Goal: Task Accomplishment & Management: Manage account settings

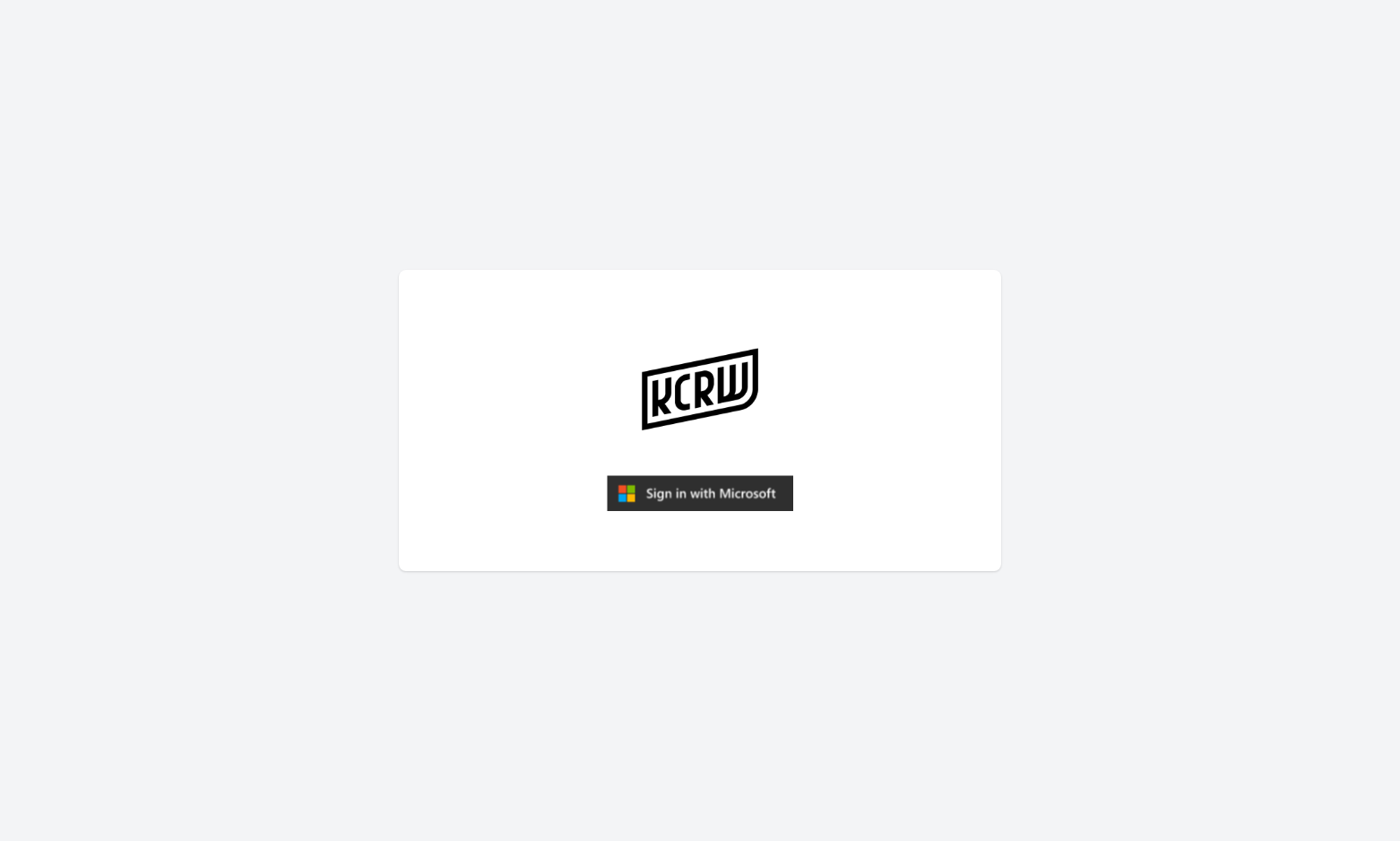
click at [736, 498] on img "submit" at bounding box center [700, 493] width 187 height 36
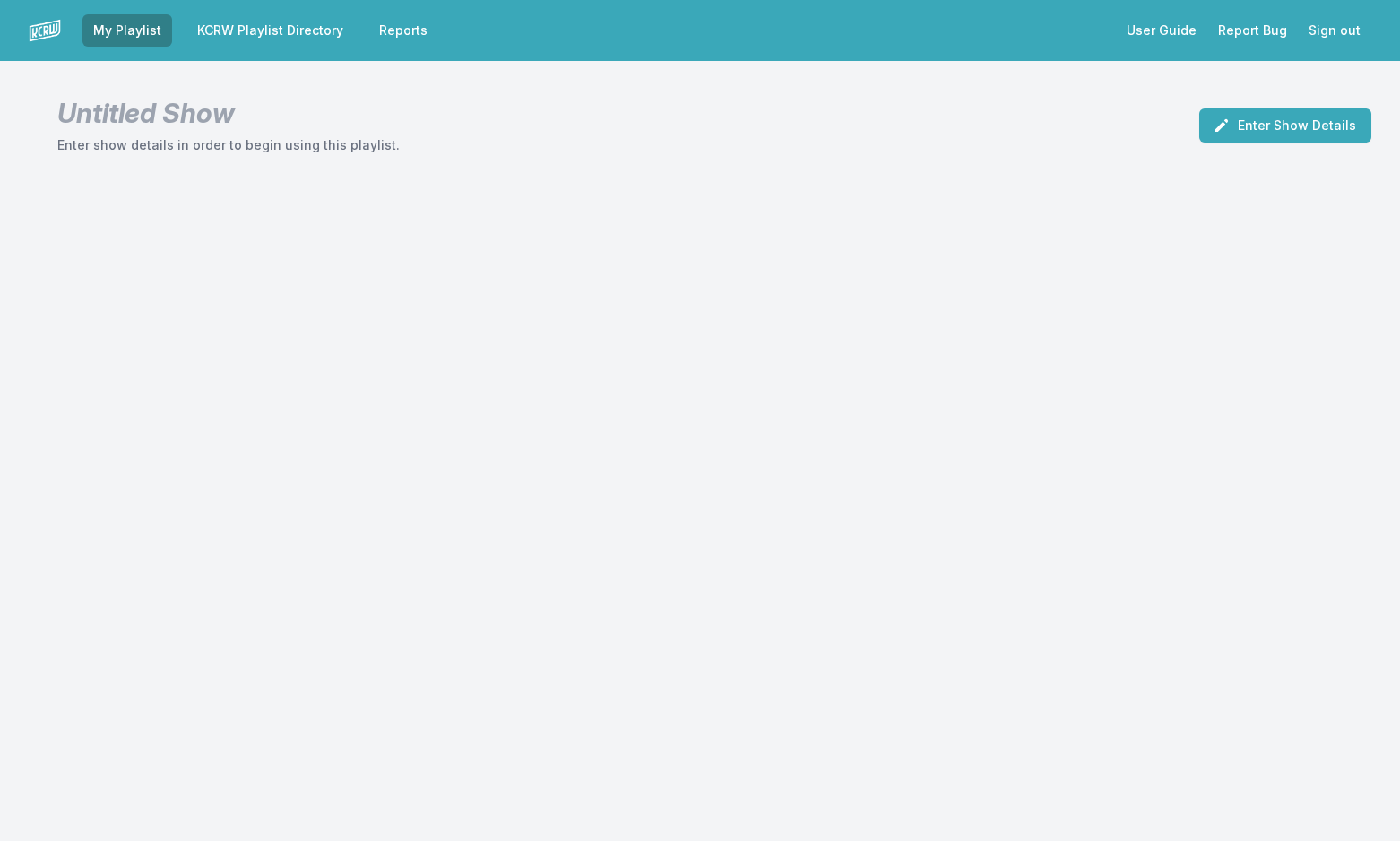
click at [313, 29] on link "KCRW Playlist Directory" at bounding box center [270, 30] width 167 height 33
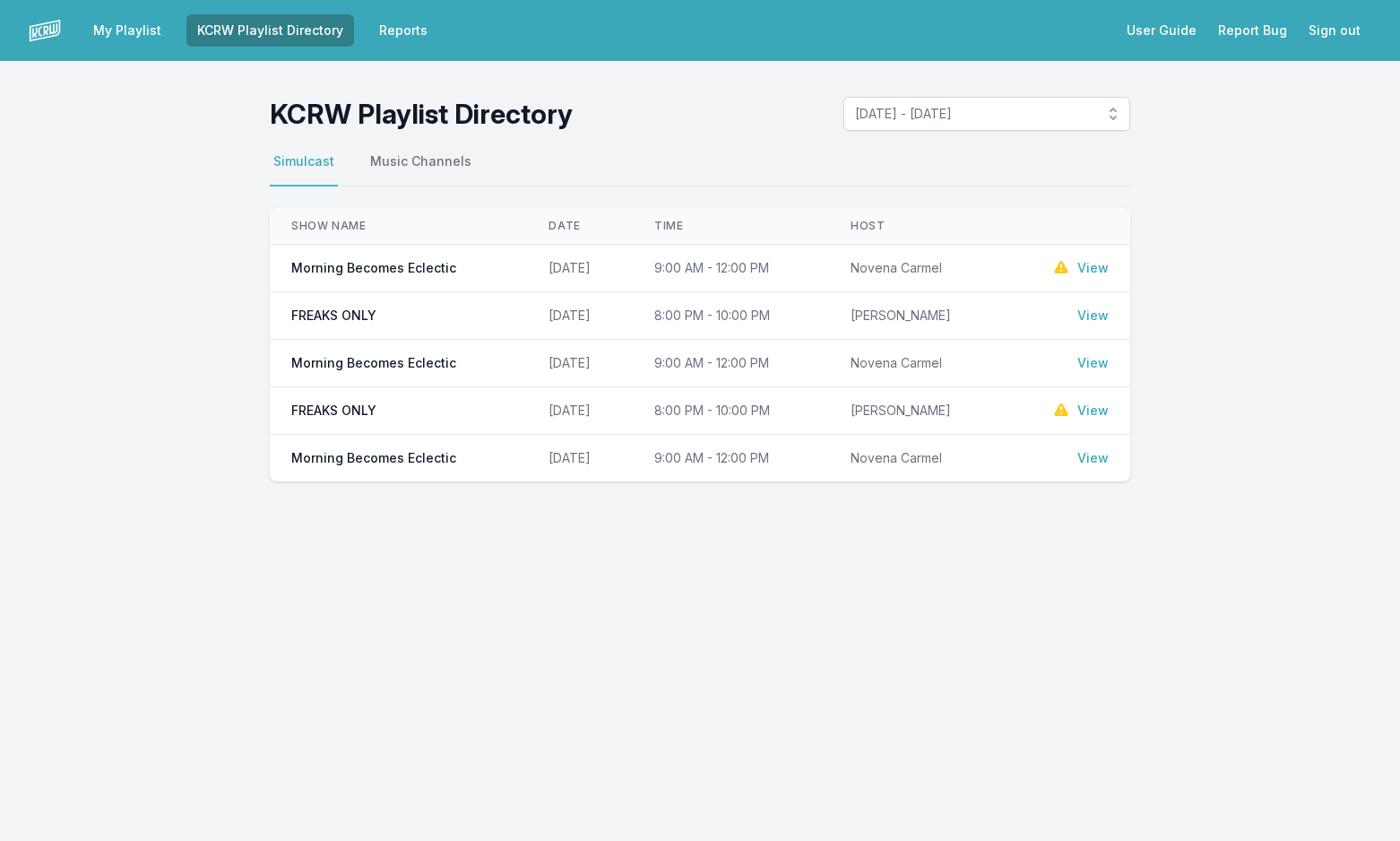
click at [1095, 267] on link "View" at bounding box center [1093, 268] width 32 height 18
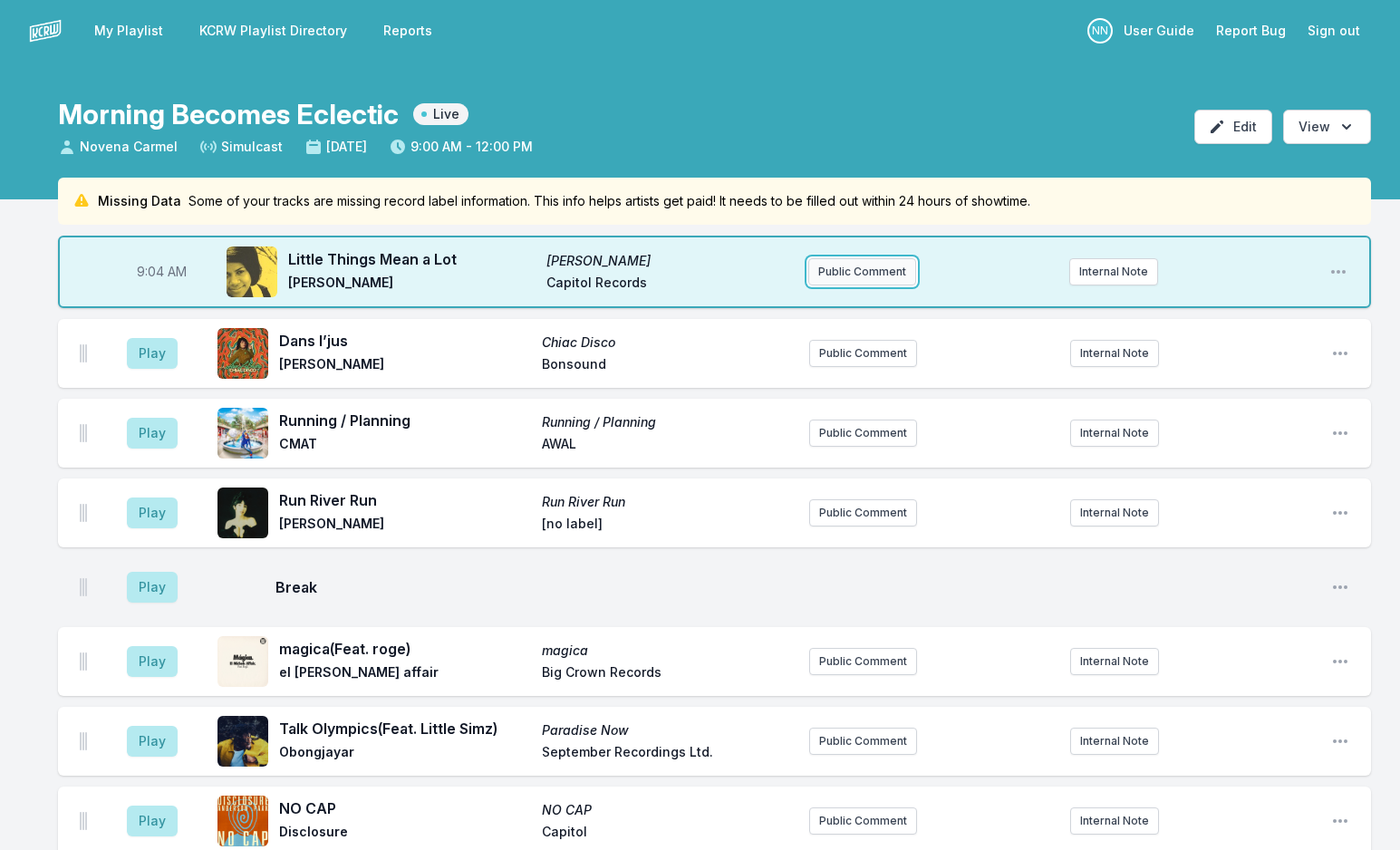
click at [864, 261] on button "Public Comment" at bounding box center [862, 271] width 108 height 27
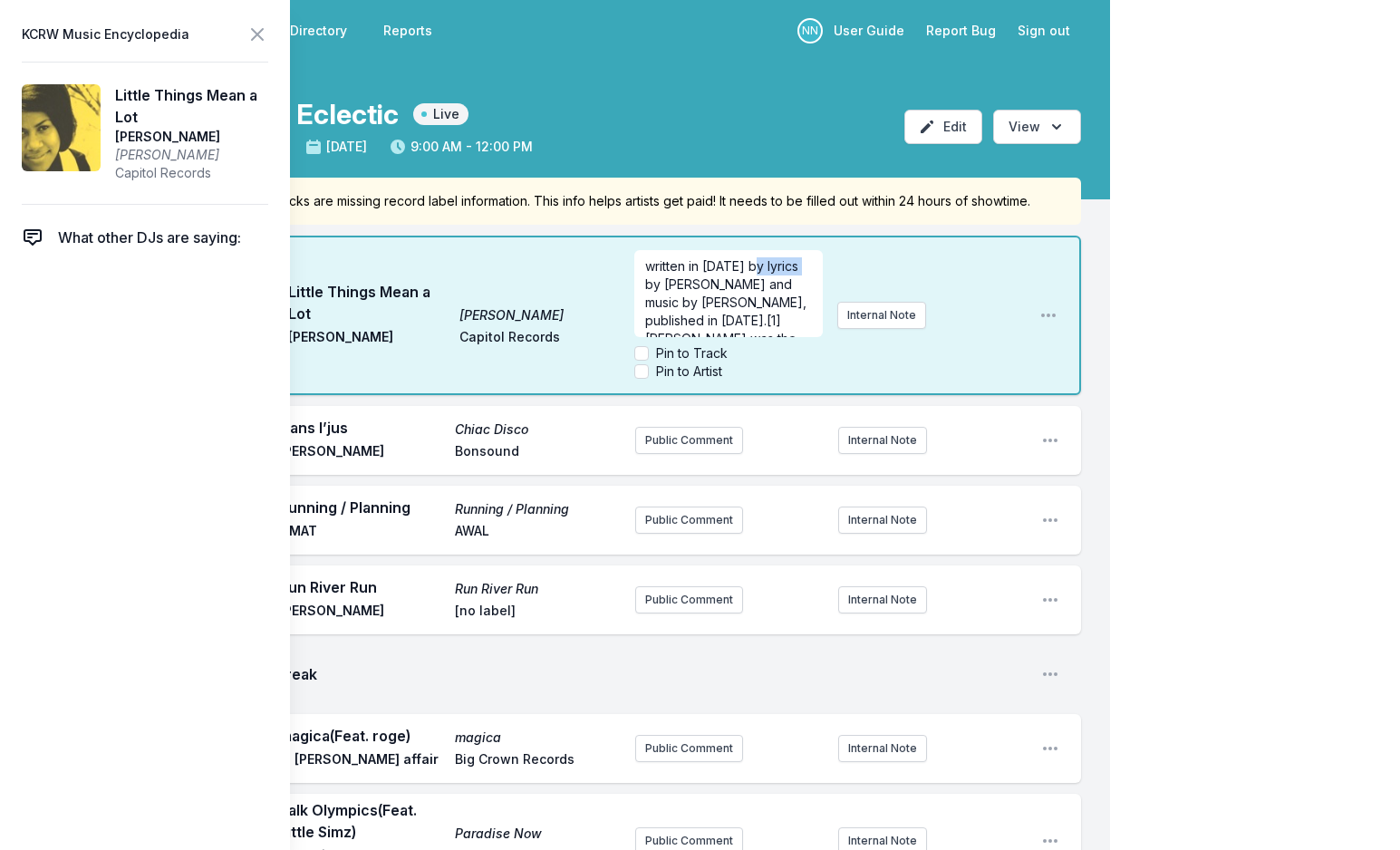
drag, startPoint x: 751, startPoint y: 266, endPoint x: 660, endPoint y: 285, distance: 93.0
click at [660, 285] on span "written in [DATE] by lyrics by [PERSON_NAME] and music by [PERSON_NAME], publis…" at bounding box center [728, 356] width 165 height 196
click at [641, 354] on input "Pin to Track" at bounding box center [640, 353] width 14 height 14
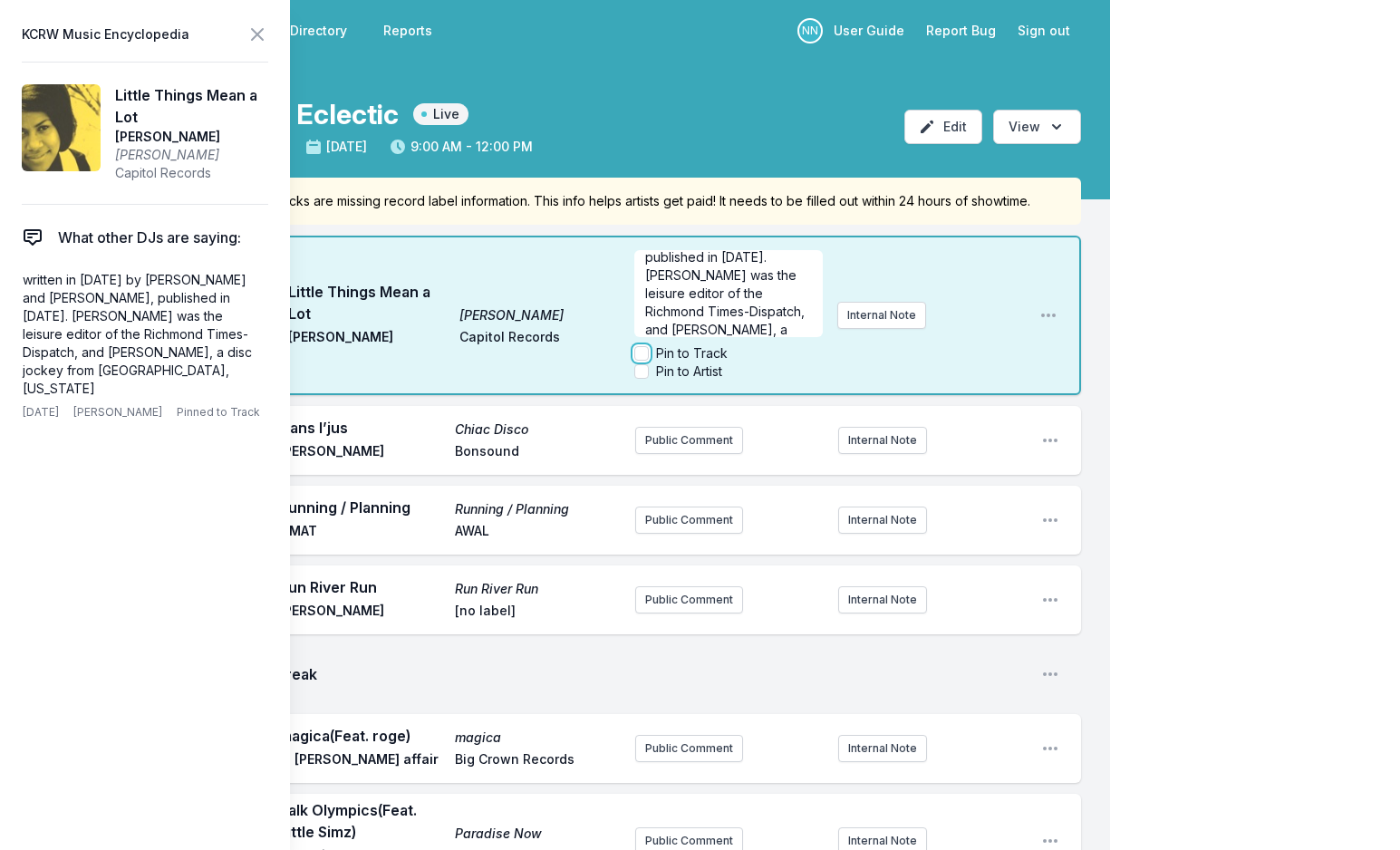
checkbox input "true"
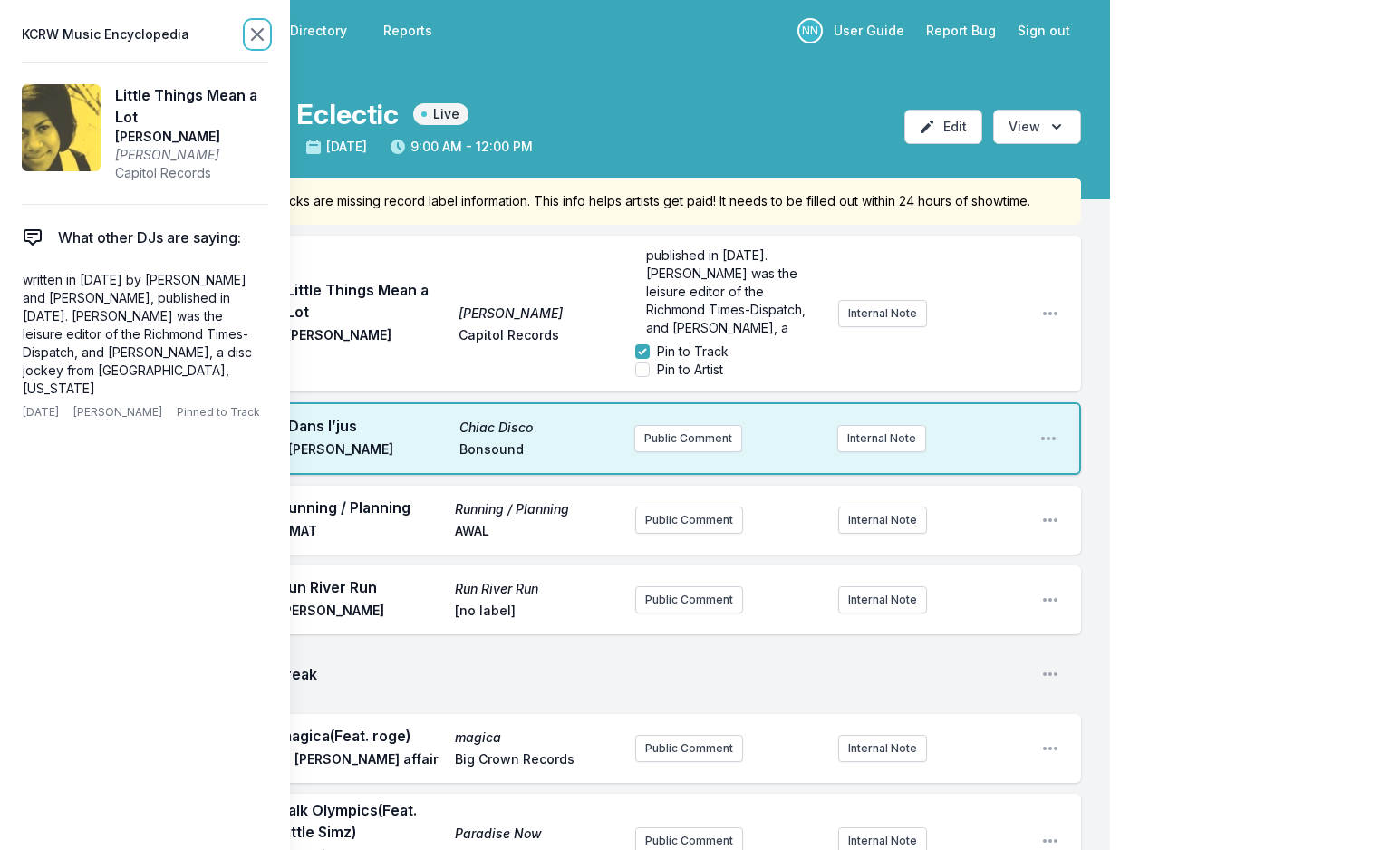
click at [258, 32] on icon at bounding box center [256, 34] width 22 height 22
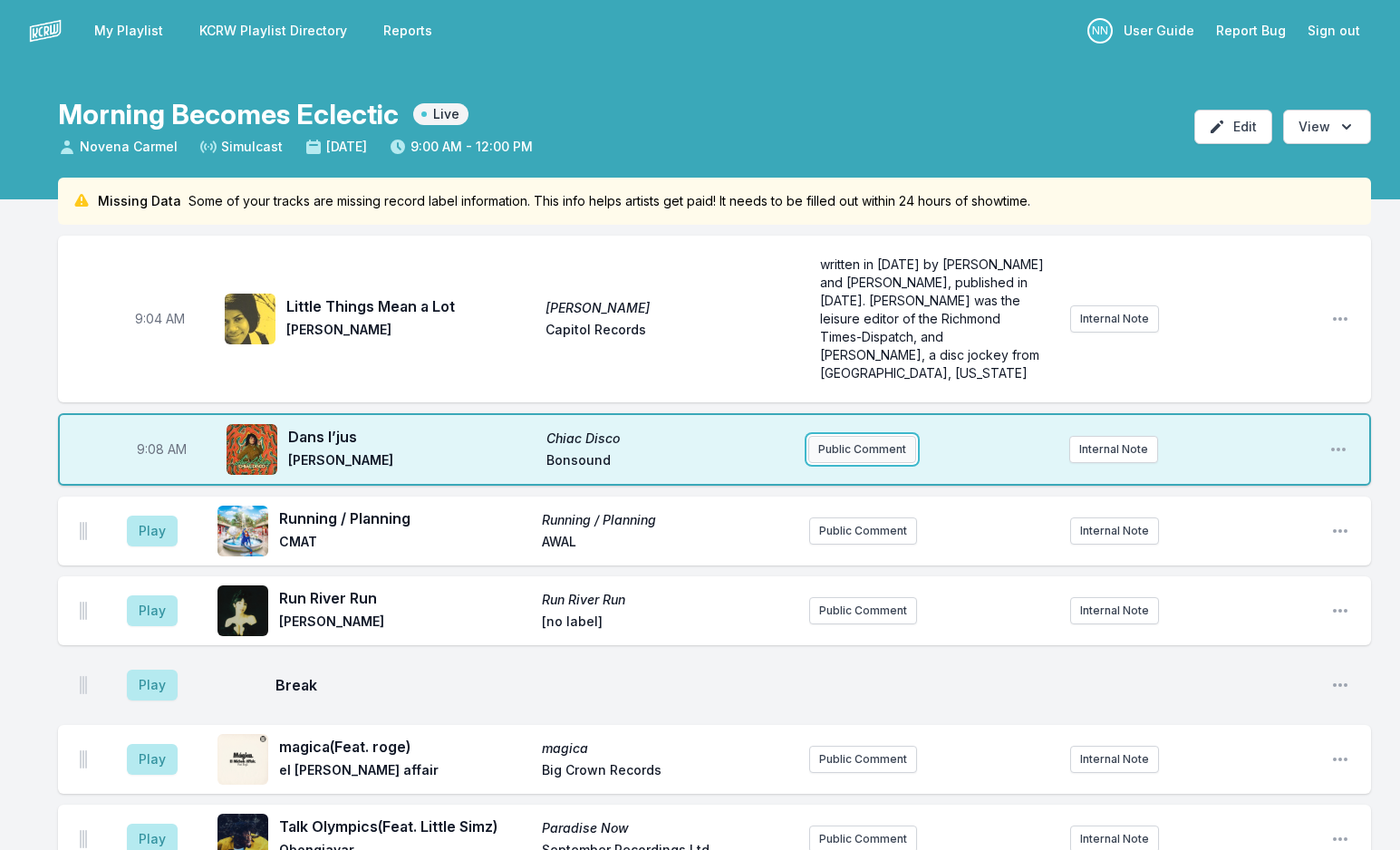
click at [884, 438] on button "Public Comment" at bounding box center [862, 449] width 108 height 27
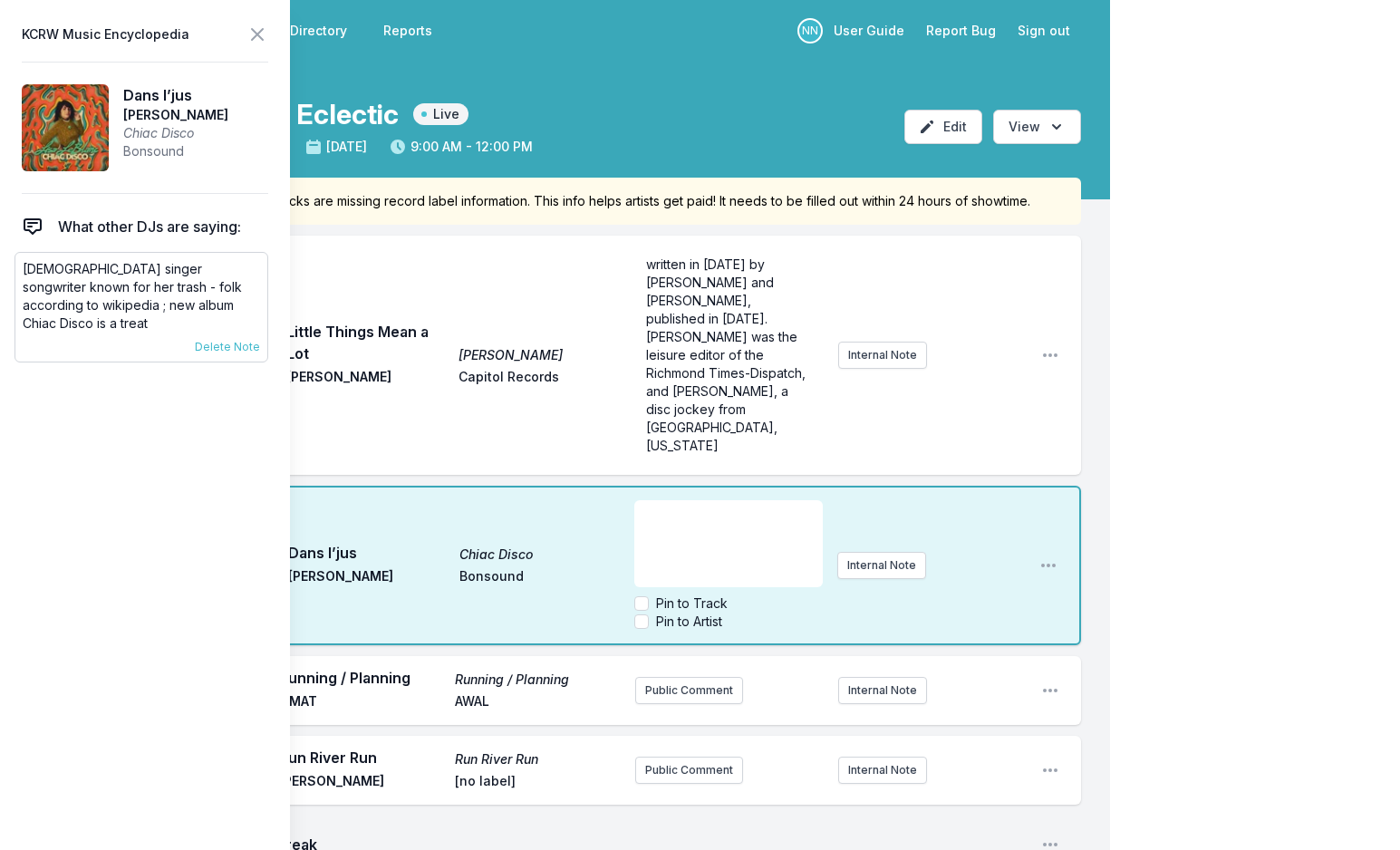
click at [115, 281] on p "[DEMOGRAPHIC_DATA] singer songwriter known for her trash - folk according to wi…" at bounding box center [141, 296] width 238 height 72
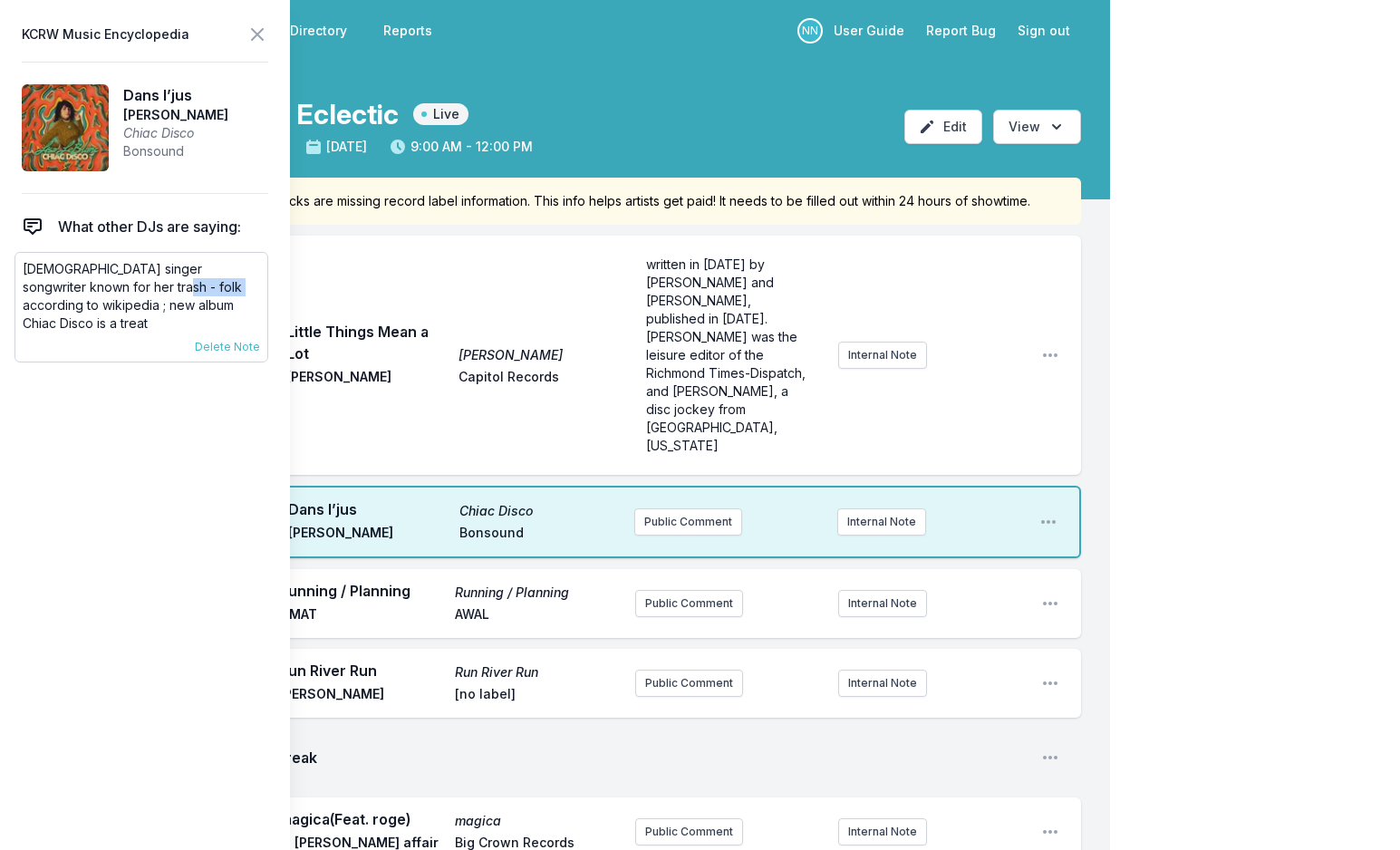
click at [115, 279] on p "[DEMOGRAPHIC_DATA] singer songwriter known for her trash - folk according to wi…" at bounding box center [141, 296] width 238 height 72
click at [192, 287] on p "[DEMOGRAPHIC_DATA] singer songwriter known for her trash - folk according to wi…" at bounding box center [141, 296] width 238 height 72
drag, startPoint x: 246, startPoint y: 286, endPoint x: 0, endPoint y: 270, distance: 246.5
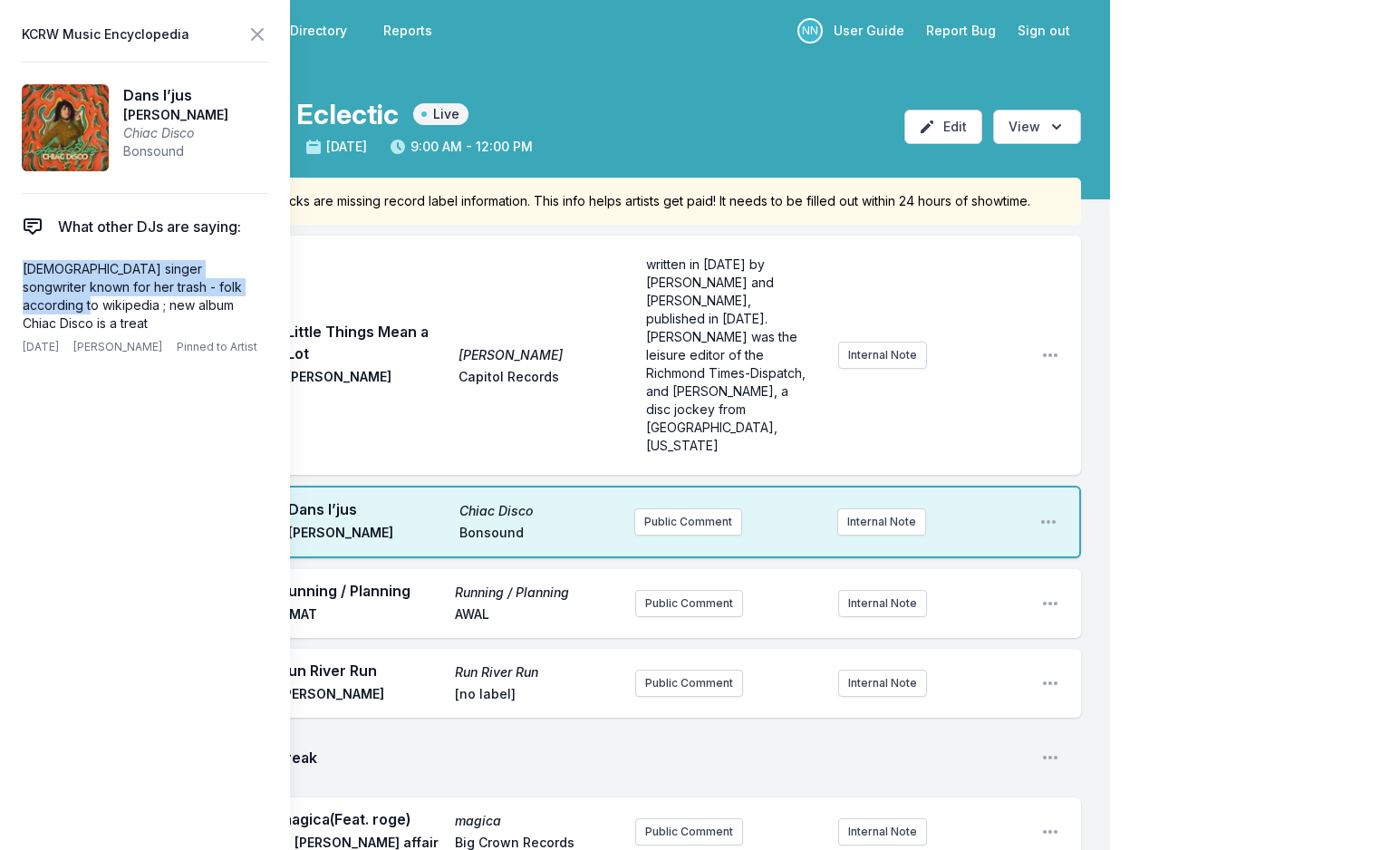
click at [0, 270] on aside "KCRW Music Encyclopedia Dans l’jus [PERSON_NAME] Disco Bonsound What other DJs …" at bounding box center [145, 425] width 290 height 850
drag, startPoint x: 249, startPoint y: 286, endPoint x: 17, endPoint y: 270, distance: 232.6
click at [17, 270] on div "[DEMOGRAPHIC_DATA] singer songwriter known for her trash - folk according to wi…" at bounding box center [141, 307] width 254 height 111
copy p "[DEMOGRAPHIC_DATA] singer songwriter known for her trash - folk according to wi…"
click at [702, 508] on button "Public Comment" at bounding box center [687, 521] width 108 height 27
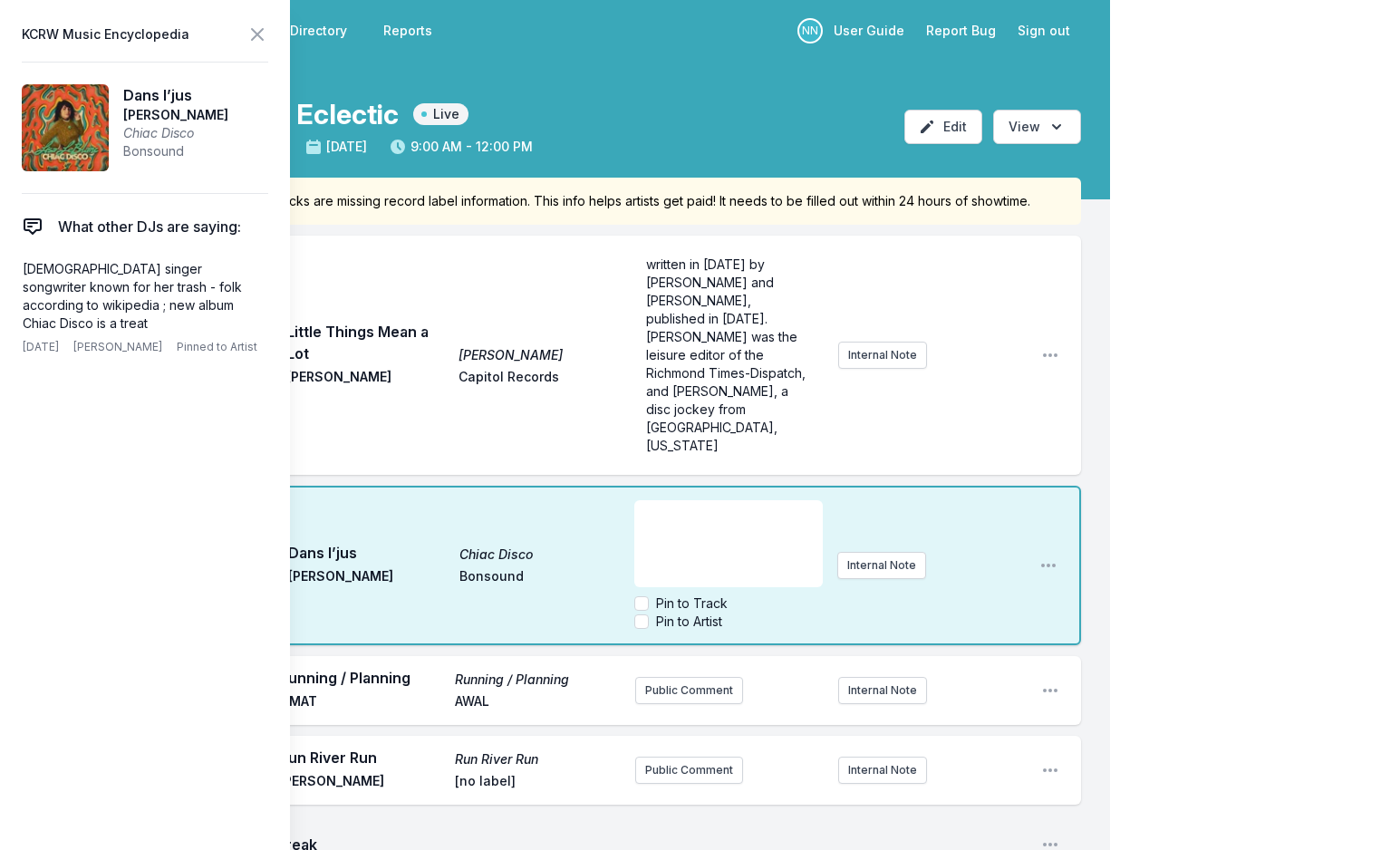
click at [688, 507] on p "﻿" at bounding box center [728, 516] width 166 height 18
click at [259, 28] on icon at bounding box center [256, 34] width 22 height 22
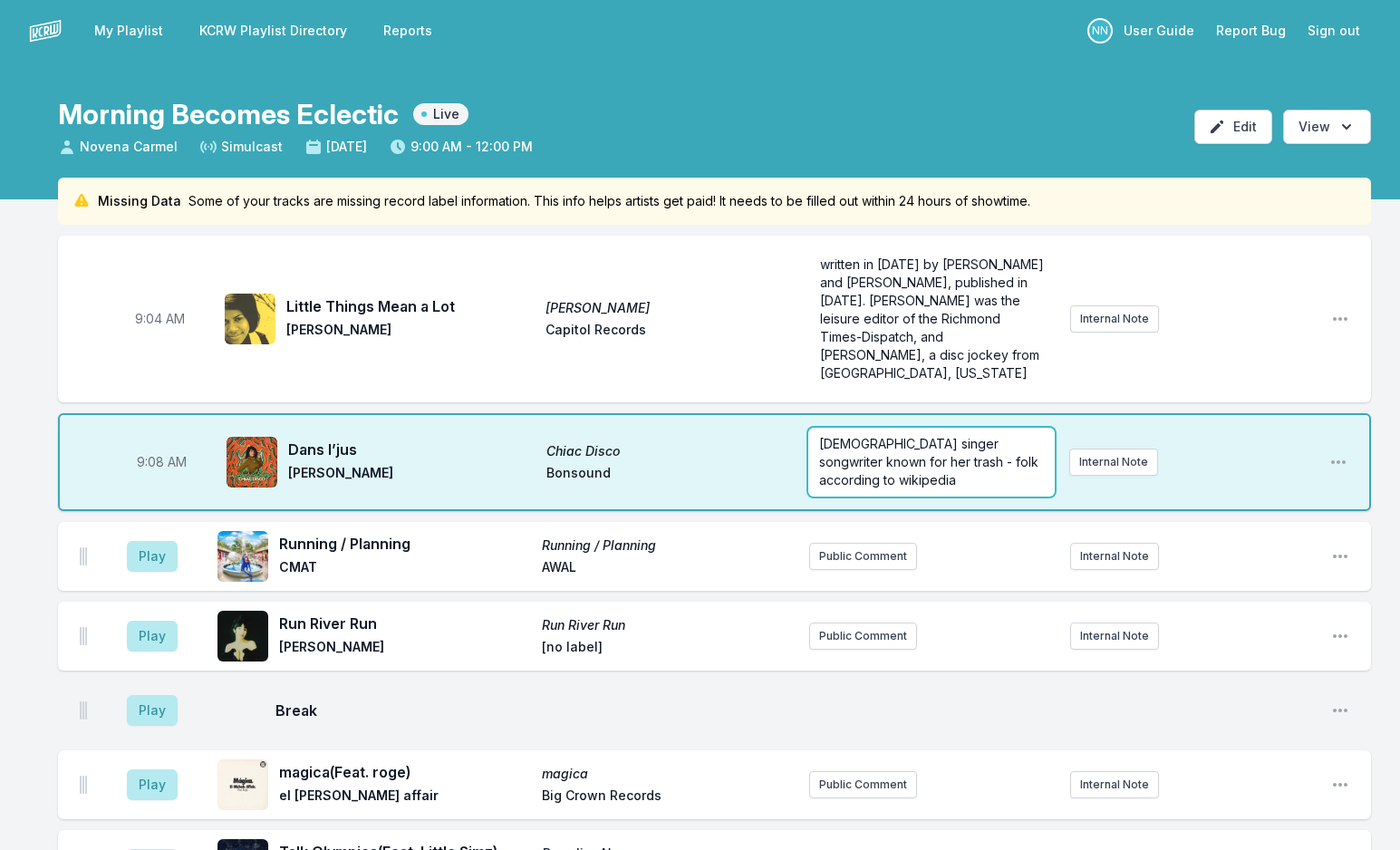
click at [934, 455] on p "[DEMOGRAPHIC_DATA] singer songwriter known for her trash - folk according to wi…" at bounding box center [931, 462] width 223 height 54
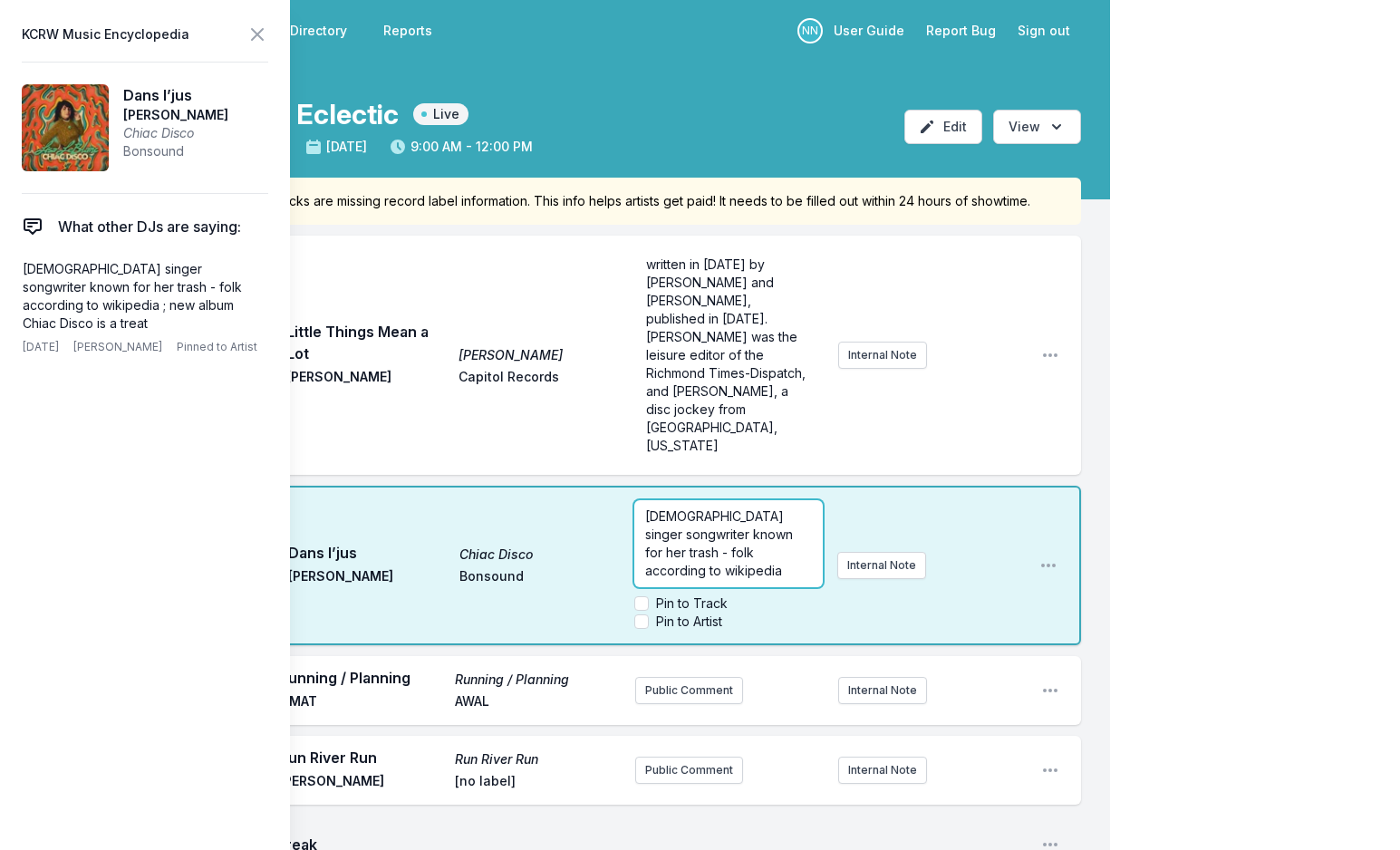
click at [782, 507] on p "[DEMOGRAPHIC_DATA] singer songwriter known for her trash - folk according to wi…" at bounding box center [728, 543] width 166 height 72
click at [252, 39] on icon at bounding box center [256, 34] width 22 height 22
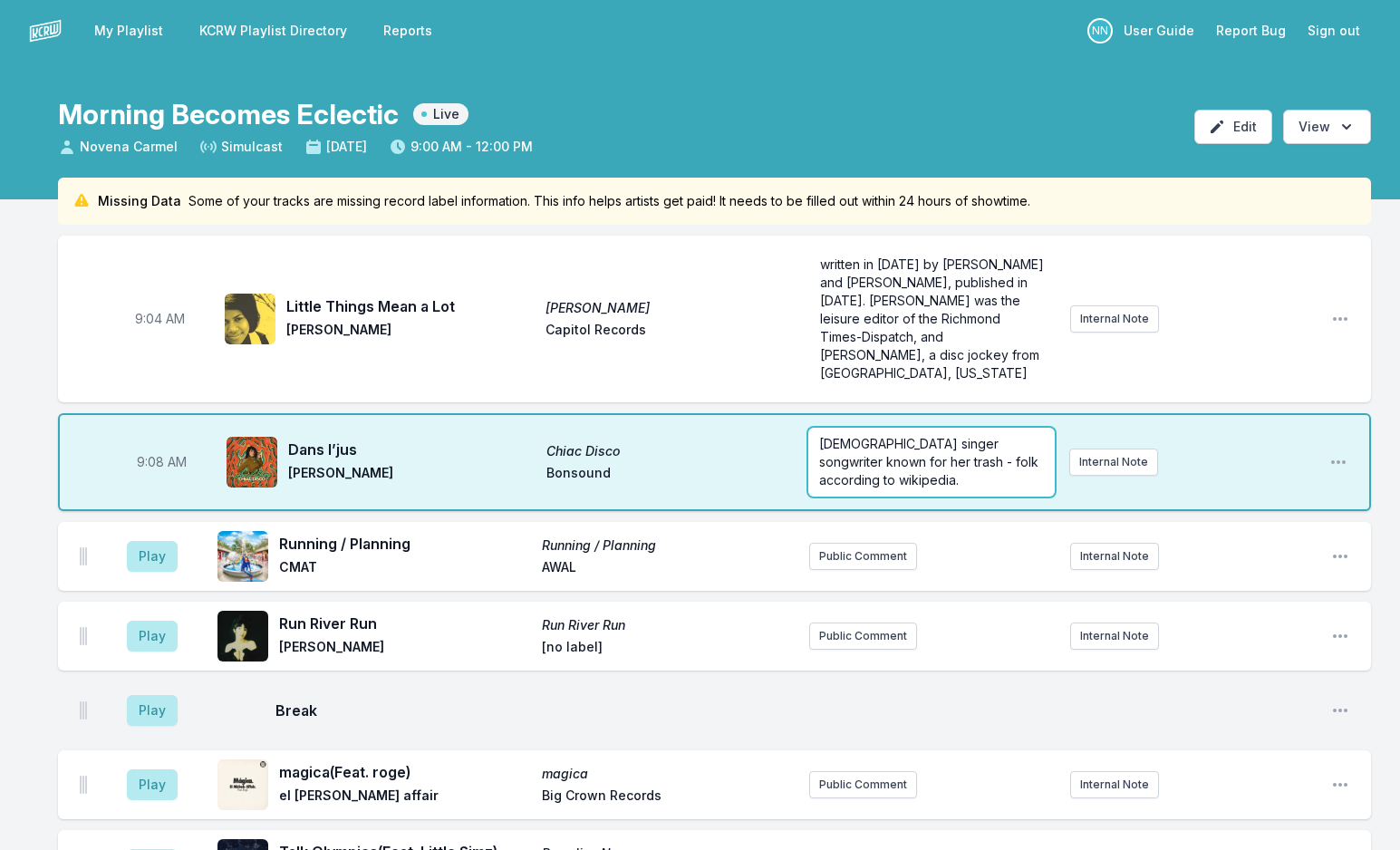
click at [903, 462] on p "[DEMOGRAPHIC_DATA] singer songwriter known for her trash - folk according to wi…" at bounding box center [931, 462] width 223 height 54
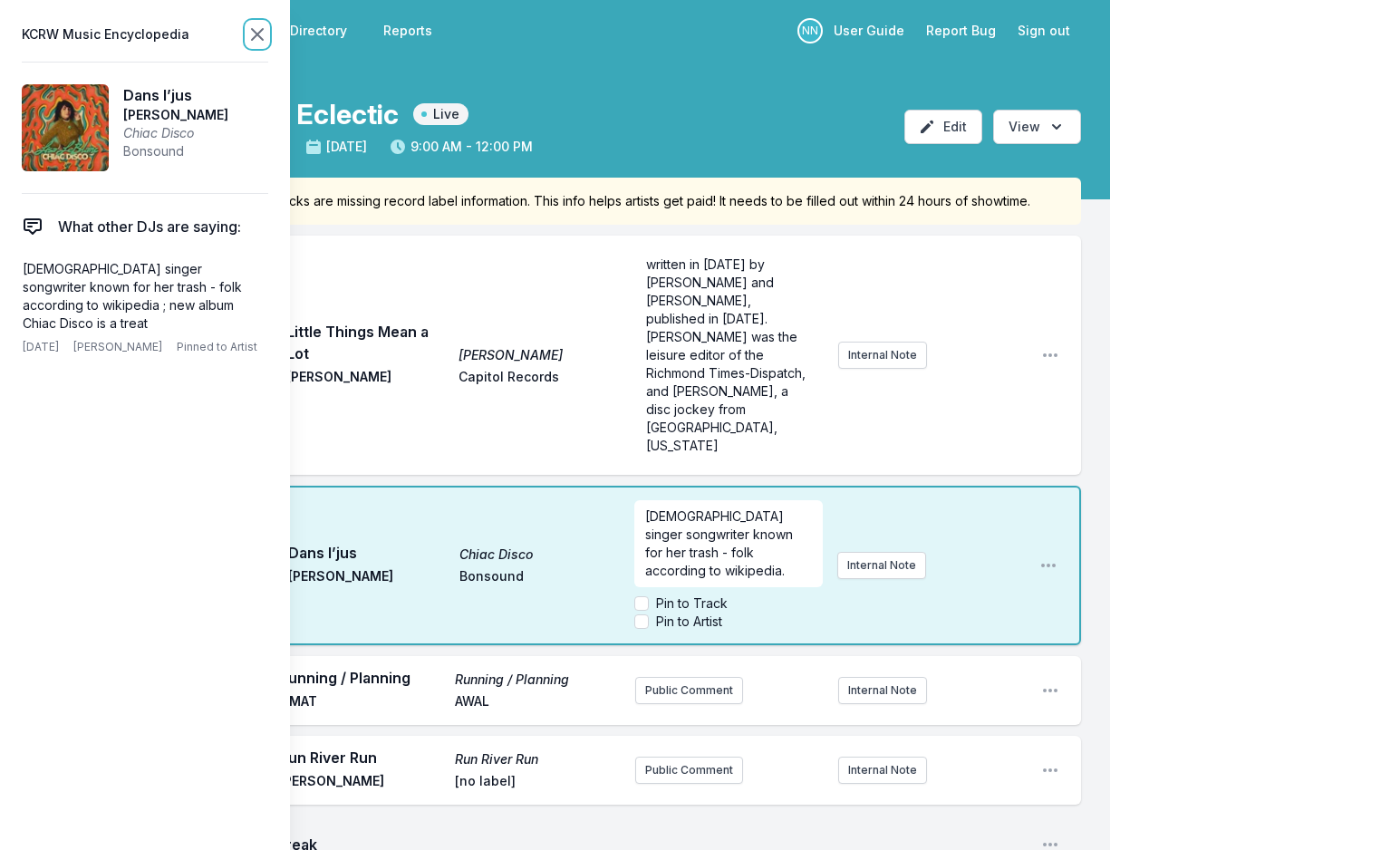
click at [247, 28] on icon at bounding box center [256, 34] width 22 height 22
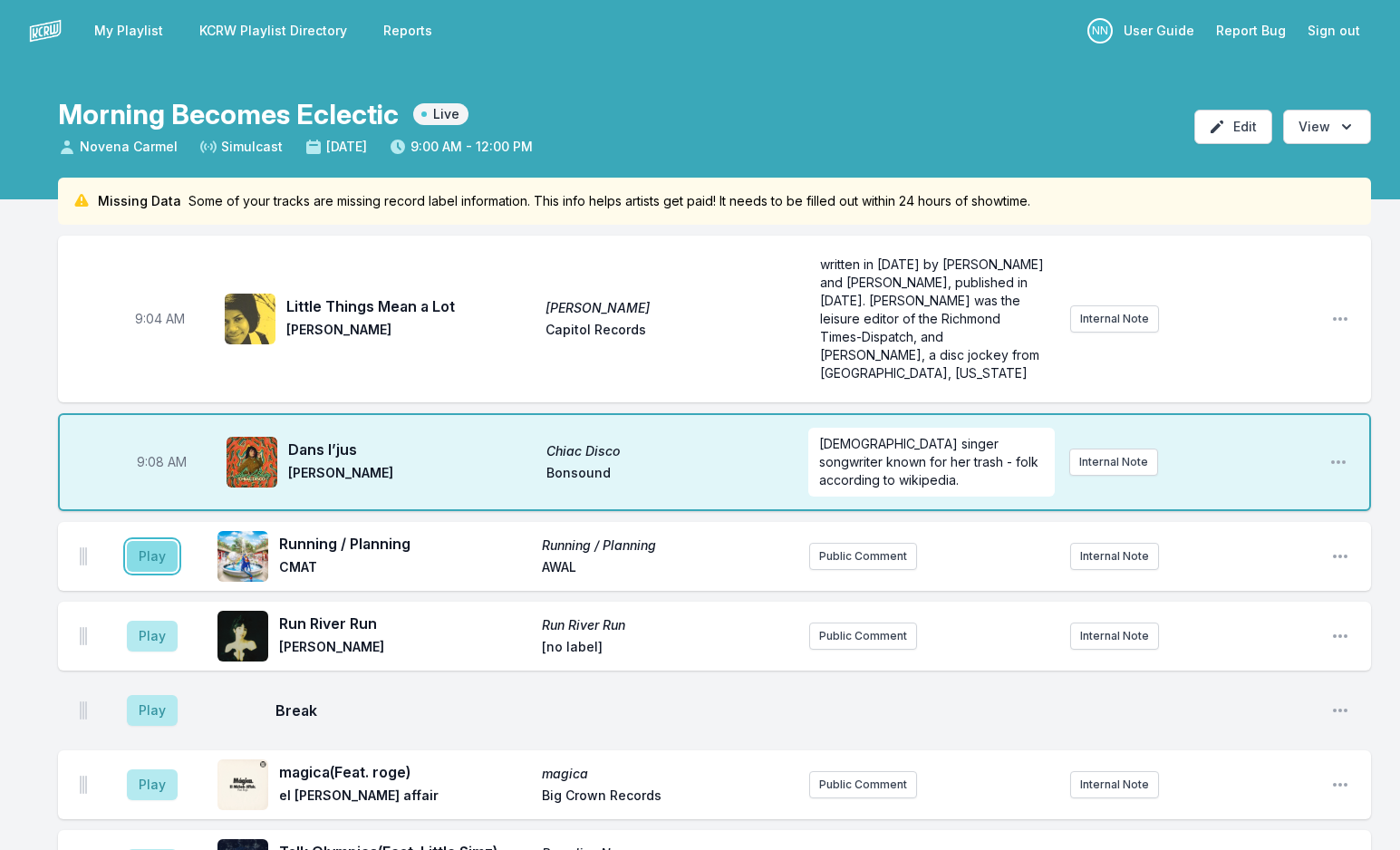
click at [158, 543] on button "Play" at bounding box center [152, 556] width 51 height 31
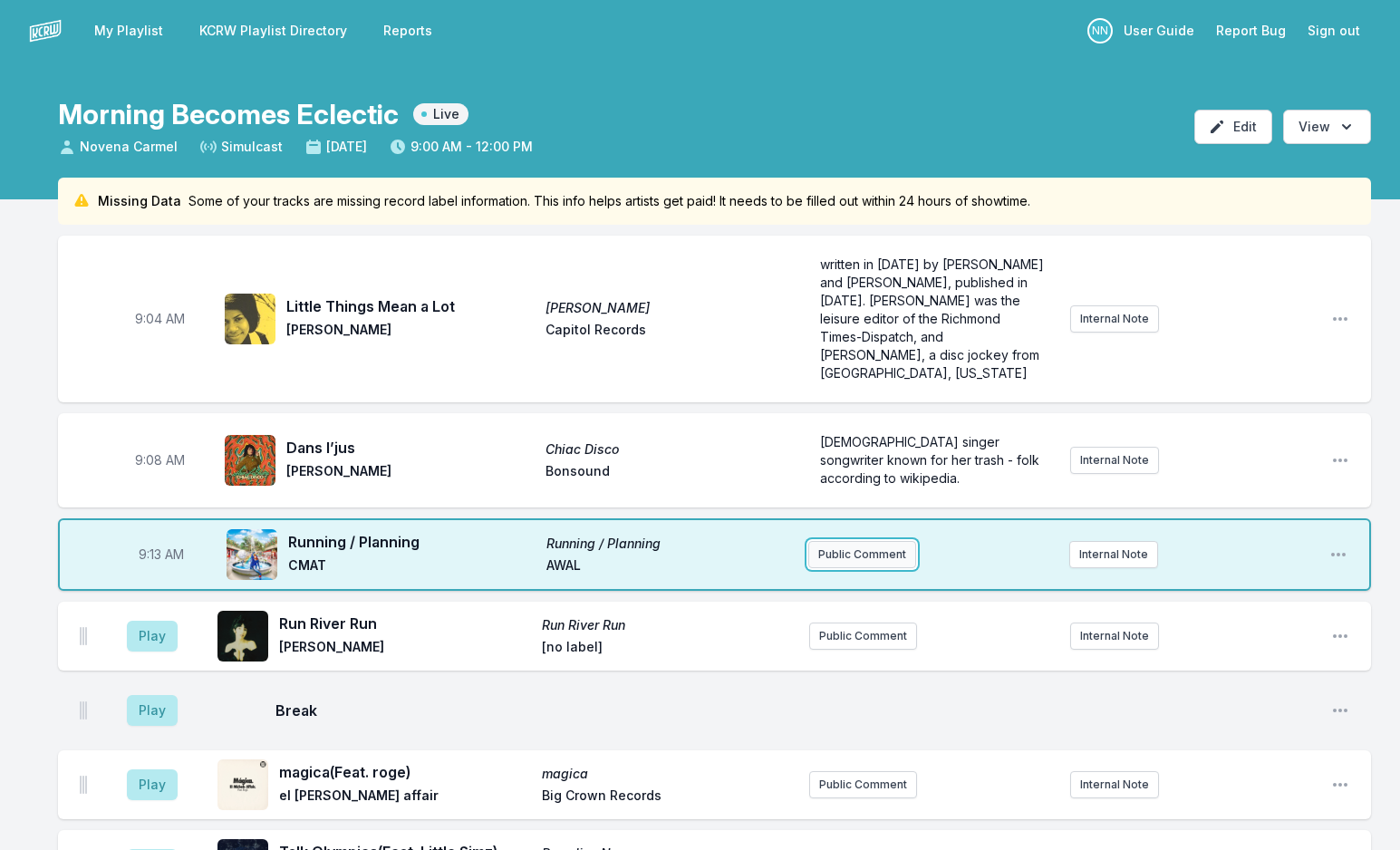
click at [871, 541] on button "Public Comment" at bounding box center [862, 554] width 108 height 27
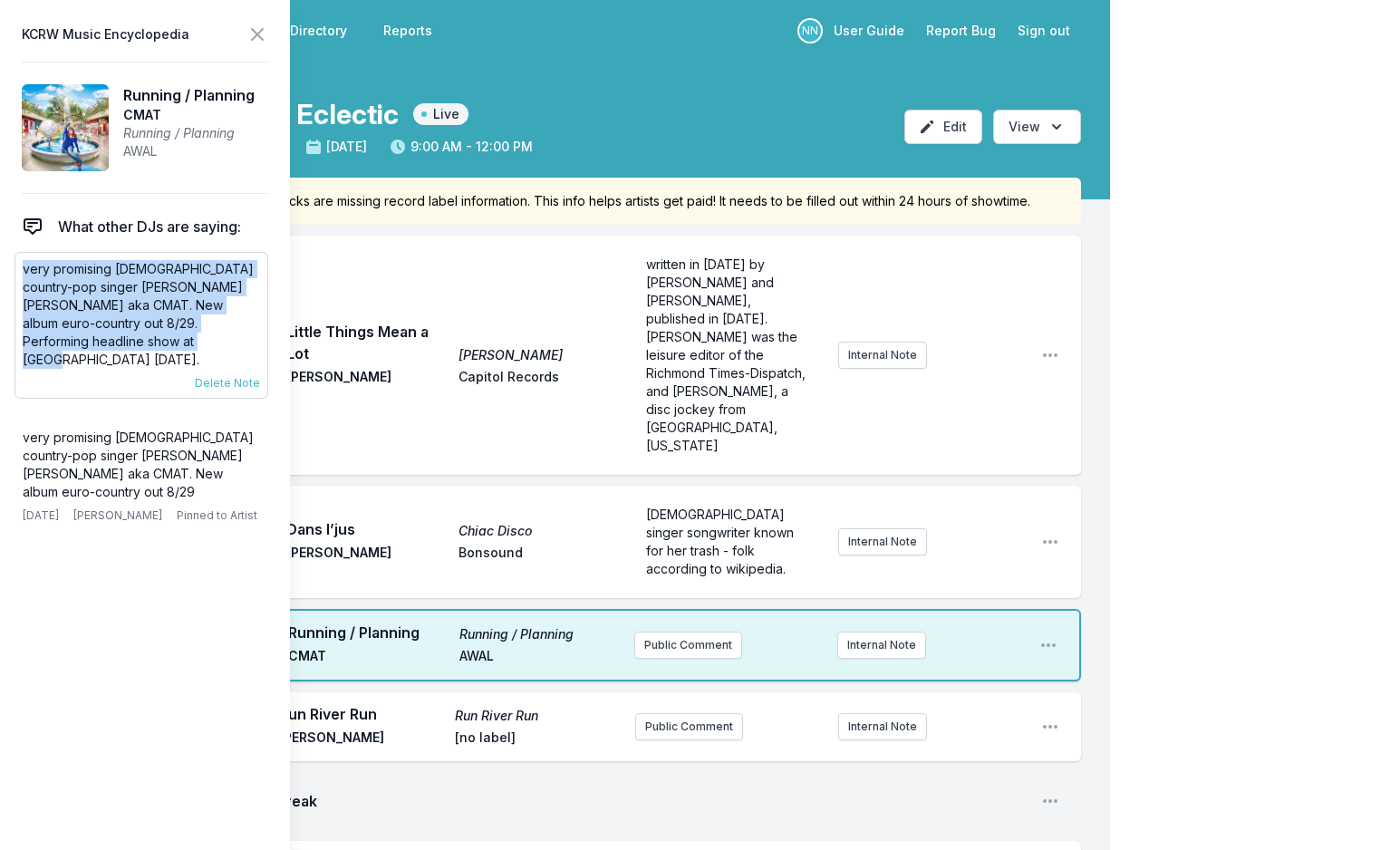
drag, startPoint x: 23, startPoint y: 271, endPoint x: 156, endPoint y: 335, distance: 147.6
click at [156, 335] on p "very promising [DEMOGRAPHIC_DATA] country-pop singer [PERSON_NAME] [PERSON_NAME…" at bounding box center [141, 315] width 238 height 109
copy p "very promising [DEMOGRAPHIC_DATA] country-pop singer [PERSON_NAME] [PERSON_NAME…"
click at [686, 632] on button "Public Comment" at bounding box center [687, 645] width 108 height 27
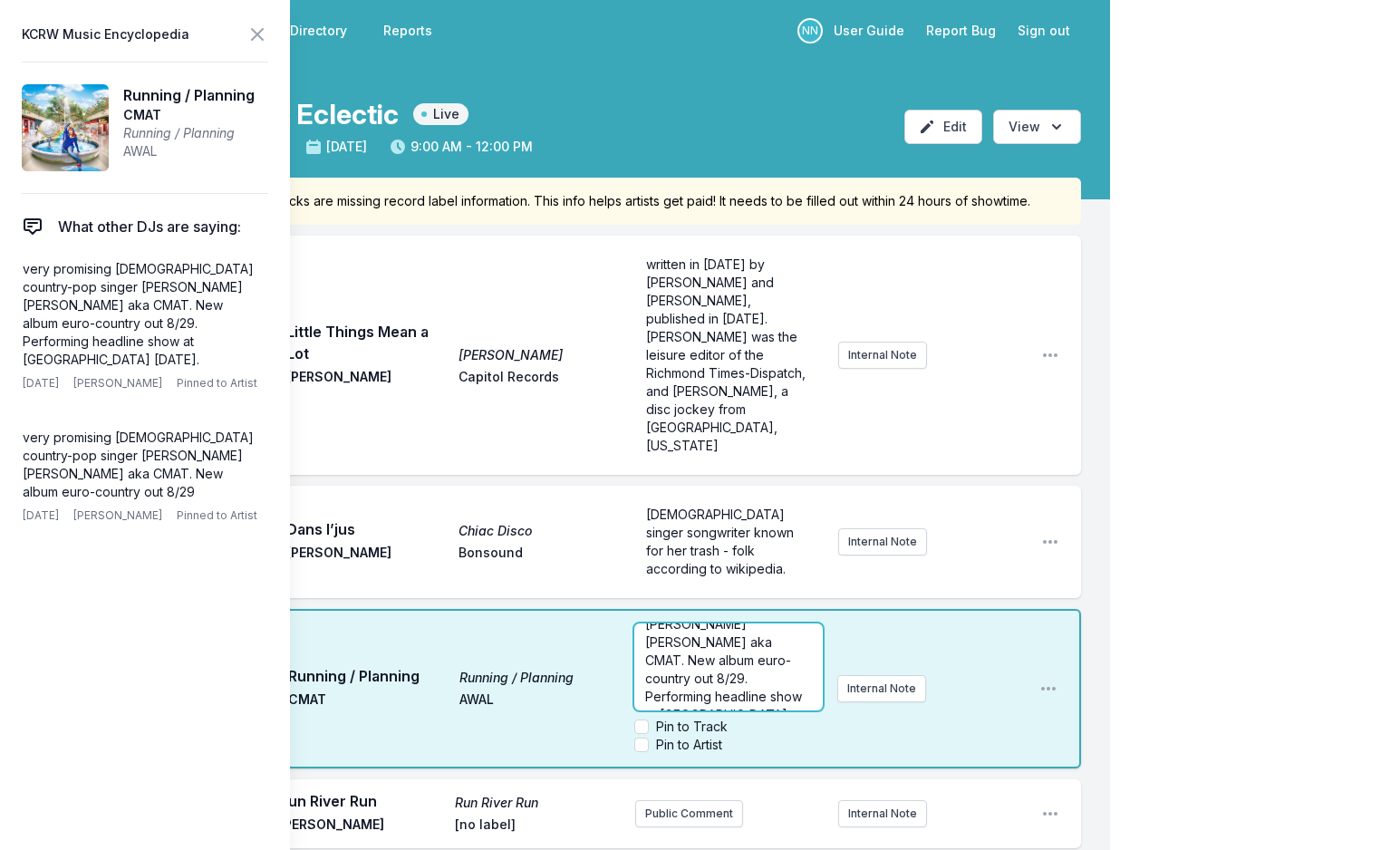
scroll to position [72, 0]
click at [781, 627] on p "very promising [DEMOGRAPHIC_DATA] country-pop singer [PERSON_NAME] [PERSON_NAME…" at bounding box center [728, 648] width 166 height 181
drag, startPoint x: 738, startPoint y: 577, endPoint x: 626, endPoint y: 580, distance: 112.0
click at [626, 609] on div "9:13 AM Running / Planning Running / Planning CMAT AWAL very promising [DEMOGRA…" at bounding box center [569, 688] width 1023 height 160
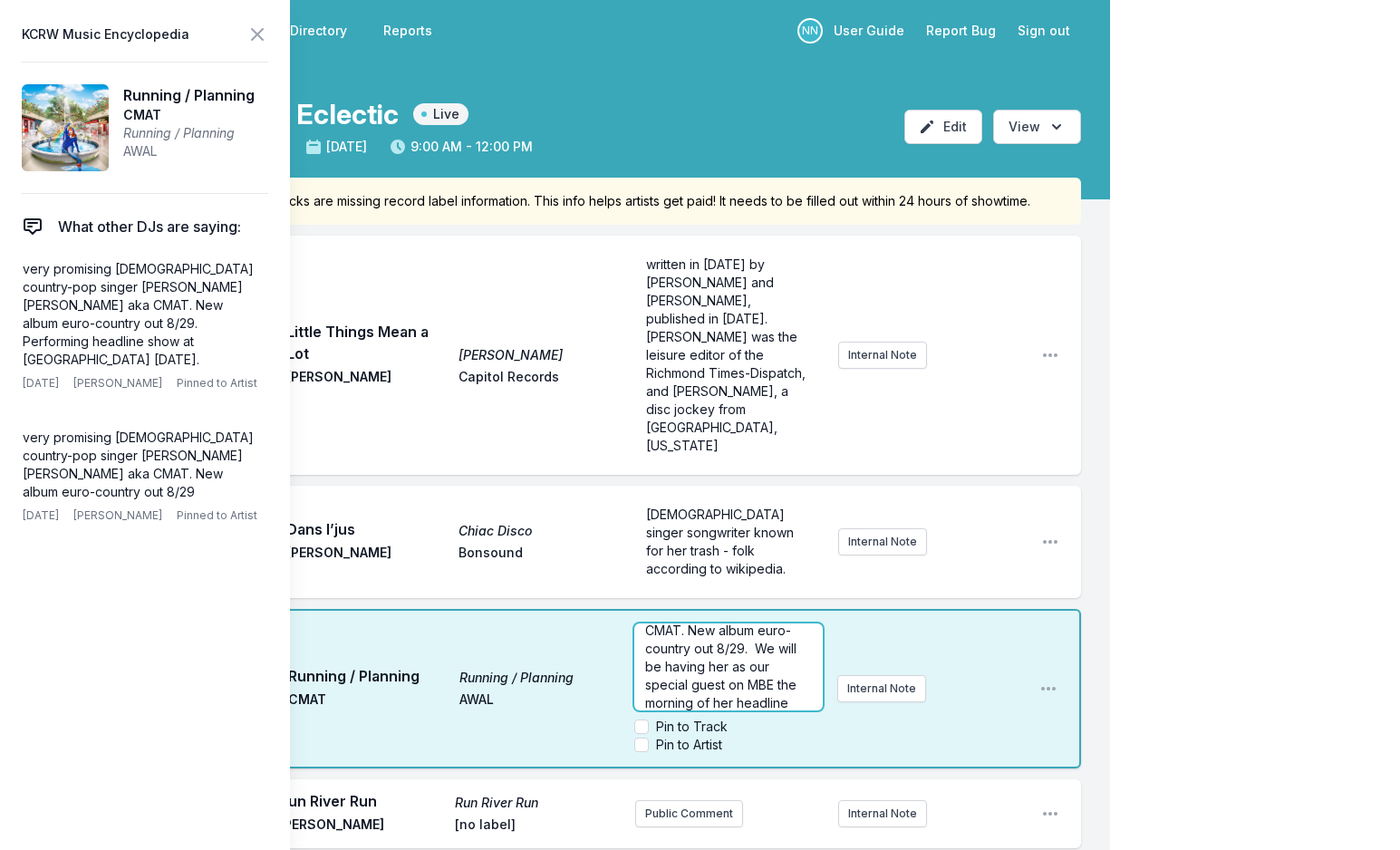
scroll to position [127, 0]
click at [638, 737] on input "Pin to Artist" at bounding box center [640, 744] width 14 height 14
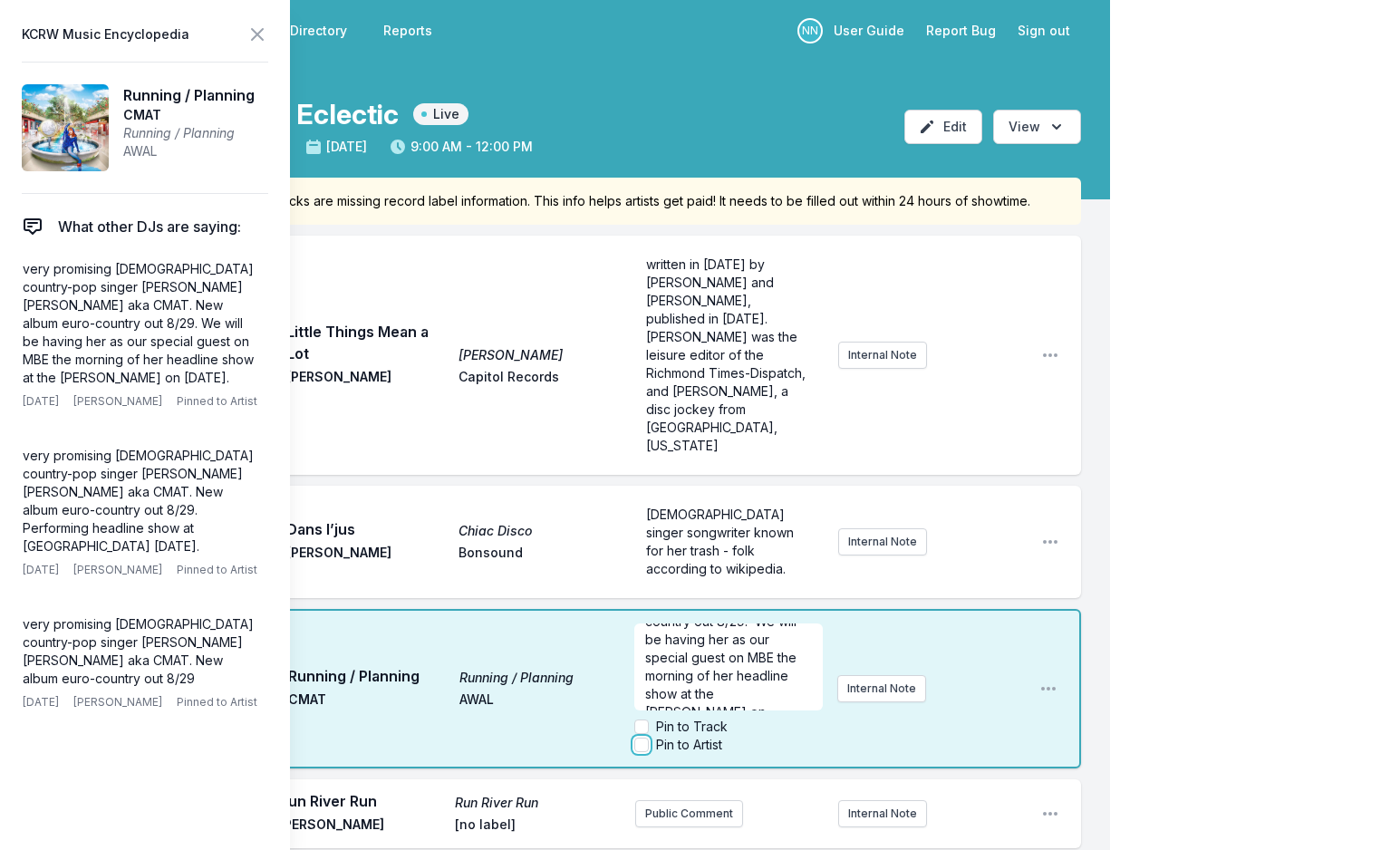
checkbox input "true"
click at [259, 31] on icon at bounding box center [256, 34] width 22 height 22
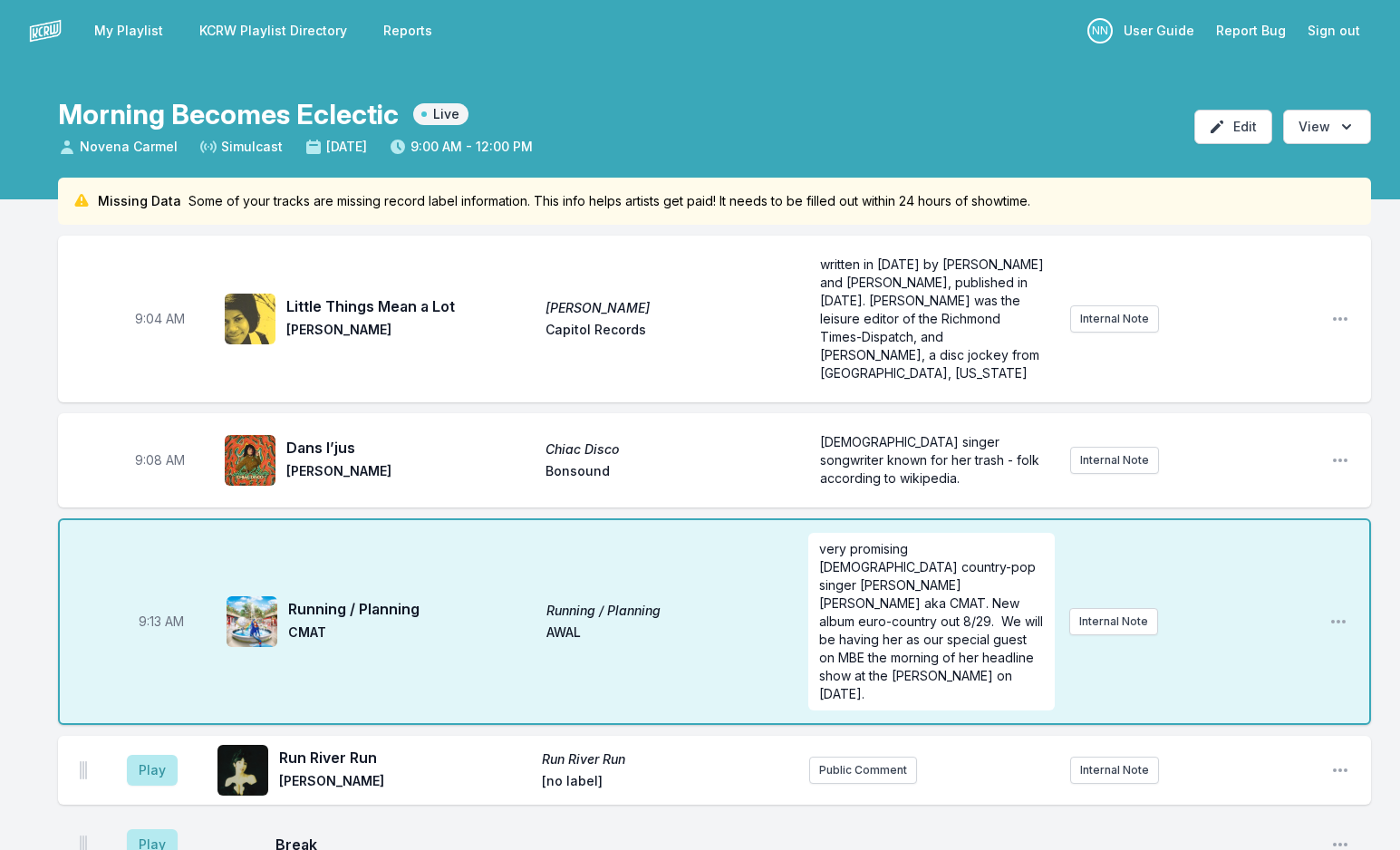
scroll to position [0, 0]
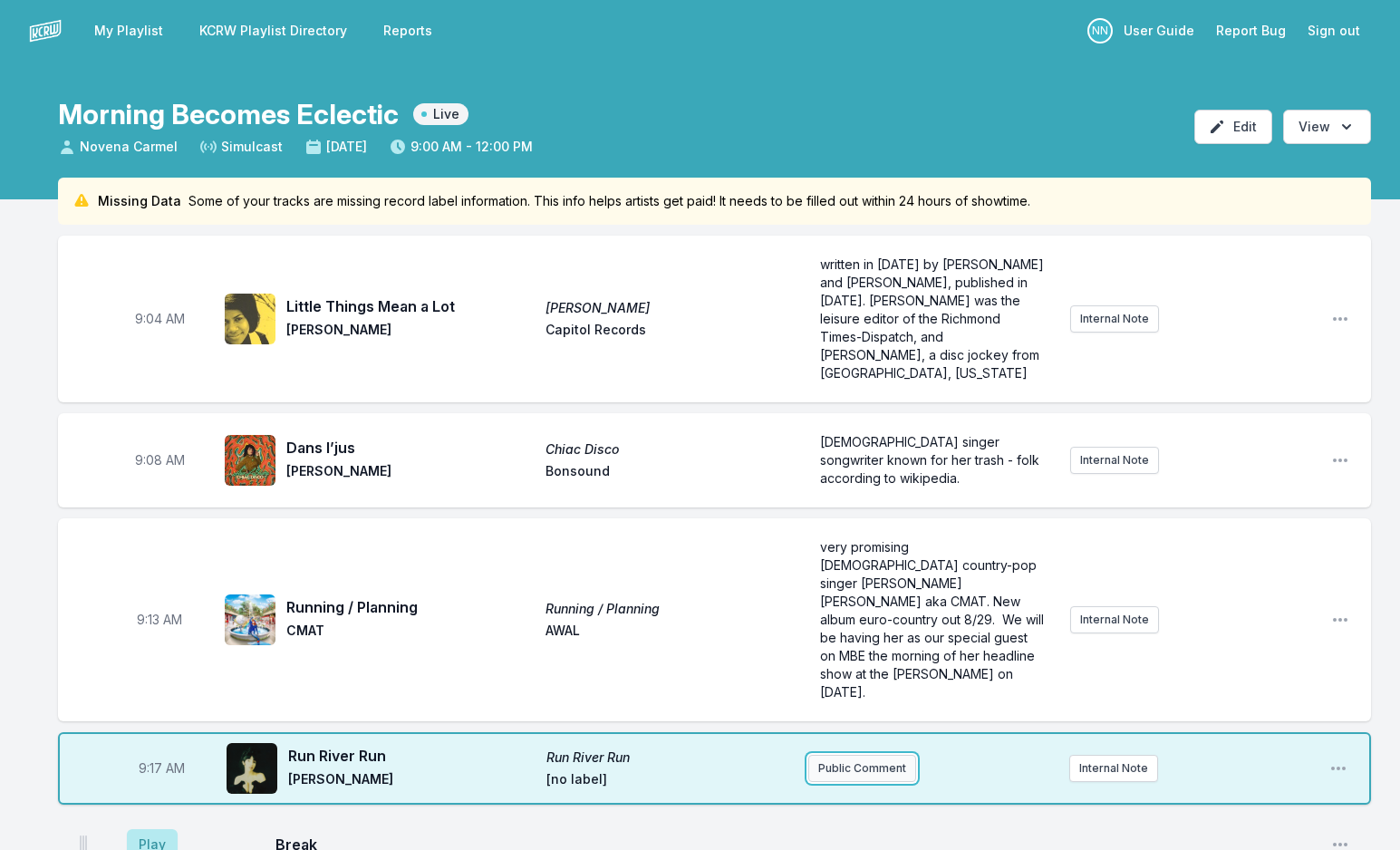
click at [850, 755] on button "Public Comment" at bounding box center [862, 768] width 108 height 27
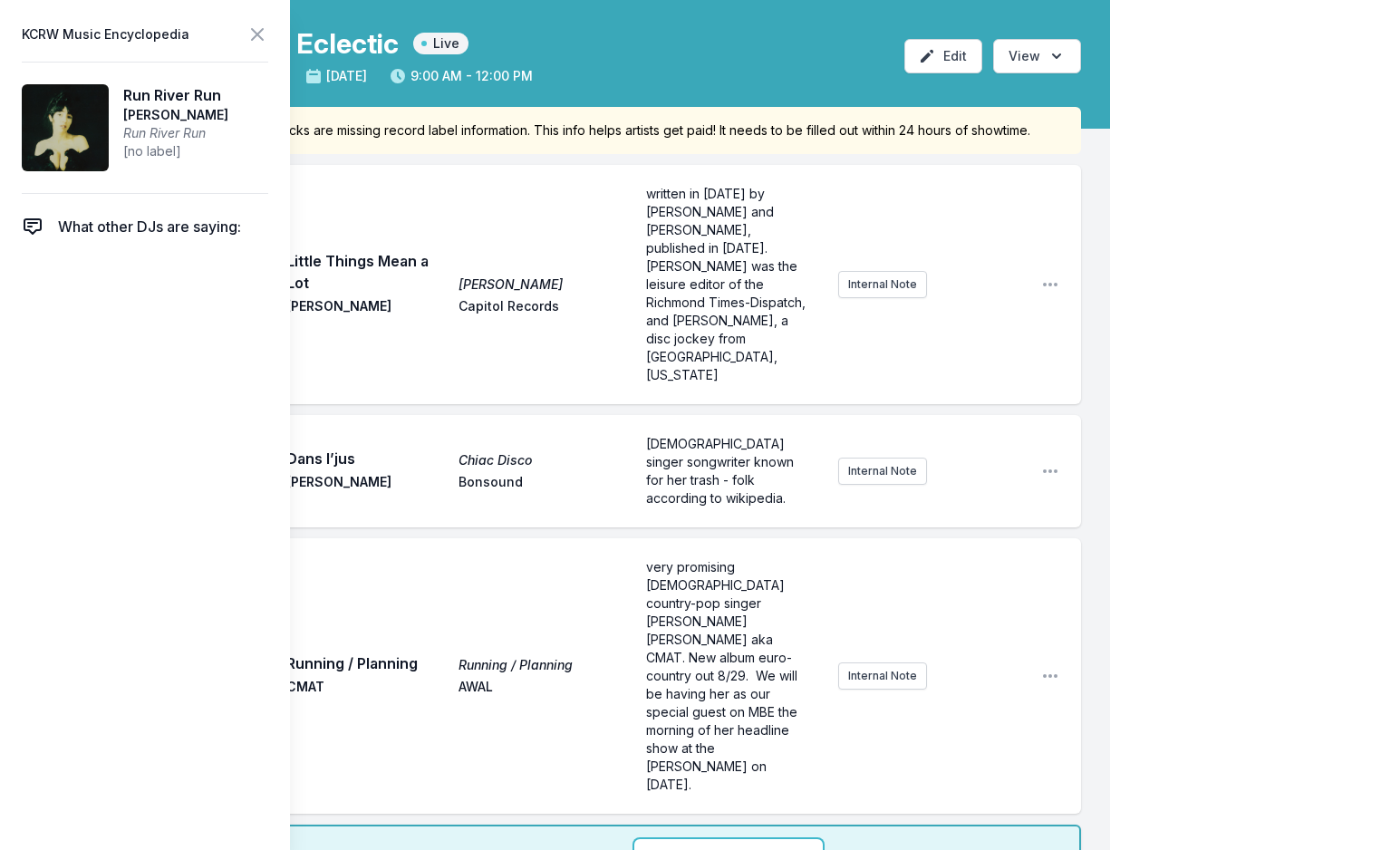
scroll to position [181, 0]
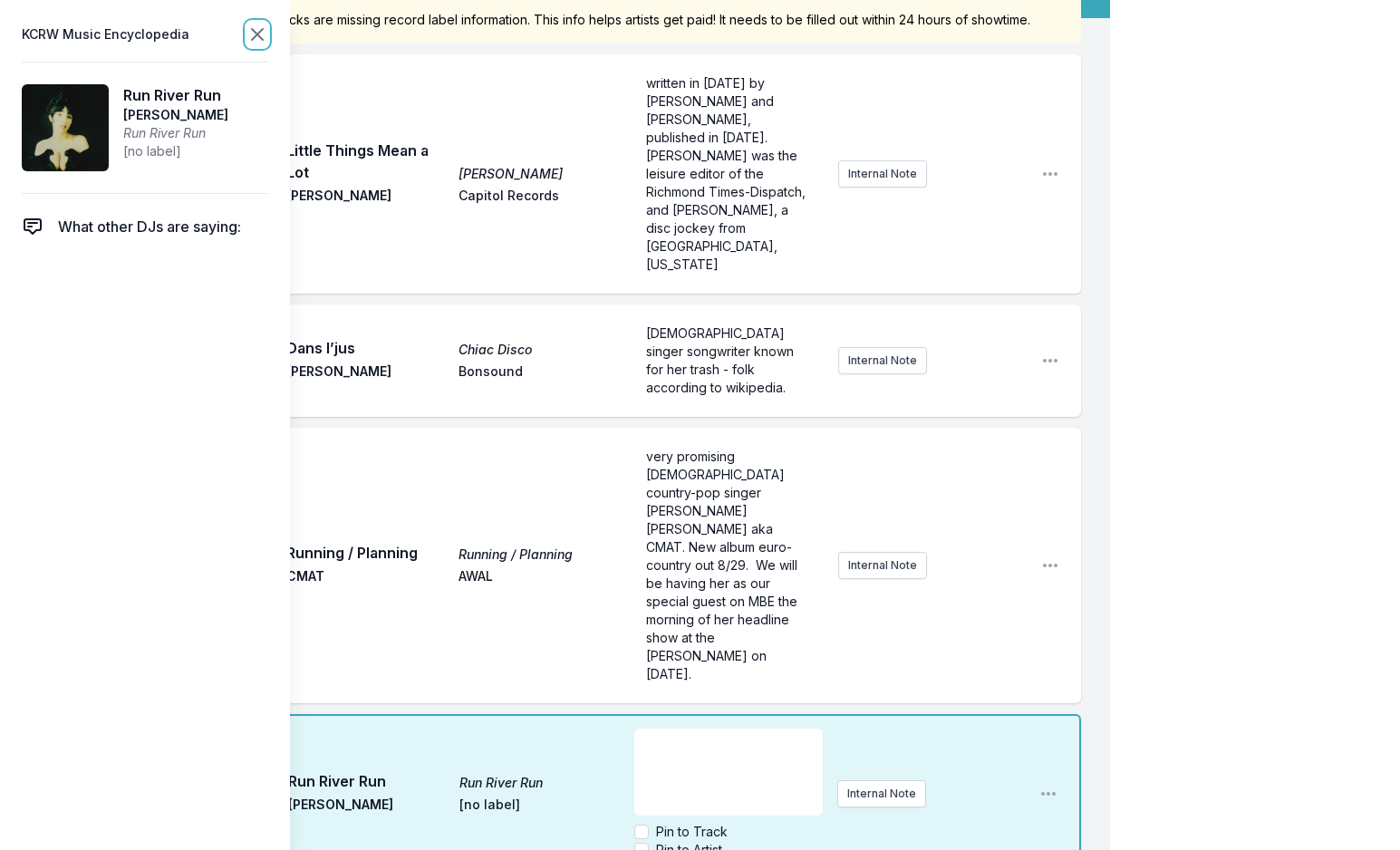
click at [254, 39] on icon at bounding box center [256, 34] width 22 height 22
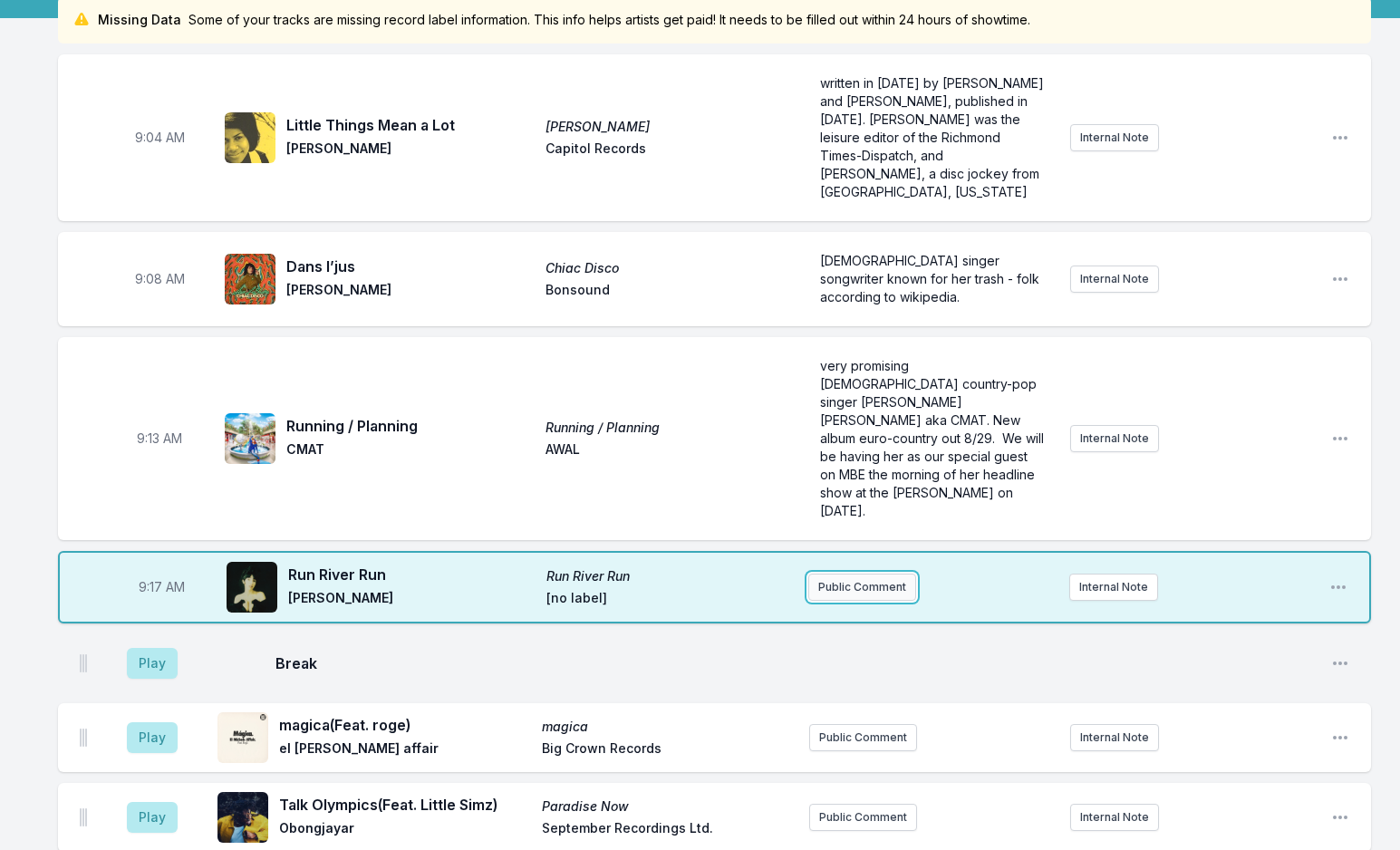
click at [895, 574] on button "Public Comment" at bounding box center [862, 587] width 108 height 27
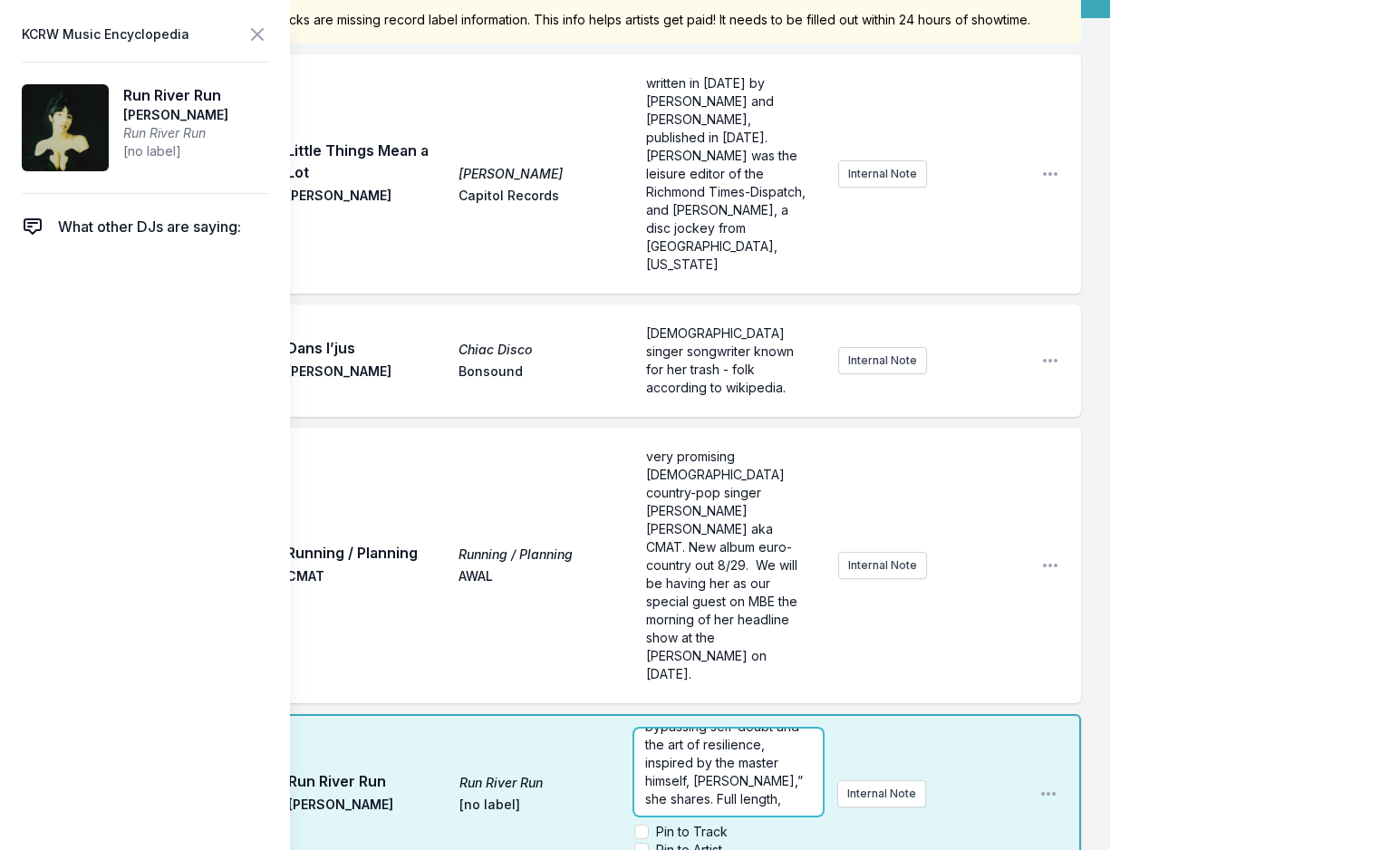
scroll to position [90, 0]
click at [744, 672] on p "new single from Nashville singer-songwriter ; “‘Run River Run’ is about bypassi…" at bounding box center [728, 735] width 166 height 145
drag, startPoint x: 641, startPoint y: 730, endPoint x: 614, endPoint y: 722, distance: 28.2
click at [614, 722] on div "9:17 AM Run River Run Run River Run [PERSON_NAME] [no label] new single from Na…" at bounding box center [569, 794] width 1023 height 160
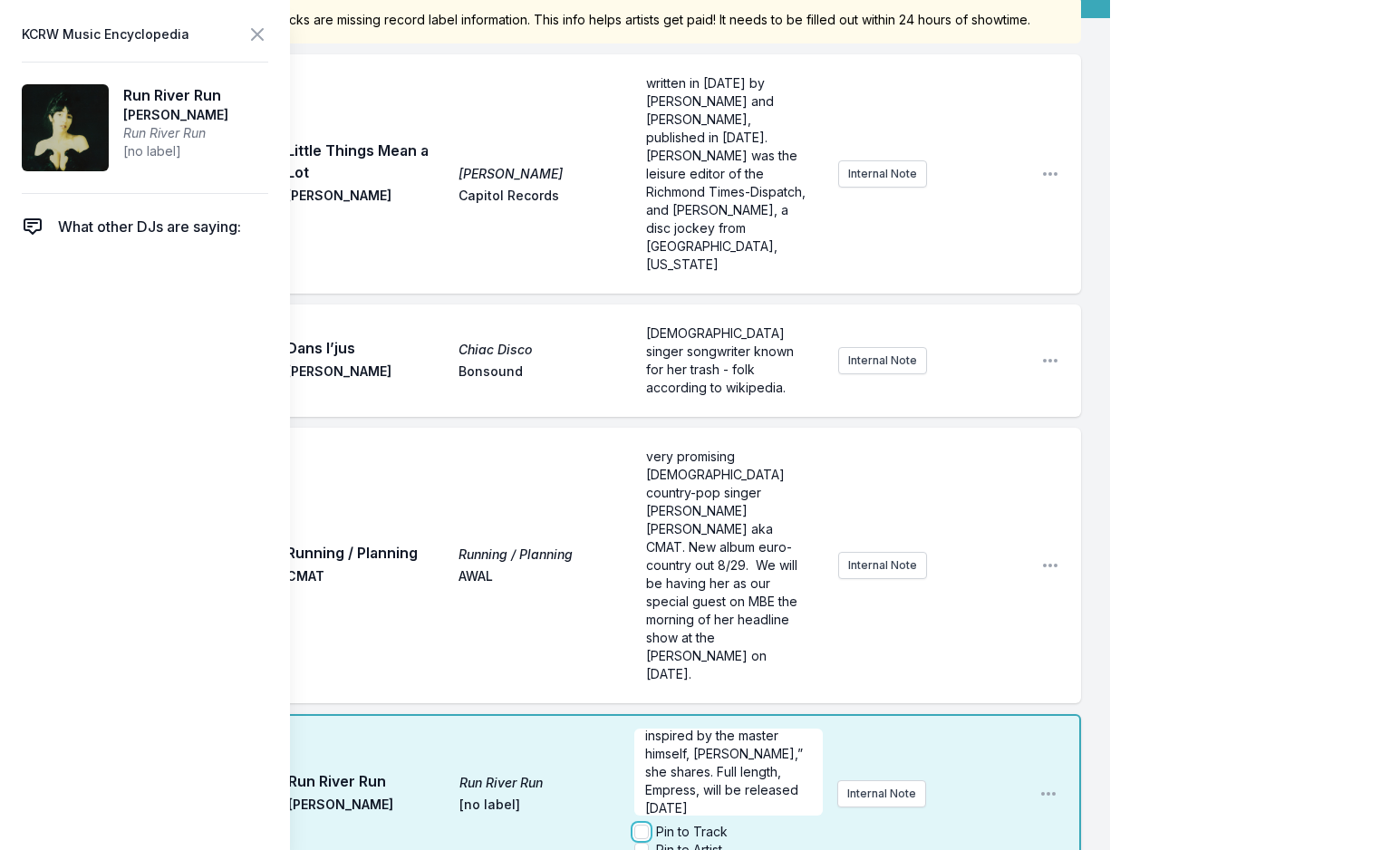
click at [640, 825] on input "Pin to Track" at bounding box center [640, 831] width 14 height 14
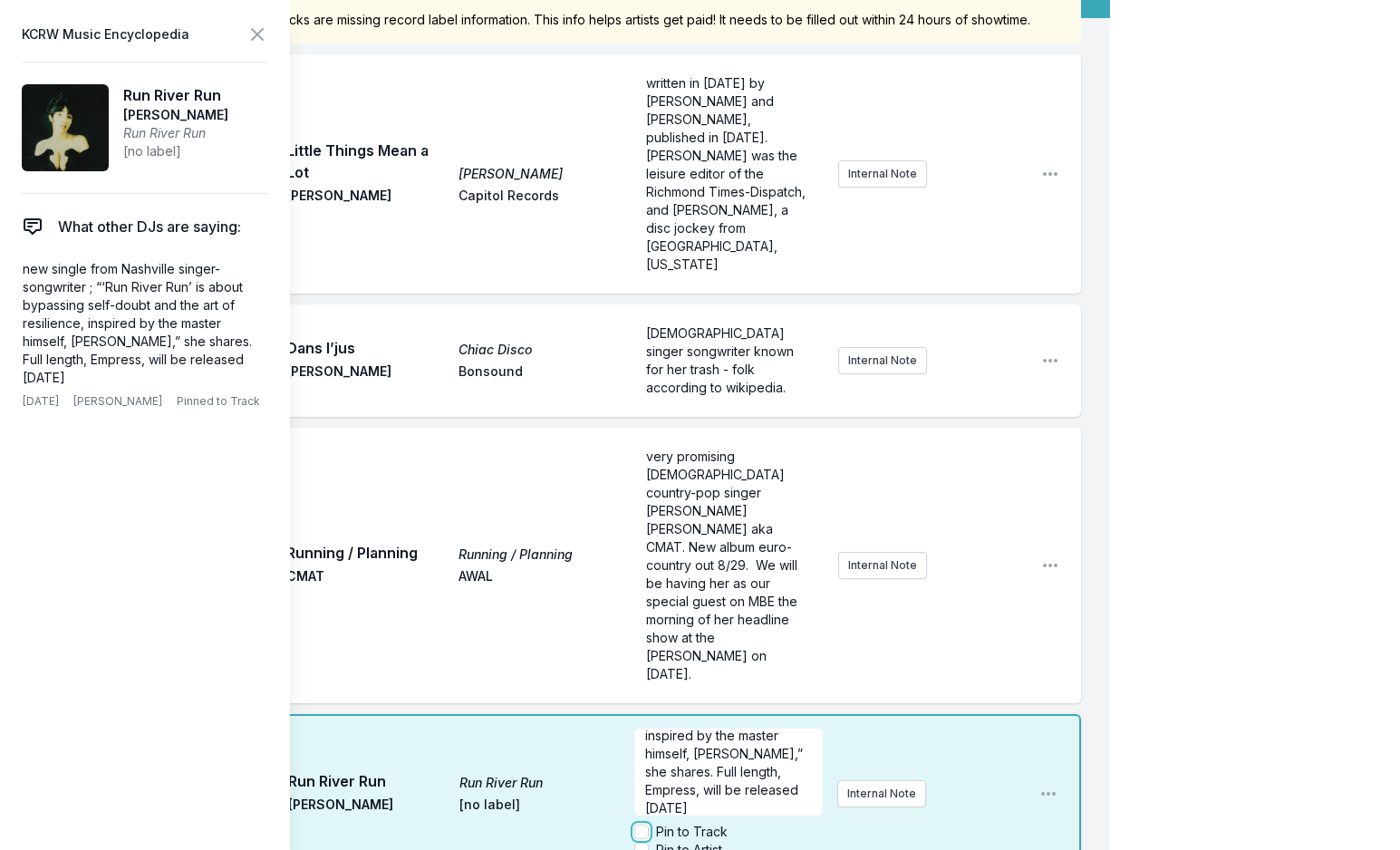
checkbox input "true"
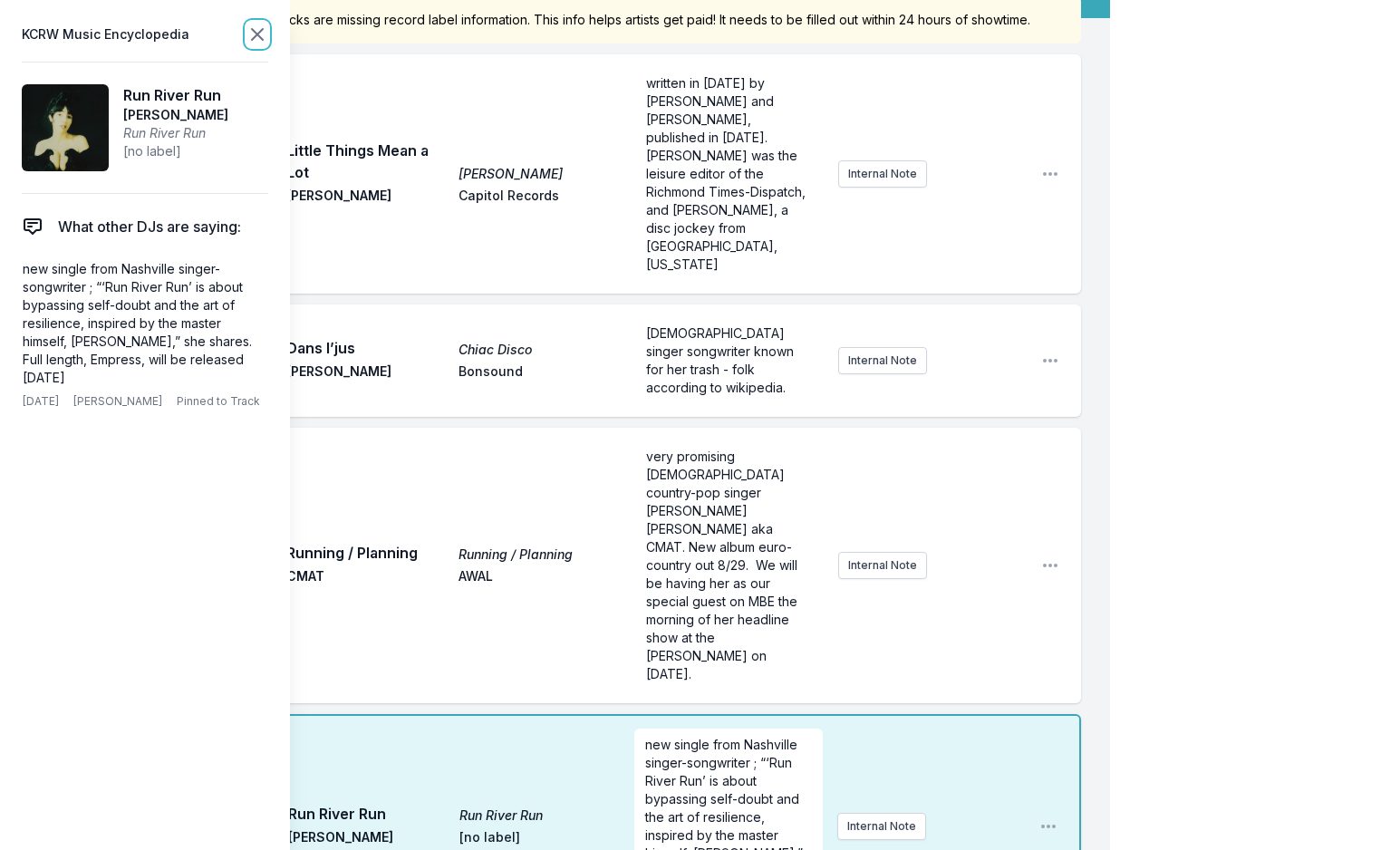
click at [253, 23] on icon at bounding box center [256, 34] width 22 height 22
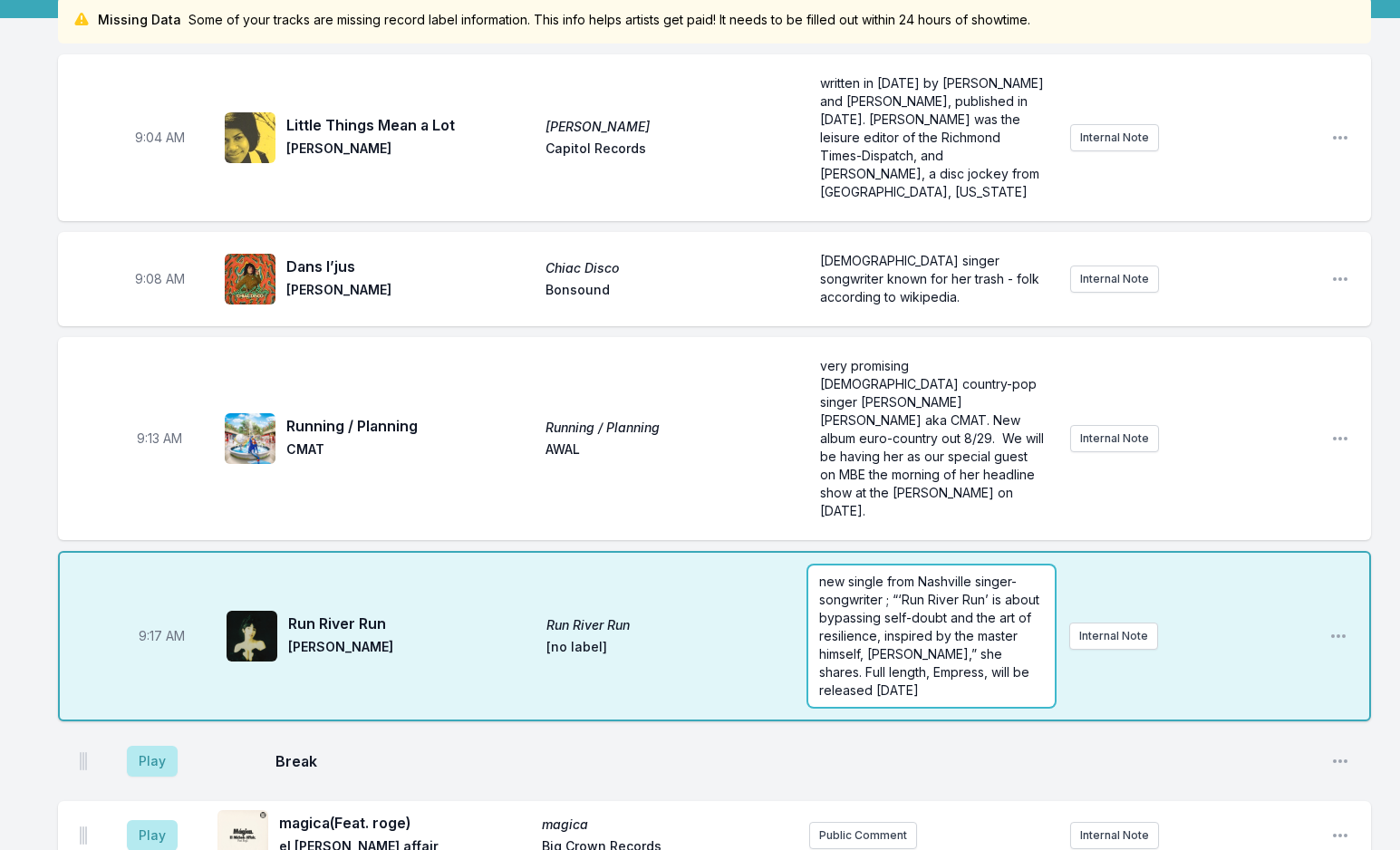
click at [924, 592] on span "new single from Nashville singer-songwriter ; “‘Run River Run’ is about bypassi…" at bounding box center [931, 636] width 223 height 124
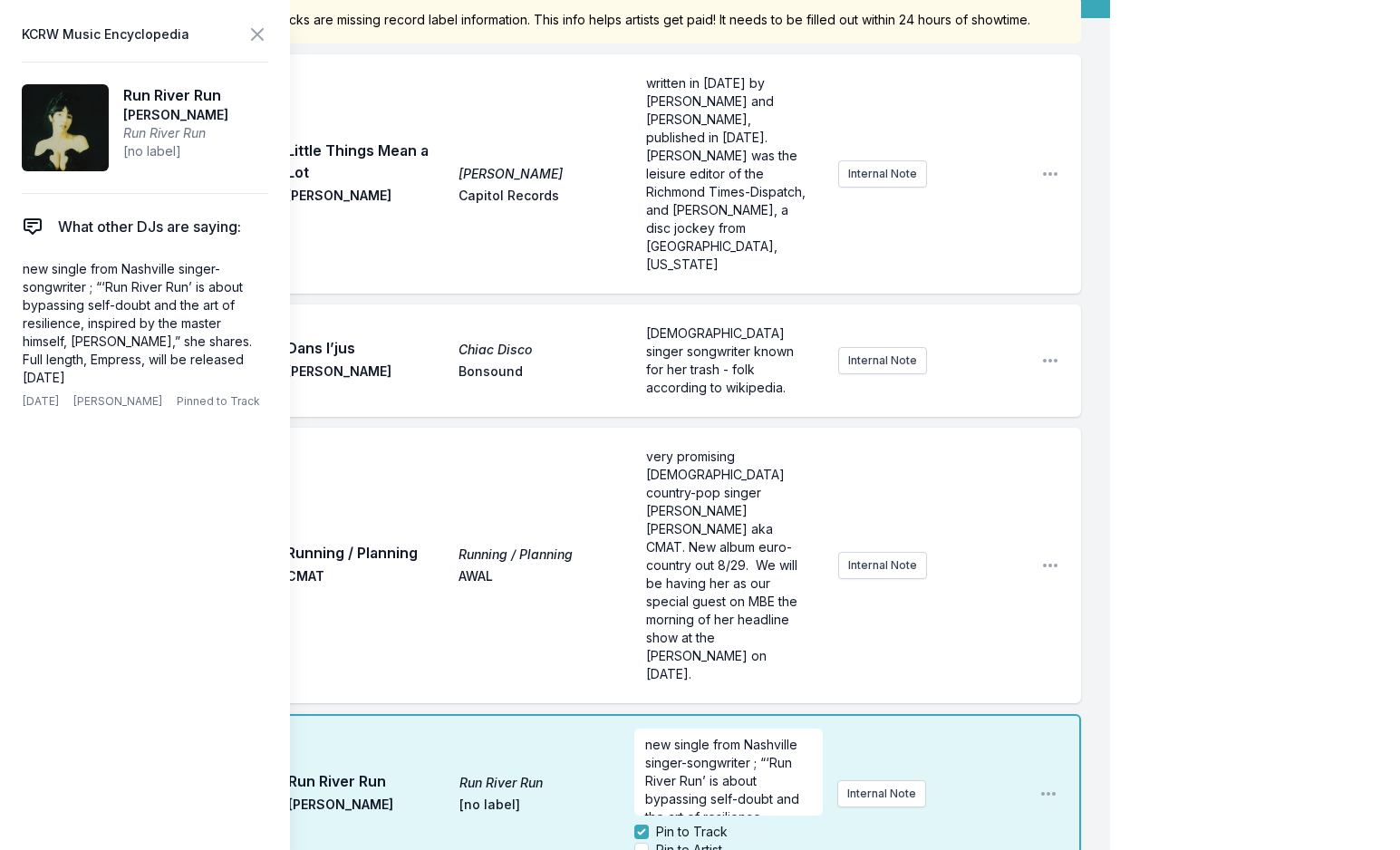
click at [641, 841] on div "Pin to Artist" at bounding box center [678, 849] width 88 height 18
click at [642, 842] on input "Pin to Artist" at bounding box center [640, 849] width 14 height 14
checkbox input "false"
checkbox input "true"
checkbox input "false"
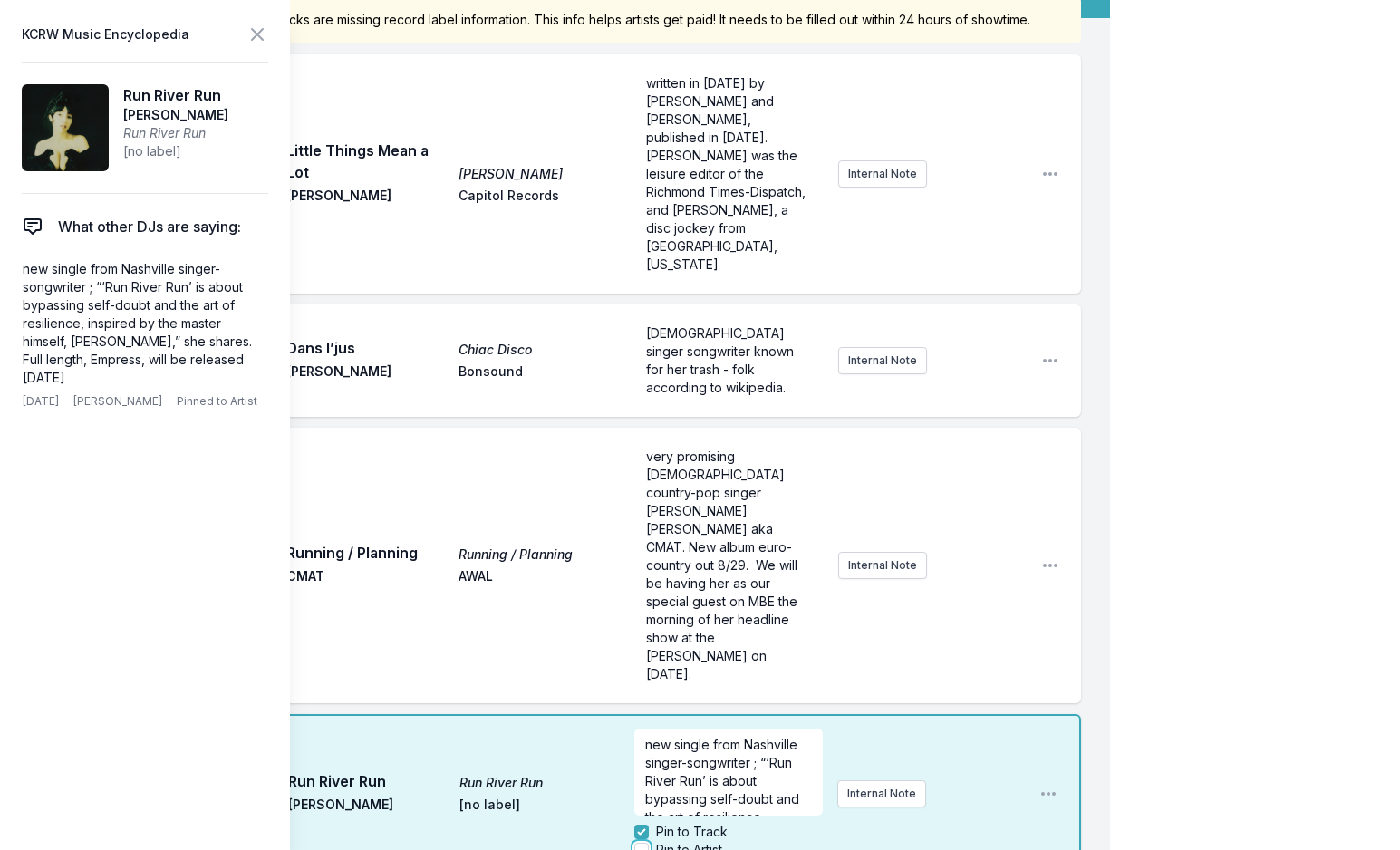
checkbox input "false"
checkbox input "true"
click at [642, 825] on input "Pin to Track" at bounding box center [640, 831] width 14 height 14
checkbox input "false"
checkbox input "true"
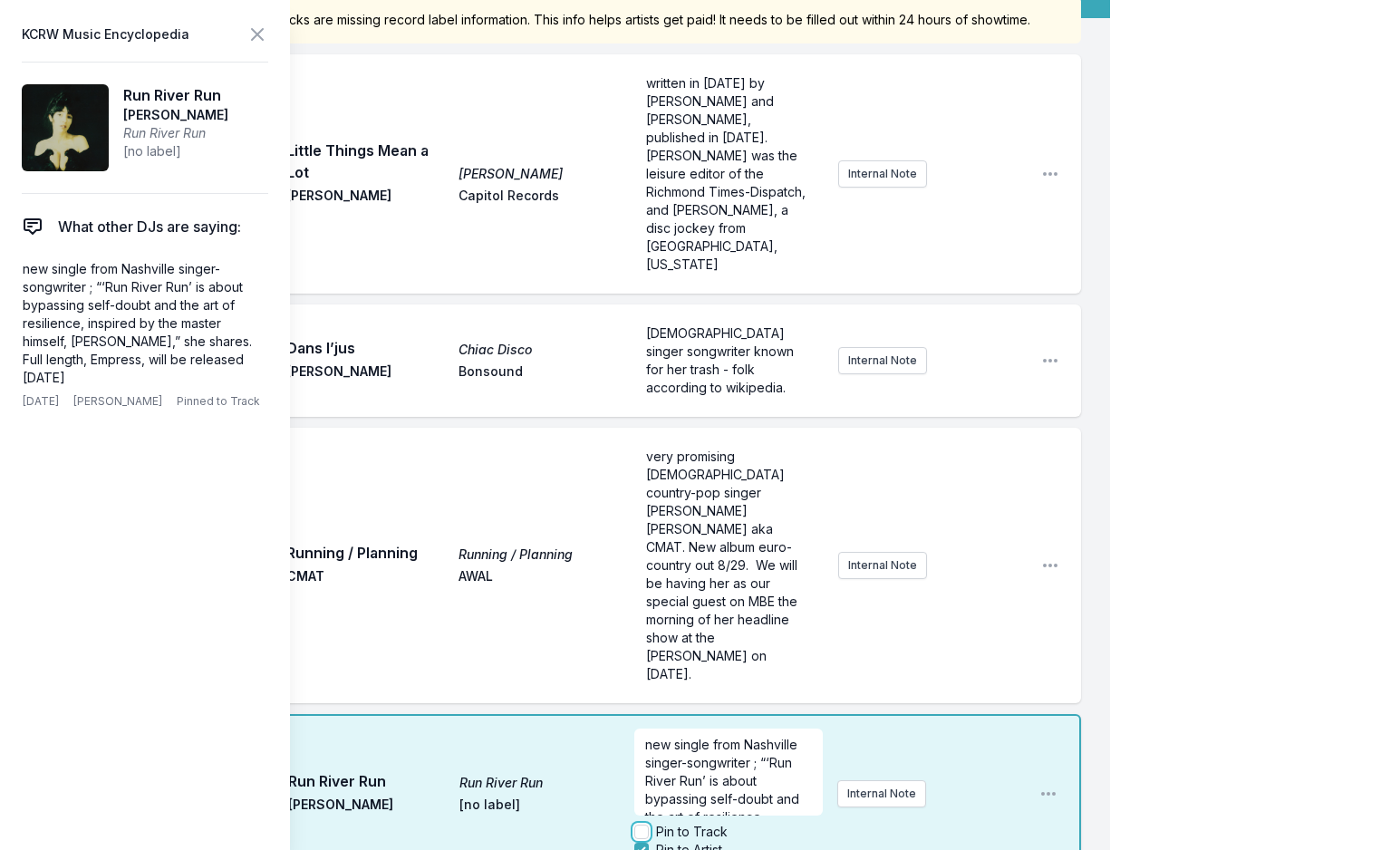
checkbox input "true"
checkbox input "false"
click at [254, 31] on icon at bounding box center [257, 35] width 11 height 11
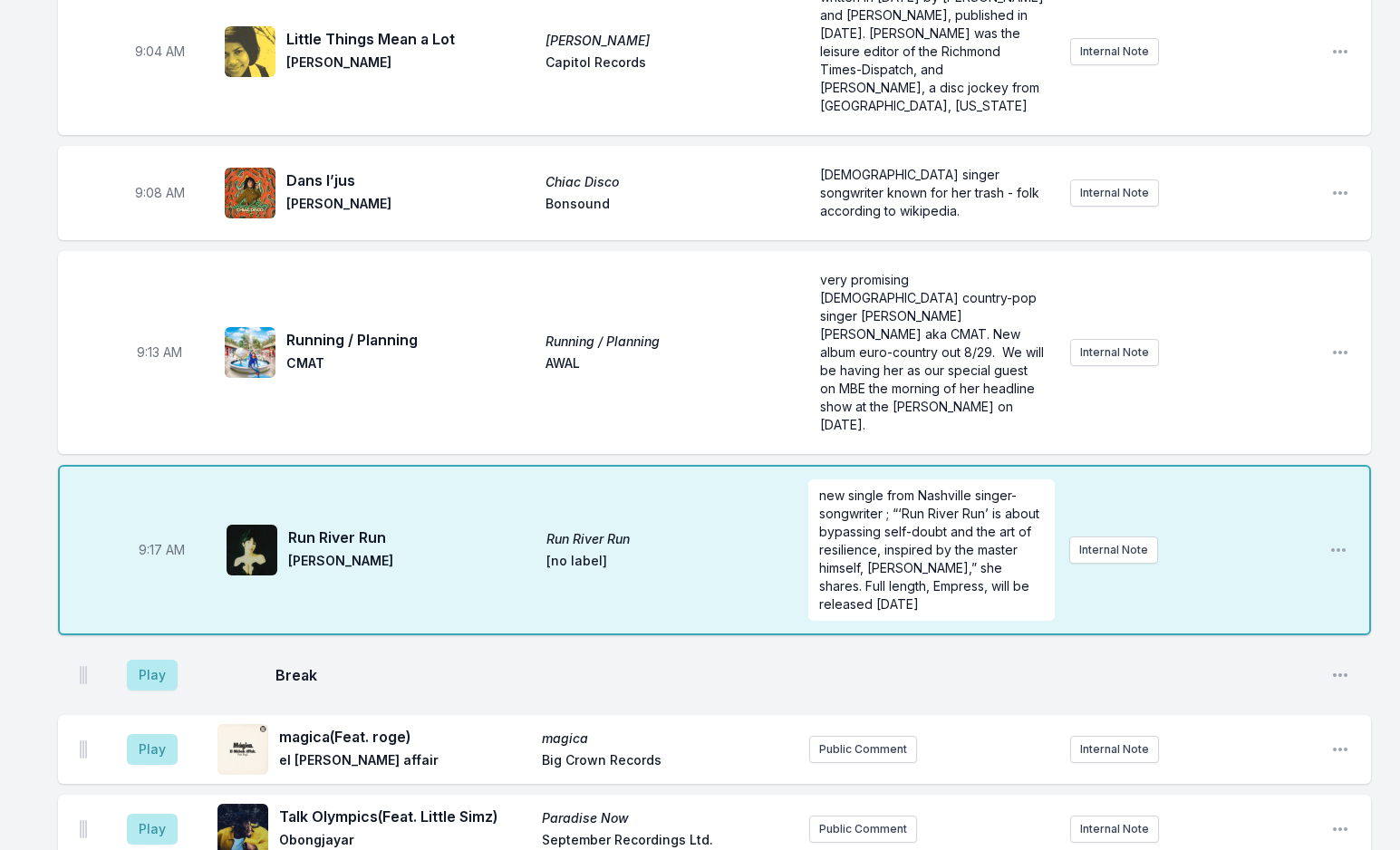
scroll to position [544, 0]
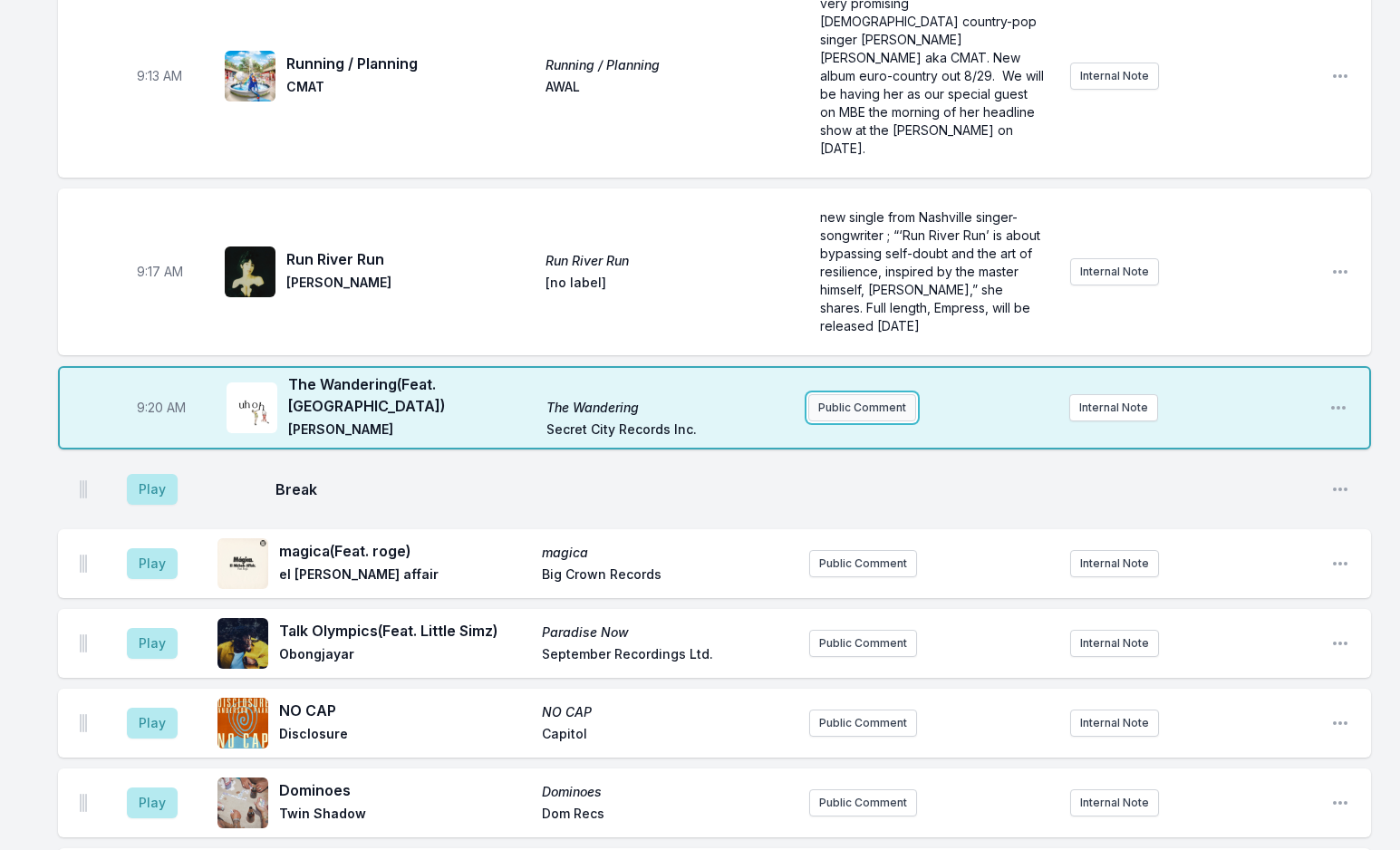
click at [845, 394] on button "Public Comment" at bounding box center [862, 408] width 108 height 27
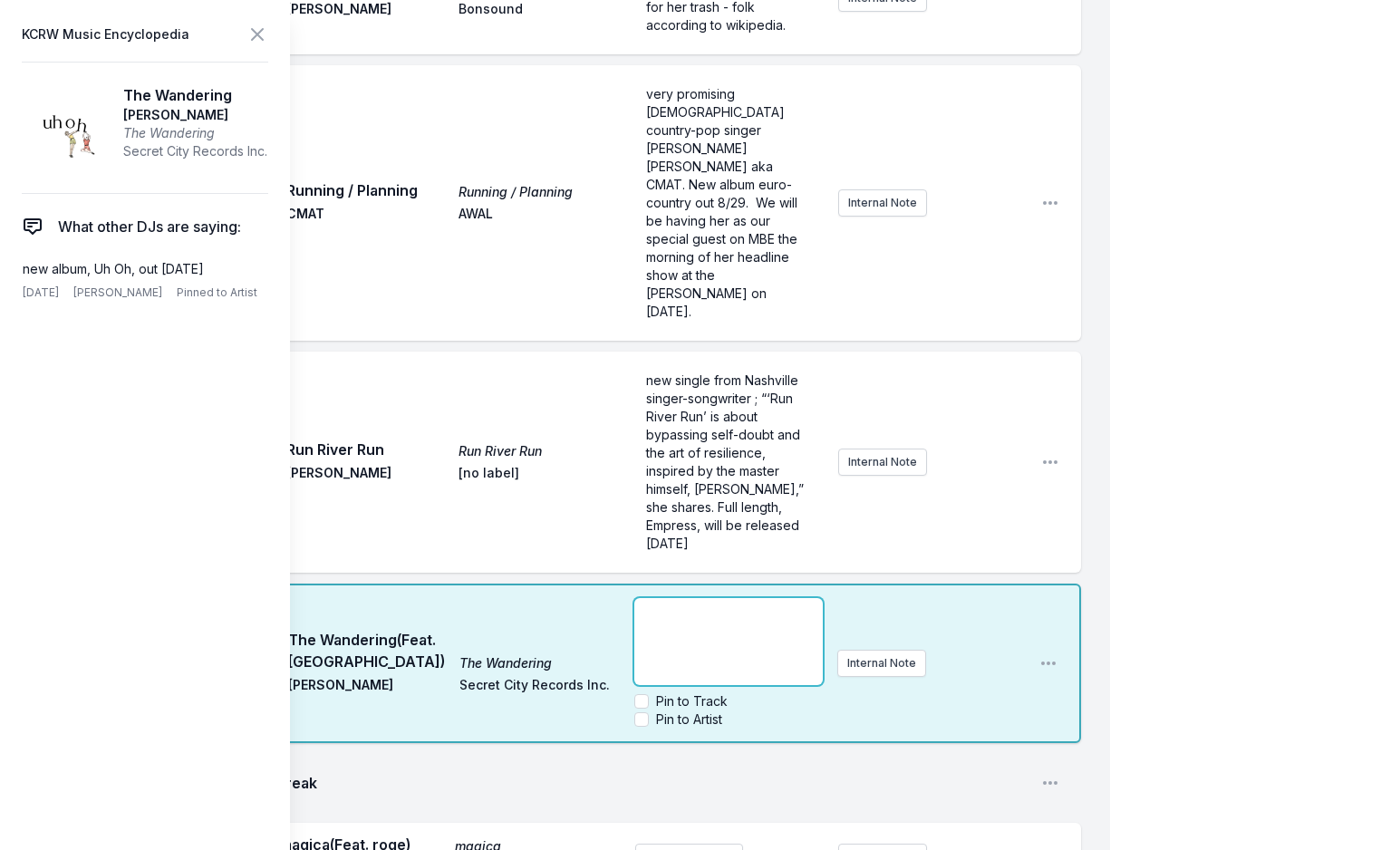
click at [709, 598] on div "﻿" at bounding box center [728, 641] width 188 height 87
click at [680, 606] on p "alb" at bounding box center [728, 614] width 166 height 18
click at [760, 569] on p "album uh oh, coming out [DATE]. Album name inspired by him suddenly losing his …" at bounding box center [728, 624] width 166 height 109
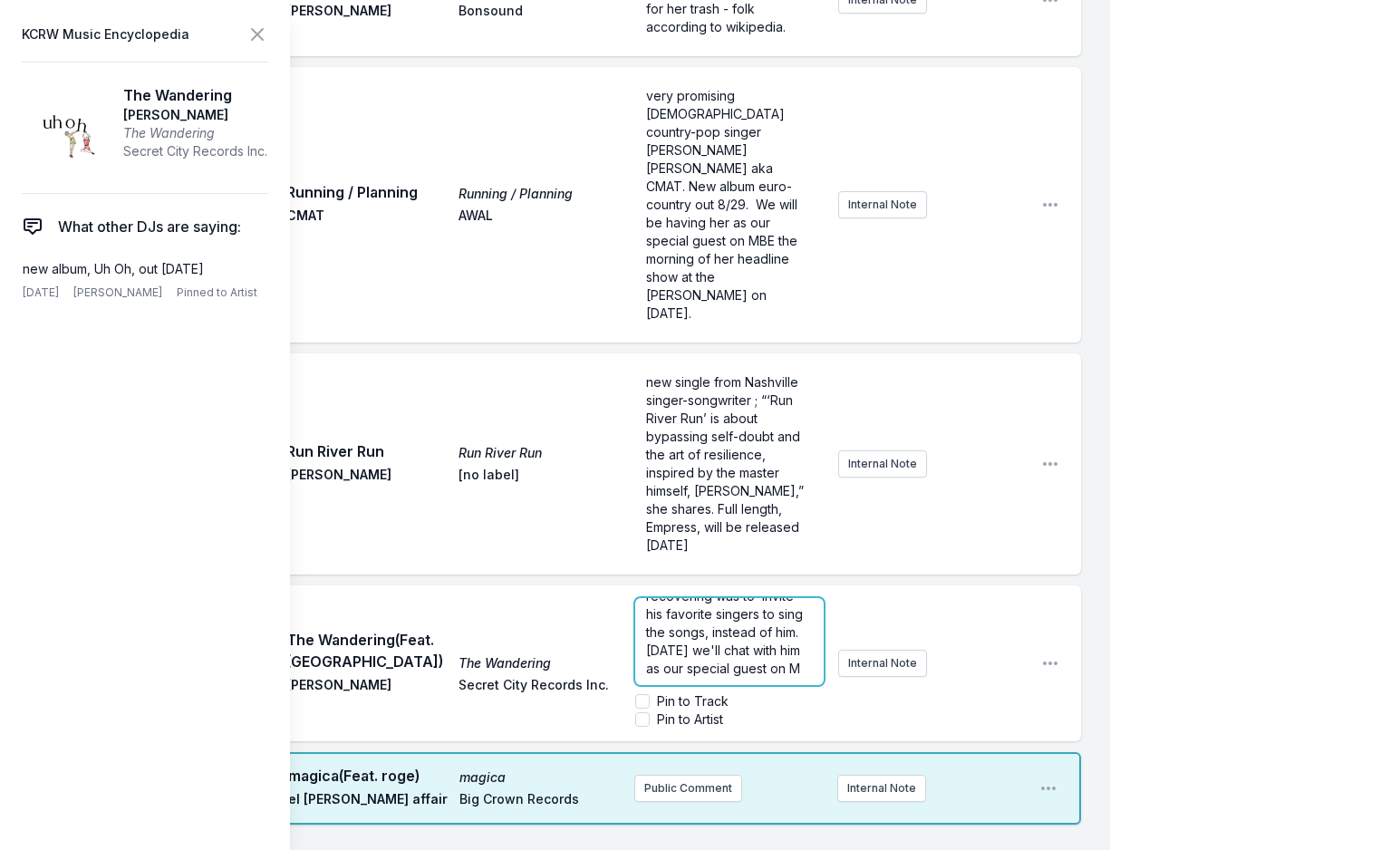
scroll to position [154, 0]
click at [638, 712] on input "Pin to Artist" at bounding box center [641, 719] width 14 height 14
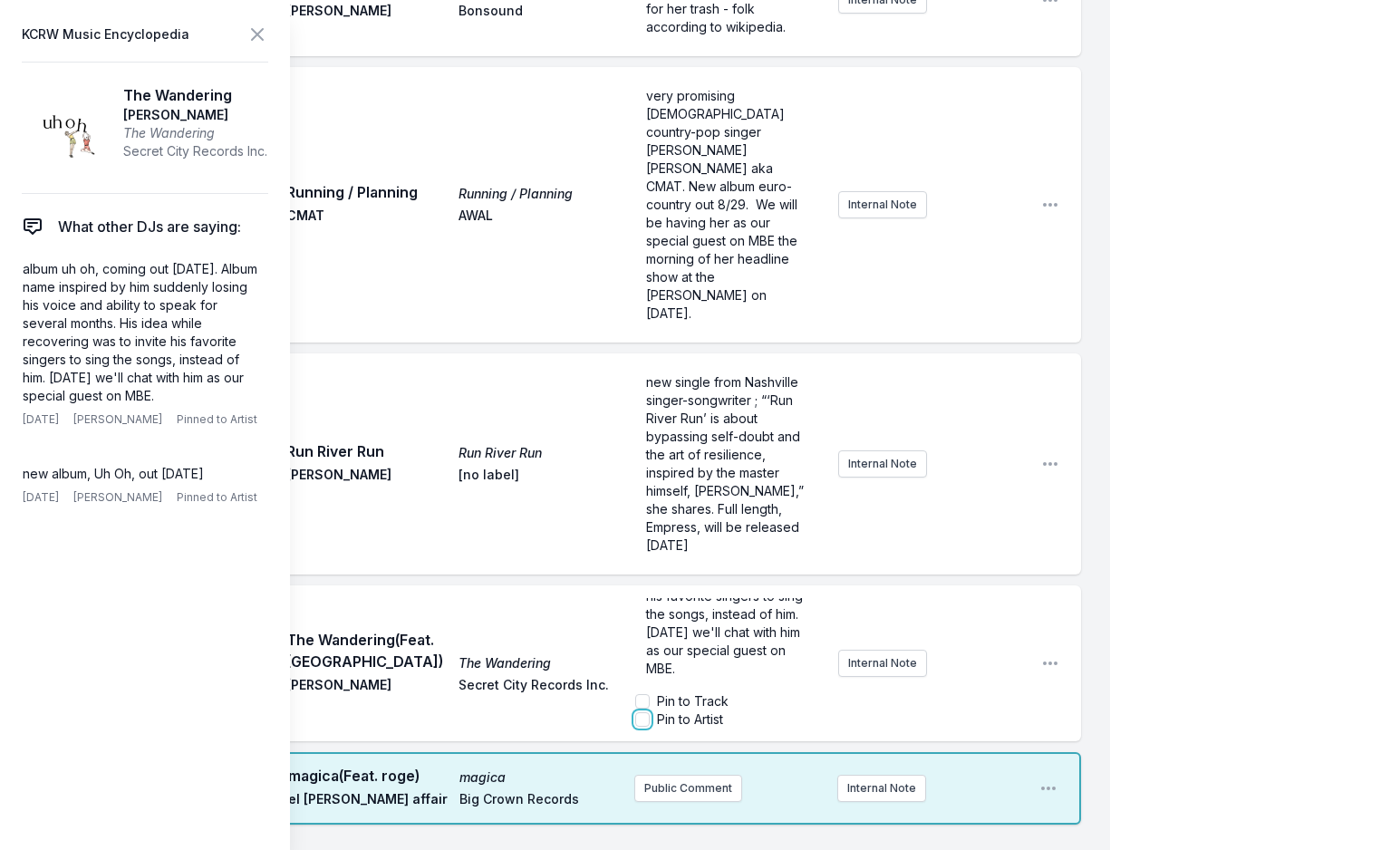
checkbox input "true"
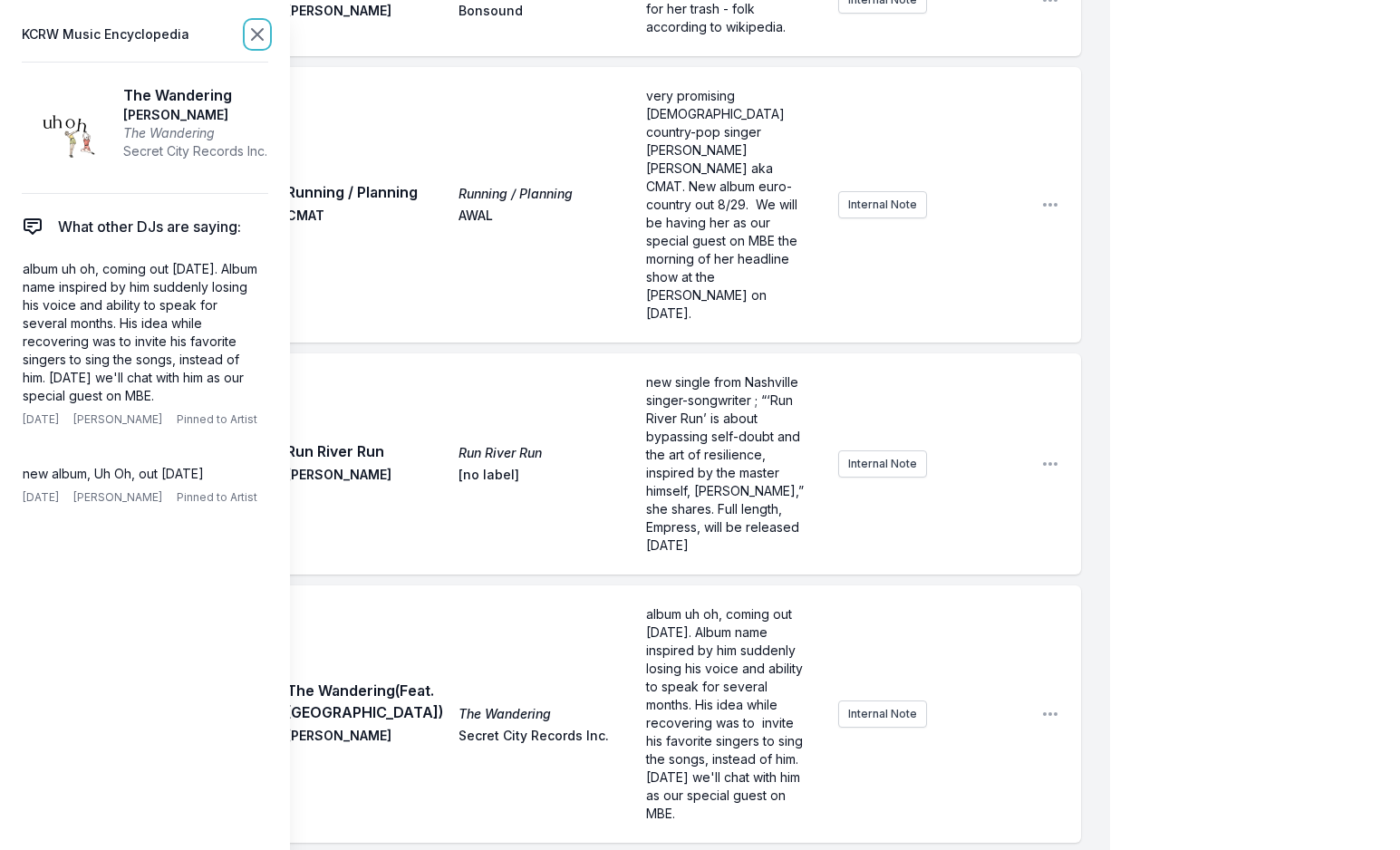
click at [256, 24] on icon at bounding box center [256, 34] width 22 height 22
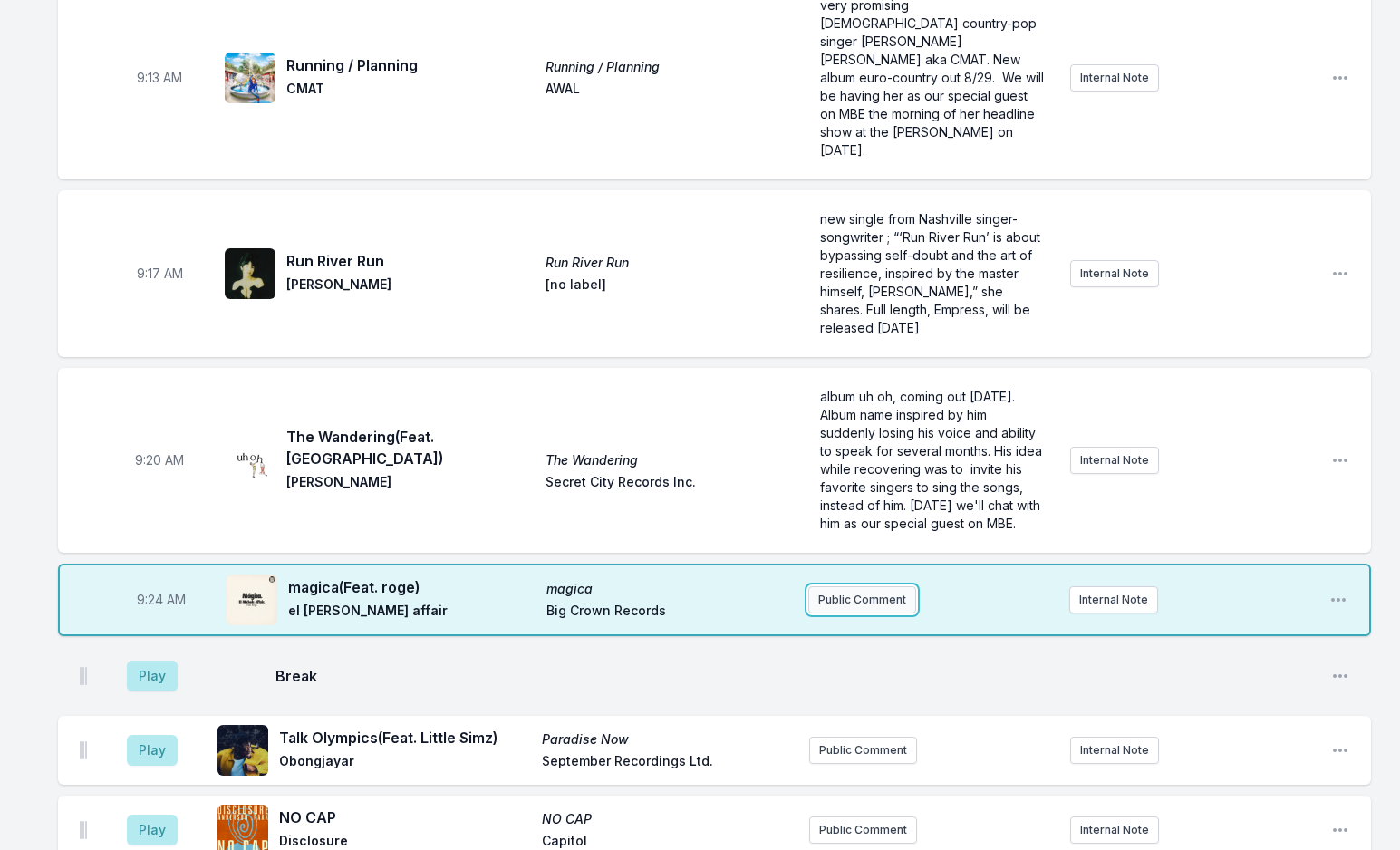
click at [851, 586] on button "Public Comment" at bounding box center [862, 599] width 108 height 27
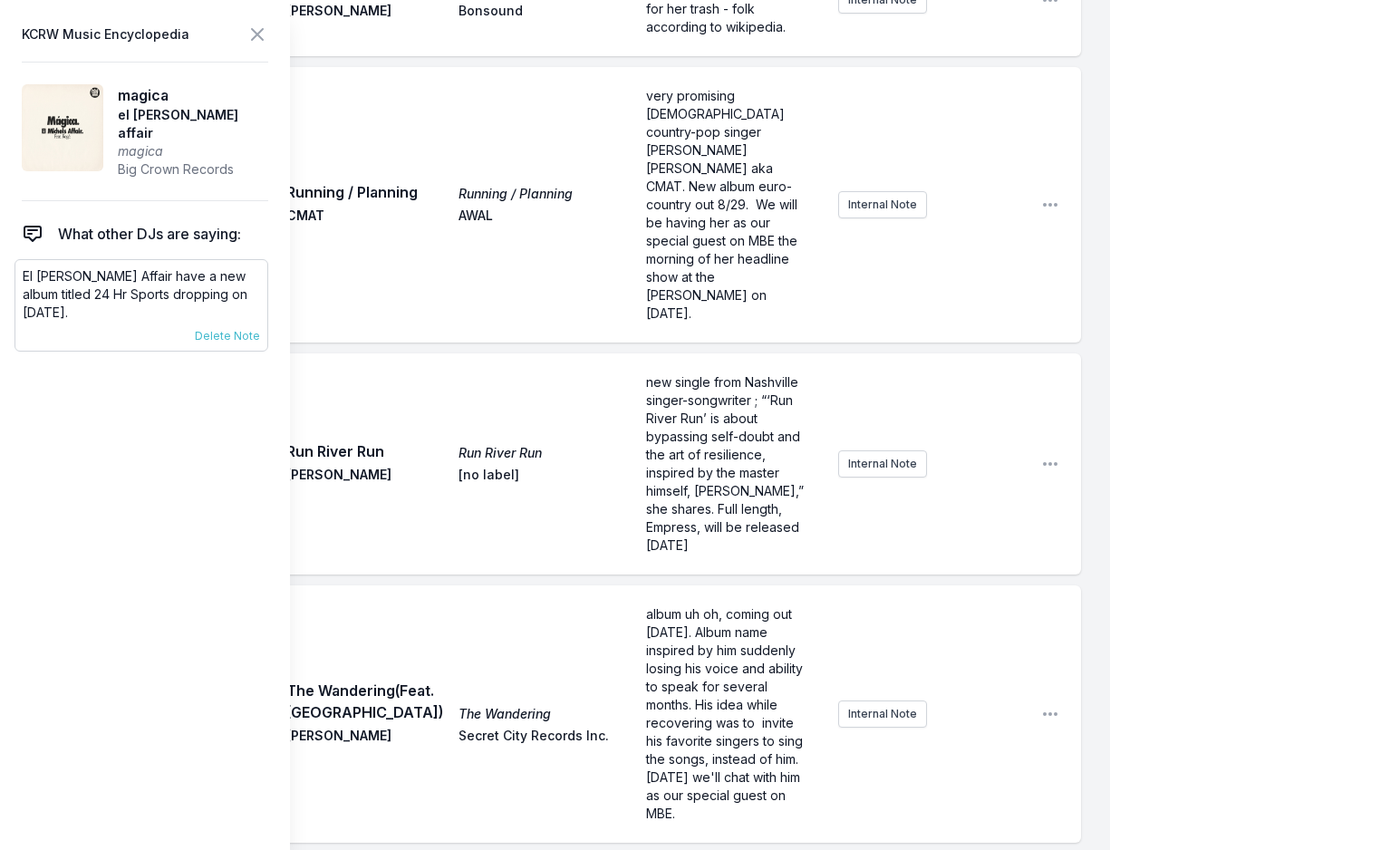
drag, startPoint x: -14, startPoint y: 296, endPoint x: 17, endPoint y: 272, distance: 39.2
click at [17, 272] on div "El [PERSON_NAME] Affair have a new album titled 24 Hr Sports dropping on [DATE]…" at bounding box center [141, 305] width 254 height 92
click at [256, 33] on icon at bounding box center [257, 35] width 11 height 11
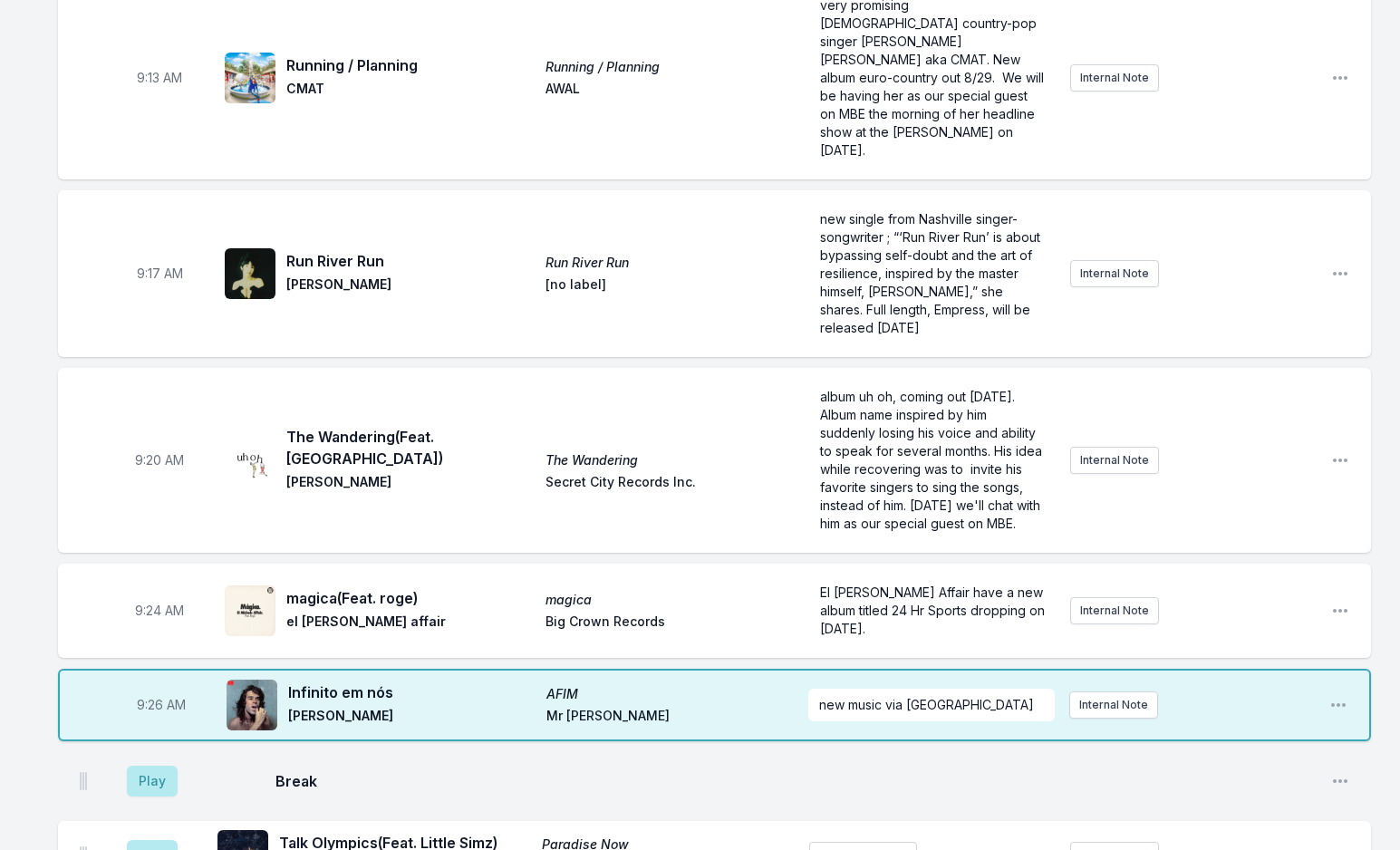
drag, startPoint x: 389, startPoint y: 660, endPoint x: 373, endPoint y: 662, distance: 16.1
click at [384, 707] on span "[PERSON_NAME]" at bounding box center [411, 718] width 247 height 22
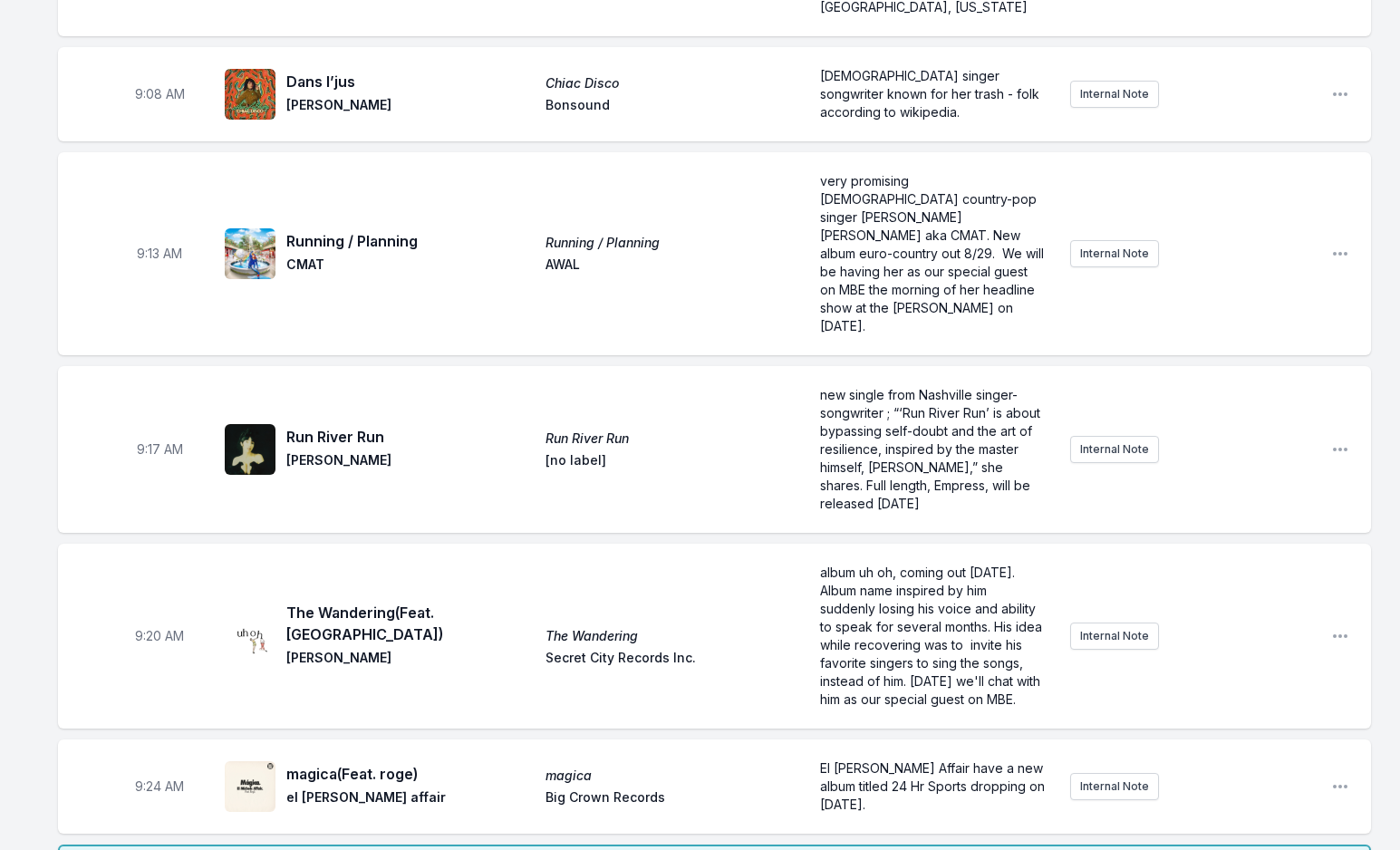
scroll to position [634, 0]
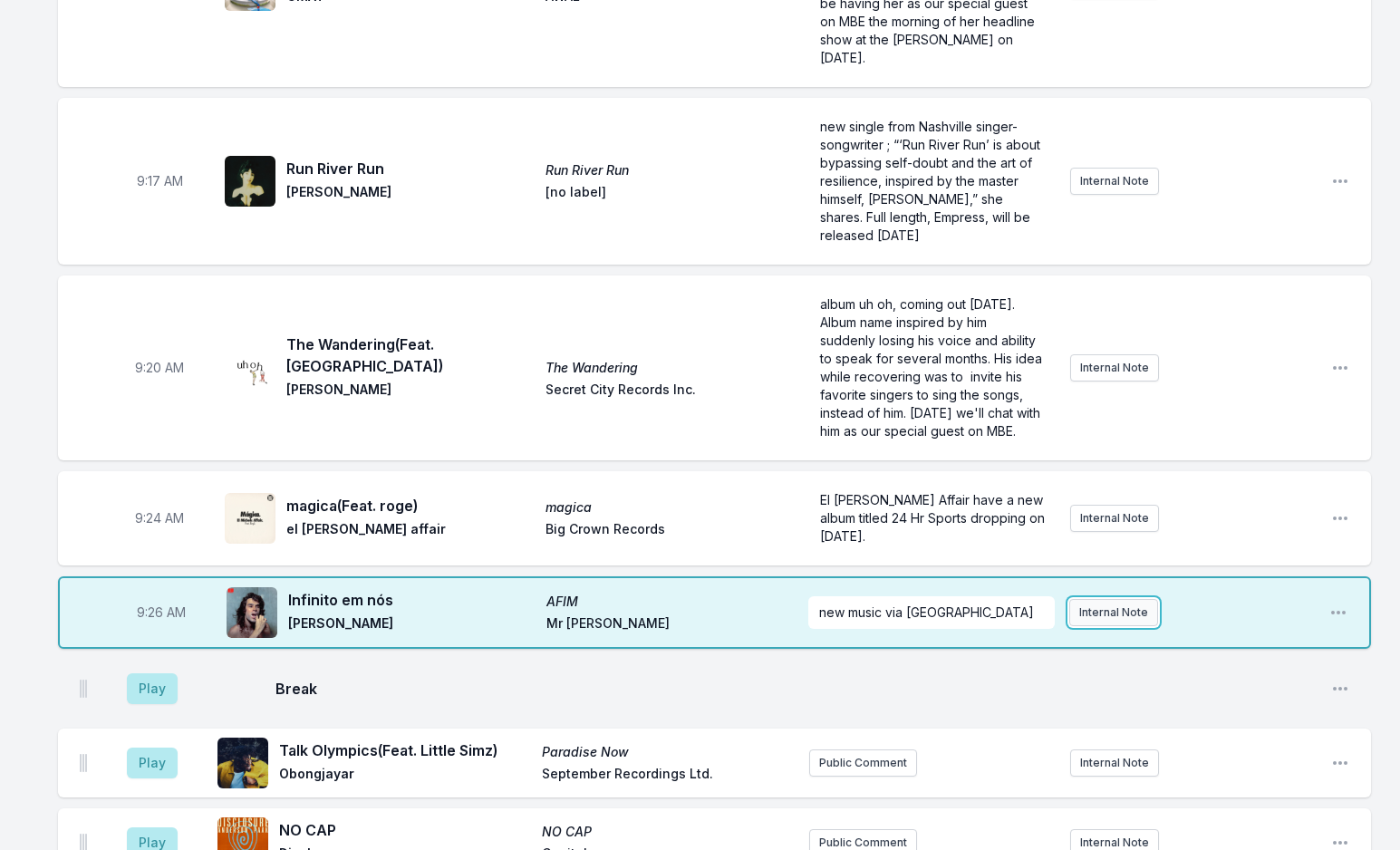
click at [1122, 599] on button "Internal Note" at bounding box center [1114, 612] width 89 height 27
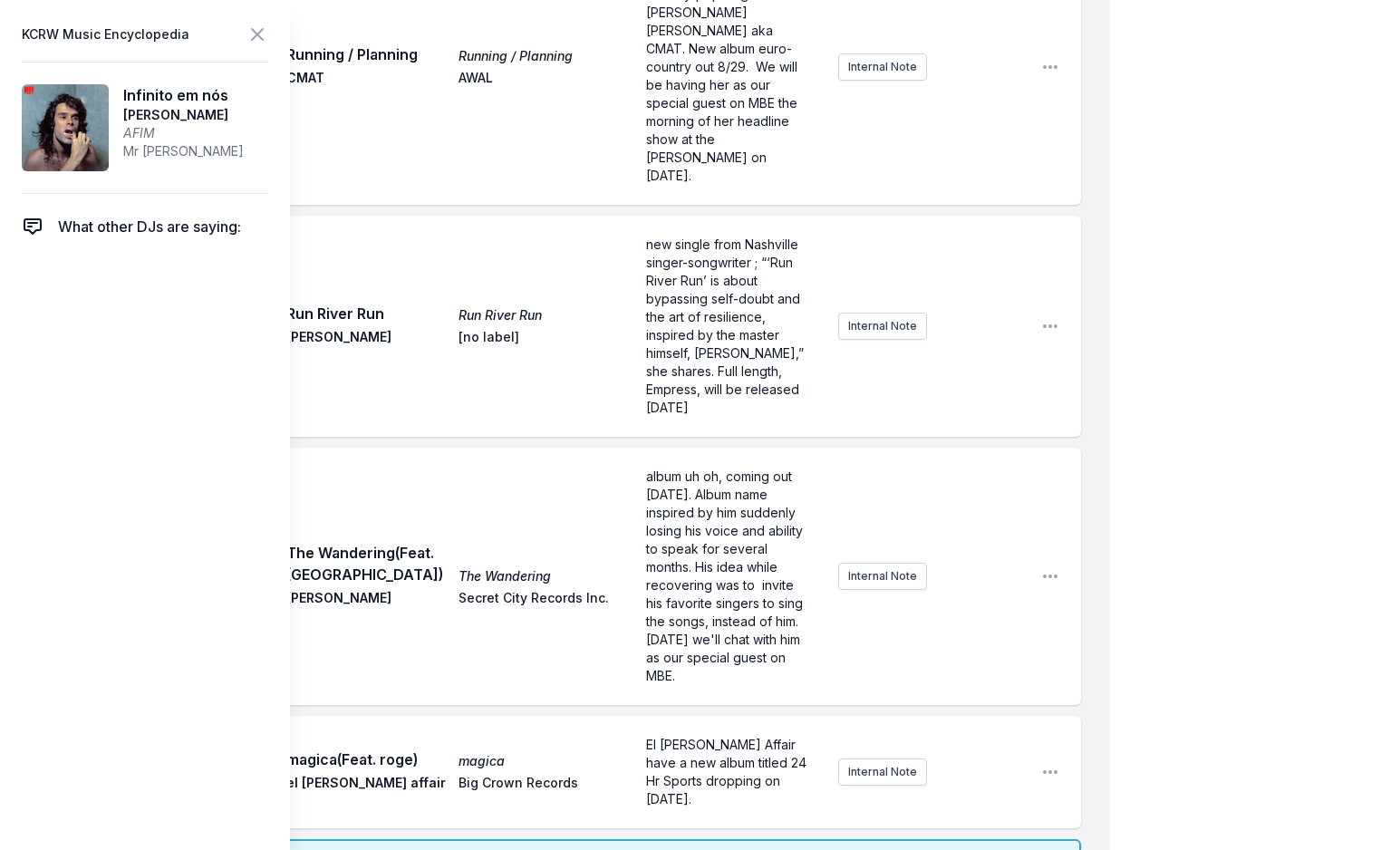
scroll to position [725, 0]
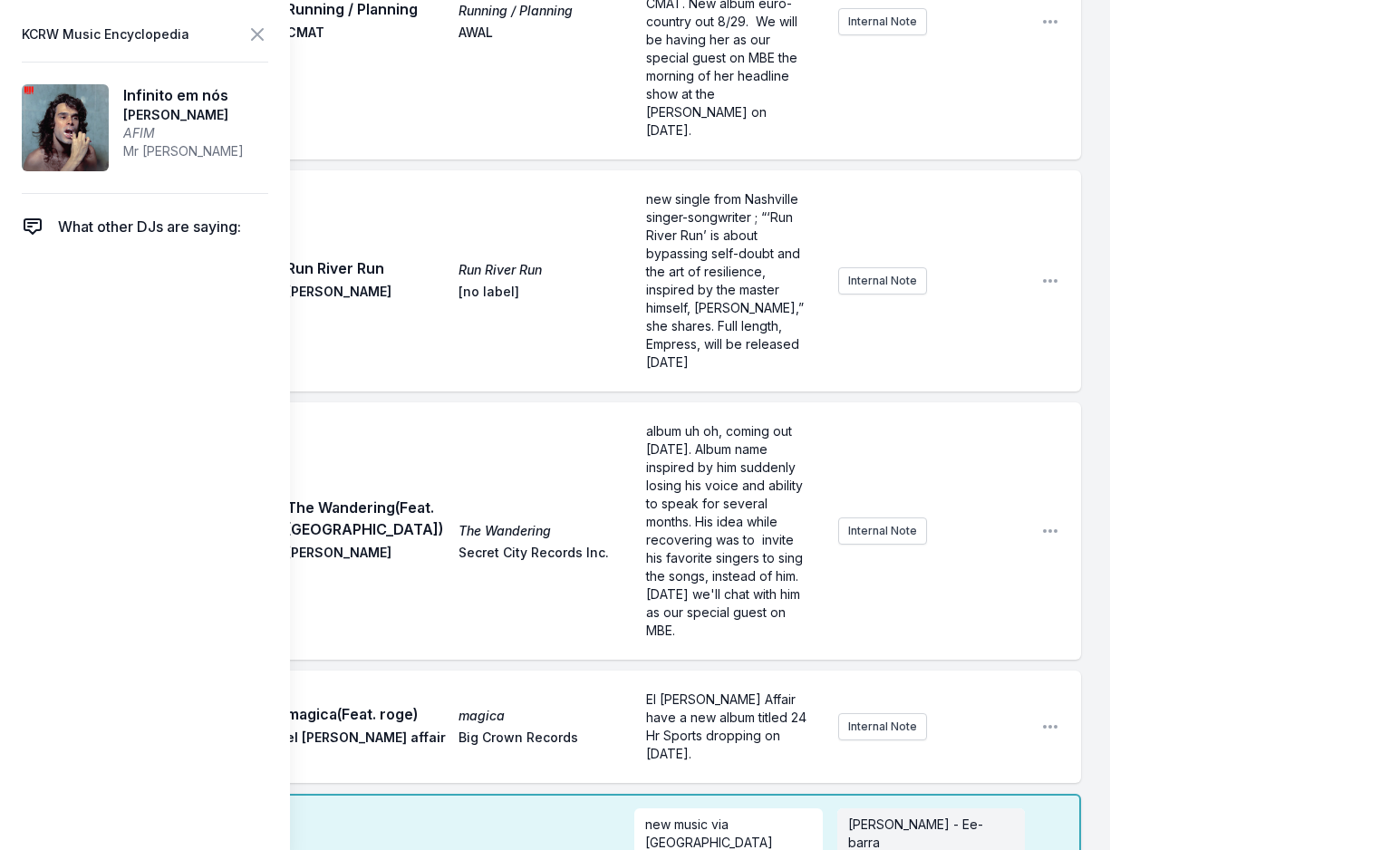
click at [869, 816] on span "[PERSON_NAME] - Ee-barra" at bounding box center [915, 833] width 135 height 34
checkbox input "true"
click at [254, 21] on aside "KCRW Music Encyclopedia Infinito em nós [PERSON_NAME] AFIM Mr [PERSON_NAME] Wha…" at bounding box center [145, 425] width 290 height 850
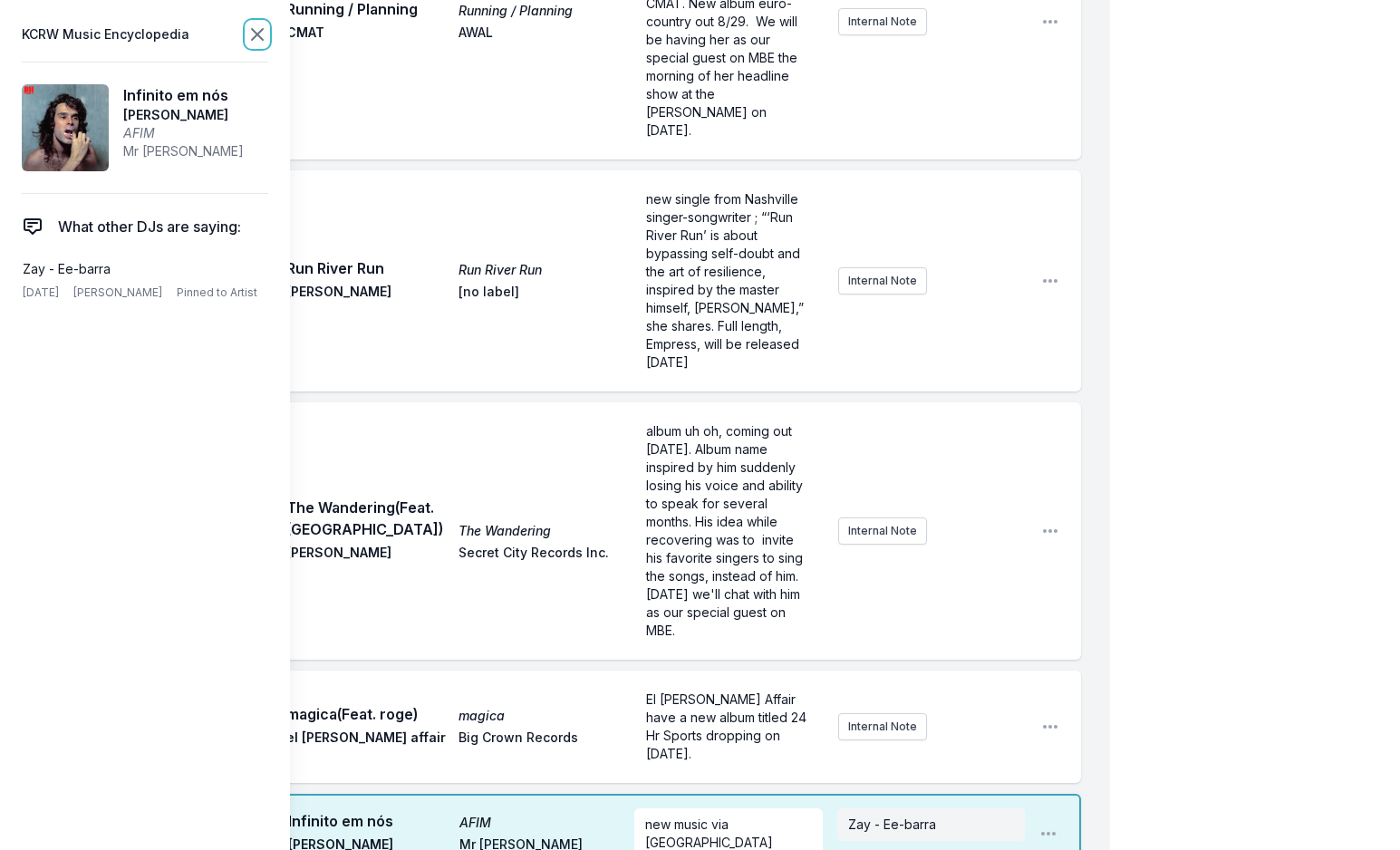
click at [253, 35] on icon at bounding box center [256, 34] width 22 height 22
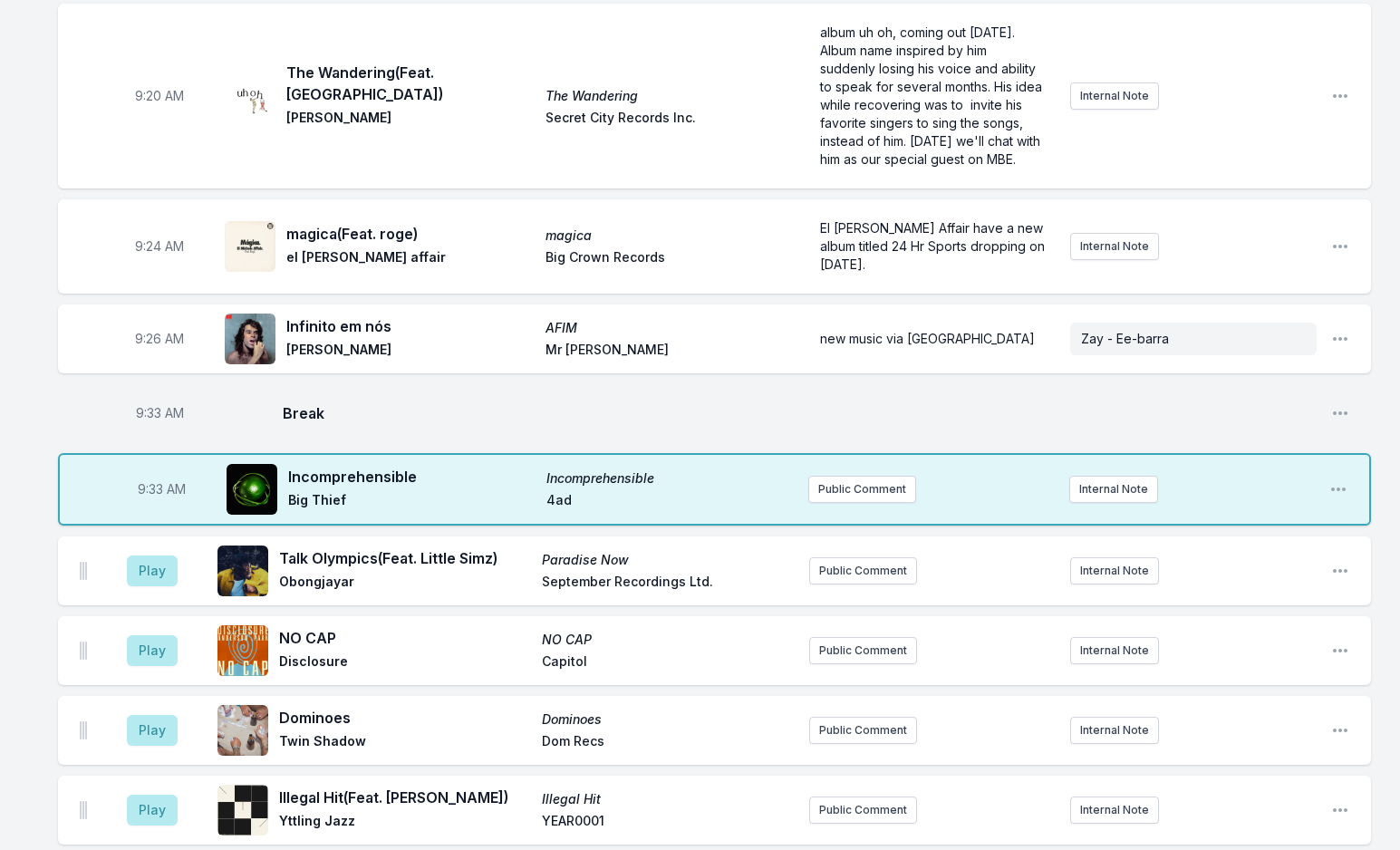
scroll to position [1088, 0]
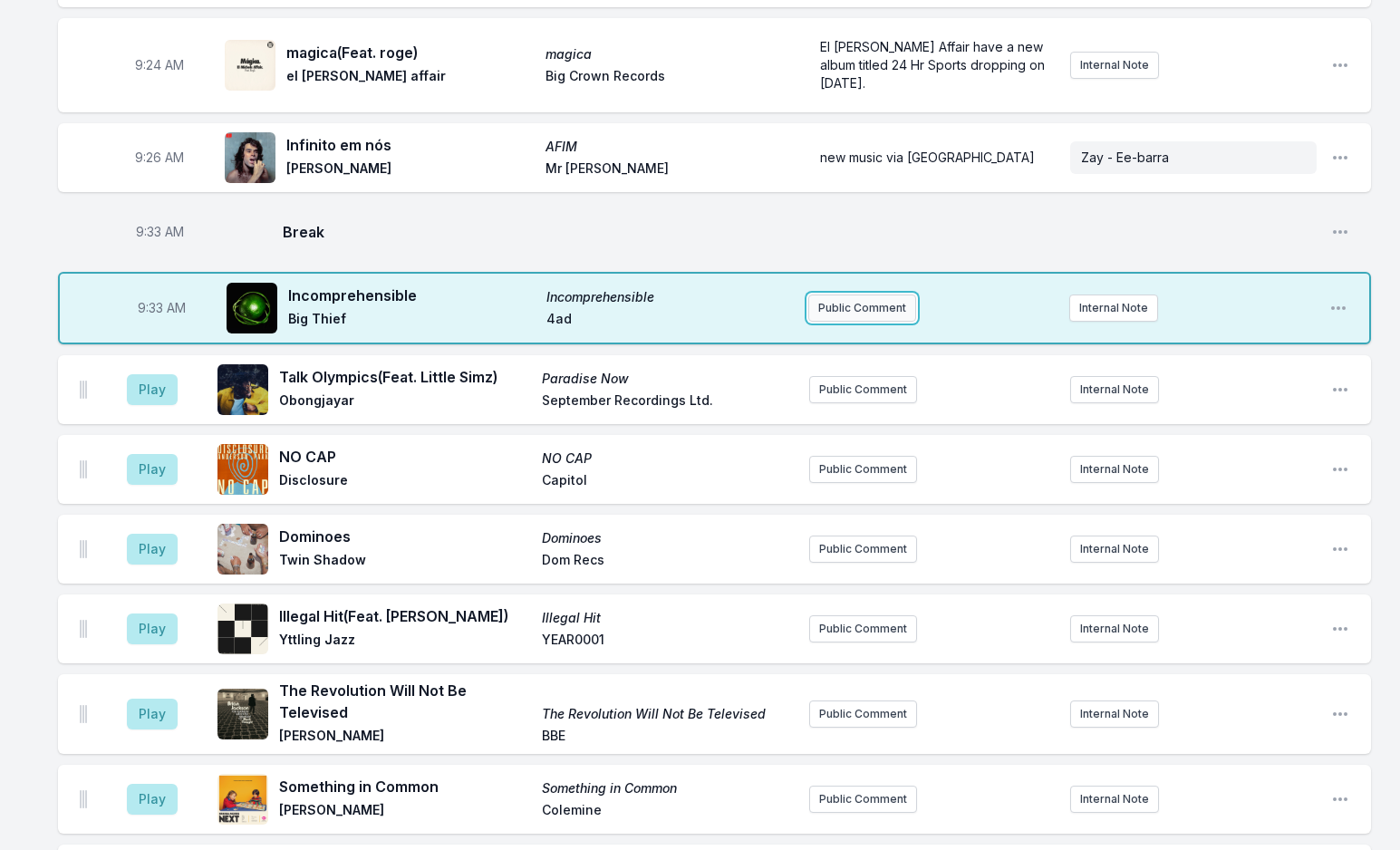
click at [814, 295] on button "Public Comment" at bounding box center [862, 308] width 108 height 27
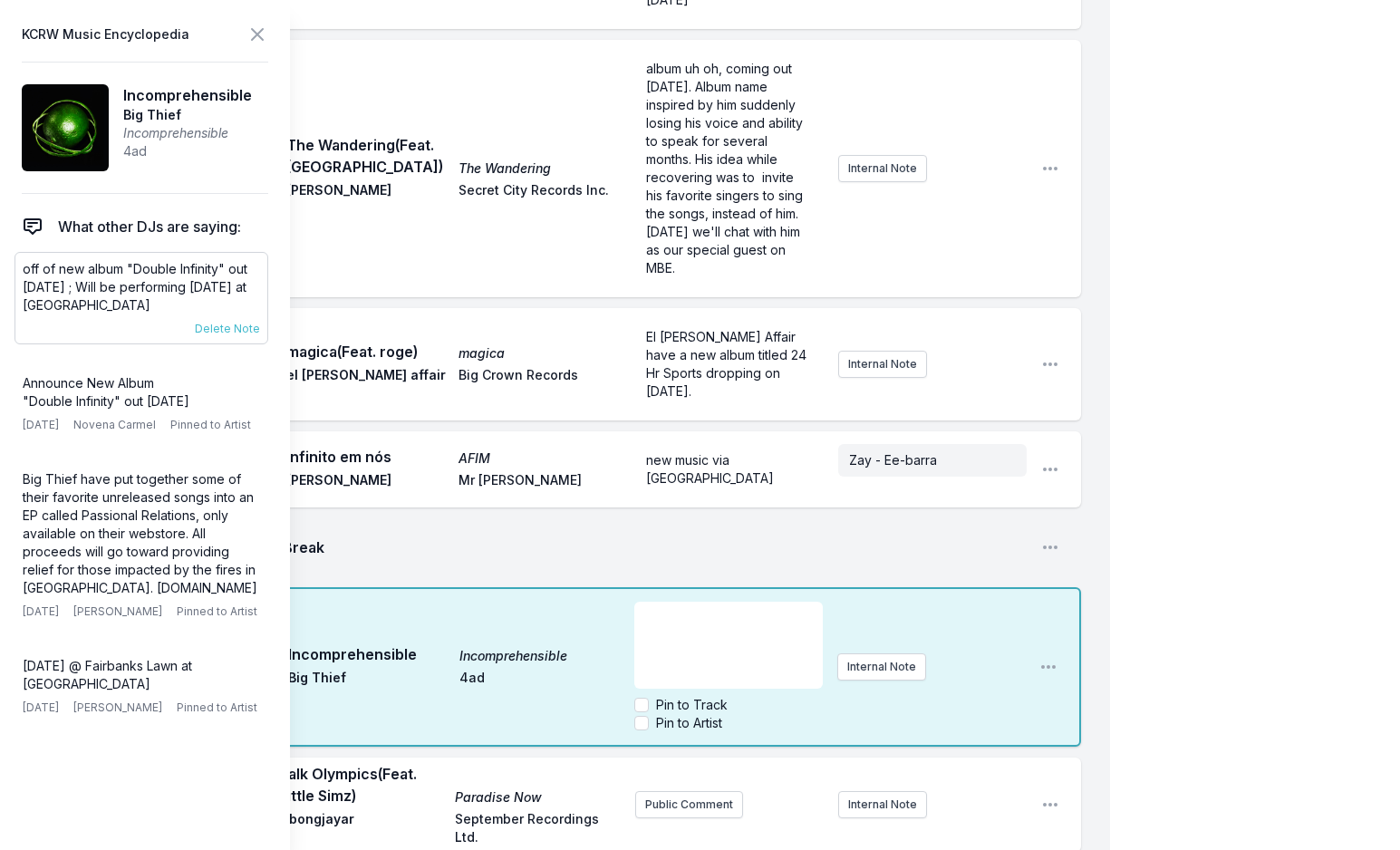
click at [126, 286] on p "off of new album "Double Infinity" out [DATE] ; Will be performing [DATE] at [G…" at bounding box center [141, 287] width 238 height 54
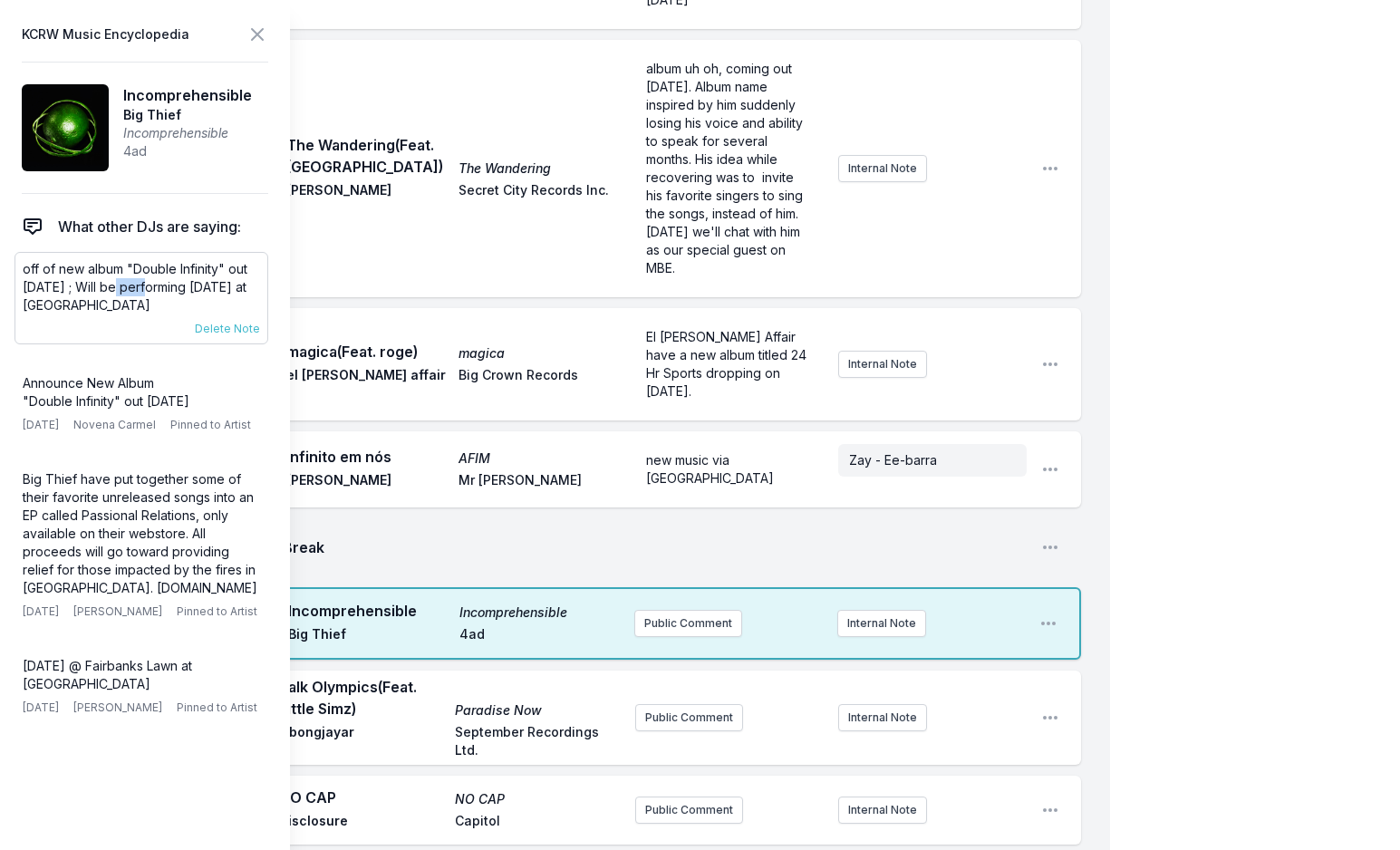
click at [126, 286] on p "off of new album "Double Infinity" out [DATE] ; Will be performing [DATE] at [G…" at bounding box center [141, 287] width 238 height 54
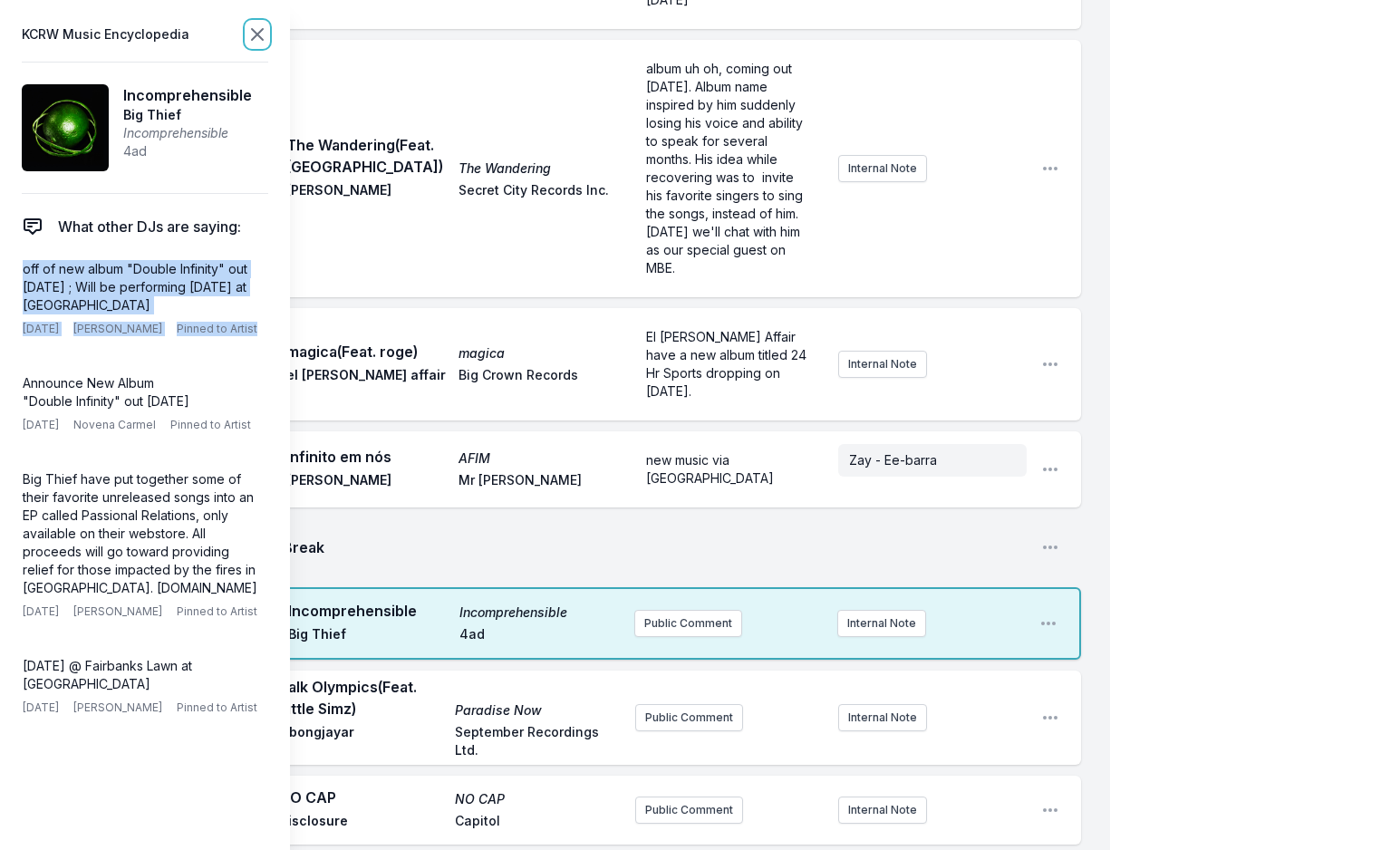
click at [257, 31] on icon at bounding box center [256, 34] width 22 height 22
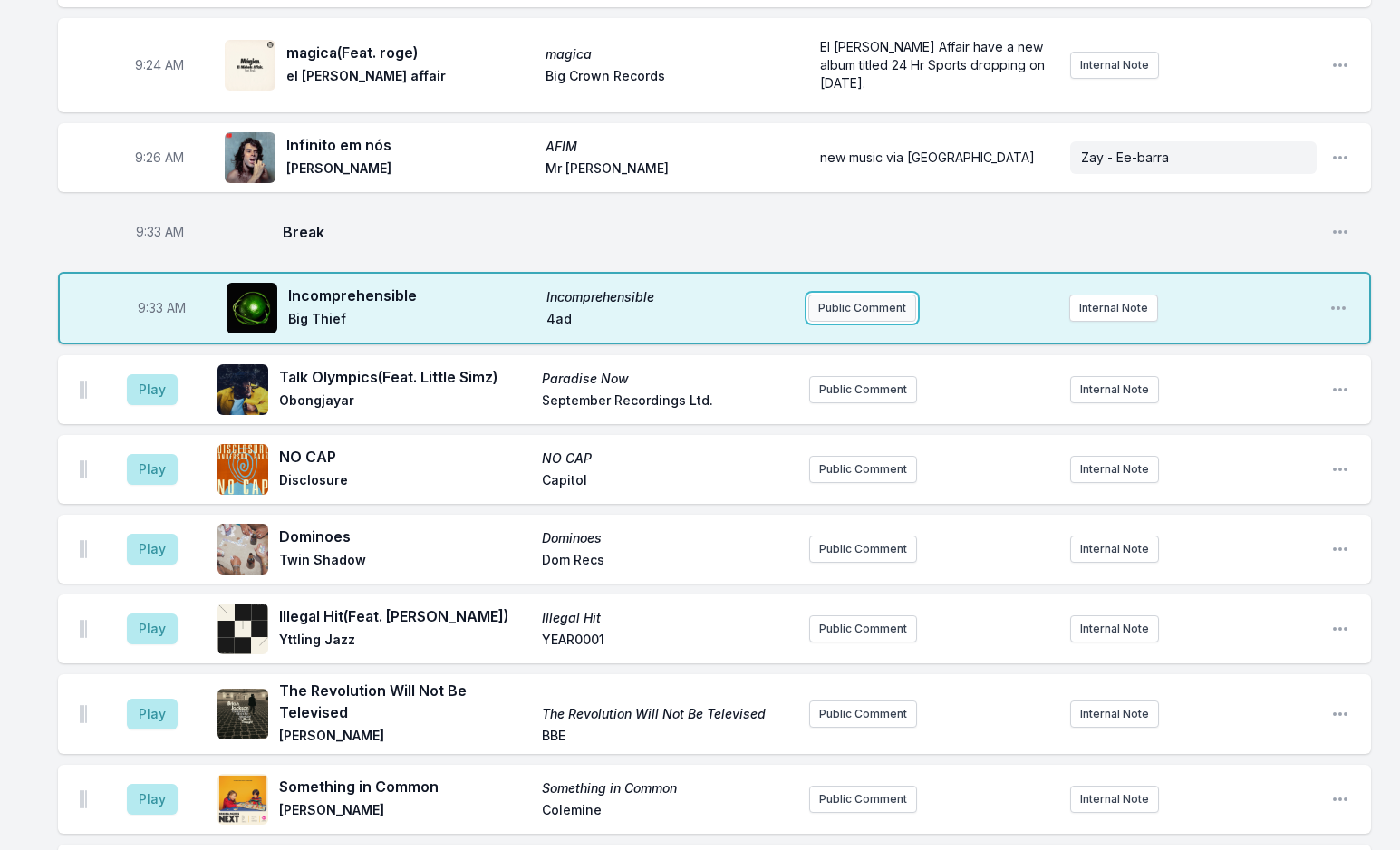
click at [887, 295] on button "Public Comment" at bounding box center [862, 308] width 108 height 27
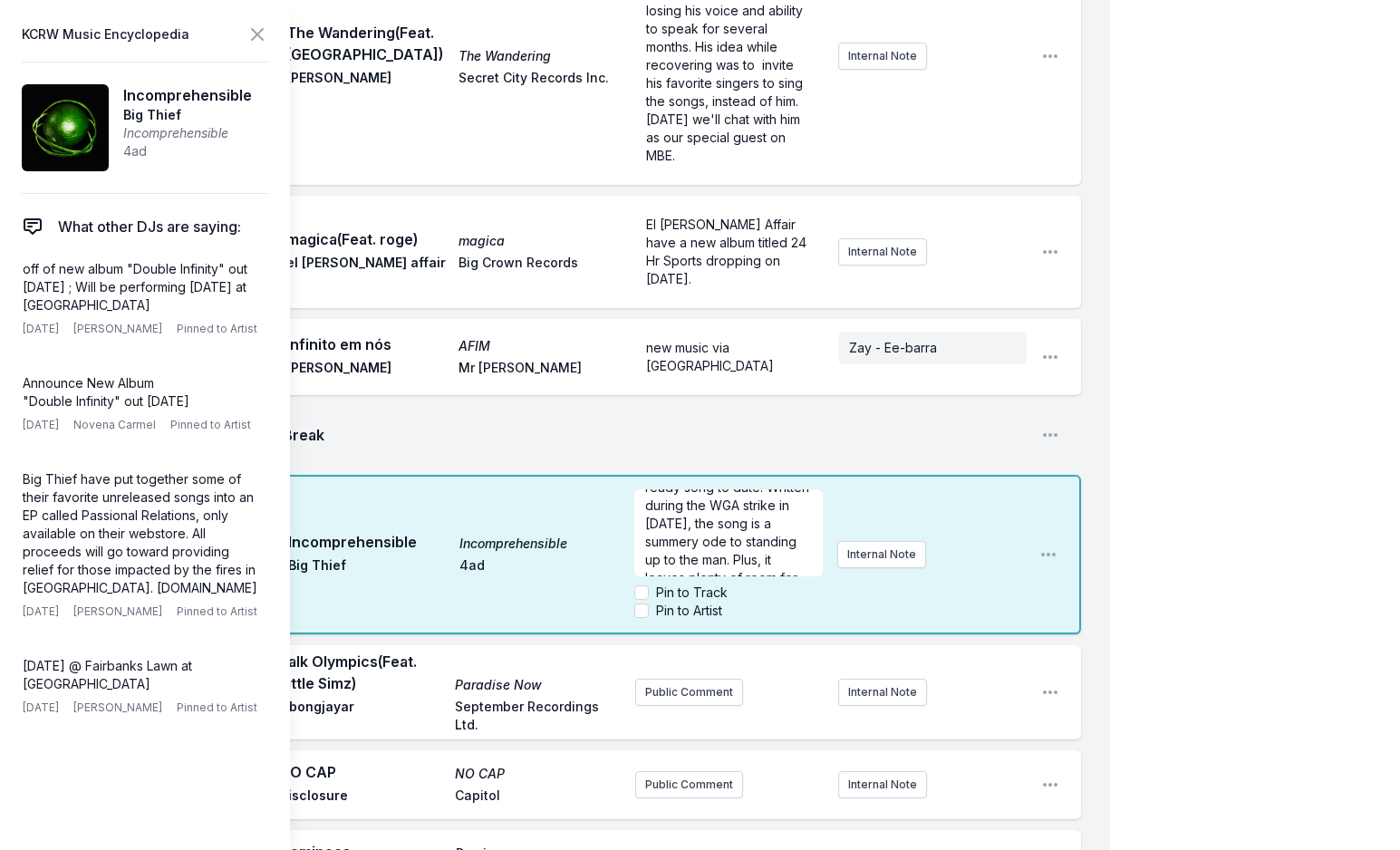
scroll to position [109, 0]
click at [250, 39] on icon at bounding box center [256, 34] width 22 height 22
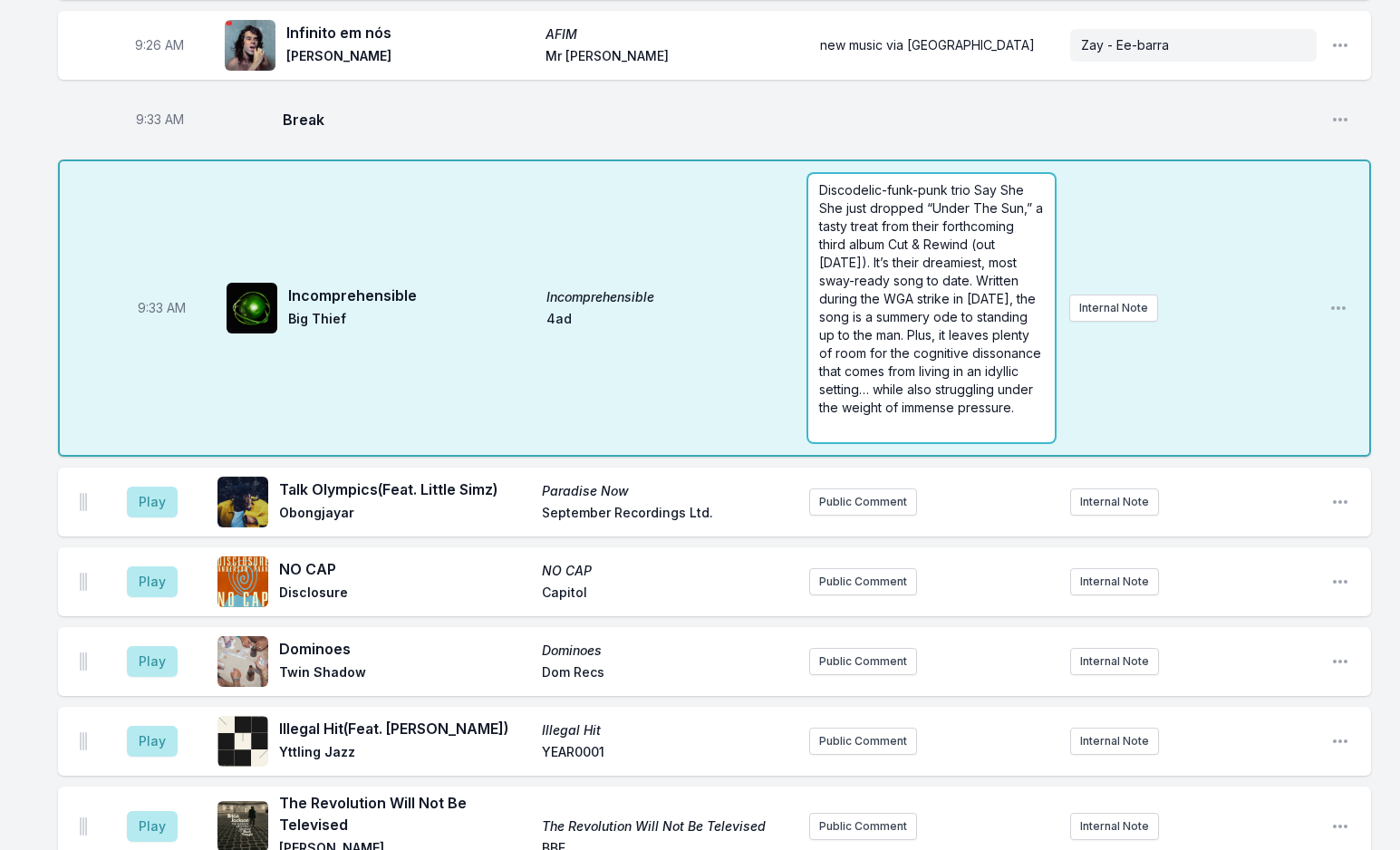
click at [910, 212] on form "Discodelic-funk-punk trio Say She She just dropped “Under The Sun,” a tasty tre…" at bounding box center [931, 308] width 245 height 269
click at [910, 212] on span "Discodelic-funk-punk trio Say She She just dropped “Under The Sun,” a tasty tre…" at bounding box center [932, 299] width 227 height 233
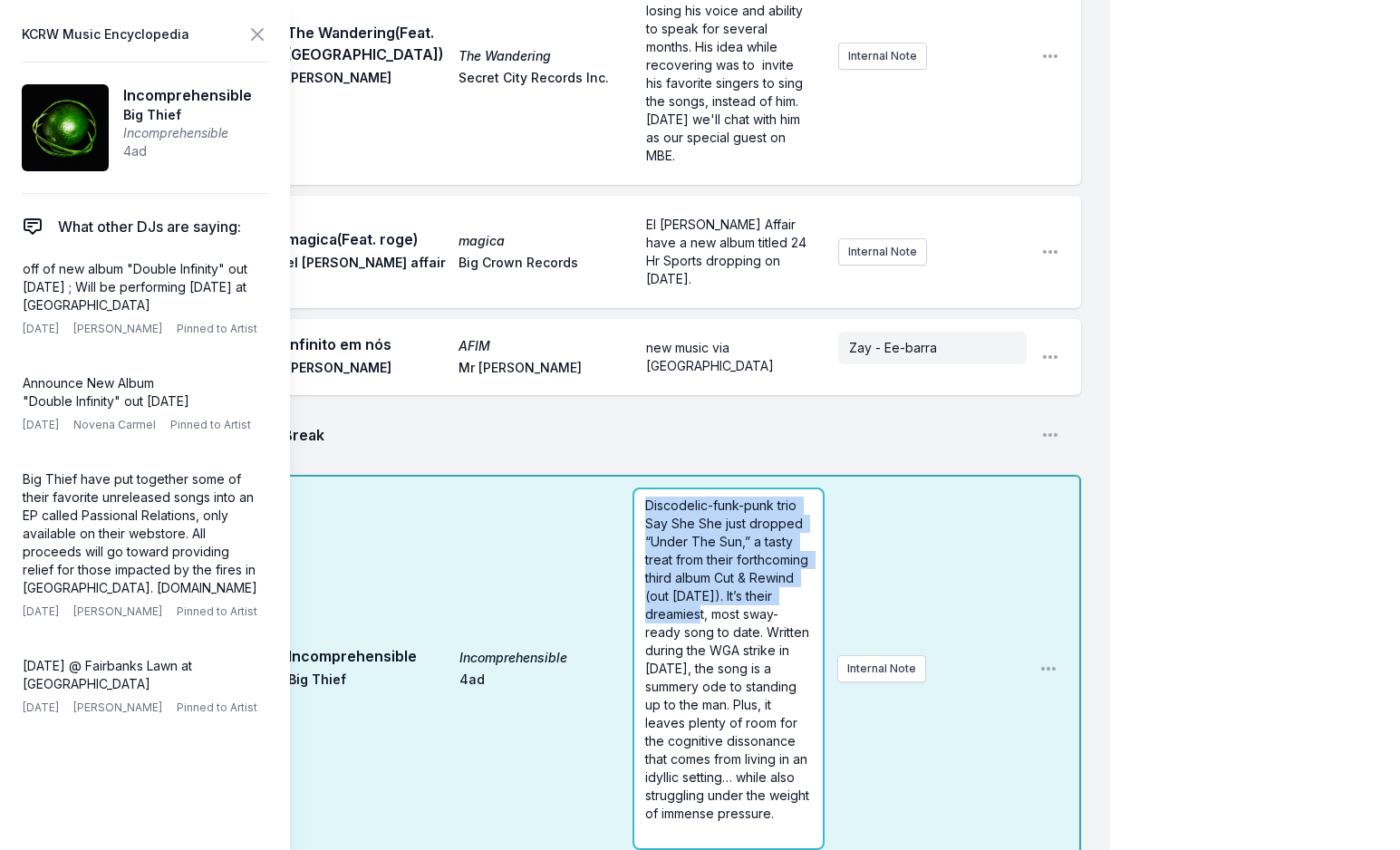
scroll to position [326, 0]
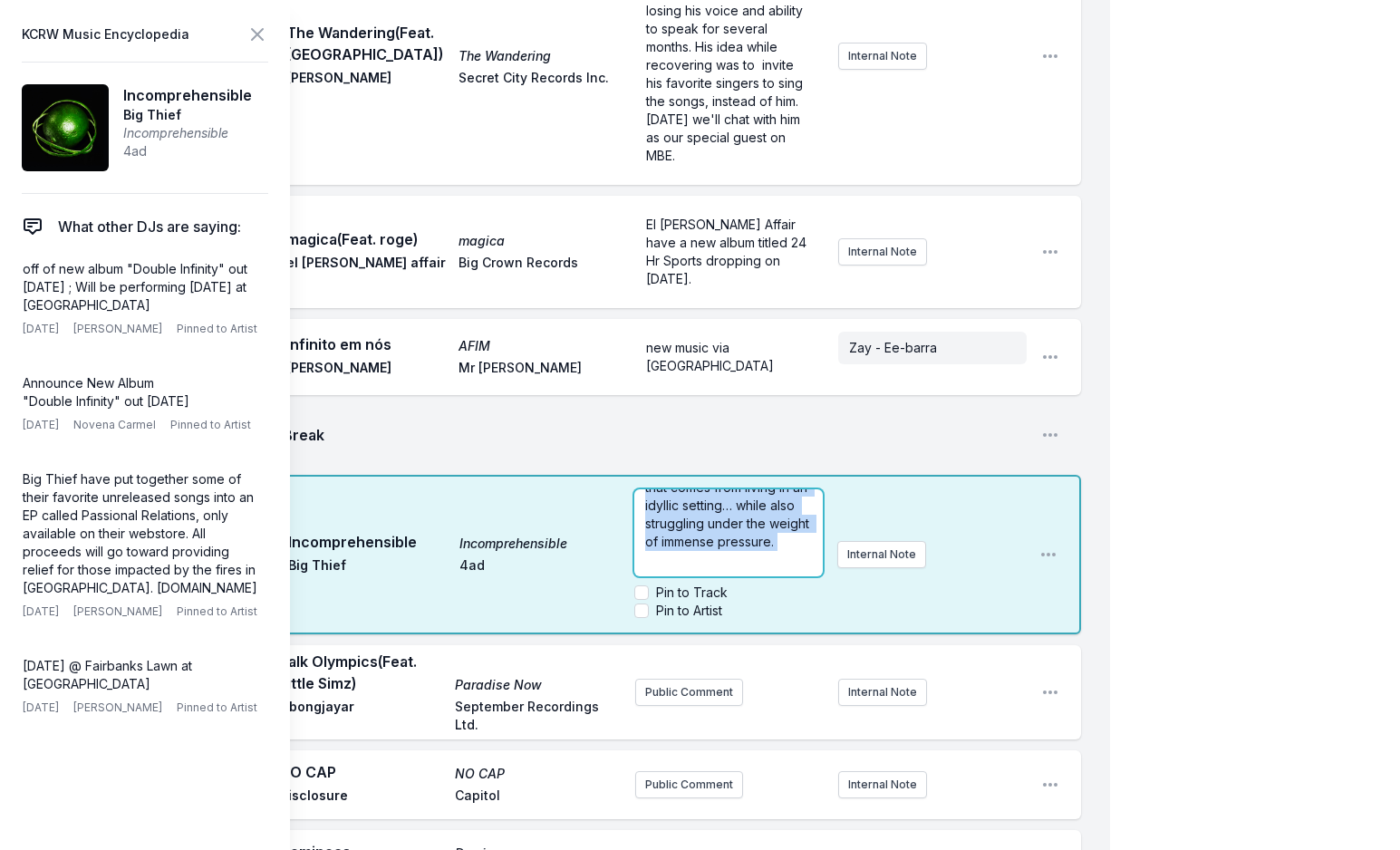
drag, startPoint x: 644, startPoint y: 371, endPoint x: 838, endPoint y: 703, distance: 384.5
copy div "Discodelic-funk-punk trio Say She She just dropped “Under The Sun,” a tasty tre…"
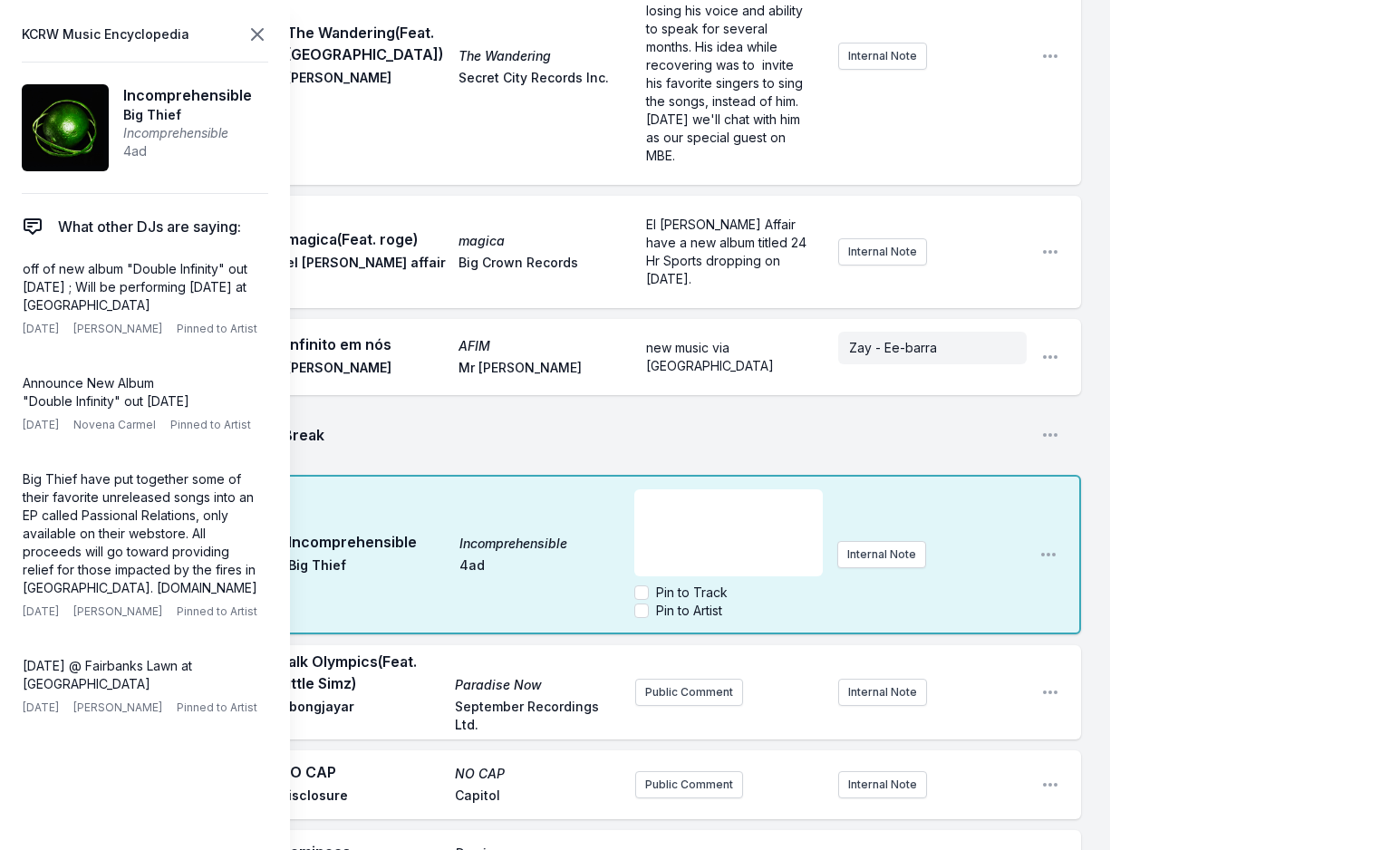
click at [258, 32] on icon at bounding box center [256, 34] width 22 height 22
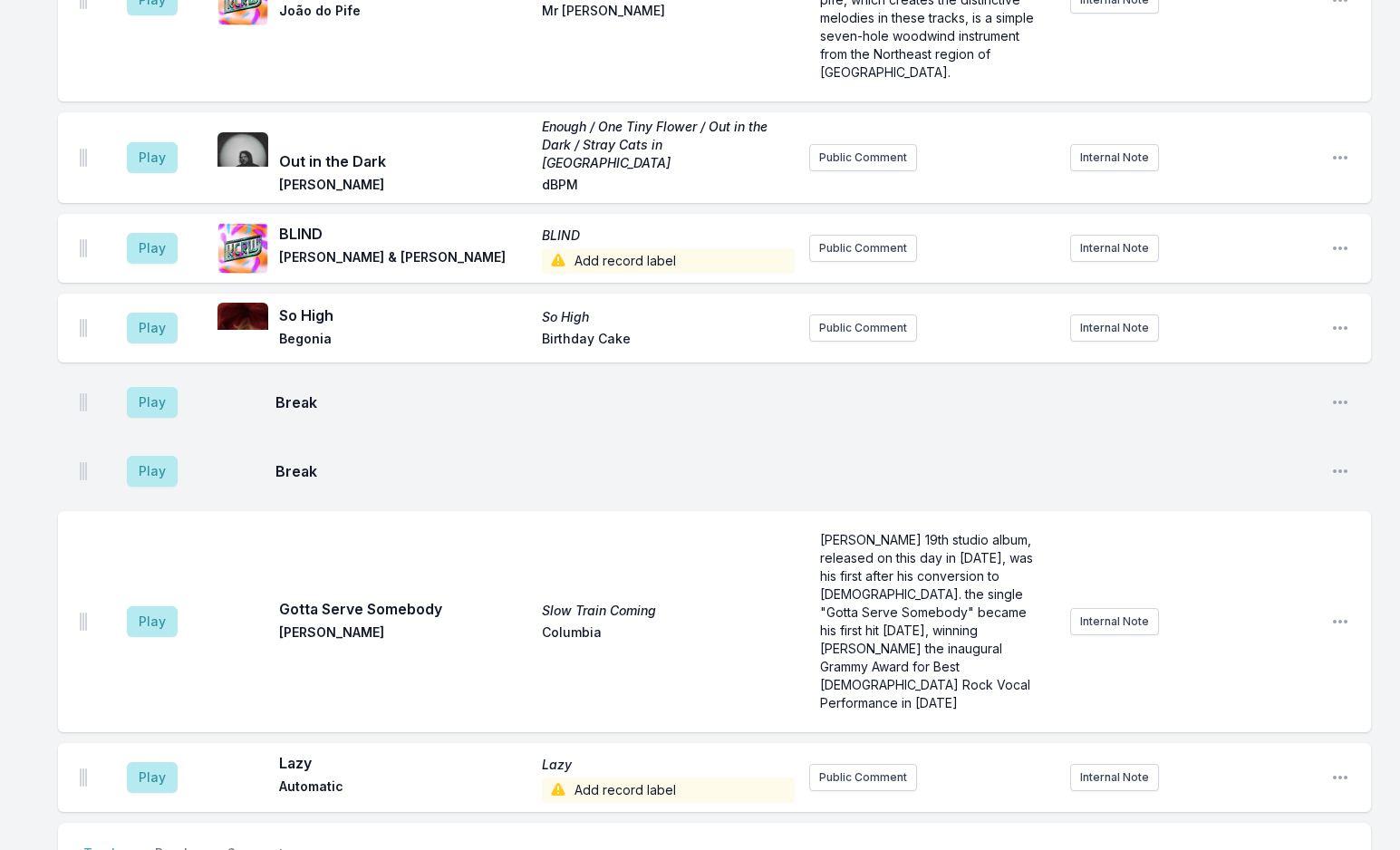
scroll to position [3433, 0]
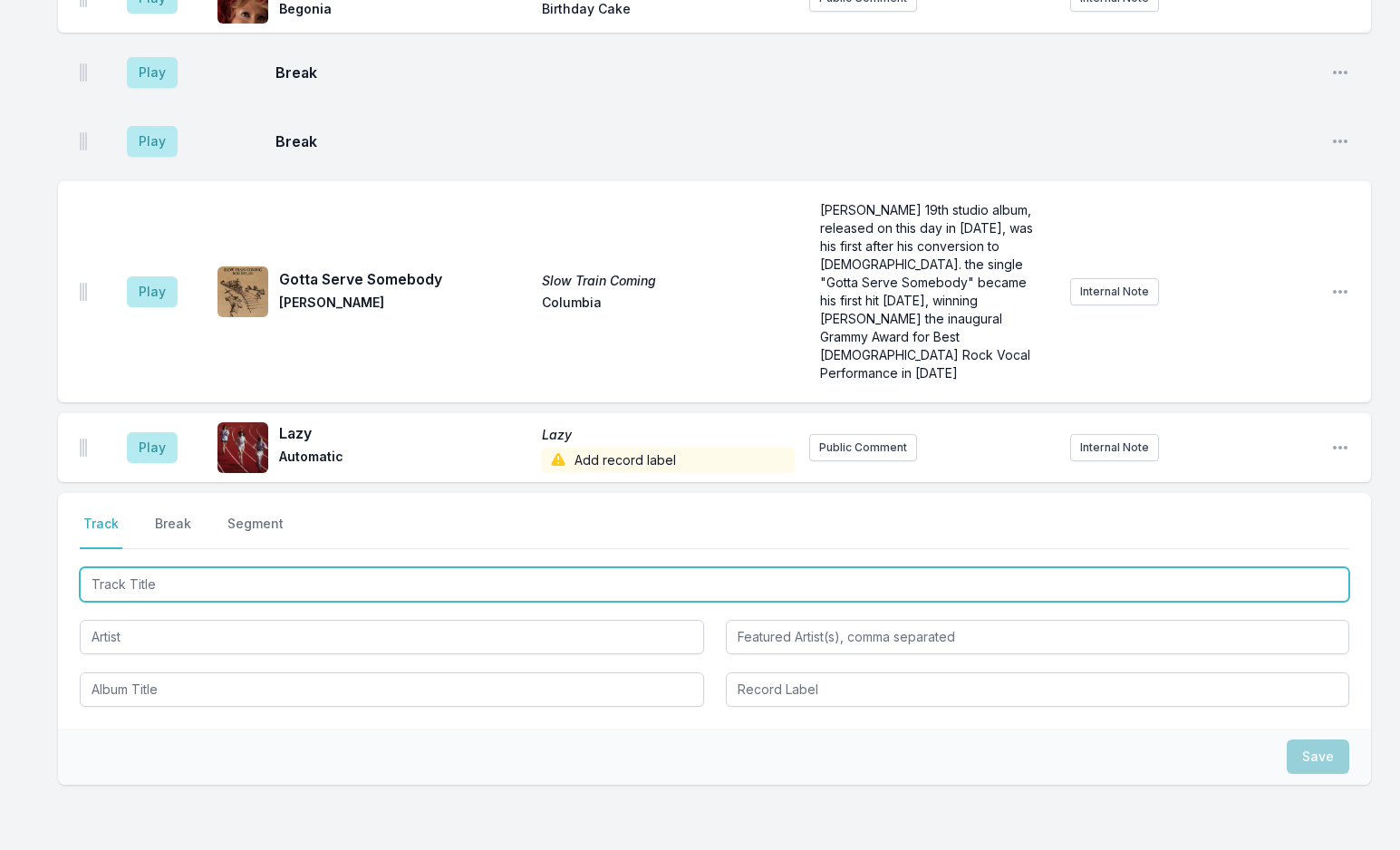
click at [161, 567] on input "Track Title" at bounding box center [715, 584] width 1269 height 35
type input "Under the Sun"
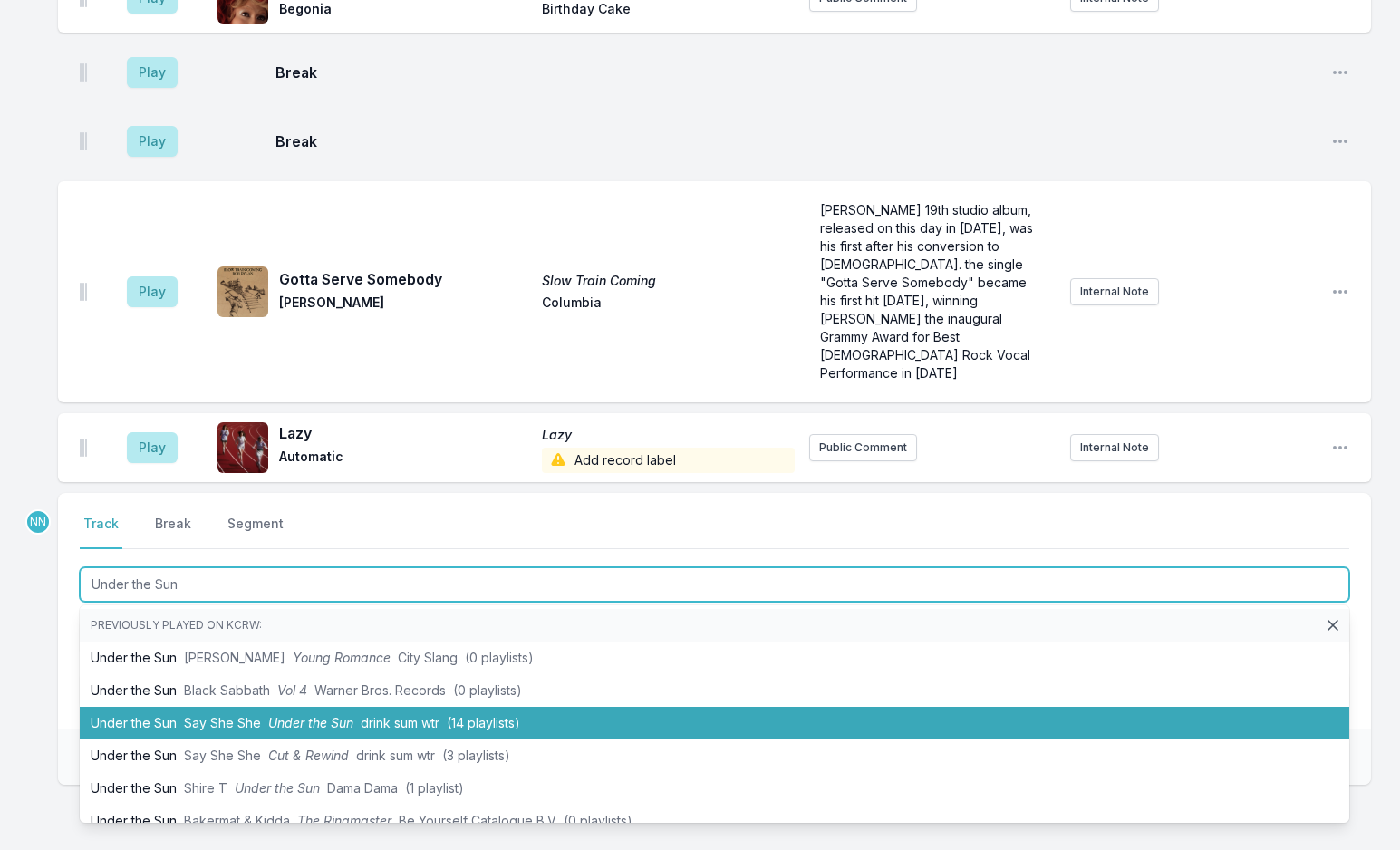
click at [256, 715] on span "Say She She" at bounding box center [223, 722] width 77 height 15
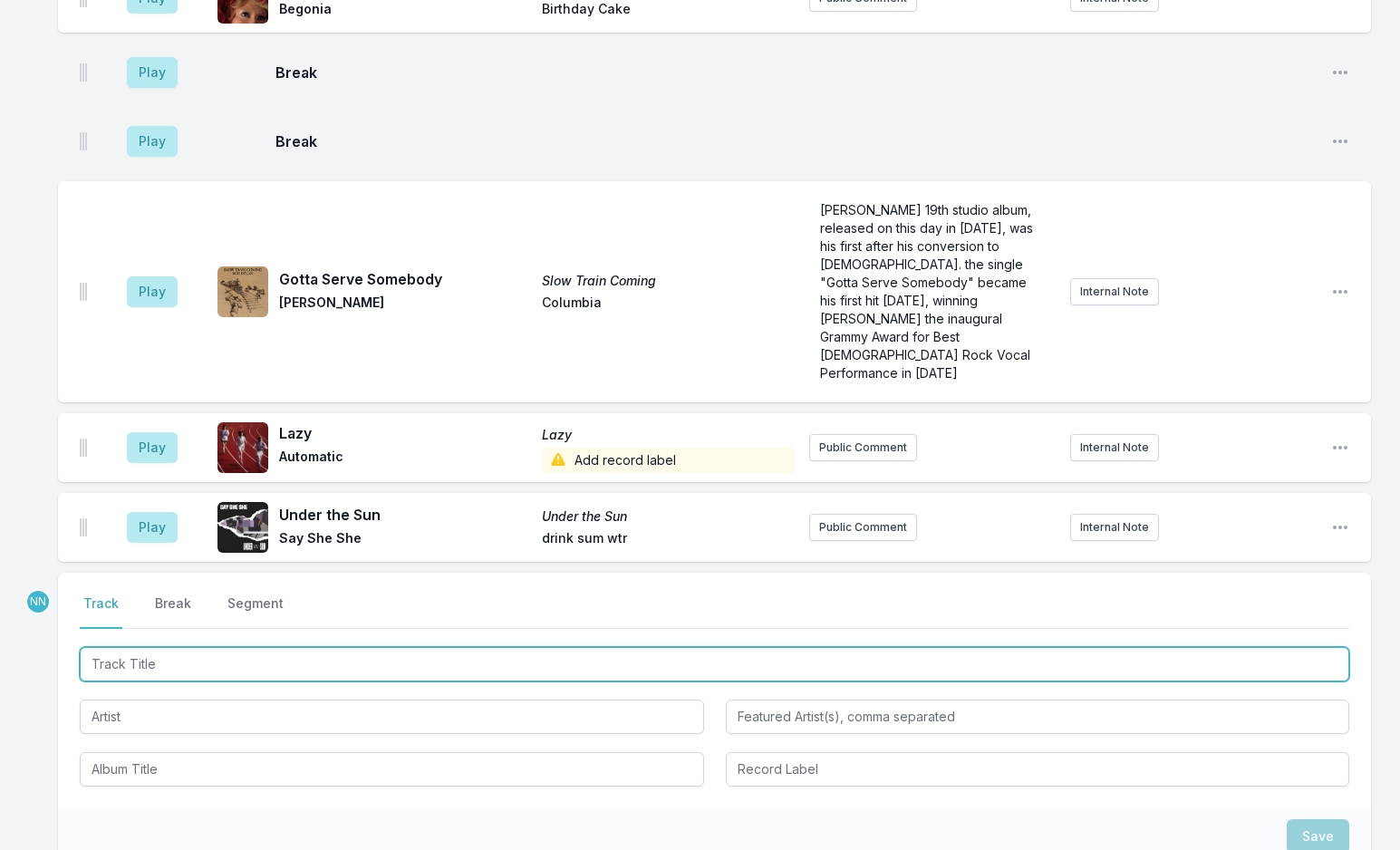
scroll to position [3513, 0]
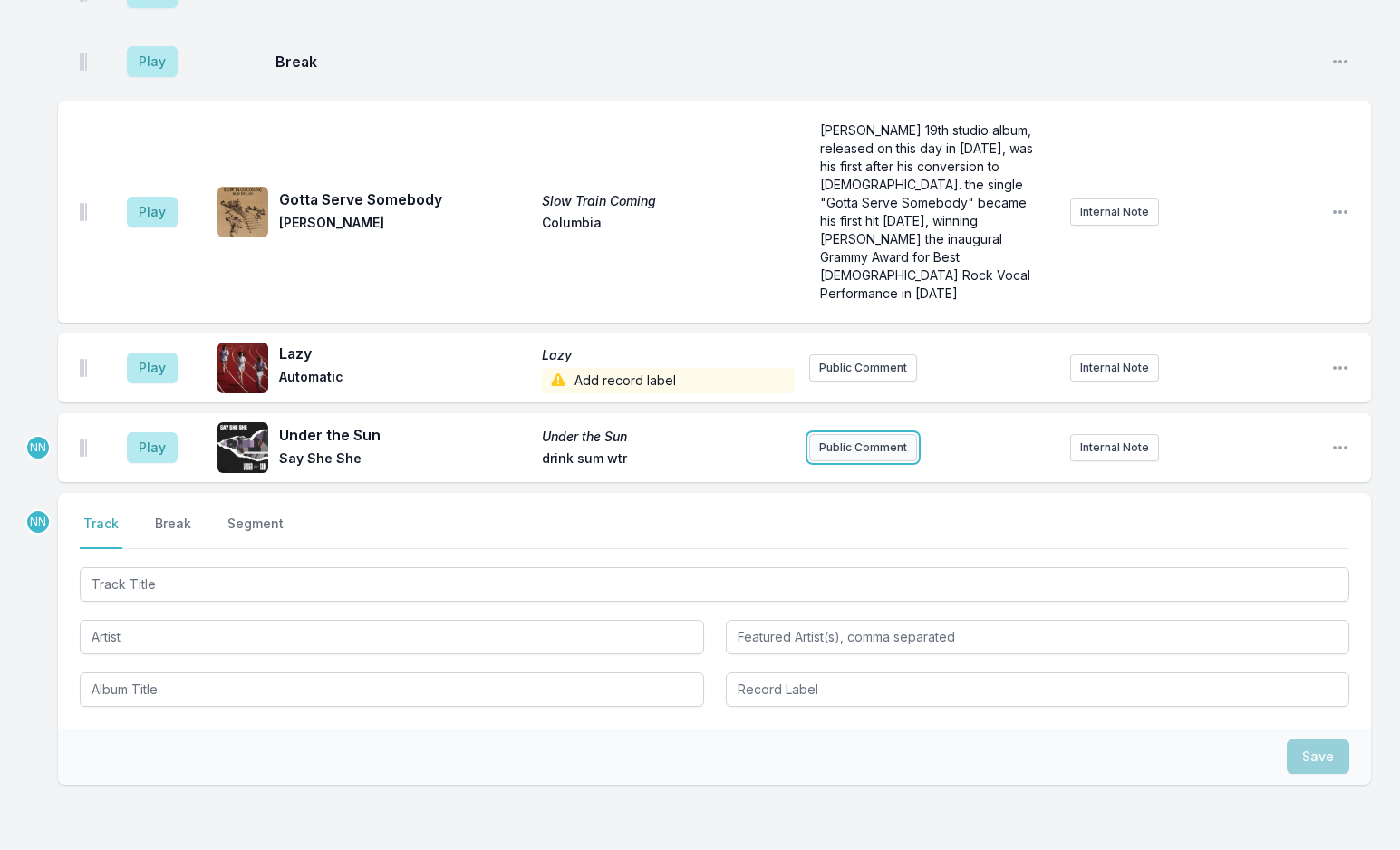
click at [857, 434] on button "Public Comment" at bounding box center [863, 447] width 108 height 27
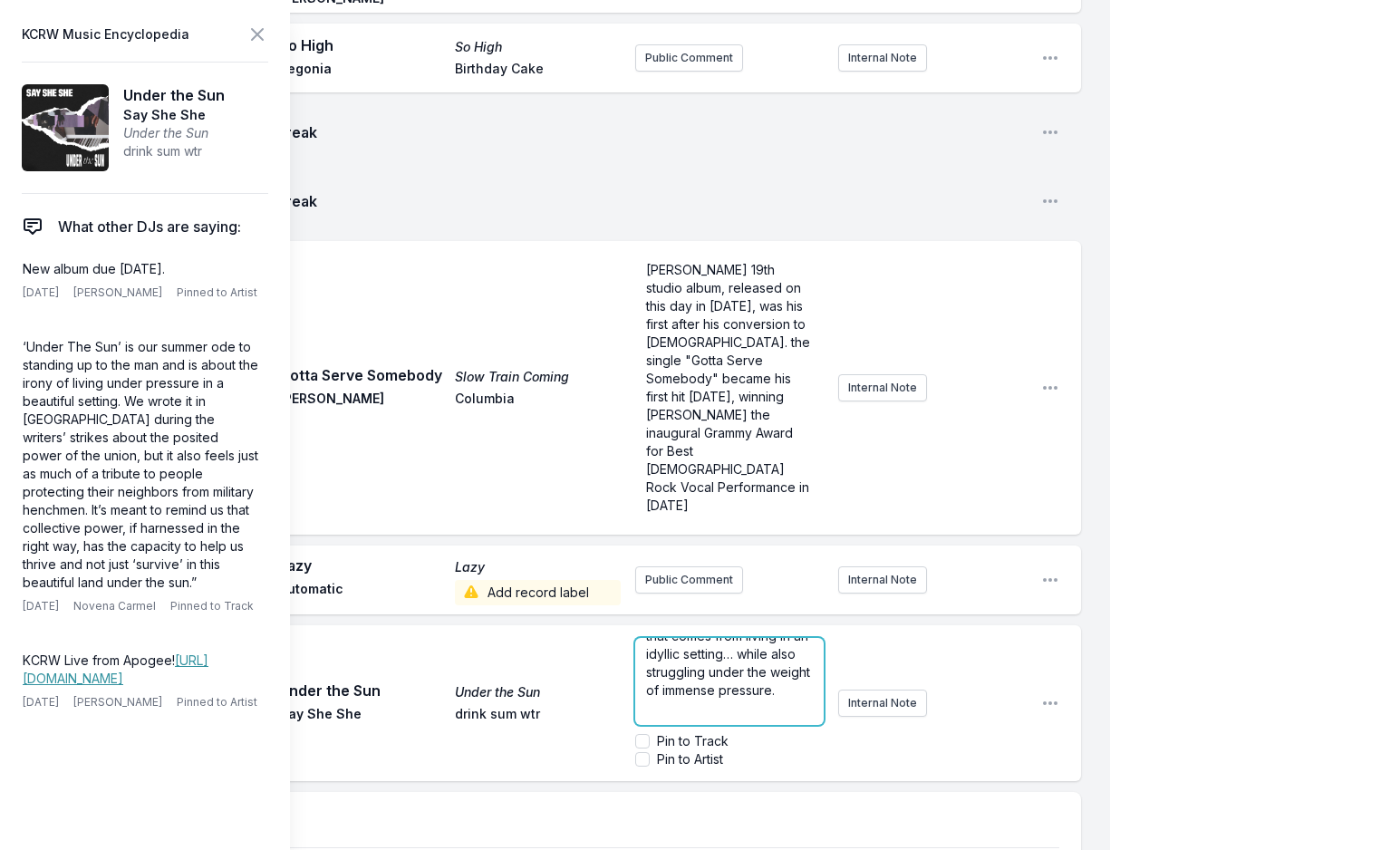
scroll to position [0, 0]
drag, startPoint x: 753, startPoint y: 374, endPoint x: 609, endPoint y: 373, distance: 144.0
click at [609, 626] on div "Play Under the Sun Under the Sun Say She She drink sum wtr [DATE] Top Tune: Dis…" at bounding box center [569, 703] width 1023 height 156
drag, startPoint x: 756, startPoint y: 368, endPoint x: 559, endPoint y: 370, distance: 197.0
click at [559, 626] on div "Play Under the Sun Under the Sun Say She She drink sum wtr [DATE] Top Tune: Dis…" at bounding box center [569, 703] width 1023 height 156
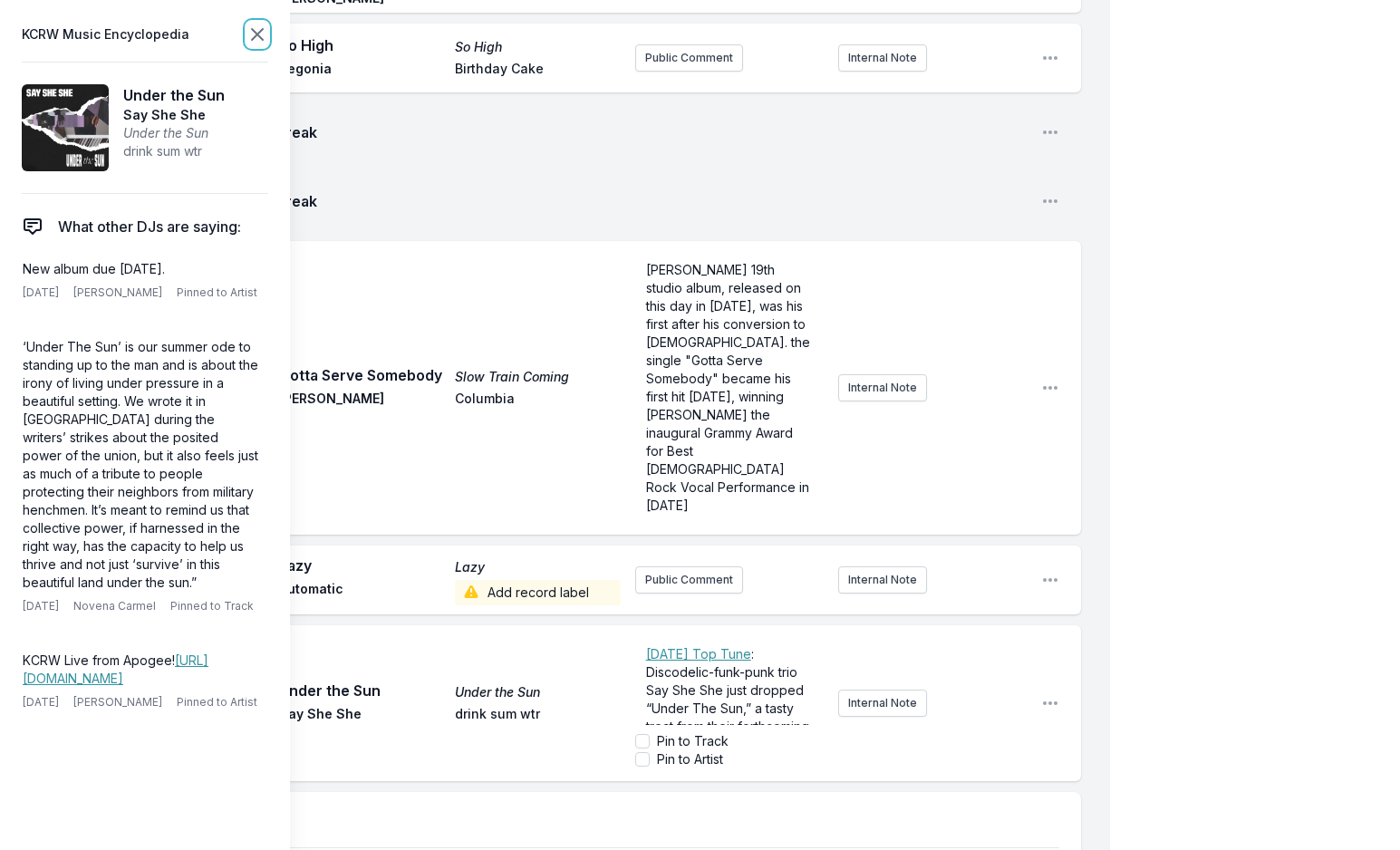
click at [260, 32] on icon at bounding box center [257, 35] width 11 height 11
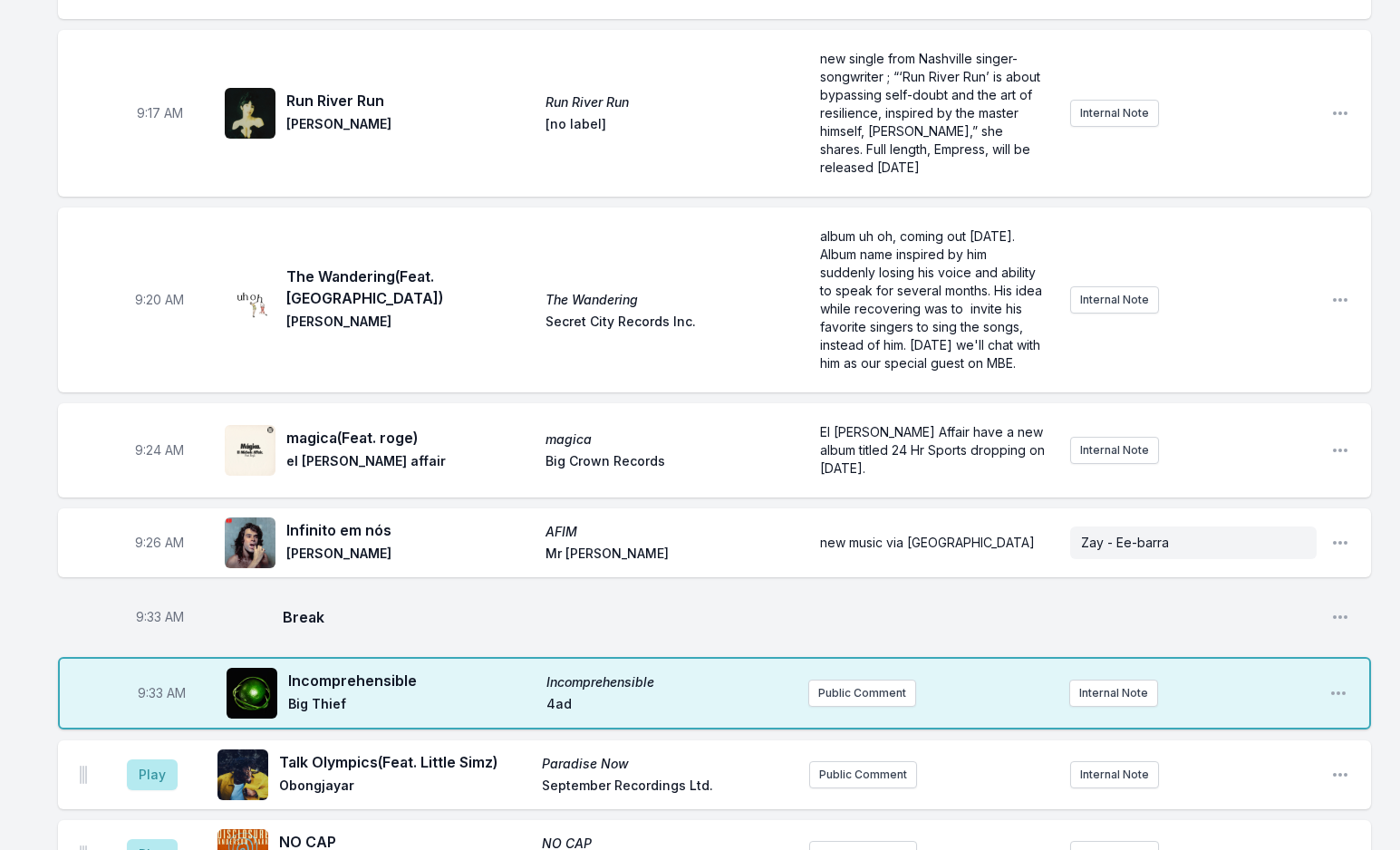
scroll to position [856, 0]
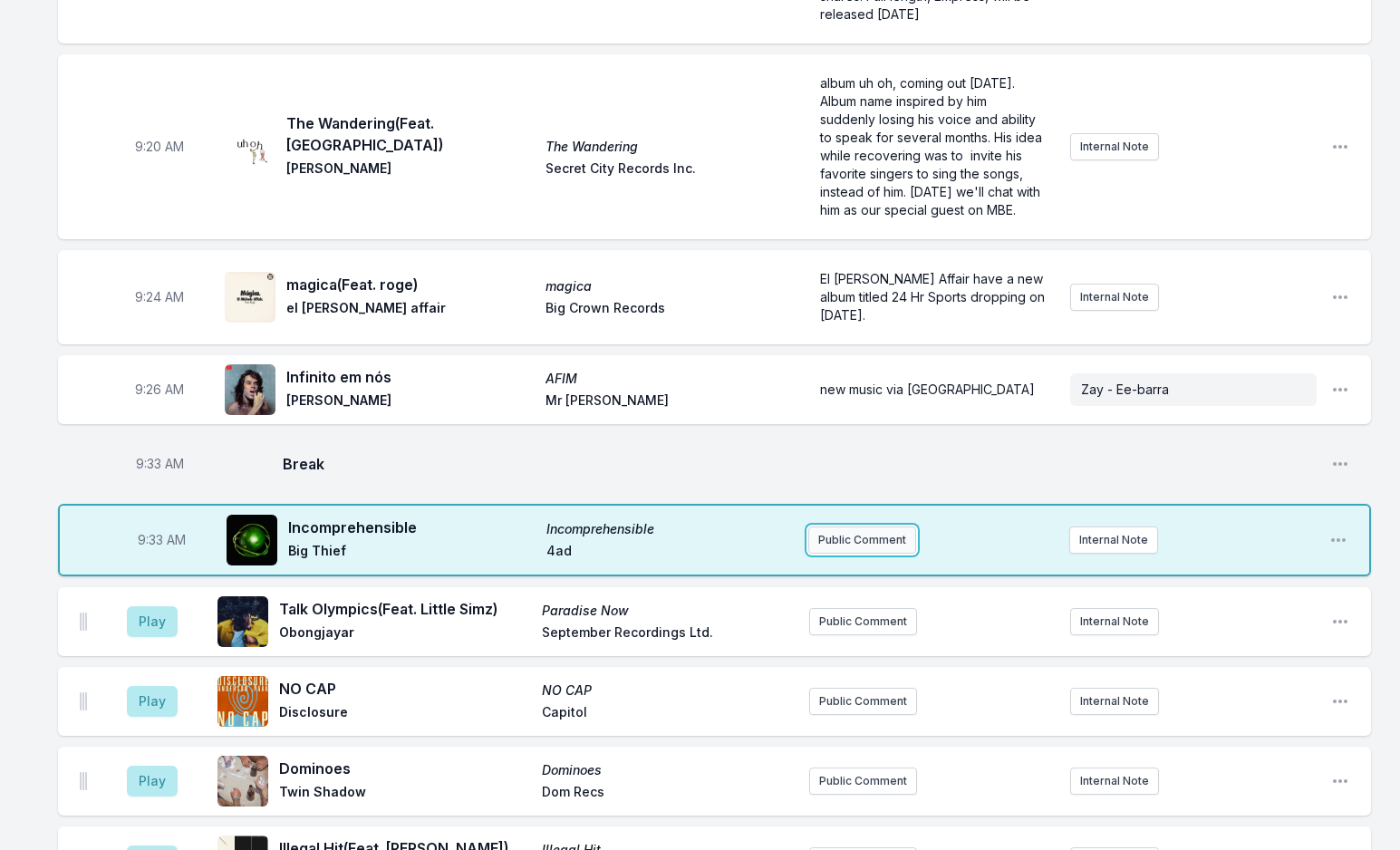
click at [881, 527] on button "Public Comment" at bounding box center [862, 540] width 108 height 27
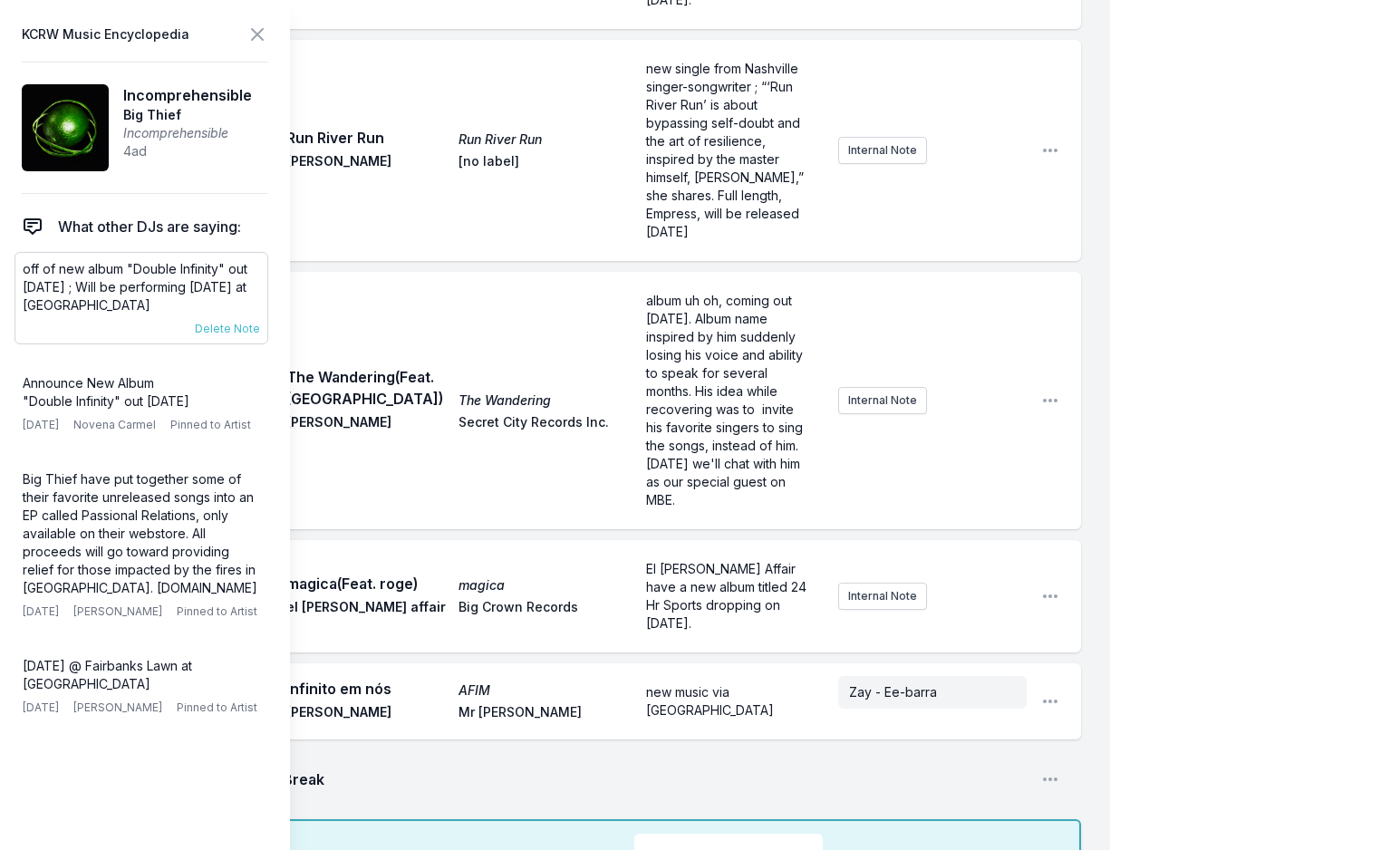
click at [94, 287] on p "off of new album "Double Infinity" out [DATE] ; Will be performing [DATE] at [G…" at bounding box center [141, 287] width 238 height 54
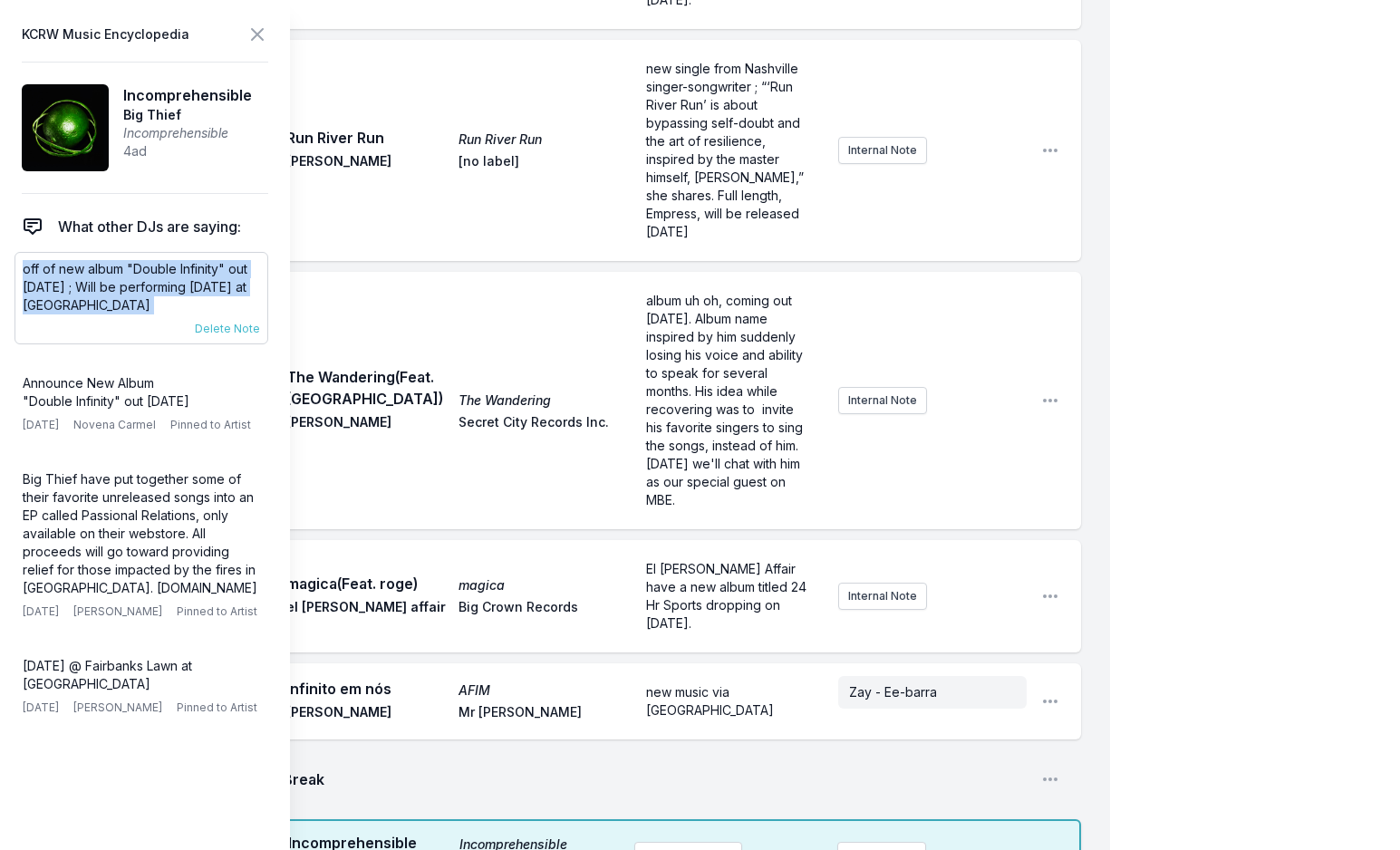
click at [94, 287] on p "off of new album "Double Infinity" out [DATE] ; Will be performing [DATE] at [G…" at bounding box center [141, 287] width 238 height 54
copy div "off of new album "Double Infinity" out [DATE] ; Will be performing [DATE] at [G…"
click at [252, 39] on icon at bounding box center [257, 35] width 11 height 11
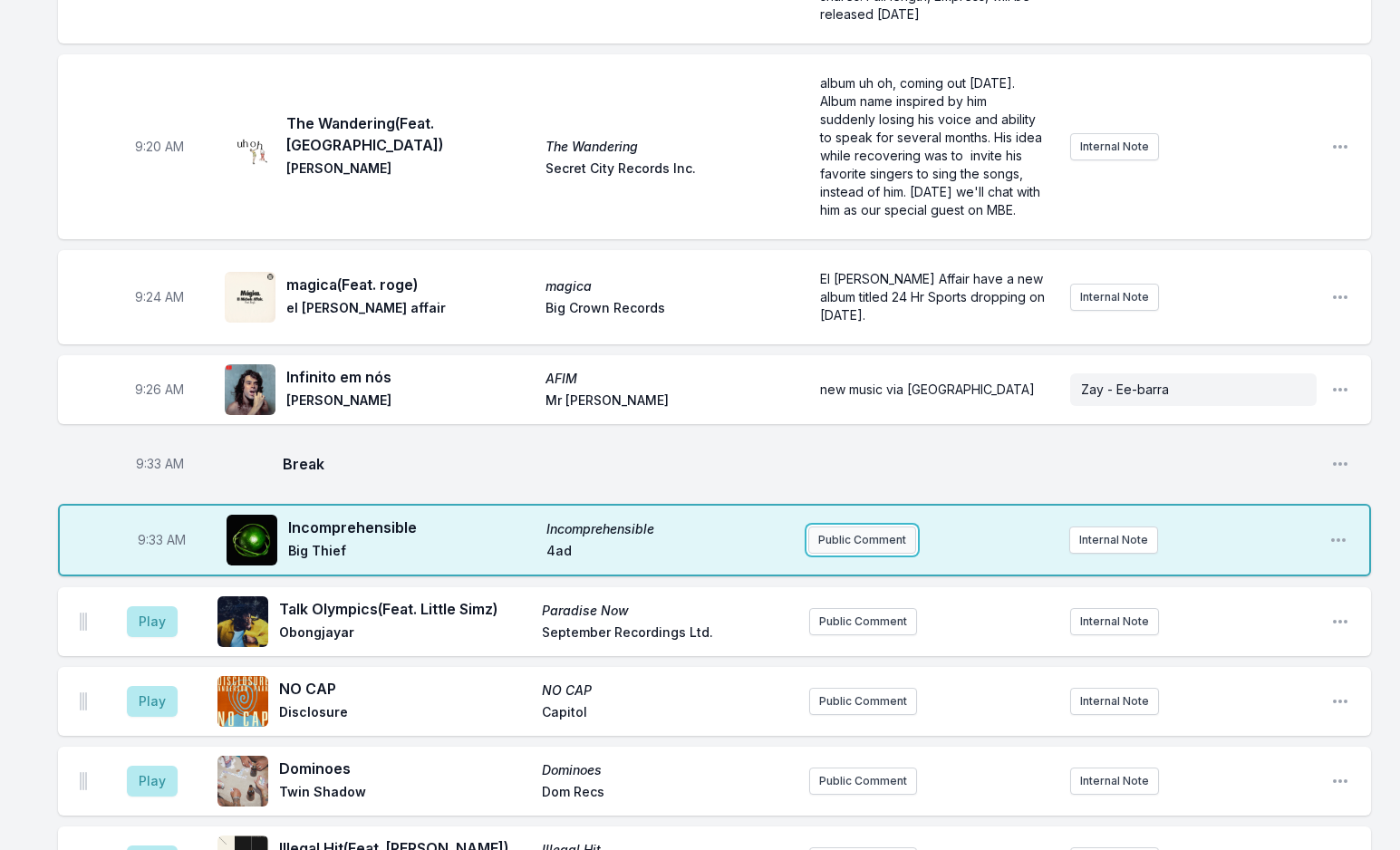
click at [837, 527] on button "Public Comment" at bounding box center [862, 540] width 108 height 27
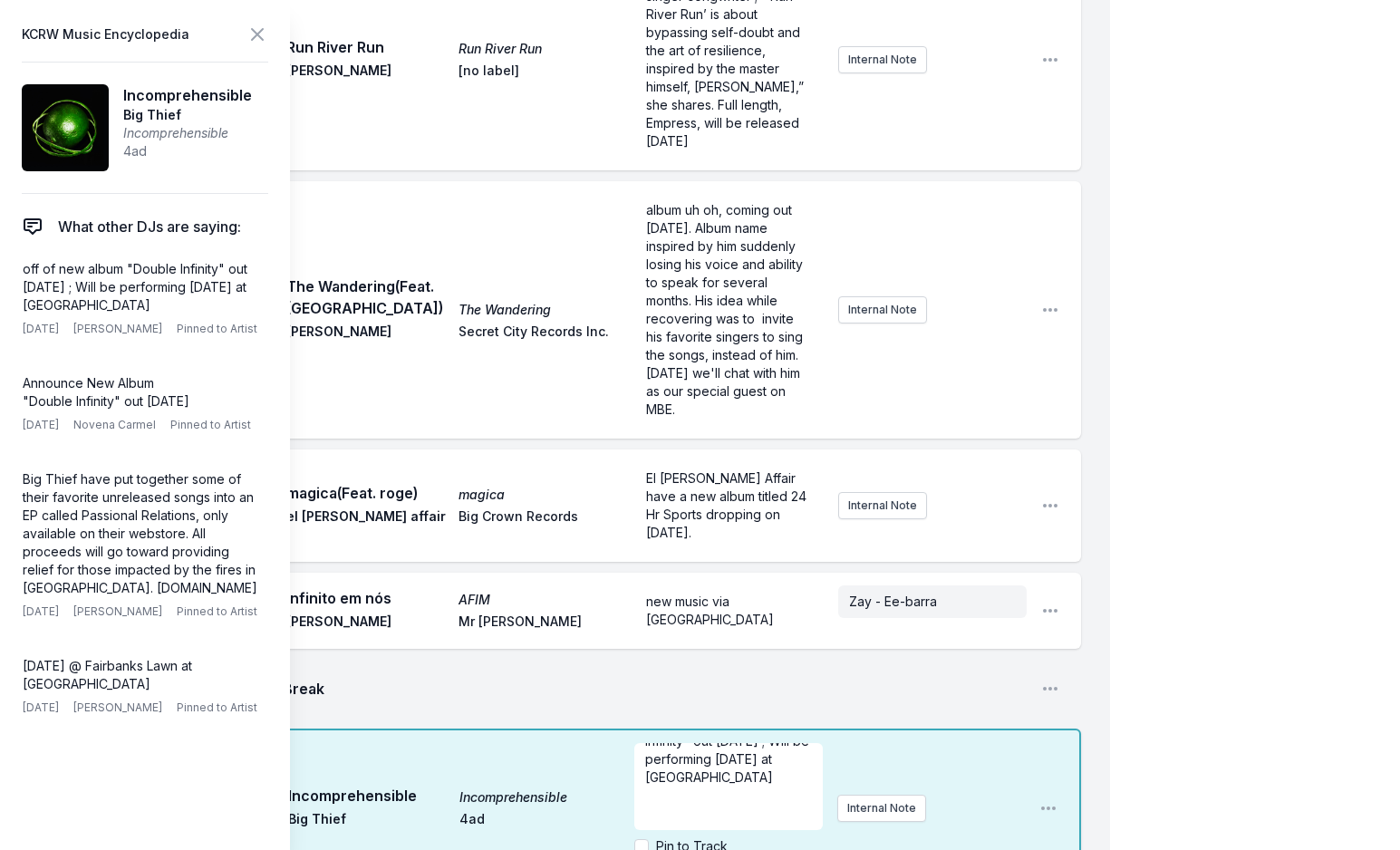
scroll to position [54, 0]
click at [760, 714] on p "off of new album "Double Infinity" out [DATE] ; Will be performing [DATE] at [G…" at bounding box center [728, 750] width 166 height 72
click at [640, 849] on input "Pin to Artist" at bounding box center [640, 864] width 14 height 14
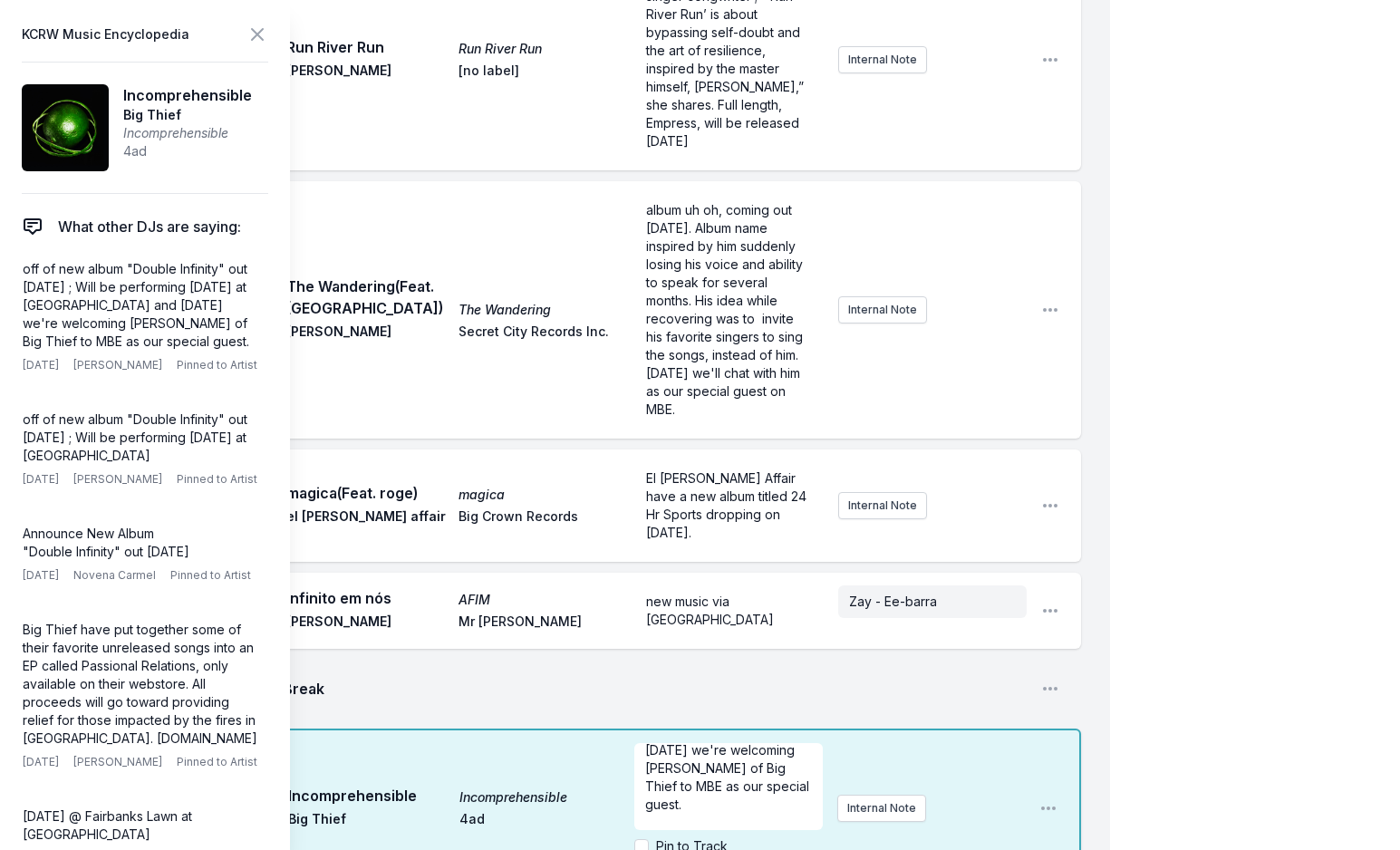
checkbox input "true"
click at [256, 31] on icon at bounding box center [256, 34] width 22 height 22
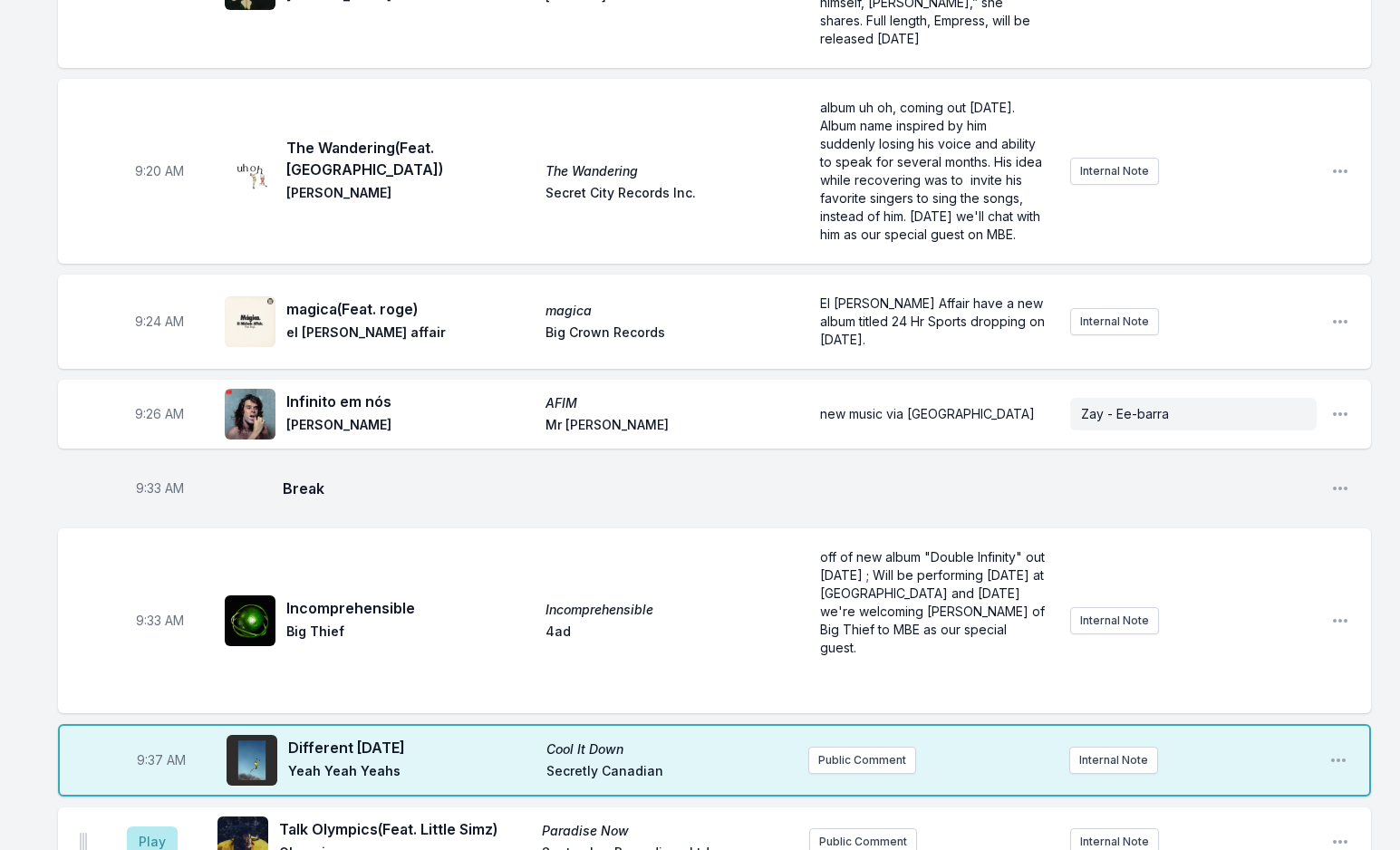
scroll to position [946, 0]
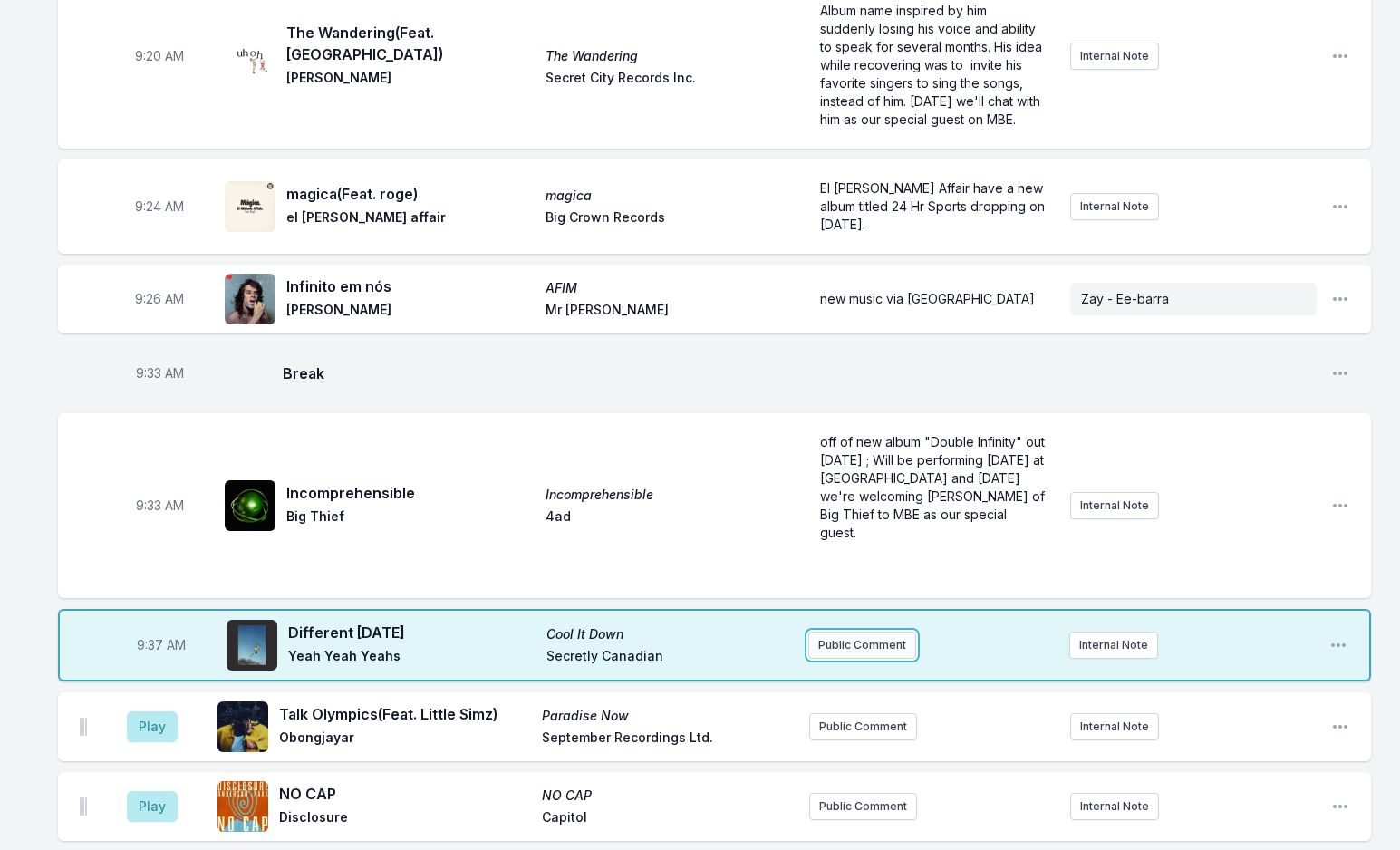
click at [872, 632] on button "Public Comment" at bounding box center [862, 645] width 108 height 27
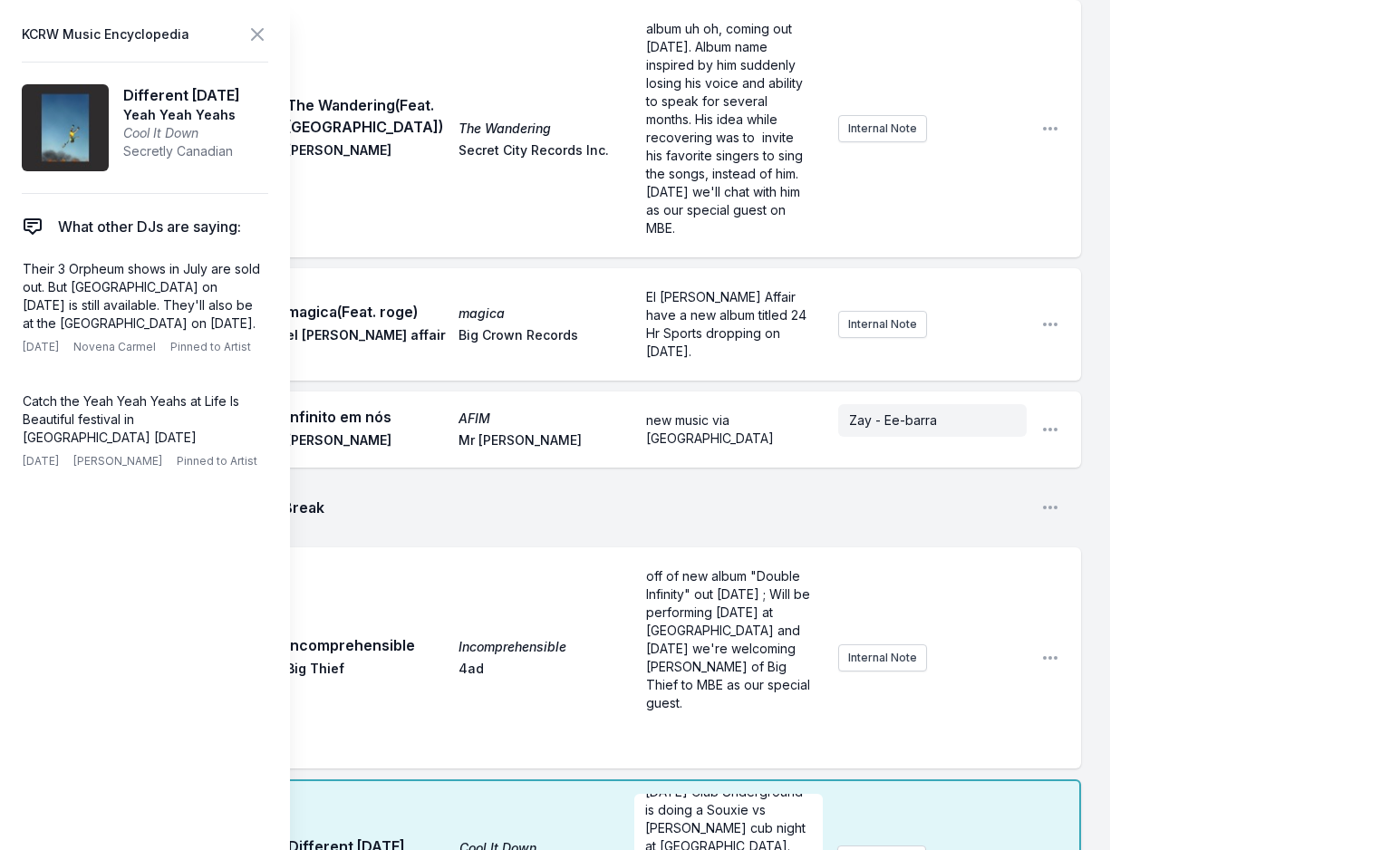
scroll to position [37, 0]
drag, startPoint x: 737, startPoint y: 723, endPoint x: 767, endPoint y: 767, distance: 53.3
click at [767, 794] on form "[DATE] Club Underground is doing a Souxie vs [PERSON_NAME] cub night at [GEOGRA…" at bounding box center [728, 858] width 188 height 131
click at [261, 36] on icon at bounding box center [256, 34] width 22 height 22
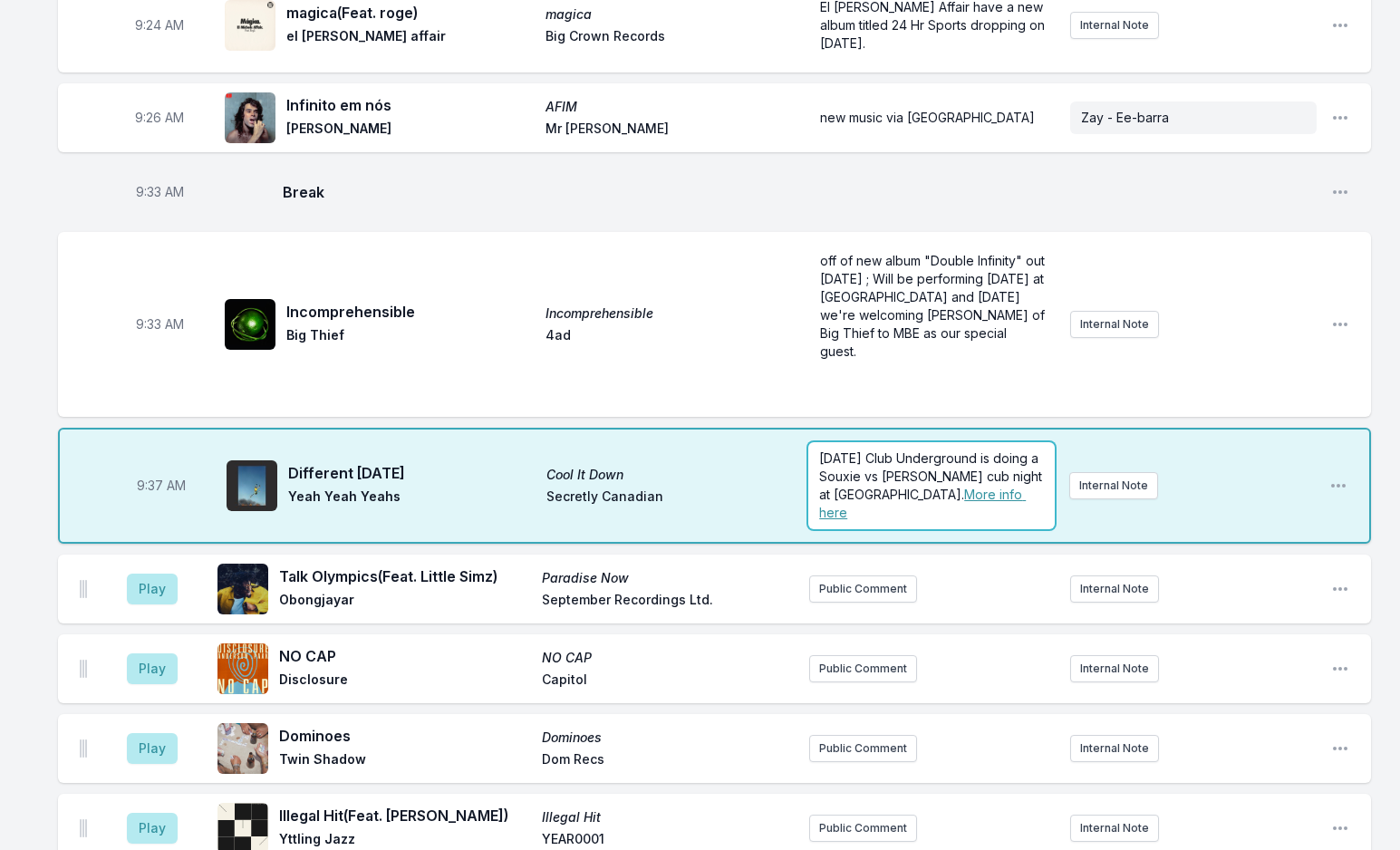
click at [878, 451] on span "[DATE] Club Underground is doing a Souxie vs [PERSON_NAME] cub night at [GEOGRA…" at bounding box center [931, 476] width 226 height 52
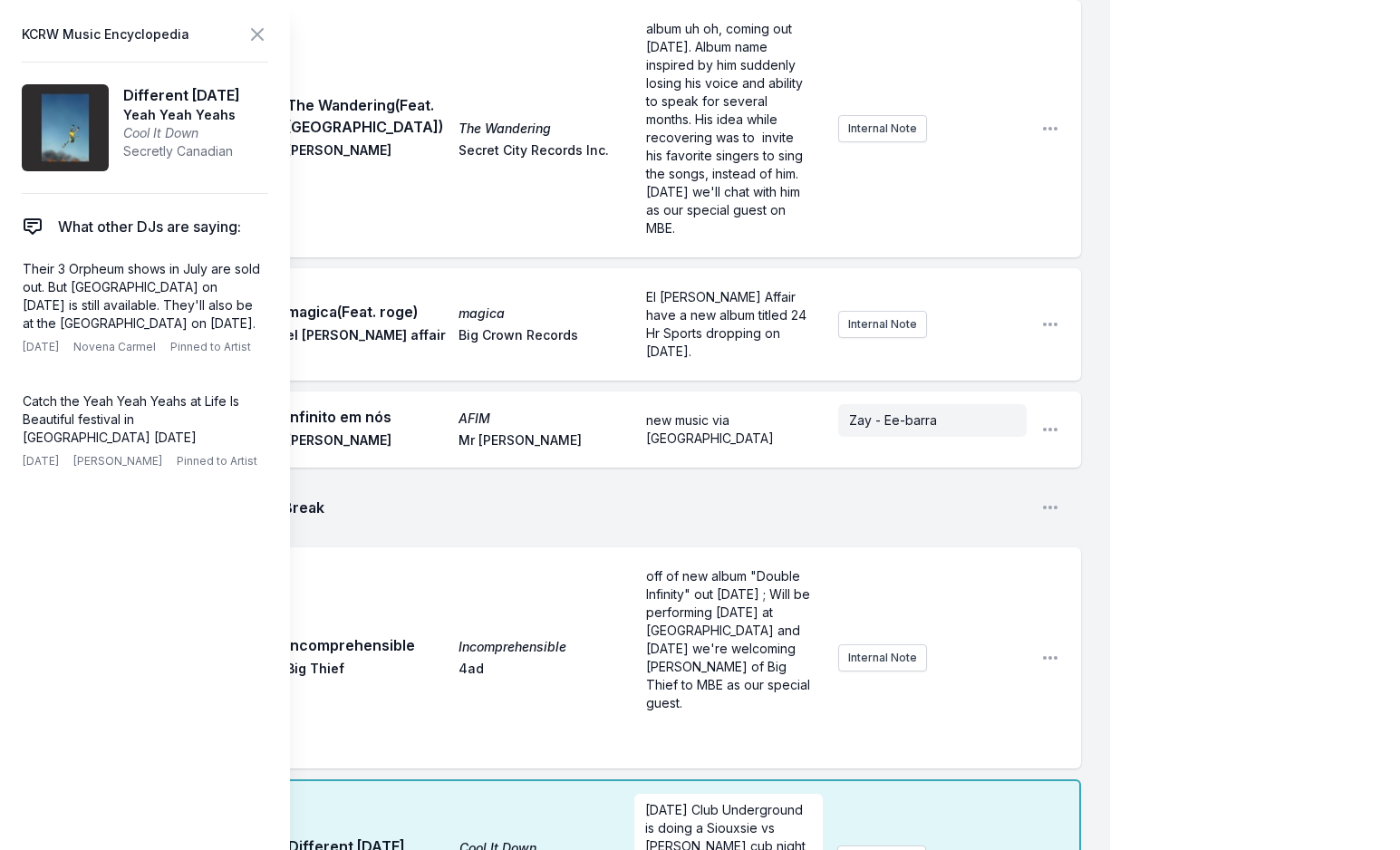
click at [260, 33] on icon at bounding box center [257, 35] width 11 height 11
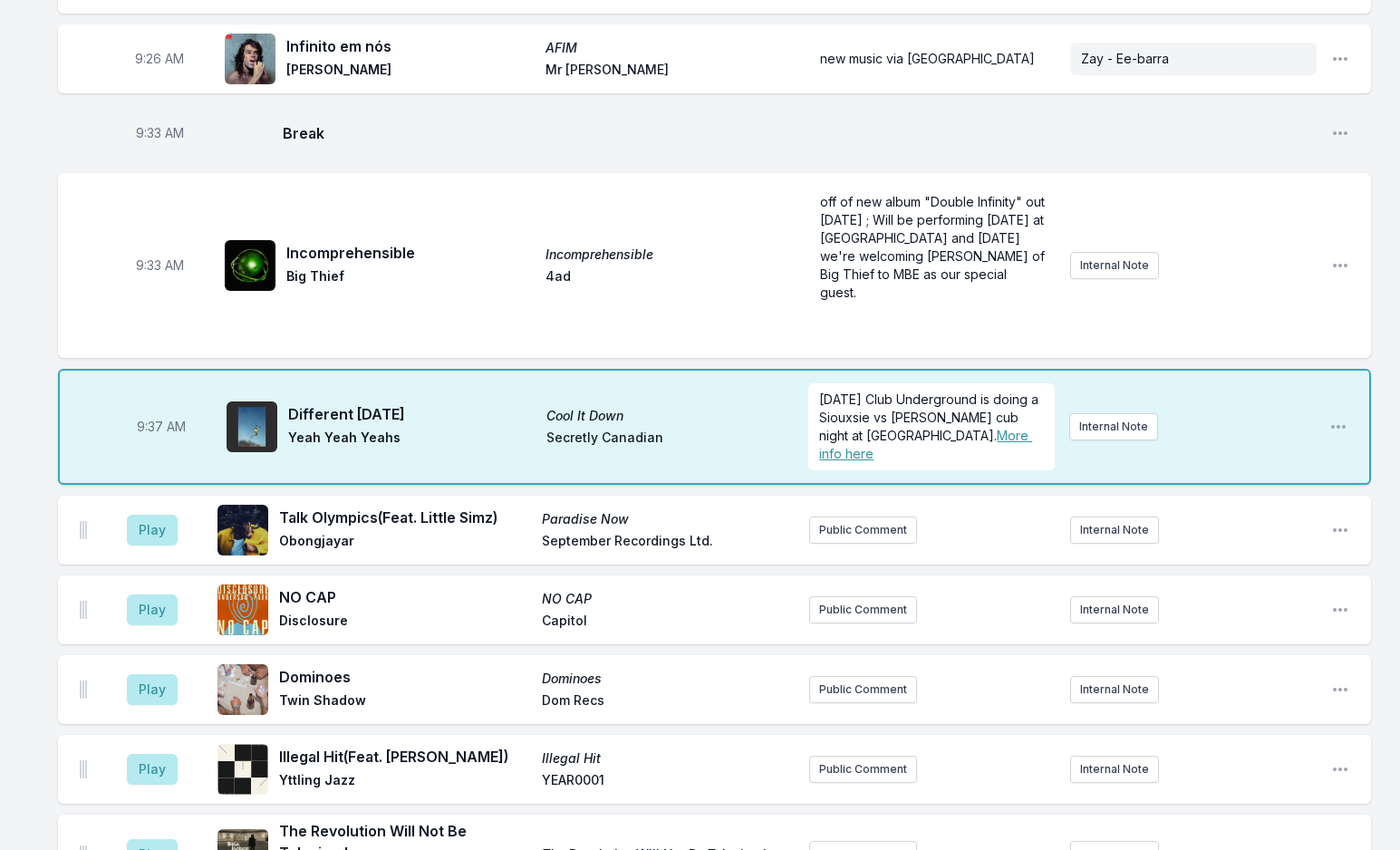
scroll to position [1218, 0]
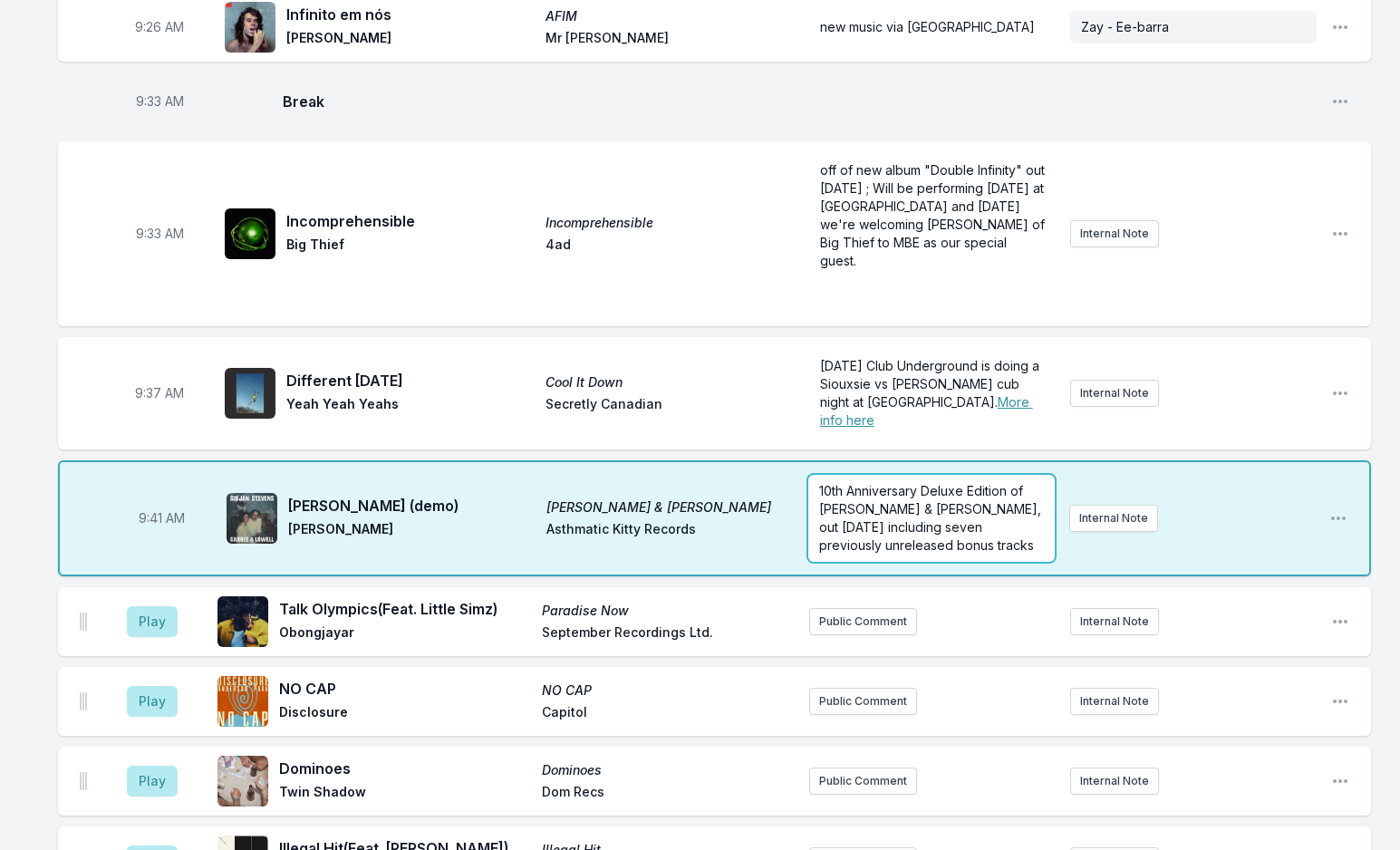
click at [992, 490] on p "10th Anniversary Deluxe Edition of [PERSON_NAME] & [PERSON_NAME], out [DATE] in…" at bounding box center [931, 518] width 223 height 72
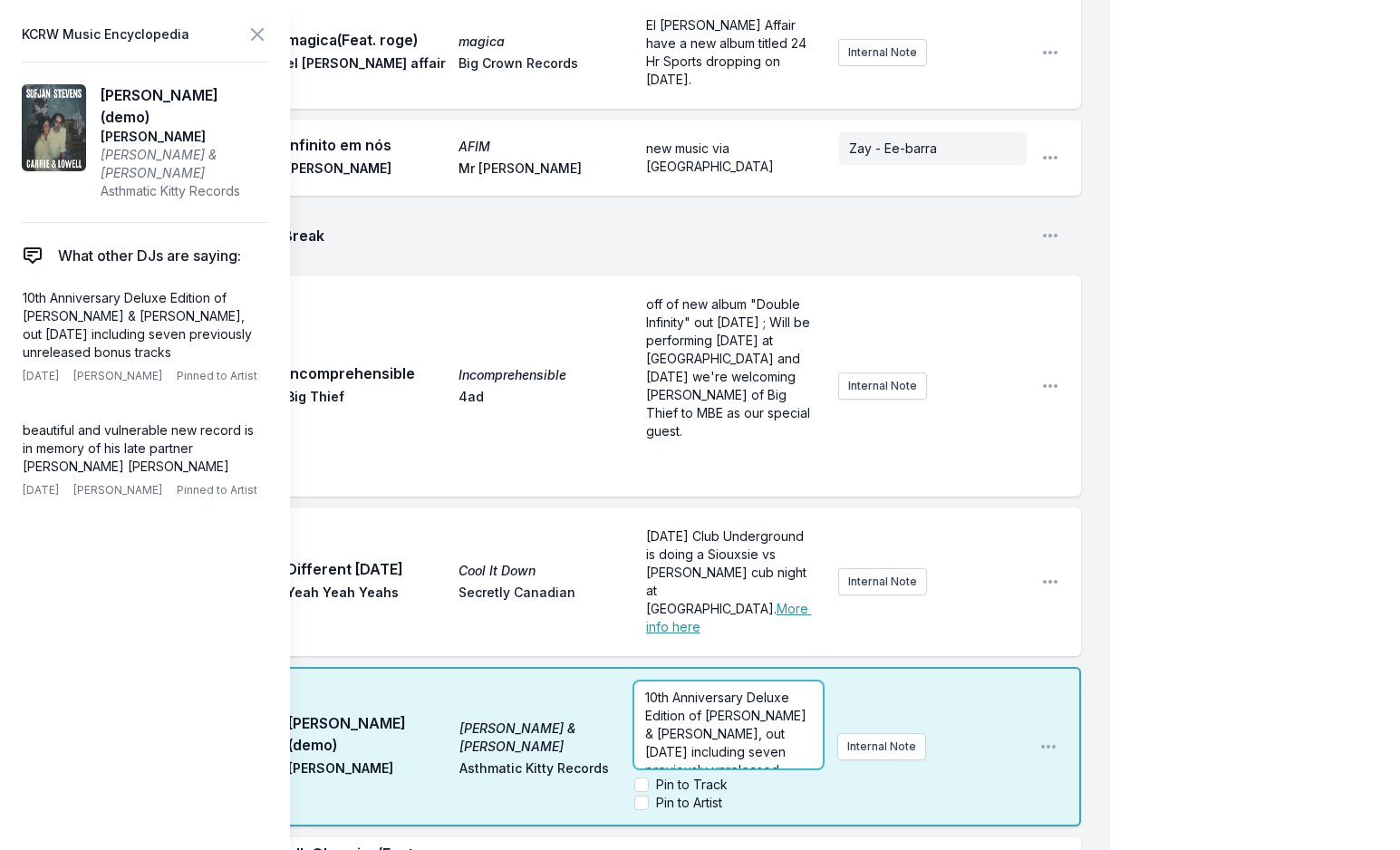
scroll to position [37, 0]
click at [747, 653] on p "10th Anniversary Deluxe Edition of [PERSON_NAME] & [PERSON_NAME], out [DATE] in…" at bounding box center [728, 707] width 166 height 109
click at [256, 31] on icon at bounding box center [256, 34] width 22 height 22
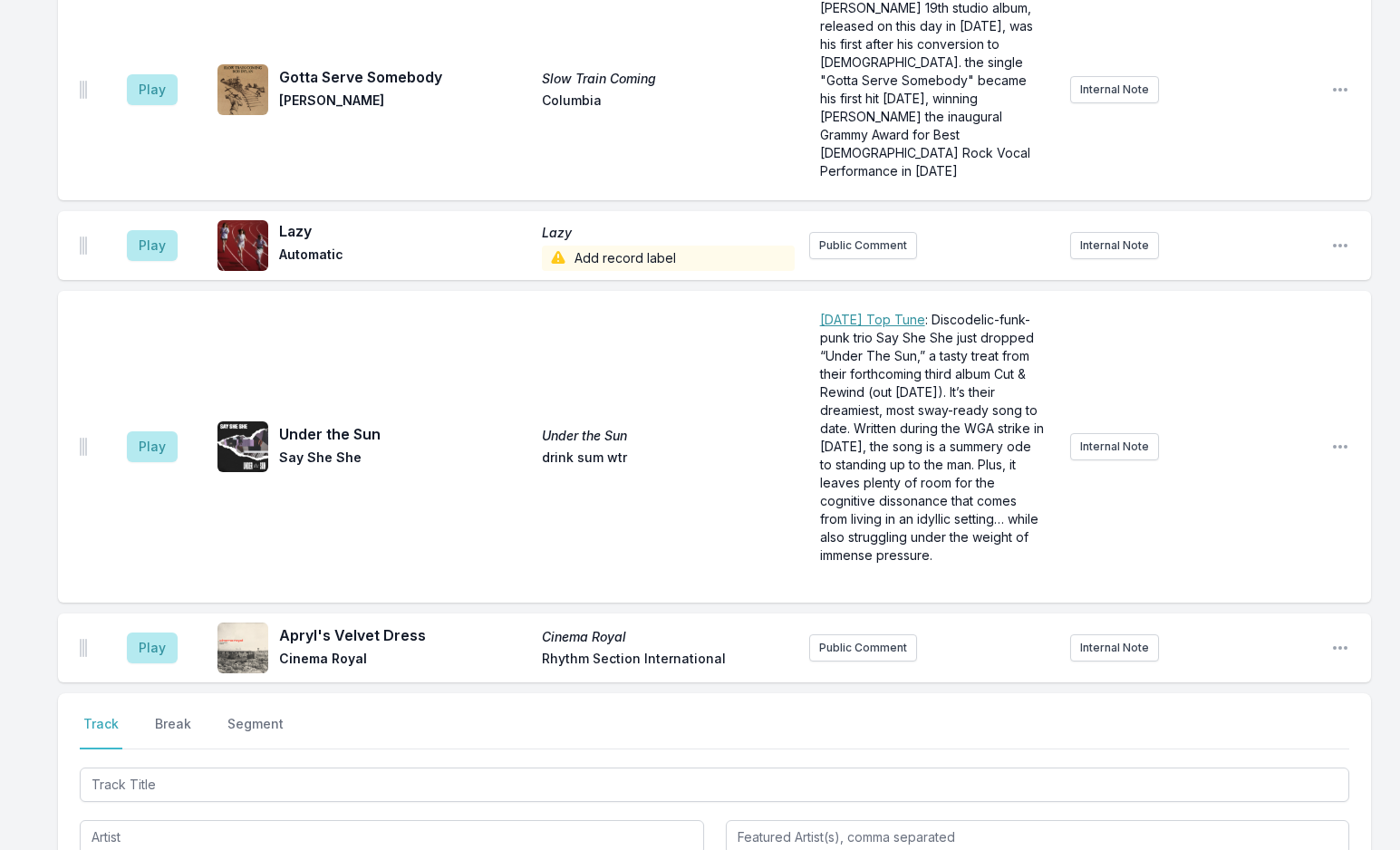
scroll to position [4270, 0]
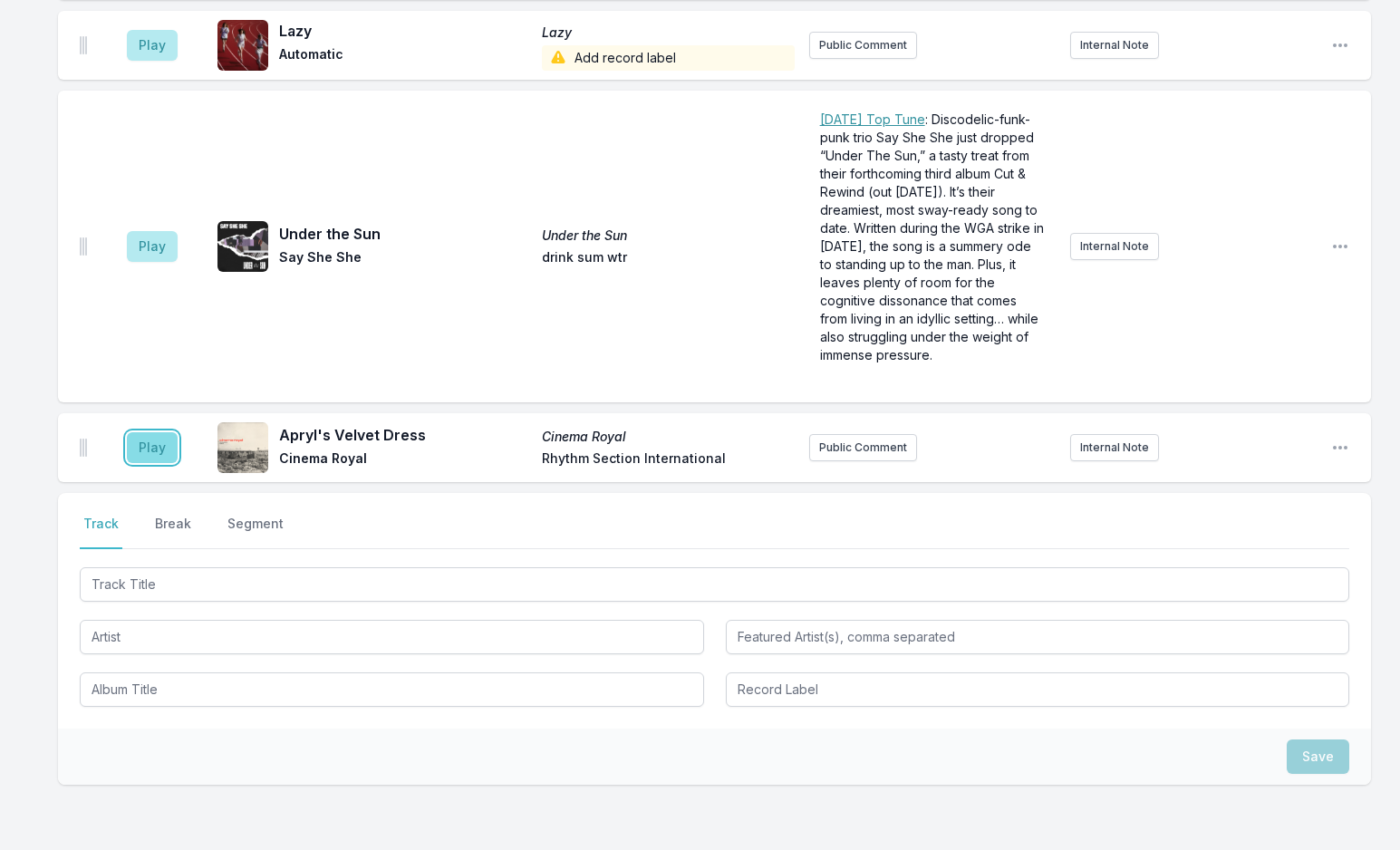
click at [155, 432] on button "Play" at bounding box center [152, 447] width 51 height 31
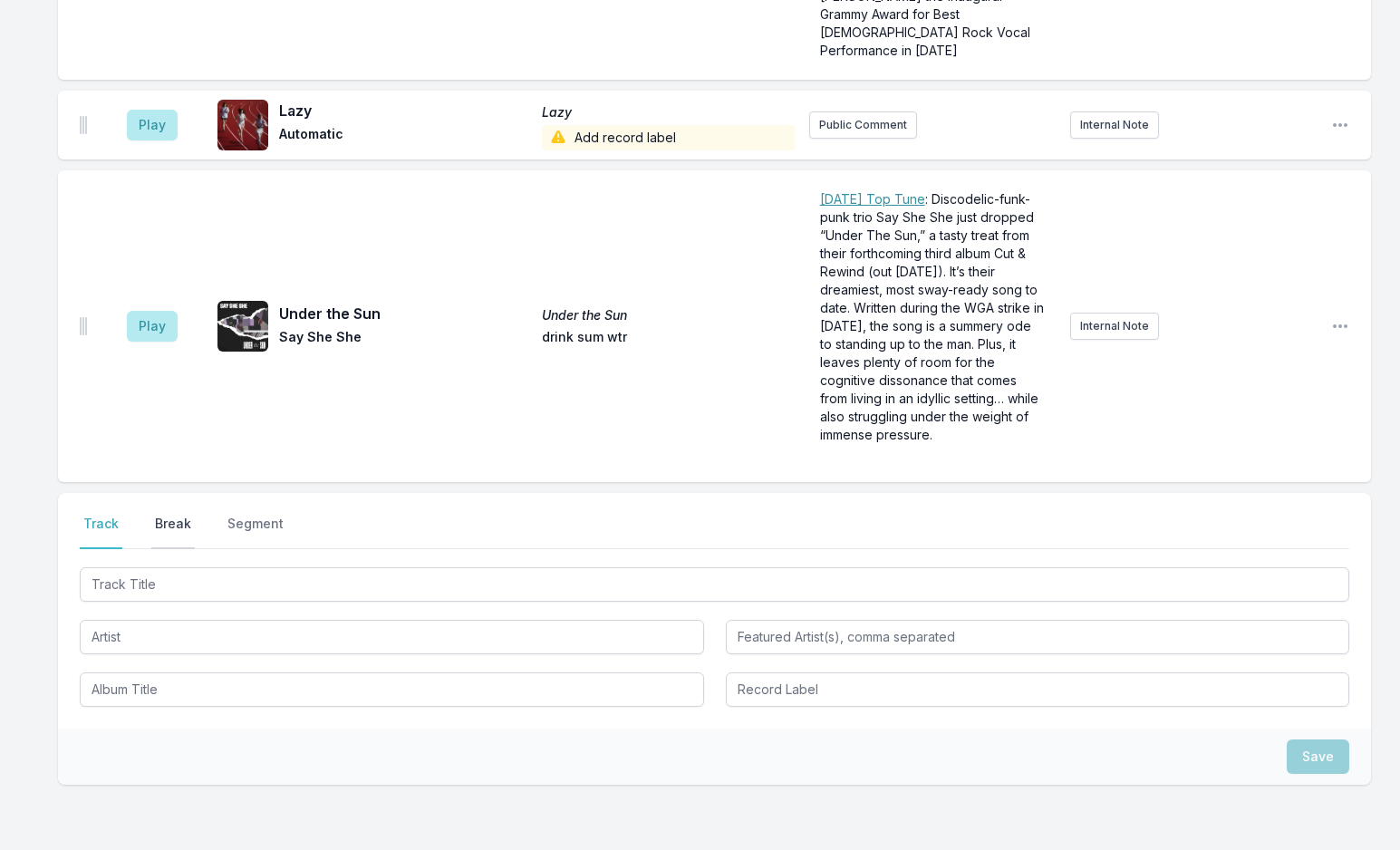
click at [173, 515] on button "Break" at bounding box center [173, 532] width 43 height 35
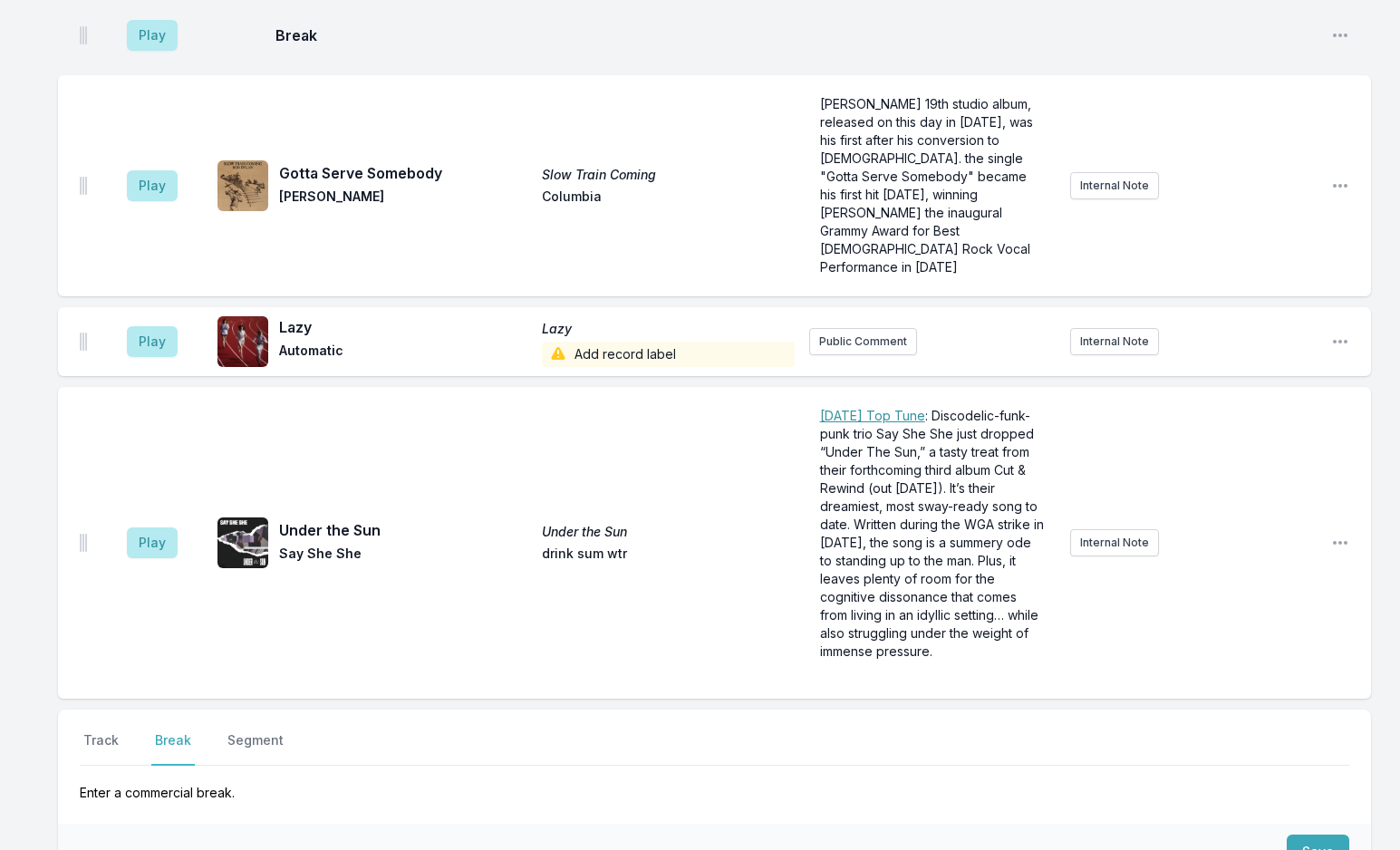
scroll to position [4058, 0]
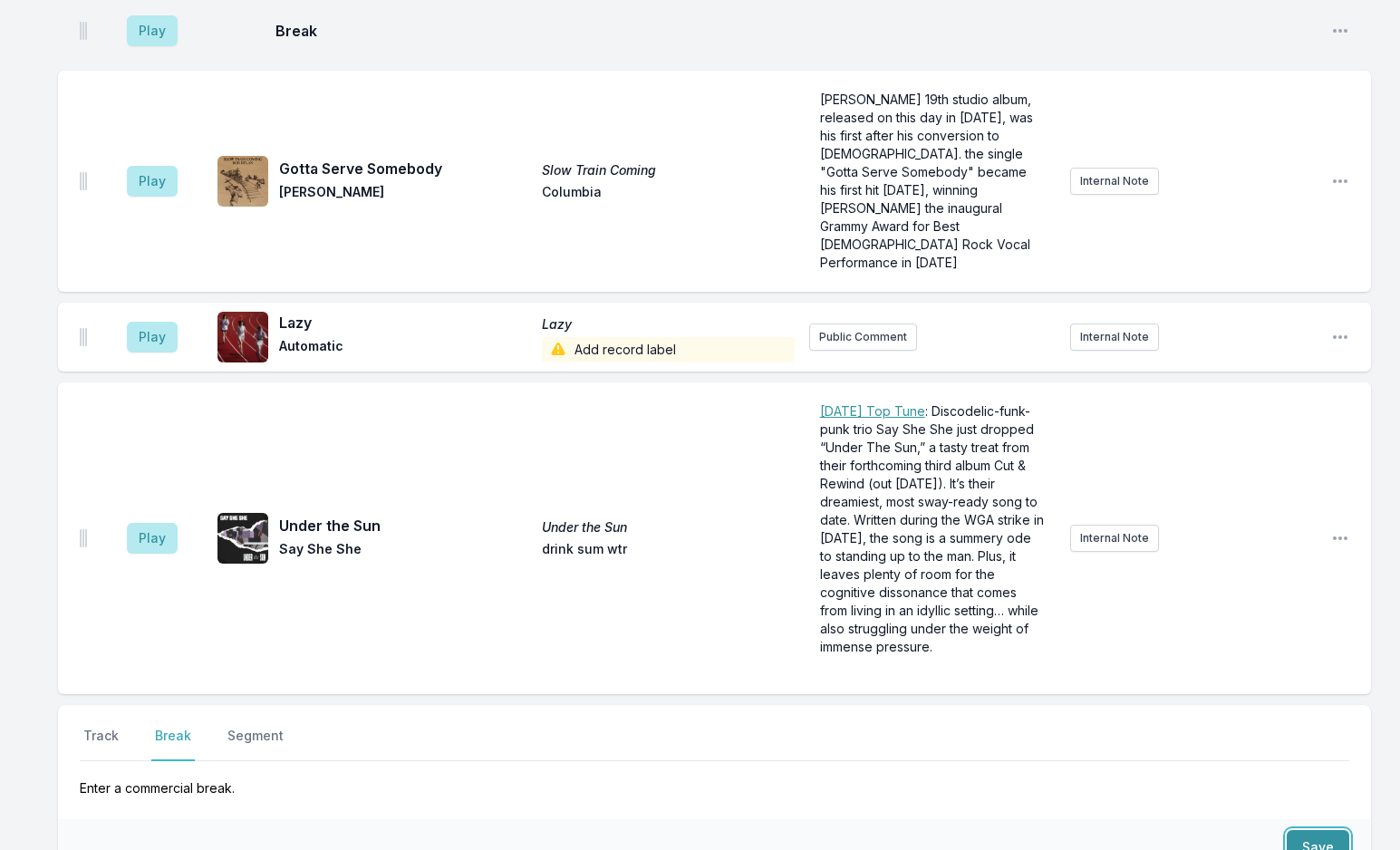
click at [1307, 830] on button "Save" at bounding box center [1317, 847] width 63 height 35
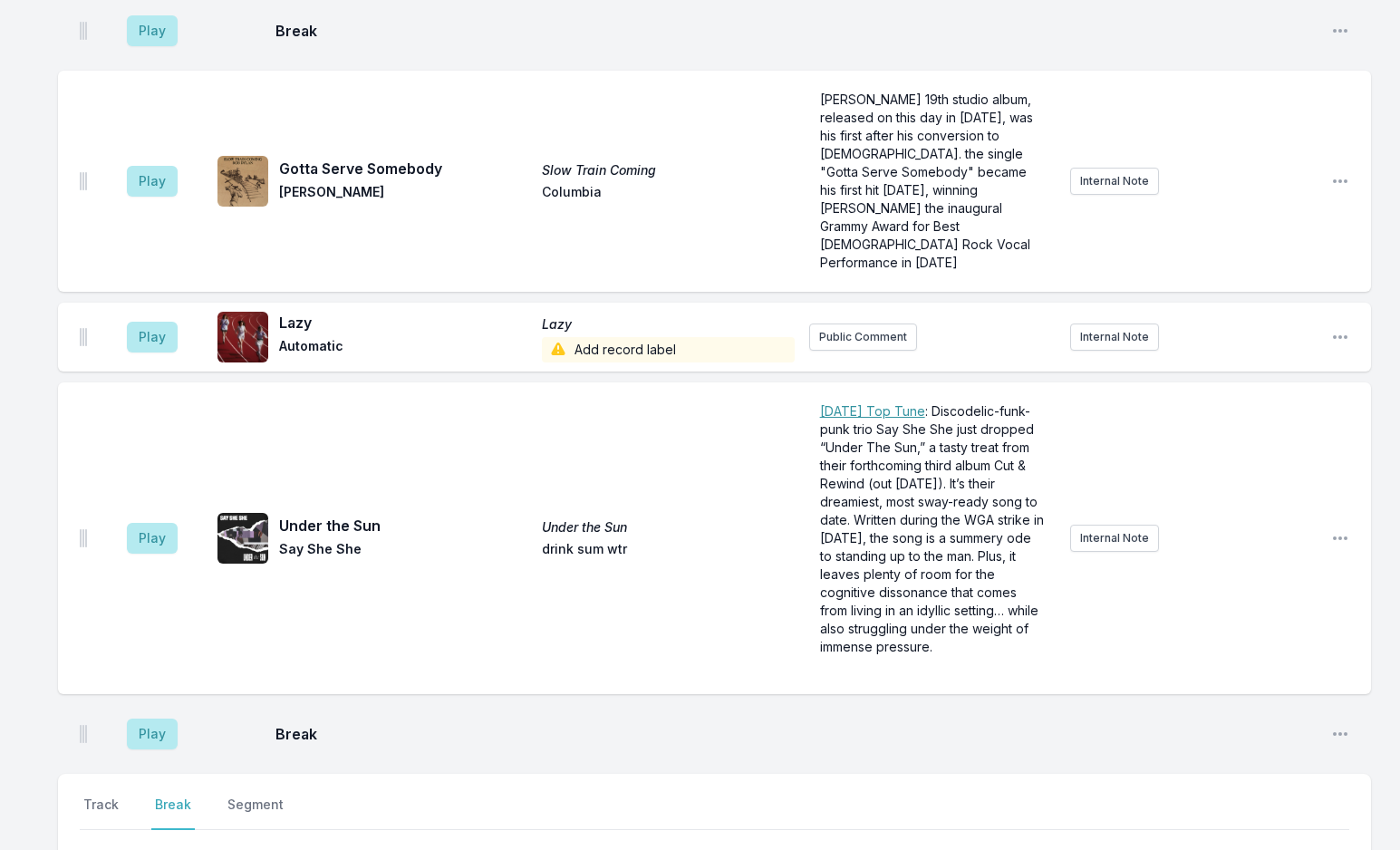
scroll to position [4127, 0]
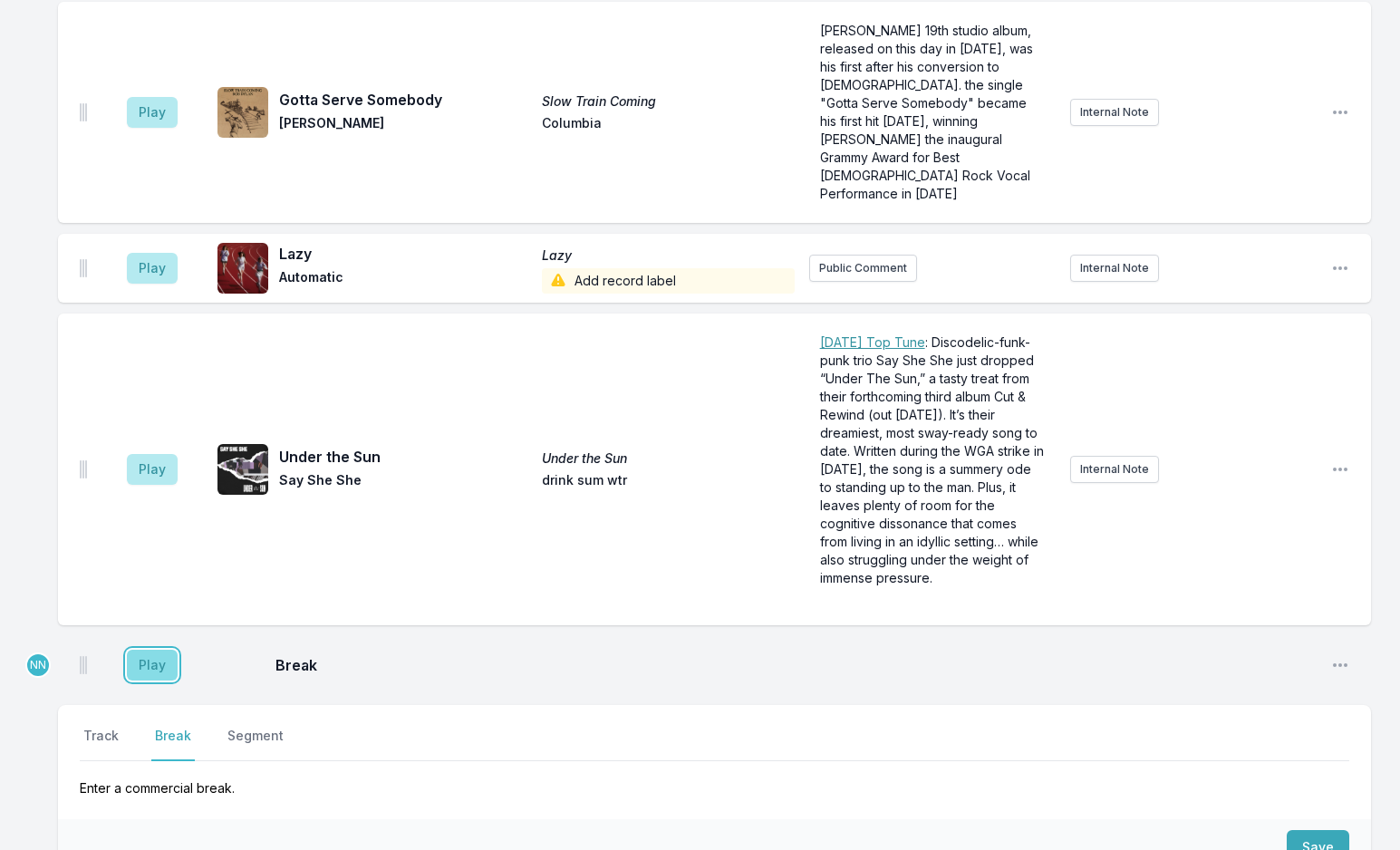
click at [150, 650] on button "Play" at bounding box center [152, 665] width 51 height 31
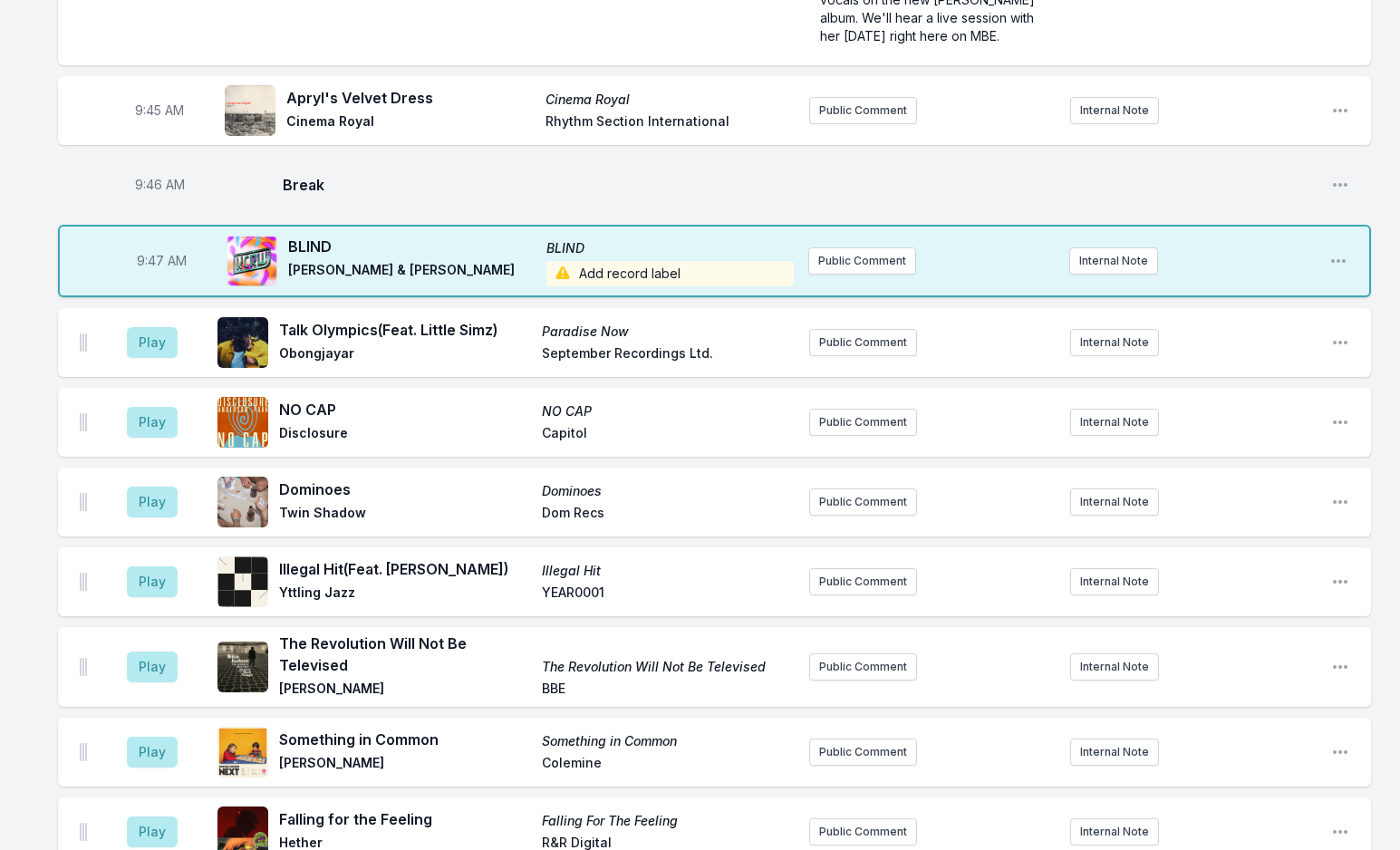
scroll to position [1499, 0]
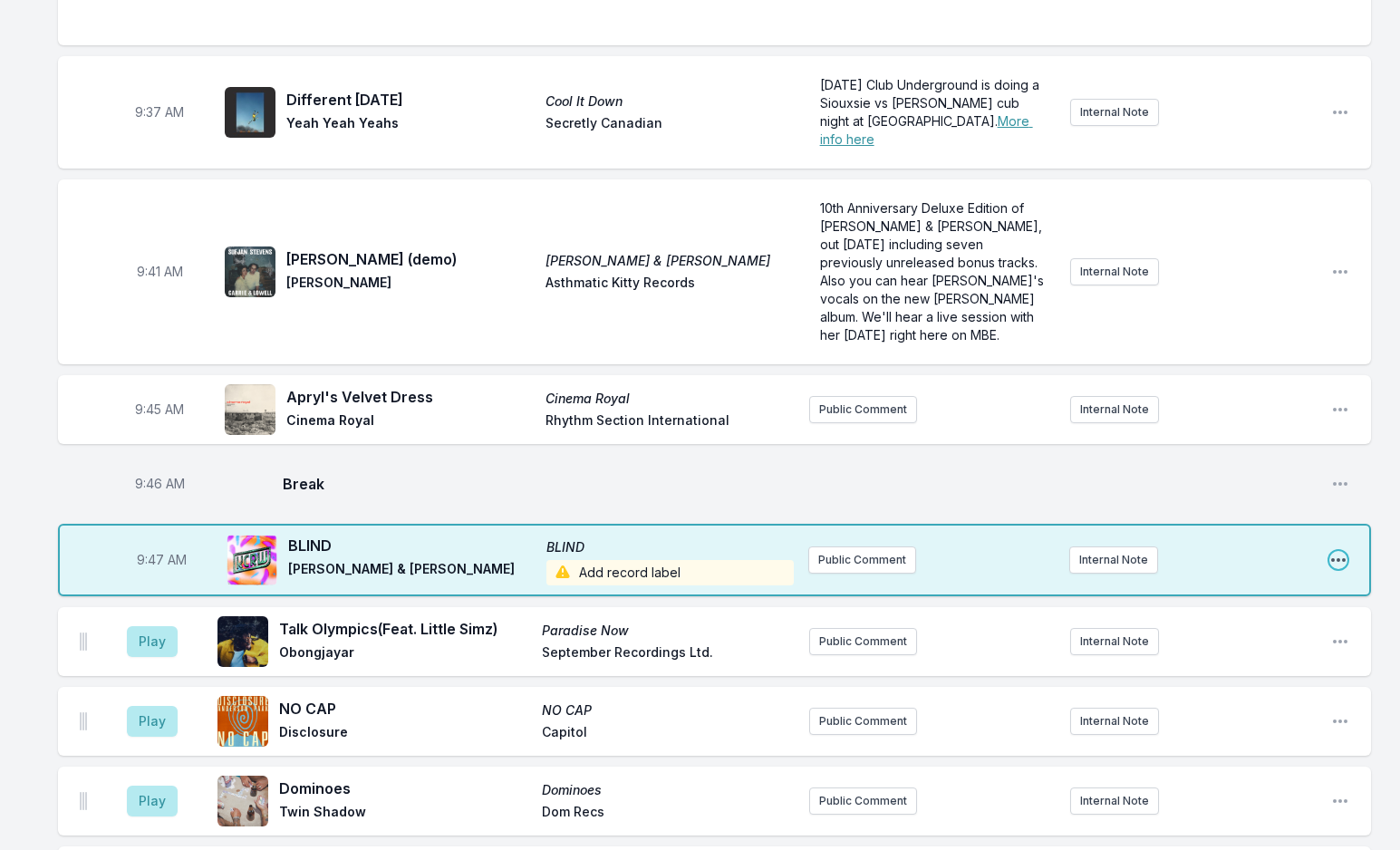
click at [1334, 551] on icon "Open playlist item options" at bounding box center [1337, 560] width 18 height 18
click at [1234, 612] on button "Edit Track Details" at bounding box center [1246, 628] width 203 height 33
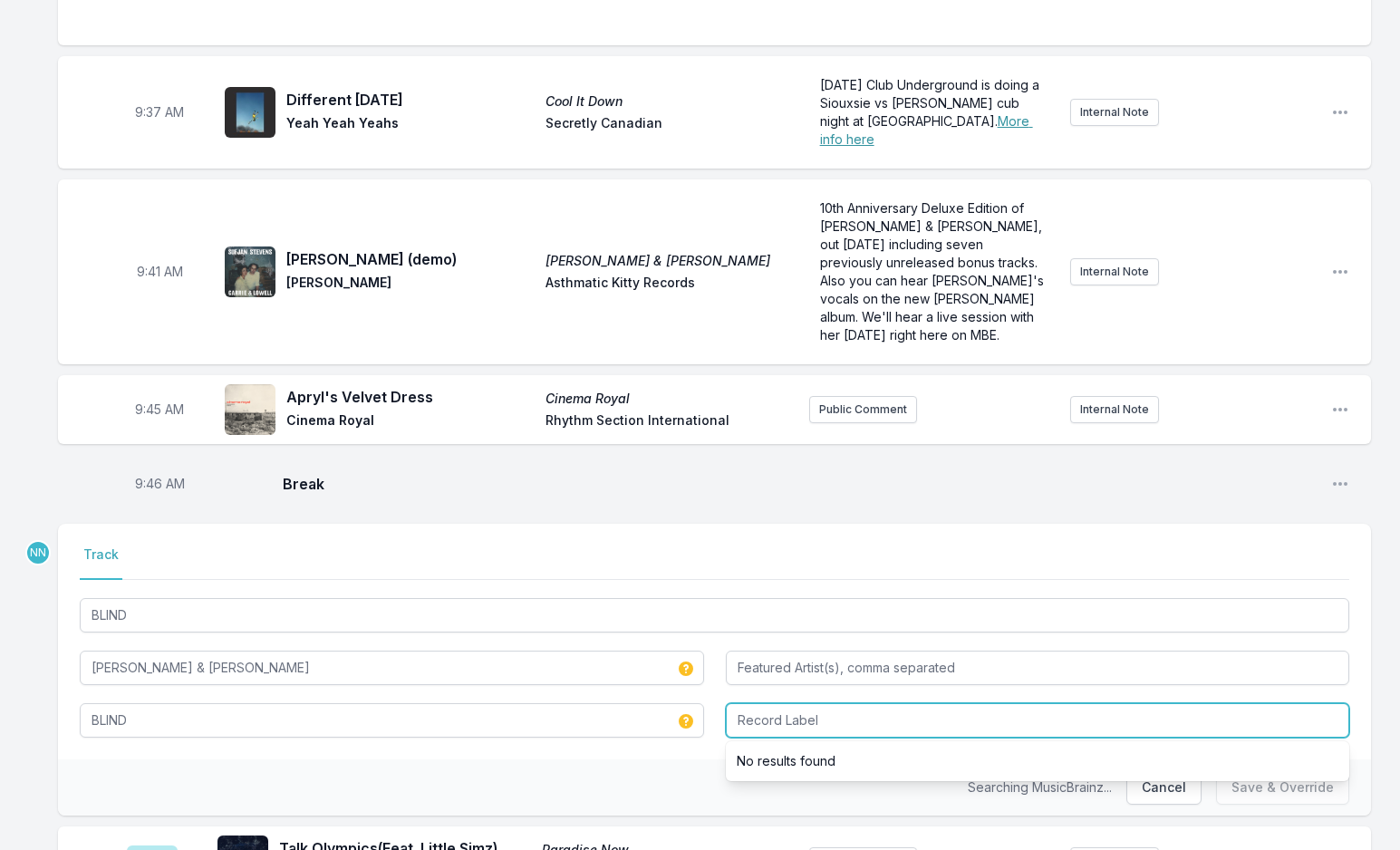
click at [793, 703] on input "Record Label" at bounding box center [1038, 720] width 624 height 35
type input "Self Released"
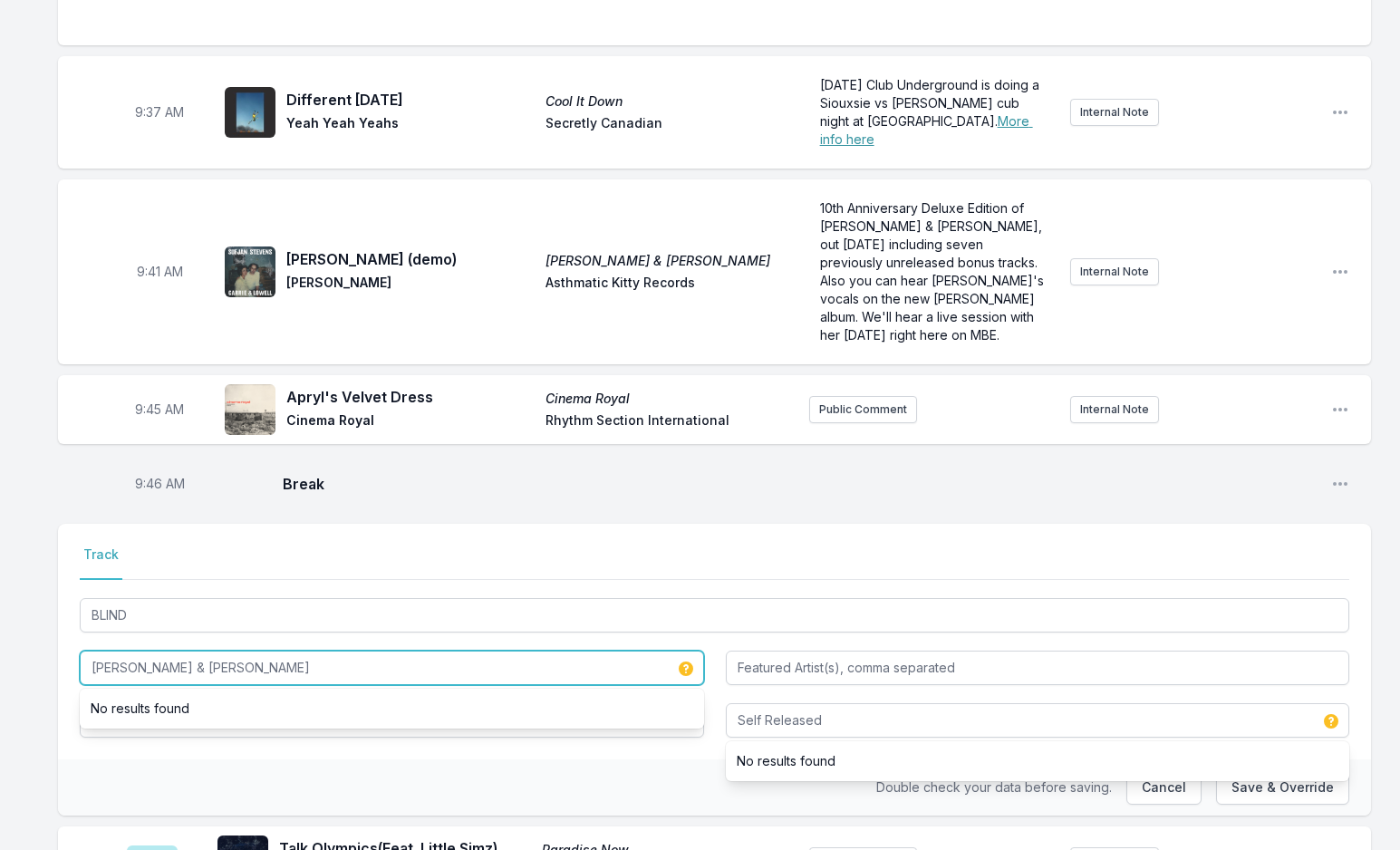
drag, startPoint x: 153, startPoint y: 610, endPoint x: 350, endPoint y: 627, distance: 197.7
click at [350, 651] on input "[PERSON_NAME] & [PERSON_NAME]" at bounding box center [392, 668] width 624 height 35
type input "[PERSON_NAME]"
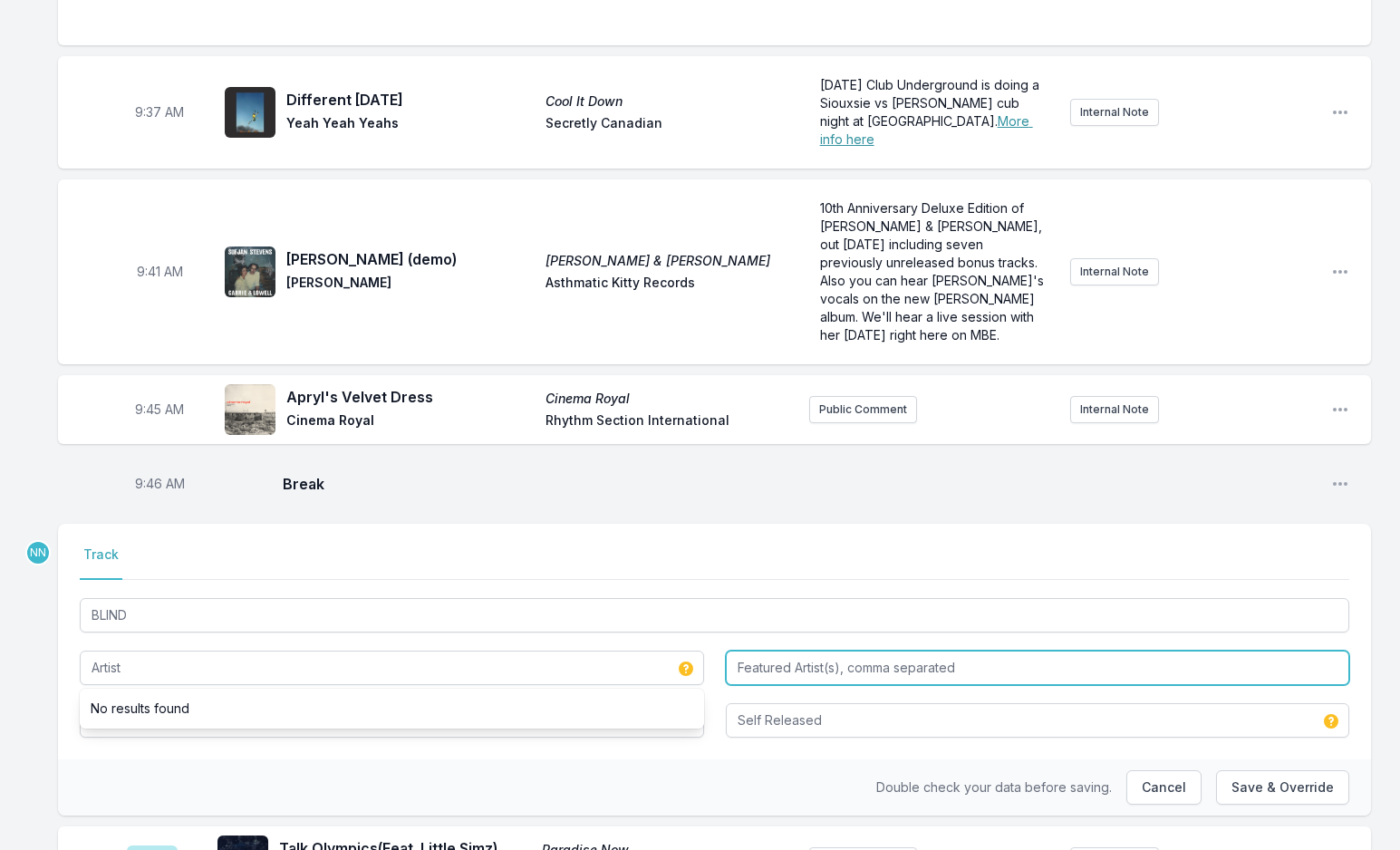
type input "[PERSON_NAME]"
paste input "[PERSON_NAME]"
type input "[PERSON_NAME]"
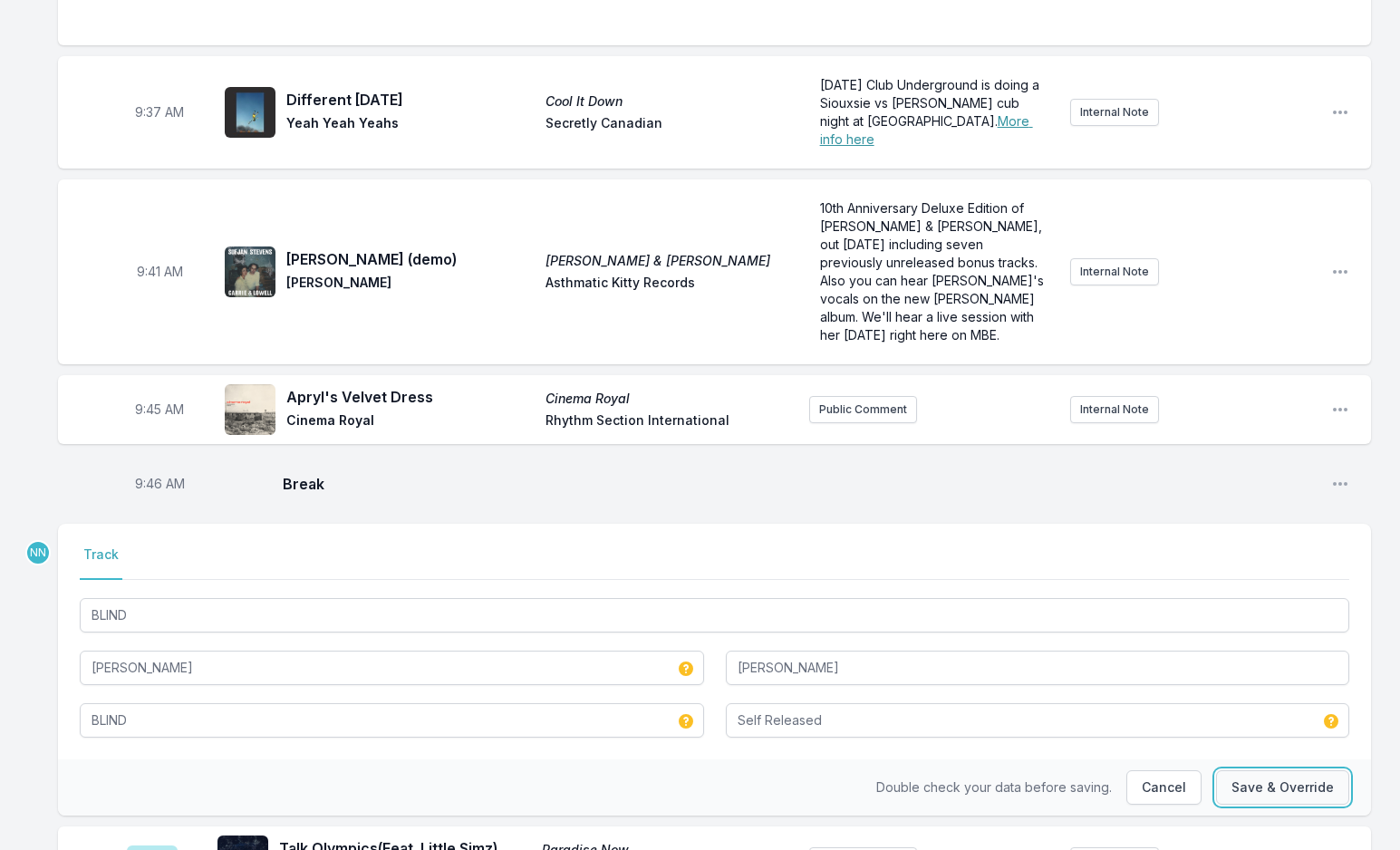
click at [1276, 770] on button "Save & Override" at bounding box center [1283, 787] width 133 height 35
type input "[PERSON_NAME] & [PERSON_NAME]"
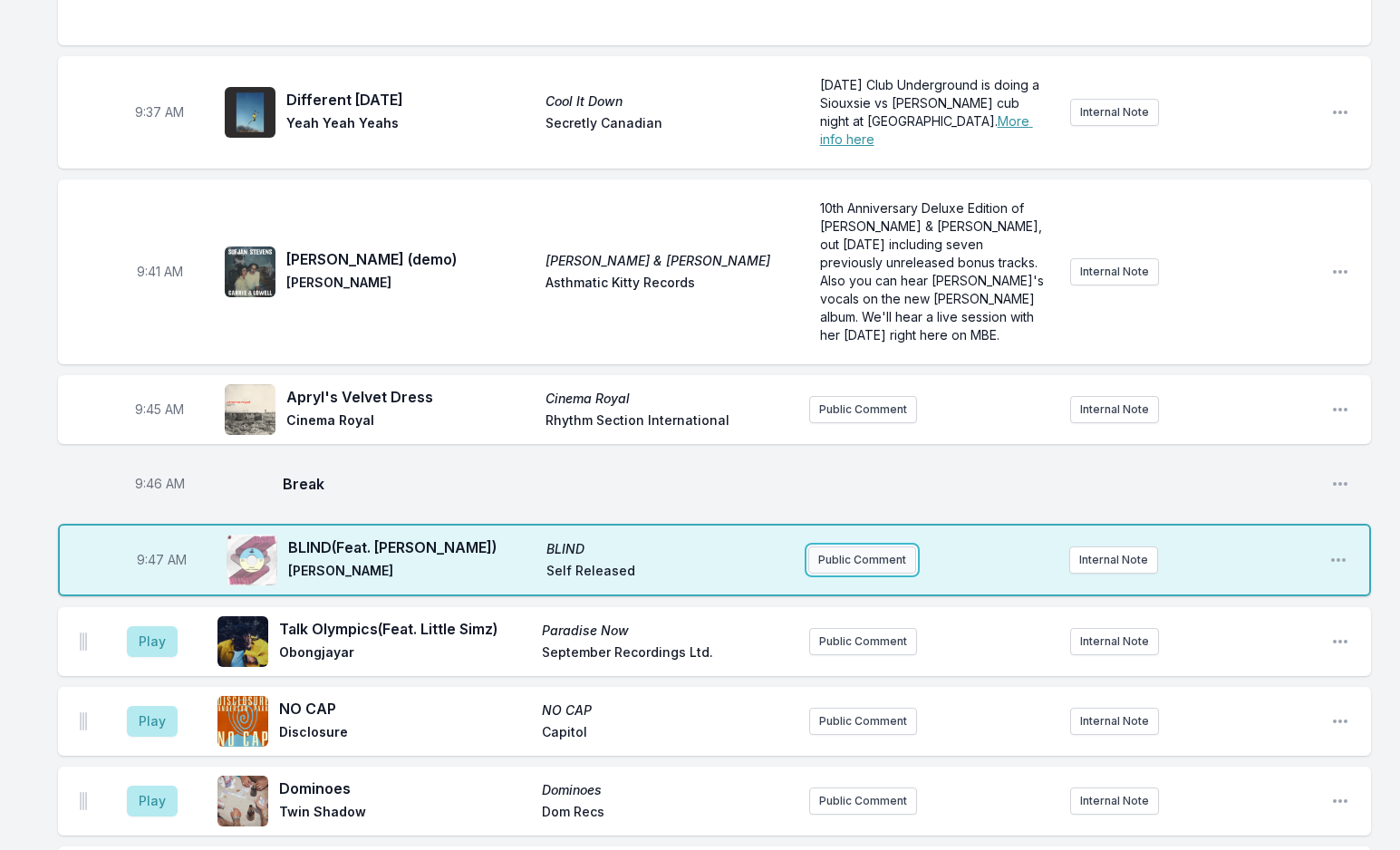
click at [862, 547] on button "Public Comment" at bounding box center [862, 560] width 108 height 27
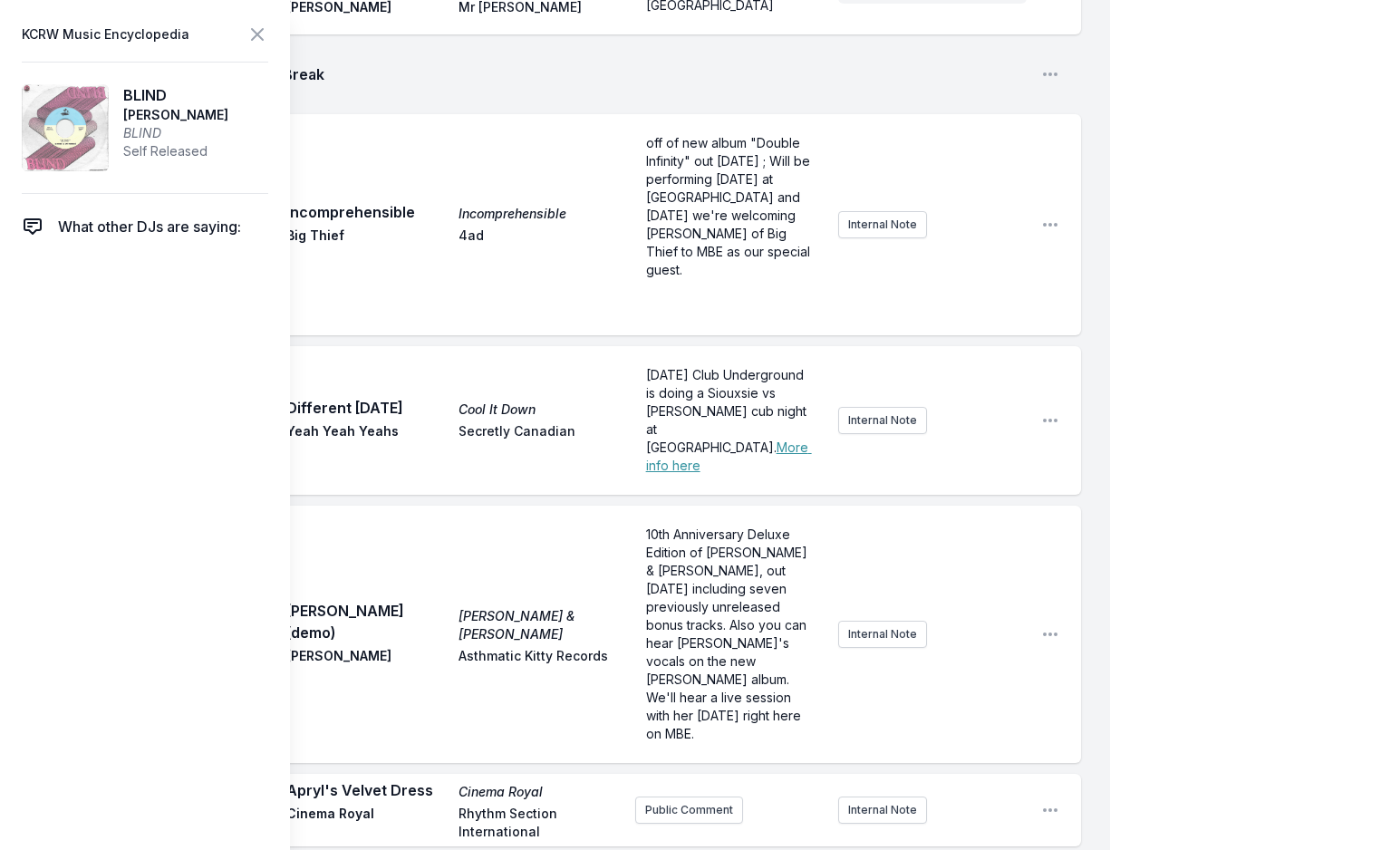
scroll to position [1680, 0]
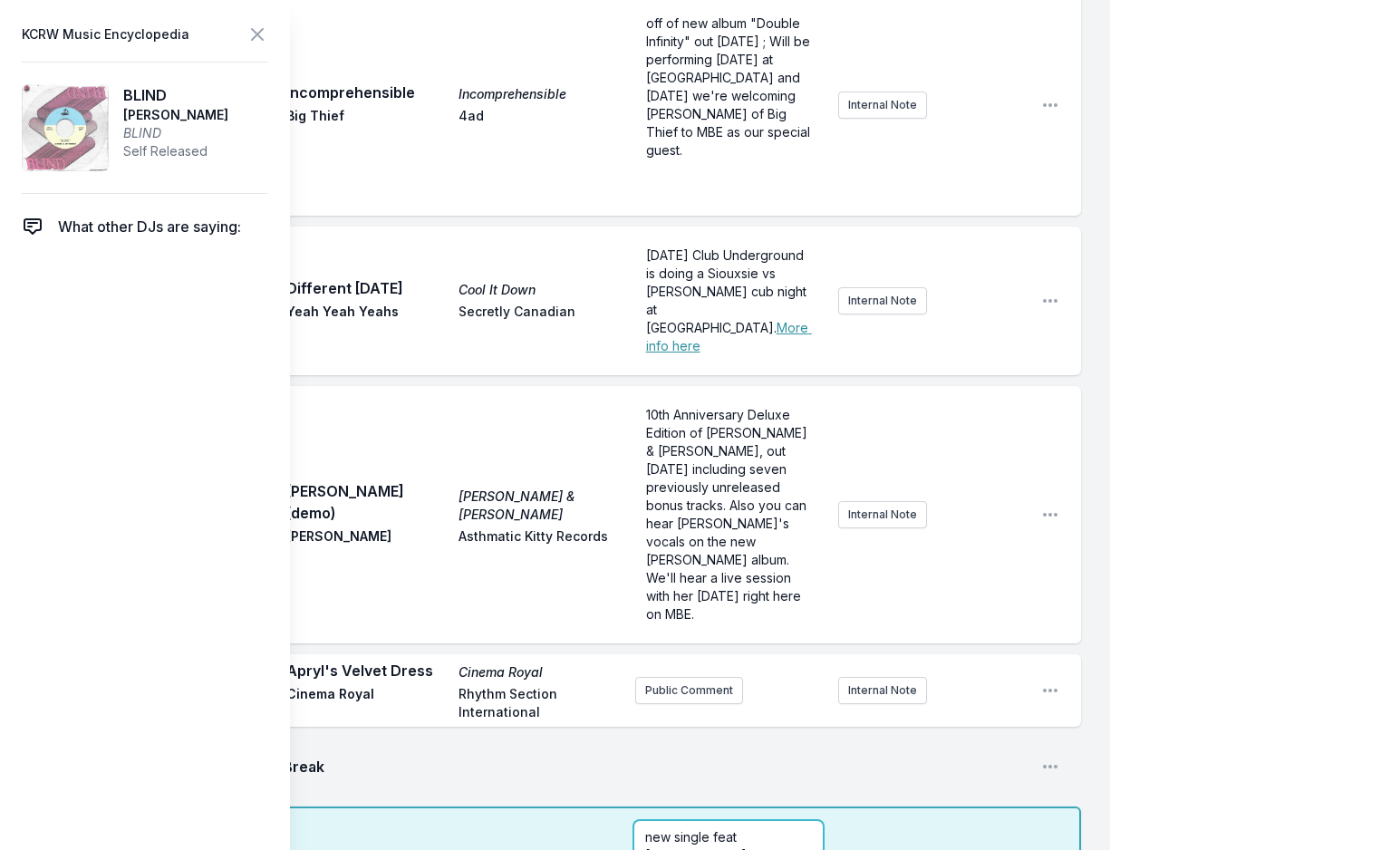
click at [733, 829] on span "new single feat [PERSON_NAME]," at bounding box center [698, 846] width 105 height 34
click at [254, 35] on icon at bounding box center [256, 34] width 22 height 22
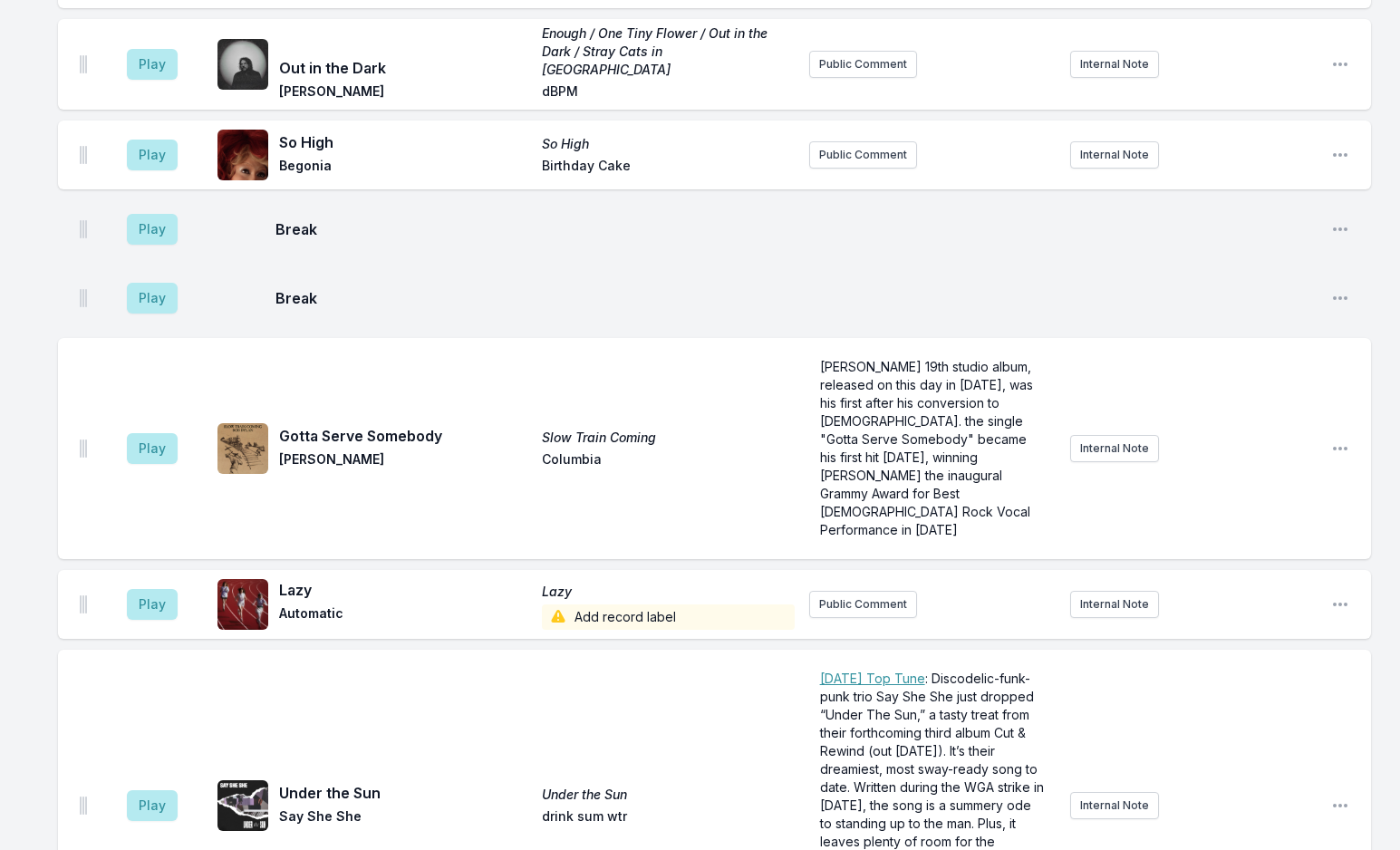
scroll to position [4217, 0]
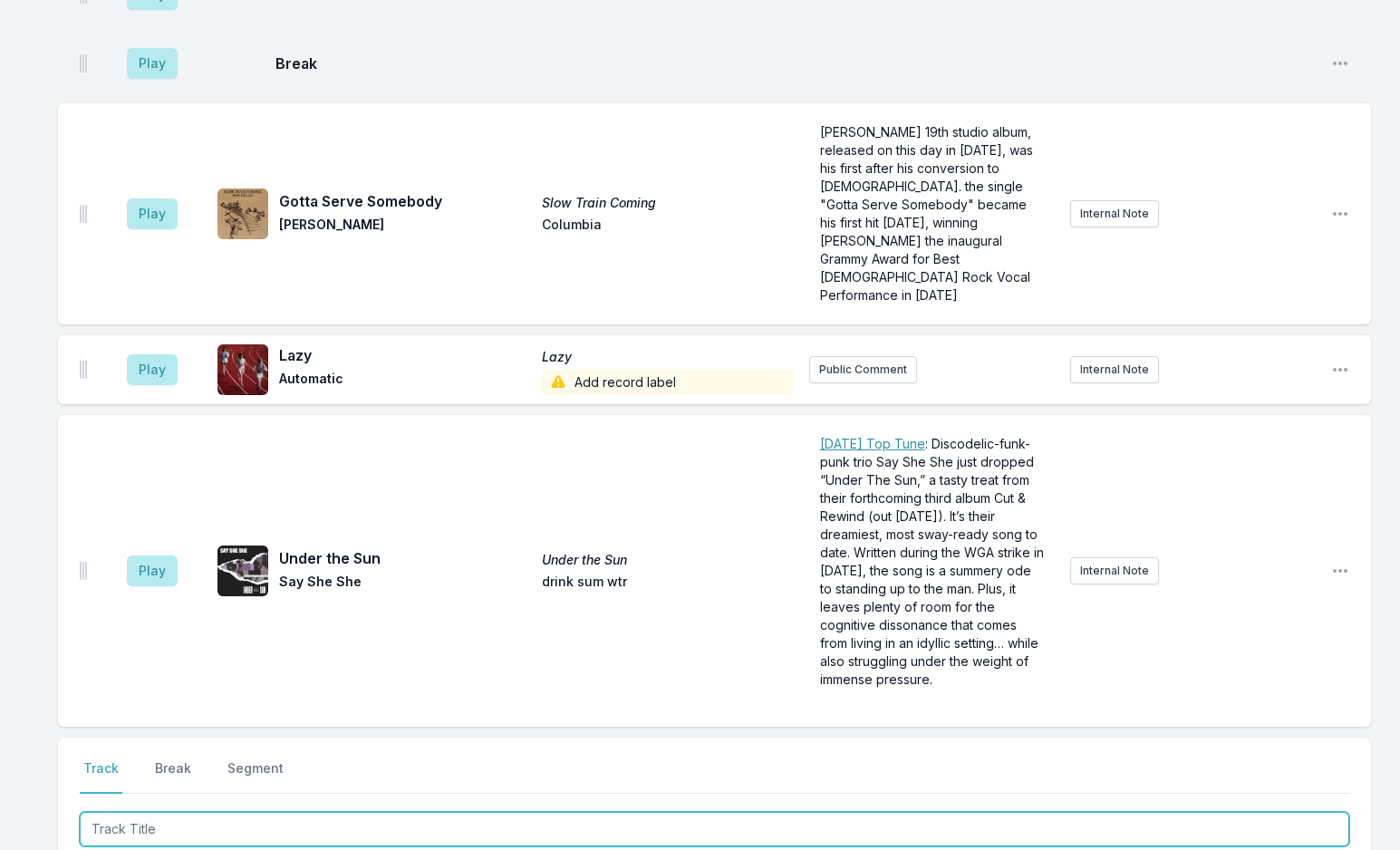
click at [201, 812] on input "Track Title" at bounding box center [715, 829] width 1269 height 35
type input "Paradise"
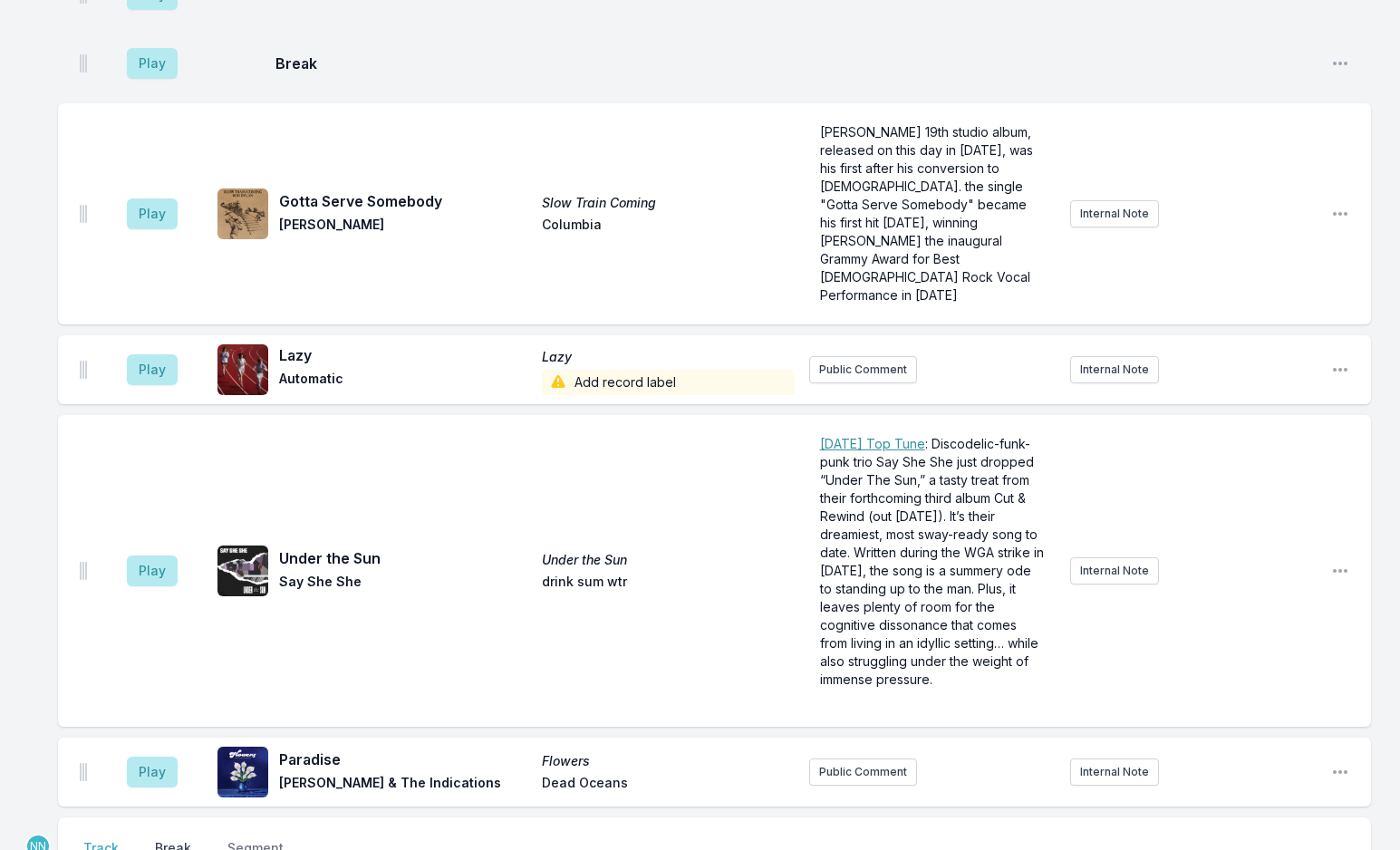
scroll to position [4297, 0]
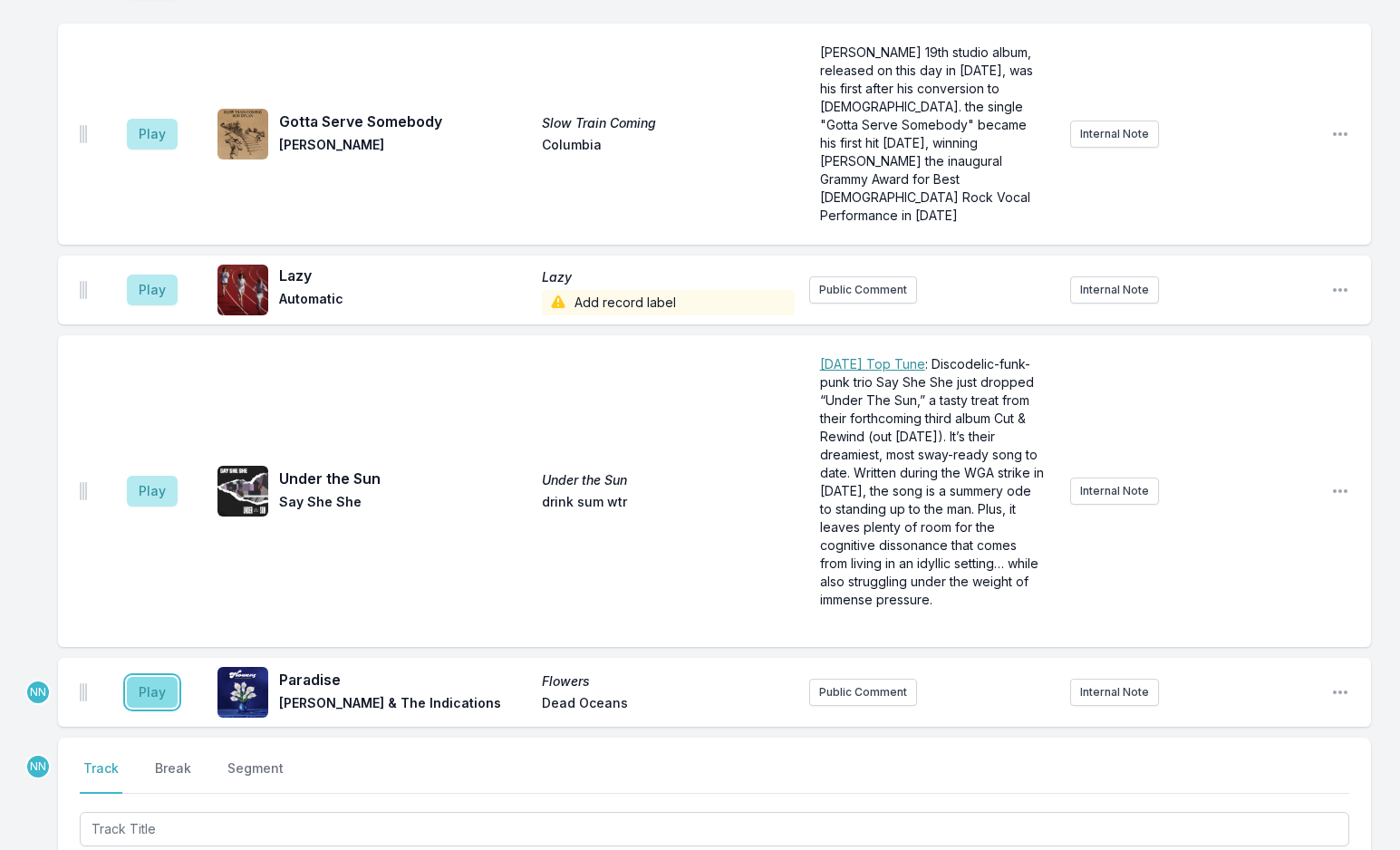
click at [145, 677] on button "Play" at bounding box center [152, 692] width 51 height 31
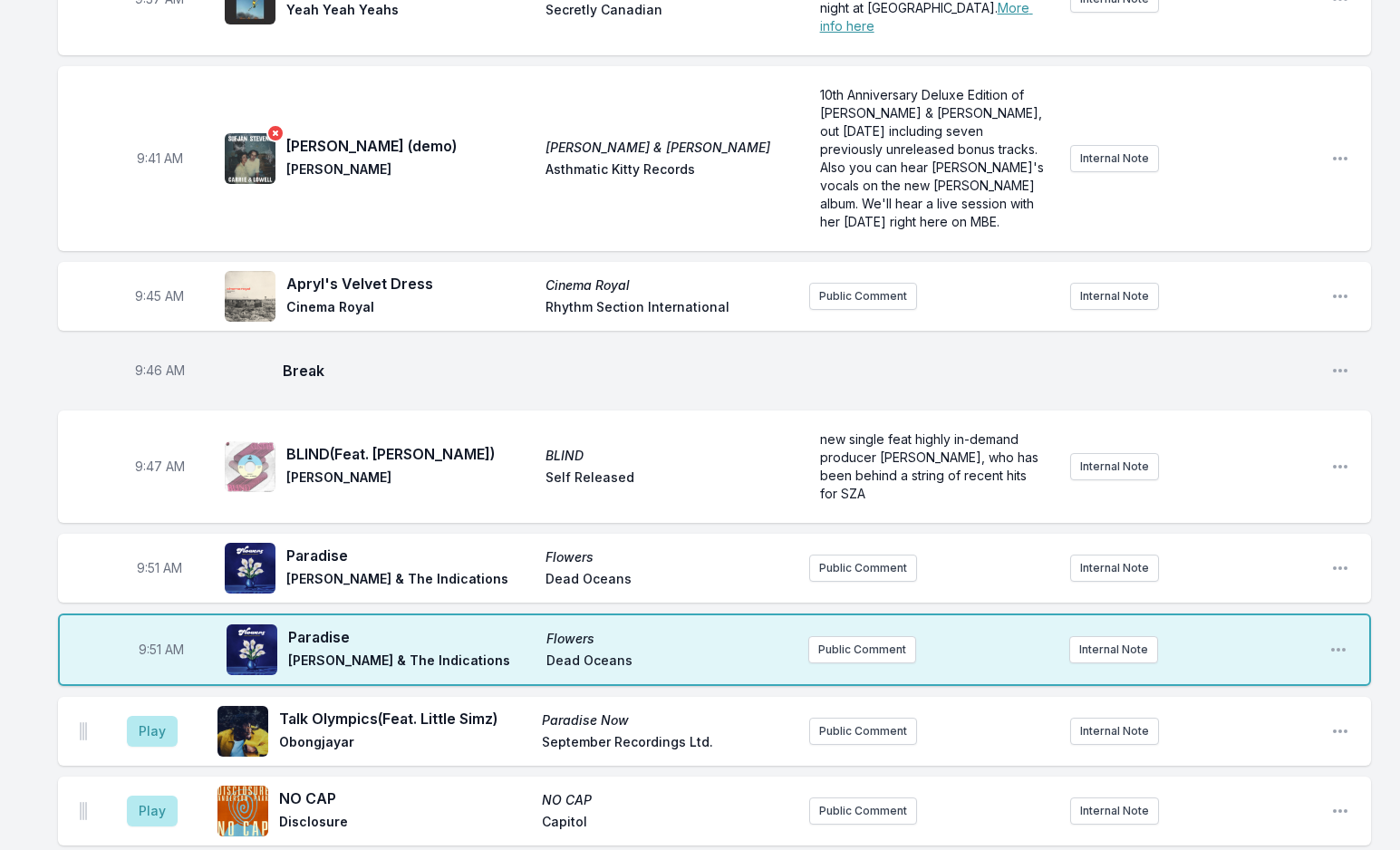
scroll to position [1669, 0]
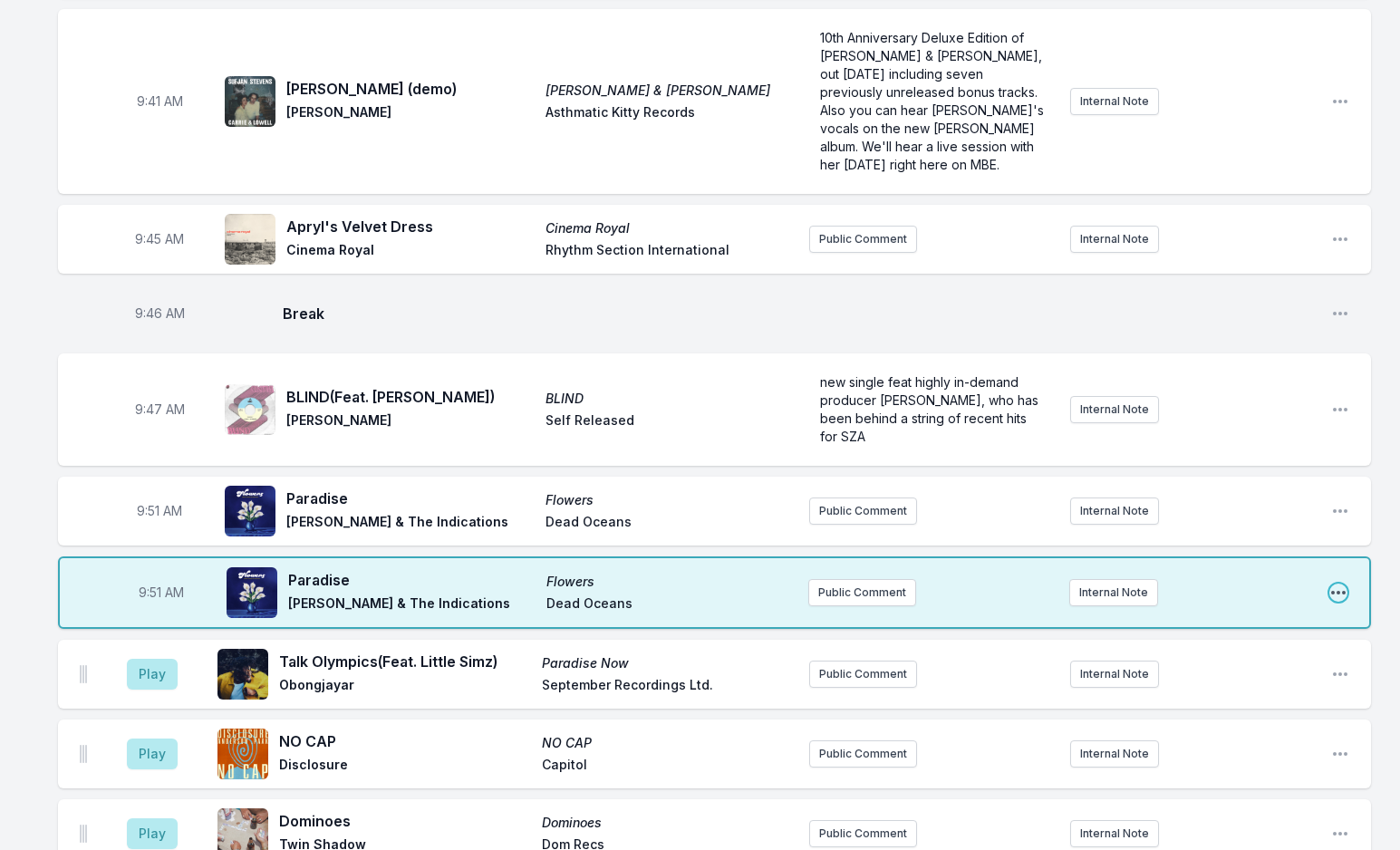
click at [1337, 591] on icon "Open playlist item options" at bounding box center [1337, 593] width 14 height 4
click at [1228, 678] on button "Delete Entry" at bounding box center [1246, 694] width 203 height 33
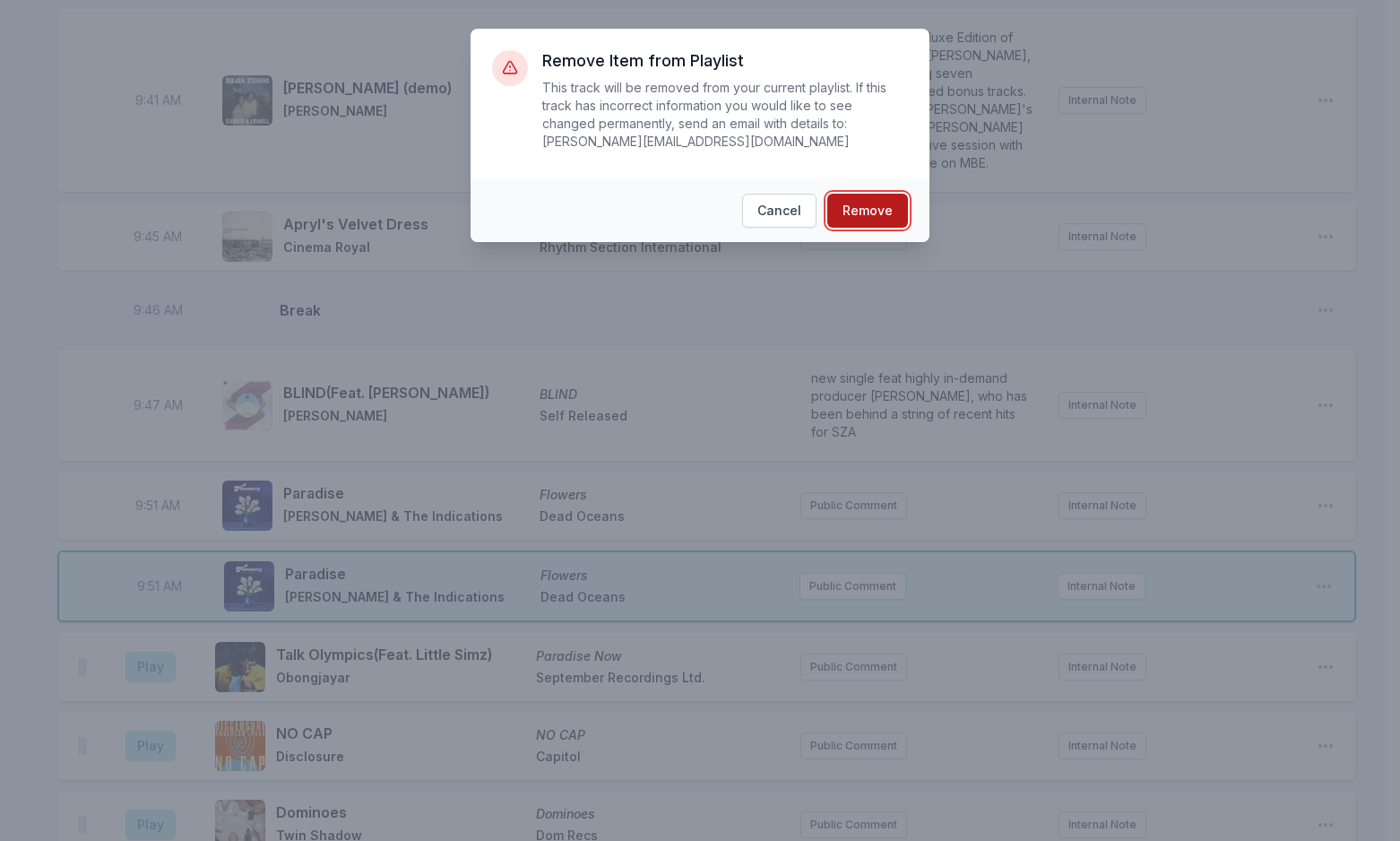
click at [872, 195] on button "Remove" at bounding box center [868, 210] width 81 height 34
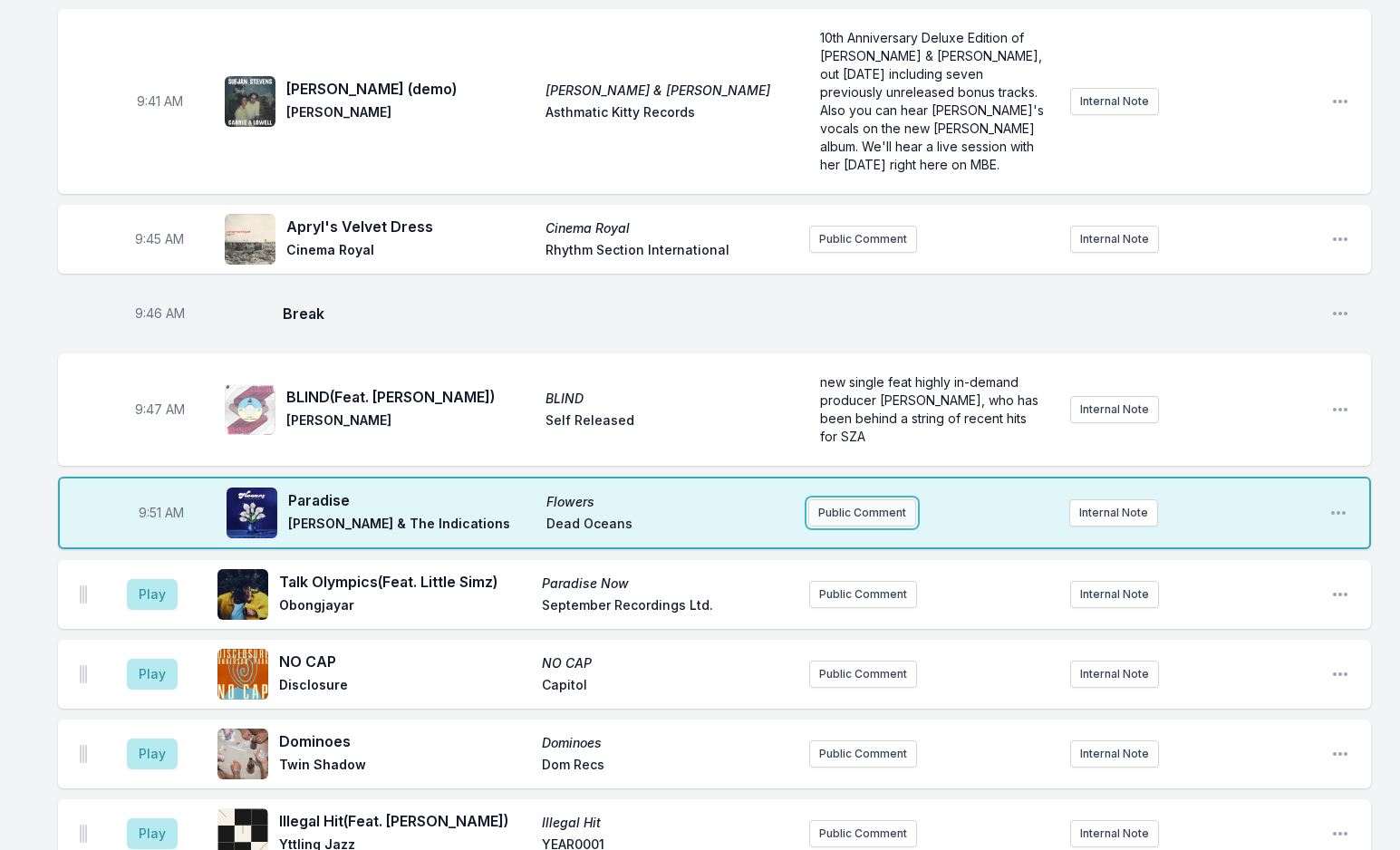
click at [837, 500] on button "Public Comment" at bounding box center [862, 513] width 108 height 27
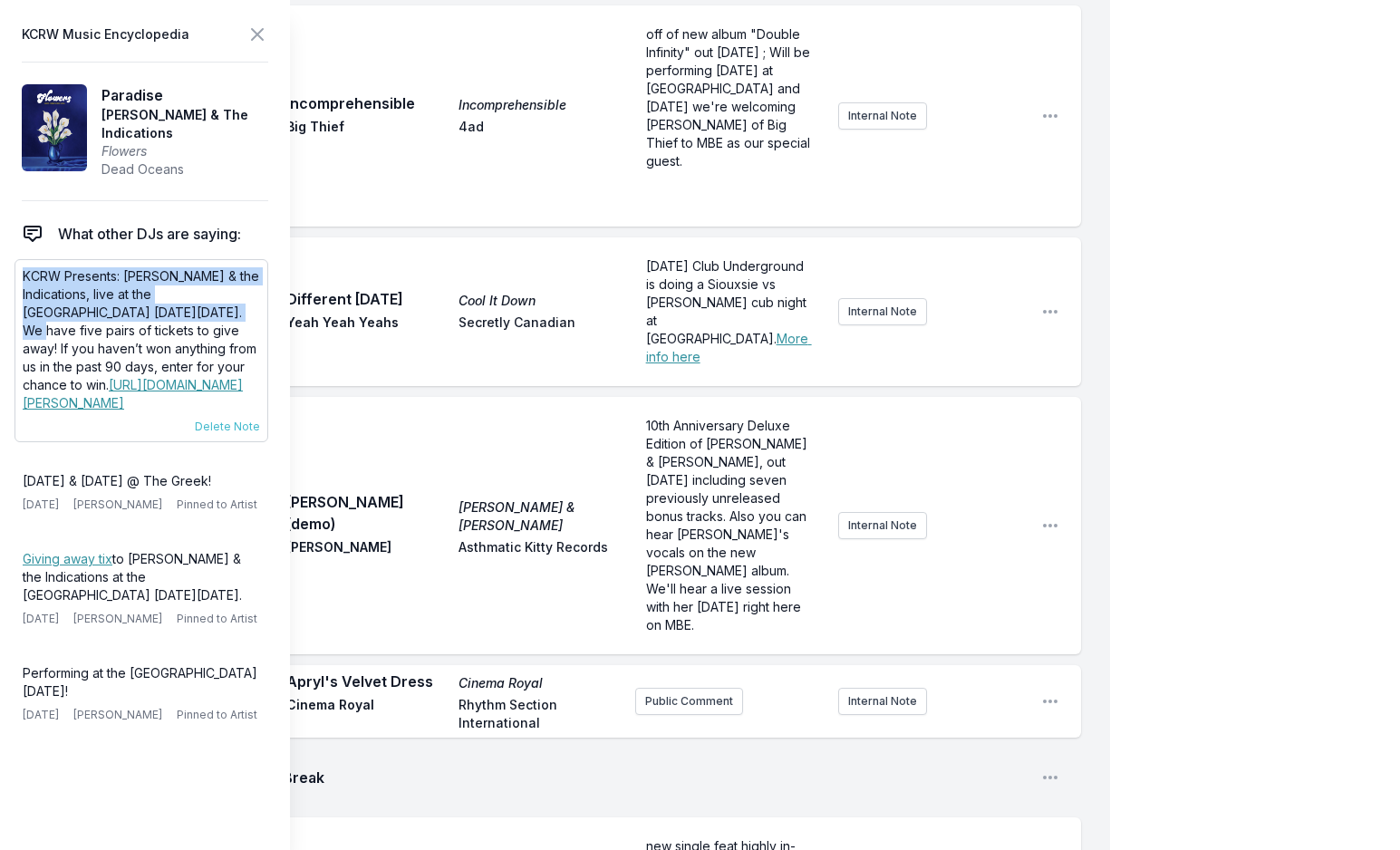
drag, startPoint x: 23, startPoint y: 280, endPoint x: 165, endPoint y: 313, distance: 145.8
click at [165, 313] on p "KCRW Presents: [PERSON_NAME] & the Indications, live at the [GEOGRAPHIC_DATA] […" at bounding box center [141, 340] width 238 height 145
click at [253, 24] on icon at bounding box center [256, 34] width 22 height 22
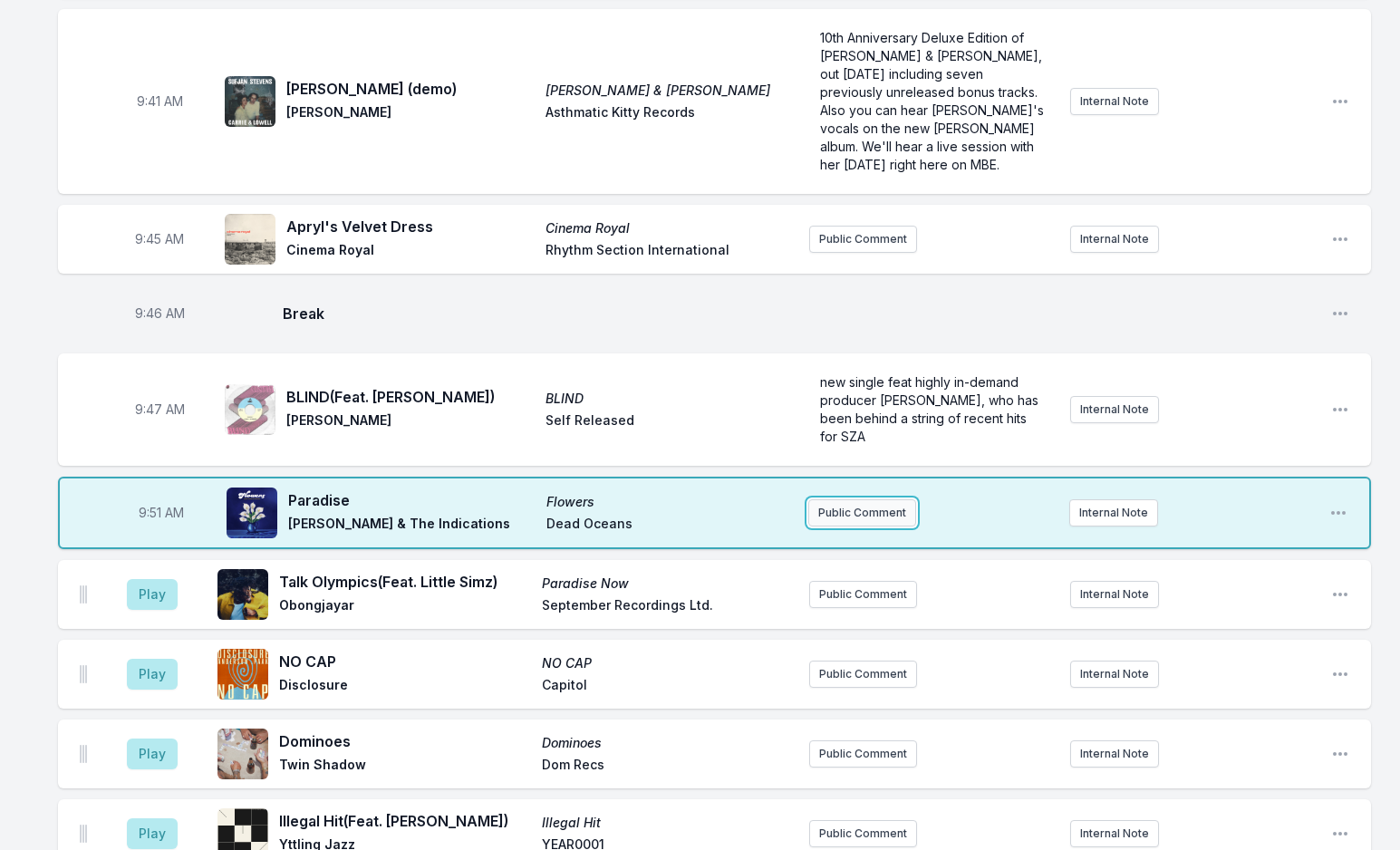
click at [868, 500] on button "Public Comment" at bounding box center [862, 513] width 108 height 27
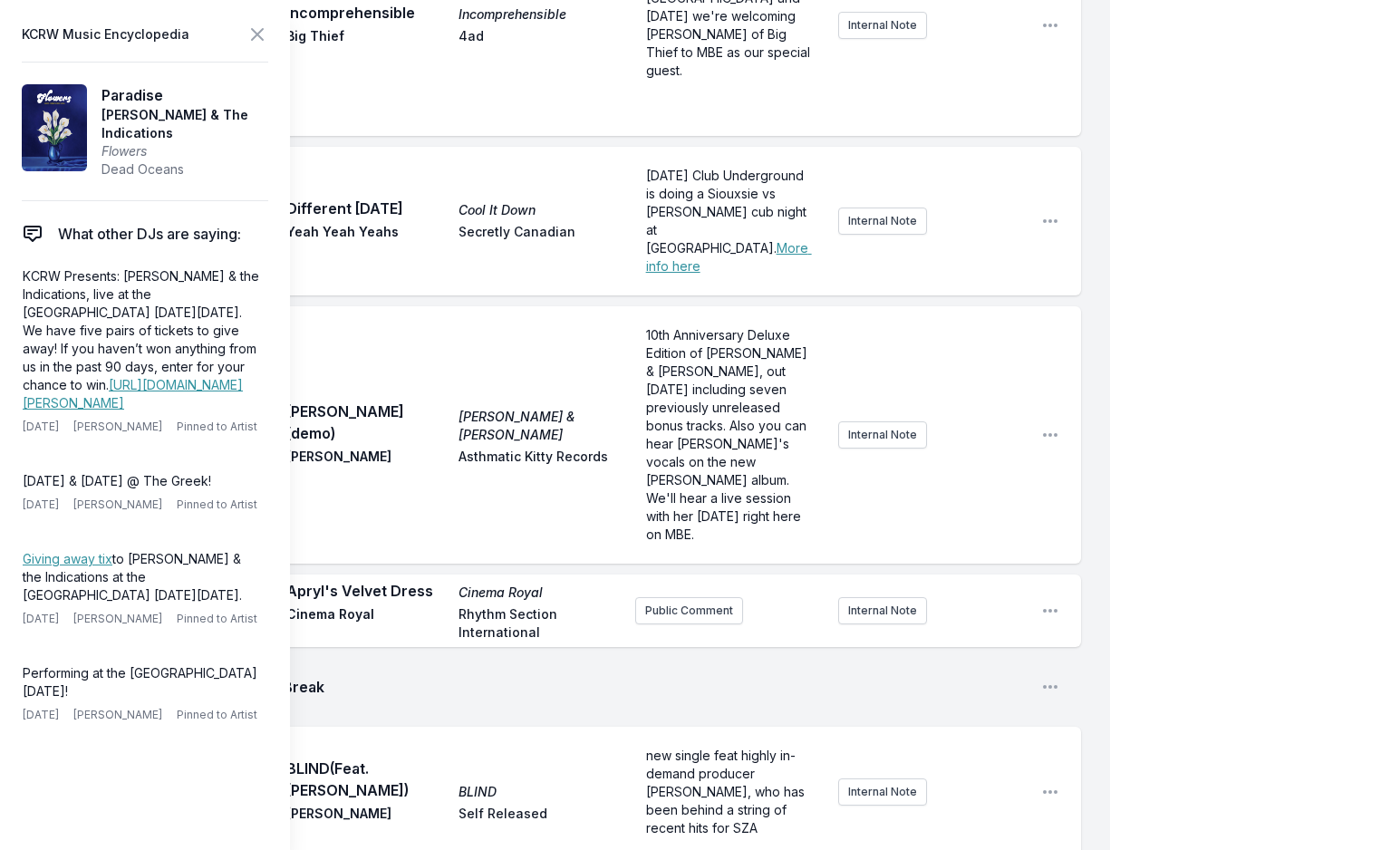
scroll to position [0, 0]
click at [258, 39] on icon at bounding box center [256, 34] width 22 height 22
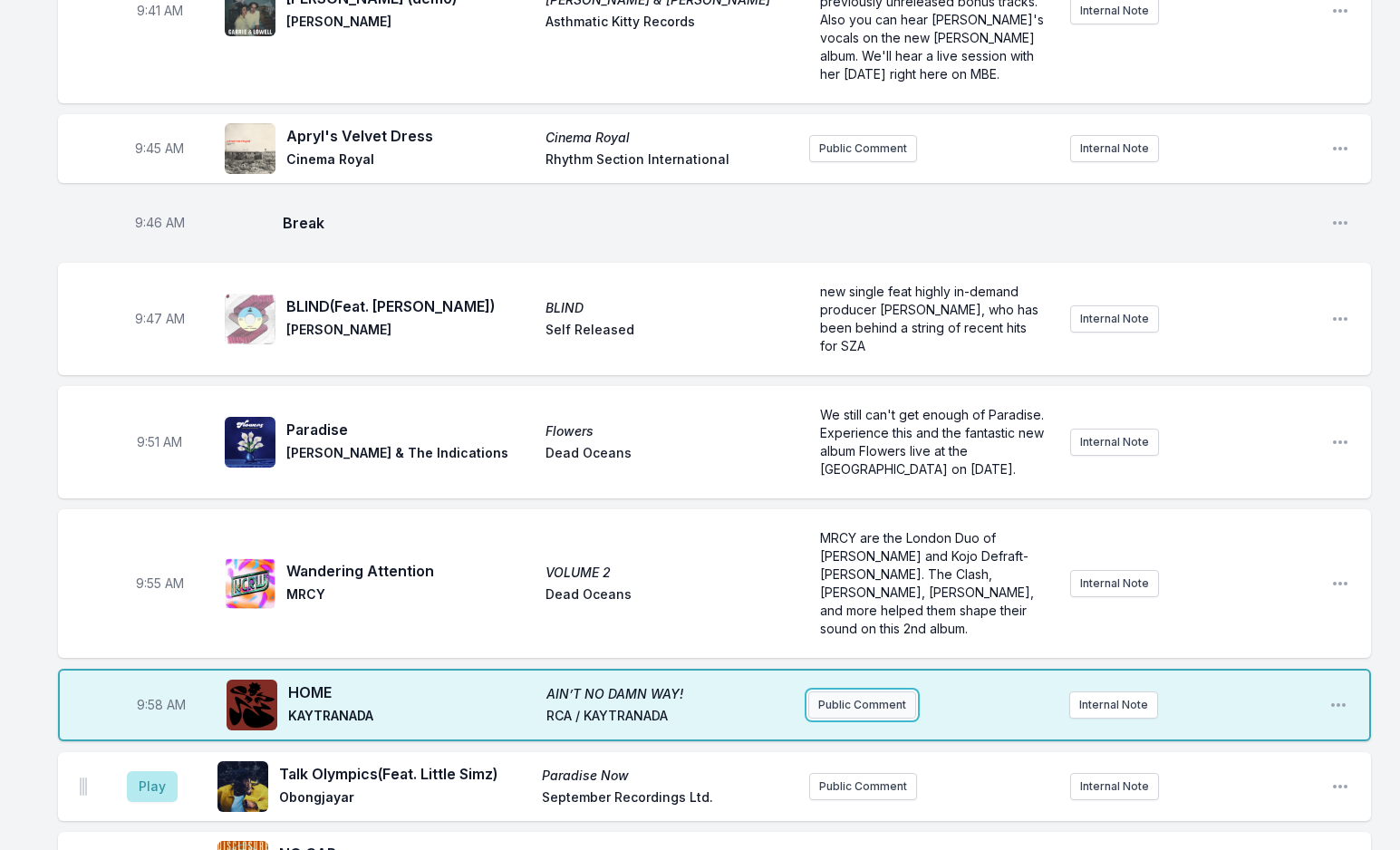
click at [861, 691] on button "Public Comment" at bounding box center [862, 704] width 108 height 27
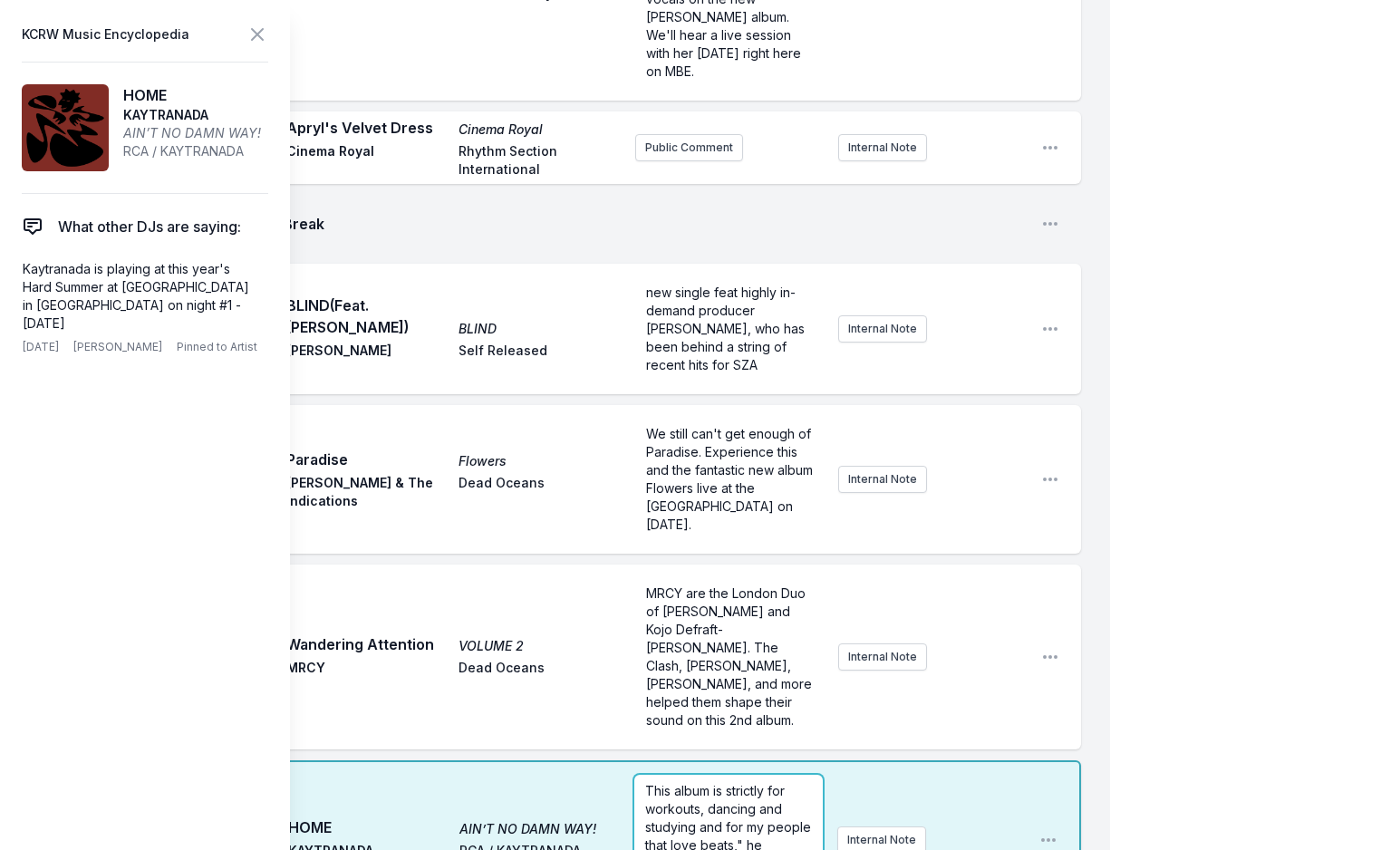
scroll to position [2218, 0]
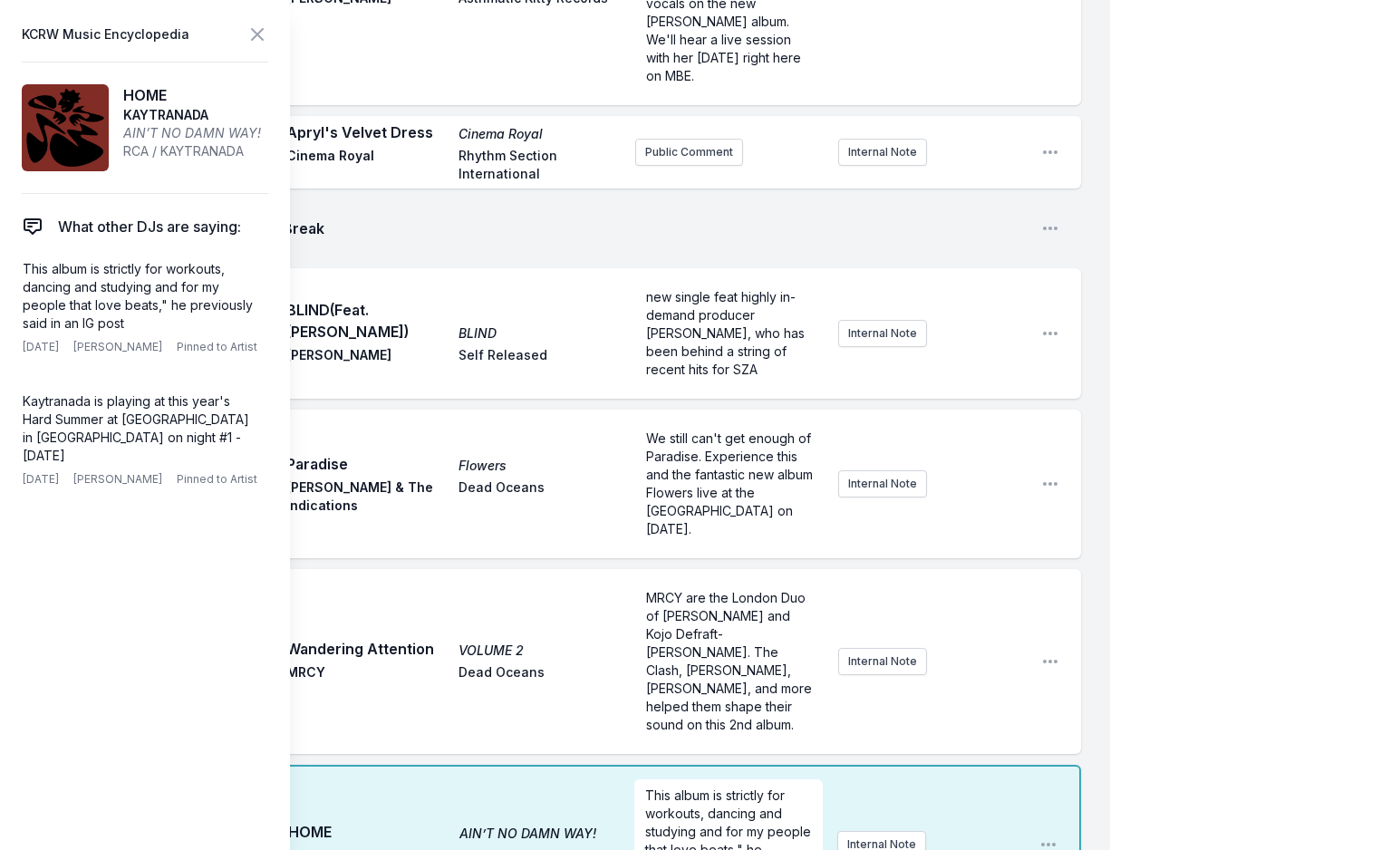
checkbox input "true"
click at [268, 37] on icon at bounding box center [256, 34] width 22 height 22
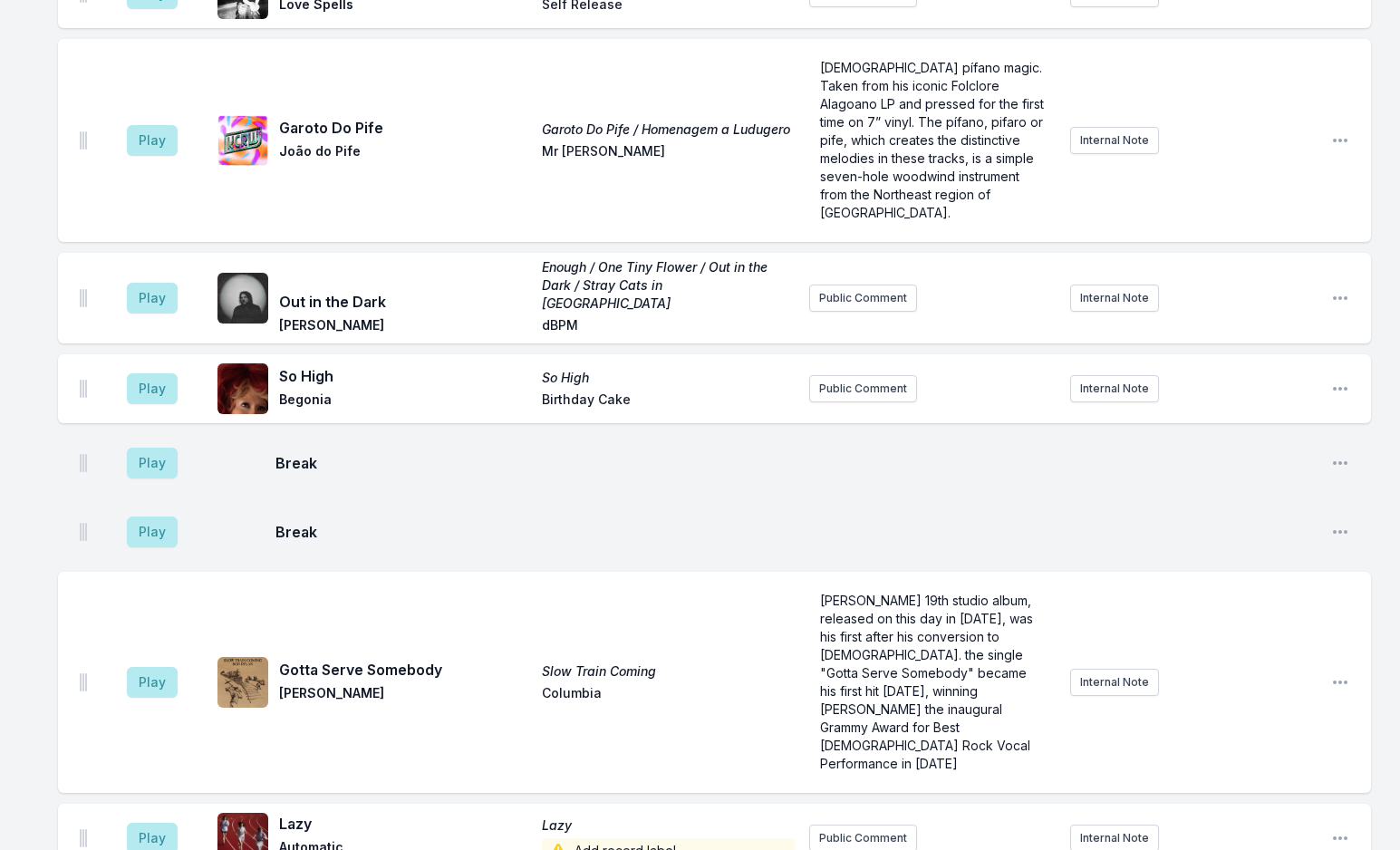
scroll to position [4575, 0]
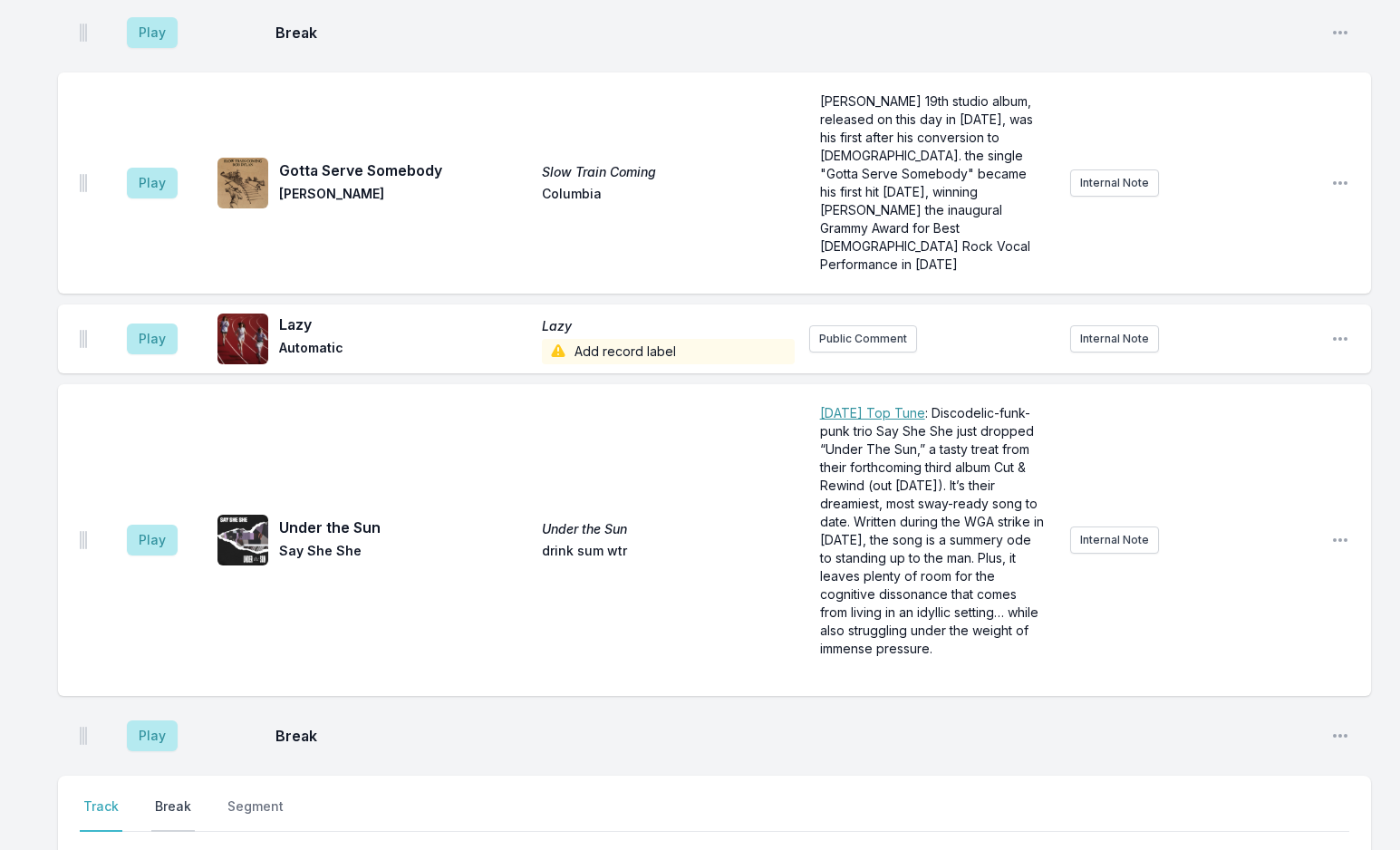
click at [171, 797] on button "Break" at bounding box center [173, 814] width 43 height 35
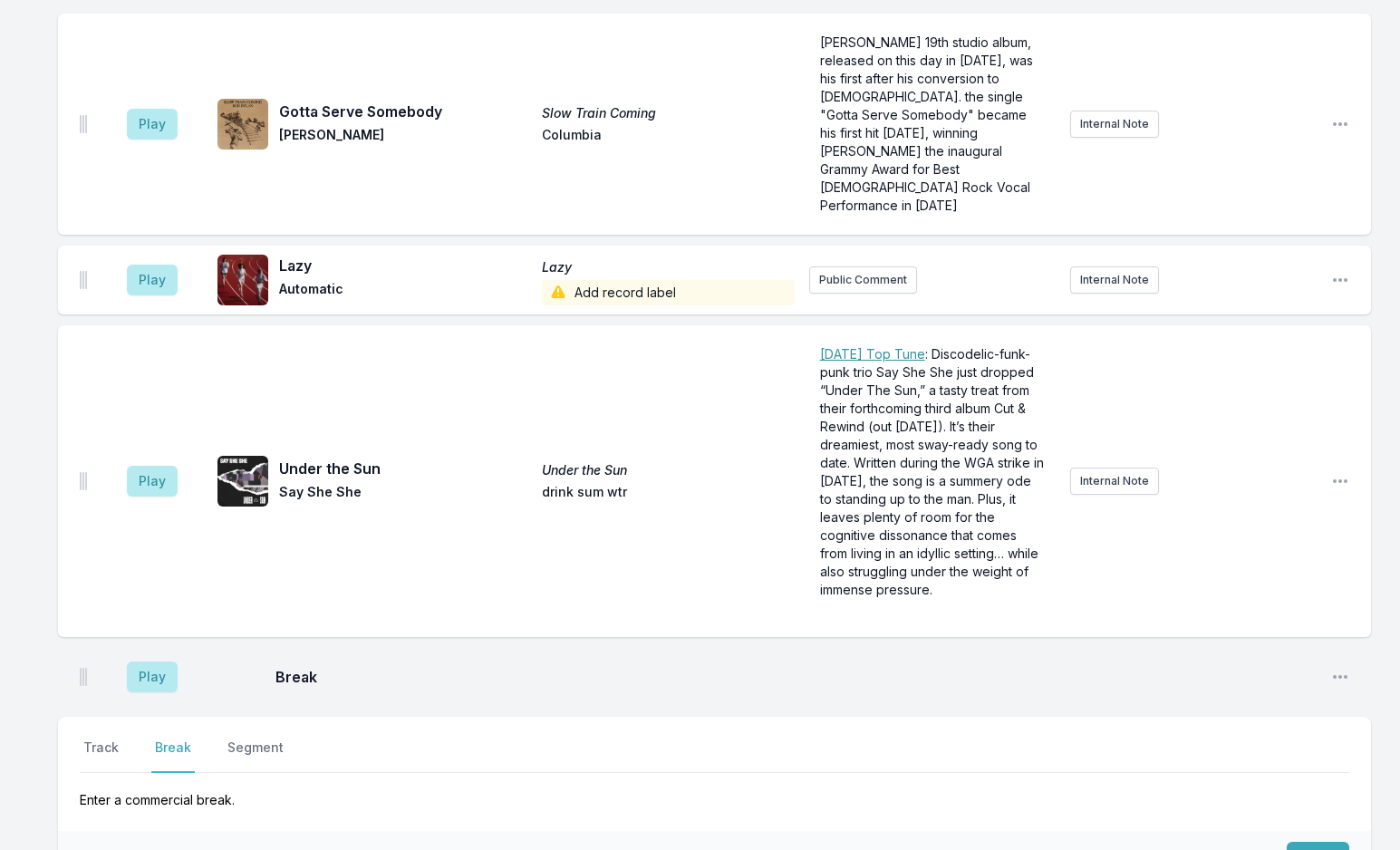
scroll to position [4665, 0]
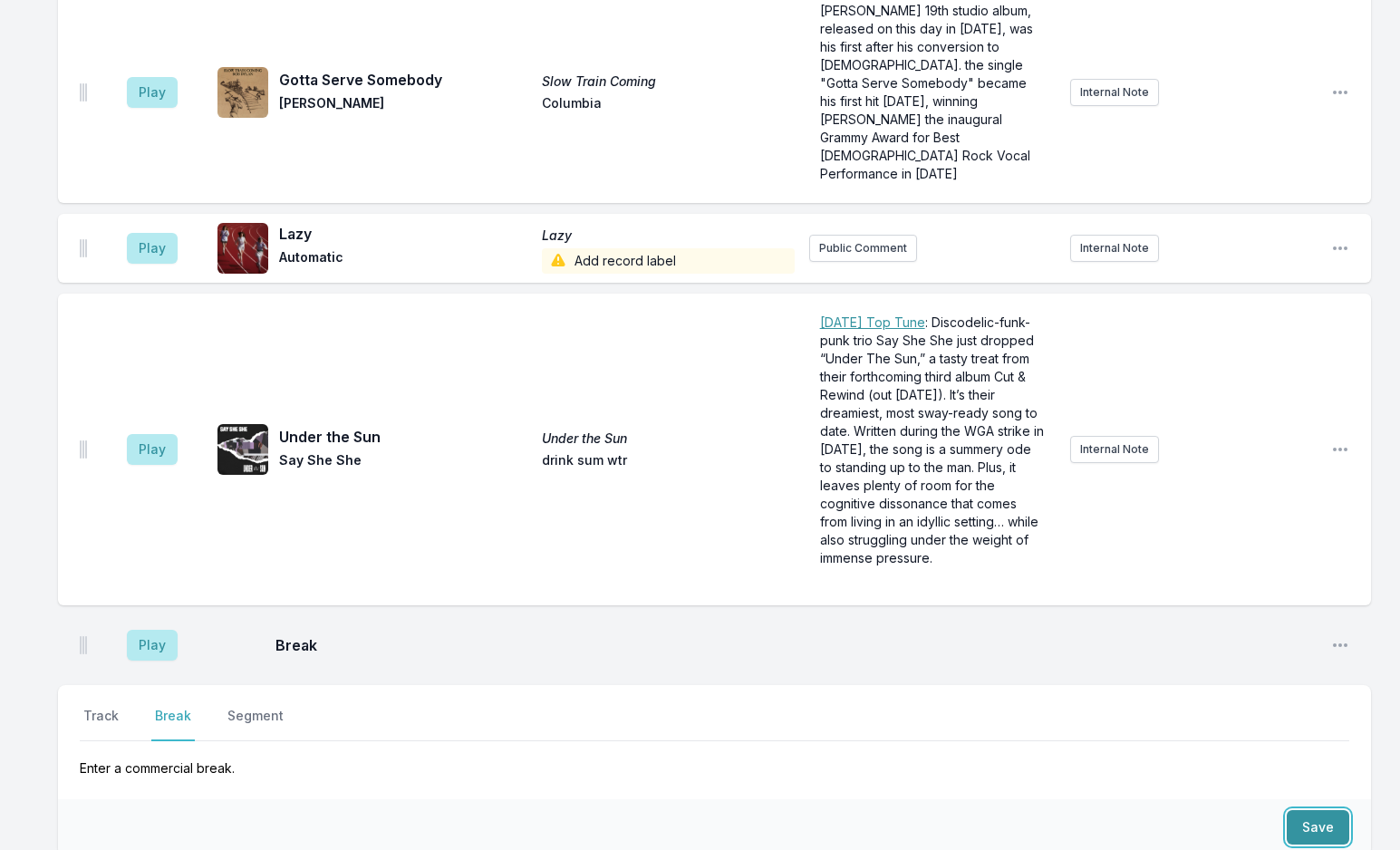
click at [1324, 811] on button "Save" at bounding box center [1317, 827] width 63 height 35
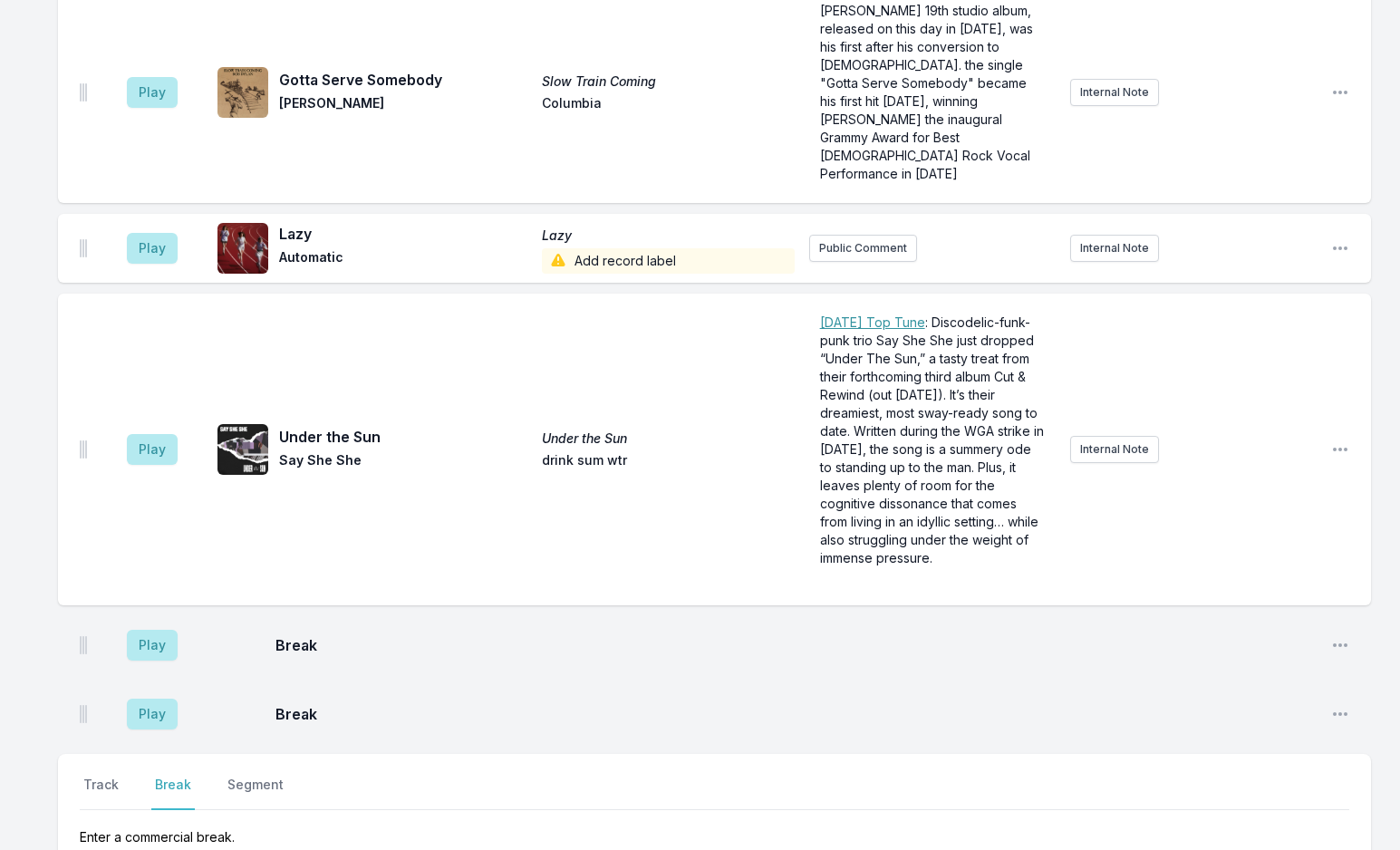
scroll to position [4734, 0]
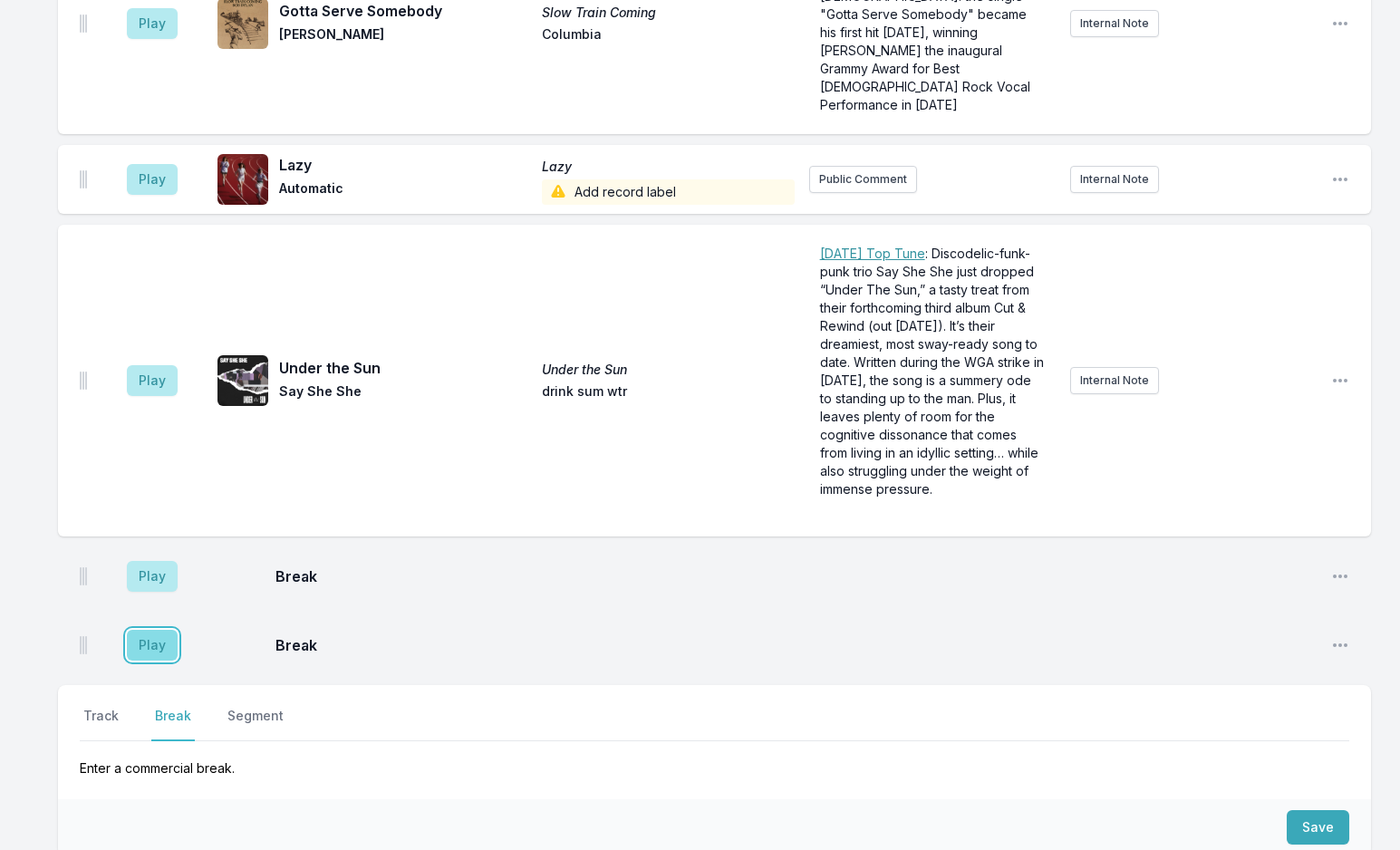
click at [146, 630] on button "Play" at bounding box center [152, 645] width 51 height 31
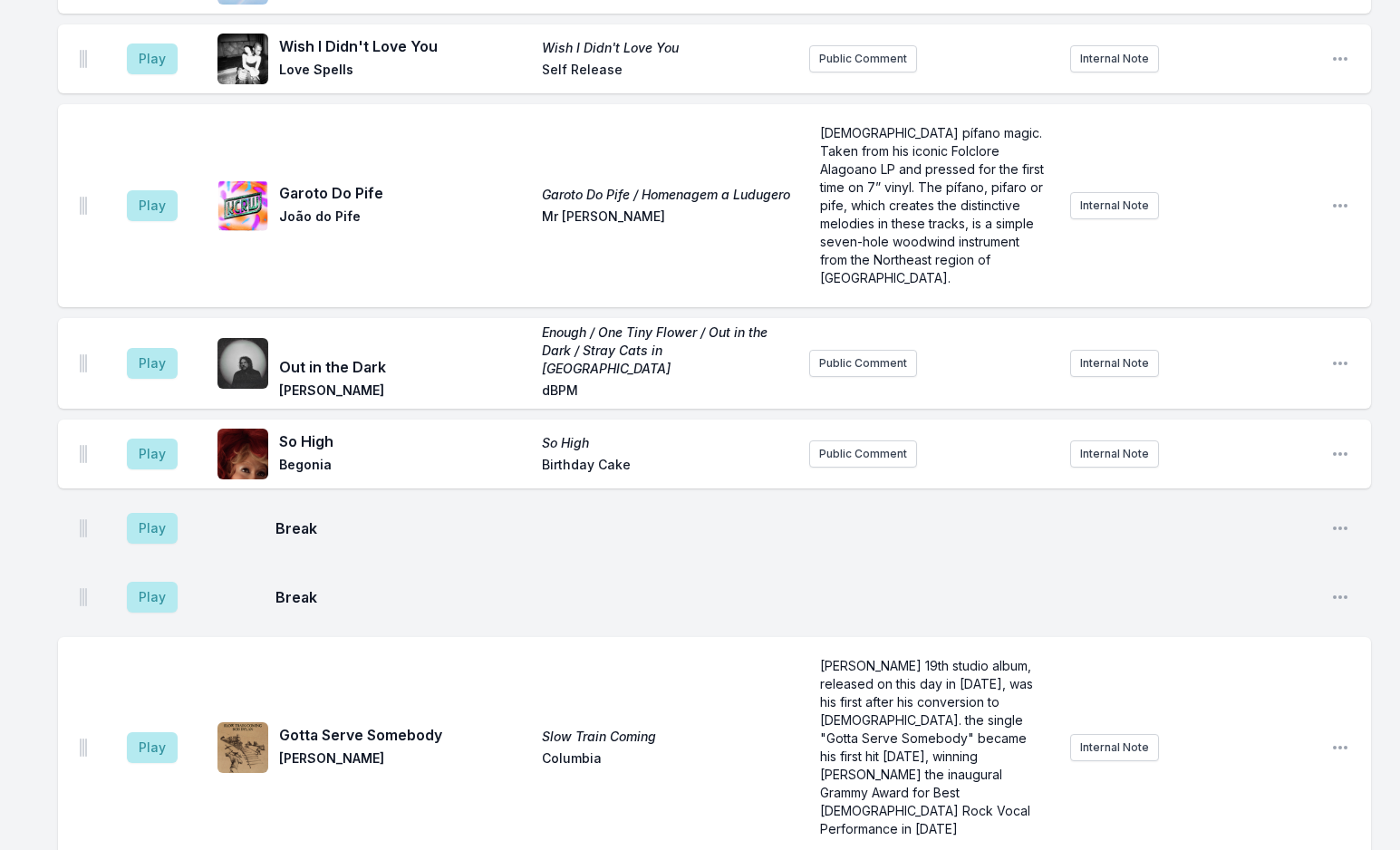
scroll to position [4100, 0]
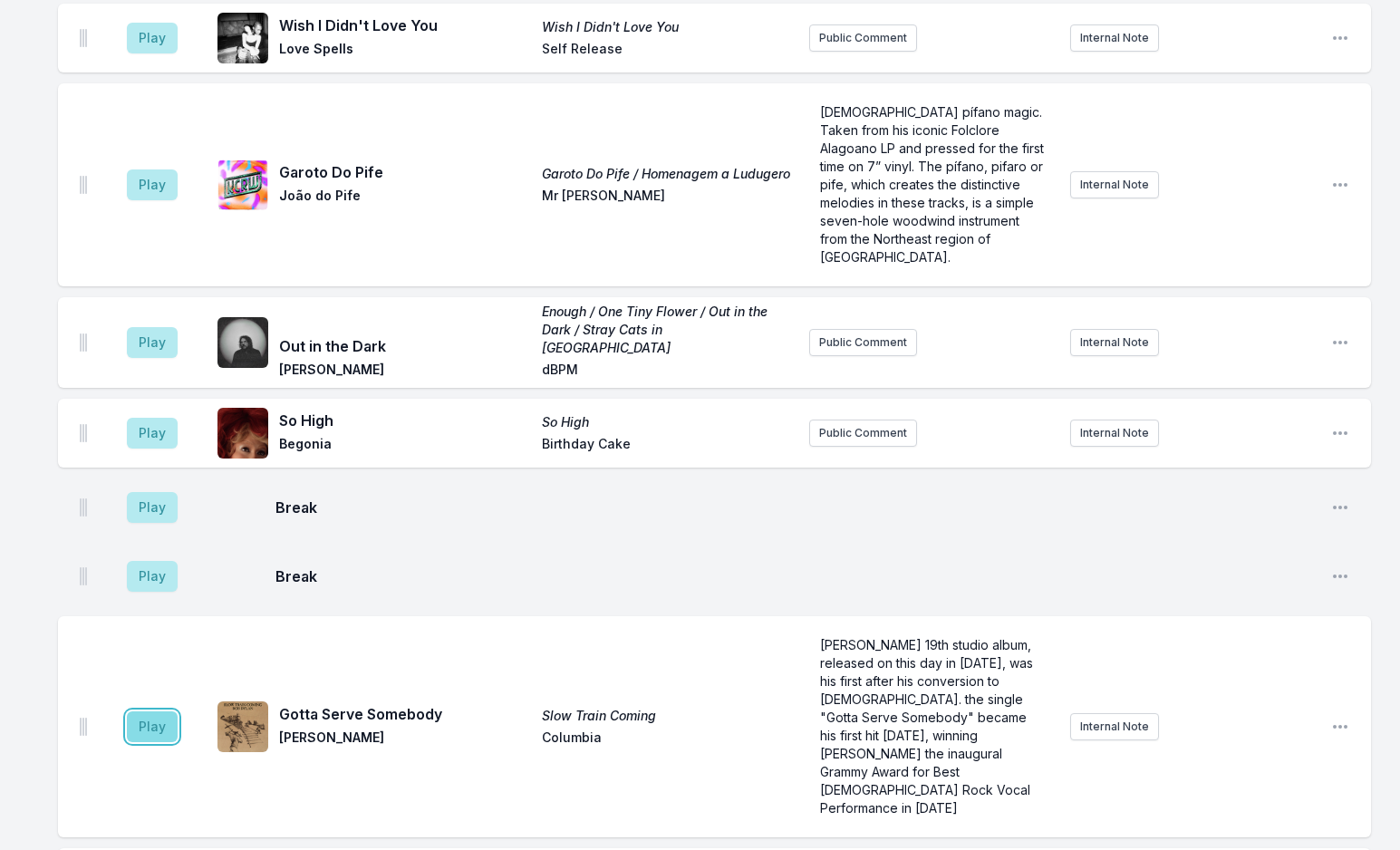
click at [150, 711] on button "Play" at bounding box center [152, 726] width 51 height 31
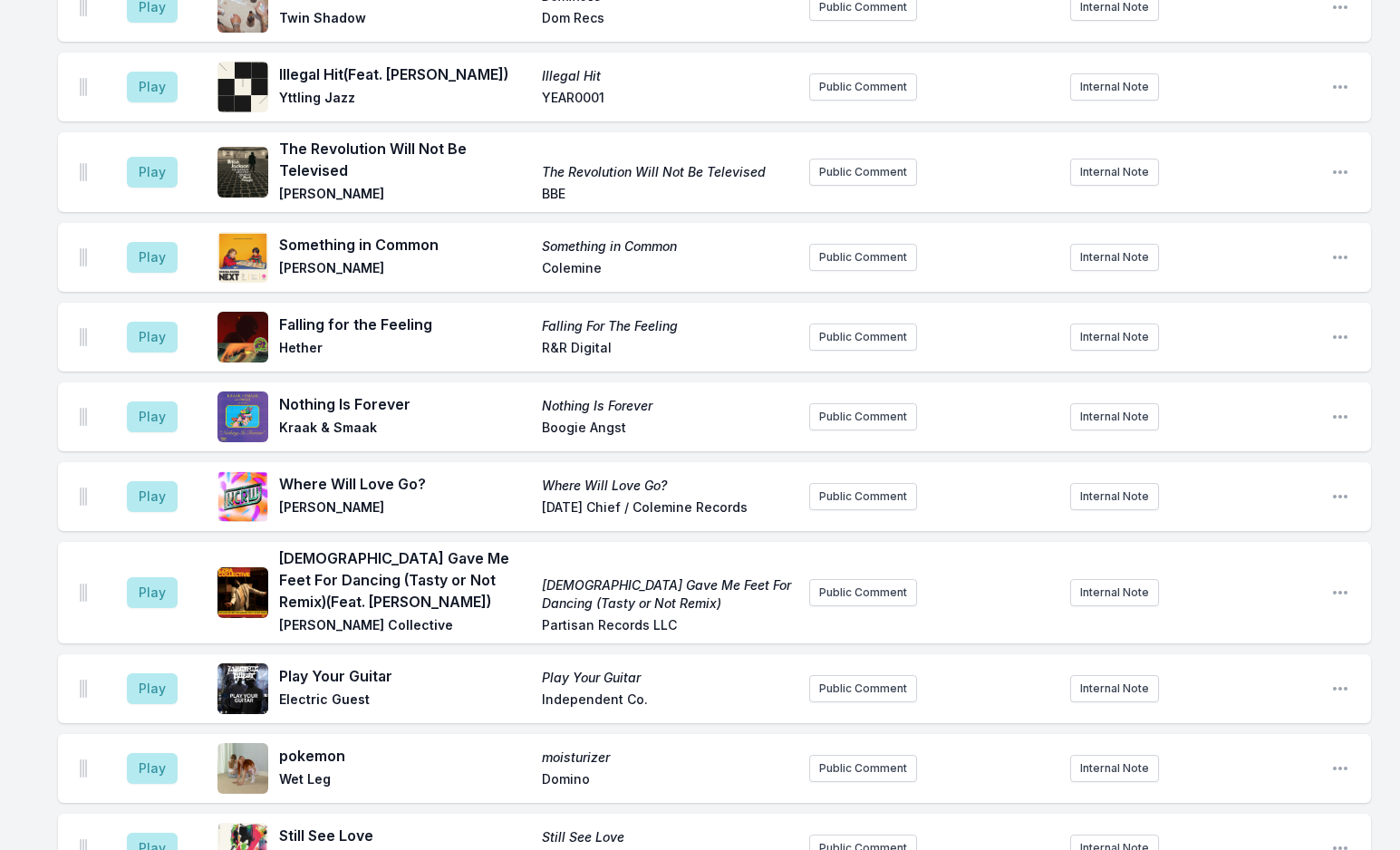
scroll to position [2489, 0]
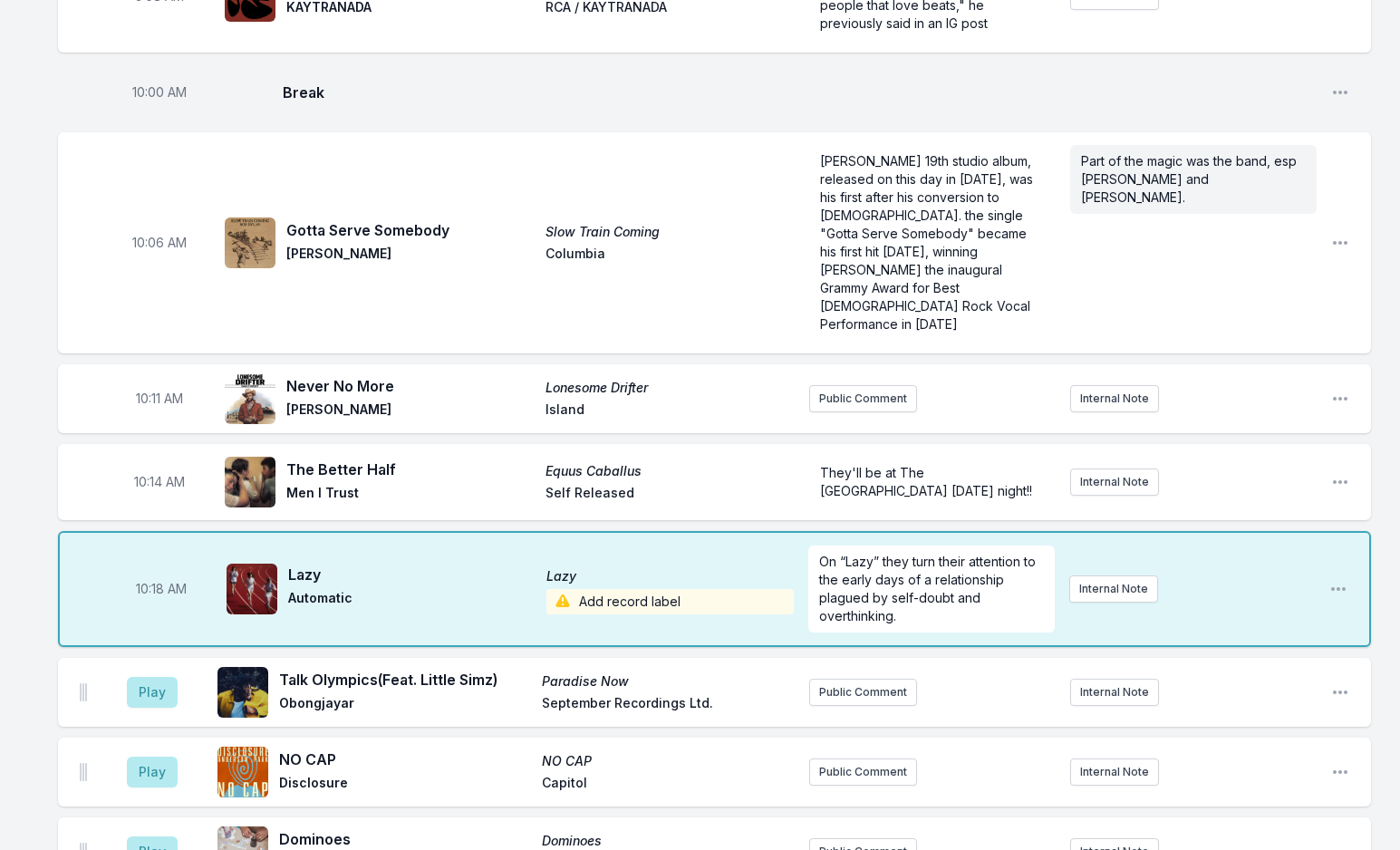
click at [606, 589] on span "Add record label" at bounding box center [669, 601] width 247 height 25
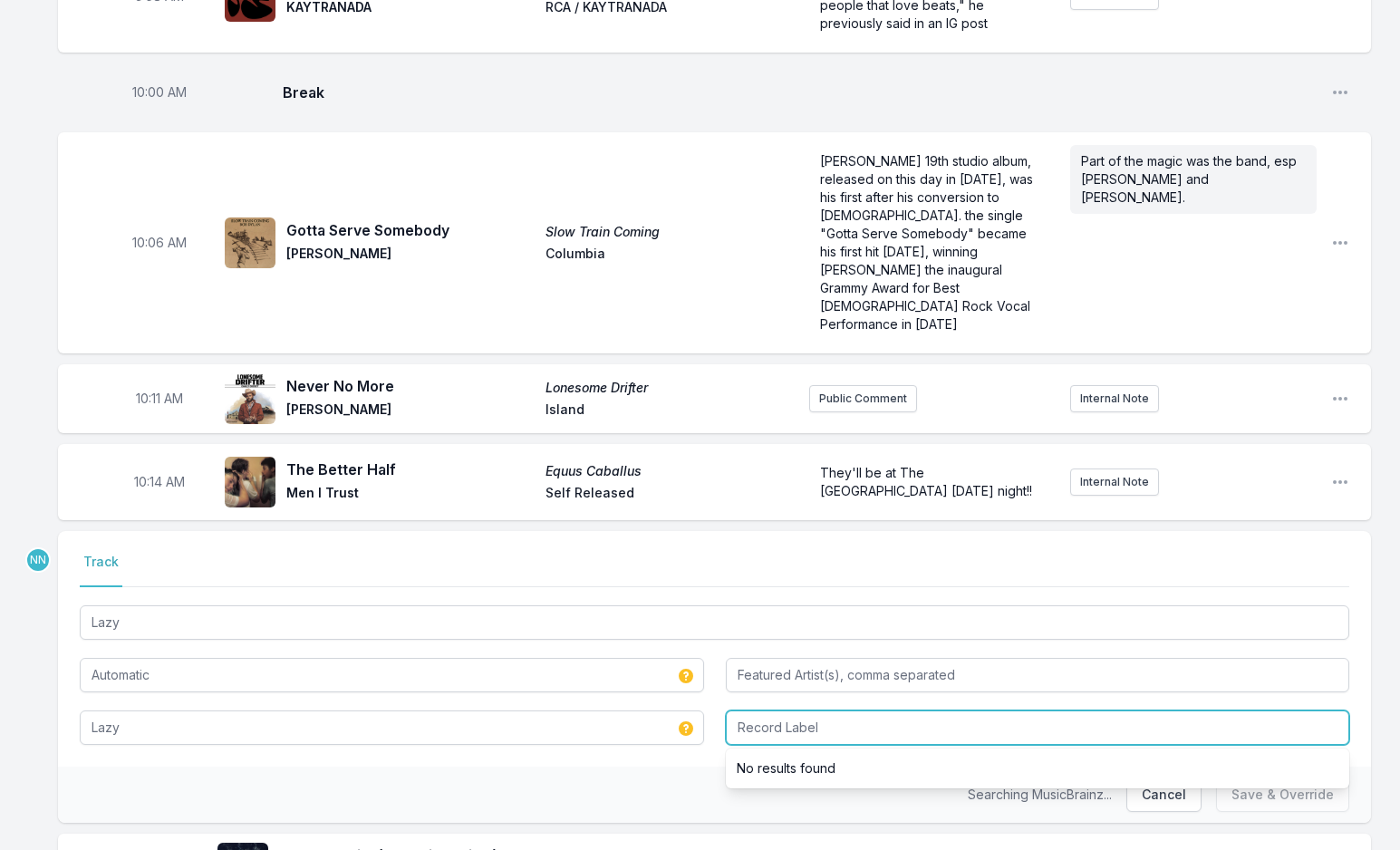
click at [772, 710] on input "Record Label" at bounding box center [1038, 727] width 624 height 35
type input "Stones Throw"
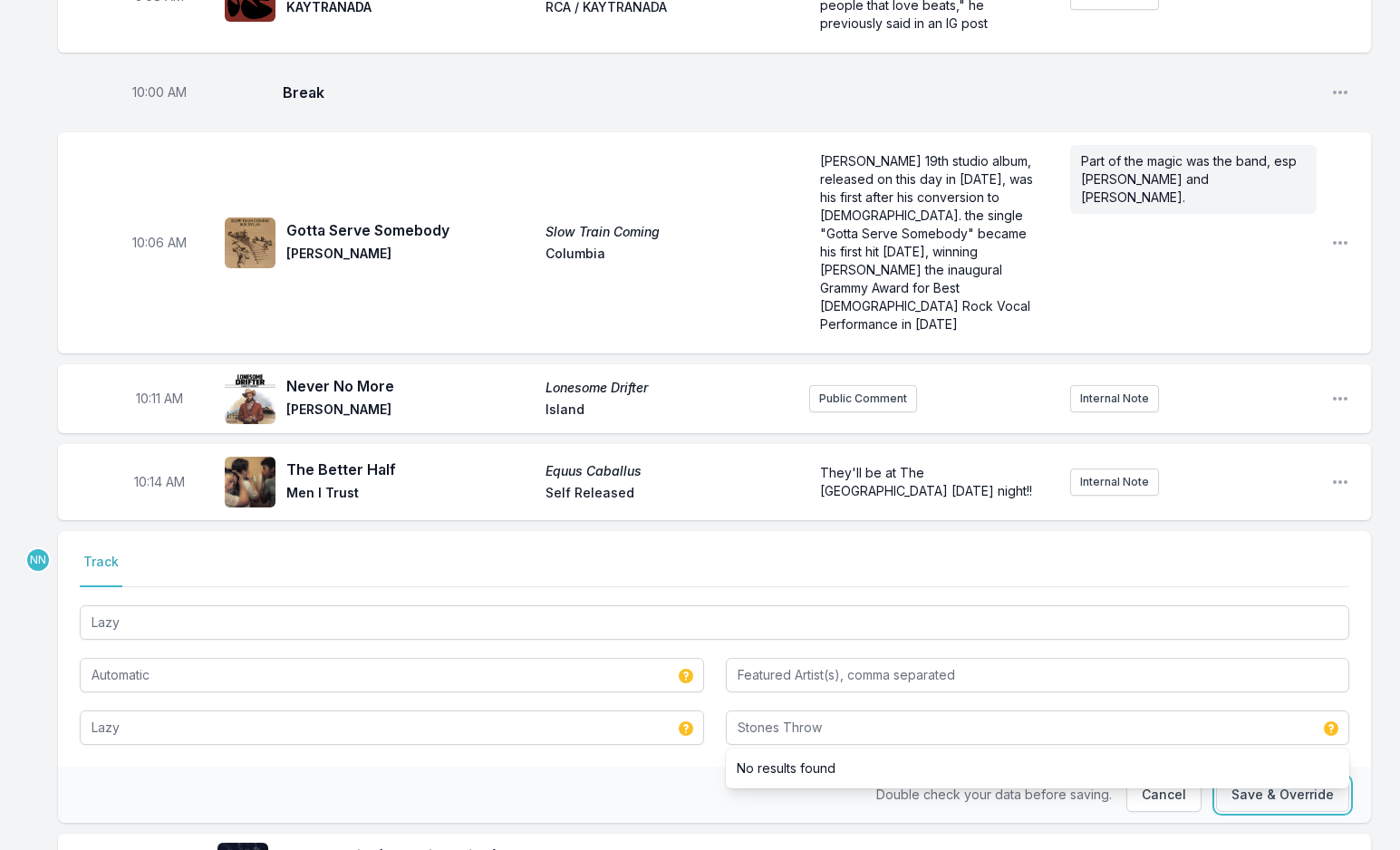
click at [1254, 778] on button "Save & Override" at bounding box center [1283, 795] width 133 height 35
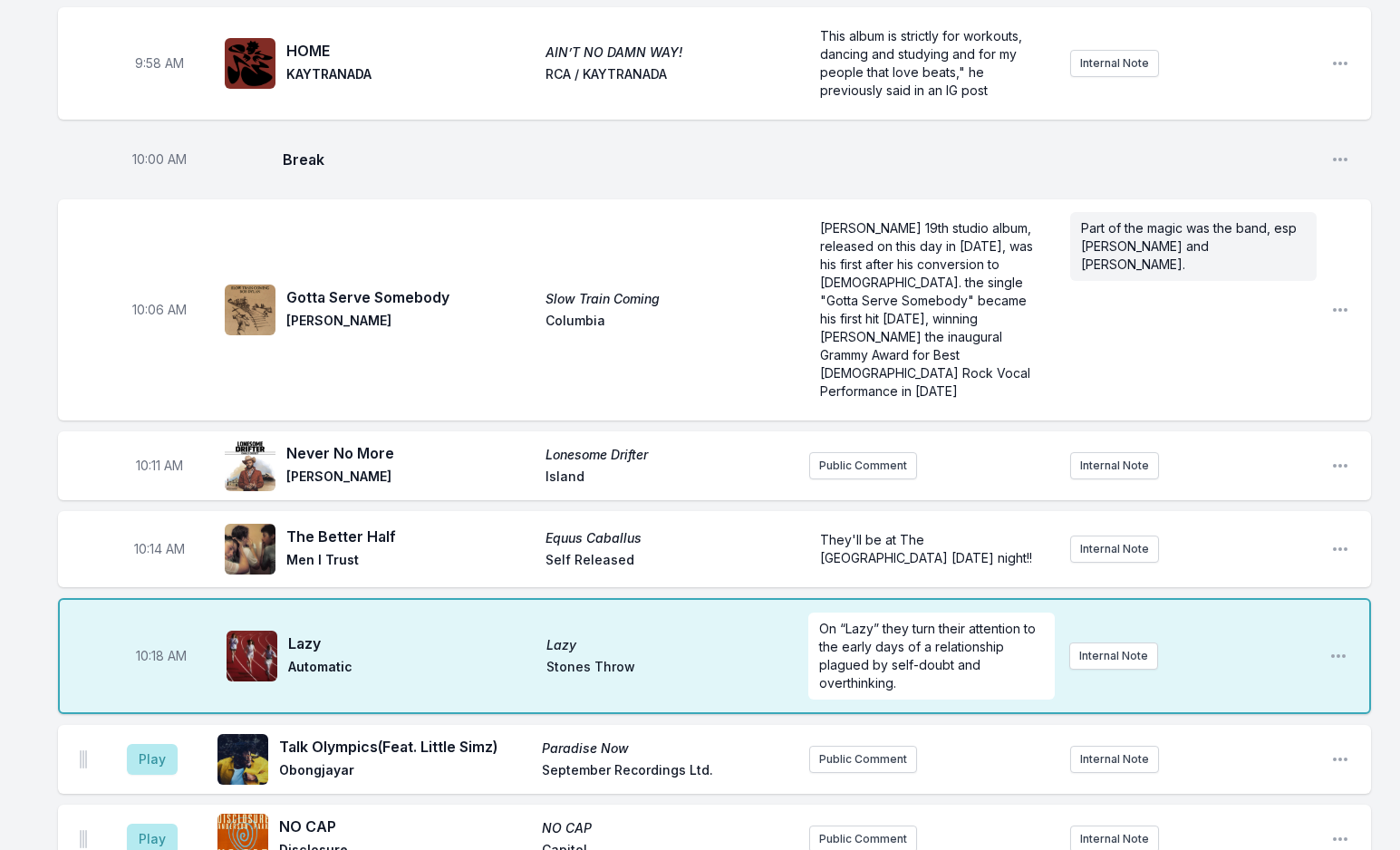
scroll to position [2398, 0]
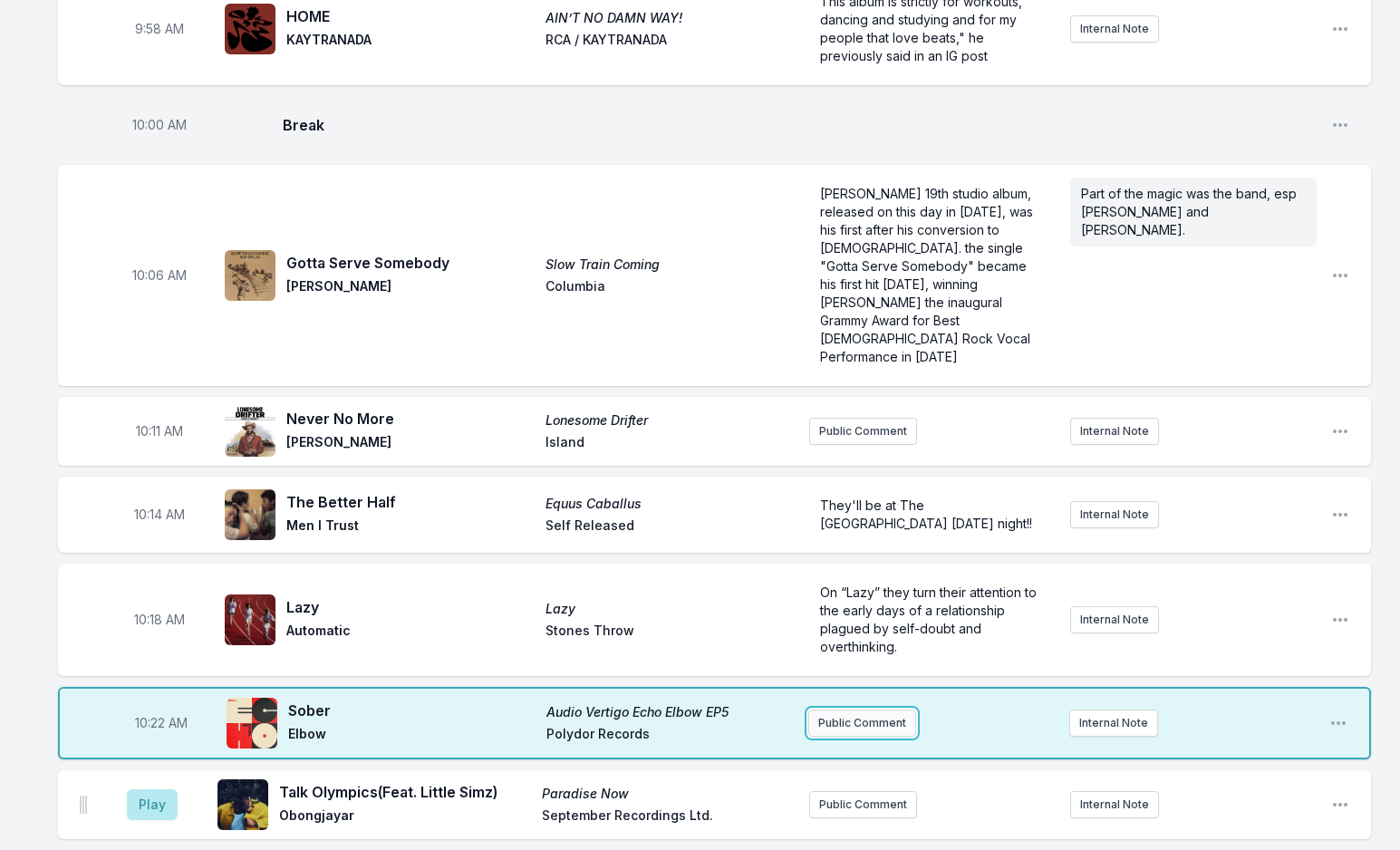
click at [824, 709] on button "Public Comment" at bounding box center [862, 722] width 108 height 27
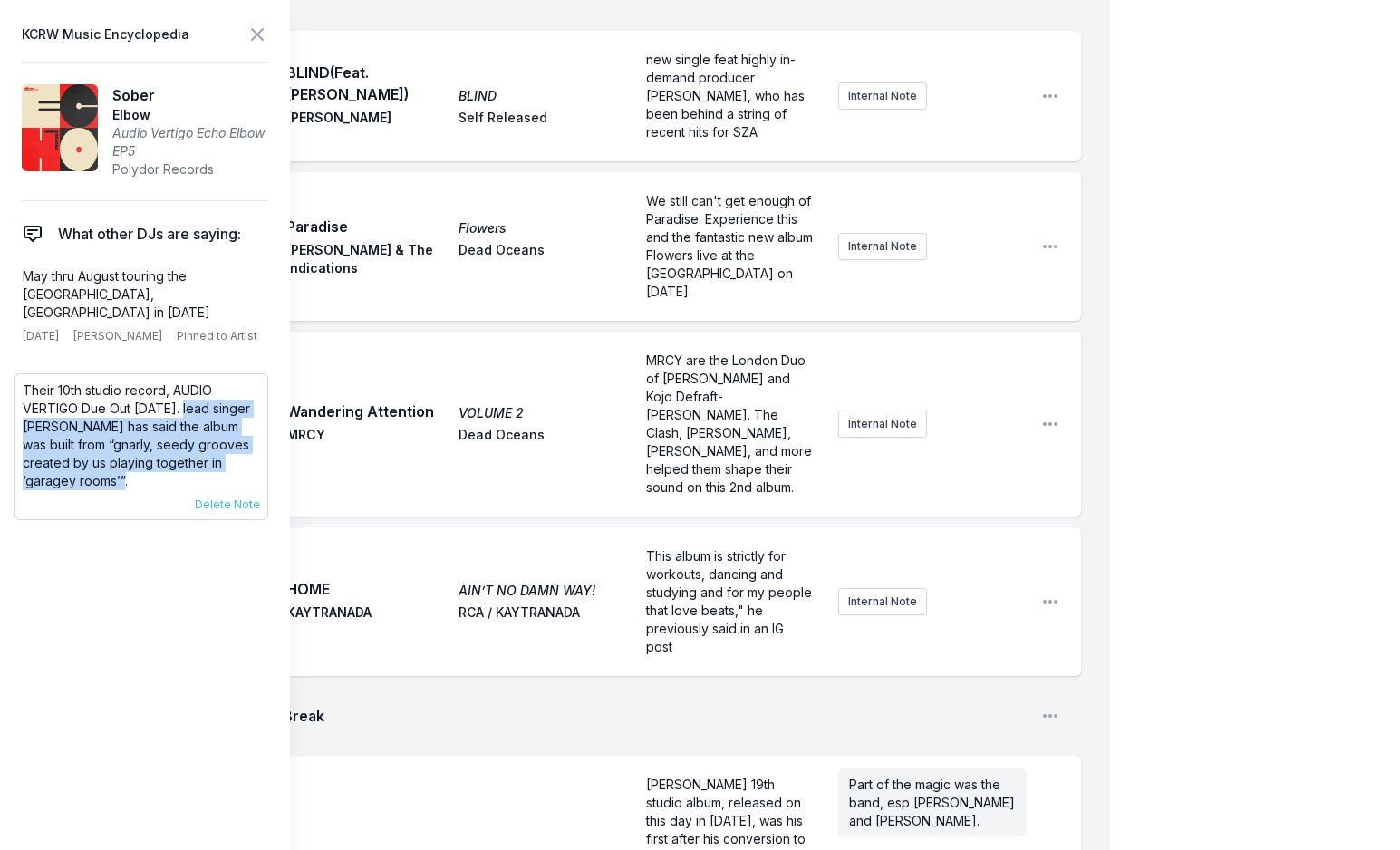
drag, startPoint x: 202, startPoint y: 412, endPoint x: 218, endPoint y: 470, distance: 60.2
click at [218, 470] on p "Their 10th studio record, AUDIO VERTIGO Due Out [DATE]. lead singer [PERSON_NAM…" at bounding box center [141, 436] width 238 height 109
click at [252, 35] on icon at bounding box center [256, 34] width 22 height 22
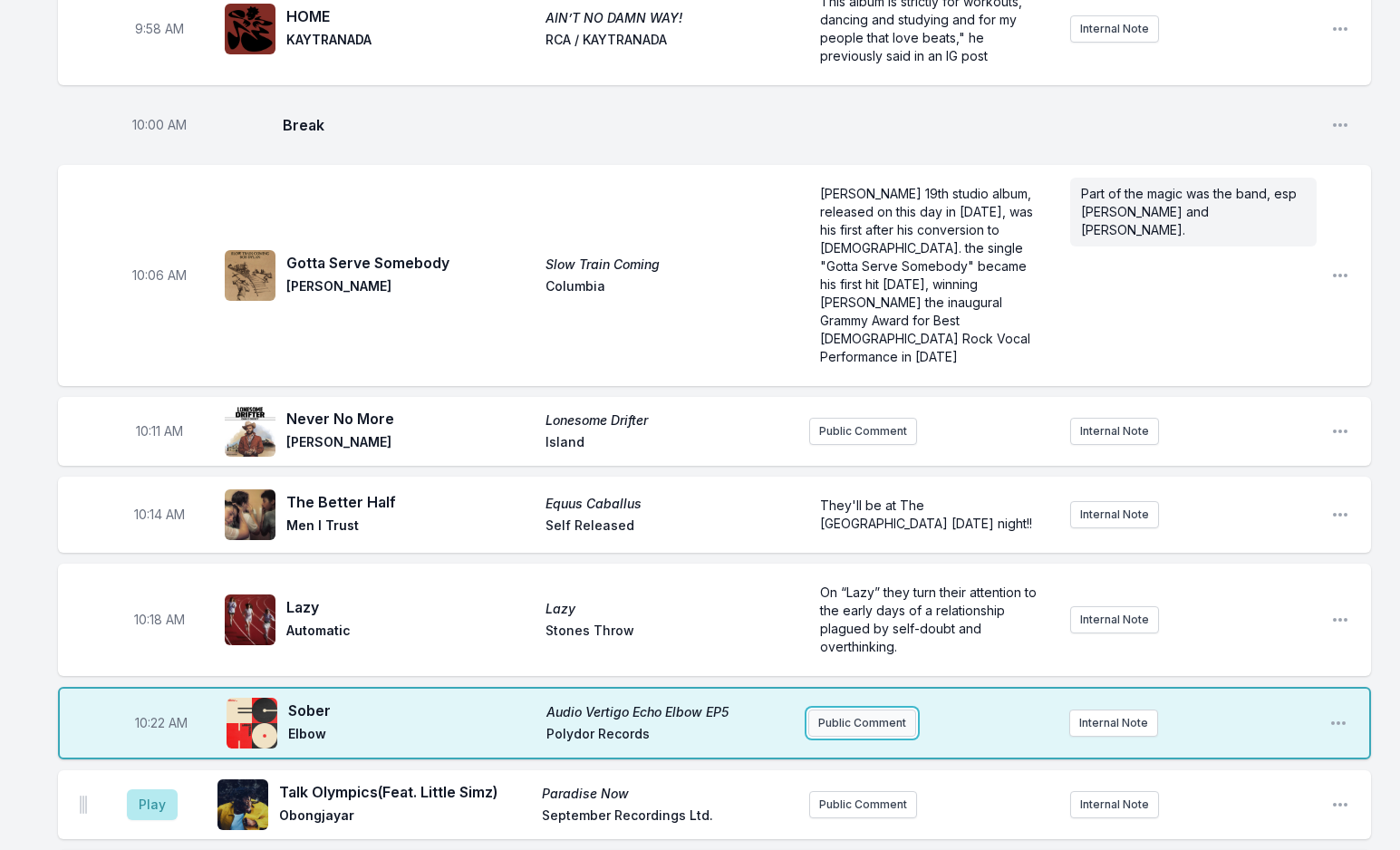
click at [851, 709] on button "Public Comment" at bounding box center [862, 722] width 108 height 27
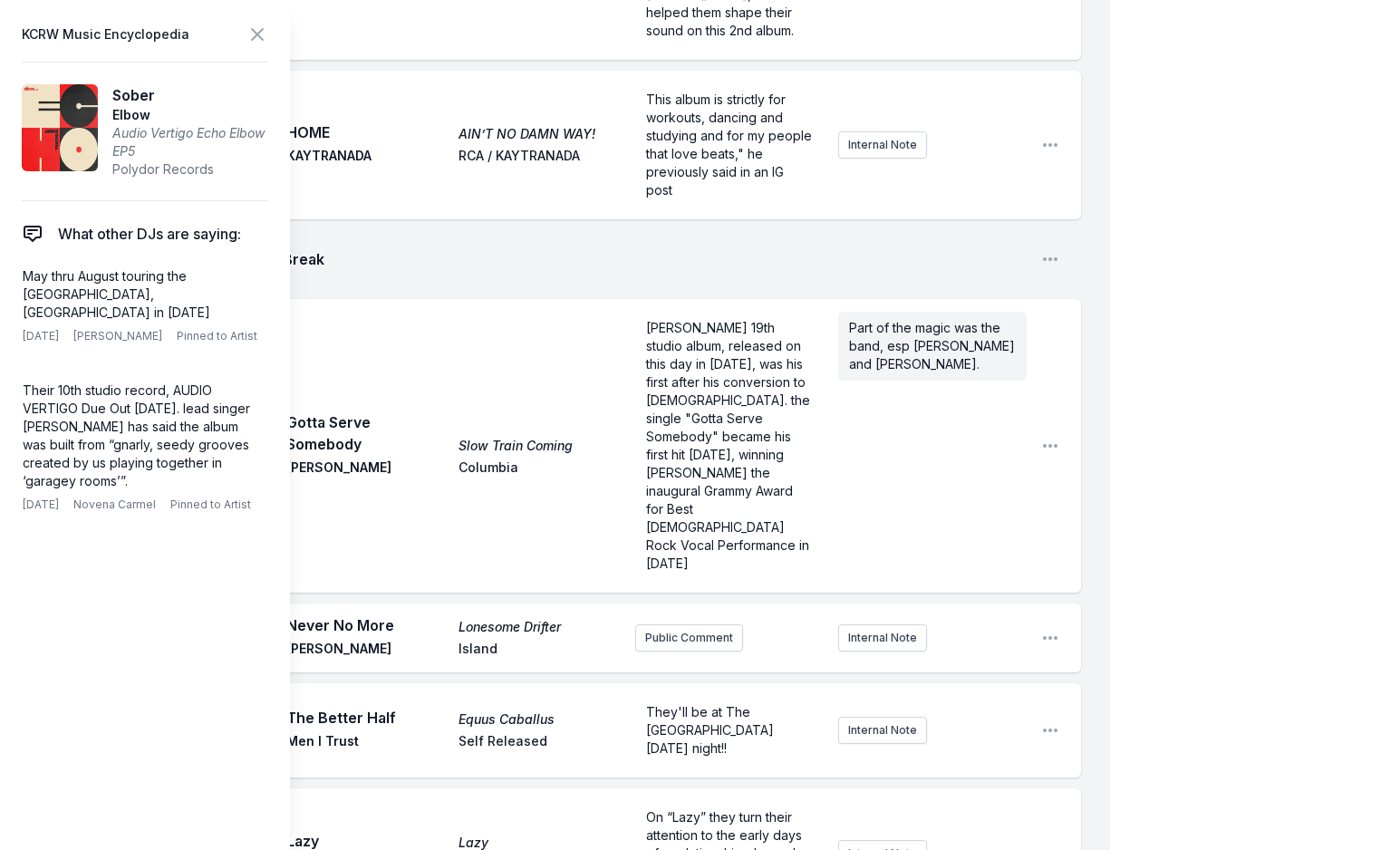
scroll to position [2851, 0]
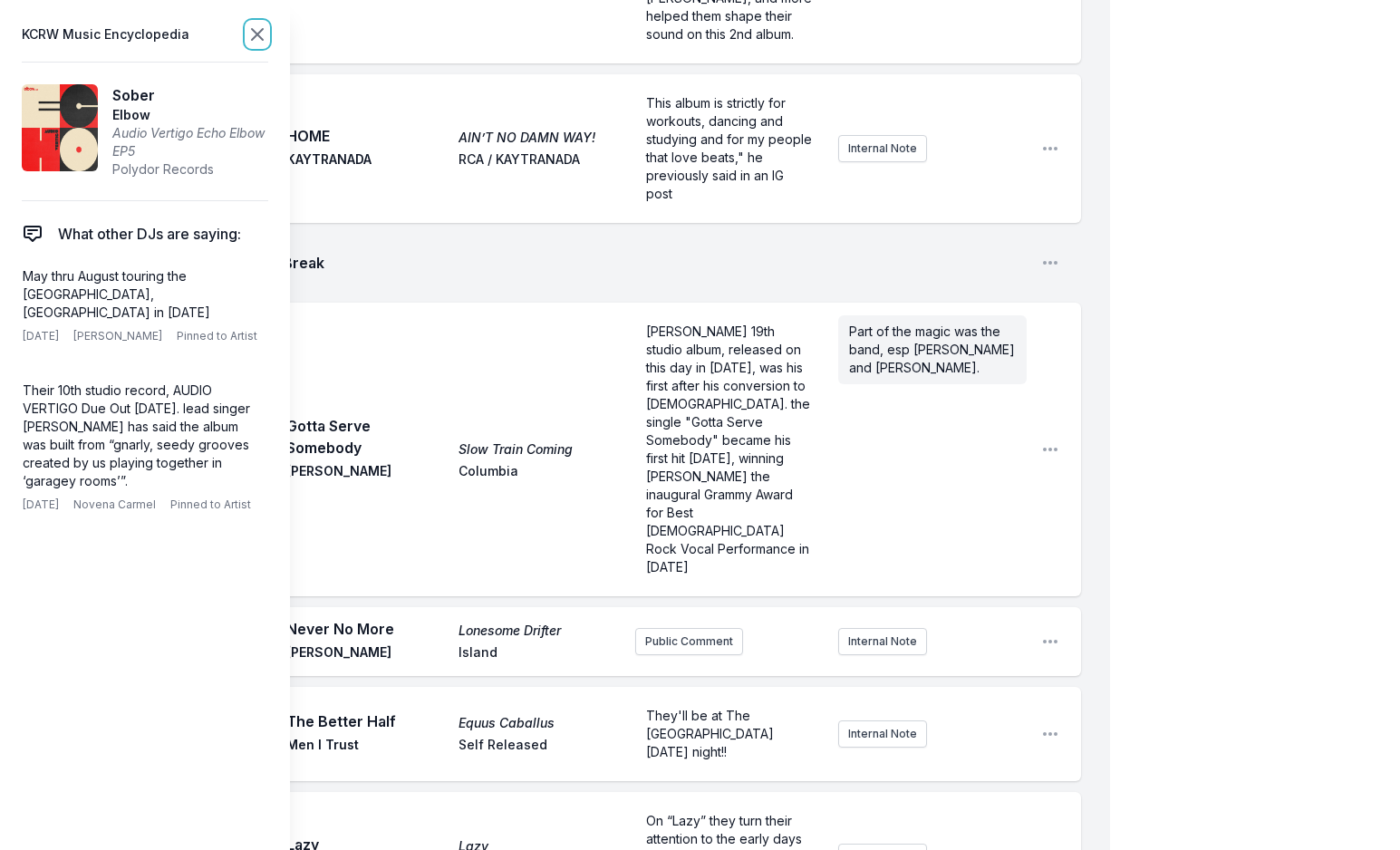
click at [256, 38] on icon at bounding box center [256, 34] width 22 height 22
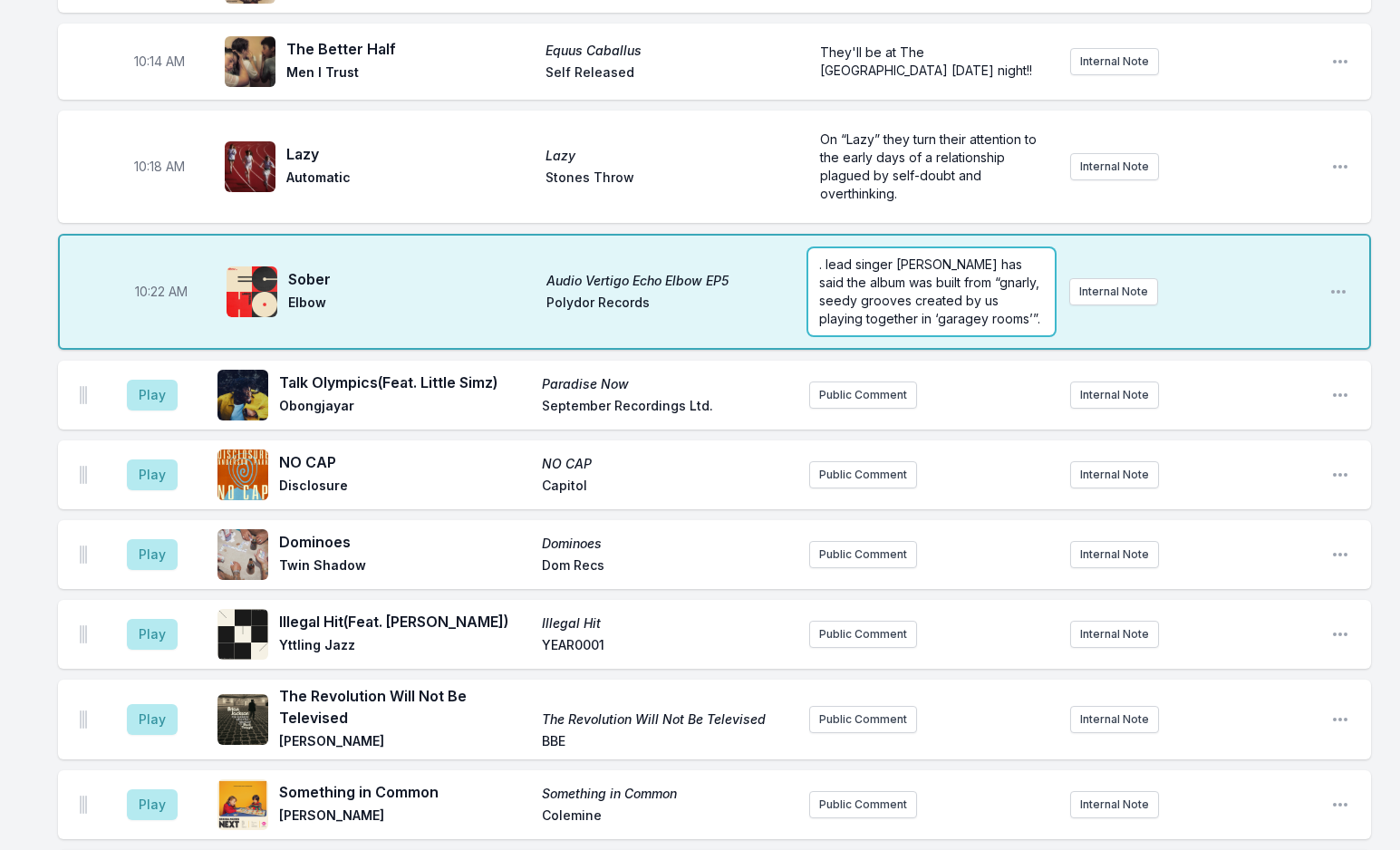
click at [834, 256] on span ". lead singer [PERSON_NAME] has said the album was built from “gnarly, seedy gr…" at bounding box center [931, 291] width 223 height 70
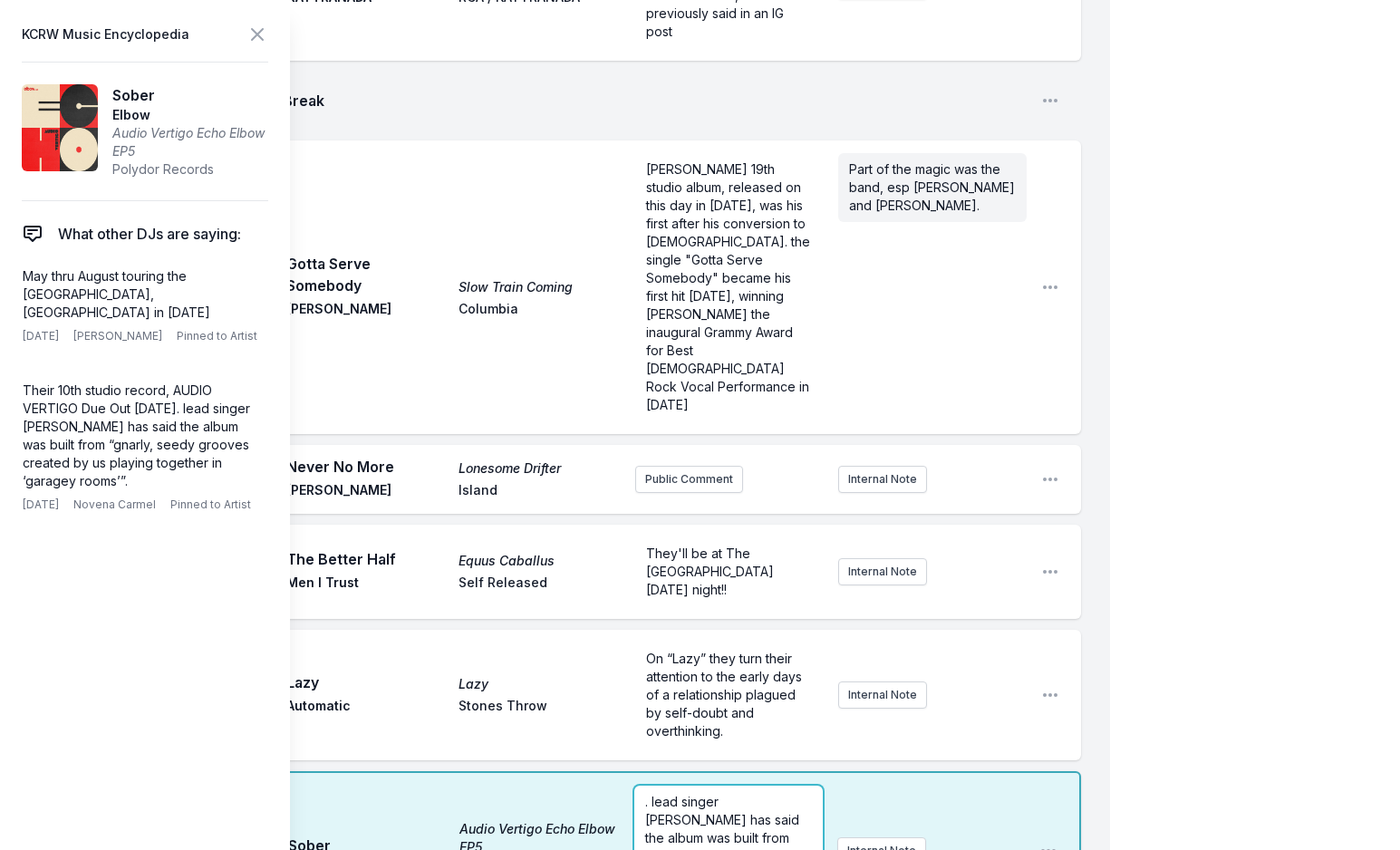
scroll to position [3032, 0]
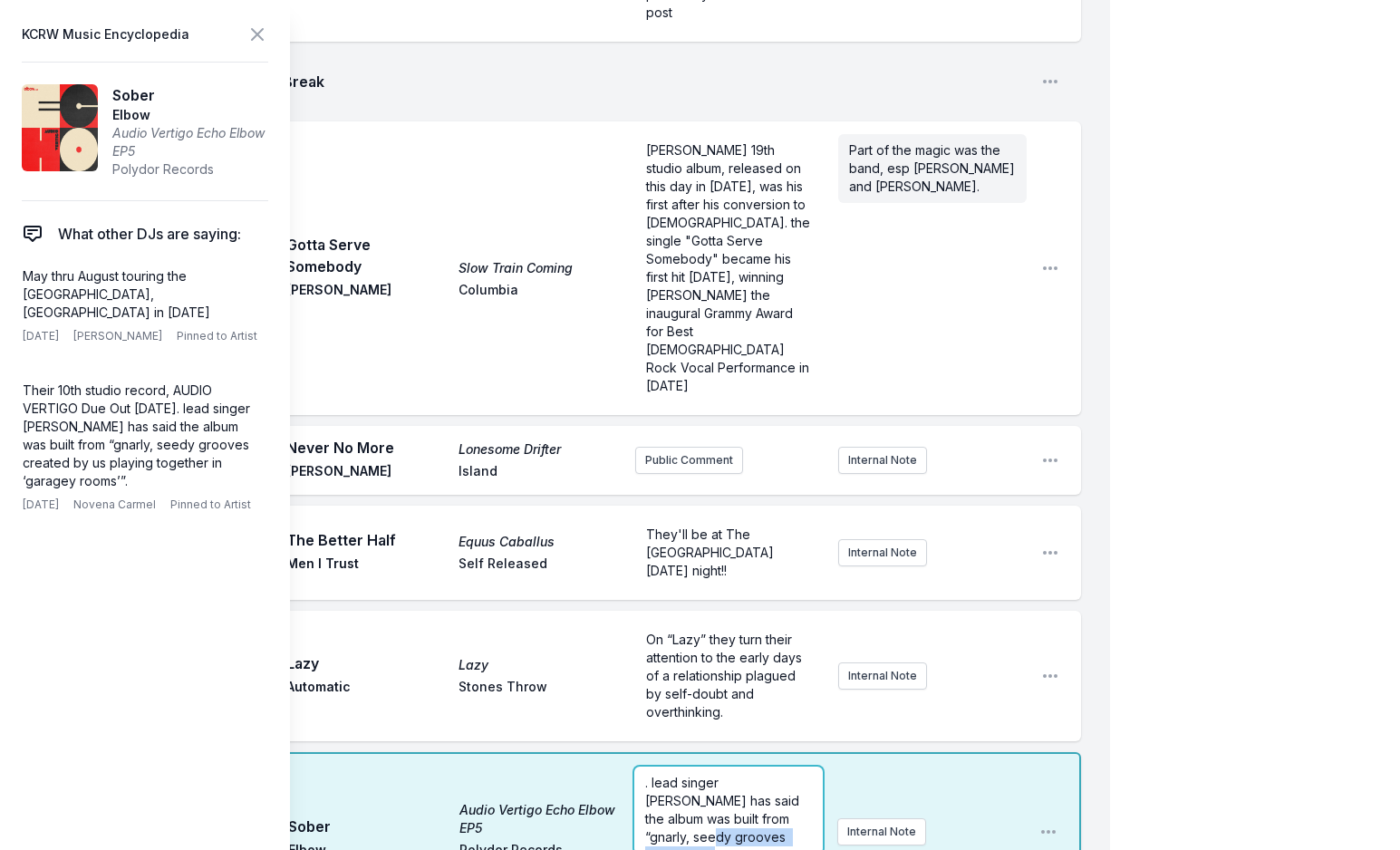
drag, startPoint x: 807, startPoint y: 551, endPoint x: 808, endPoint y: 577, distance: 26.0
click at [814, 766] on div ". lead singer [PERSON_NAME] has said the album was built from “gnarly, seedy gr…" at bounding box center [728, 810] width 188 height 87
click at [793, 774] on p ". lead singer [PERSON_NAME] has said the album was built from “gnarly, seedy gr…" at bounding box center [728, 837] width 166 height 127
drag, startPoint x: 782, startPoint y: 583, endPoint x: 577, endPoint y: 476, distance: 231.2
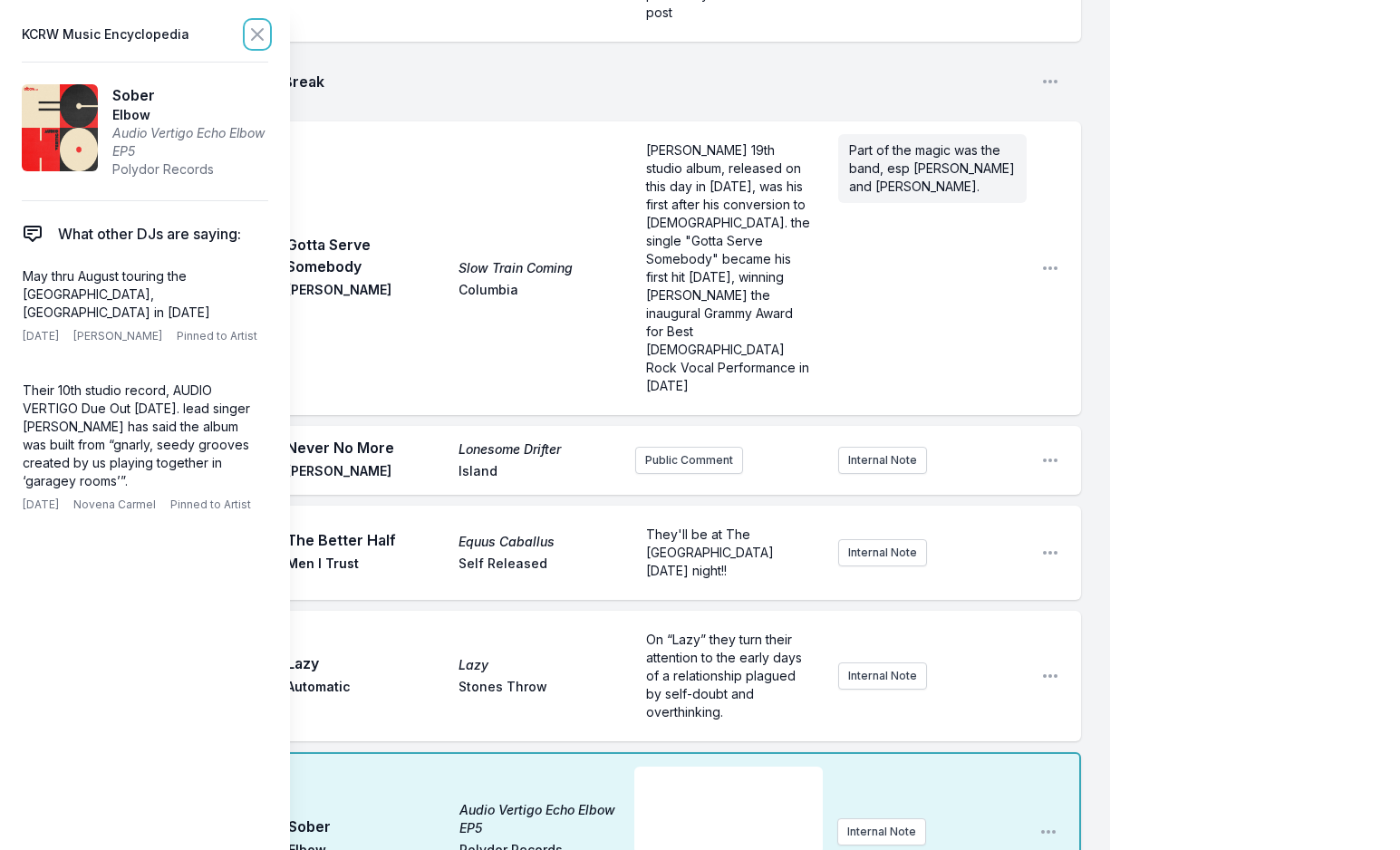
click at [248, 31] on icon at bounding box center [256, 34] width 22 height 22
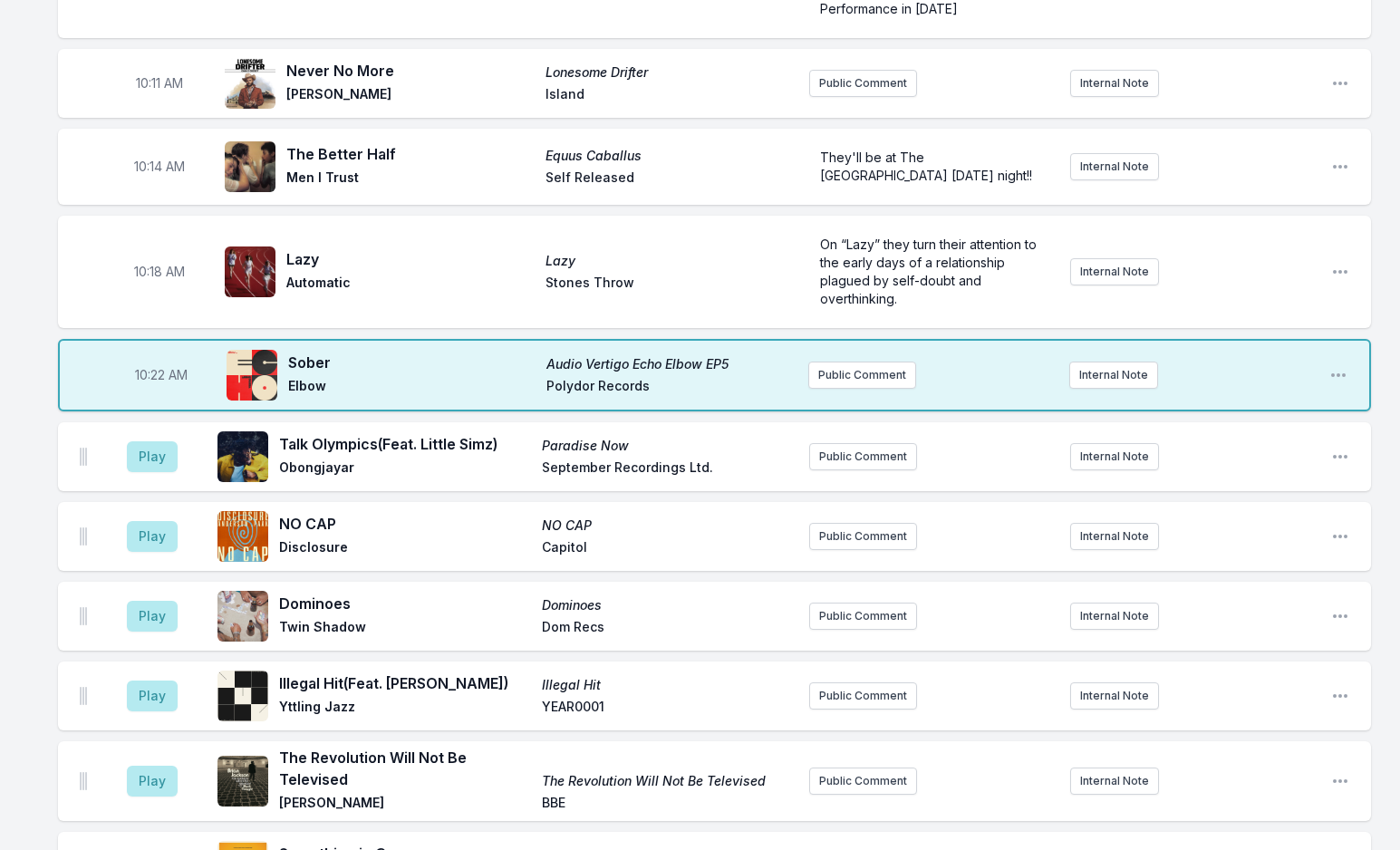
scroll to position [2669, 0]
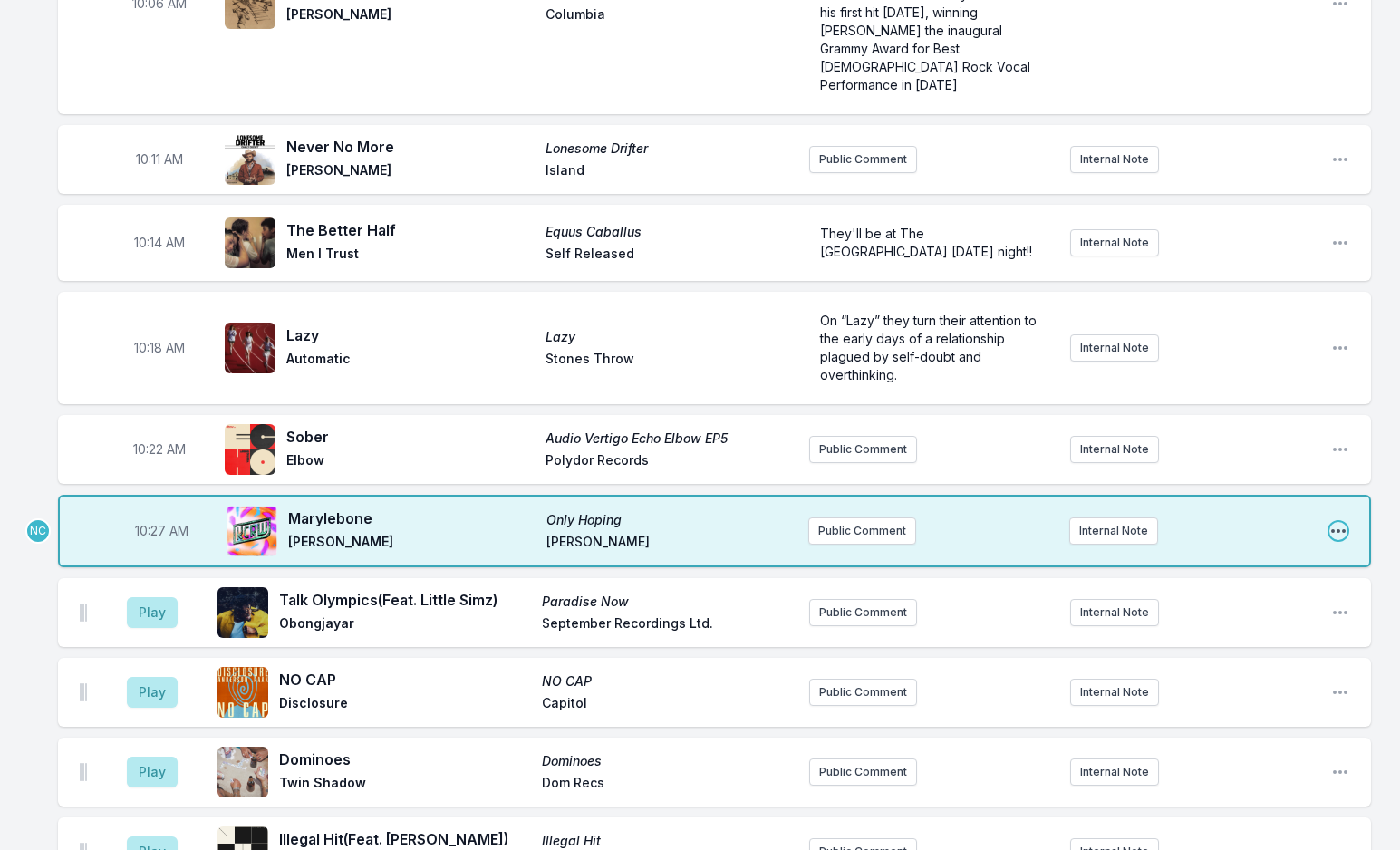
click at [1336, 522] on icon "Open playlist item options" at bounding box center [1337, 531] width 18 height 18
click at [1202, 583] on button "Edit Track Details" at bounding box center [1246, 599] width 203 height 33
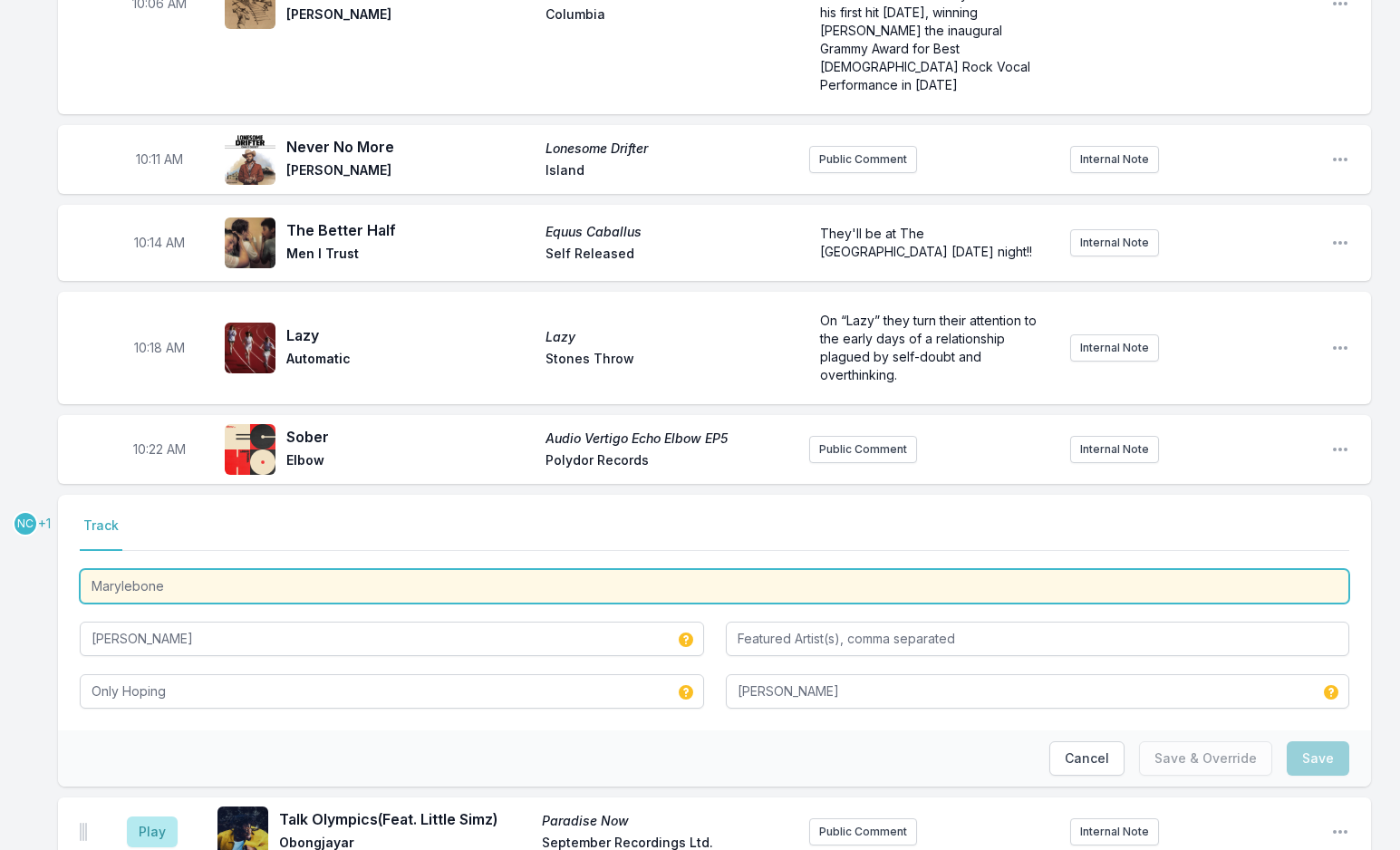
click at [207, 569] on input "Marylebone" at bounding box center [715, 586] width 1269 height 35
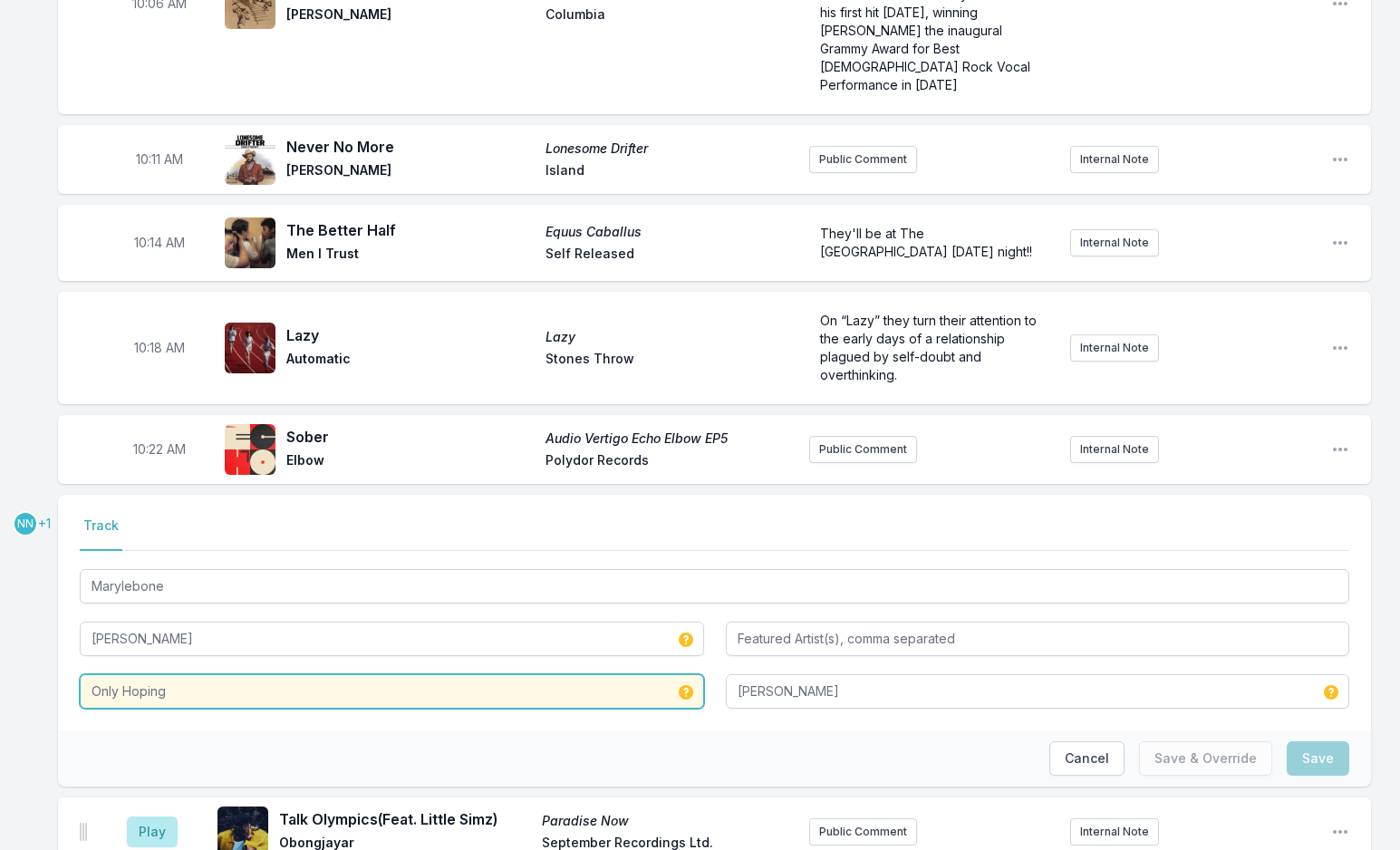
click at [176, 674] on input "Only Hoping" at bounding box center [392, 691] width 624 height 35
paste input "Marylebone"
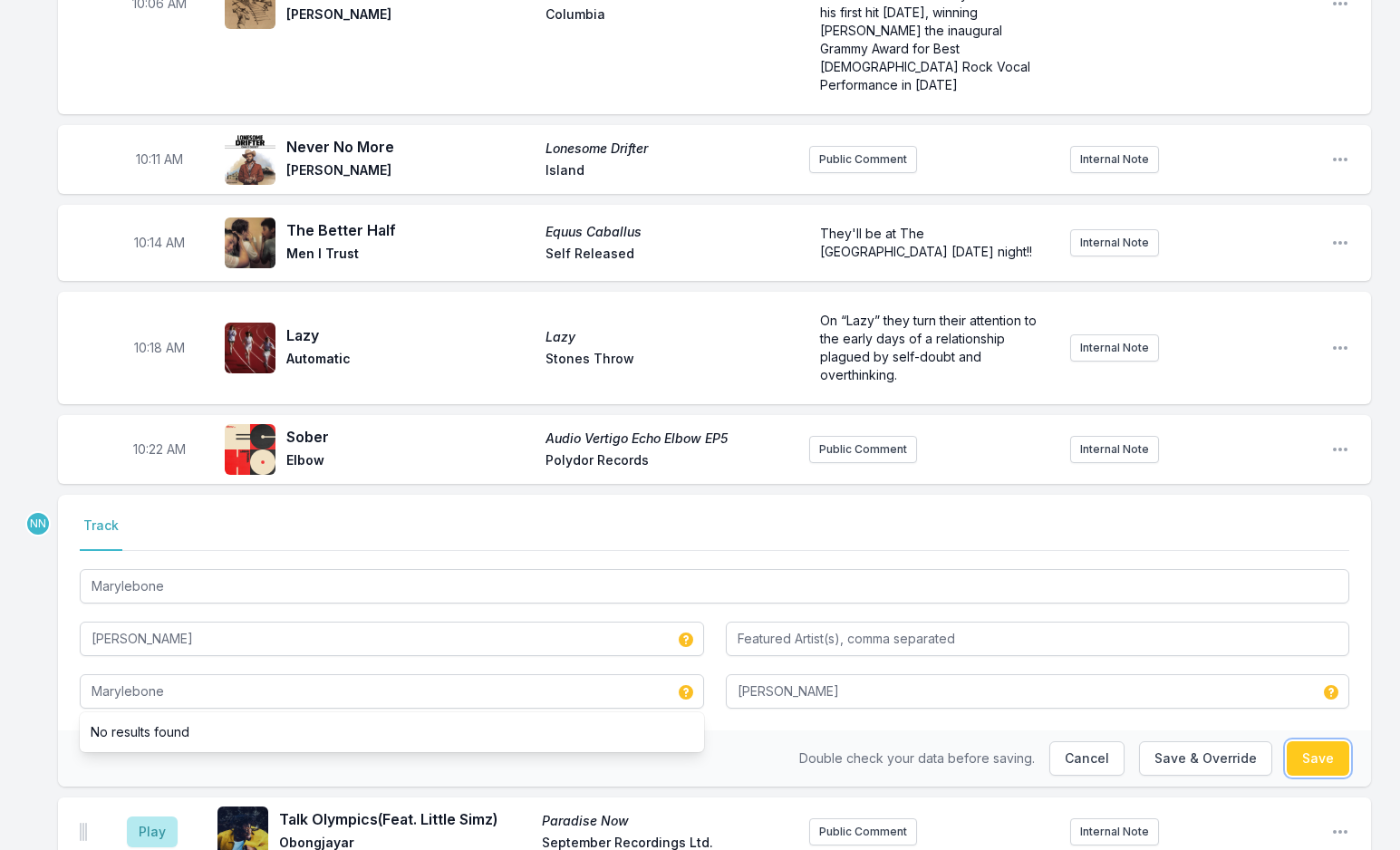
click at [1295, 741] on button "Save" at bounding box center [1317, 758] width 63 height 35
type input "Only Hoping"
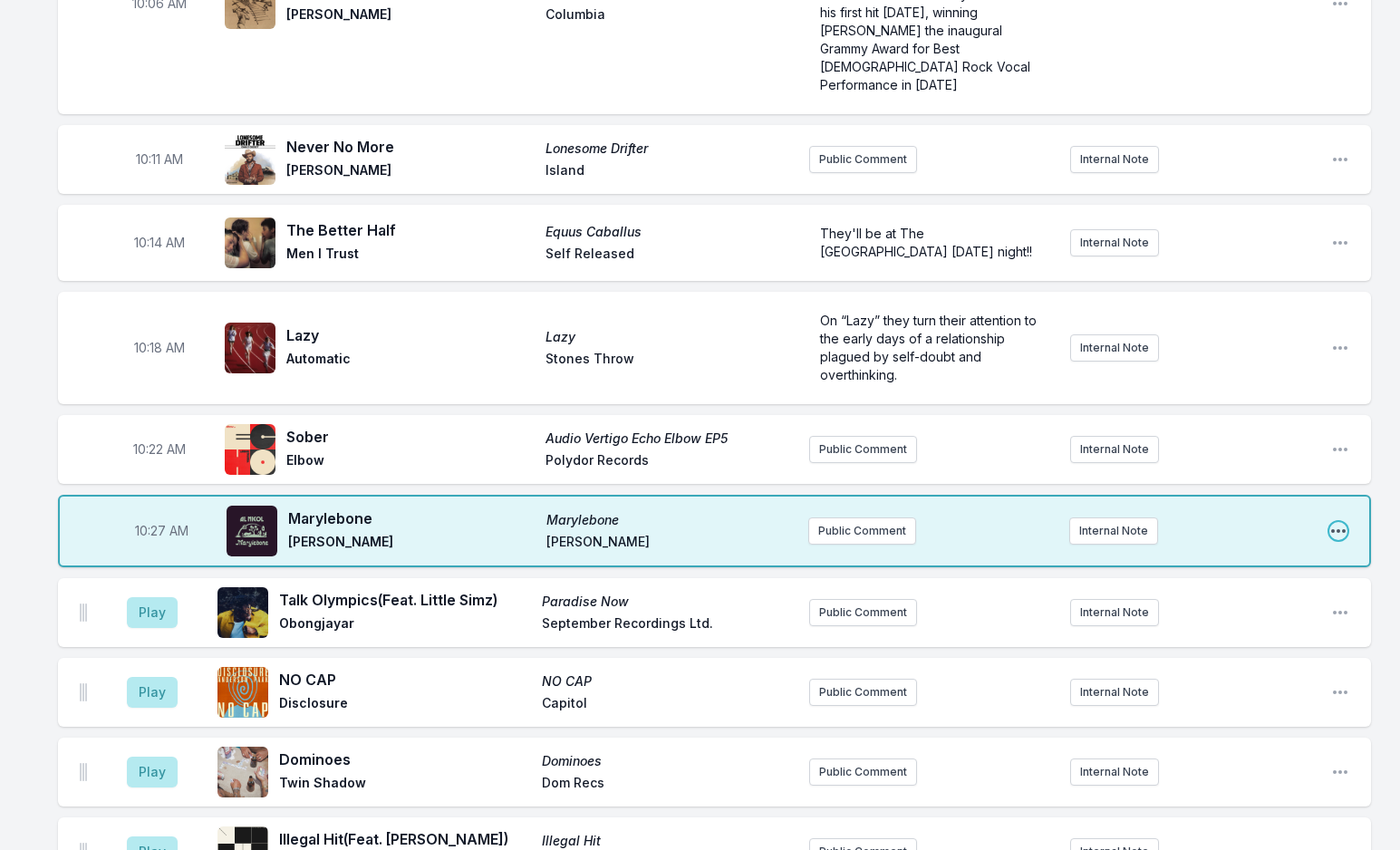
click at [1340, 522] on icon "Open playlist item options" at bounding box center [1337, 531] width 18 height 18
click at [1241, 583] on button "Edit Track Details" at bounding box center [1246, 599] width 203 height 33
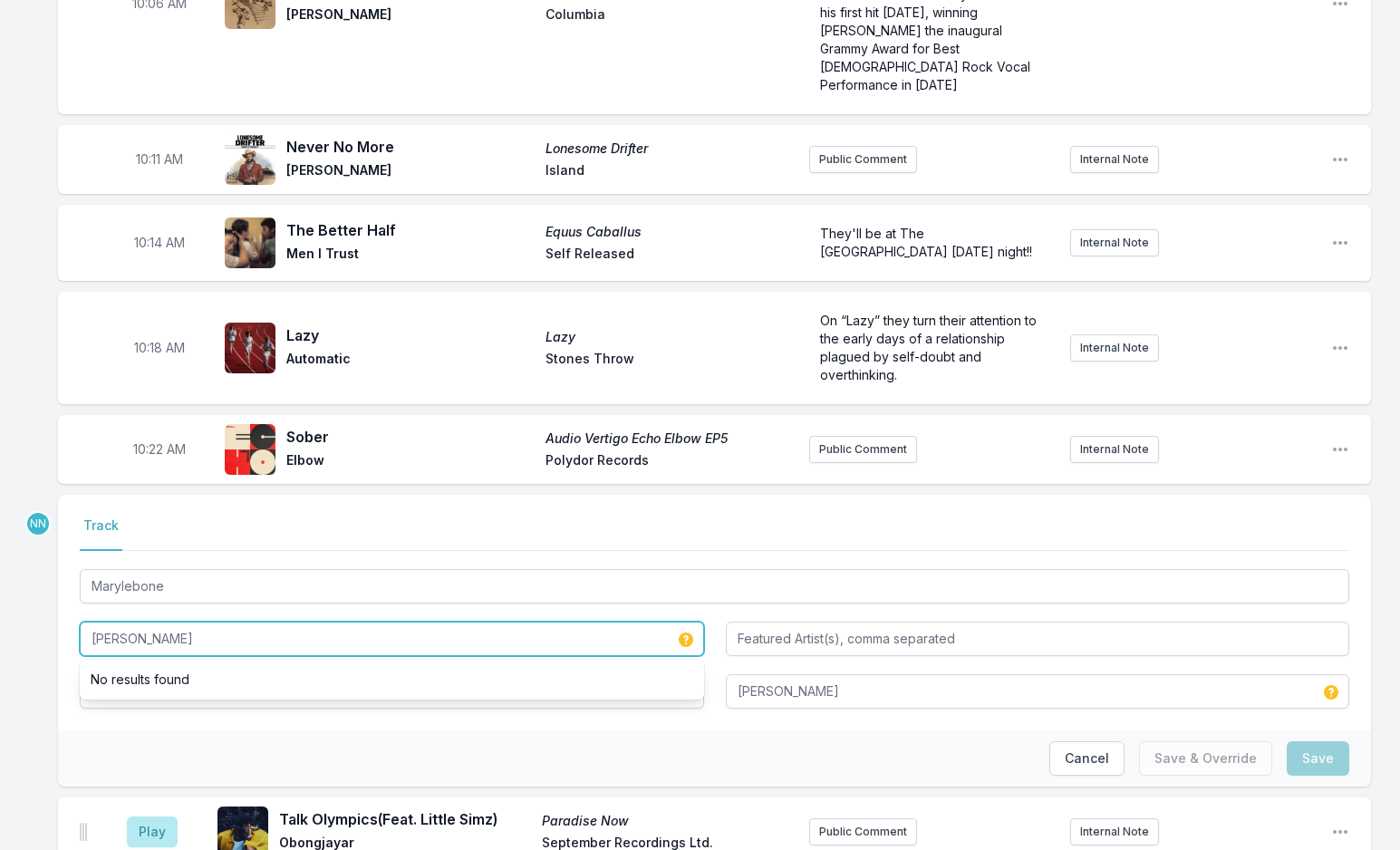
click at [114, 622] on input "[PERSON_NAME]" at bounding box center [392, 639] width 624 height 35
type input "[PERSON_NAME]"
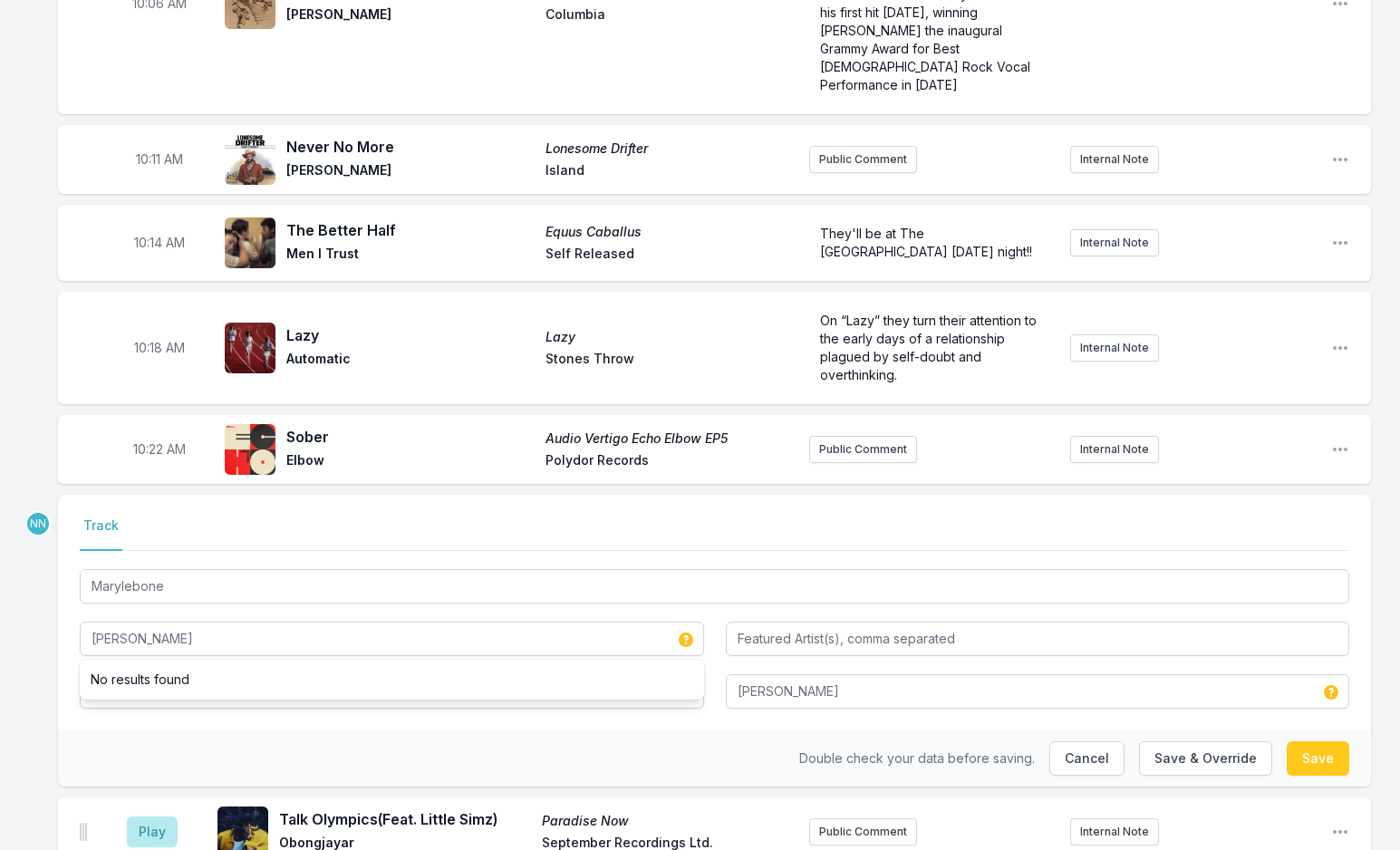
click at [654, 623] on div "Select a tab Track Track Marylebone [PERSON_NAME] No results found Marylebone […" at bounding box center [715, 612] width 1313 height 236
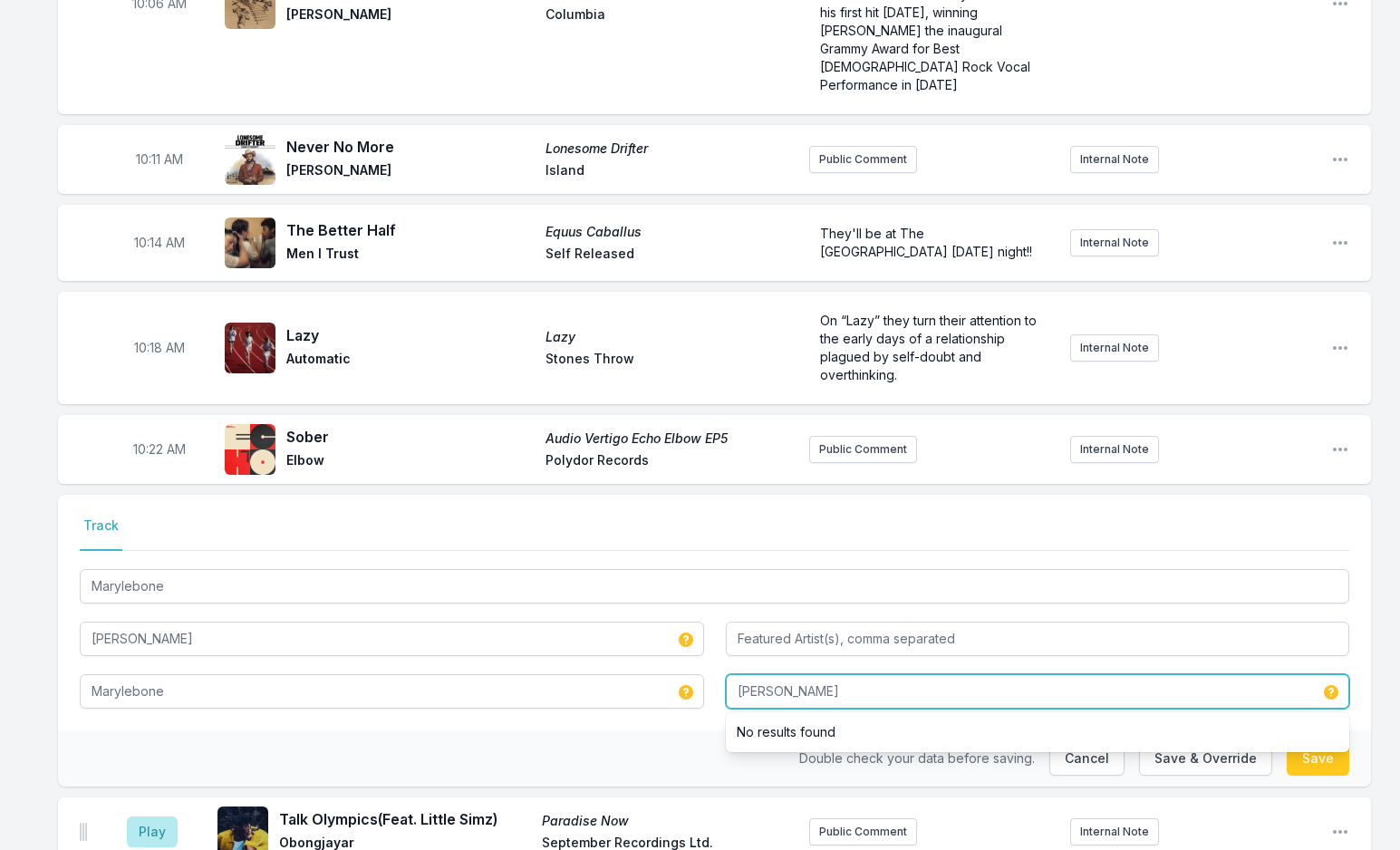
drag, startPoint x: 828, startPoint y: 600, endPoint x: 671, endPoint y: 599, distance: 157.0
click at [663, 600] on div "Marylebone [PERSON_NAME] [PERSON_NAME] No results found" at bounding box center [715, 637] width 1269 height 143
type input "Self Released"
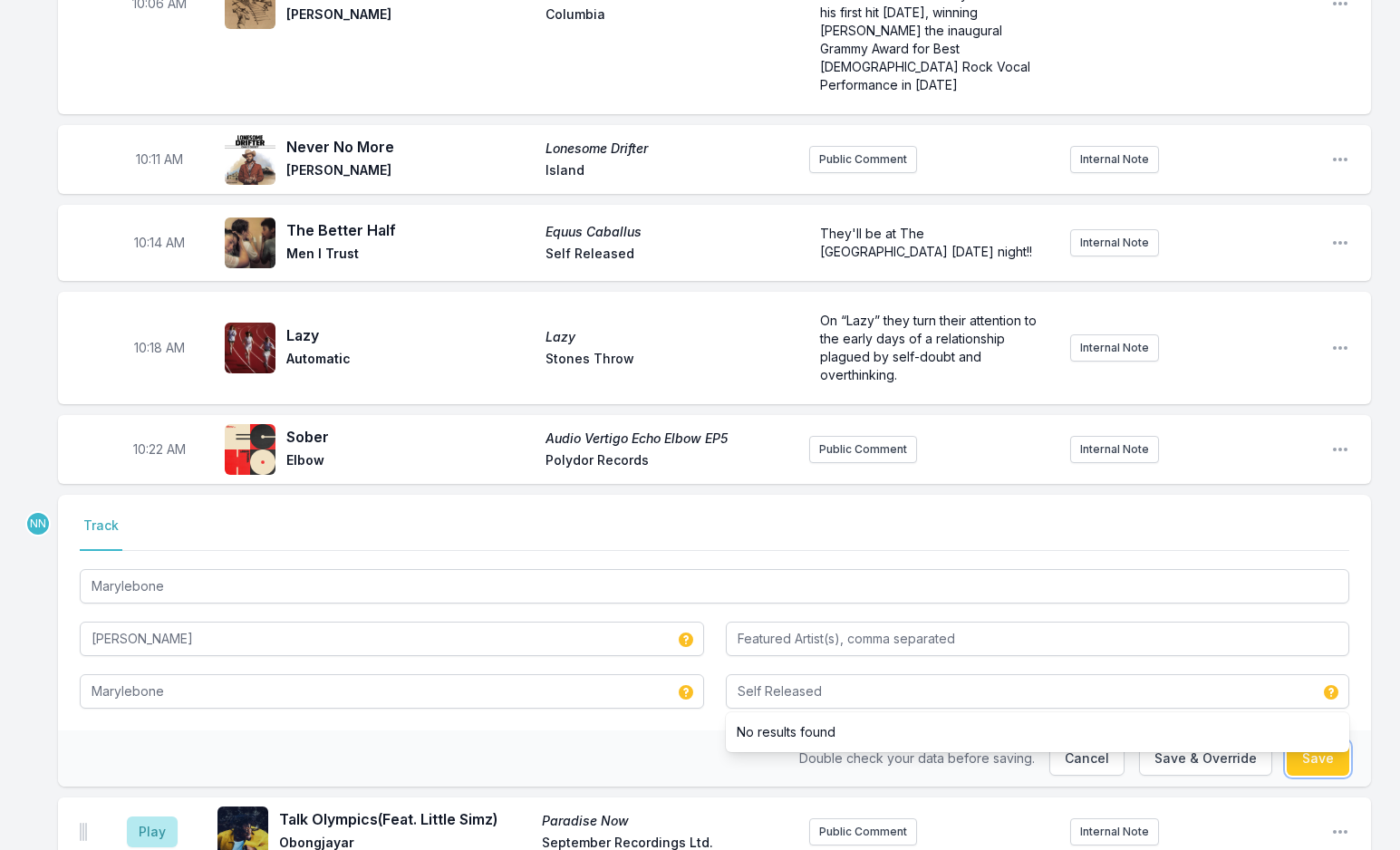
click at [1332, 741] on button "Save" at bounding box center [1317, 758] width 63 height 35
type input "[PERSON_NAME]"
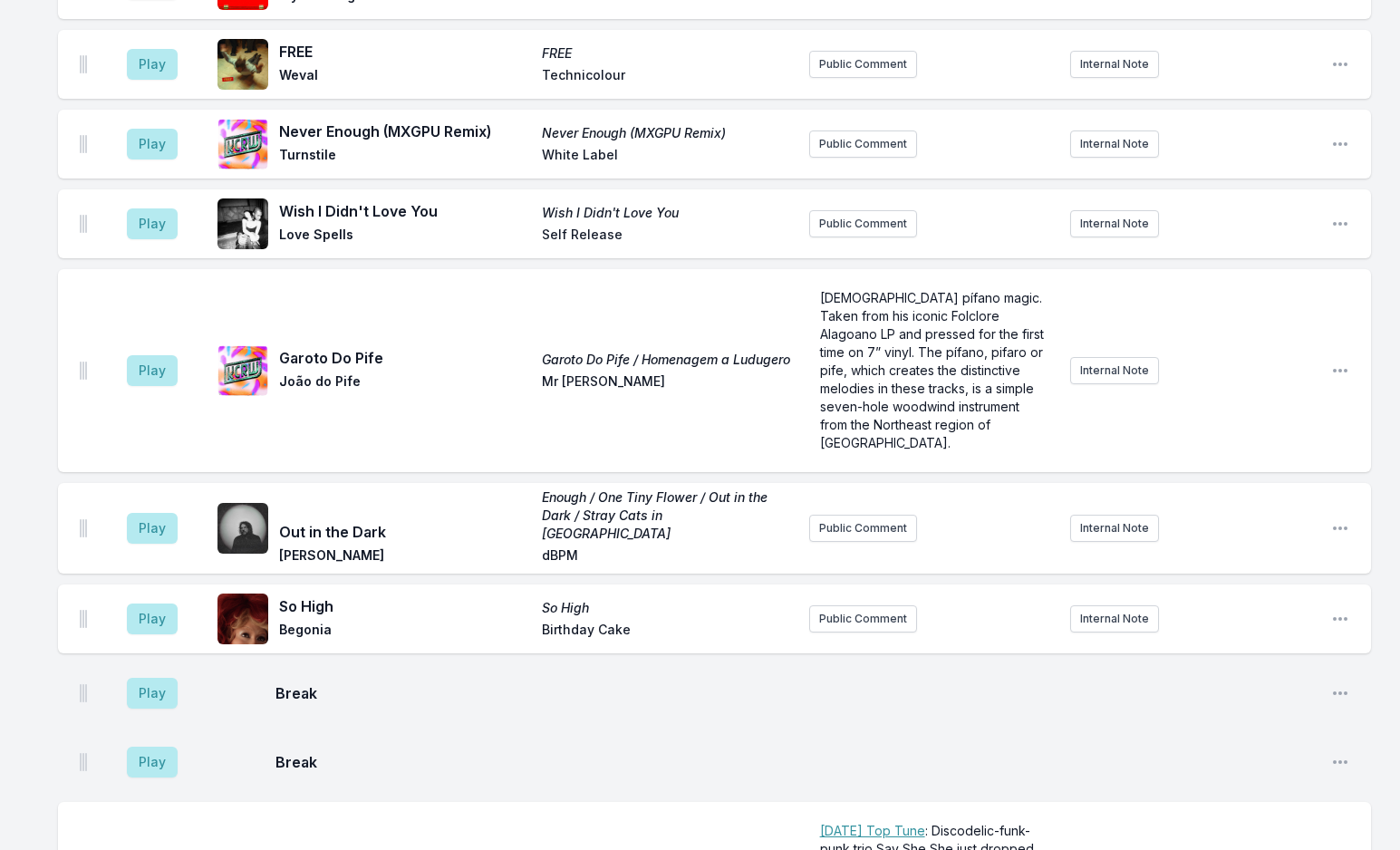
scroll to position [4845, 0]
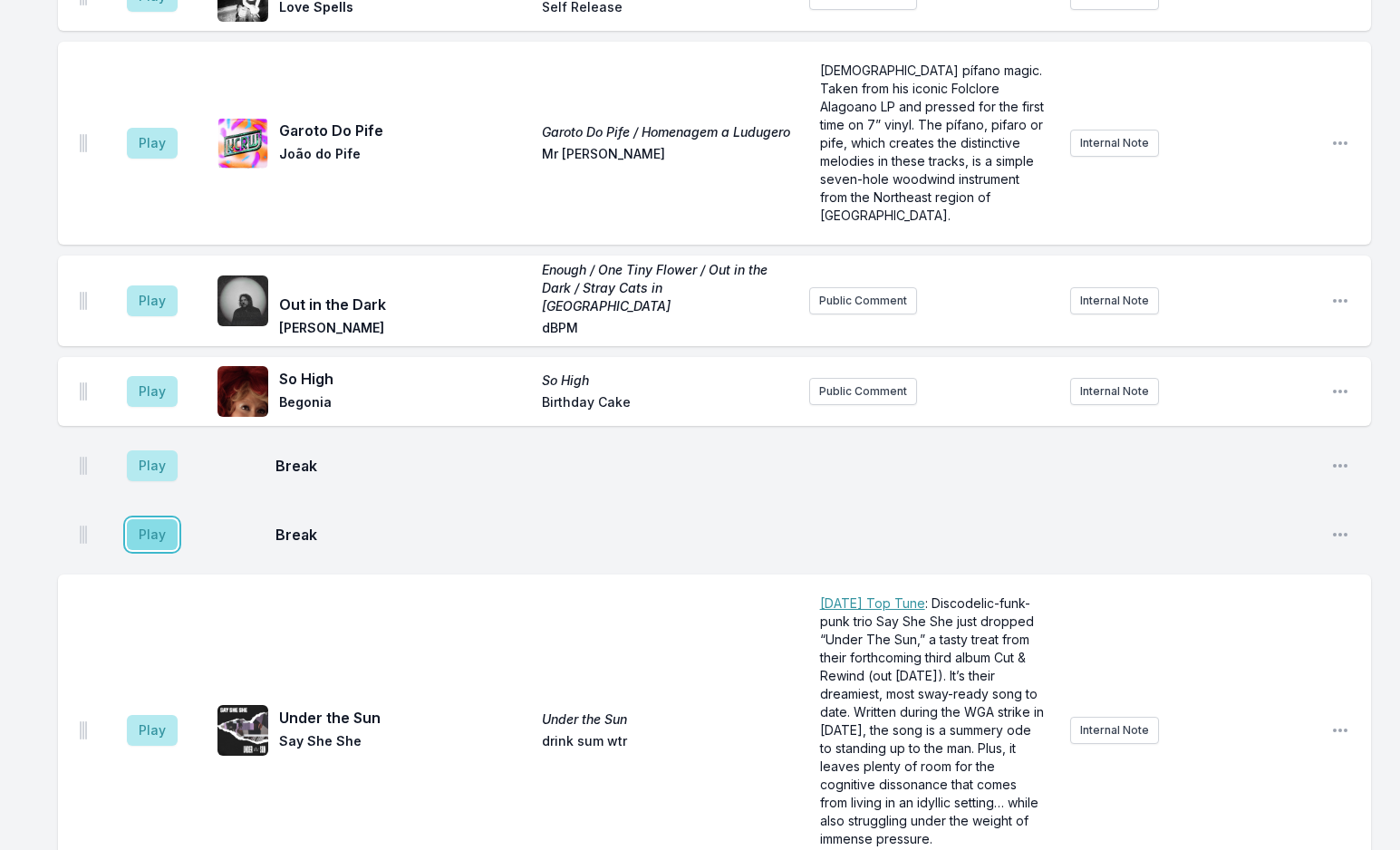
click at [152, 519] on button "Play" at bounding box center [152, 534] width 51 height 31
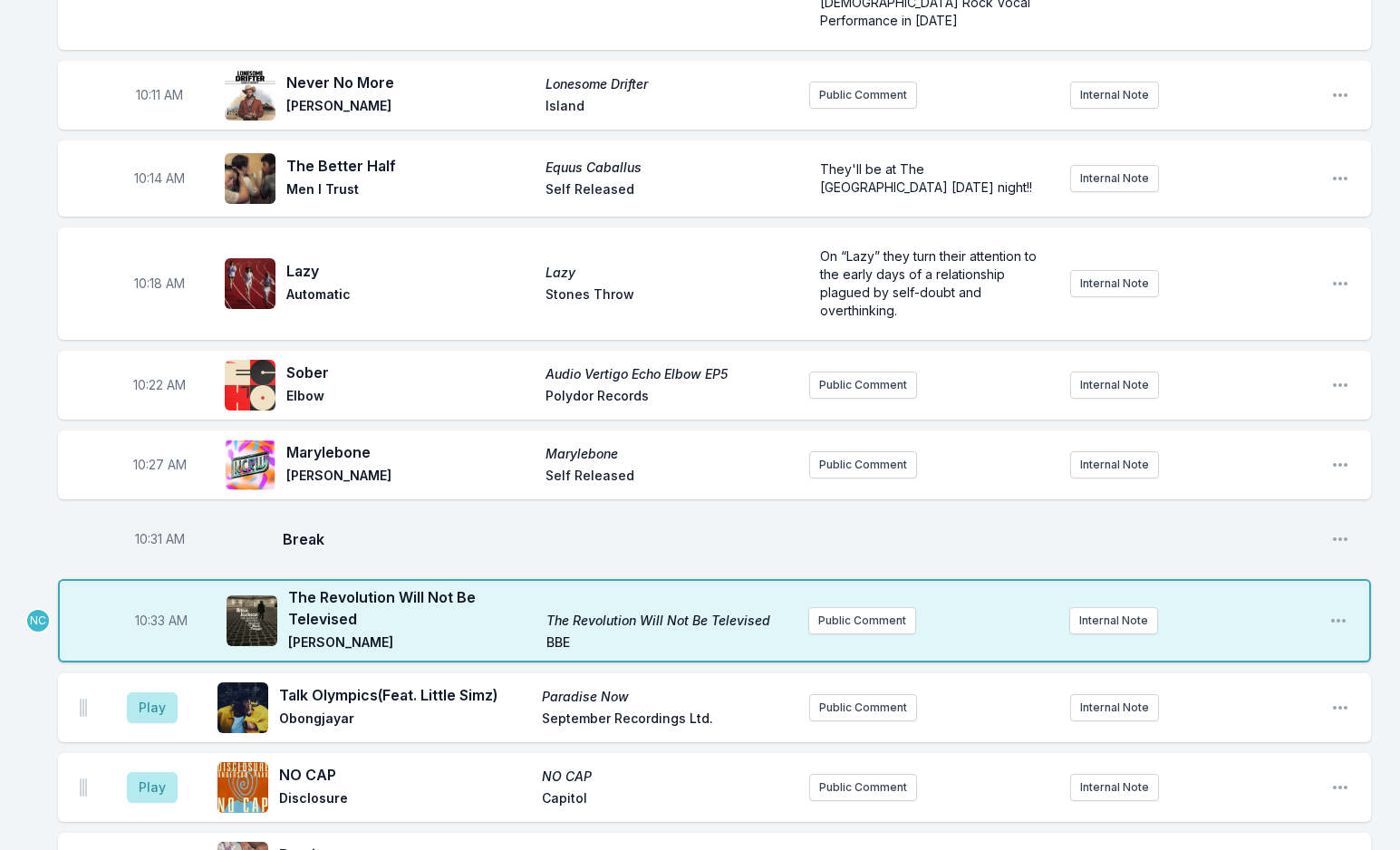
scroll to position [2851, 0]
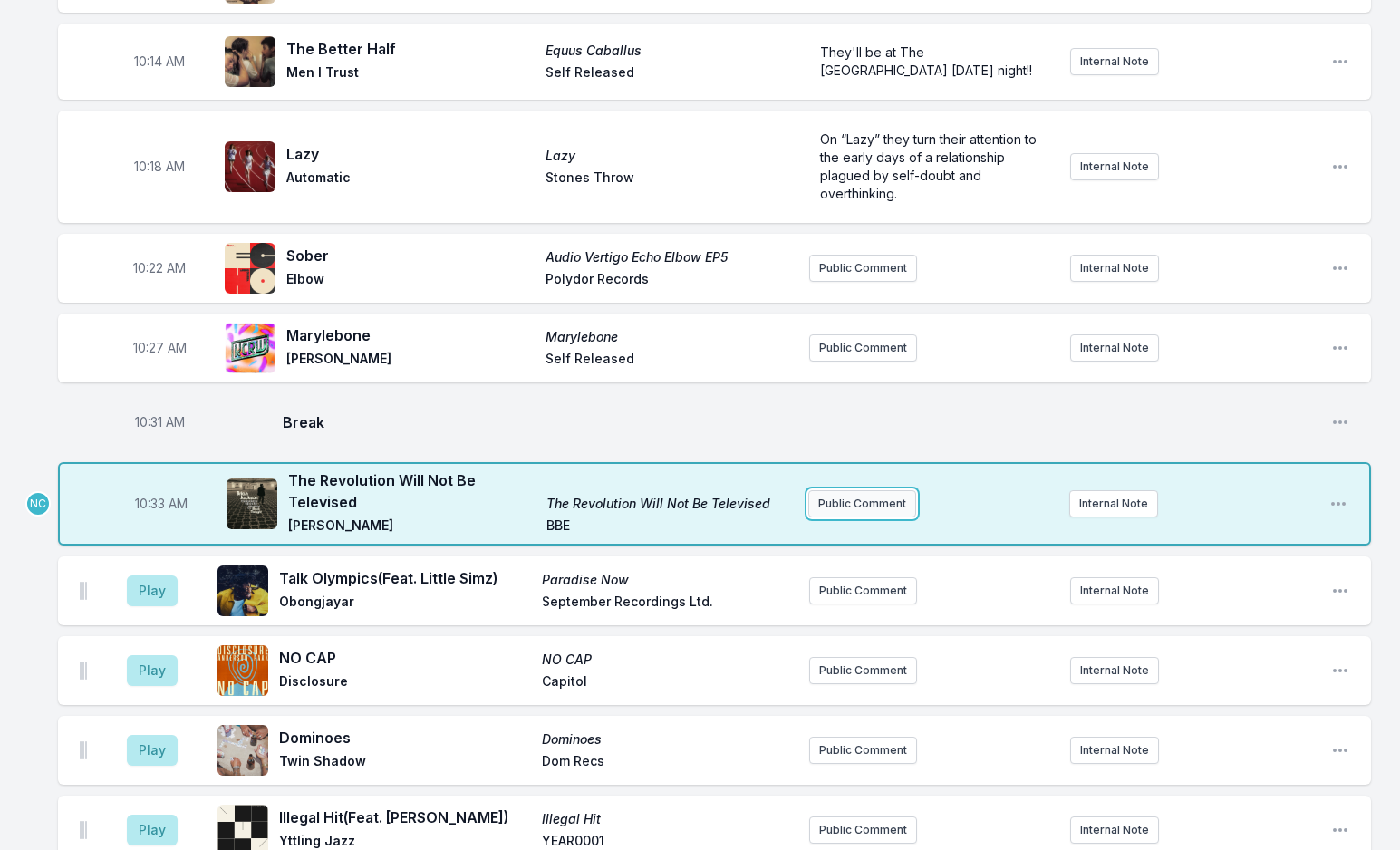
click at [874, 490] on button "Public Comment" at bounding box center [862, 503] width 108 height 27
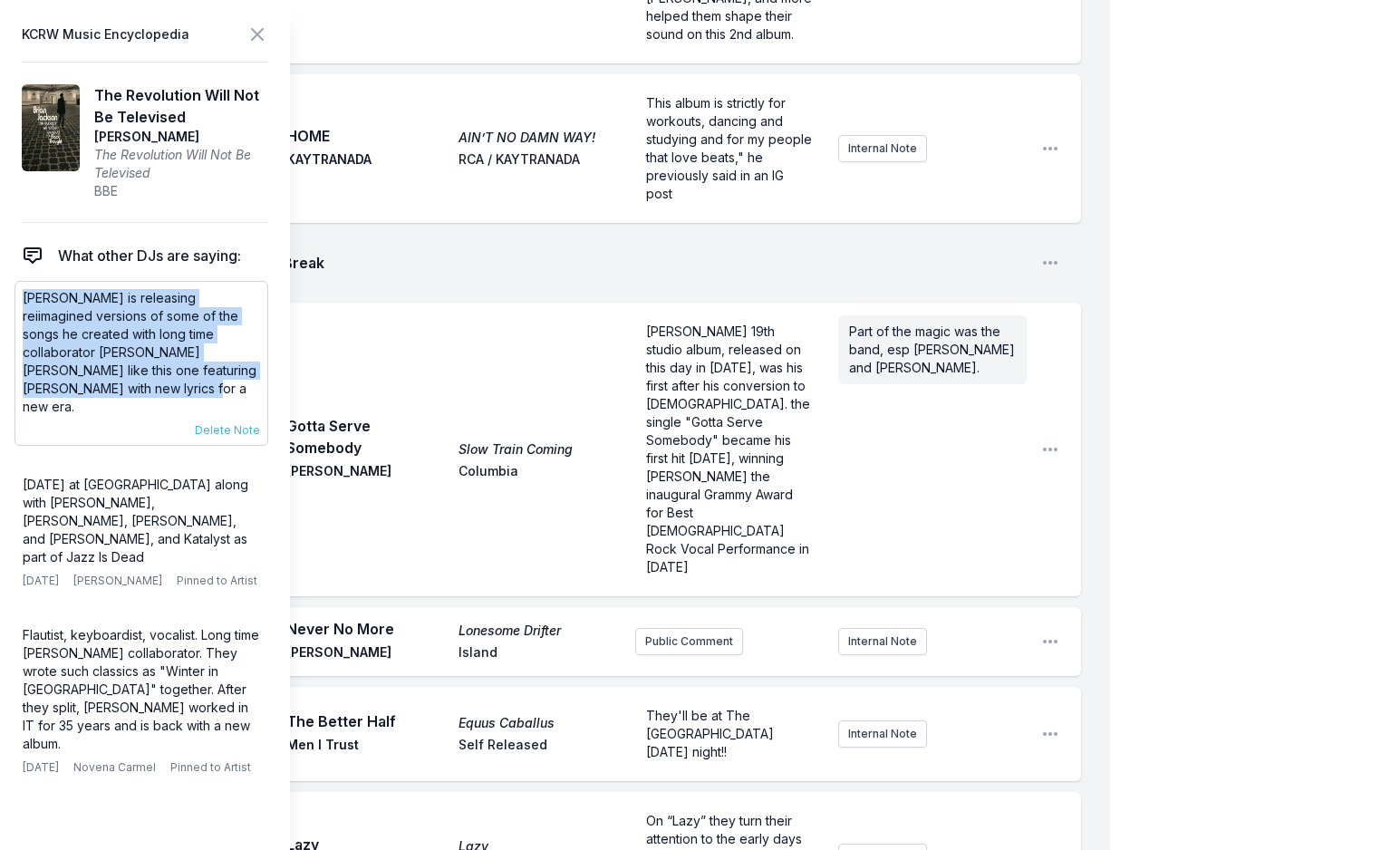
drag, startPoint x: 23, startPoint y: 298, endPoint x: 268, endPoint y: 367, distance: 254.5
click at [268, 367] on div "[PERSON_NAME] is releasing reiimagined versions of some of the songs he created…" at bounding box center [141, 363] width 254 height 165
click at [250, 29] on icon at bounding box center [256, 34] width 22 height 22
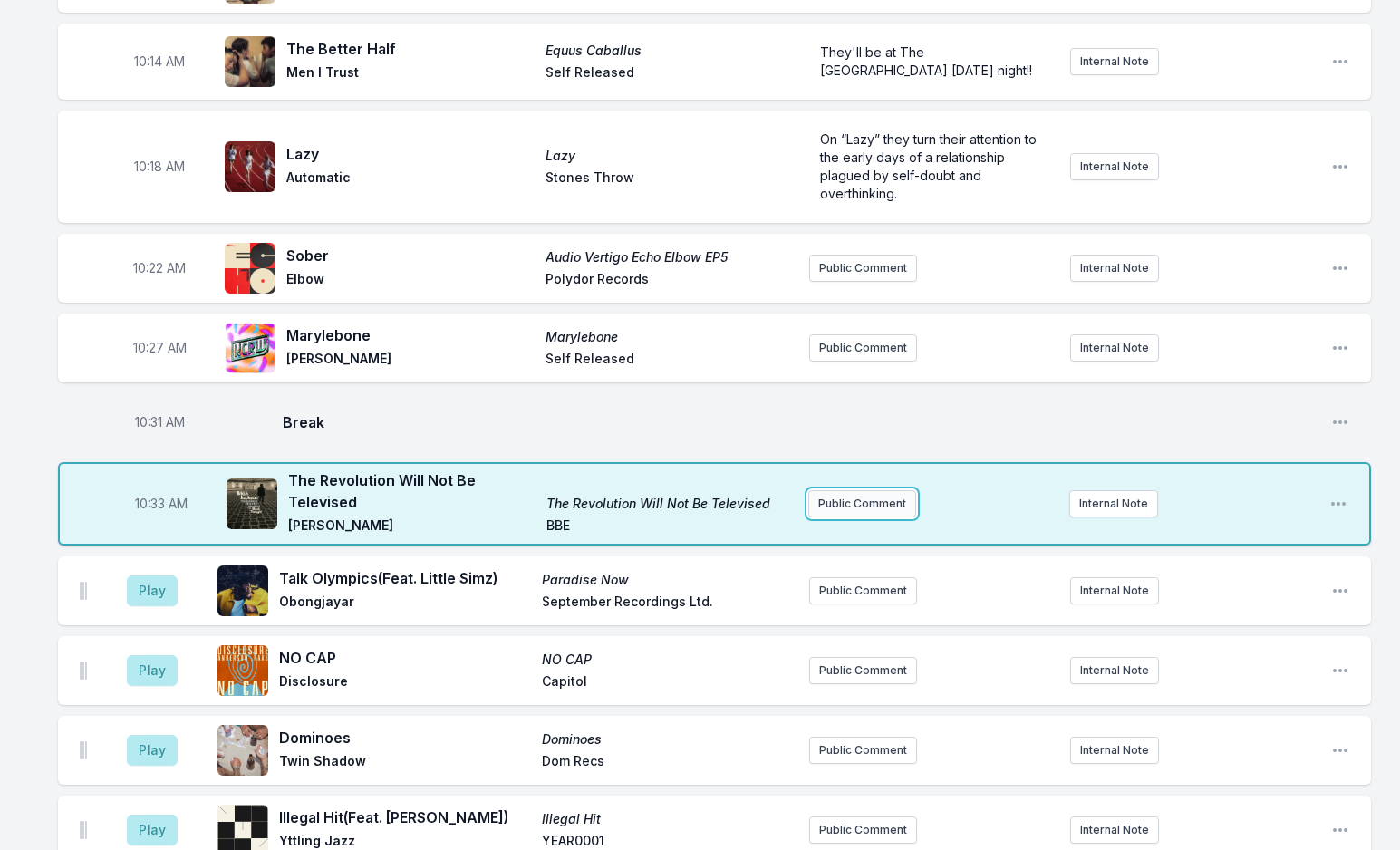
click at [851, 490] on button "Public Comment" at bounding box center [862, 503] width 108 height 27
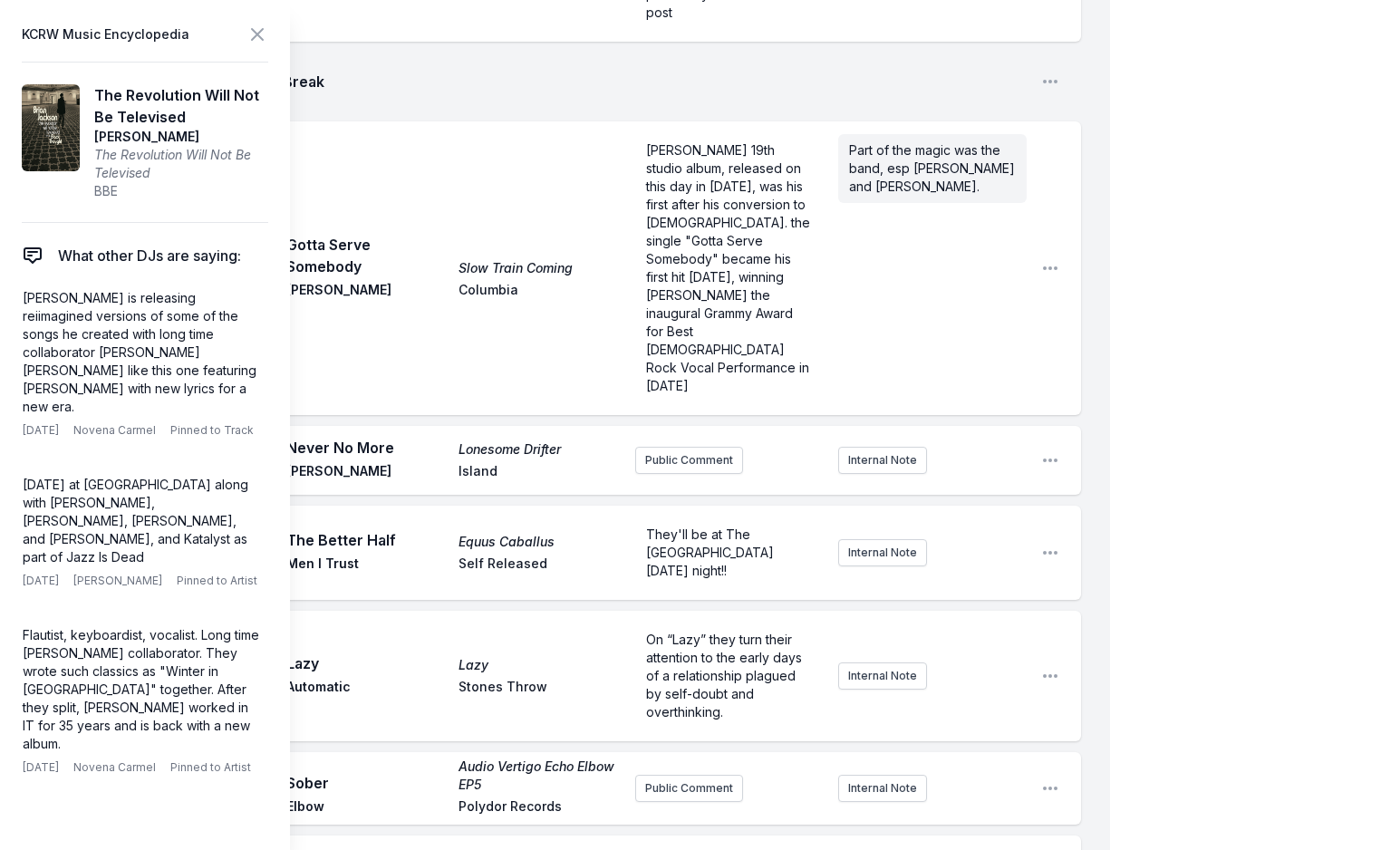
scroll to position [3415, 0]
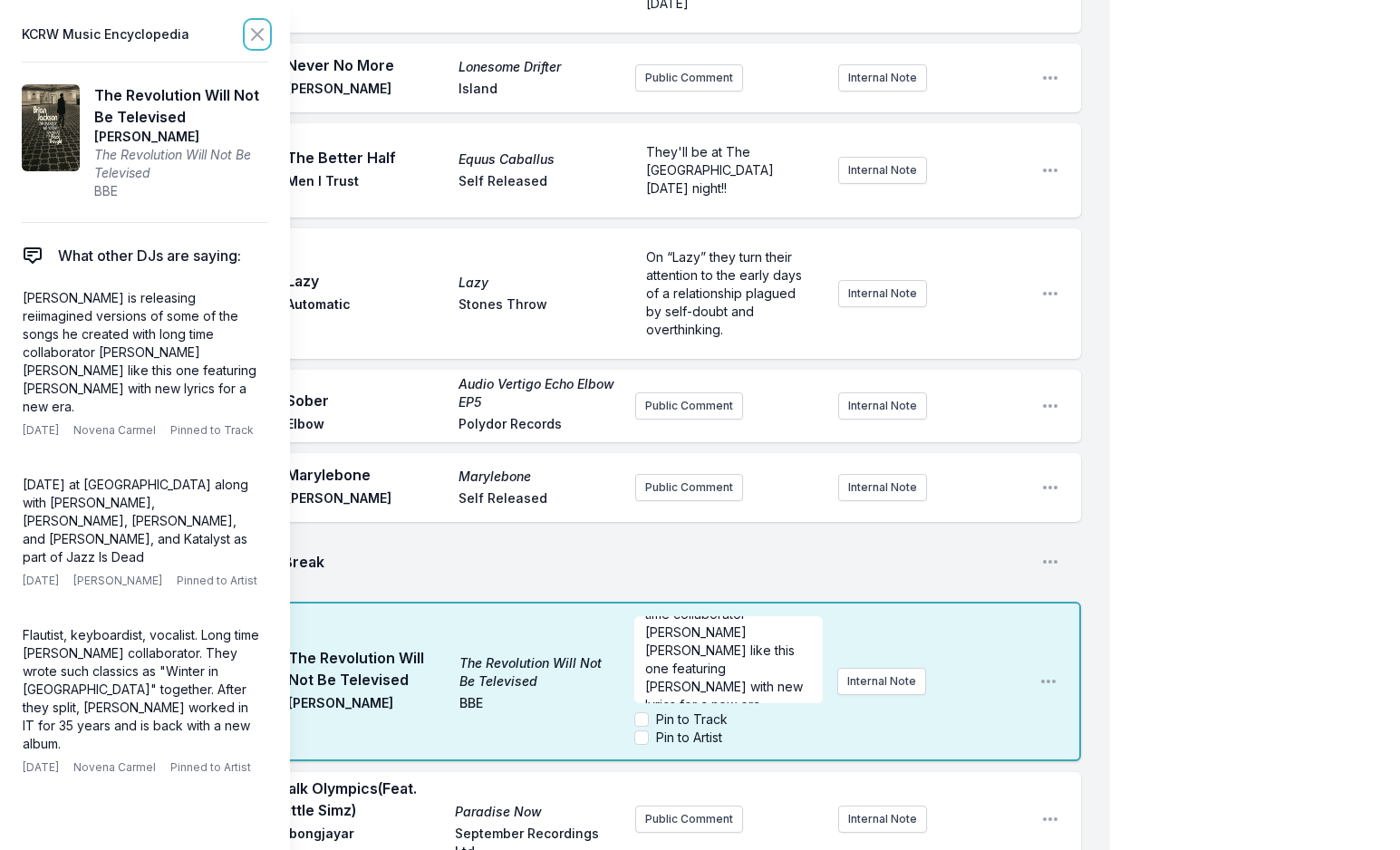
click at [252, 29] on icon at bounding box center [257, 35] width 11 height 11
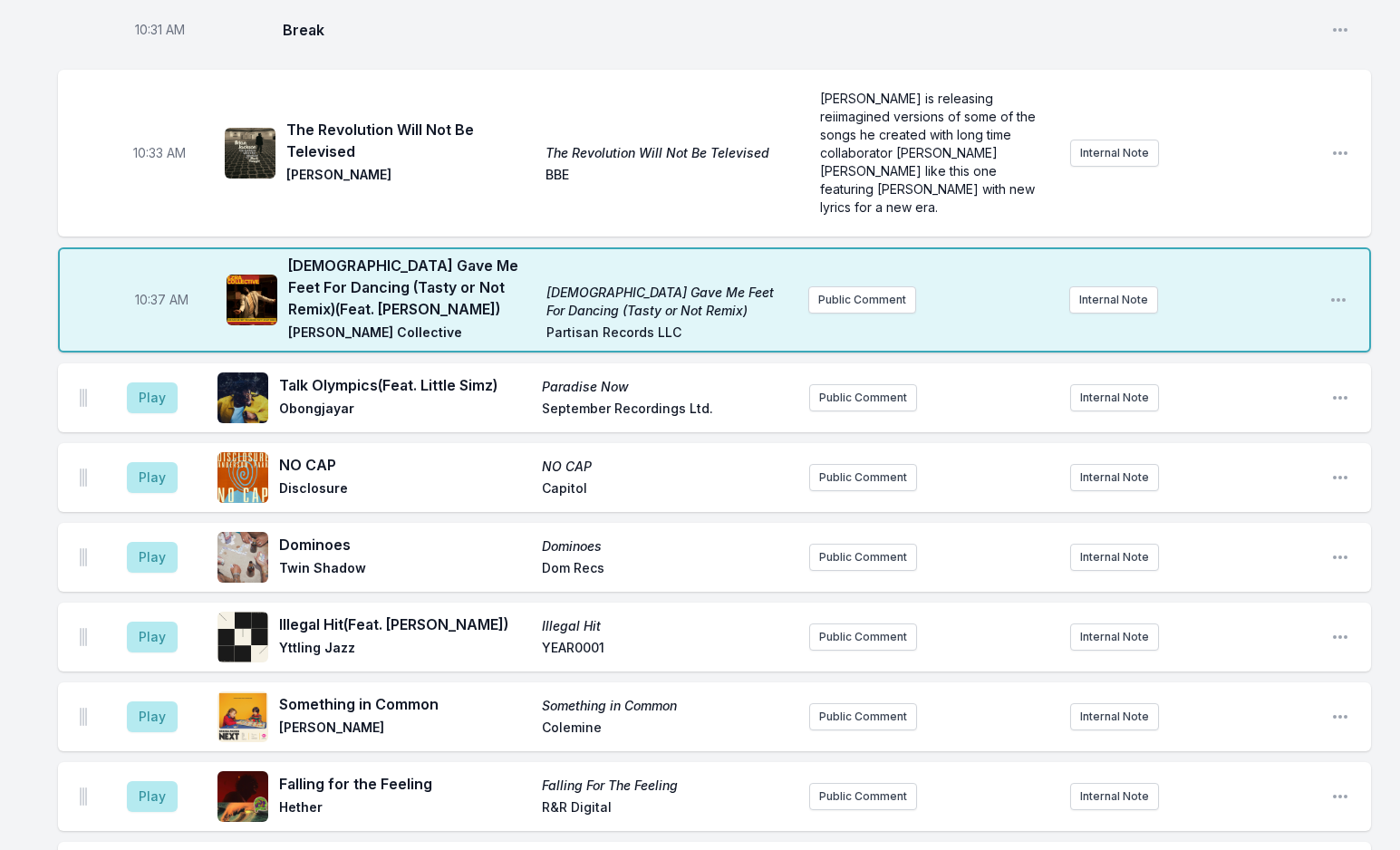
scroll to position [3143, 0]
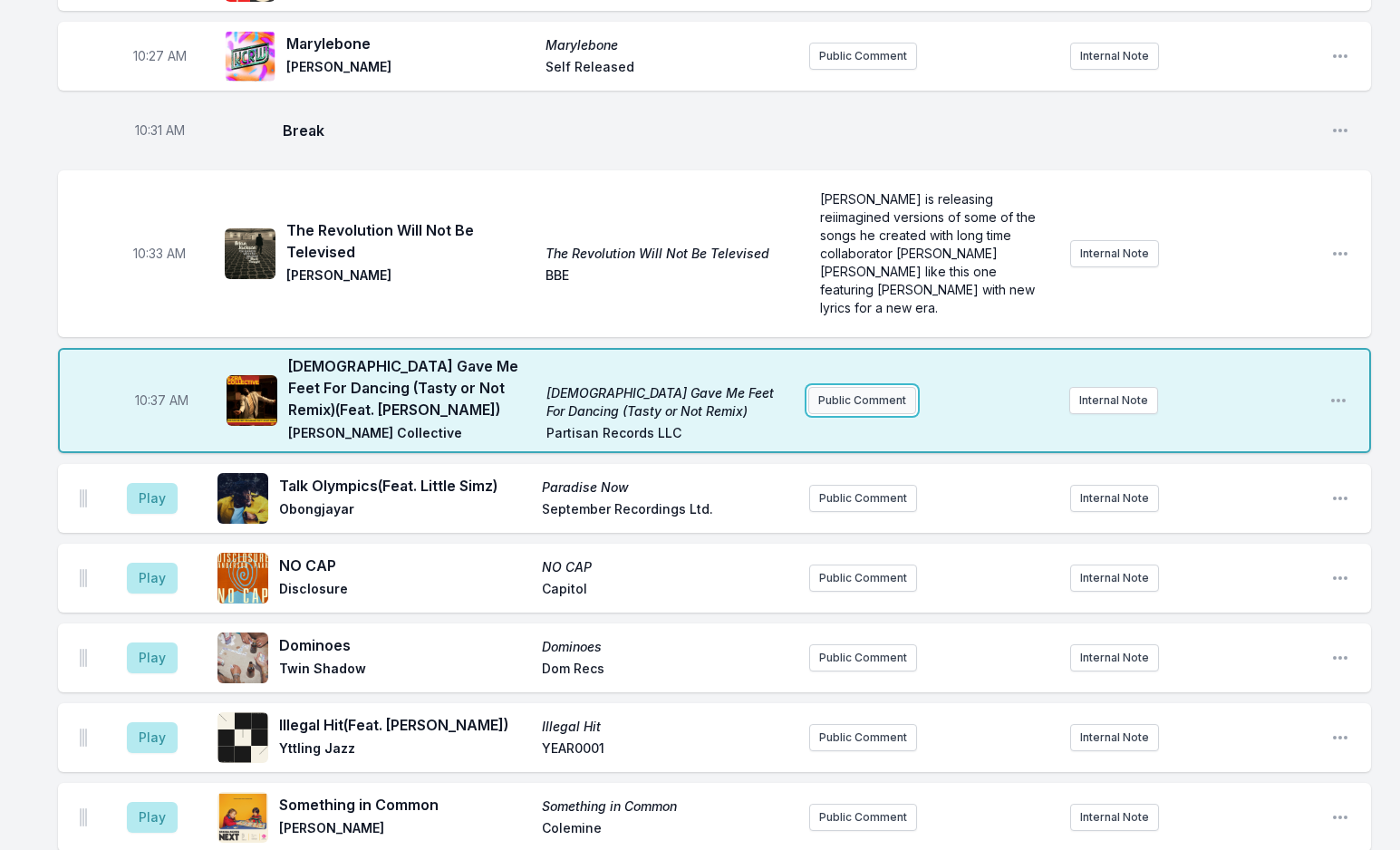
click at [840, 387] on button "Public Comment" at bounding box center [862, 400] width 108 height 27
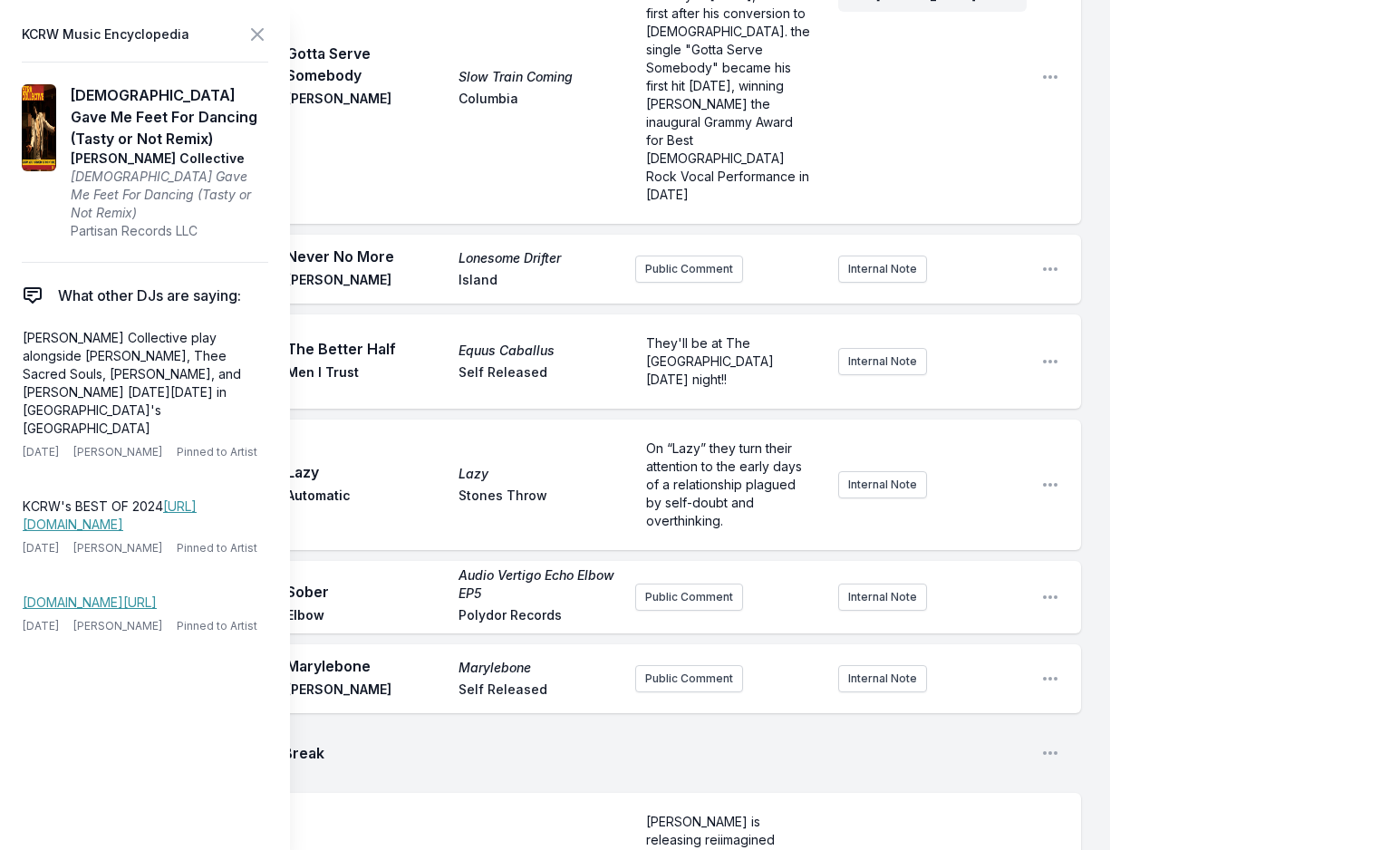
scroll to position [3324, 0]
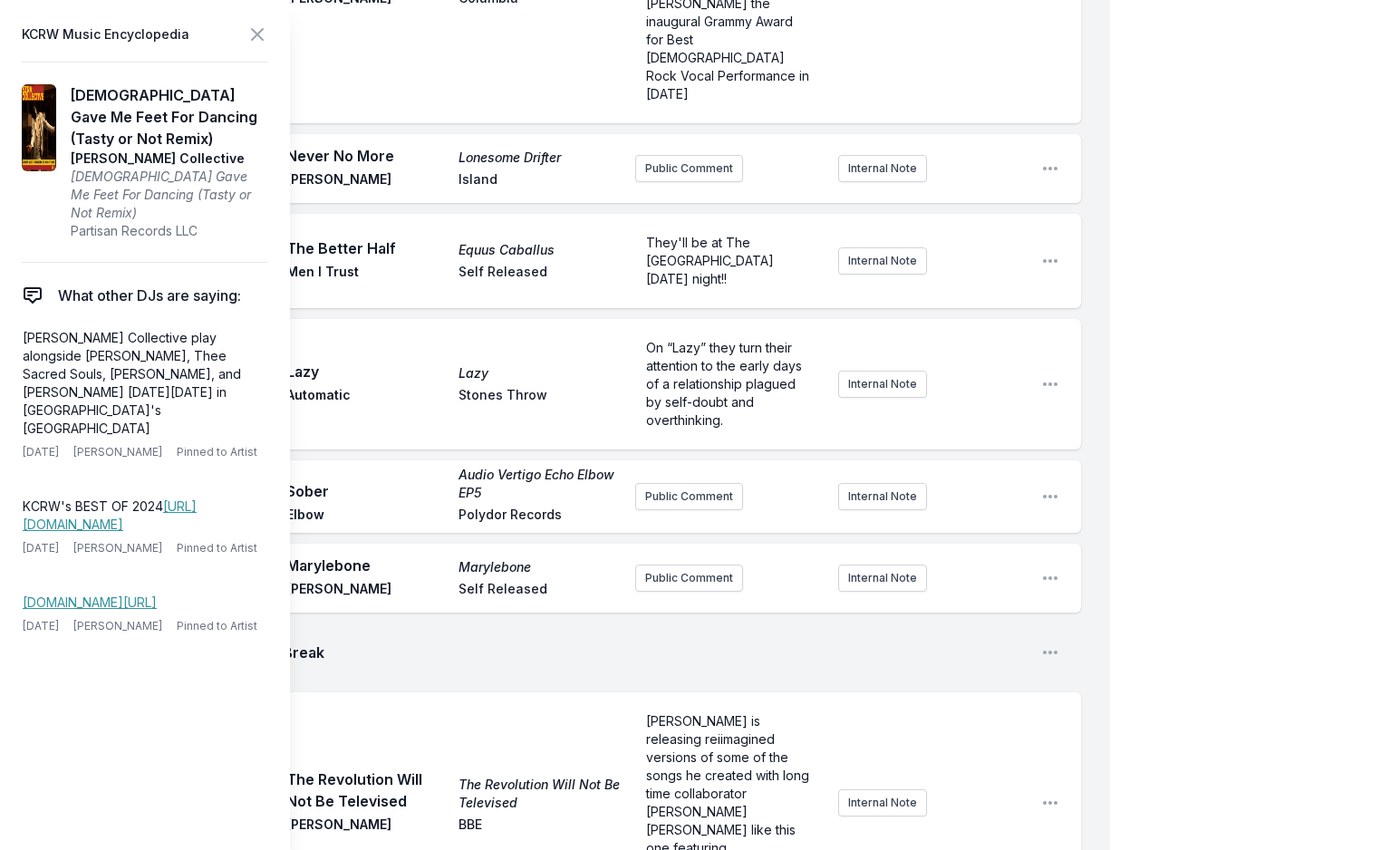
drag, startPoint x: 738, startPoint y: 661, endPoint x: 706, endPoint y: 664, distance: 32.1
click at [263, 35] on icon at bounding box center [256, 34] width 22 height 22
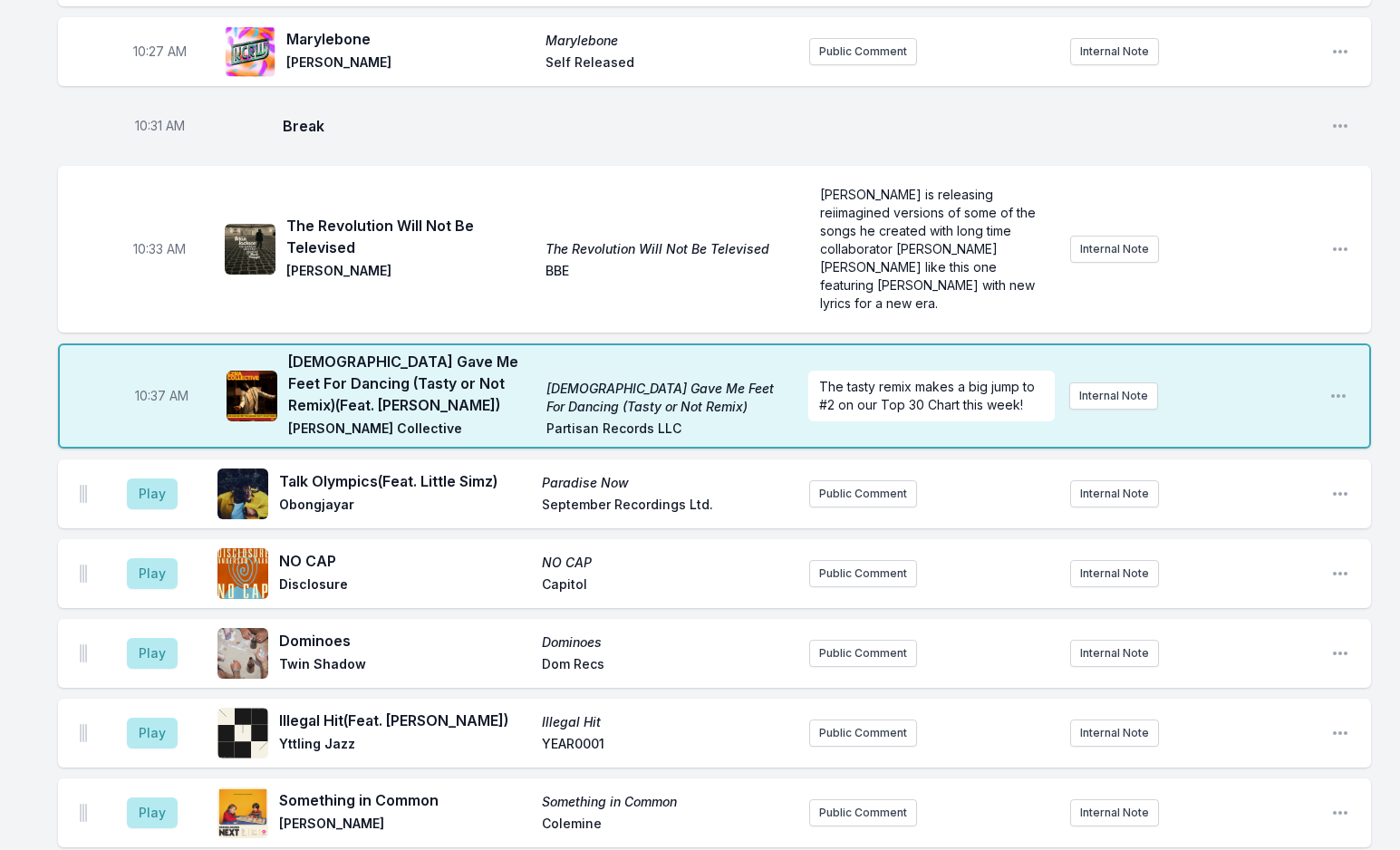
scroll to position [3143, 0]
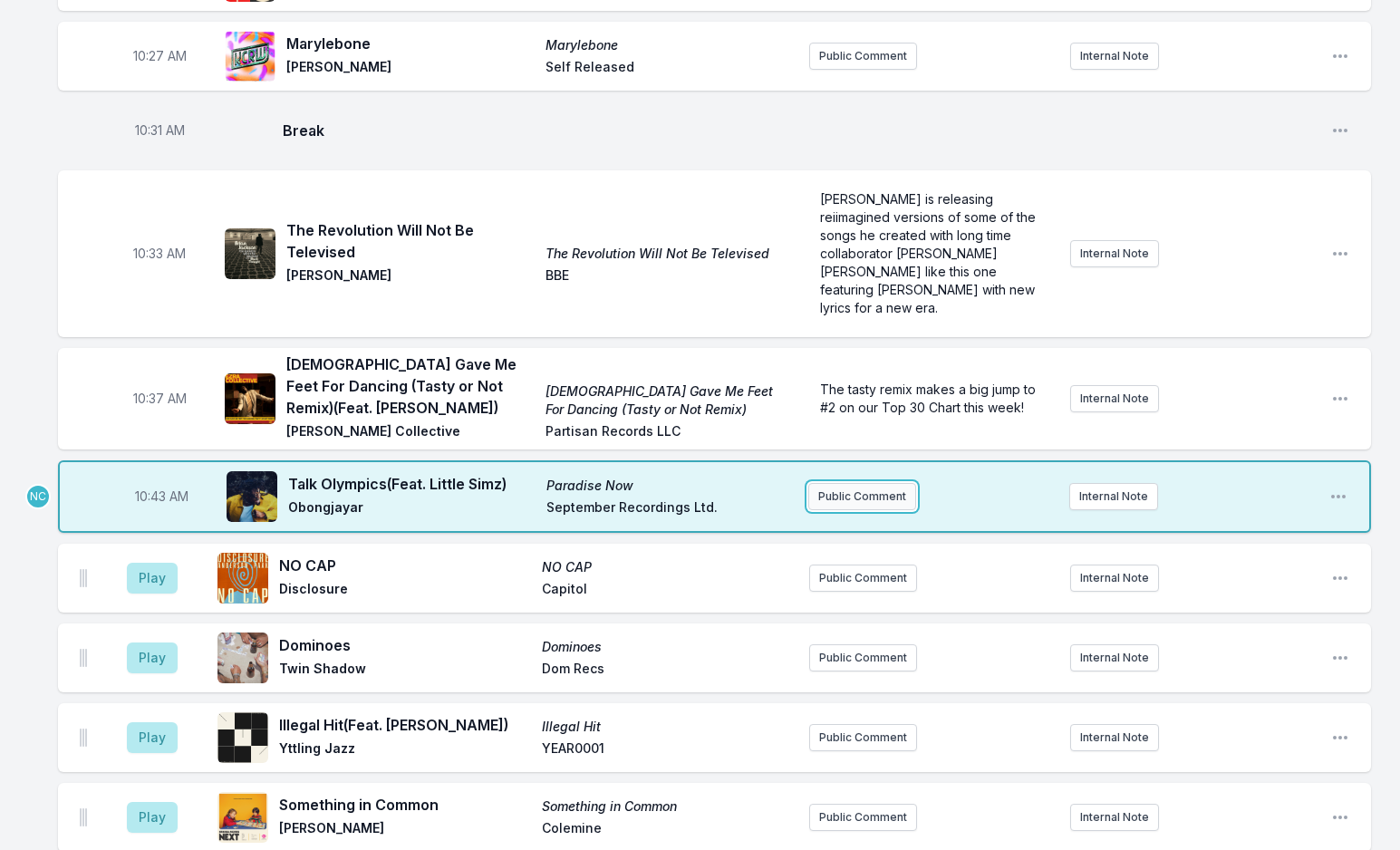
click at [862, 483] on button "Public Comment" at bounding box center [862, 496] width 108 height 27
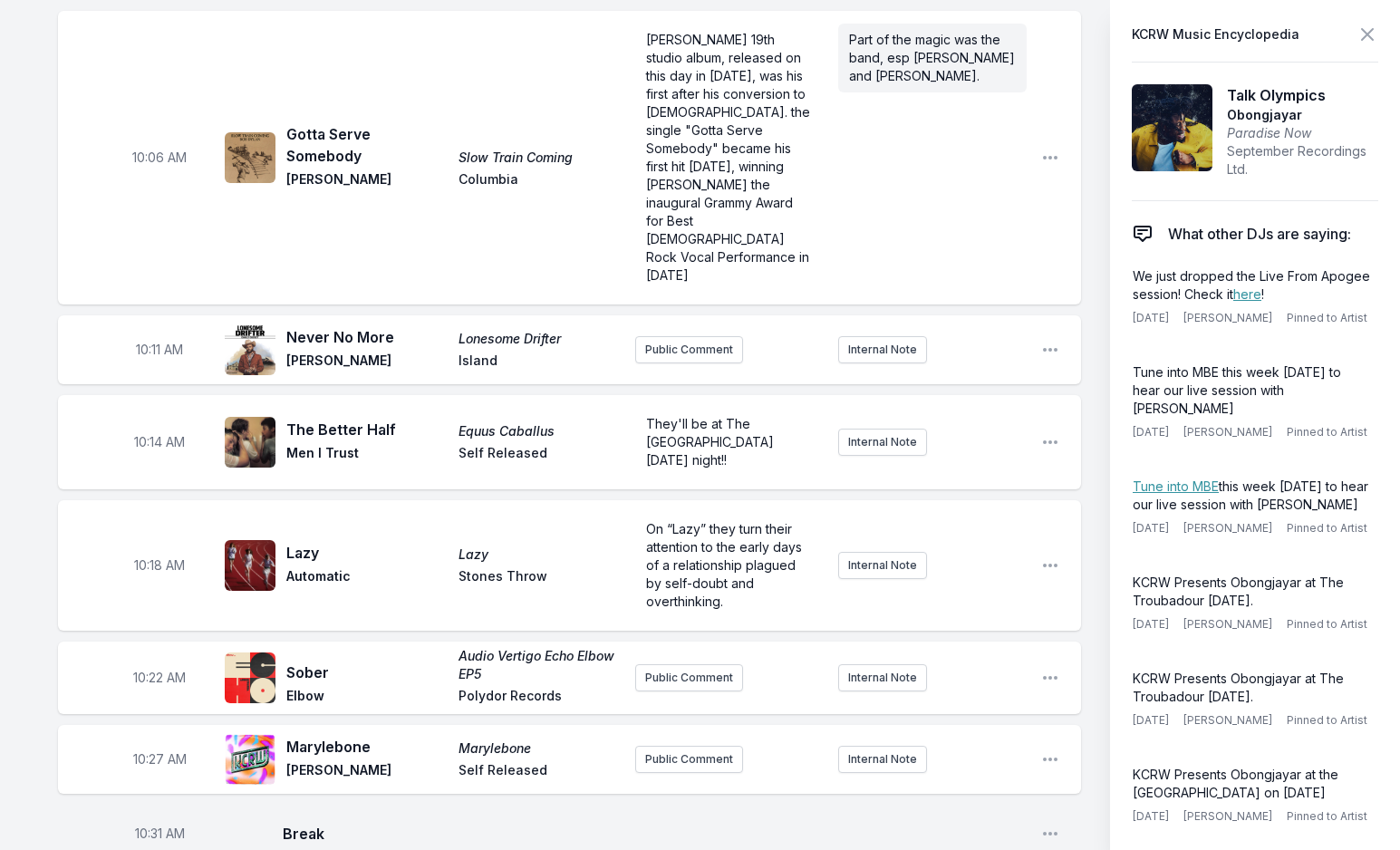
scroll to position [3234, 0]
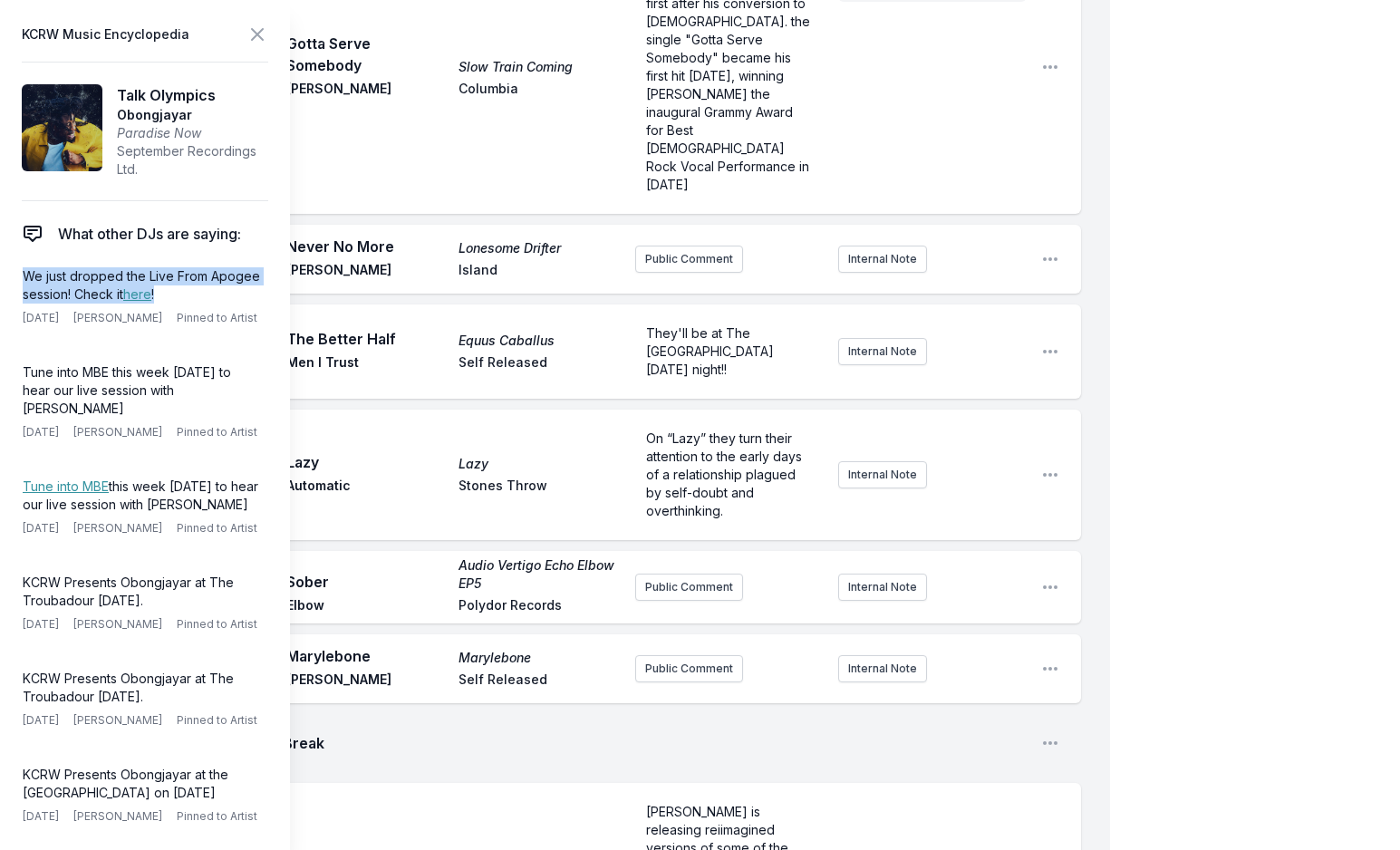
drag, startPoint x: 188, startPoint y: 291, endPoint x: 13, endPoint y: 279, distance: 175.4
click at [13, 279] on aside "KCRW Music Encyclopedia Talk Olympics Obongjayar Paradise Now September Recordi…" at bounding box center [145, 425] width 290 height 850
click at [258, 30] on icon at bounding box center [256, 34] width 22 height 22
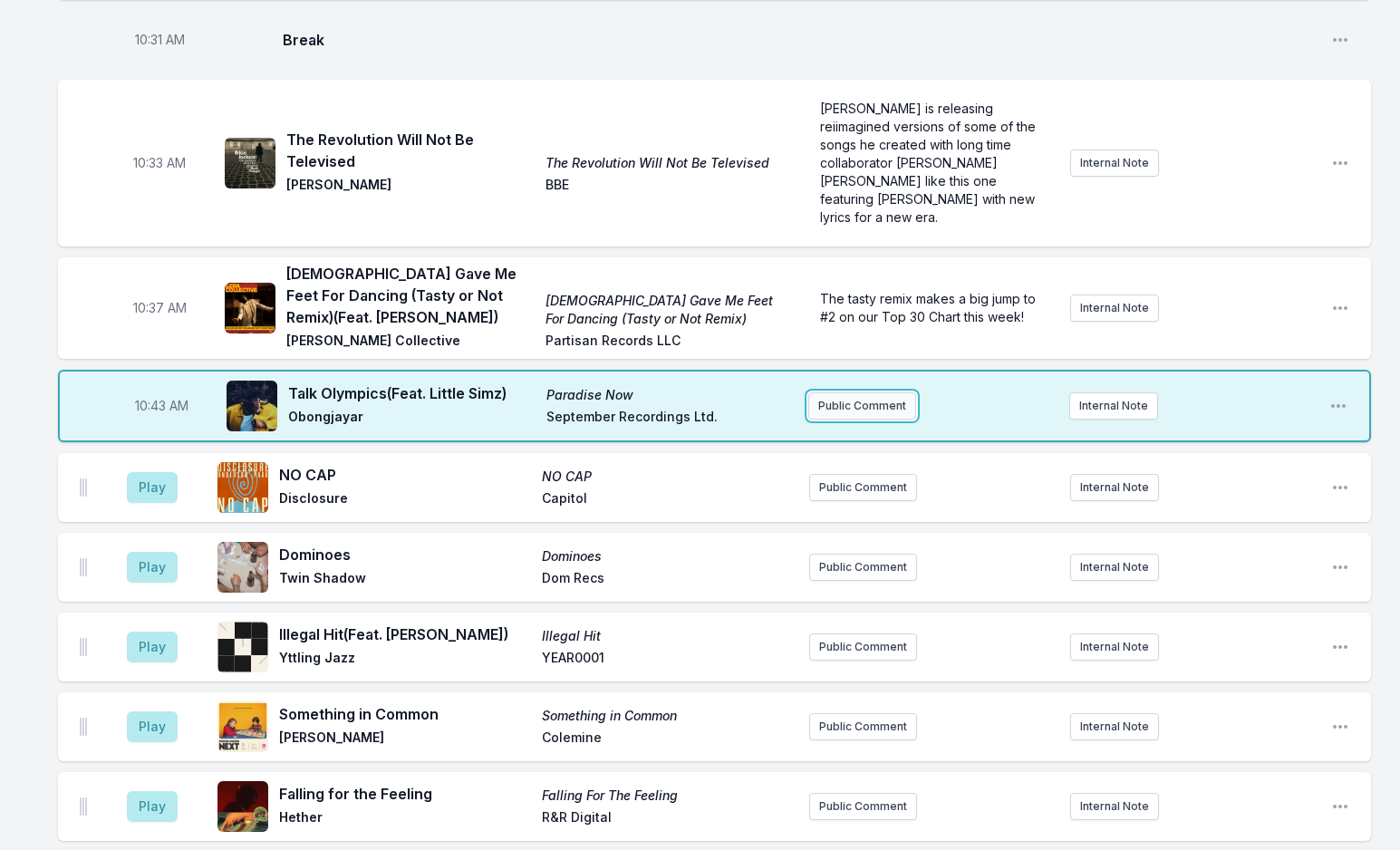
click at [835, 393] on button "Public Comment" at bounding box center [862, 406] width 108 height 27
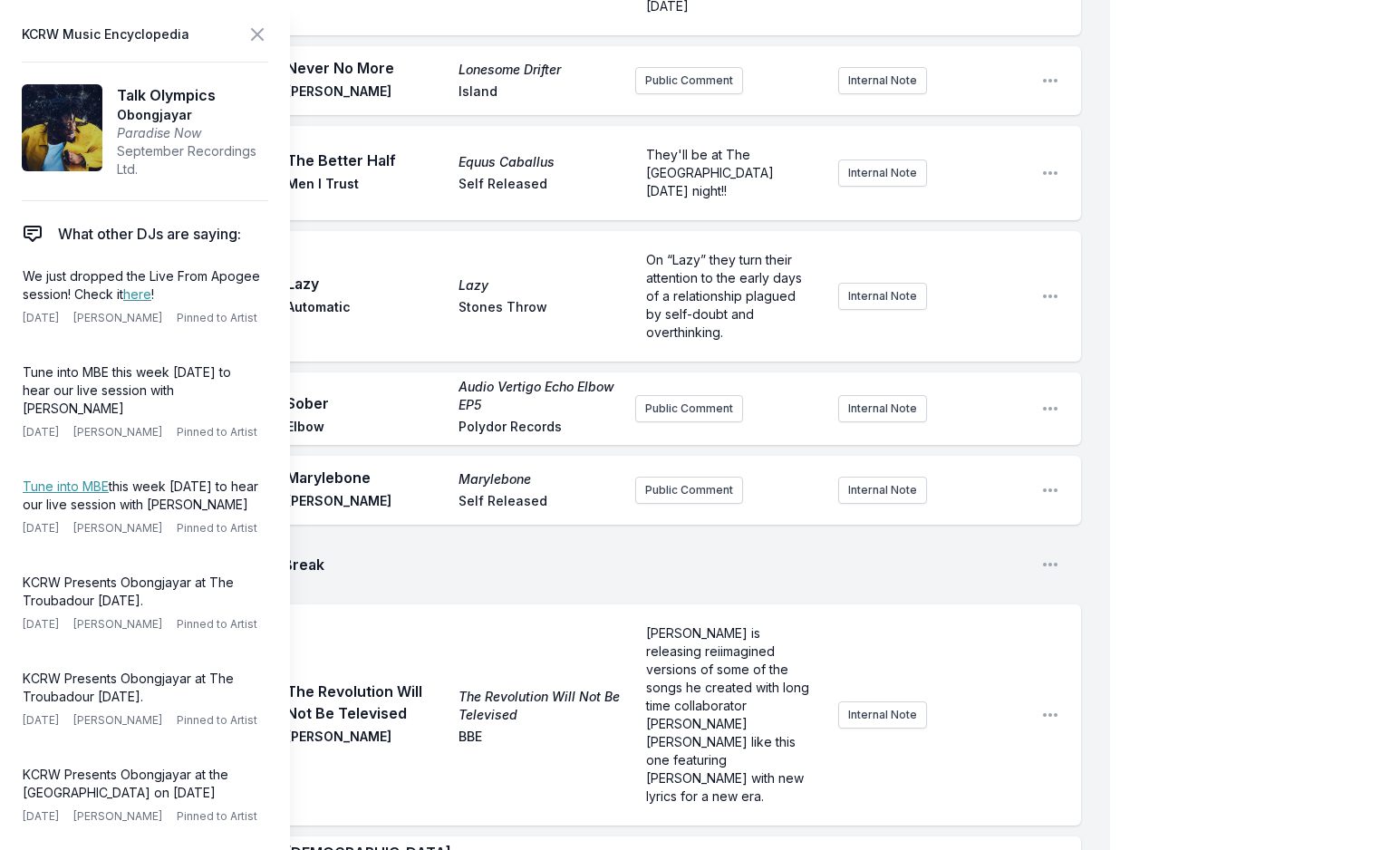
scroll to position [3415, 0]
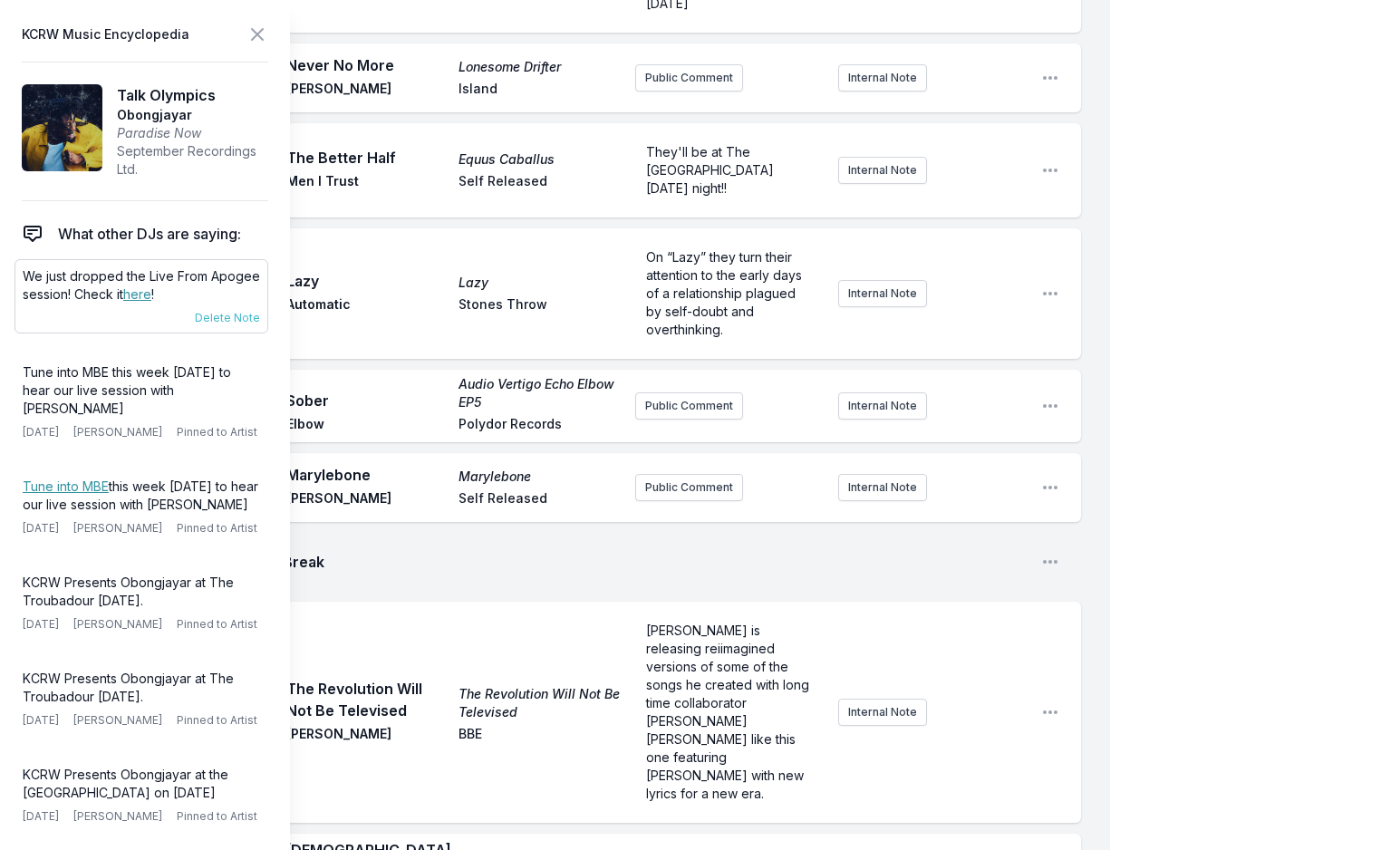
click at [140, 296] on link "here" at bounding box center [137, 294] width 28 height 15
click at [243, 36] on header "KCRW Music Encyclopedia" at bounding box center [145, 34] width 246 height 25
click at [249, 28] on icon at bounding box center [256, 34] width 22 height 22
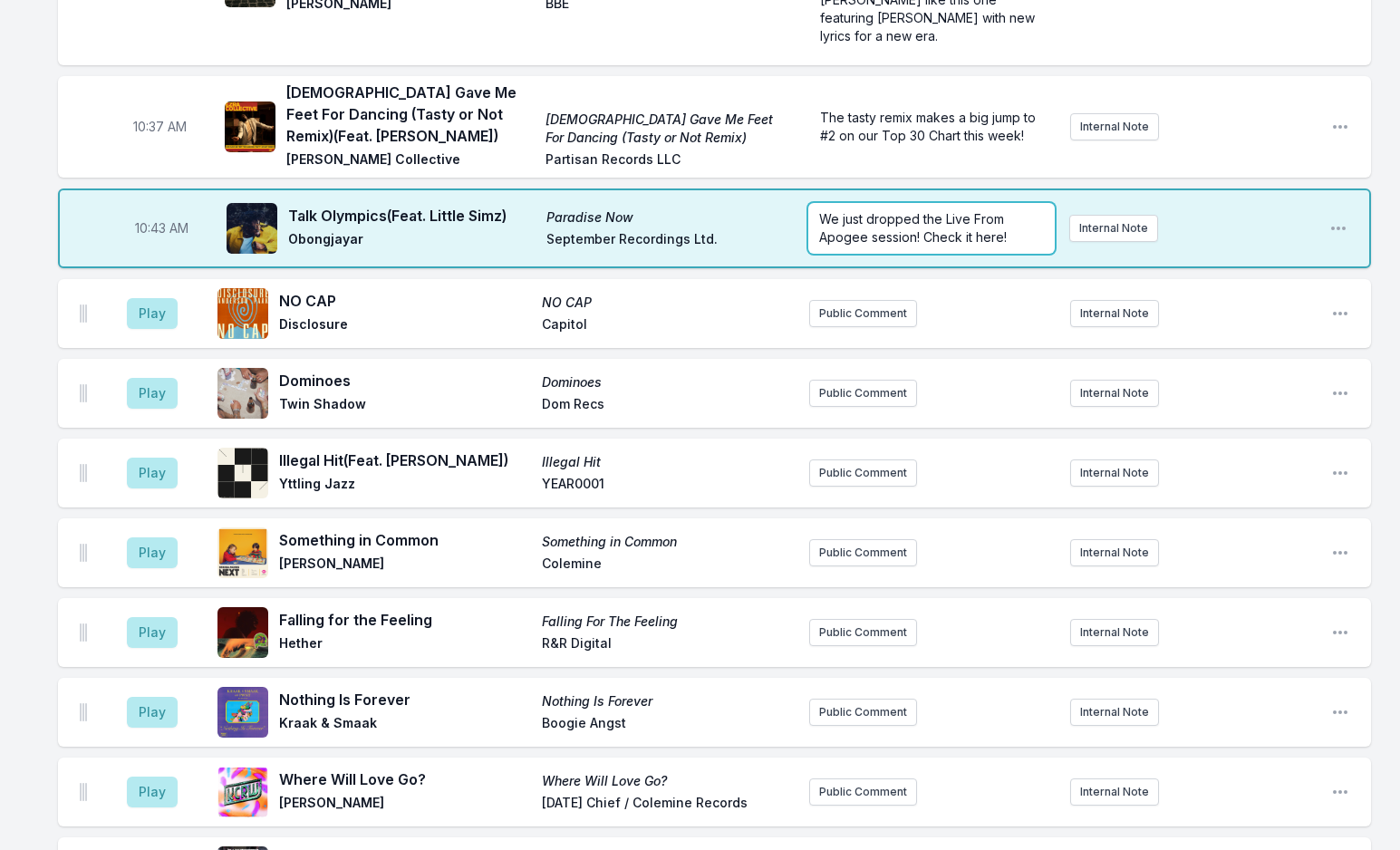
click at [997, 211] on span "We just dropped the Live From Apogee session! Check it here!" at bounding box center [913, 228] width 189 height 34
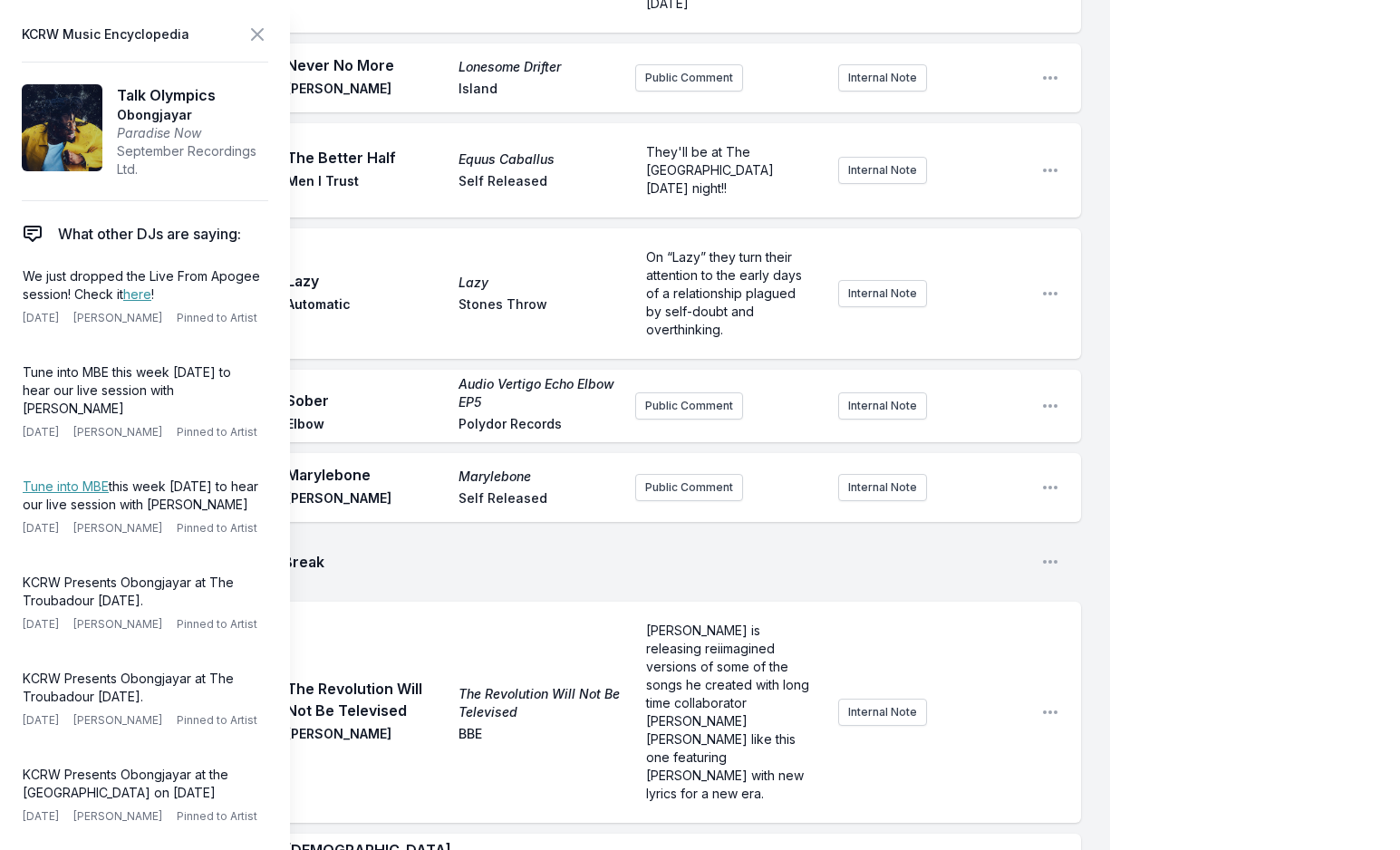
drag, startPoint x: 700, startPoint y: 730, endPoint x: 776, endPoint y: 720, distance: 76.7
click at [260, 35] on icon at bounding box center [256, 34] width 22 height 22
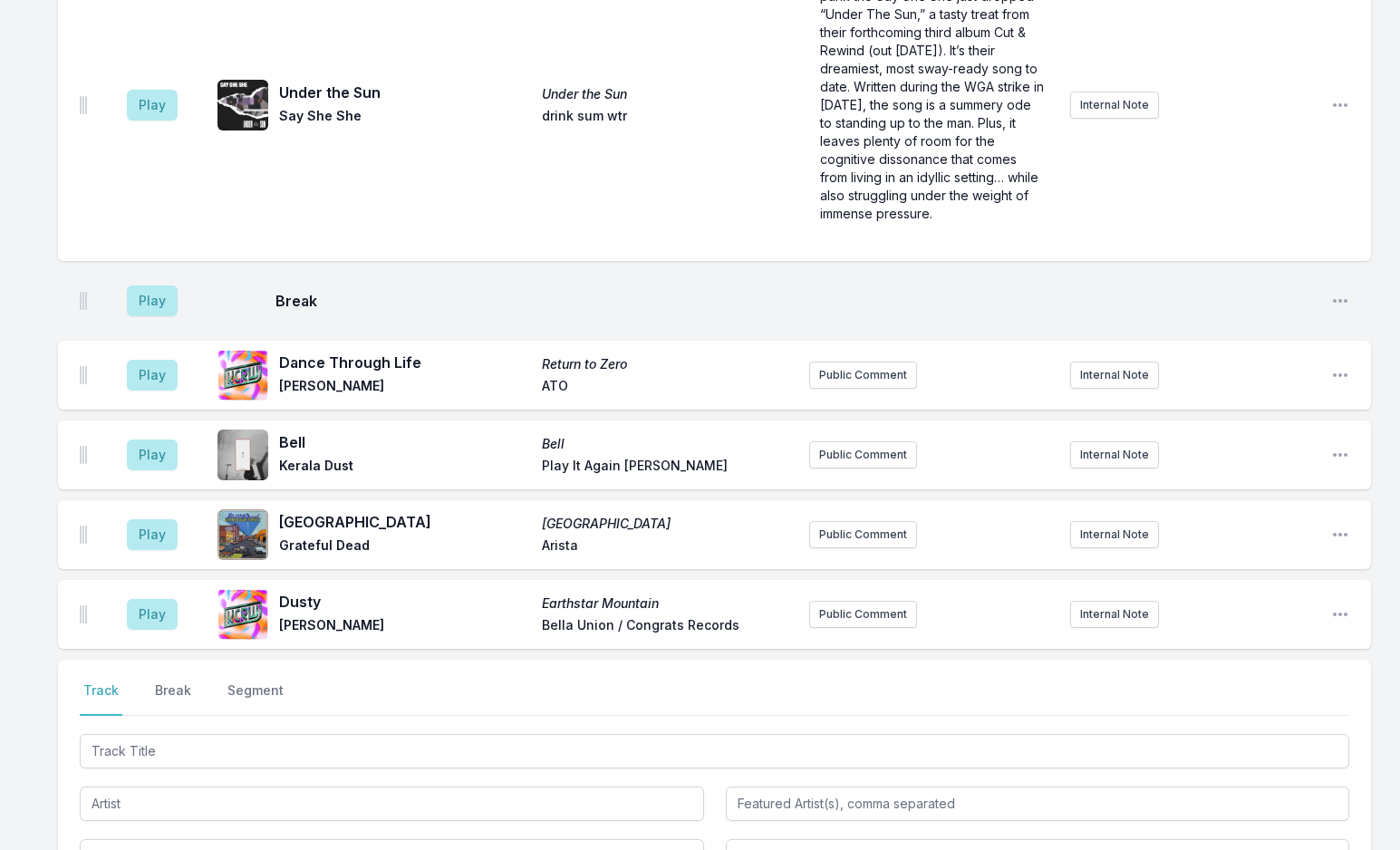
scroll to position [5731, 0]
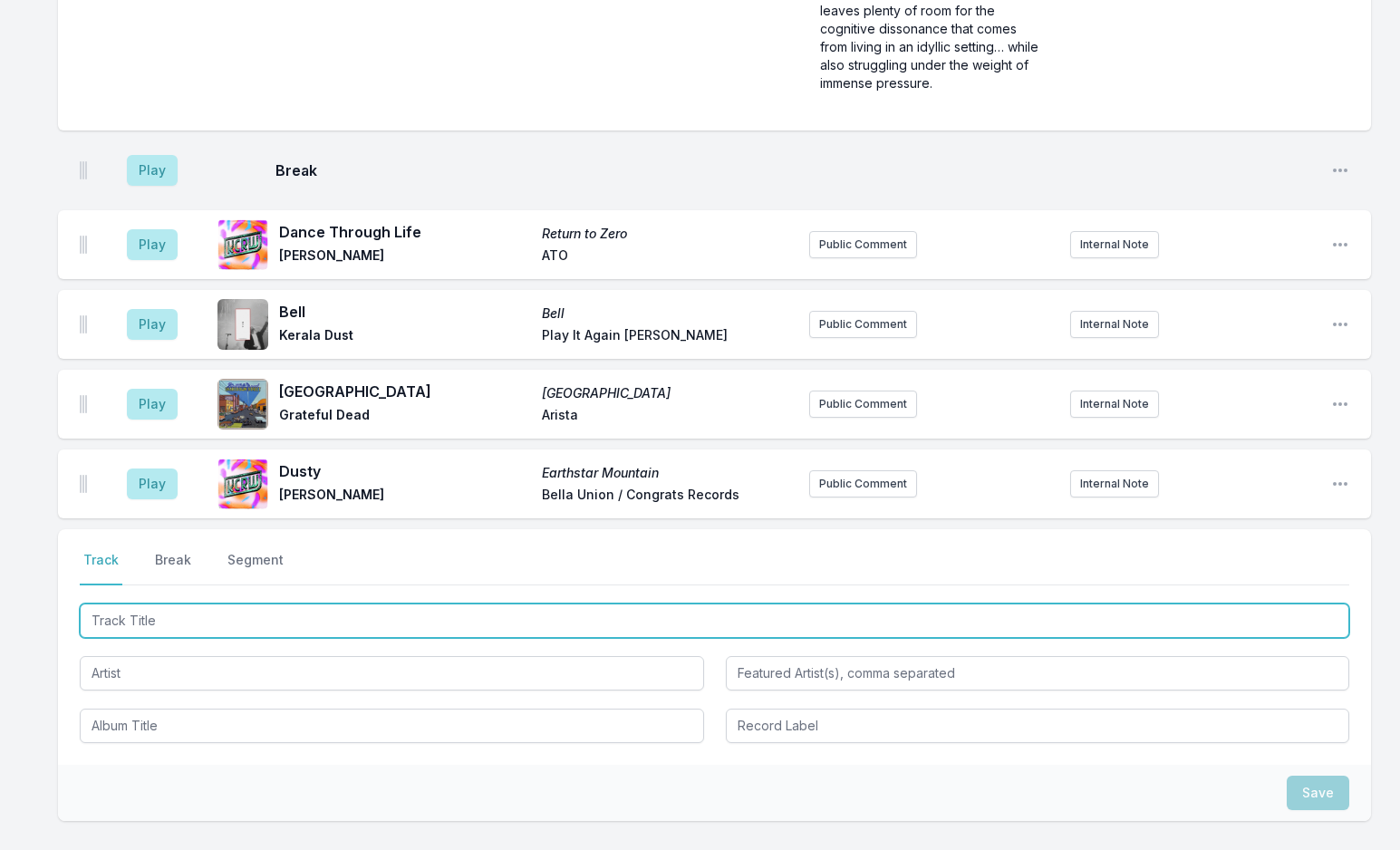
click at [224, 604] on input "Track Title" at bounding box center [715, 621] width 1269 height 35
type input "Your Lord"
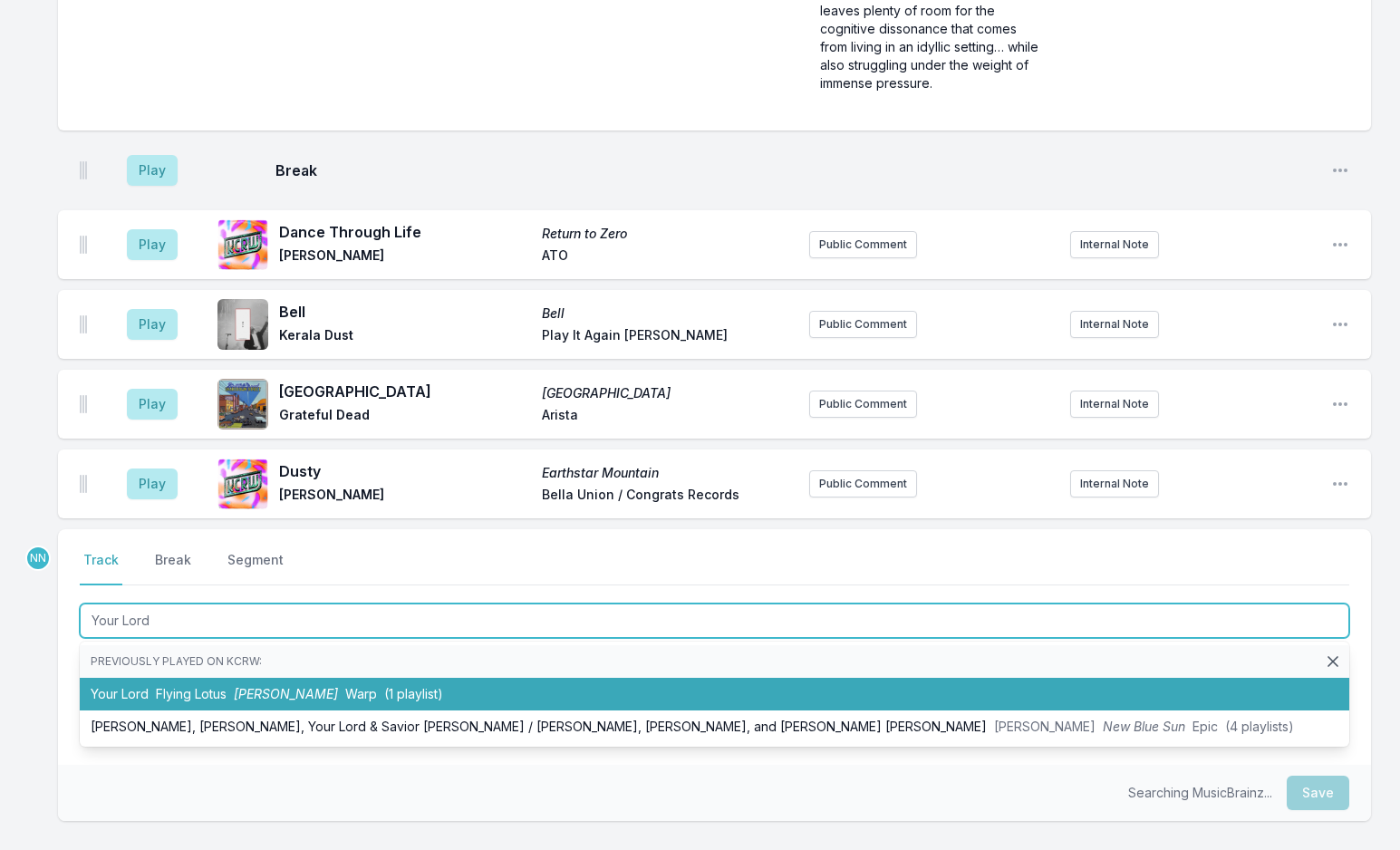
click at [223, 686] on span "Flying Lotus" at bounding box center [191, 693] width 70 height 15
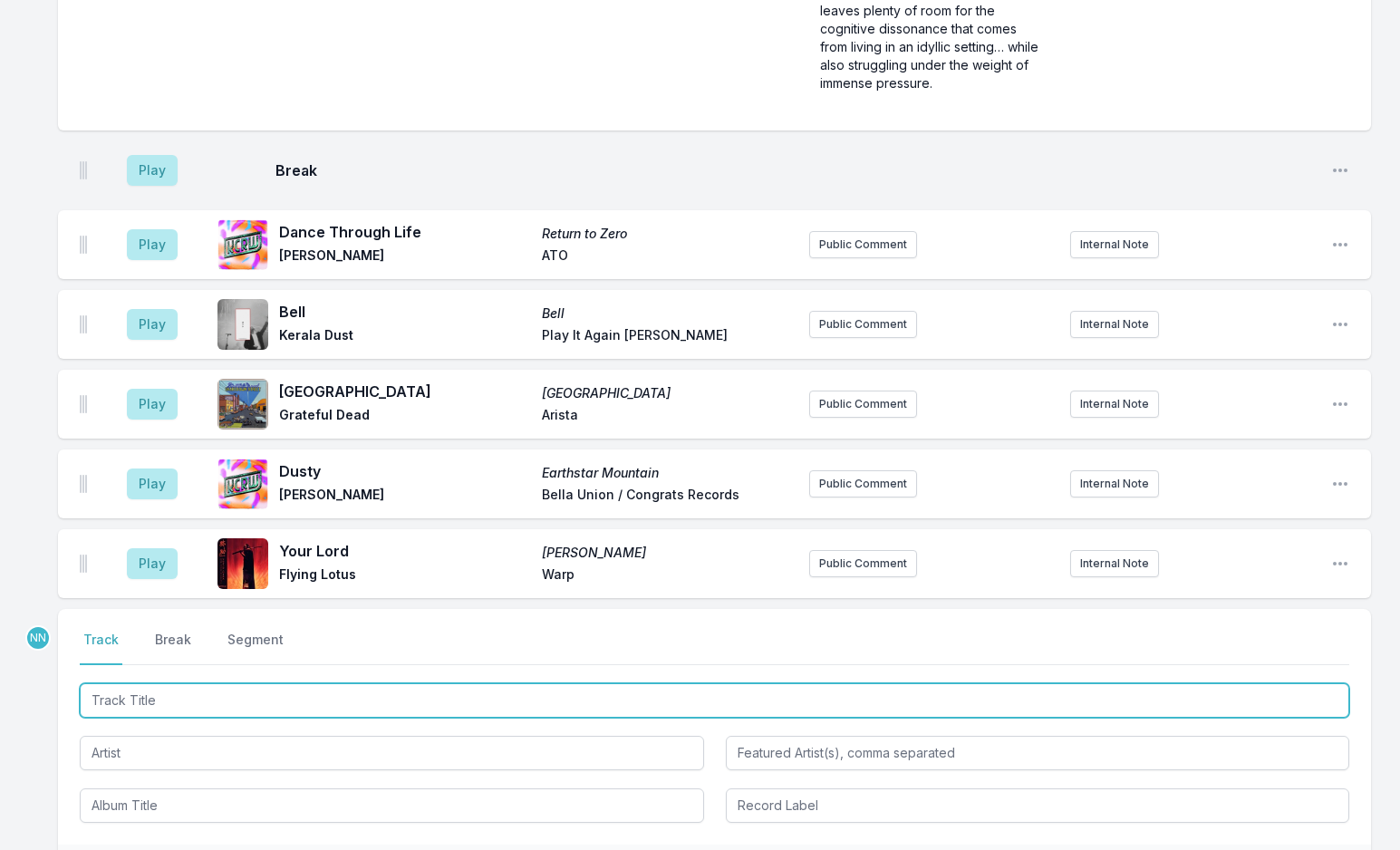
scroll to position [5811, 0]
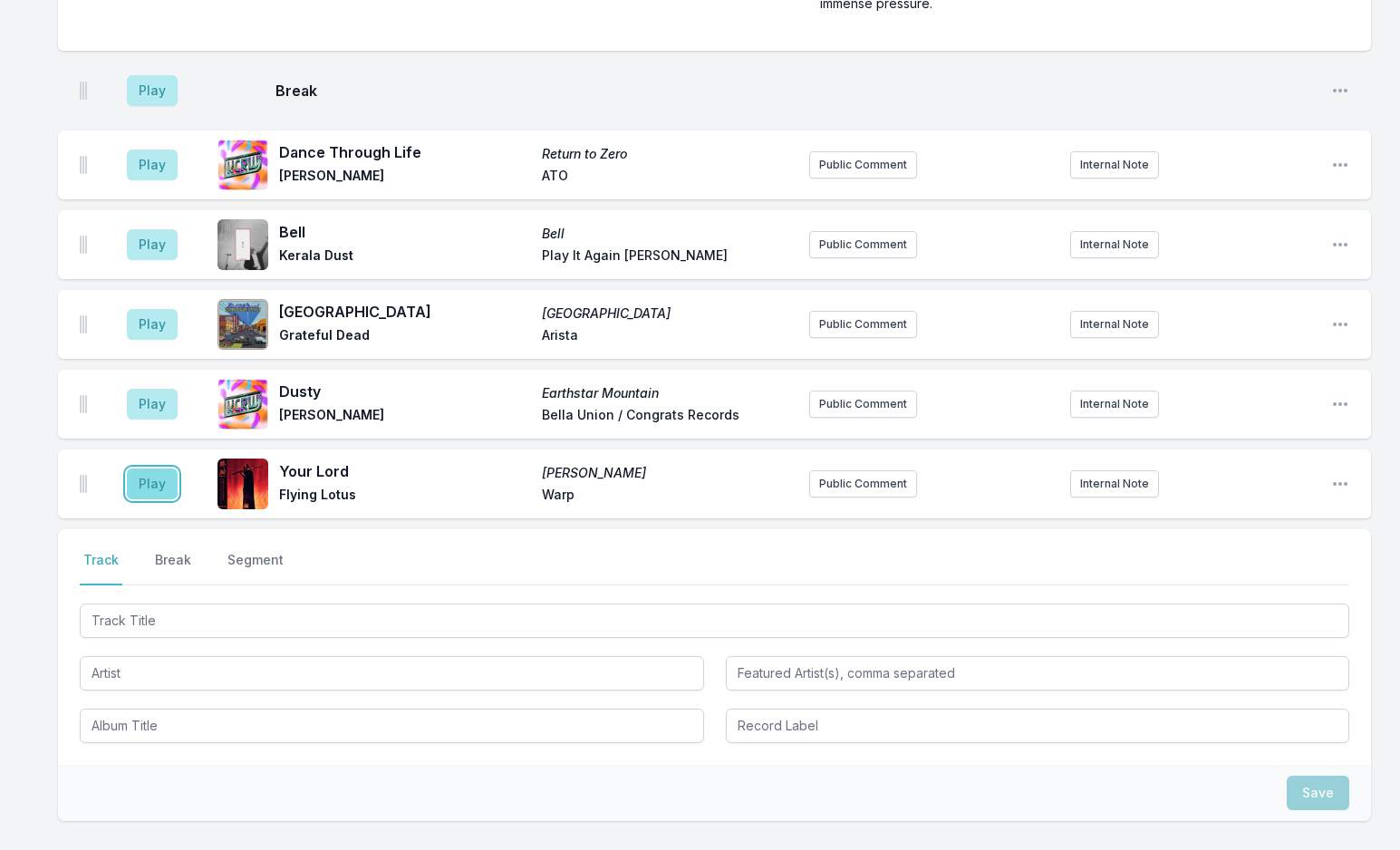
click at [152, 469] on button "Play" at bounding box center [152, 484] width 51 height 31
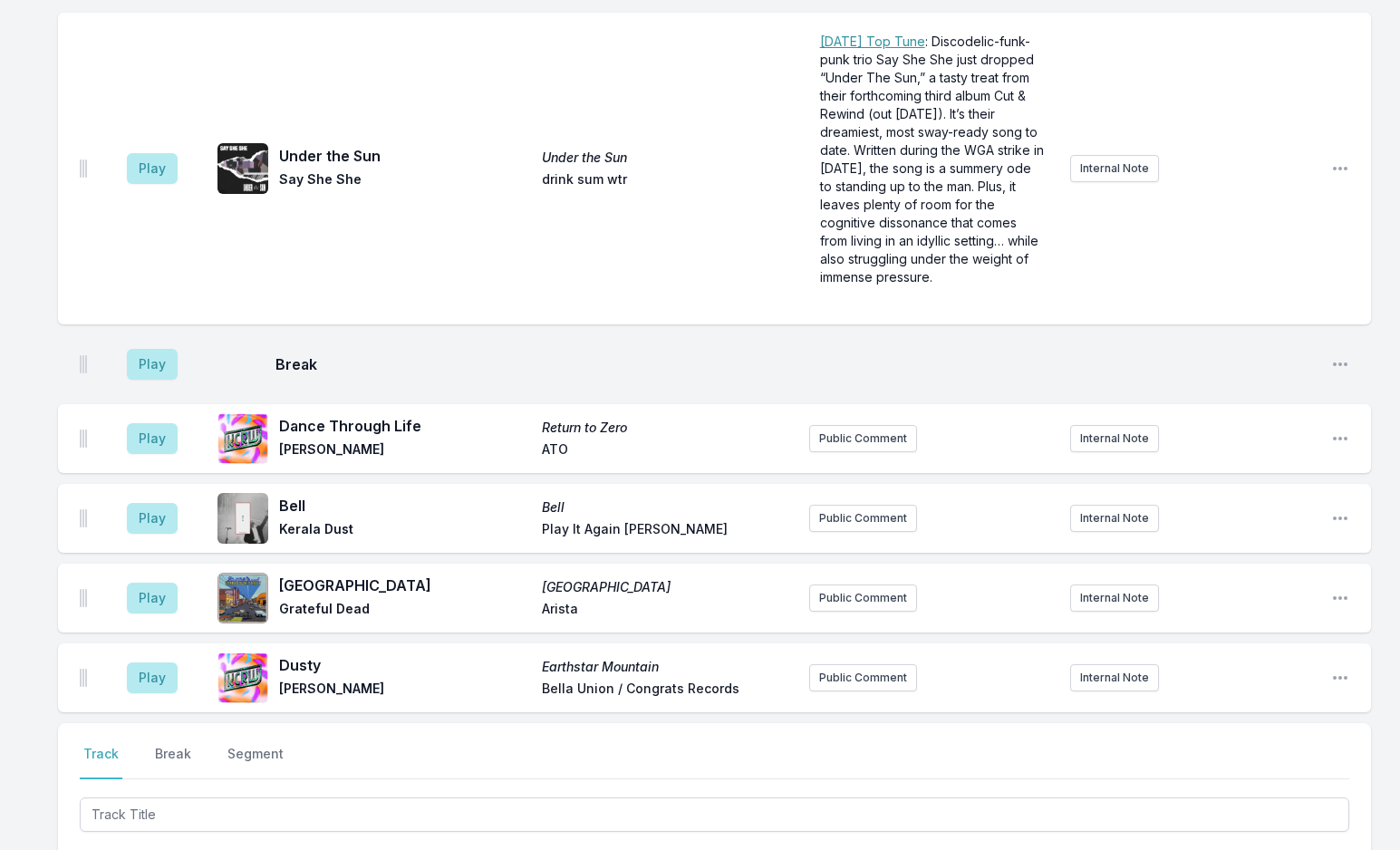
scroll to position [5630, 0]
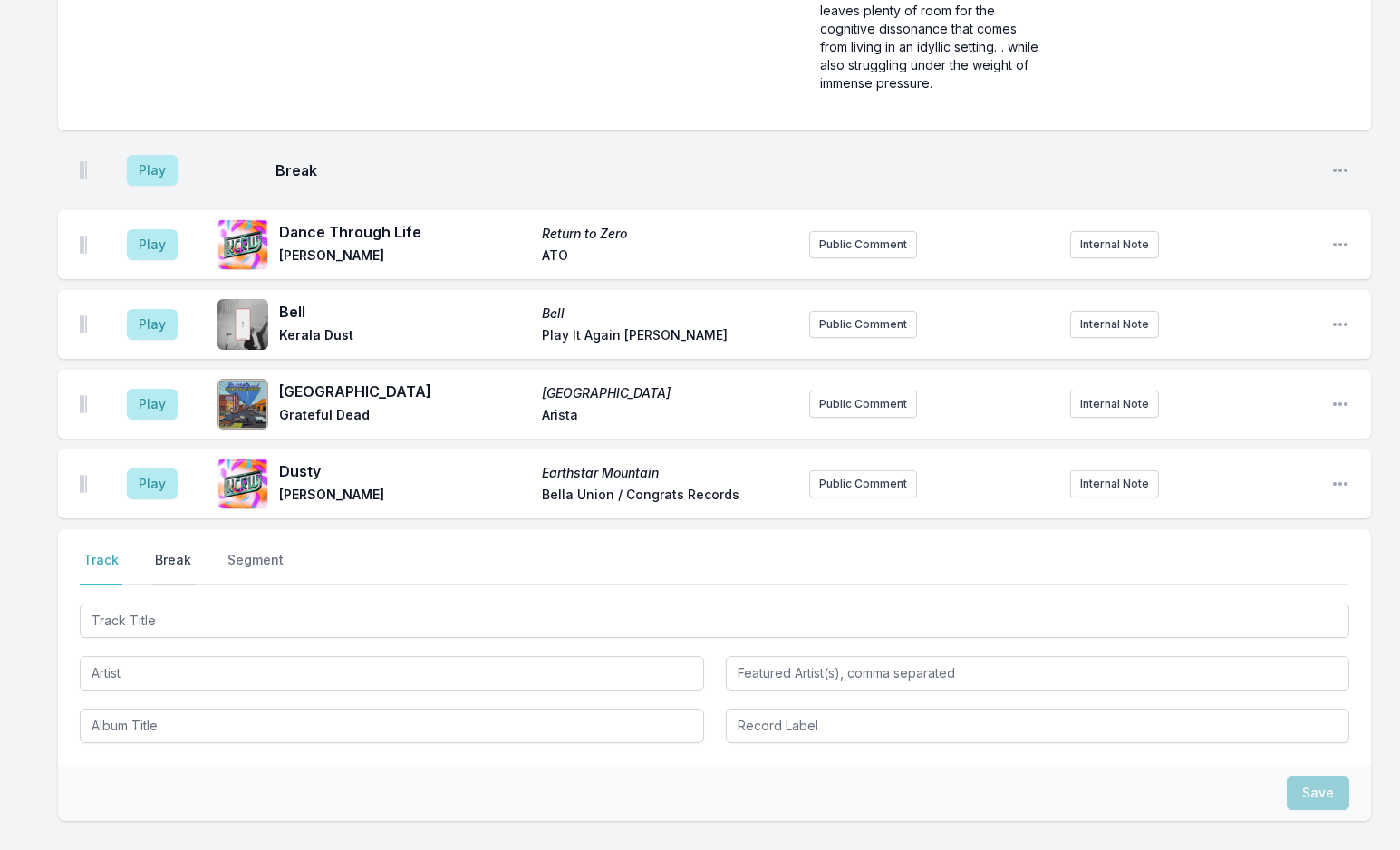
click at [156, 551] on button "Break" at bounding box center [173, 568] width 43 height 35
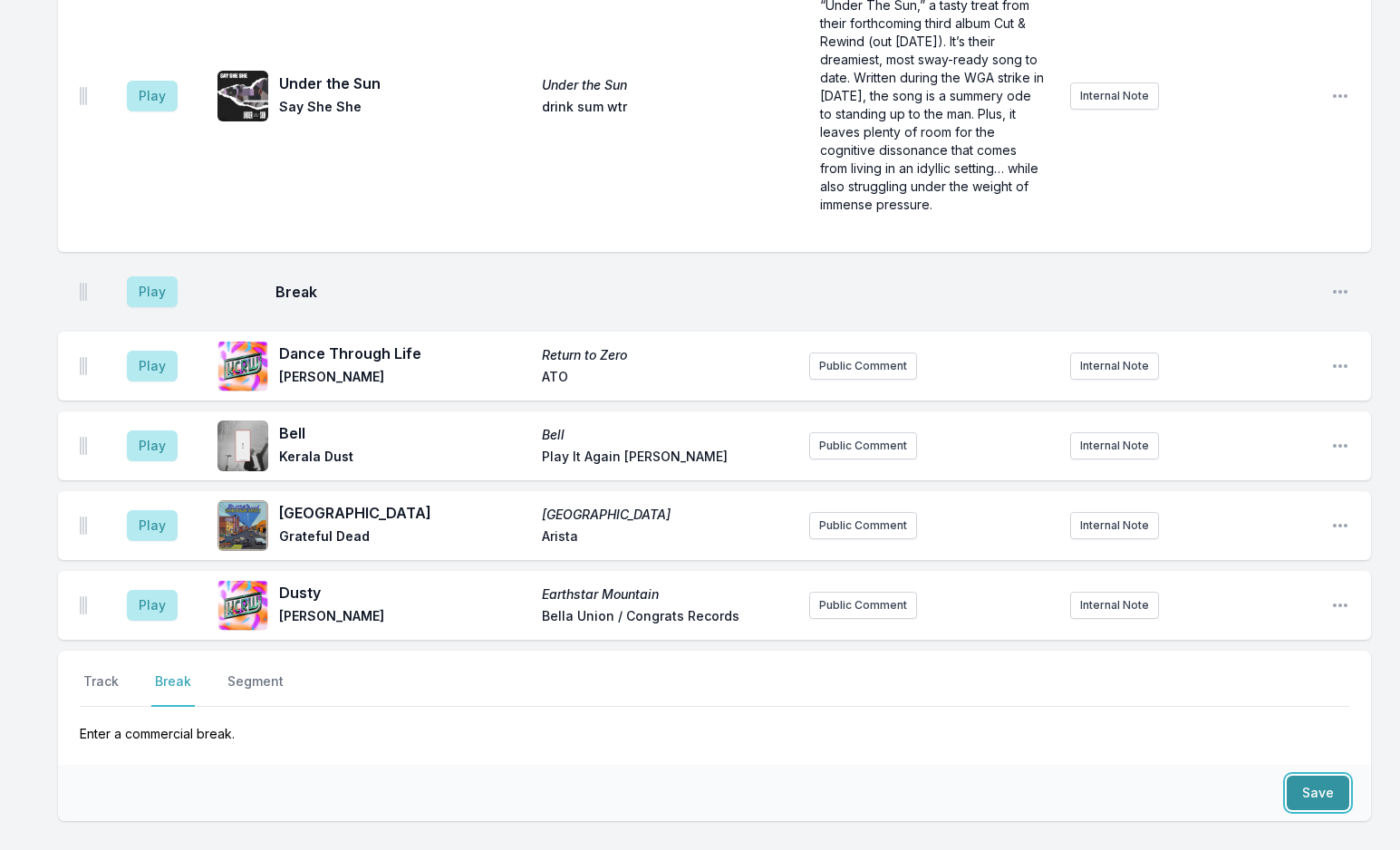
click at [1329, 776] on button "Save" at bounding box center [1317, 793] width 63 height 35
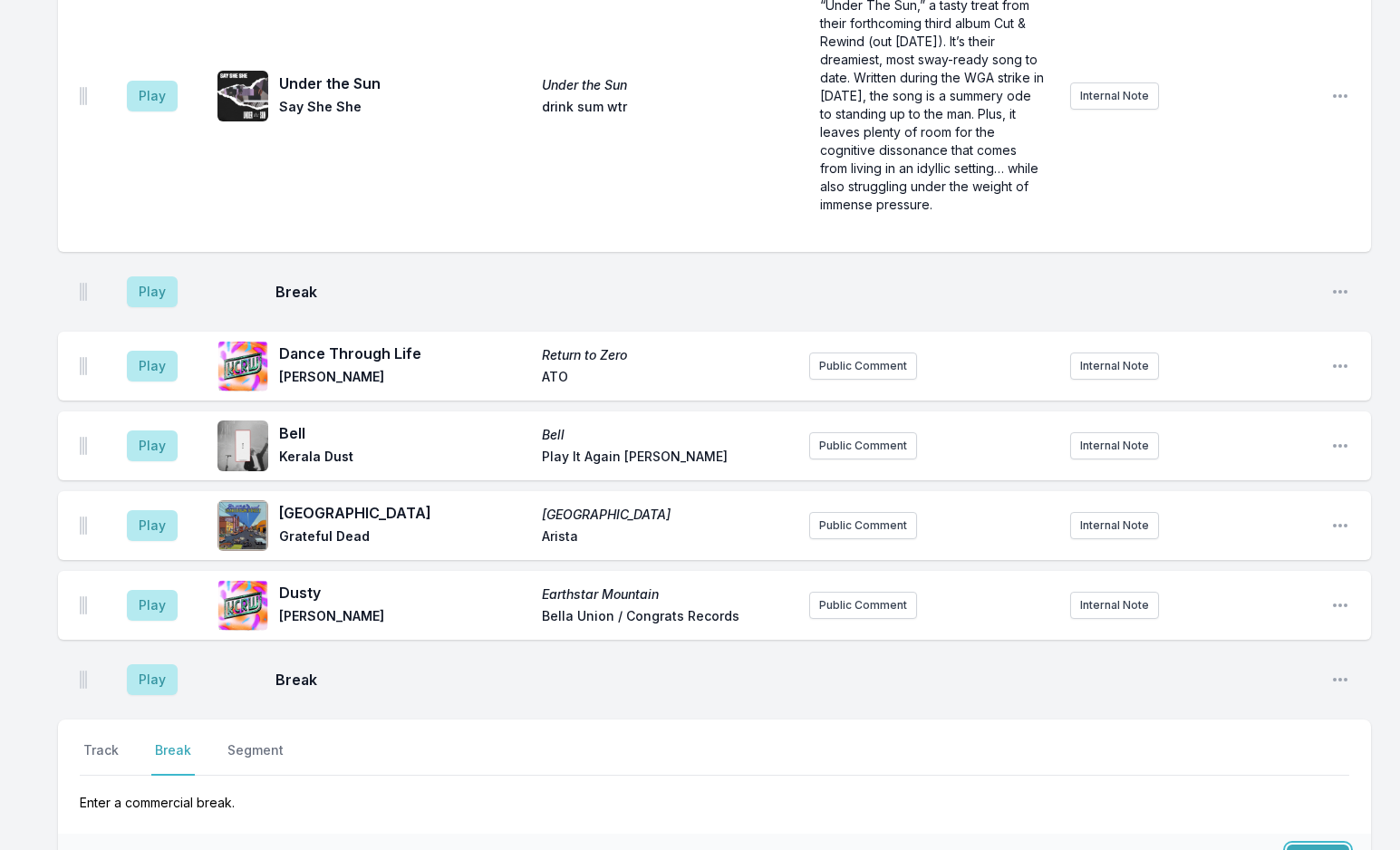
scroll to position [5758, 0]
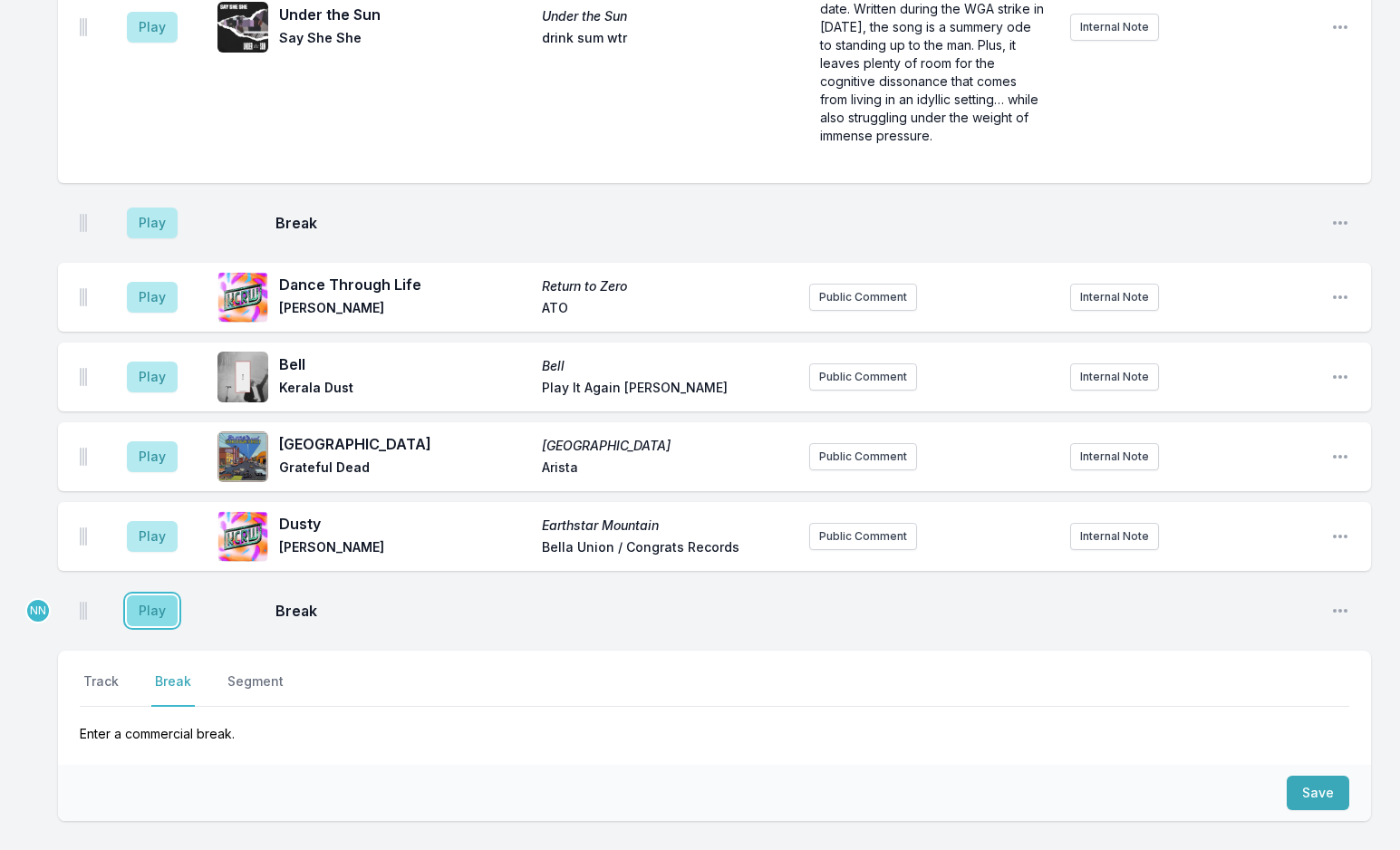
click at [147, 595] on button "Play" at bounding box center [152, 610] width 51 height 31
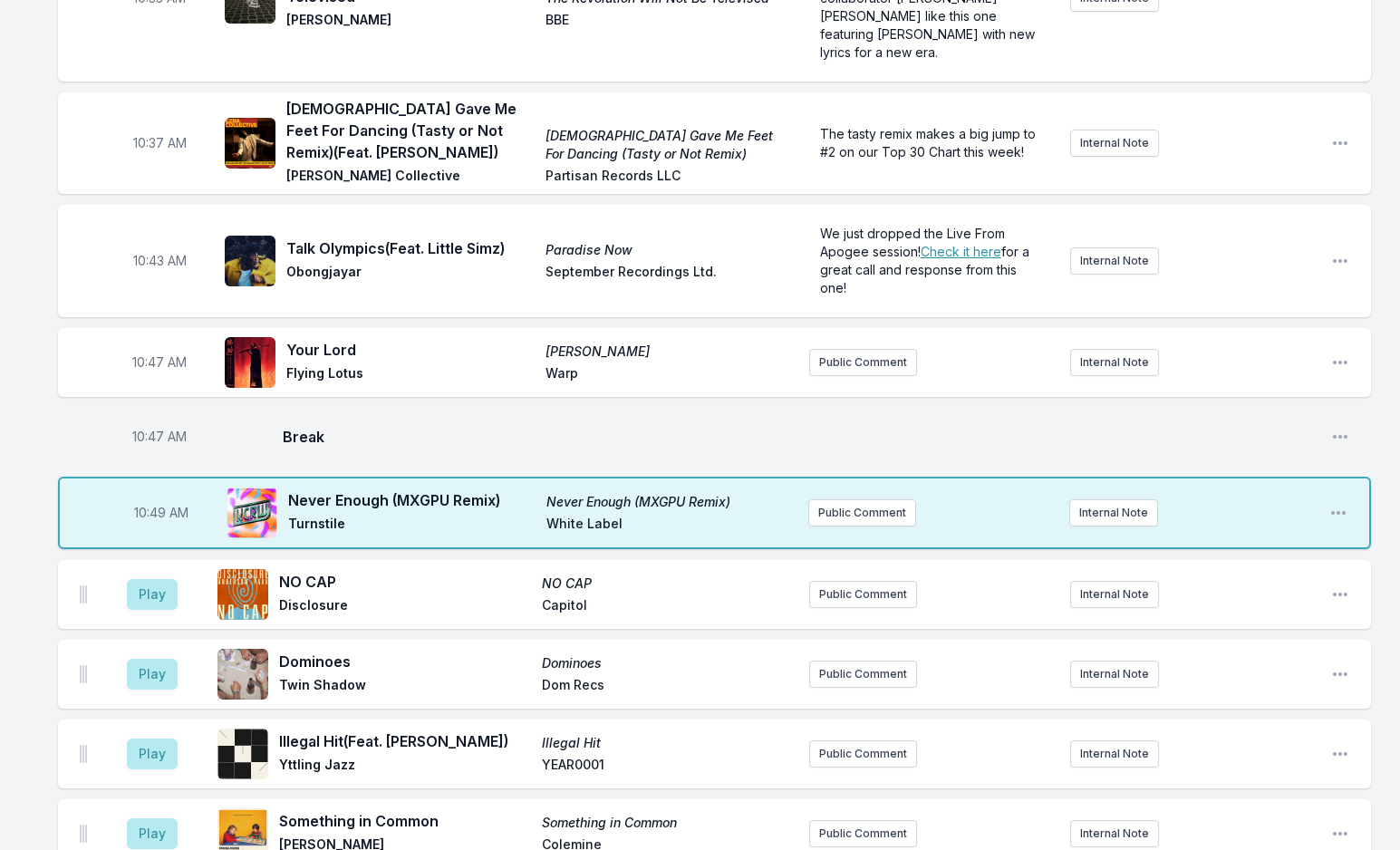
scroll to position [3402, 0]
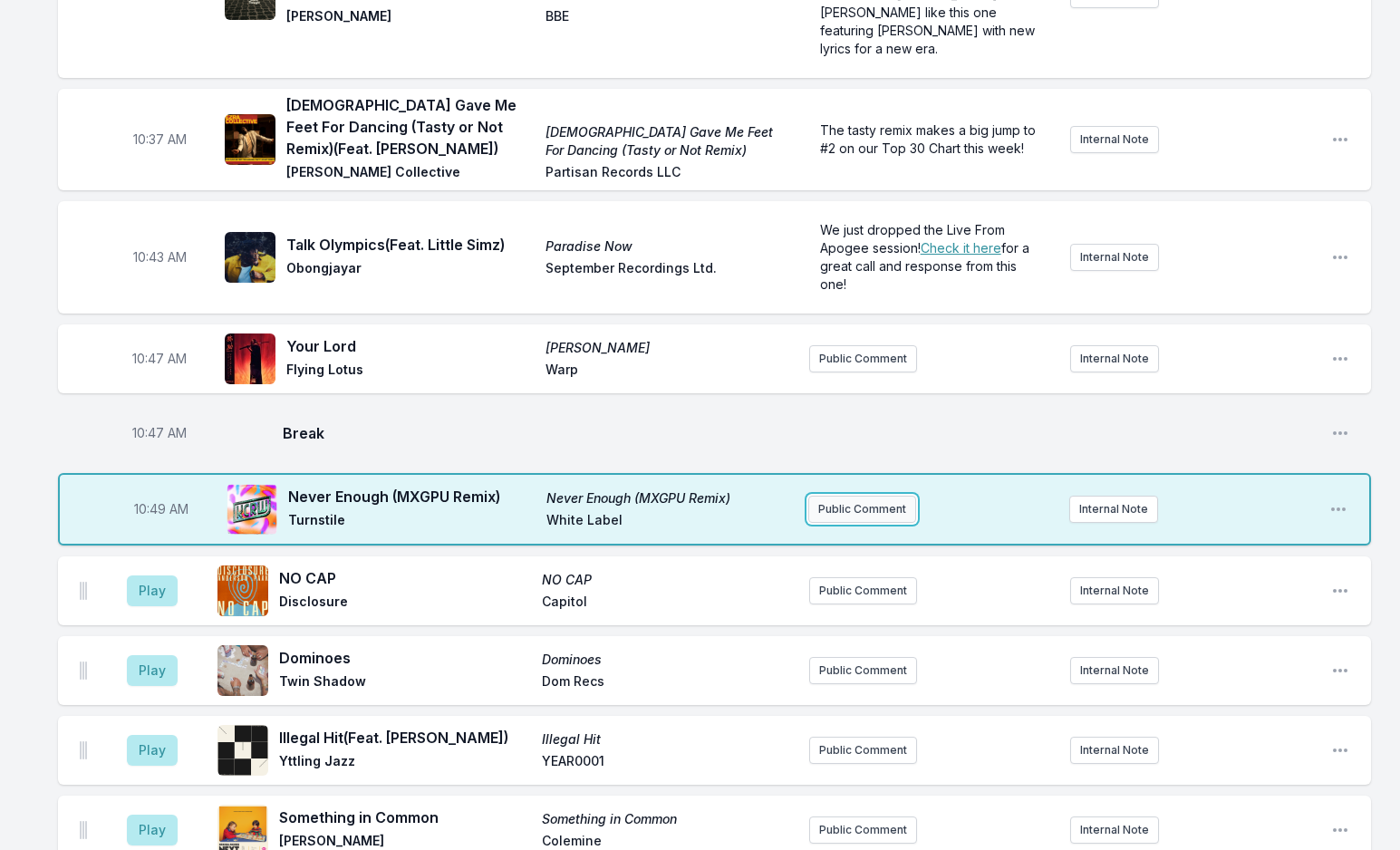
click at [854, 496] on button "Public Comment" at bounding box center [862, 509] width 108 height 27
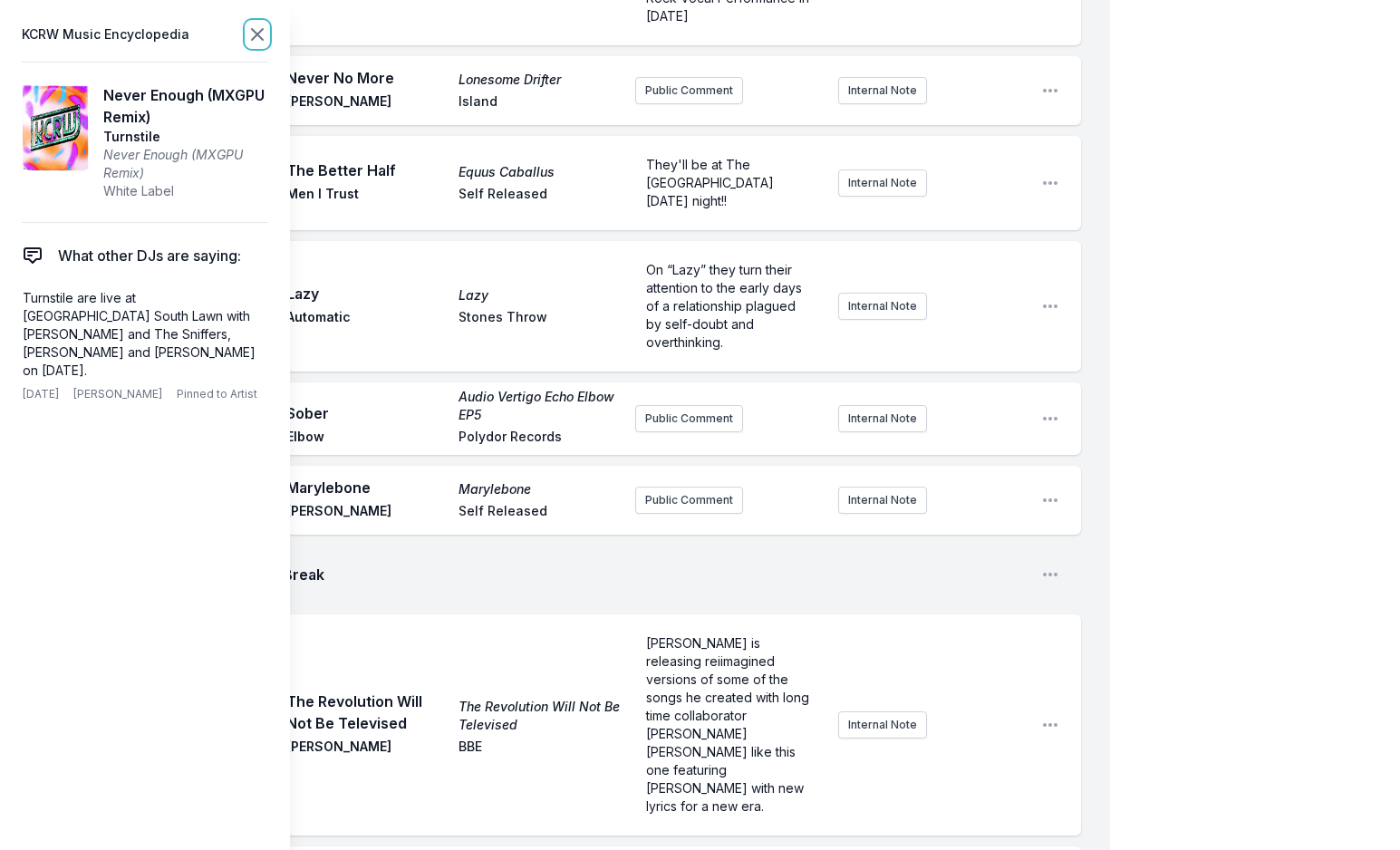
click at [255, 34] on icon at bounding box center [257, 35] width 11 height 11
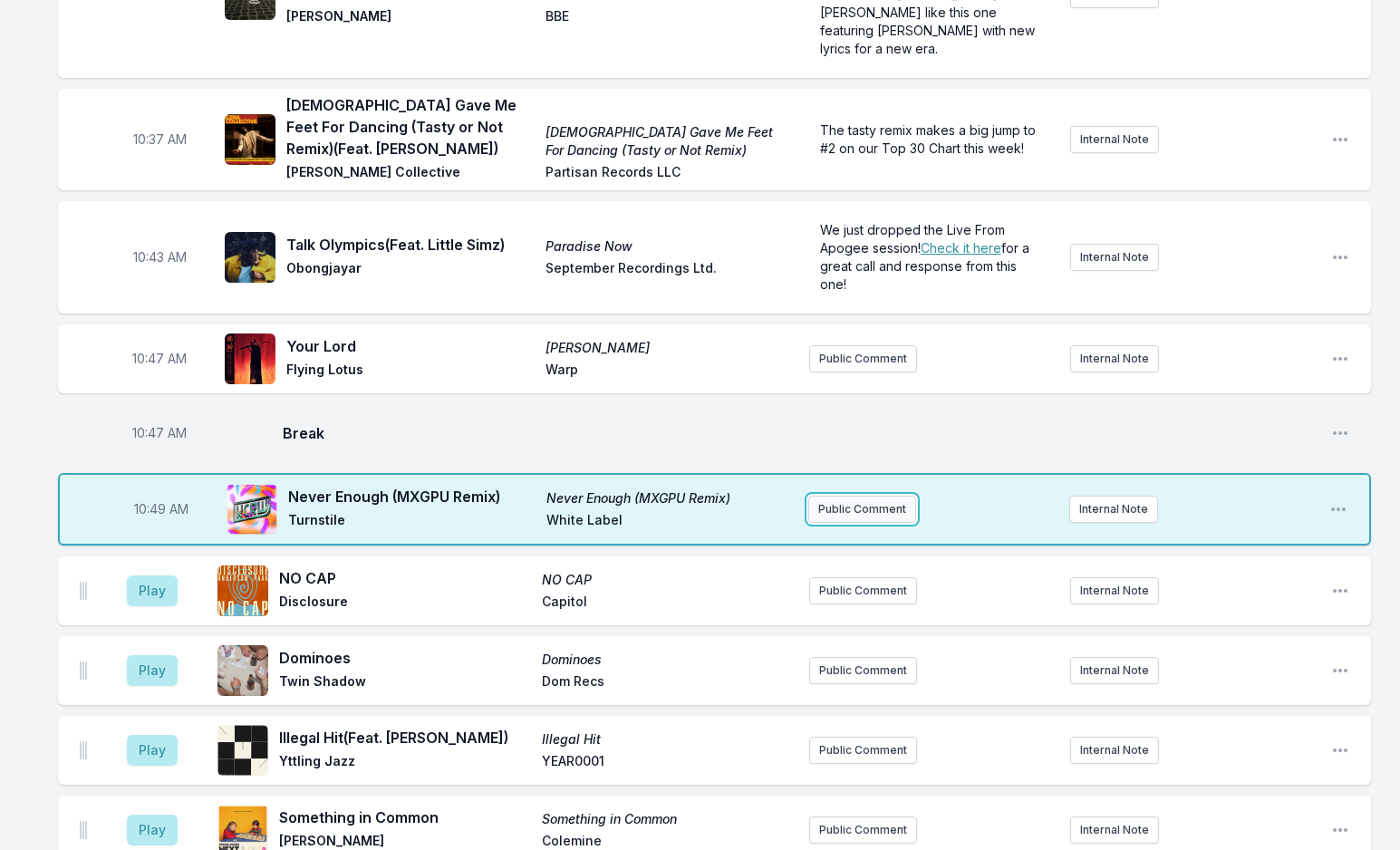
click at [842, 496] on button "Public Comment" at bounding box center [862, 509] width 108 height 27
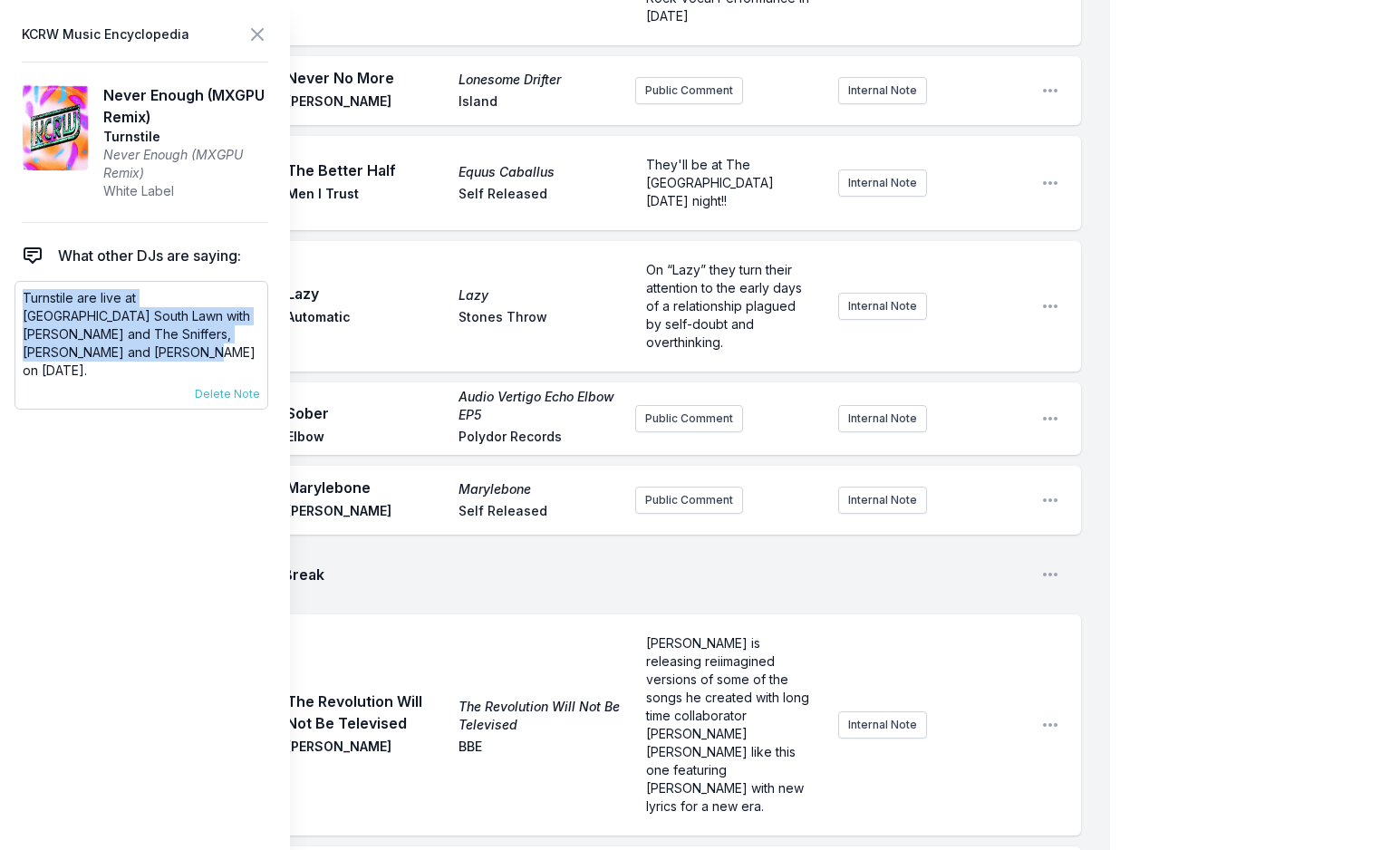
drag, startPoint x: 23, startPoint y: 299, endPoint x: 56, endPoint y: 356, distance: 65.9
click at [56, 356] on p "Turnstile are live at [GEOGRAPHIC_DATA] South Lawn with [PERSON_NAME] and The S…" at bounding box center [141, 334] width 238 height 90
copy p "Turnstile are live at [GEOGRAPHIC_DATA] South Lawn with [PERSON_NAME] and The S…"
click at [250, 36] on icon at bounding box center [256, 34] width 22 height 22
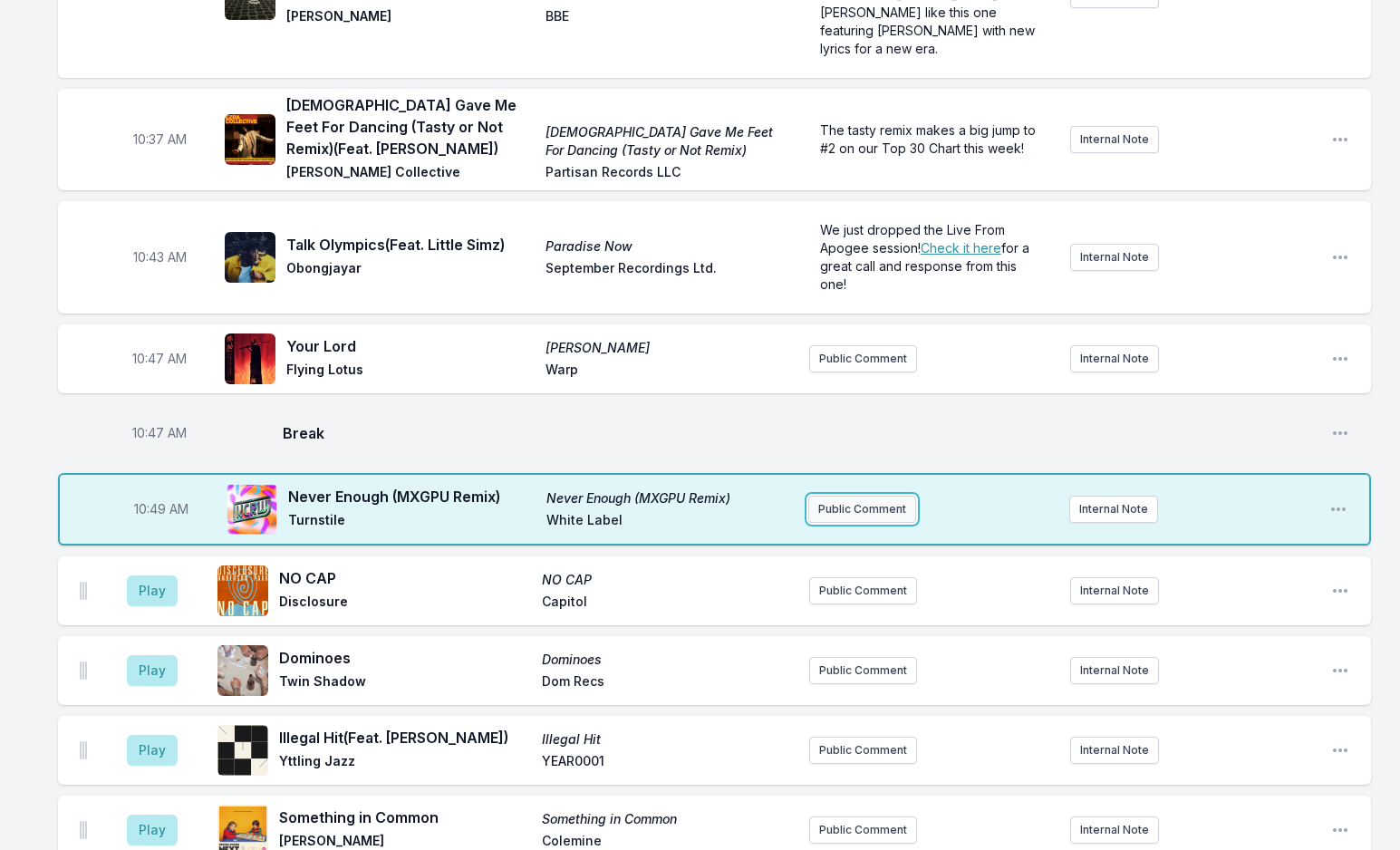
click at [865, 496] on button "Public Comment" at bounding box center [862, 509] width 108 height 27
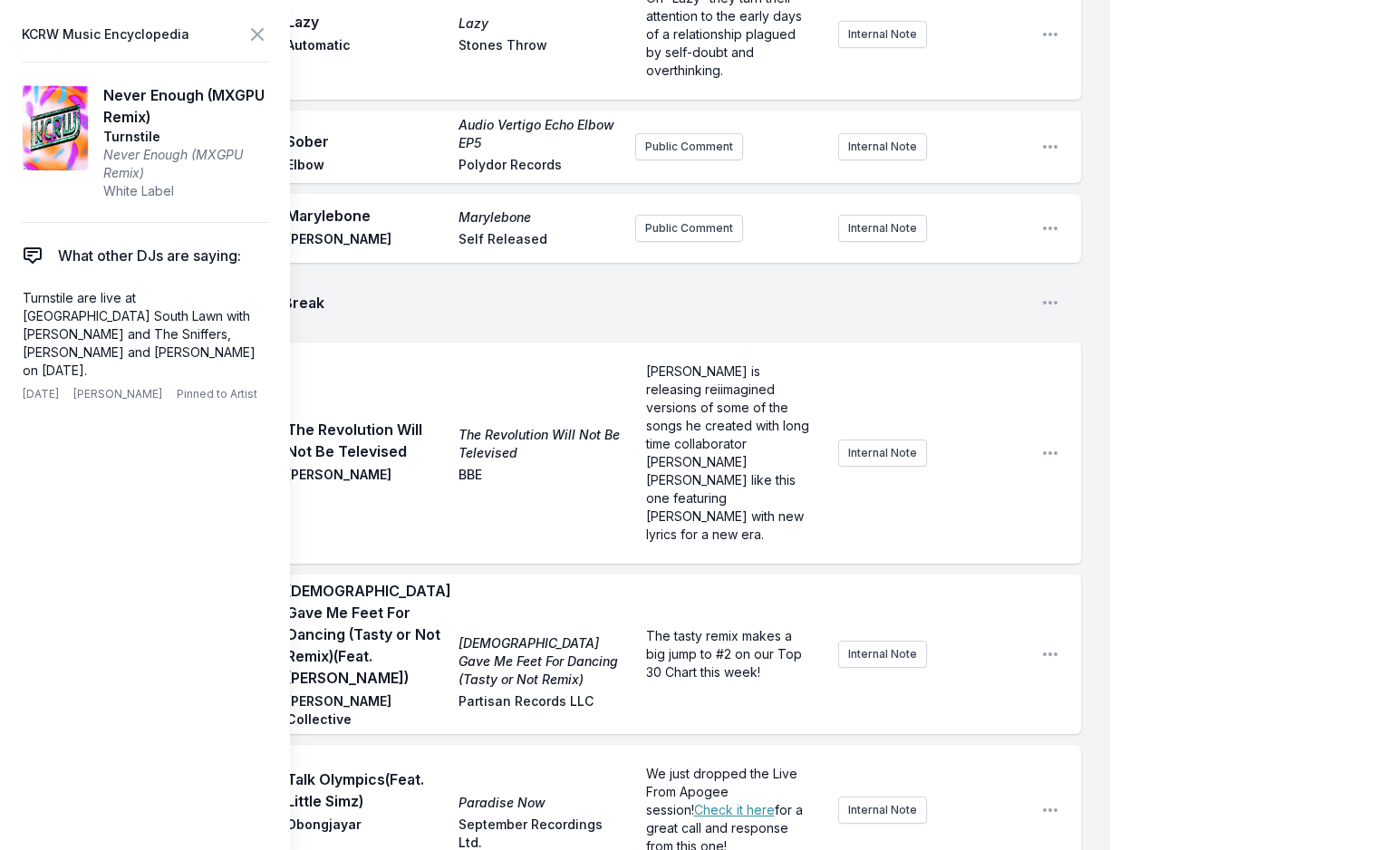
scroll to position [37, 0]
click at [251, 27] on icon at bounding box center [256, 34] width 22 height 22
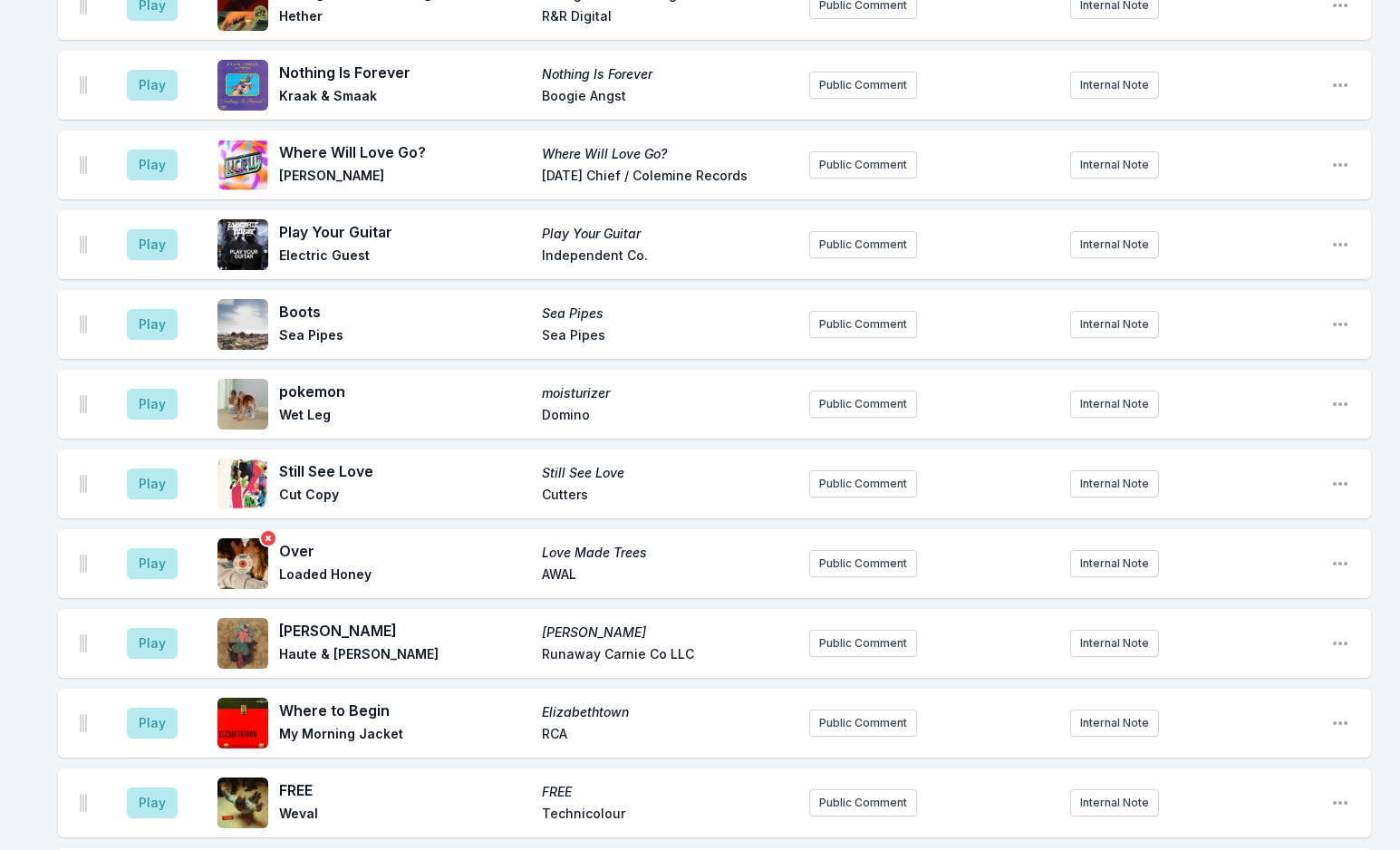
scroll to position [4398, 0]
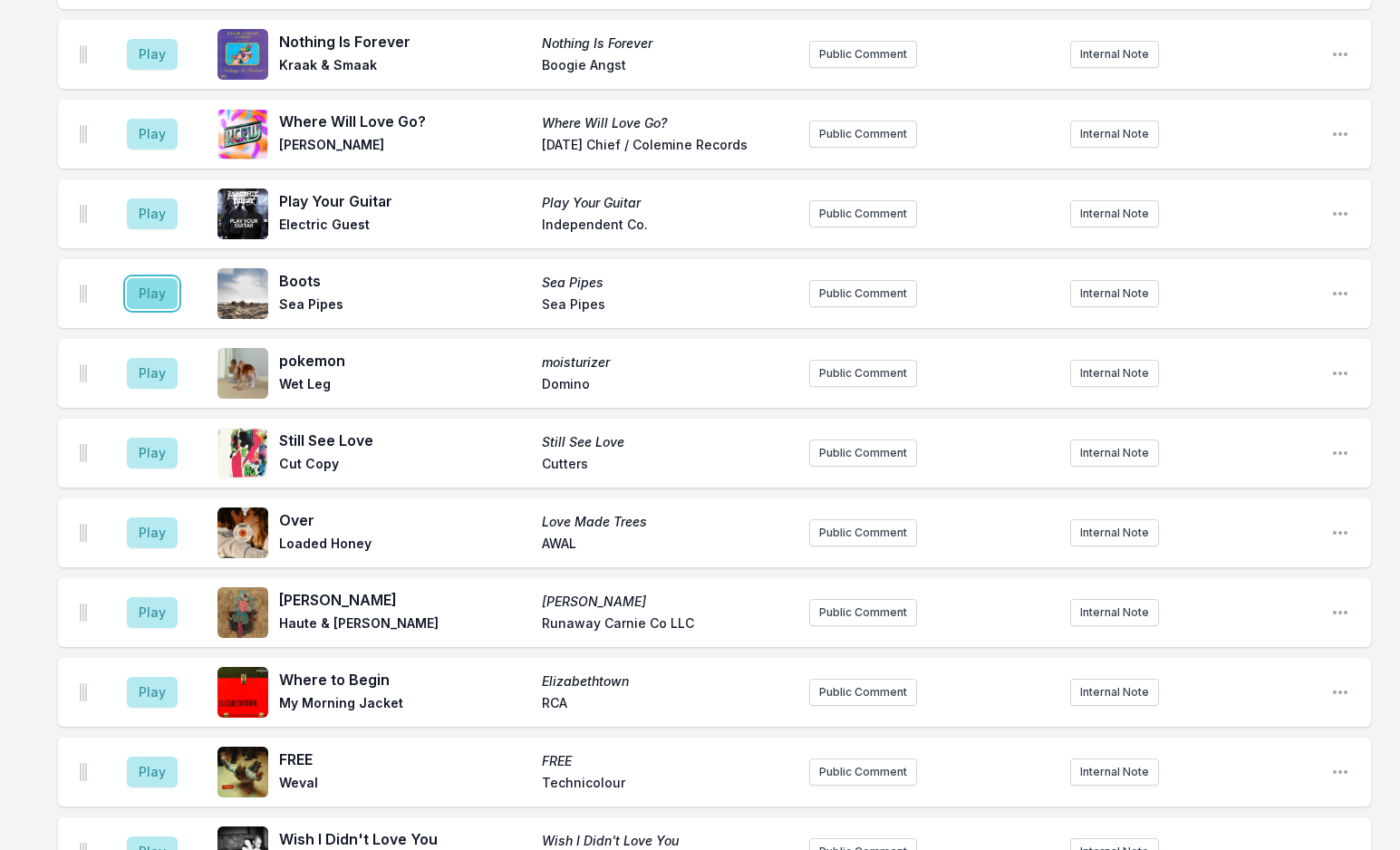
click at [144, 278] on button "Play" at bounding box center [152, 293] width 51 height 31
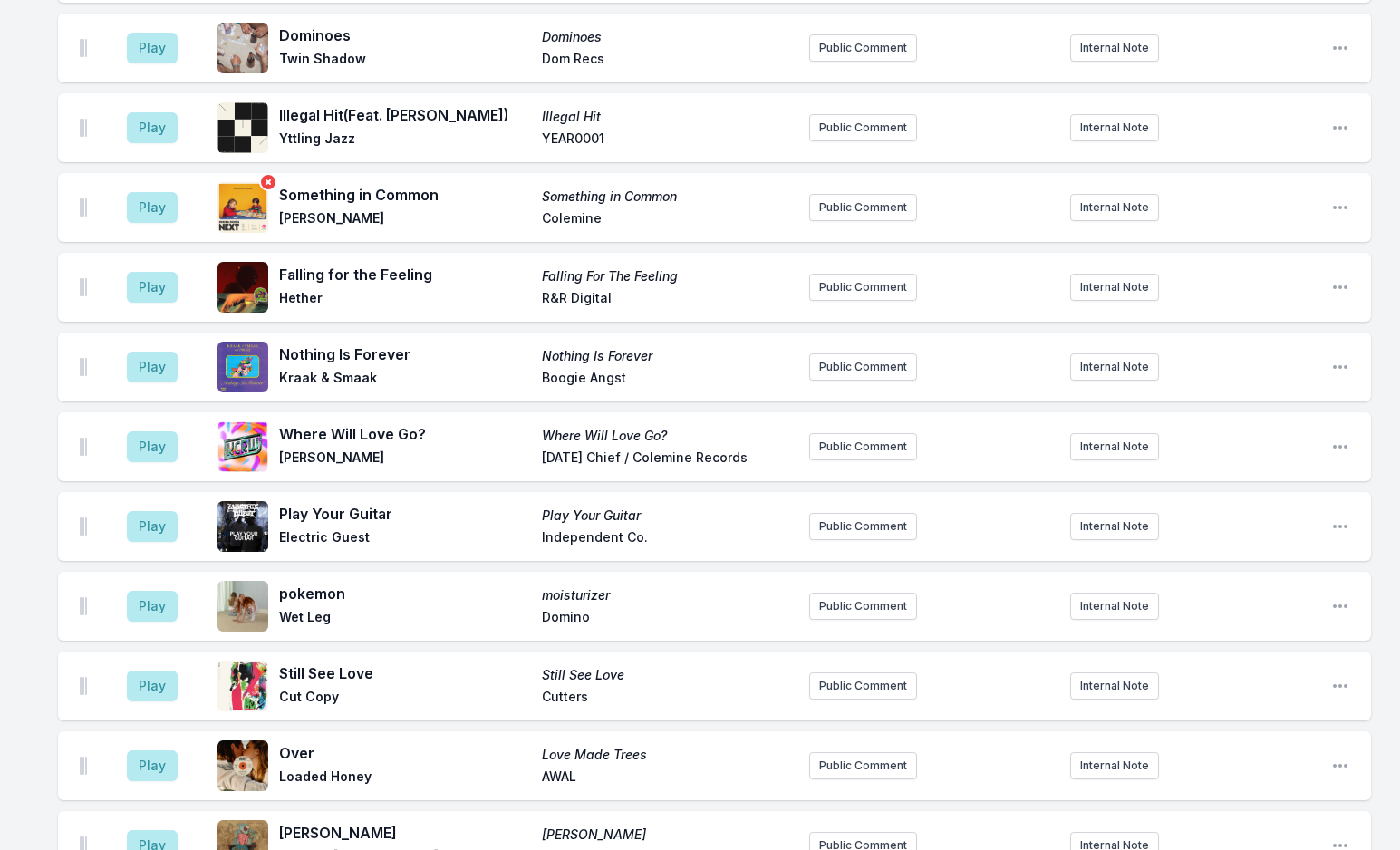
scroll to position [3856, 0]
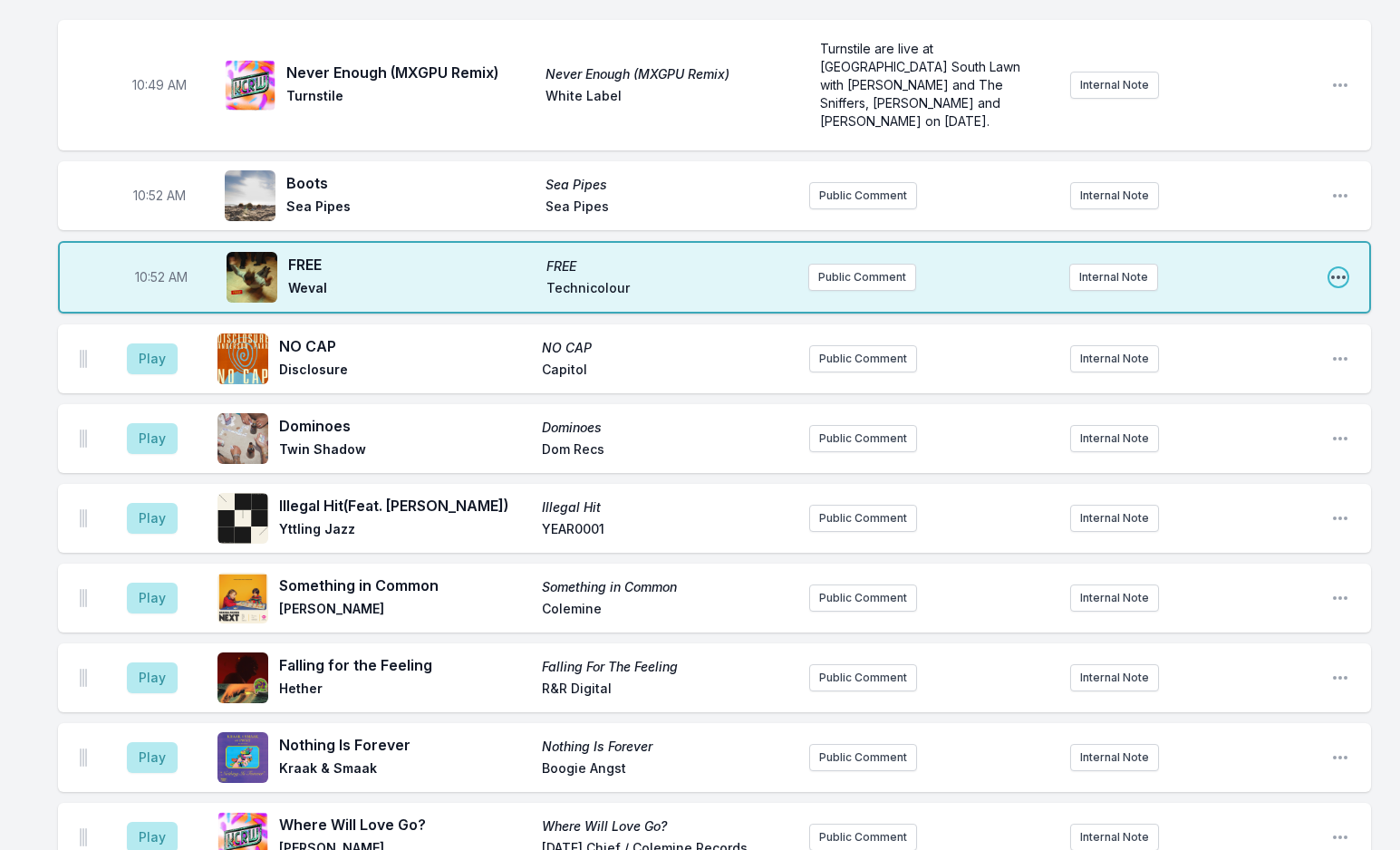
click at [1346, 269] on icon "Open playlist item options" at bounding box center [1337, 277] width 18 height 18
click at [1241, 330] on button "Edit Track Details" at bounding box center [1246, 346] width 203 height 33
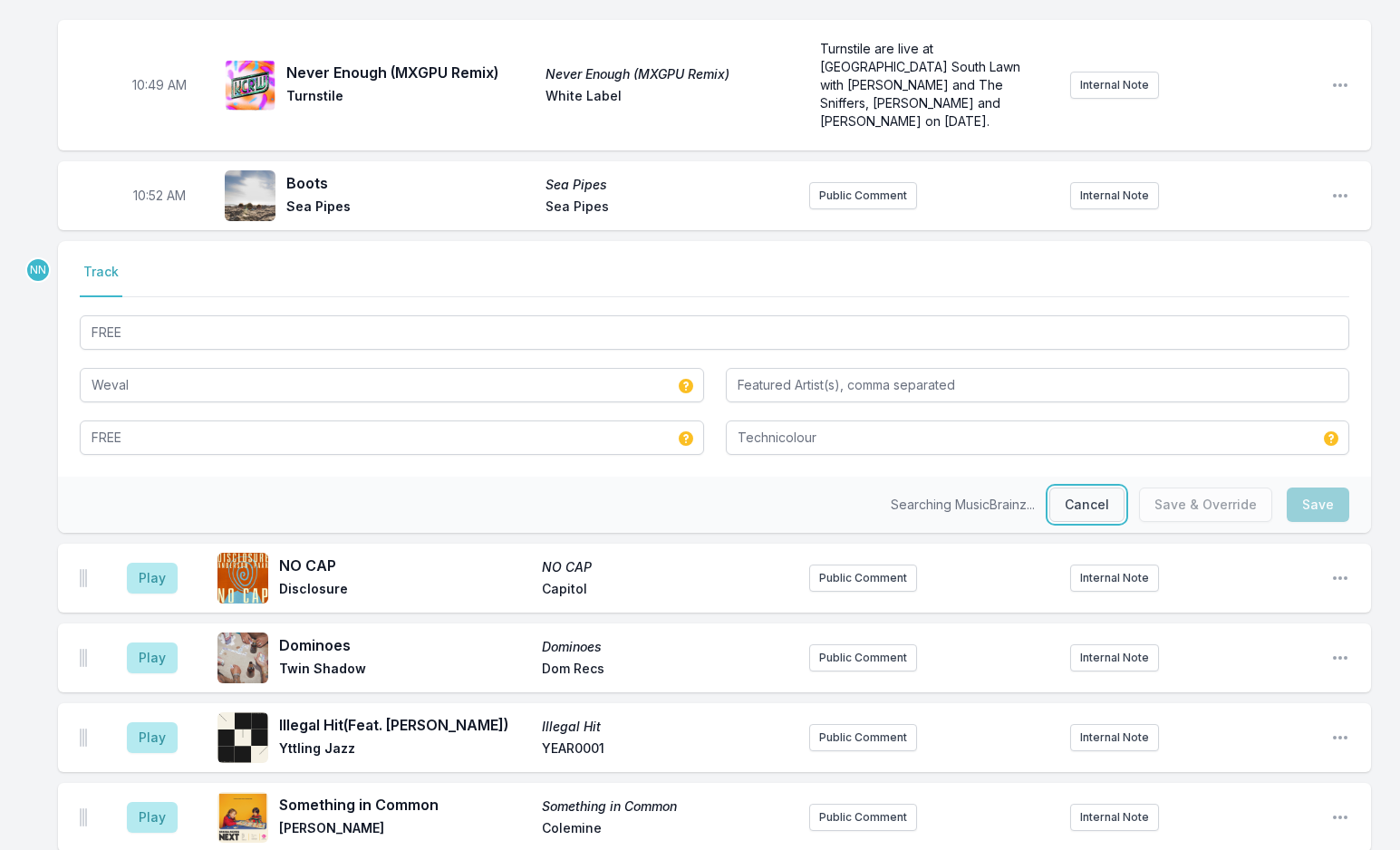
click at [1082, 487] on button "Cancel" at bounding box center [1086, 504] width 75 height 35
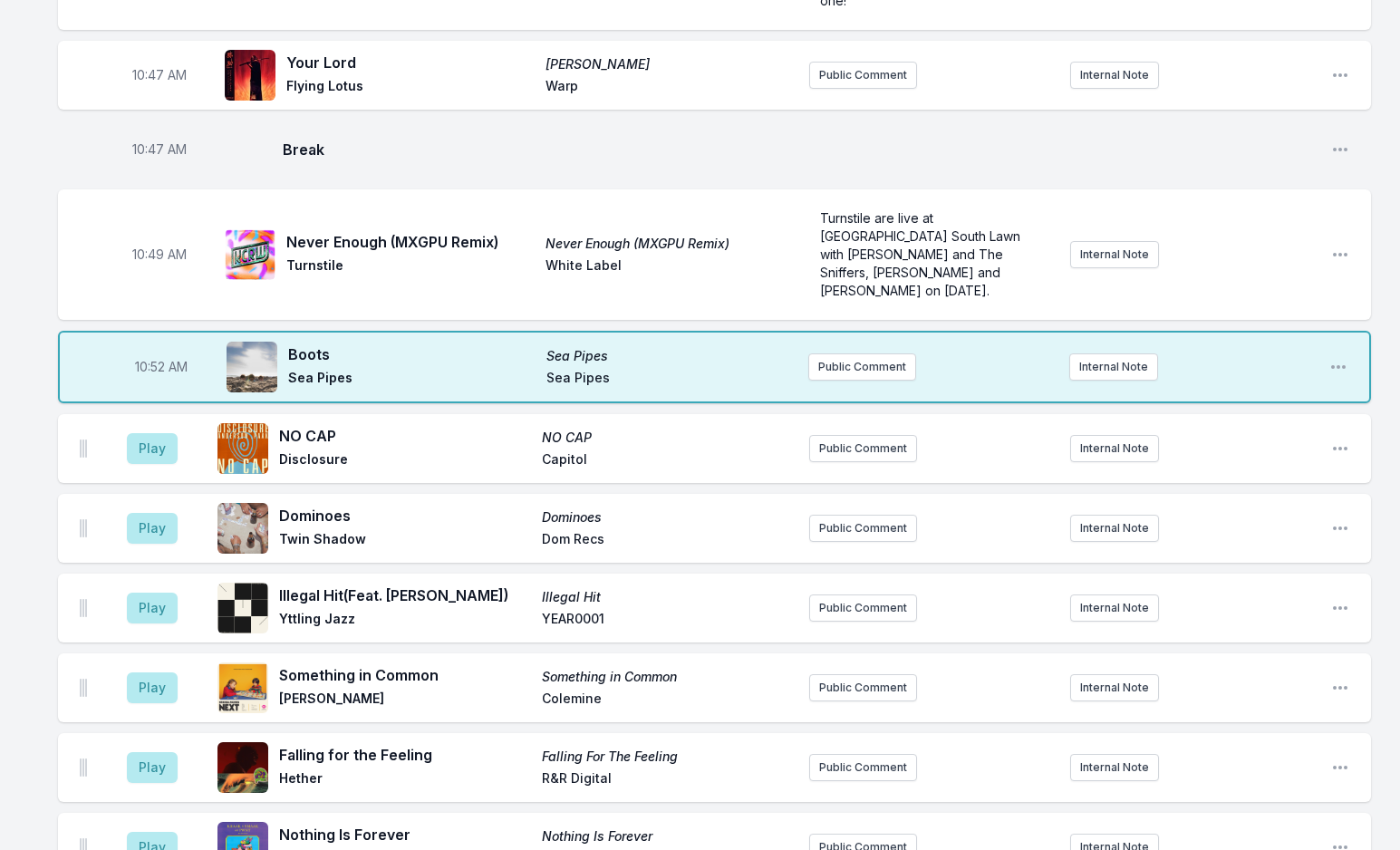
scroll to position [3764, 0]
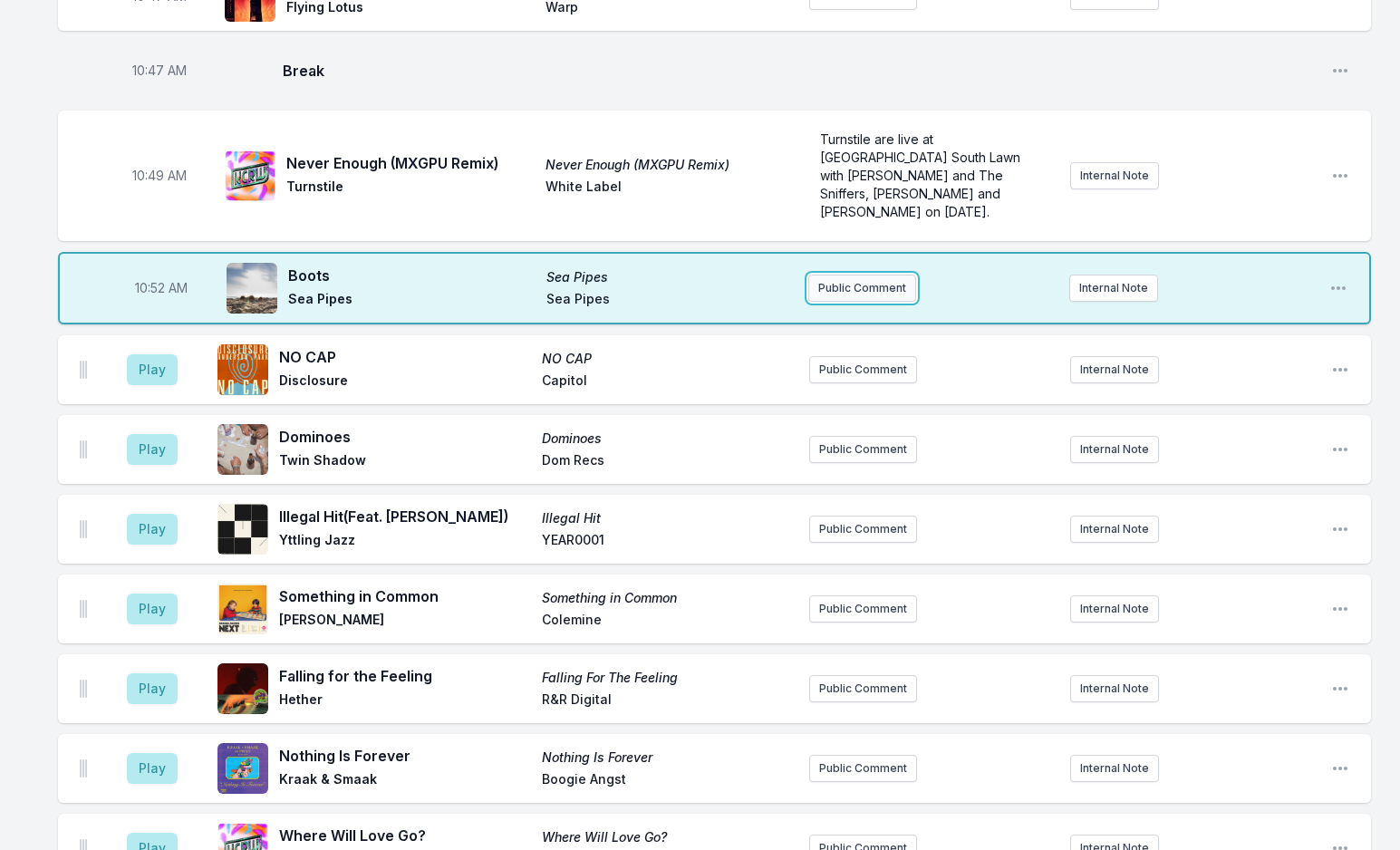
click at [853, 274] on button "Public Comment" at bounding box center [862, 287] width 108 height 27
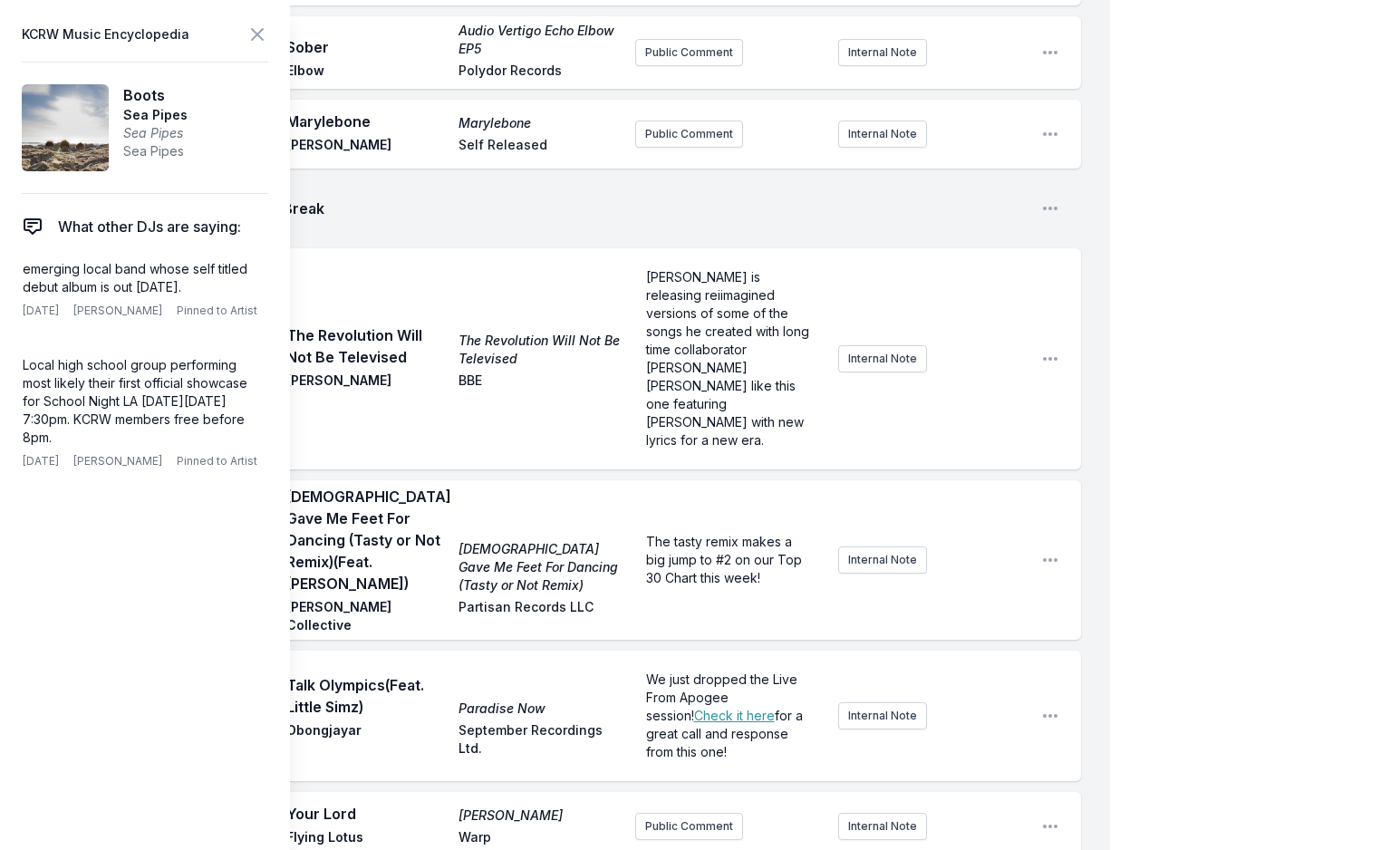
scroll to position [9, 0]
click at [264, 36] on icon at bounding box center [256, 34] width 22 height 22
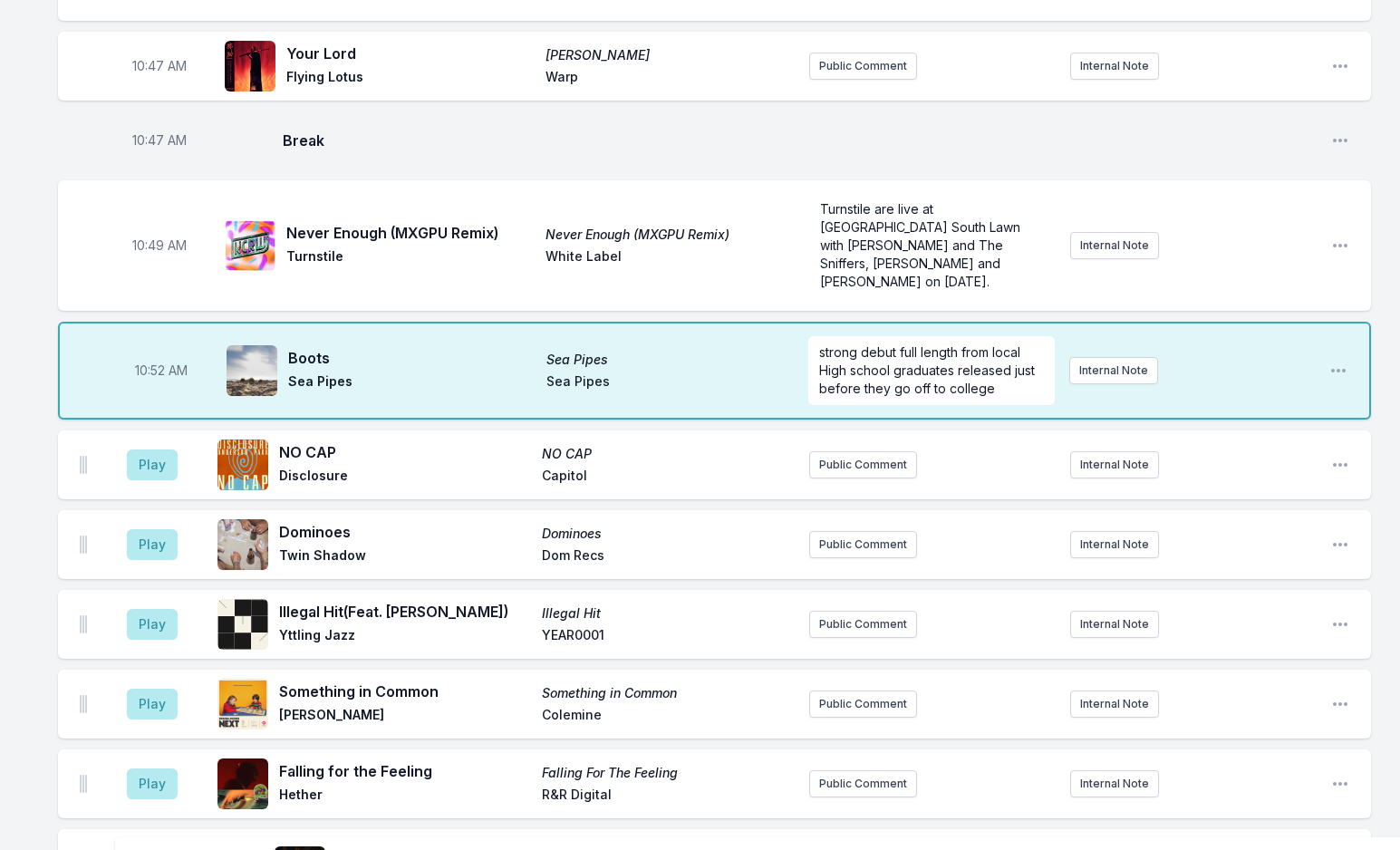
scroll to position [3776, 0]
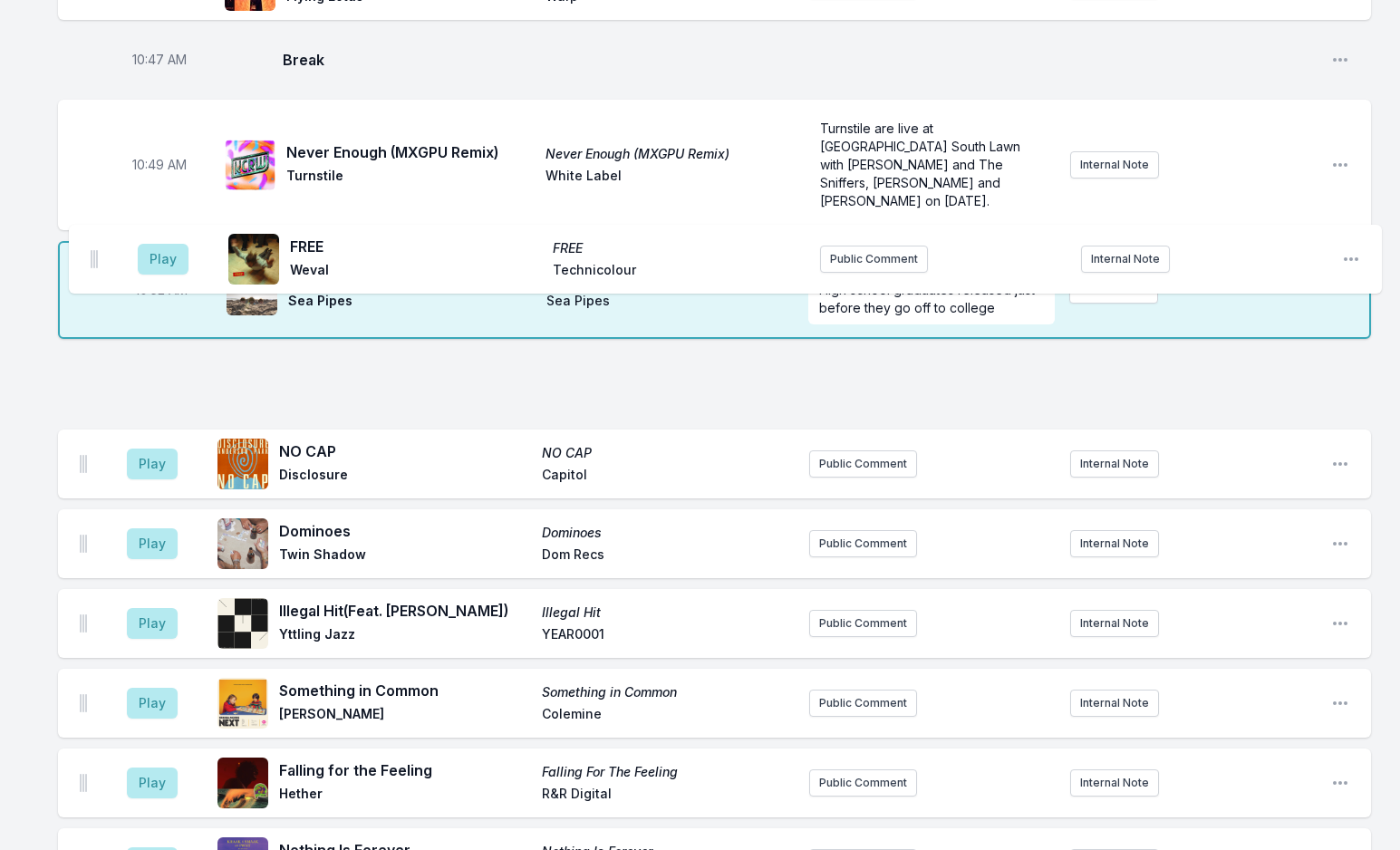
drag, startPoint x: 83, startPoint y: 348, endPoint x: 98, endPoint y: 267, distance: 82.4
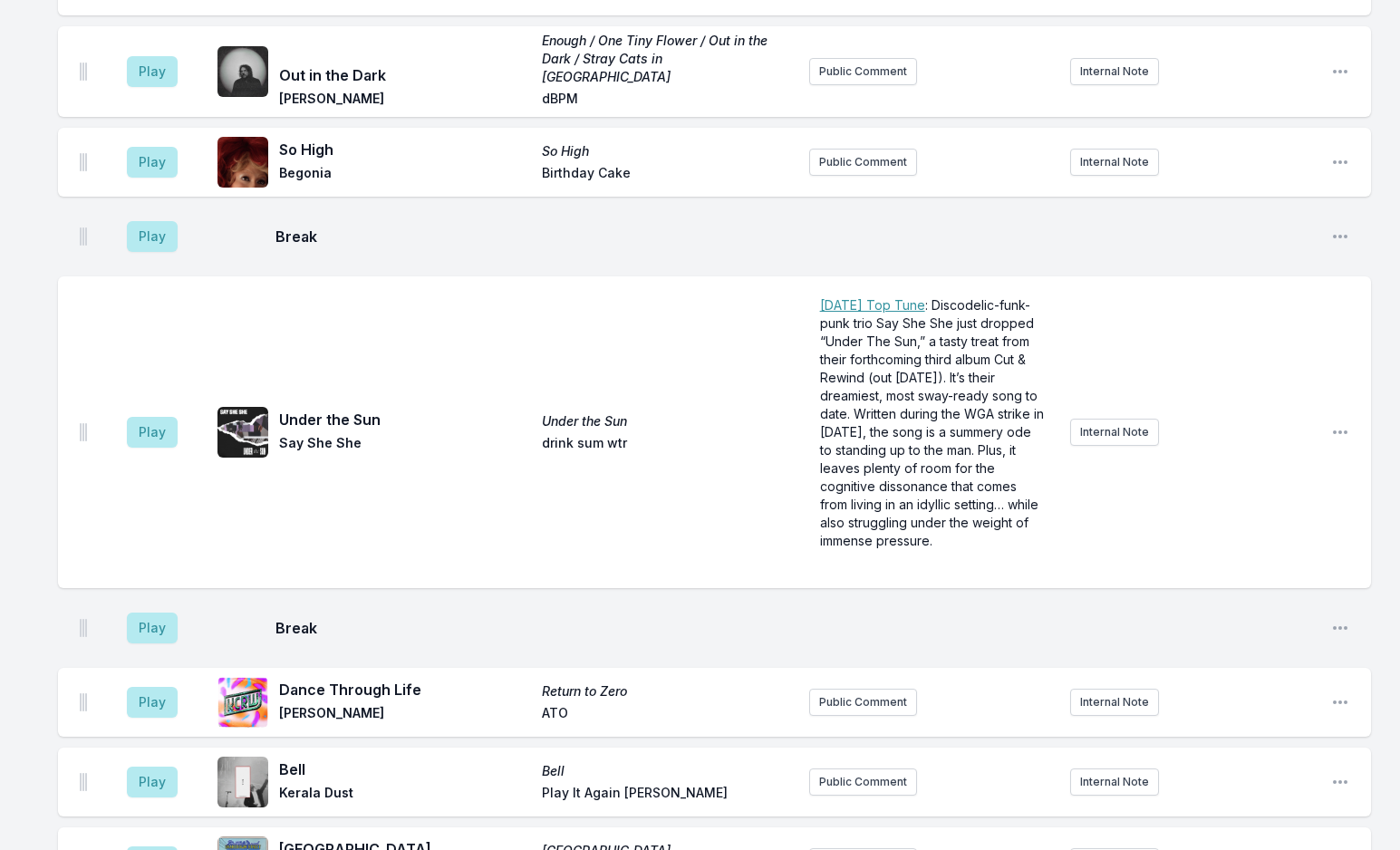
scroll to position [6028, 0]
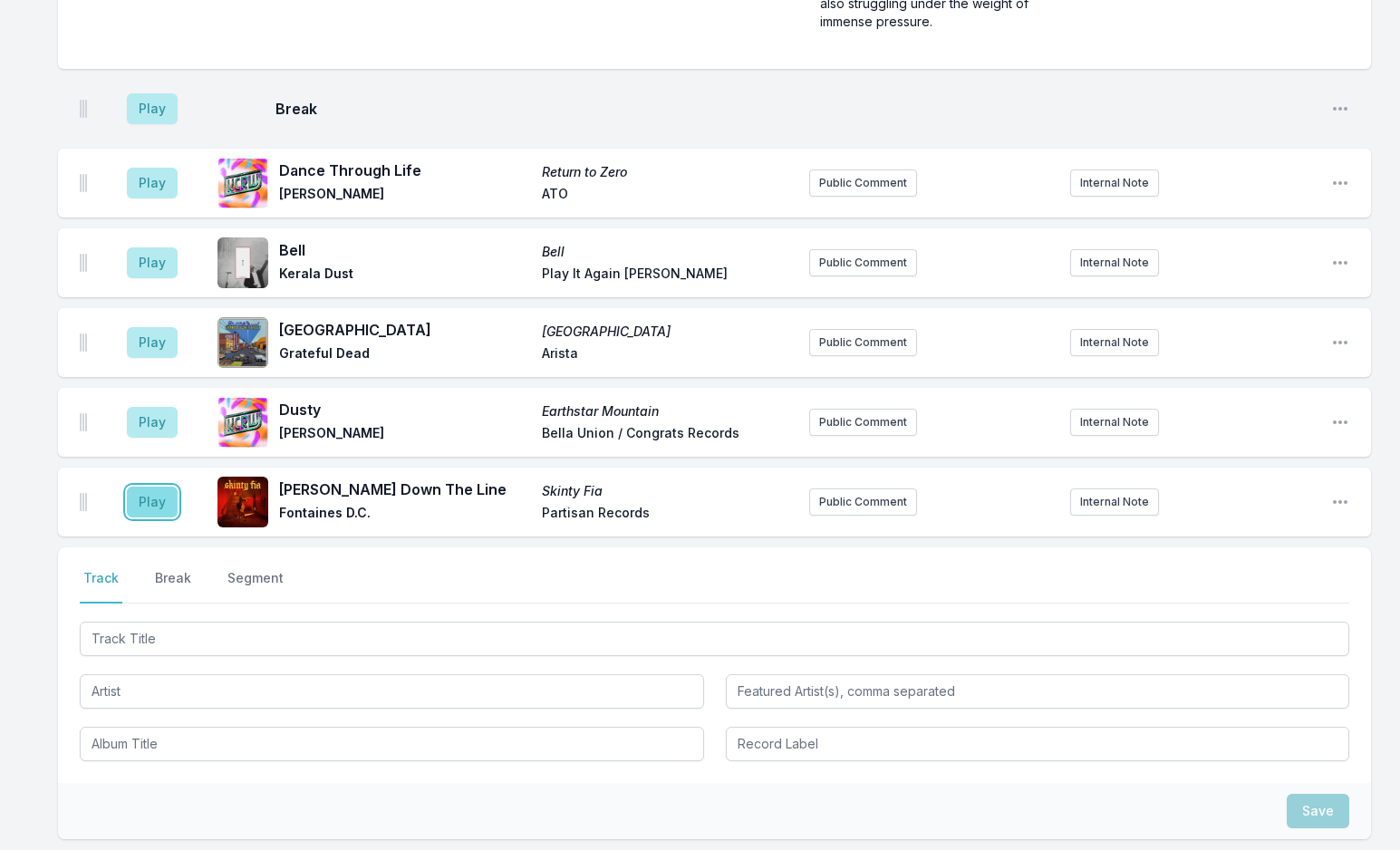
click at [142, 487] on button "Play" at bounding box center [152, 502] width 51 height 31
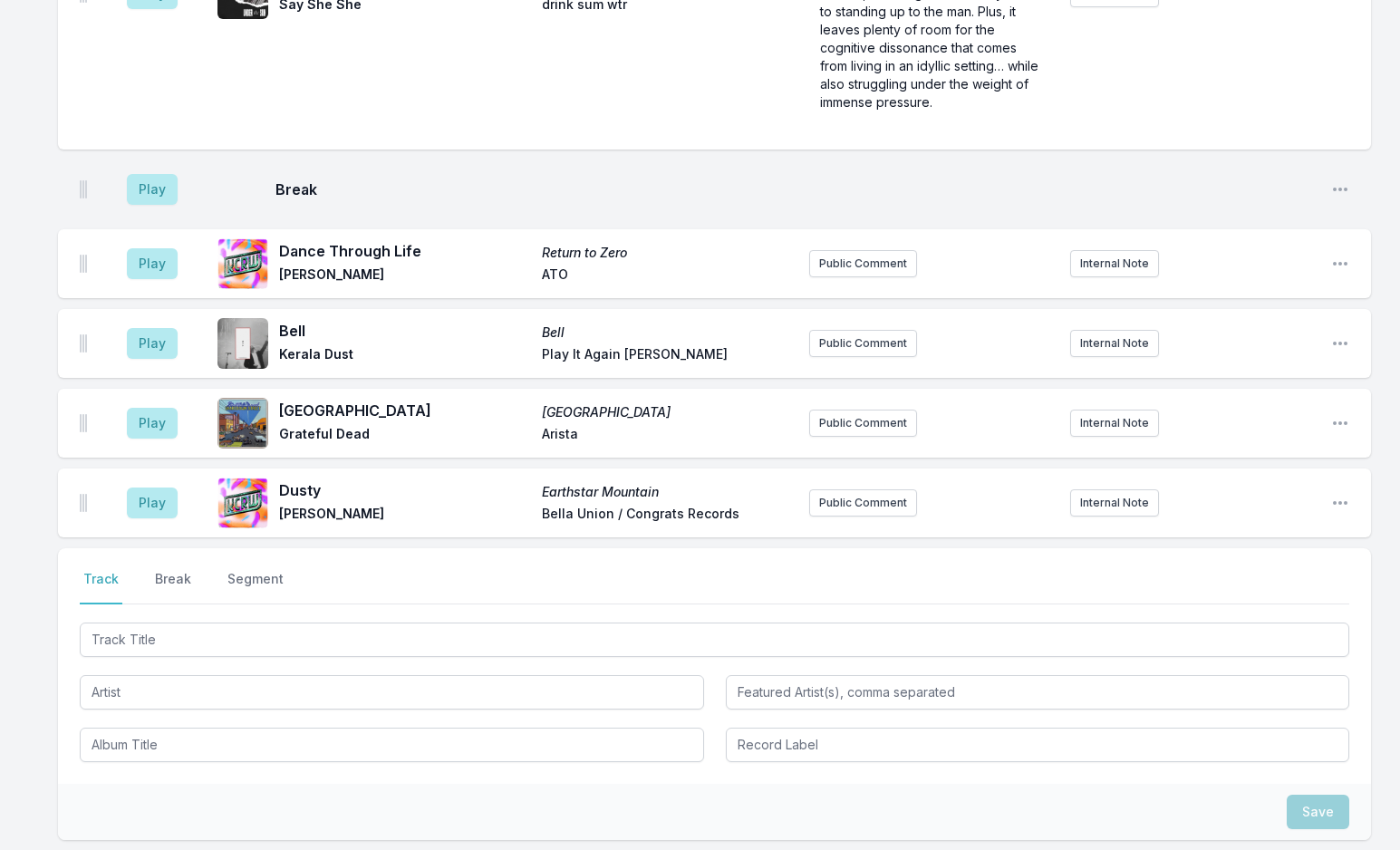
scroll to position [6053, 0]
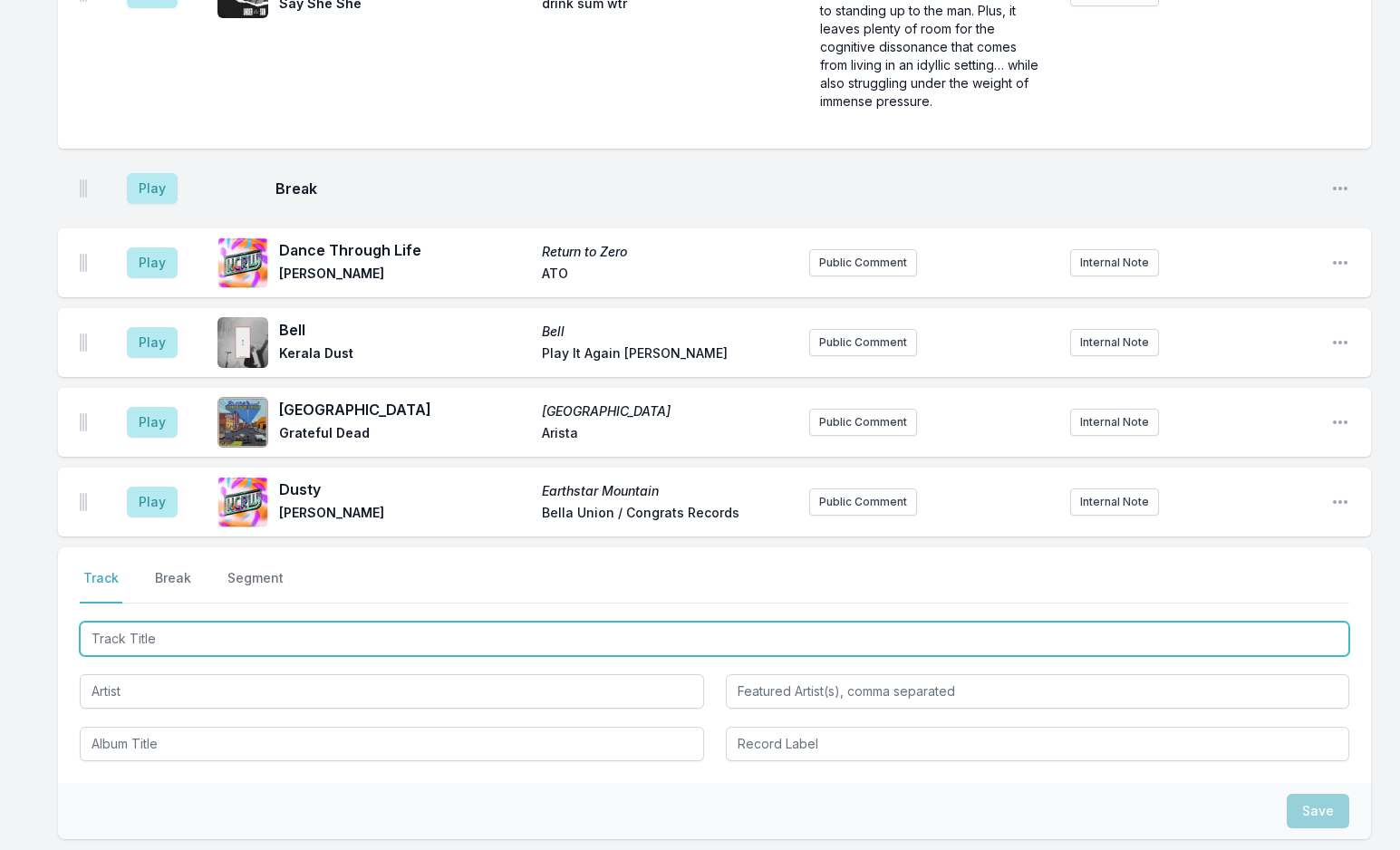
click at [225, 622] on input "Track Title" at bounding box center [715, 639] width 1269 height 35
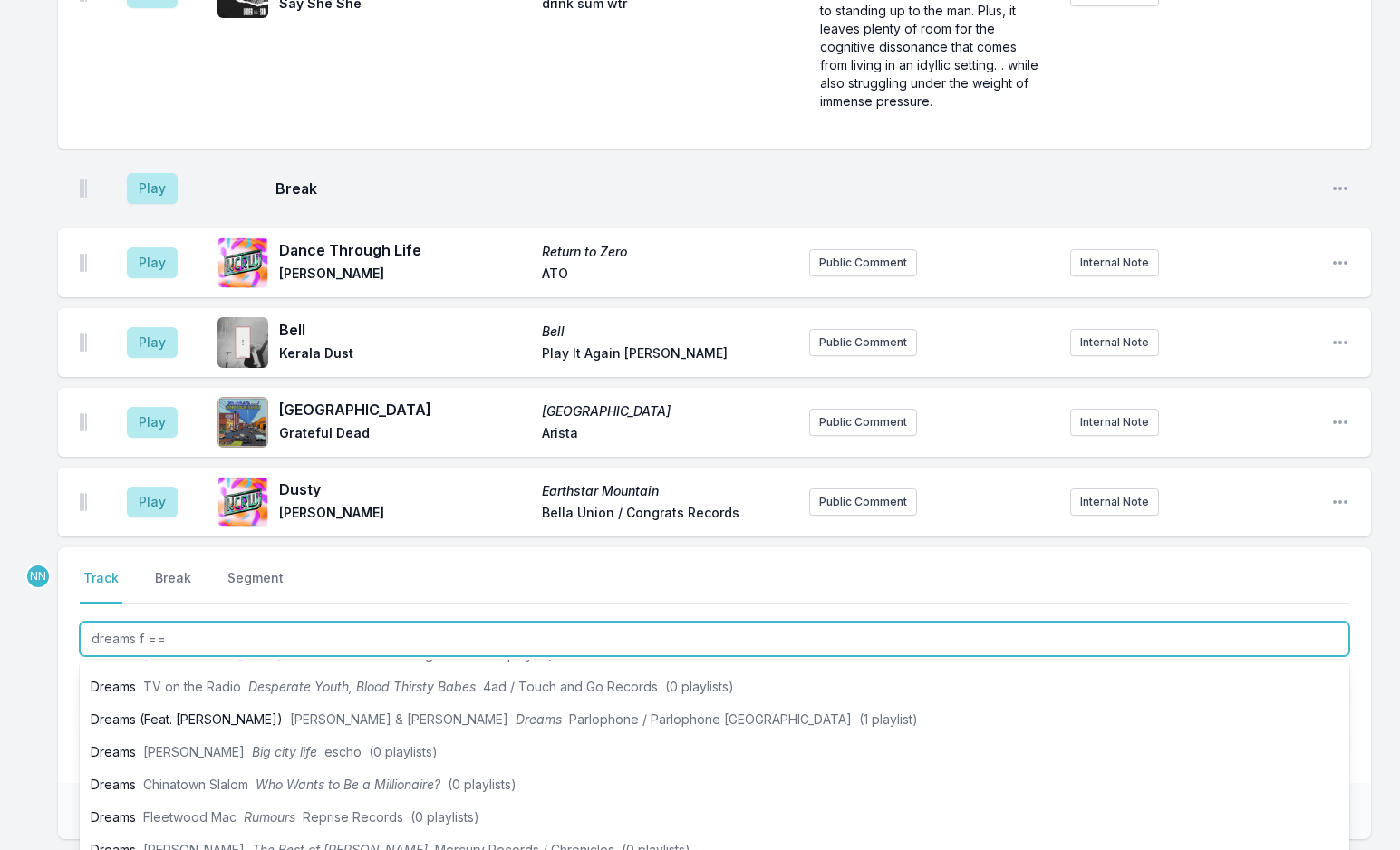
scroll to position [0, 0]
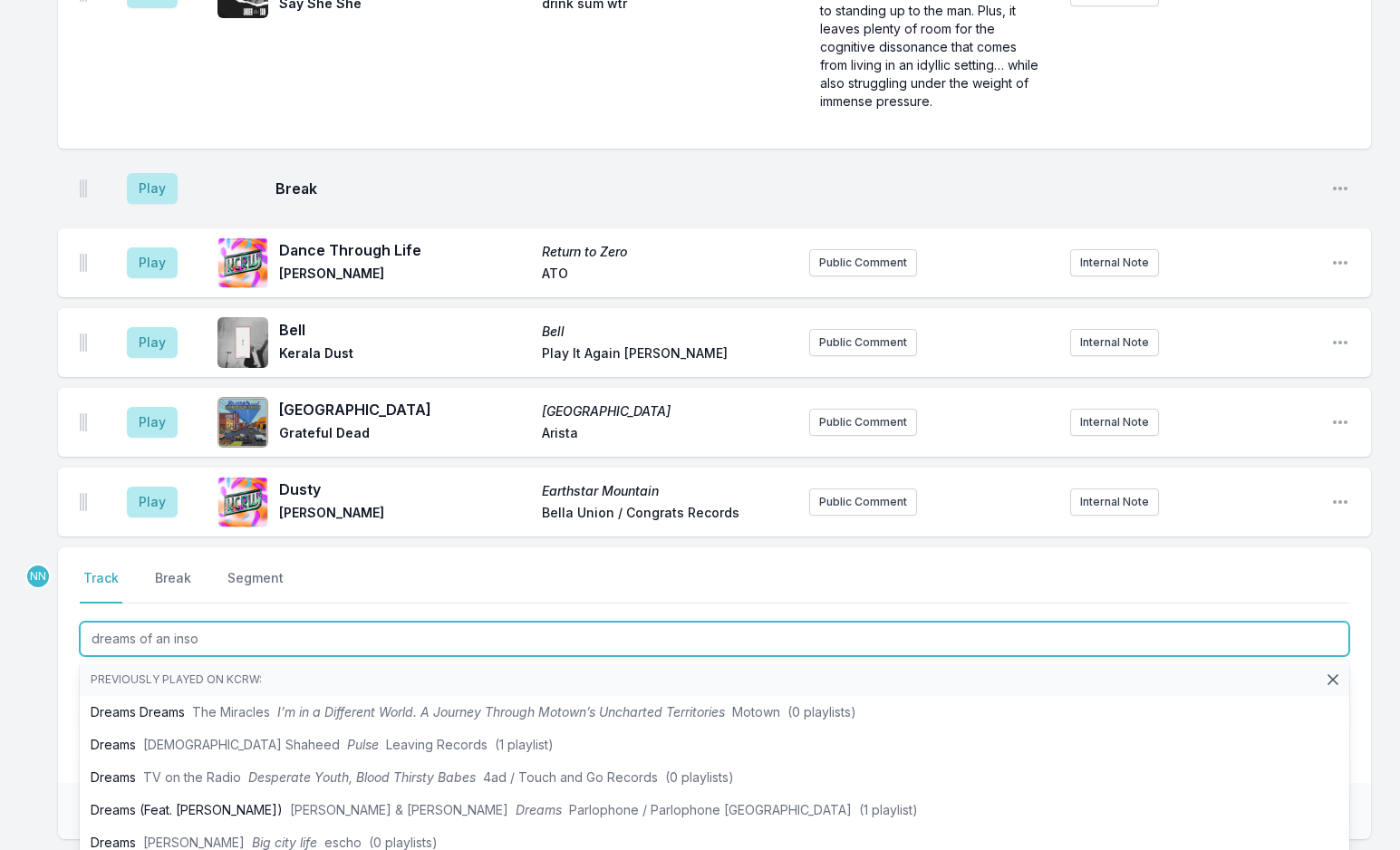
type input "dreams of an insom"
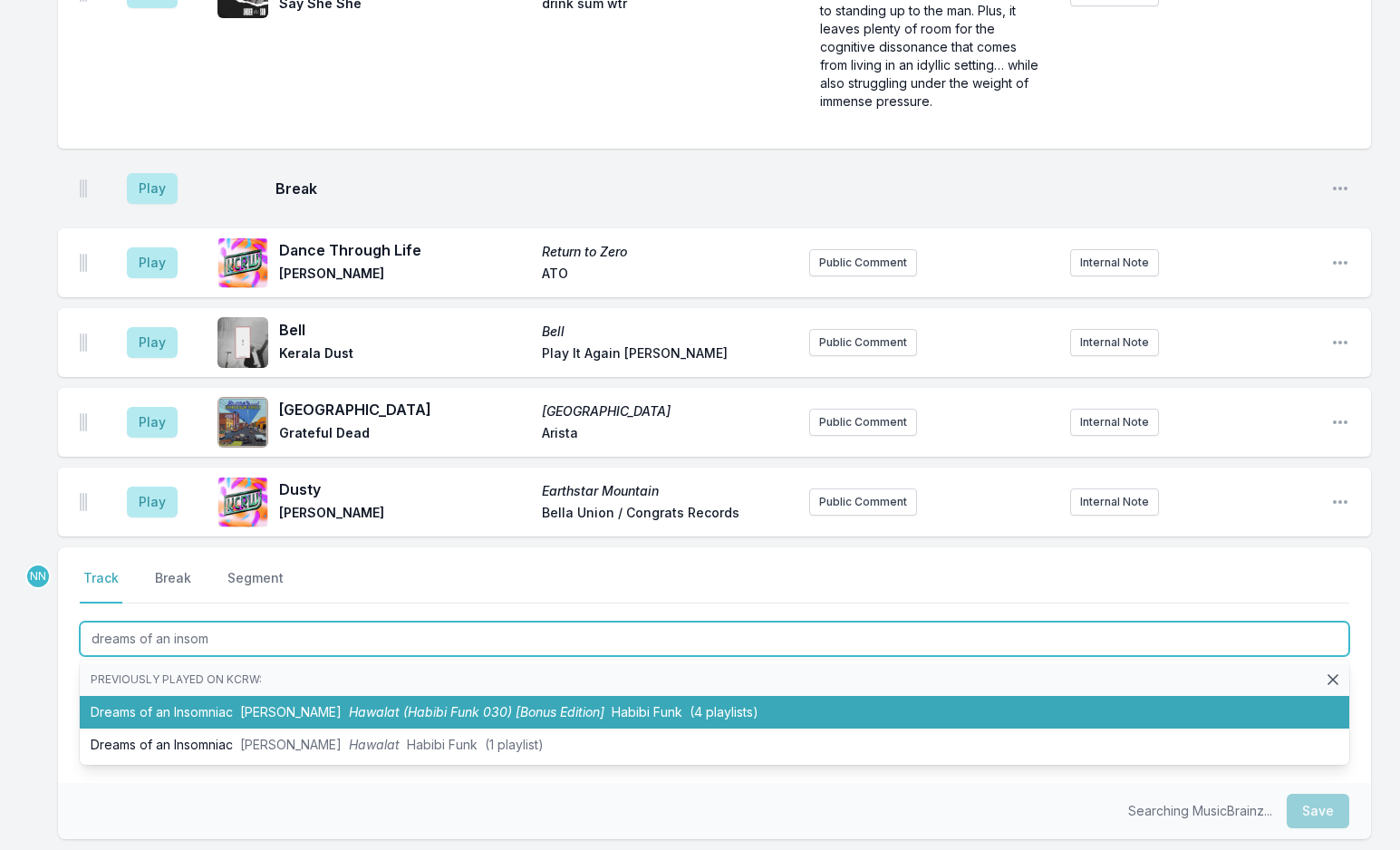
click at [341, 704] on span "[PERSON_NAME]" at bounding box center [291, 712] width 101 height 15
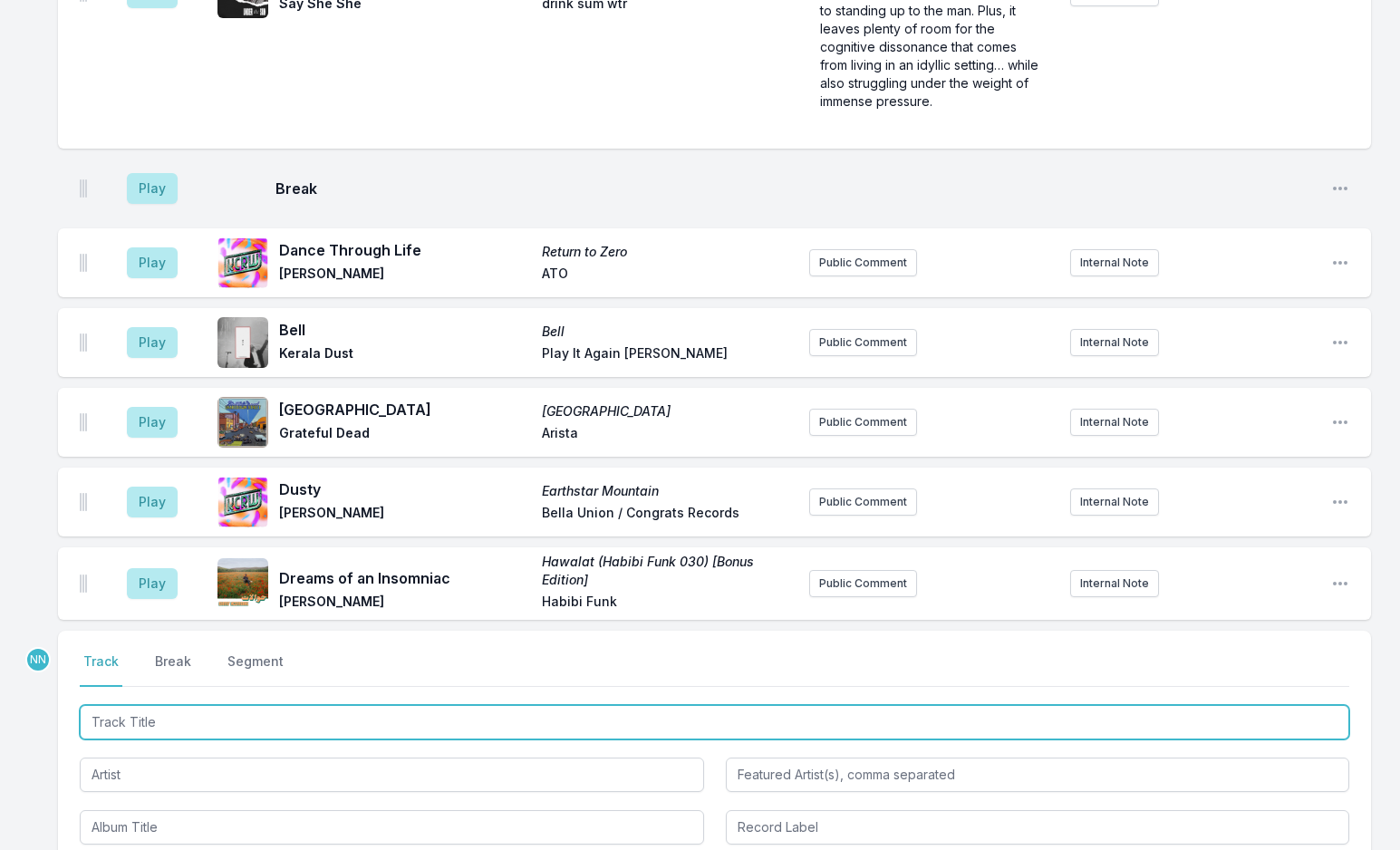
scroll to position [6137, 0]
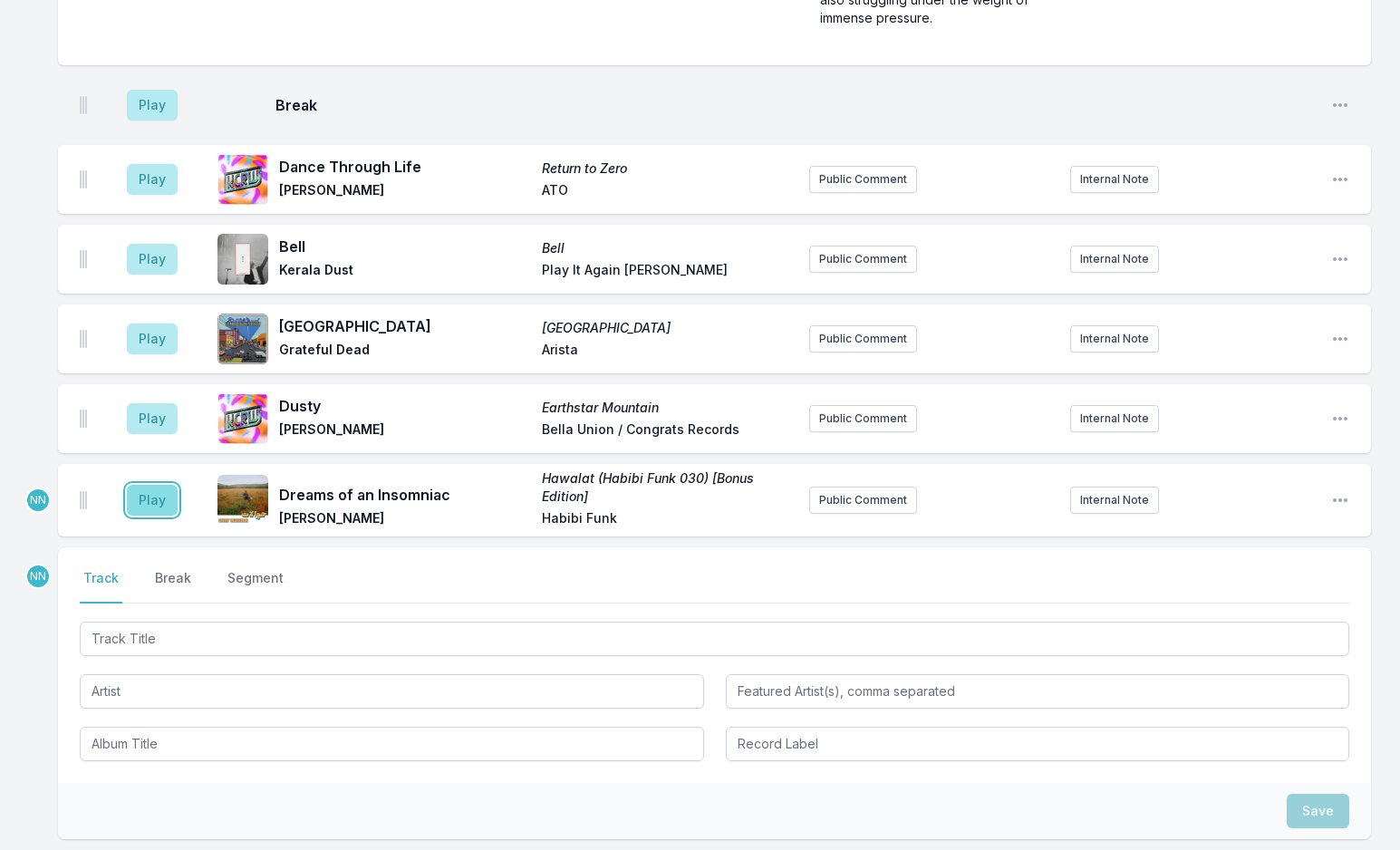
click at [159, 485] on button "Play" at bounding box center [152, 500] width 51 height 31
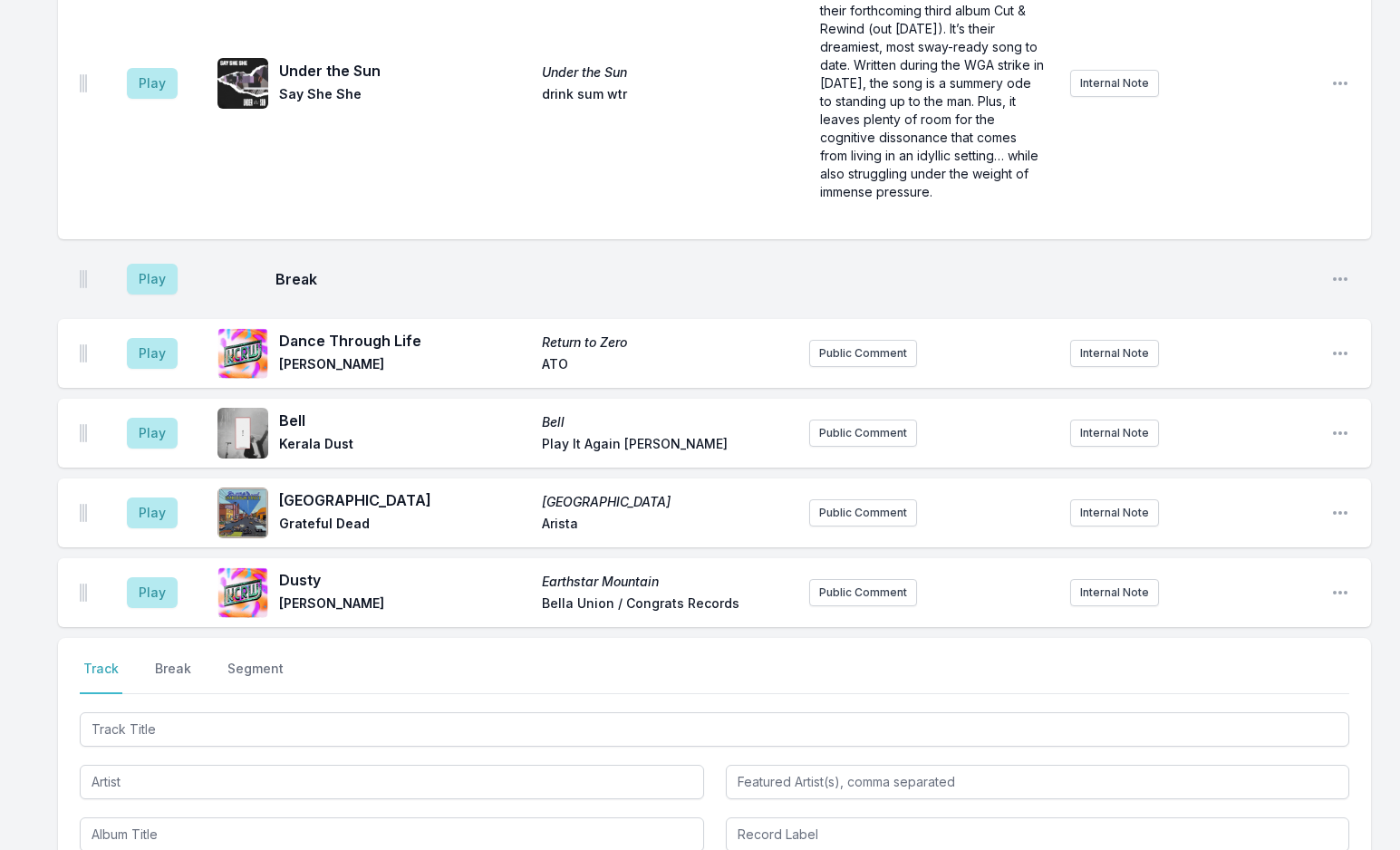
click at [182, 659] on button "Break" at bounding box center [173, 676] width 43 height 35
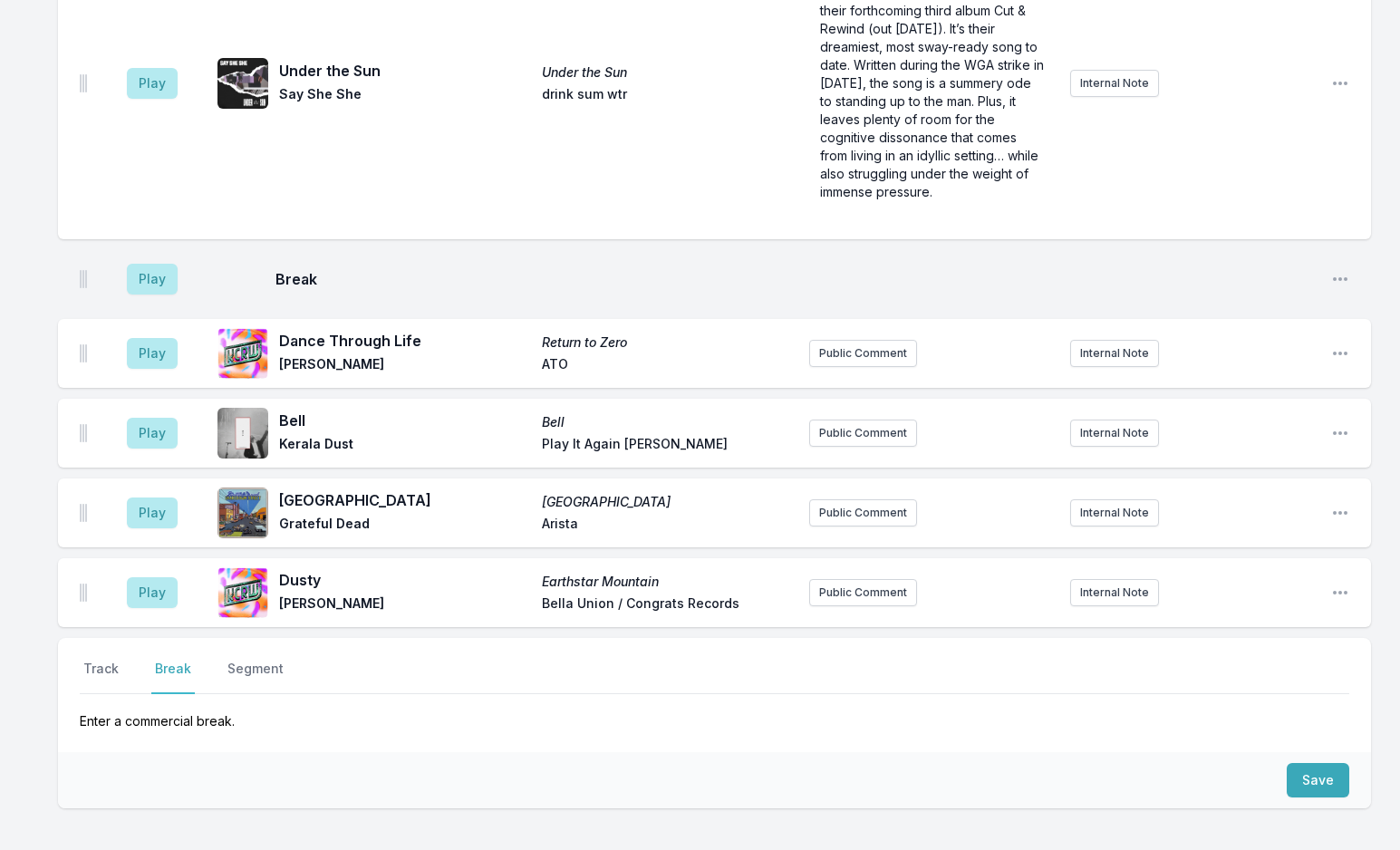
scroll to position [6016, 0]
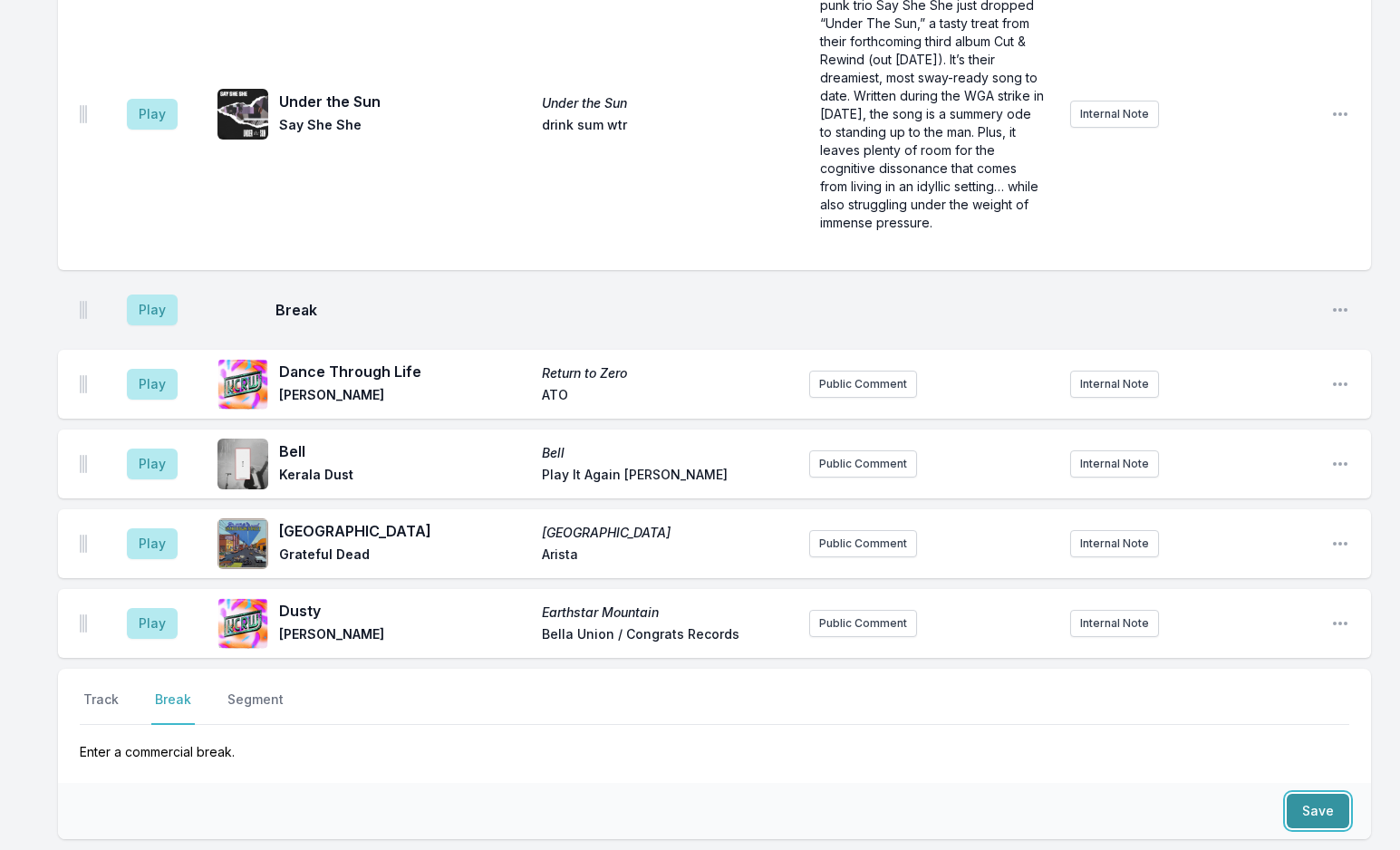
click at [1317, 794] on button "Save" at bounding box center [1317, 811] width 63 height 35
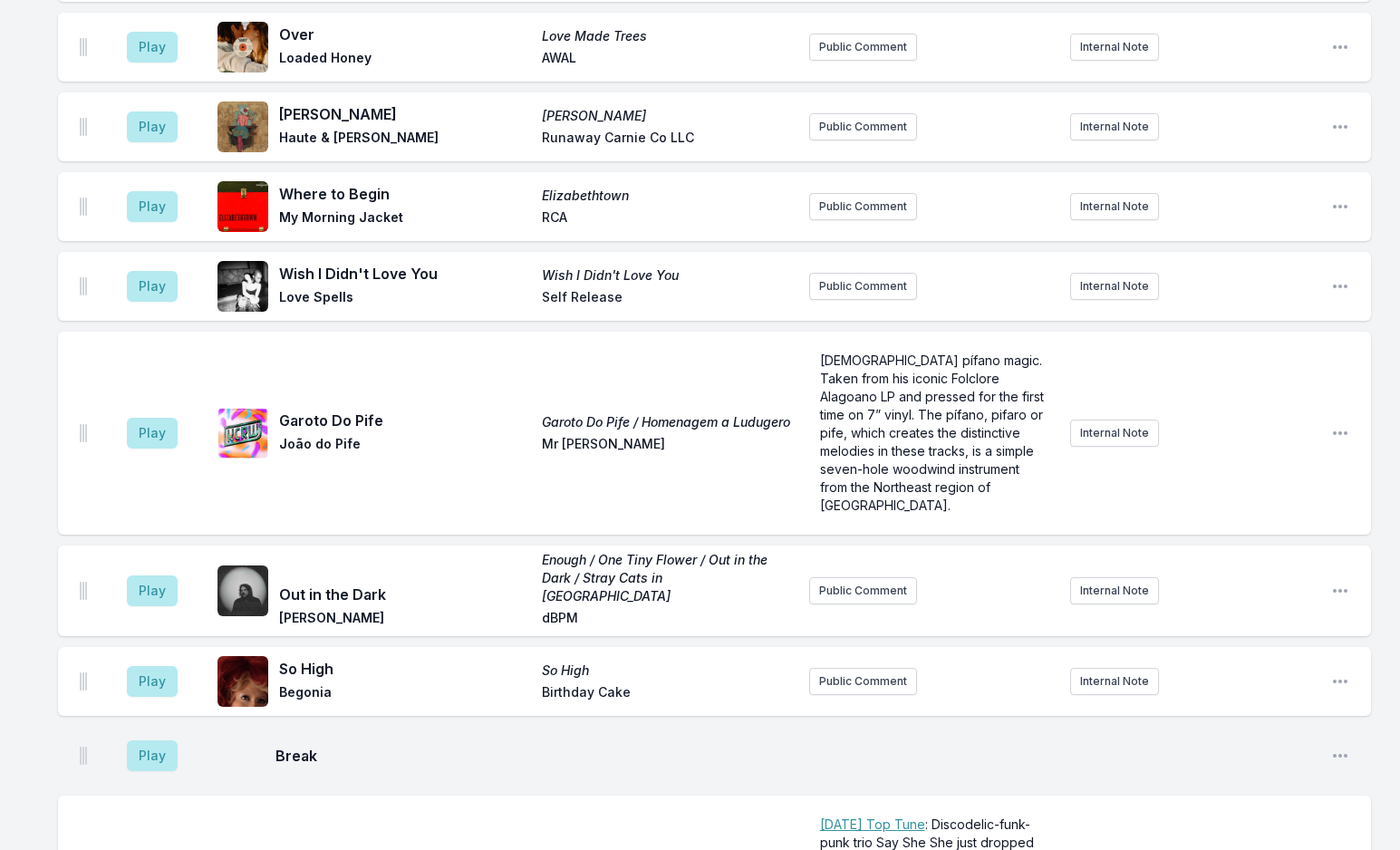
scroll to position [5903, 0]
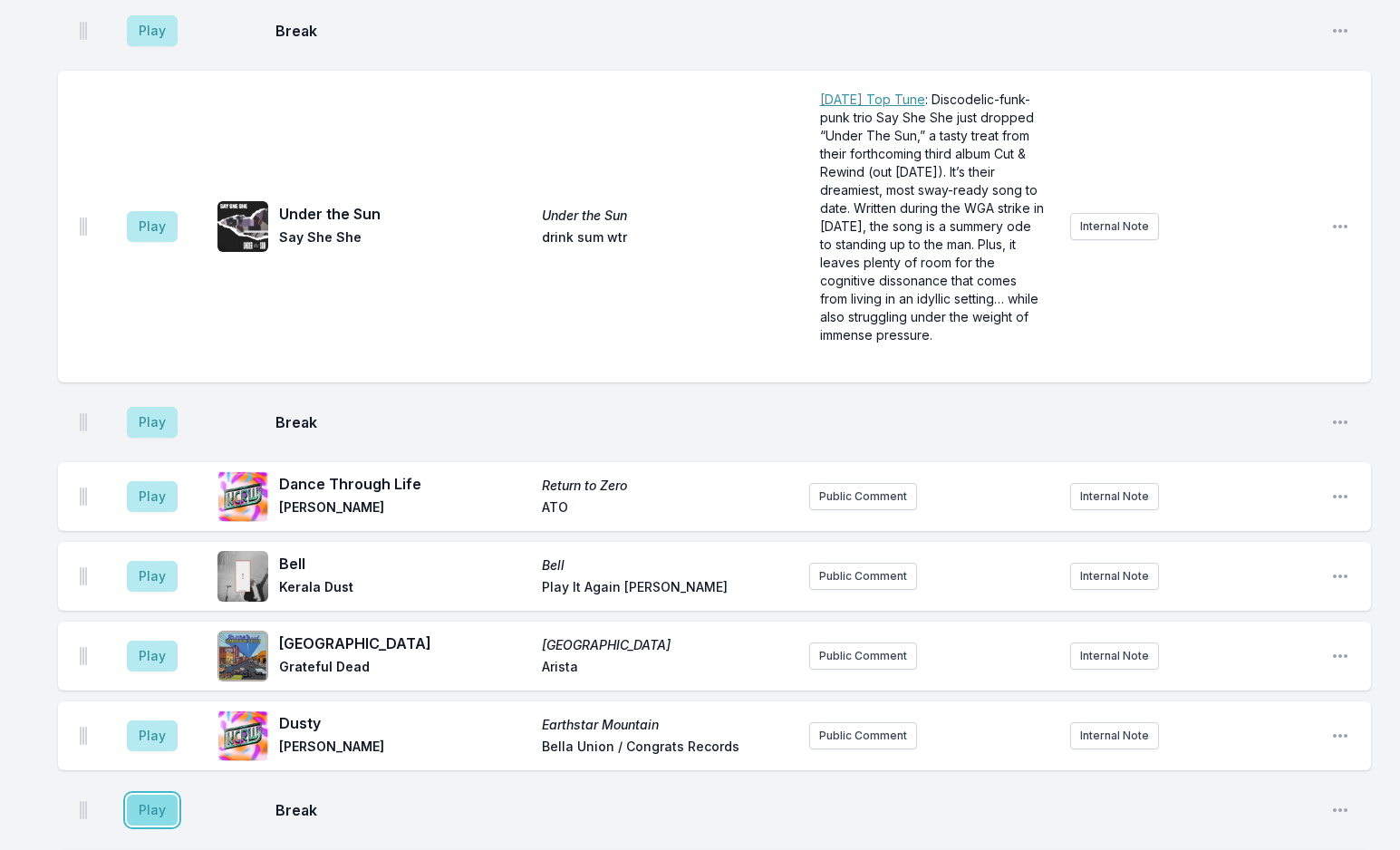
click at [166, 795] on button "Play" at bounding box center [152, 810] width 51 height 31
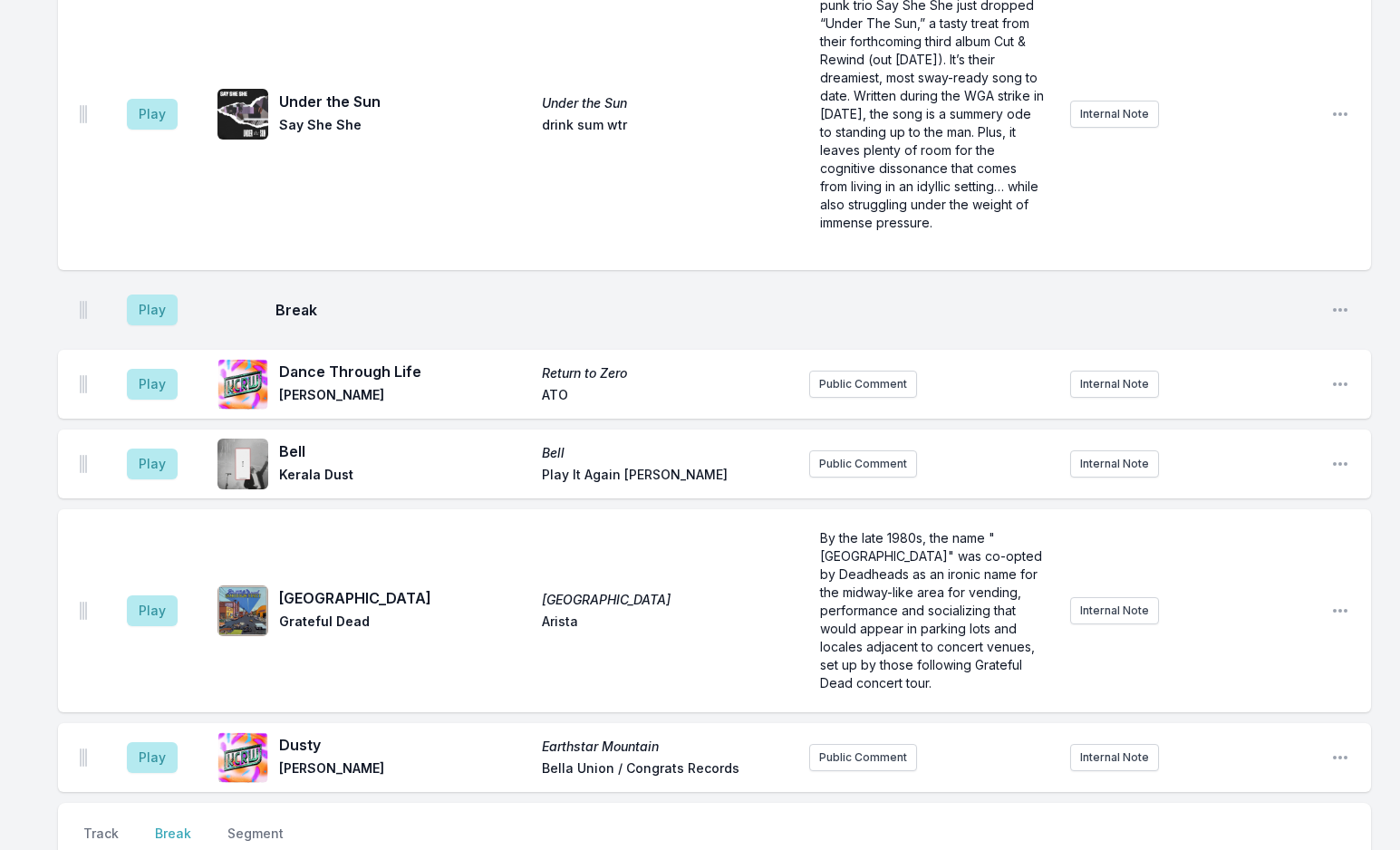
scroll to position [6219, 0]
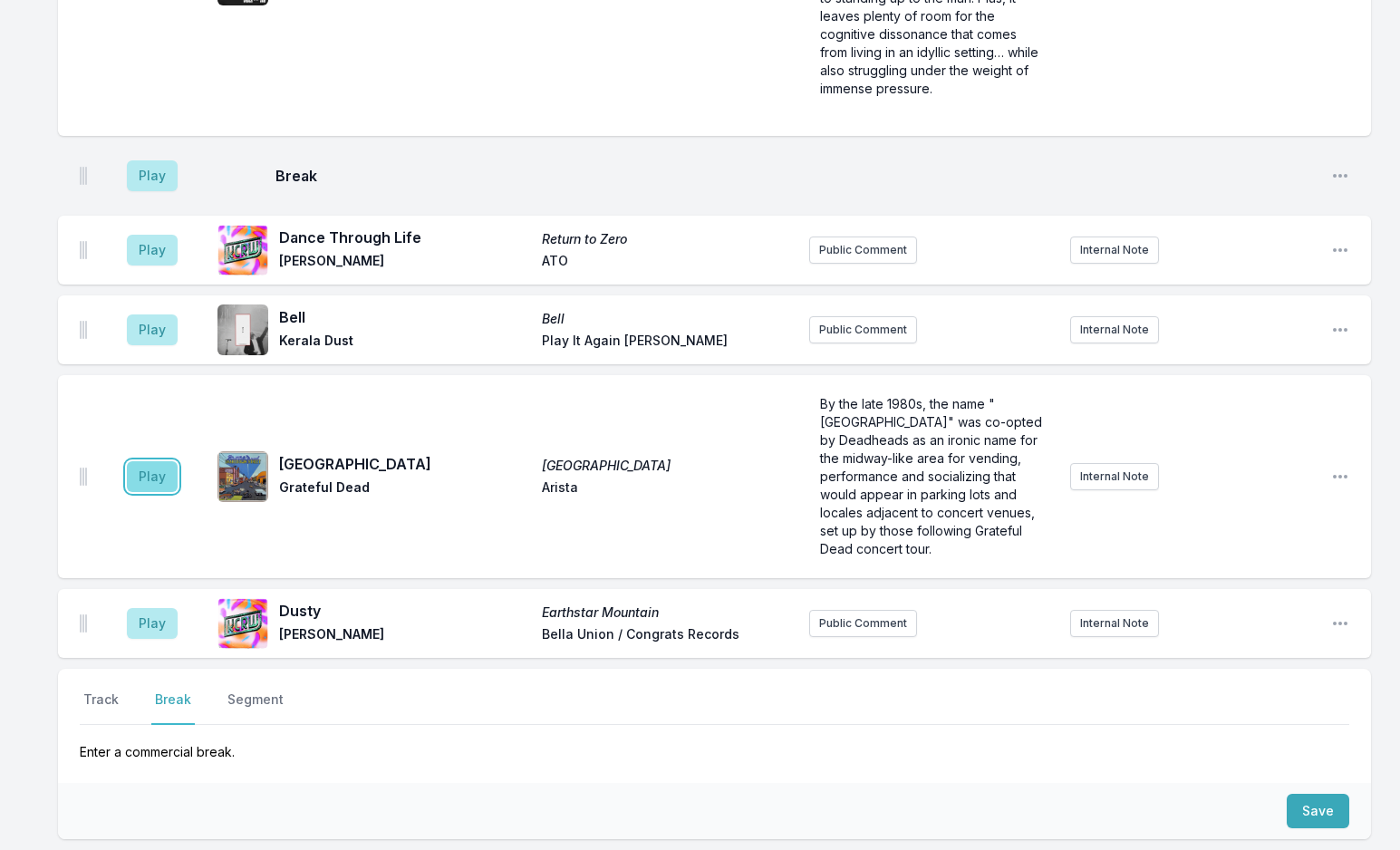
click at [148, 461] on button "Play" at bounding box center [152, 476] width 51 height 31
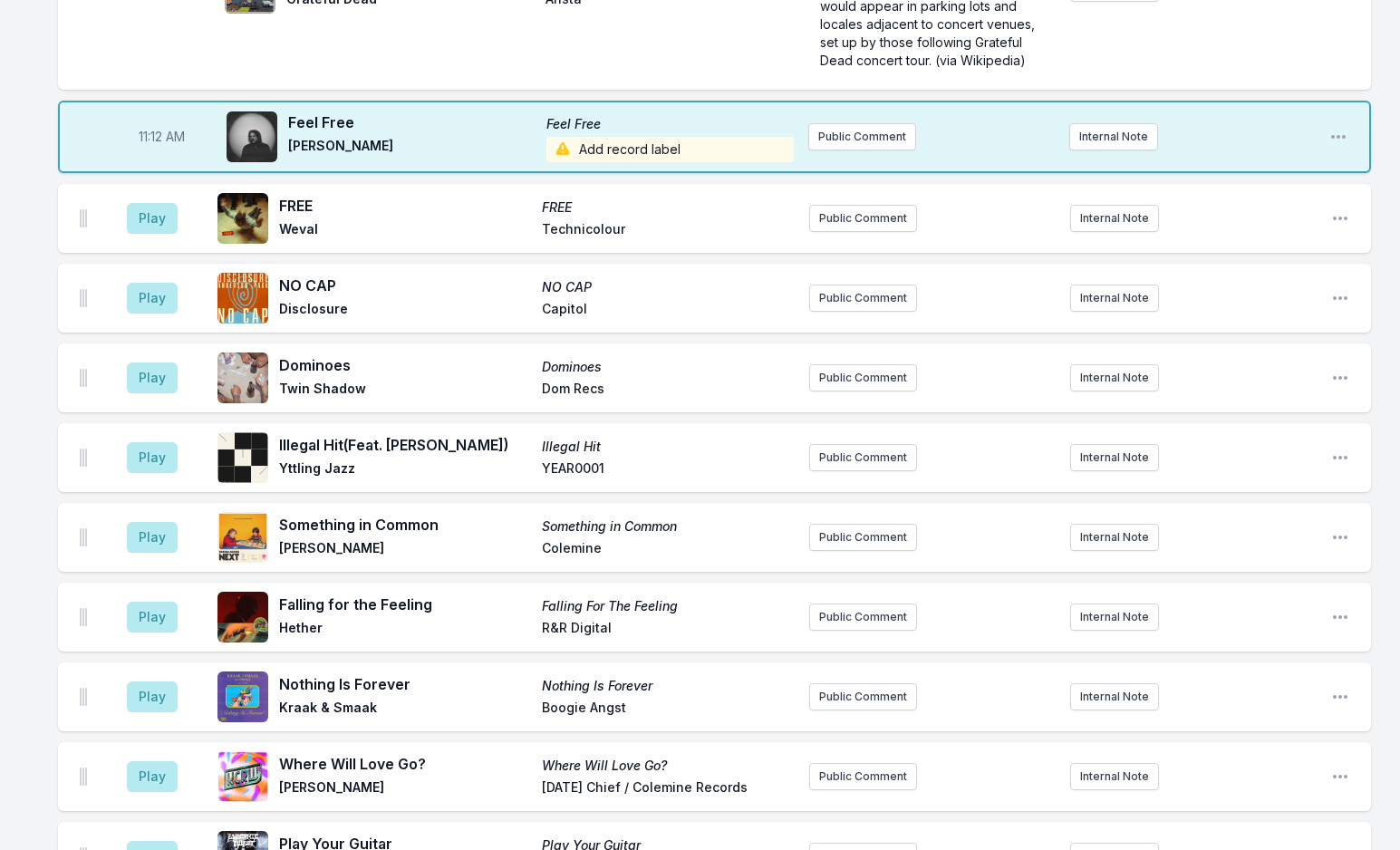
scroll to position [4225, 0]
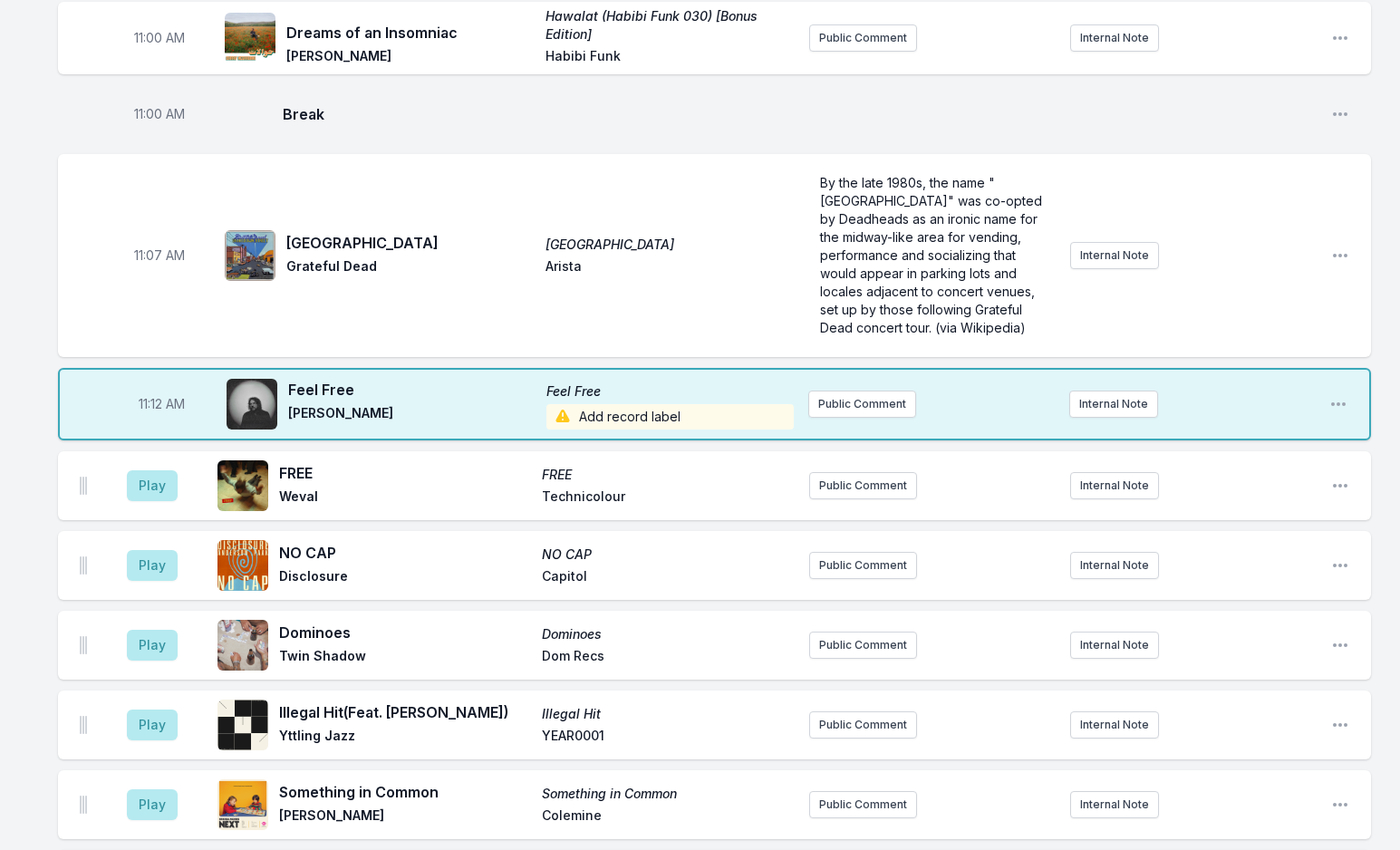
click at [601, 404] on span "Add record label" at bounding box center [669, 416] width 247 height 25
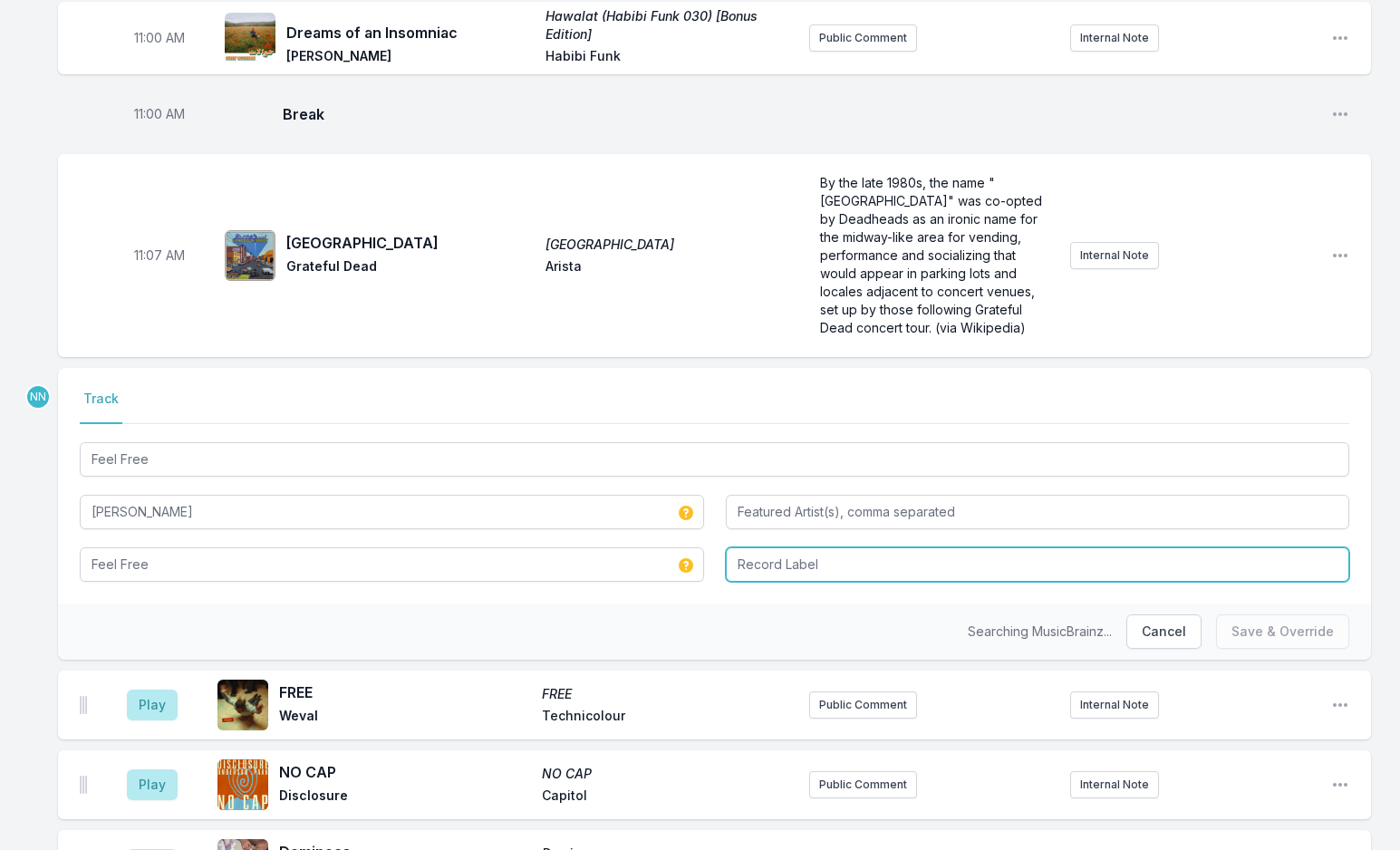
click at [761, 548] on input "Record Label" at bounding box center [1038, 564] width 624 height 35
type input "dPM"
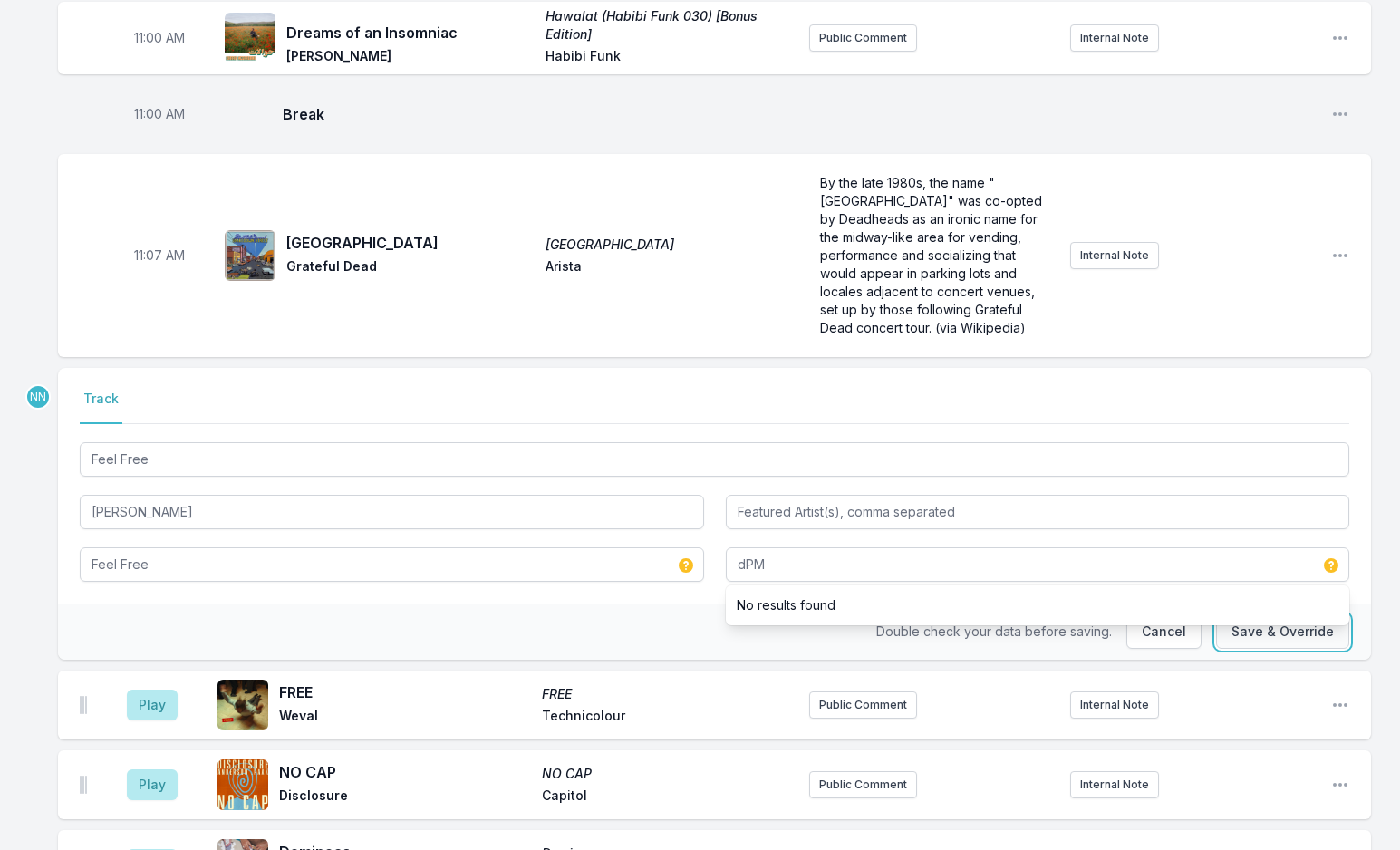
click at [1244, 614] on button "Save & Override" at bounding box center [1283, 631] width 133 height 35
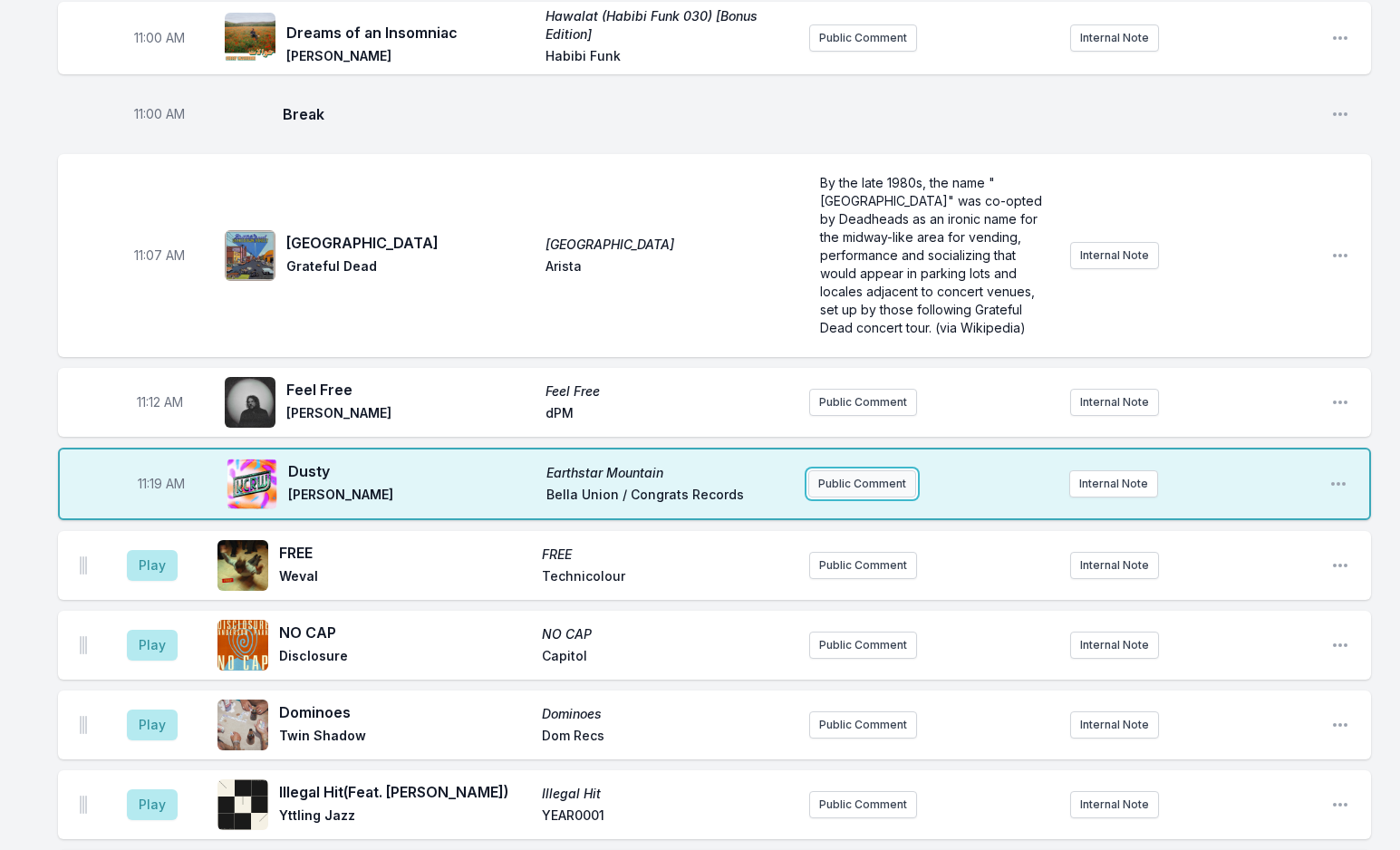
click at [831, 471] on button "Public Comment" at bounding box center [862, 484] width 108 height 27
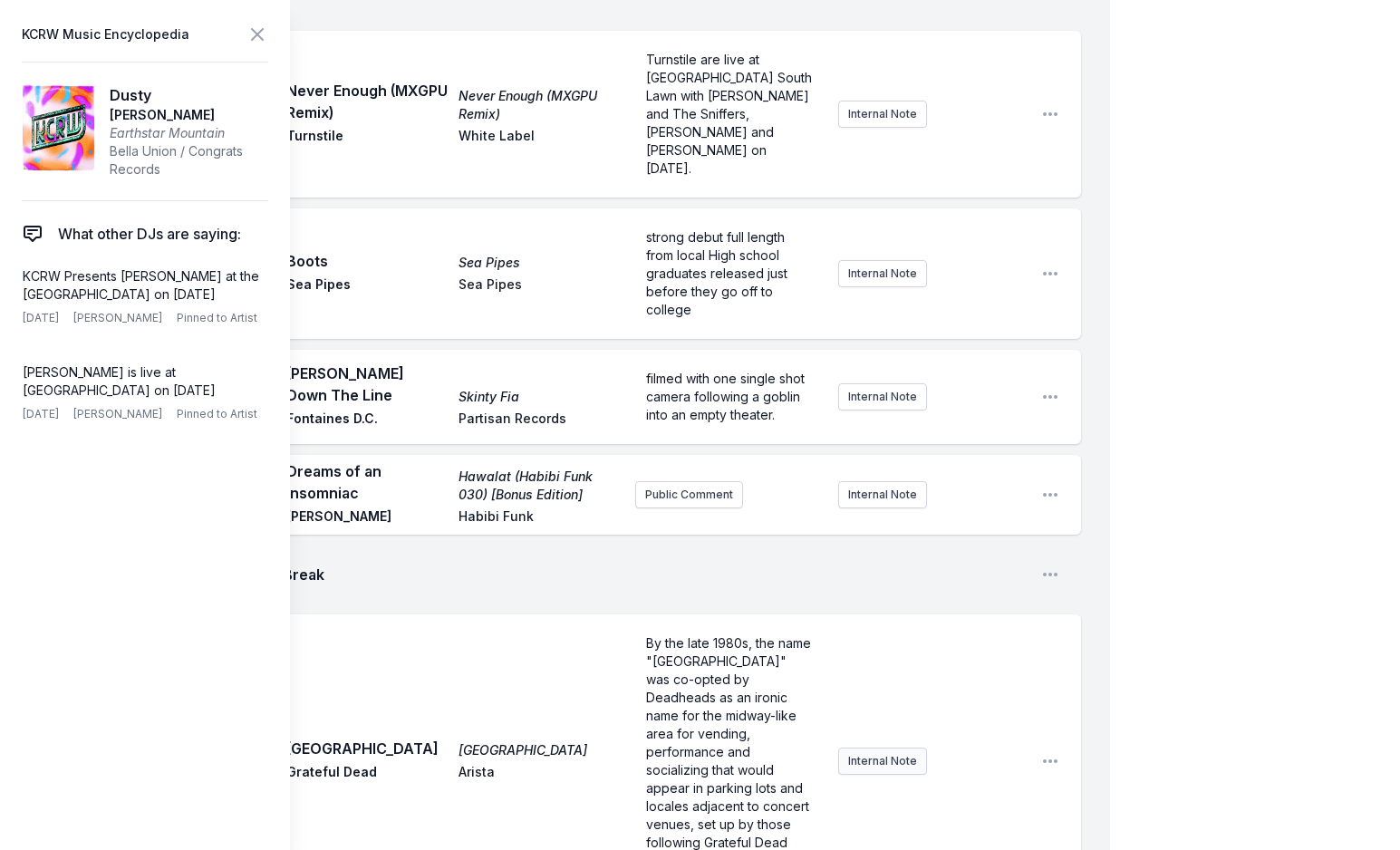
scroll to position [18, 0]
click at [253, 35] on icon at bounding box center [256, 34] width 22 height 22
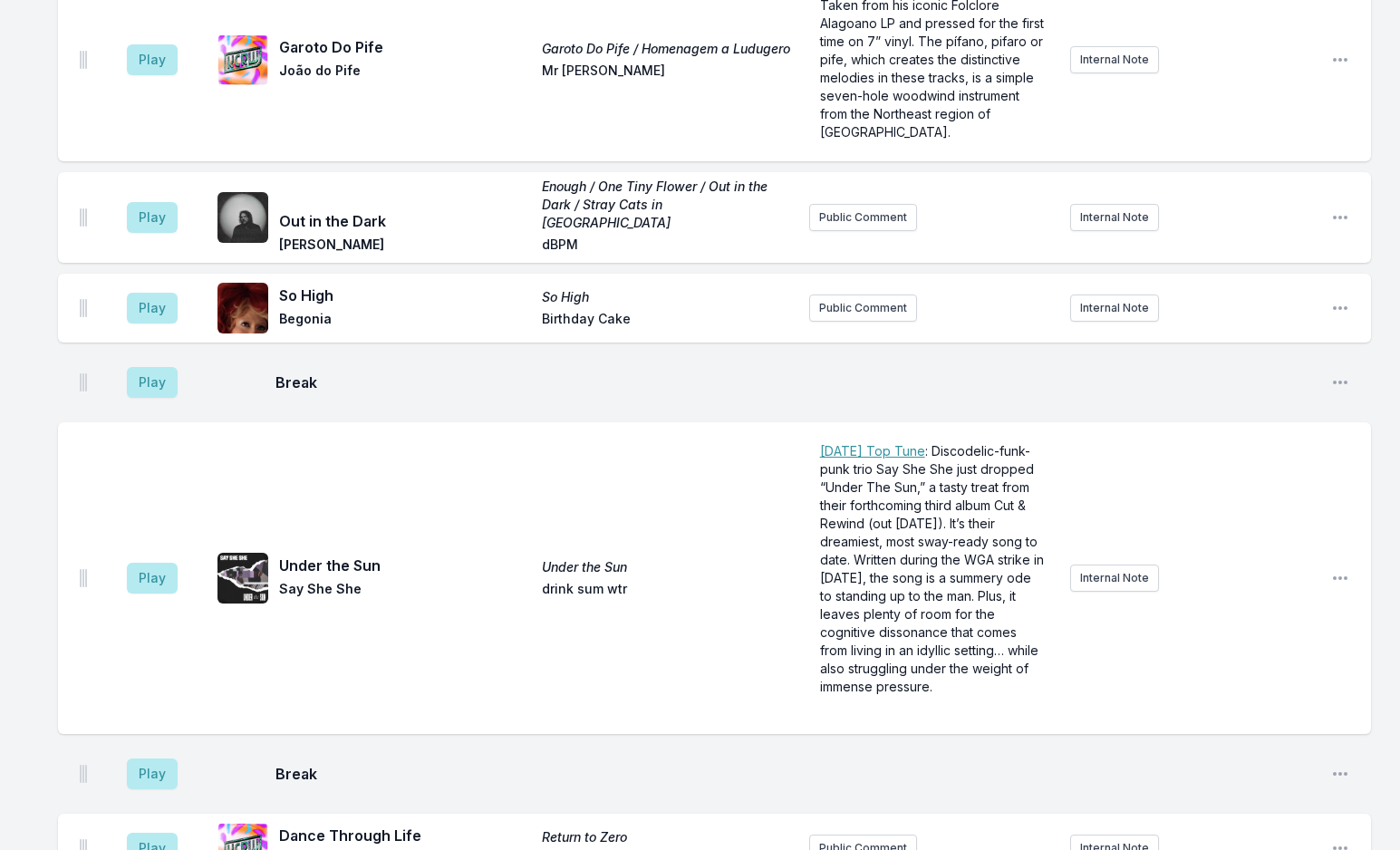
scroll to position [6400, 0]
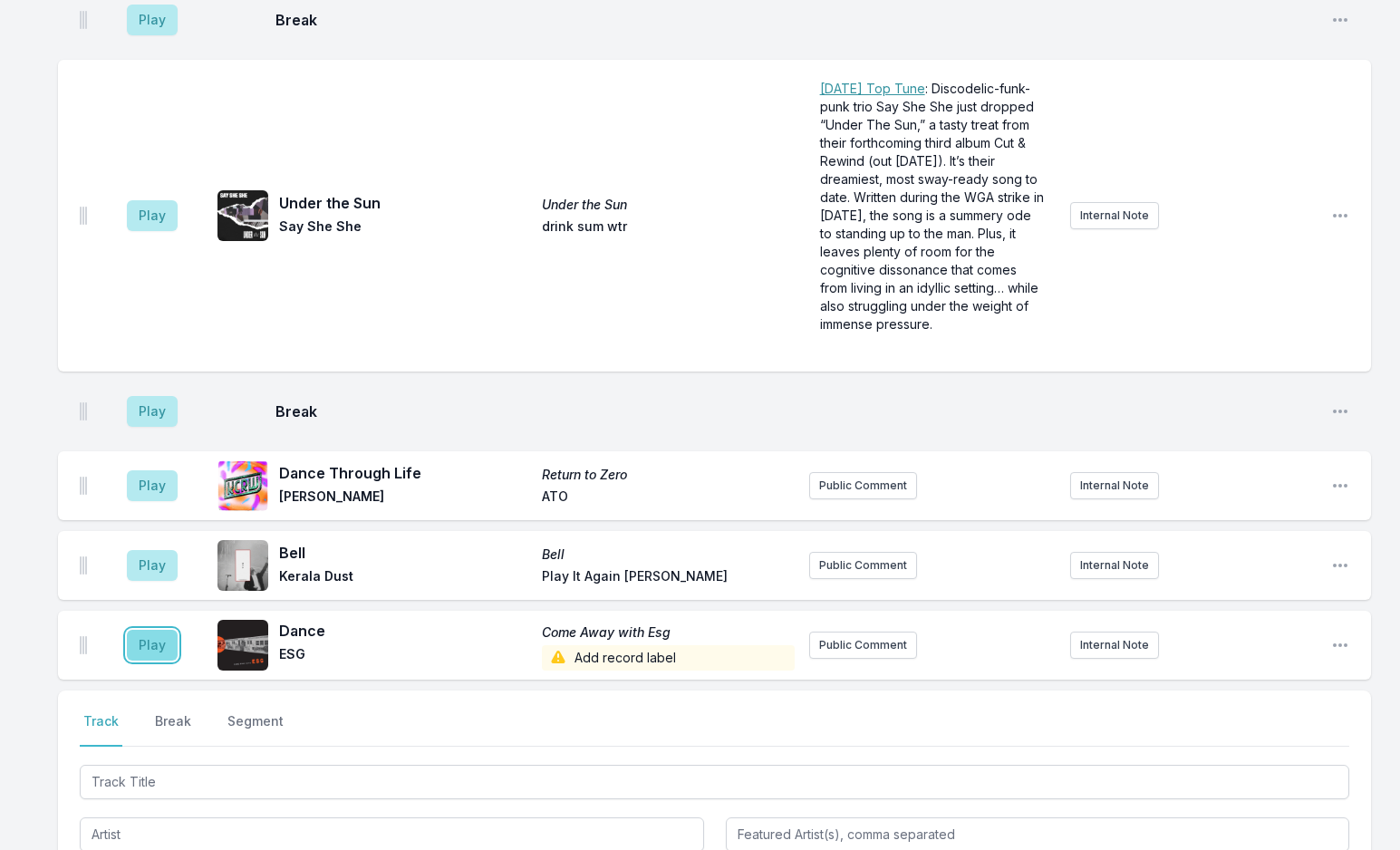
click at [155, 630] on button "Play" at bounding box center [152, 645] width 51 height 31
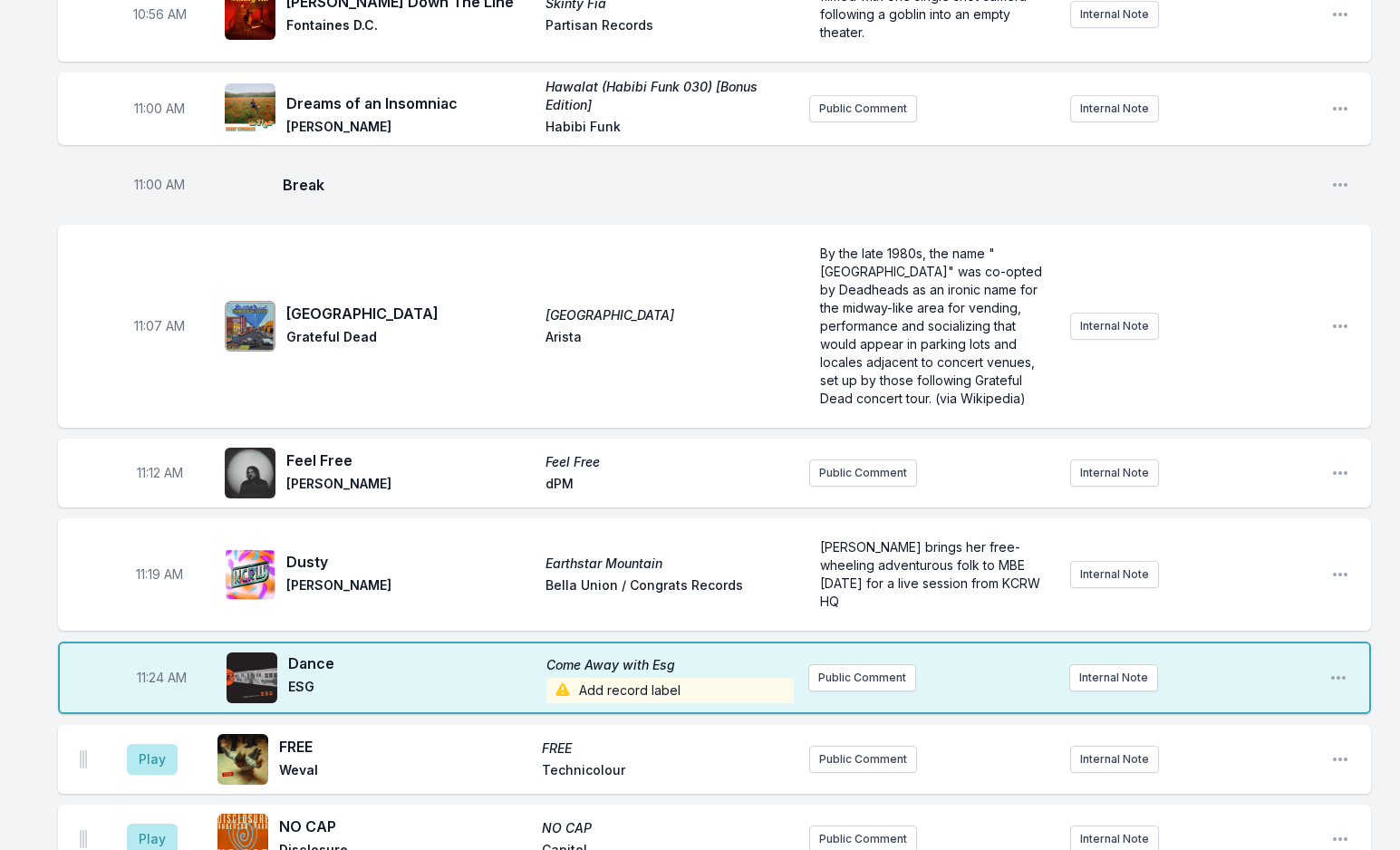
scroll to position [4225, 0]
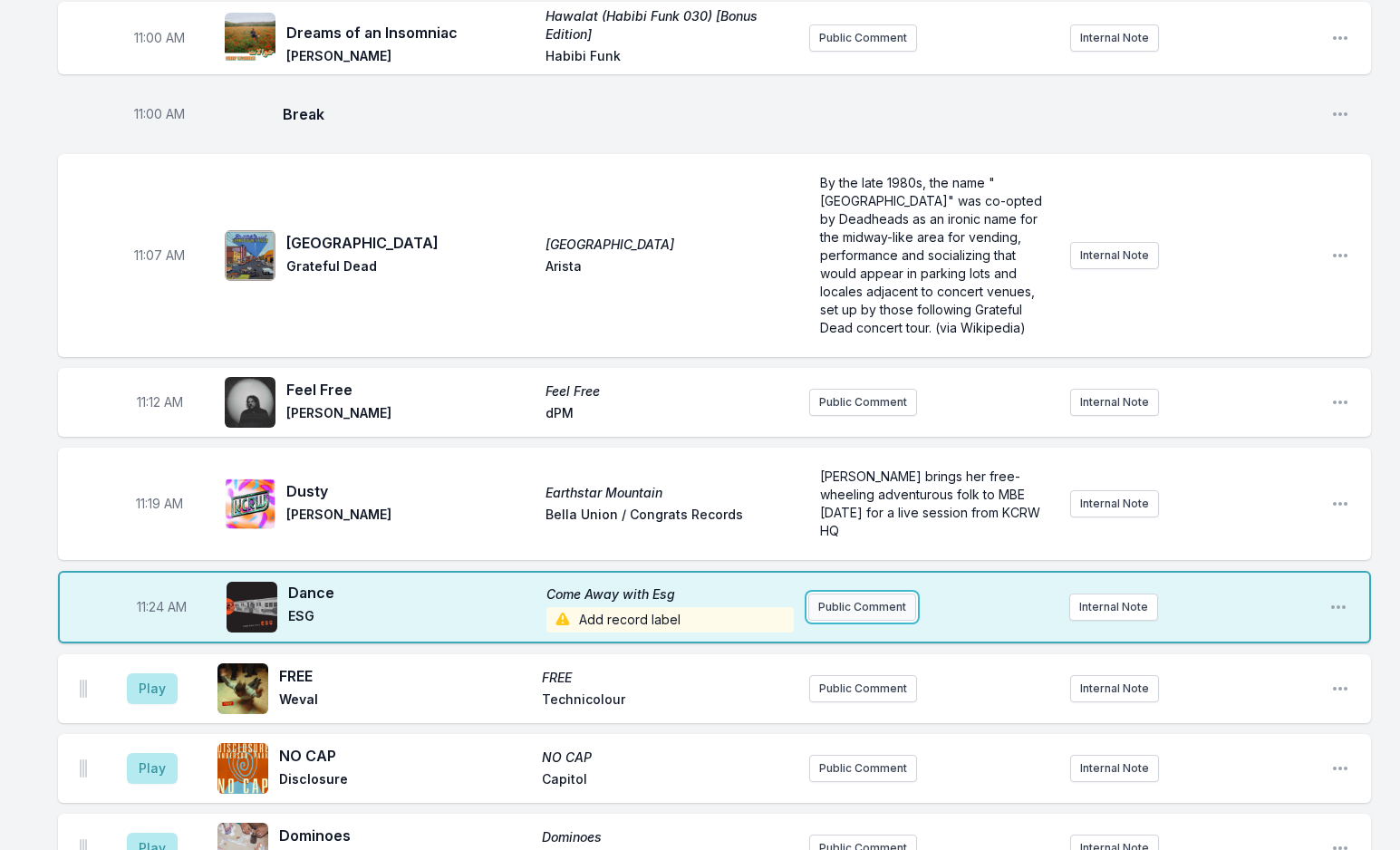
click at [854, 594] on button "Public Comment" at bounding box center [862, 607] width 108 height 27
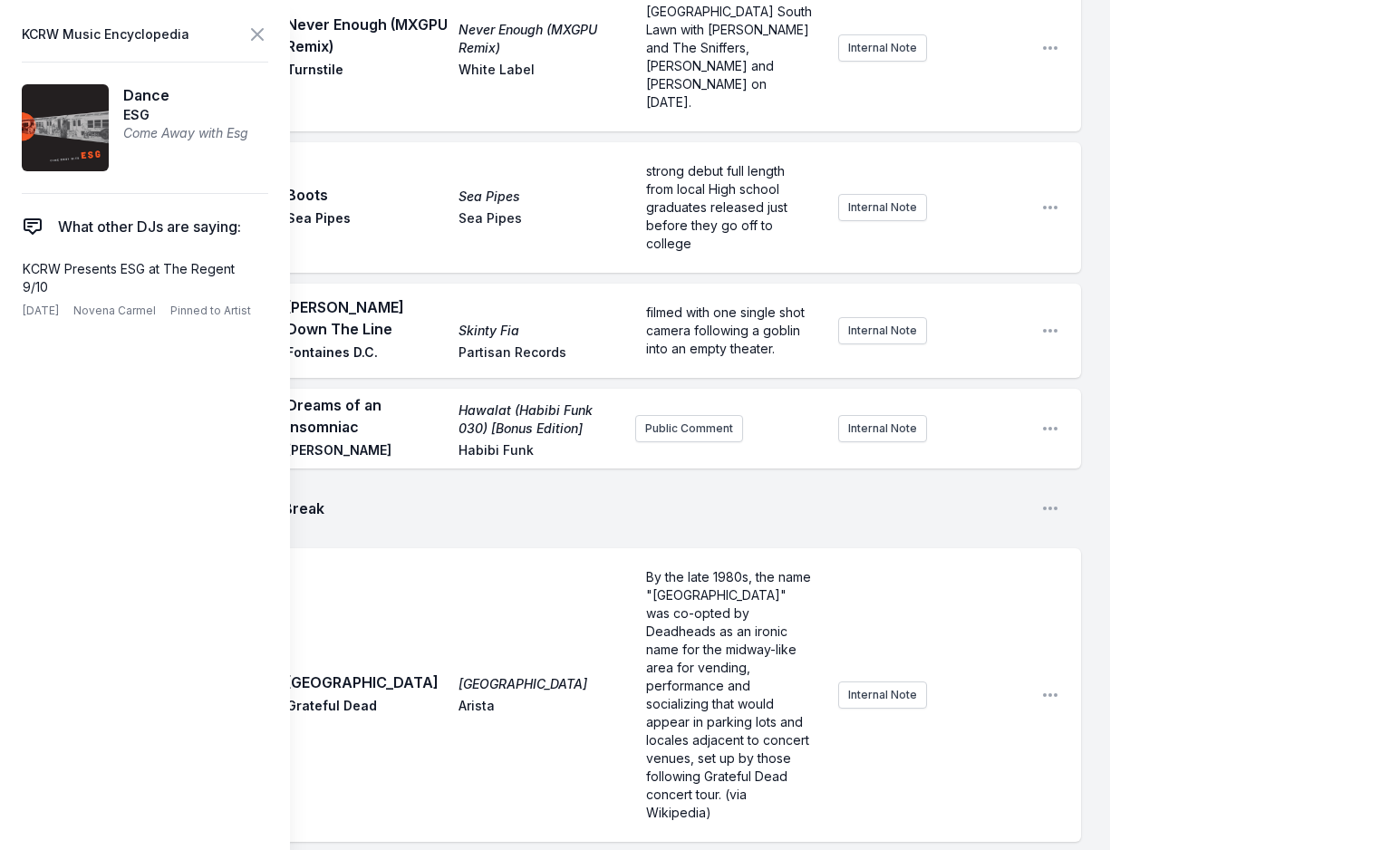
scroll to position [4768, 0]
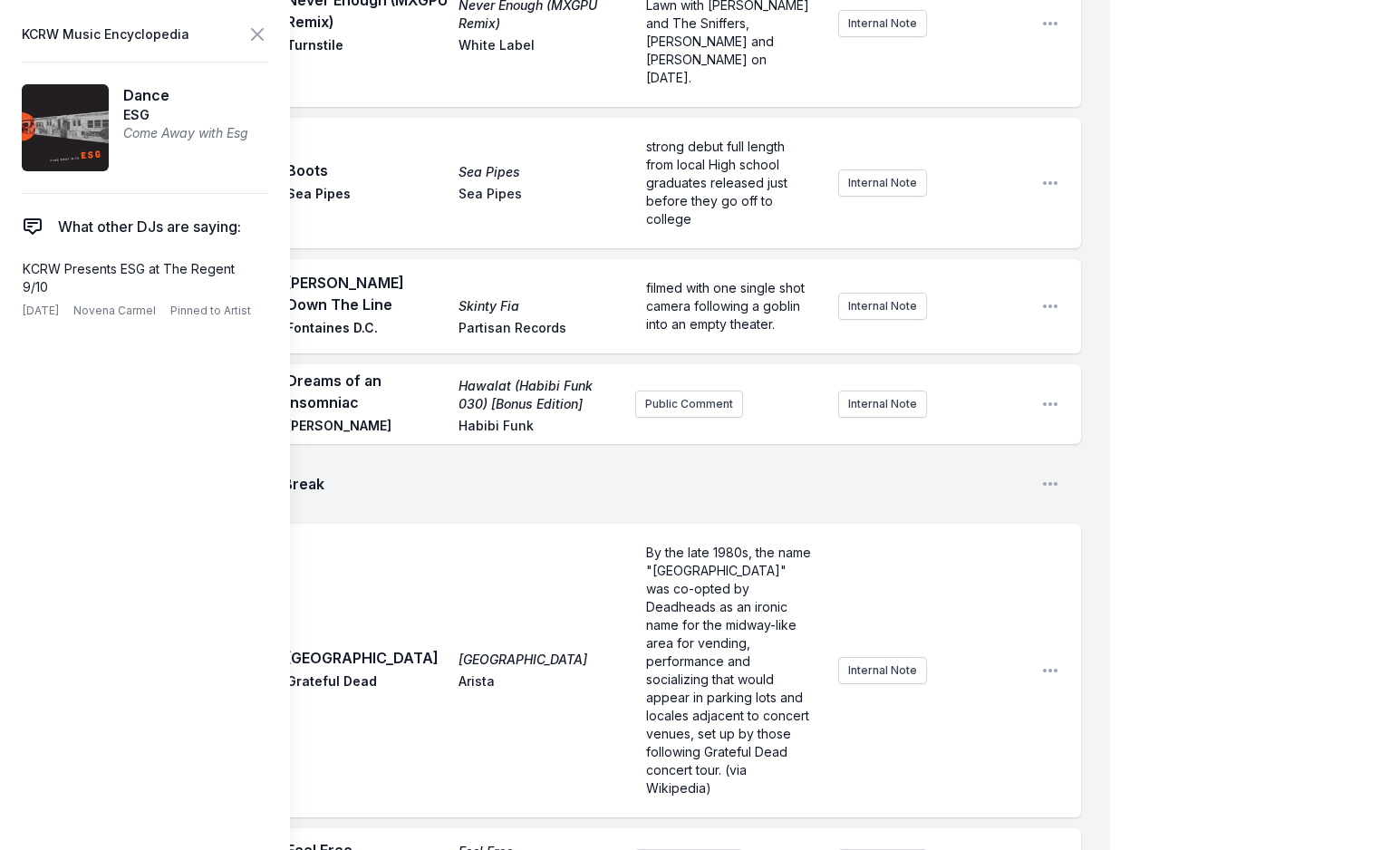
drag, startPoint x: 746, startPoint y: 677, endPoint x: 576, endPoint y: 684, distance: 170.1
drag, startPoint x: 743, startPoint y: 672, endPoint x: 611, endPoint y: 672, distance: 132.0
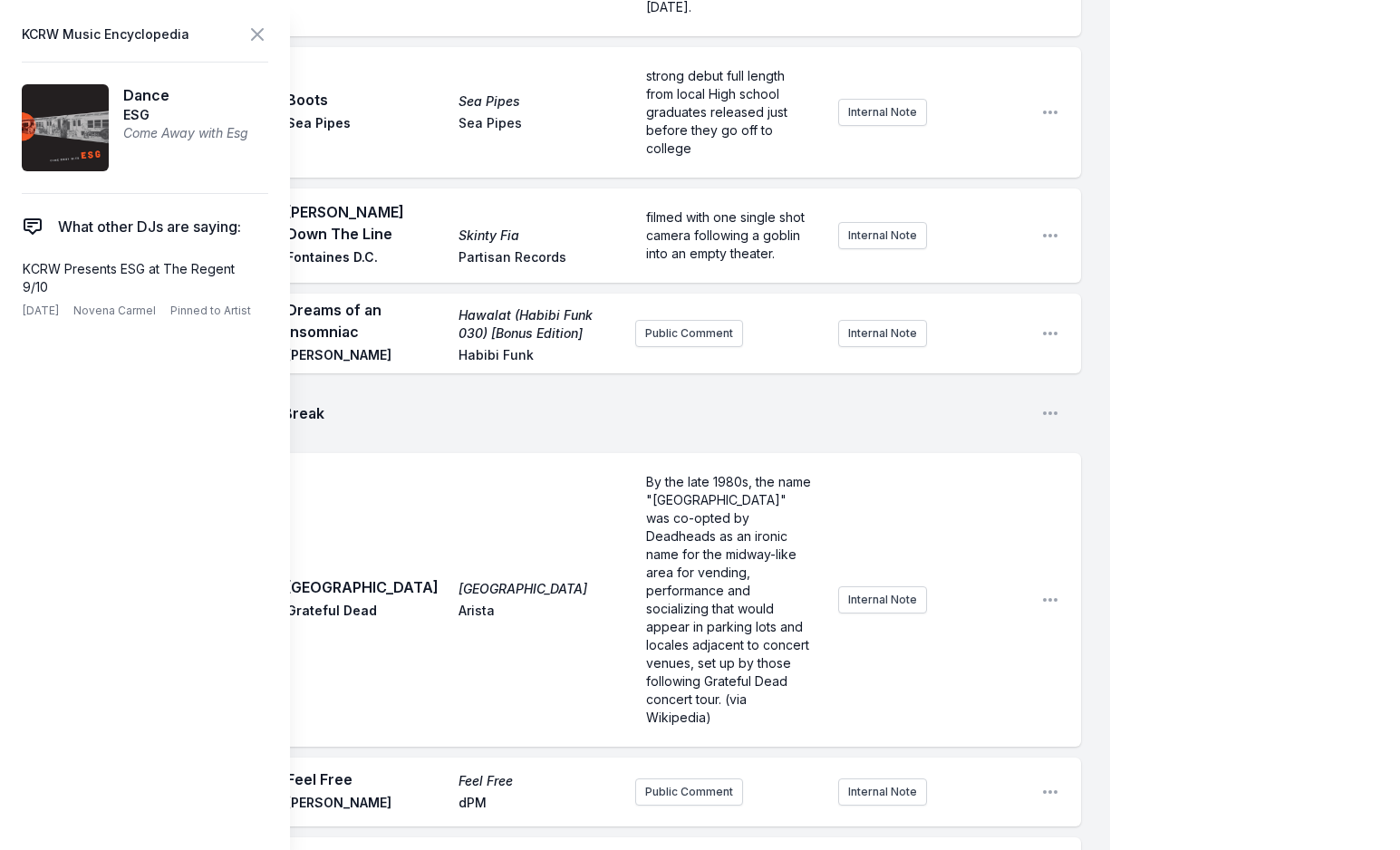
scroll to position [5041, 0]
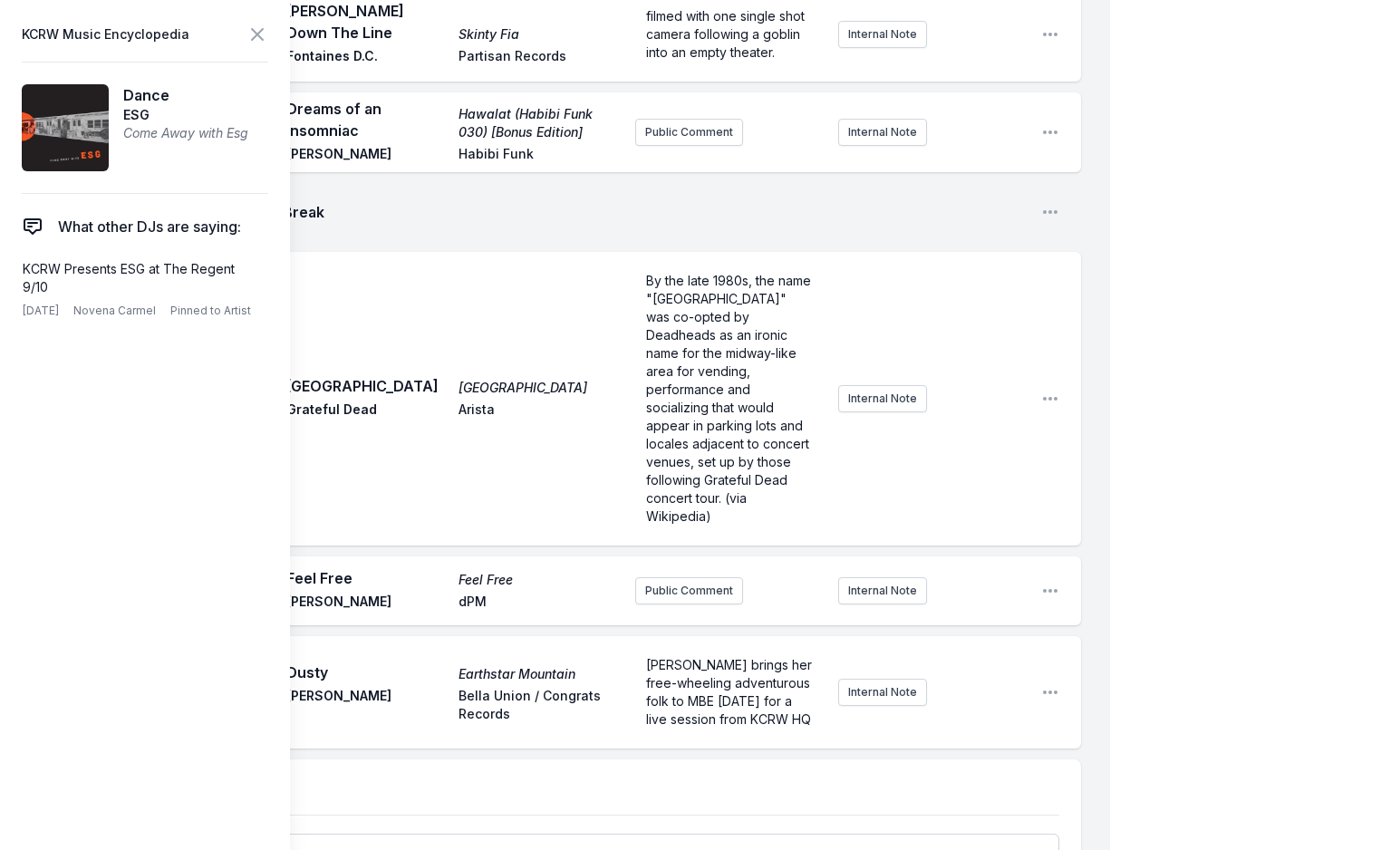
type input "Fire"
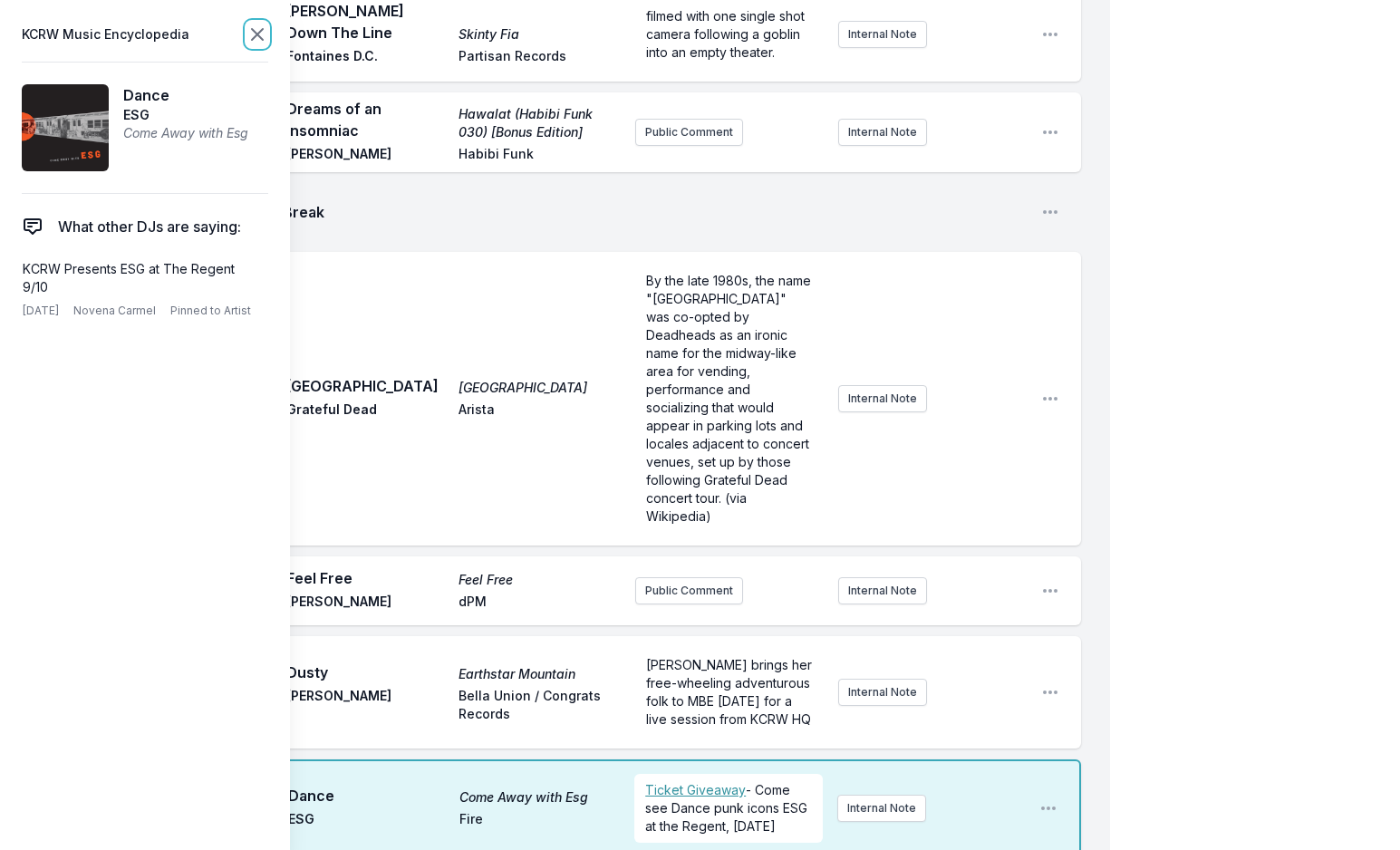
click at [255, 40] on icon at bounding box center [256, 34] width 22 height 22
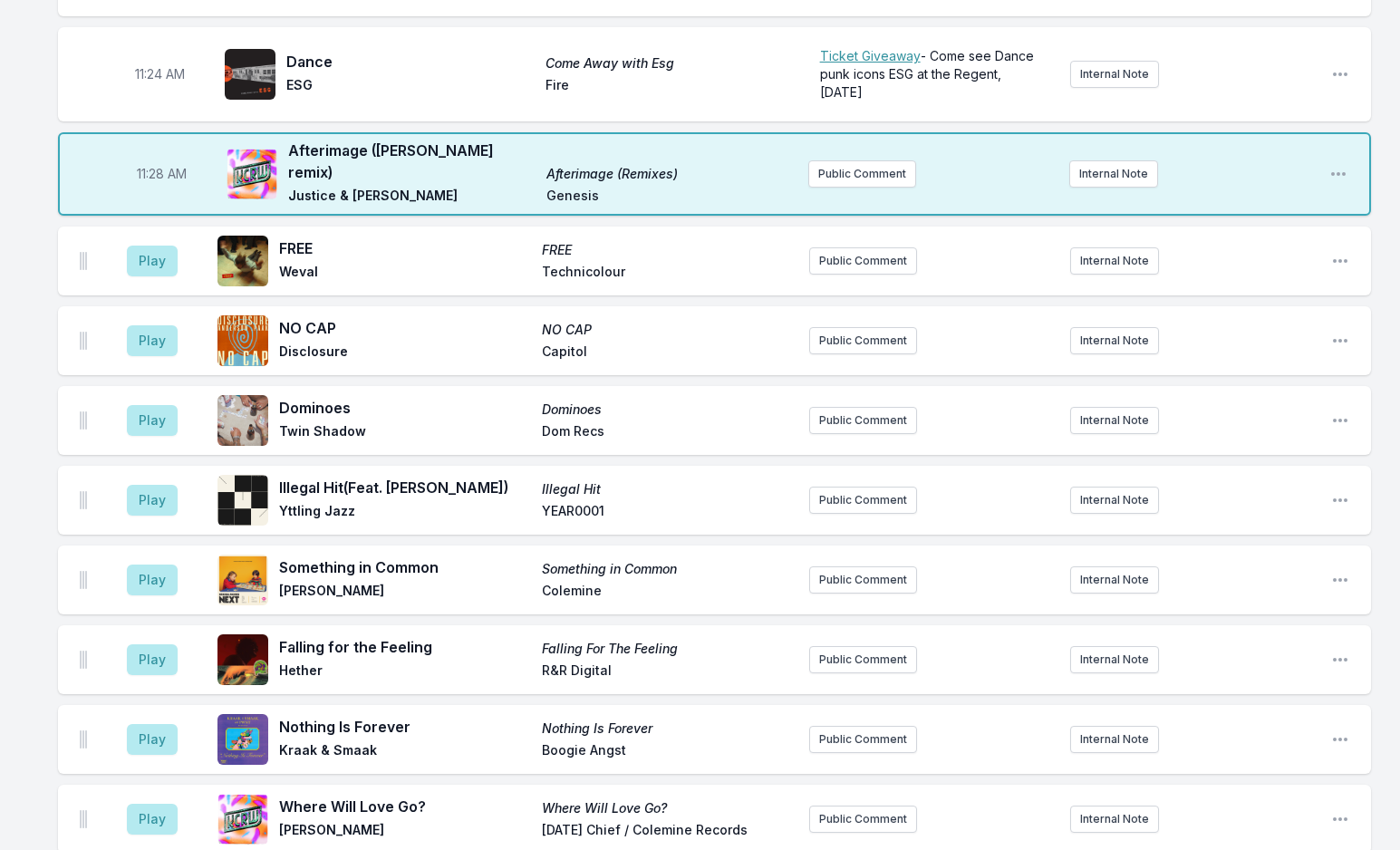
scroll to position [4406, 0]
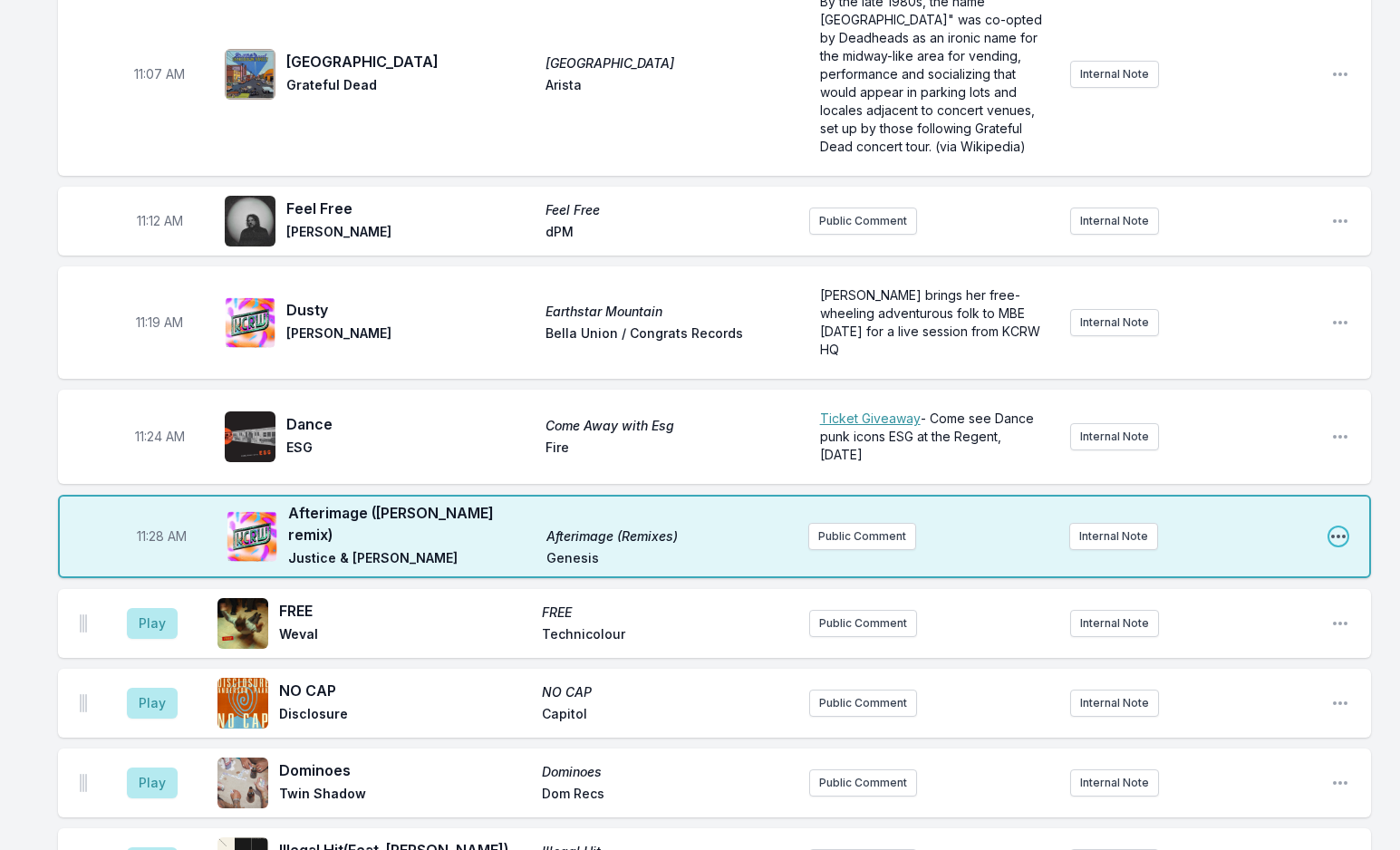
click at [1339, 528] on icon "Open playlist item options" at bounding box center [1337, 536] width 18 height 18
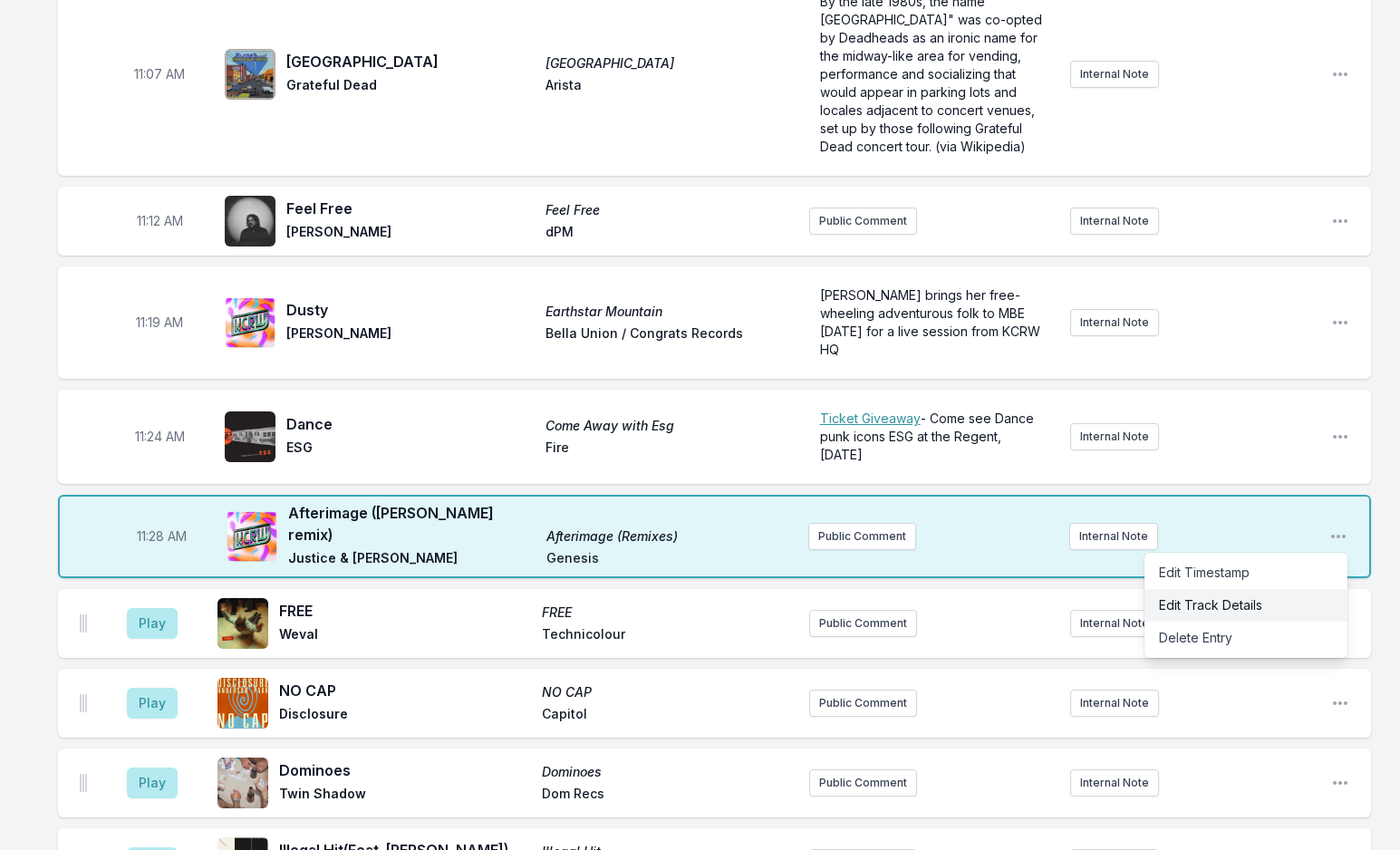
click at [1223, 589] on button "Edit Track Details" at bounding box center [1246, 605] width 203 height 33
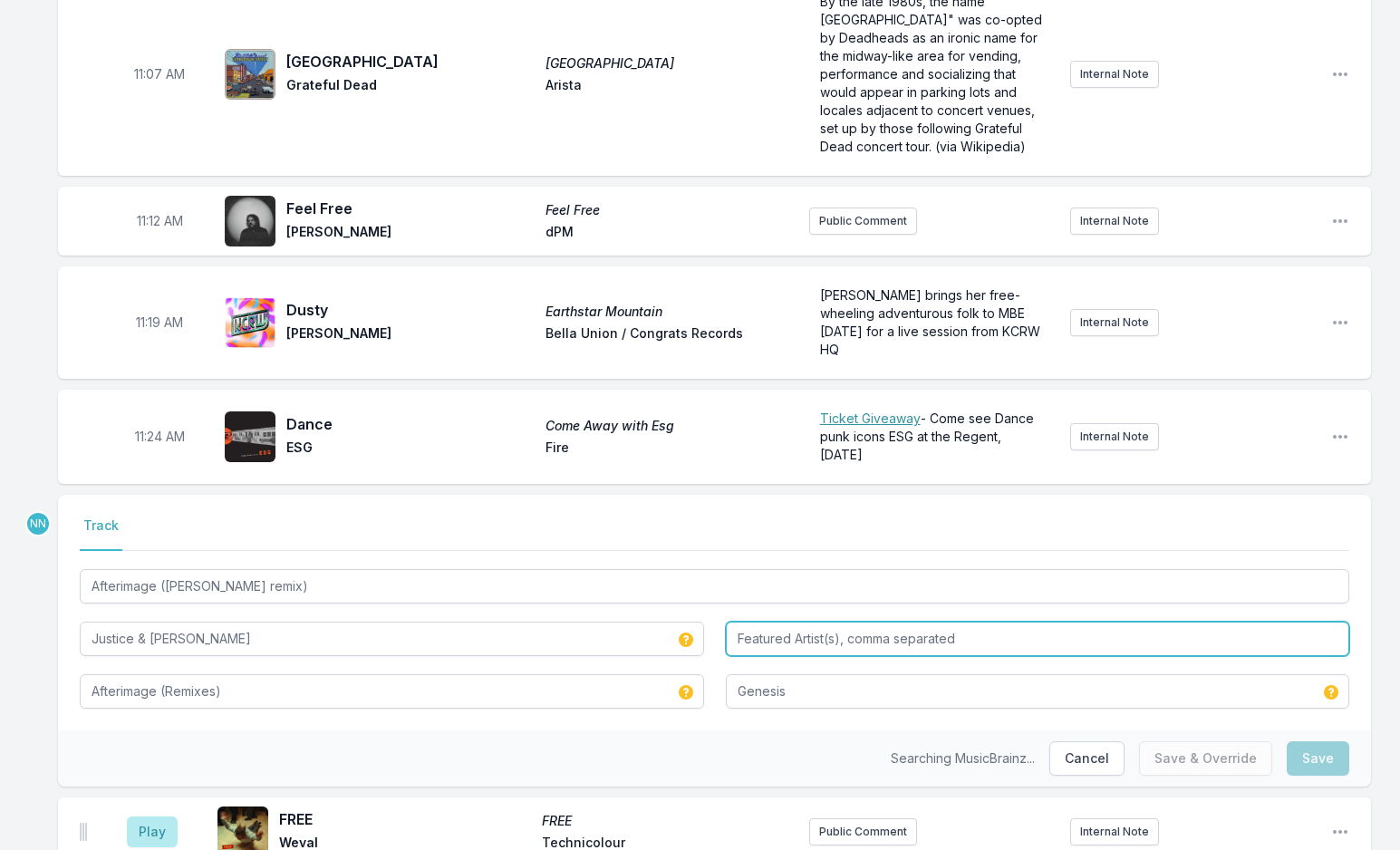
click at [796, 622] on input "Featured Artist(s), comma separated" at bounding box center [1038, 639] width 624 height 35
type input "RIMON"
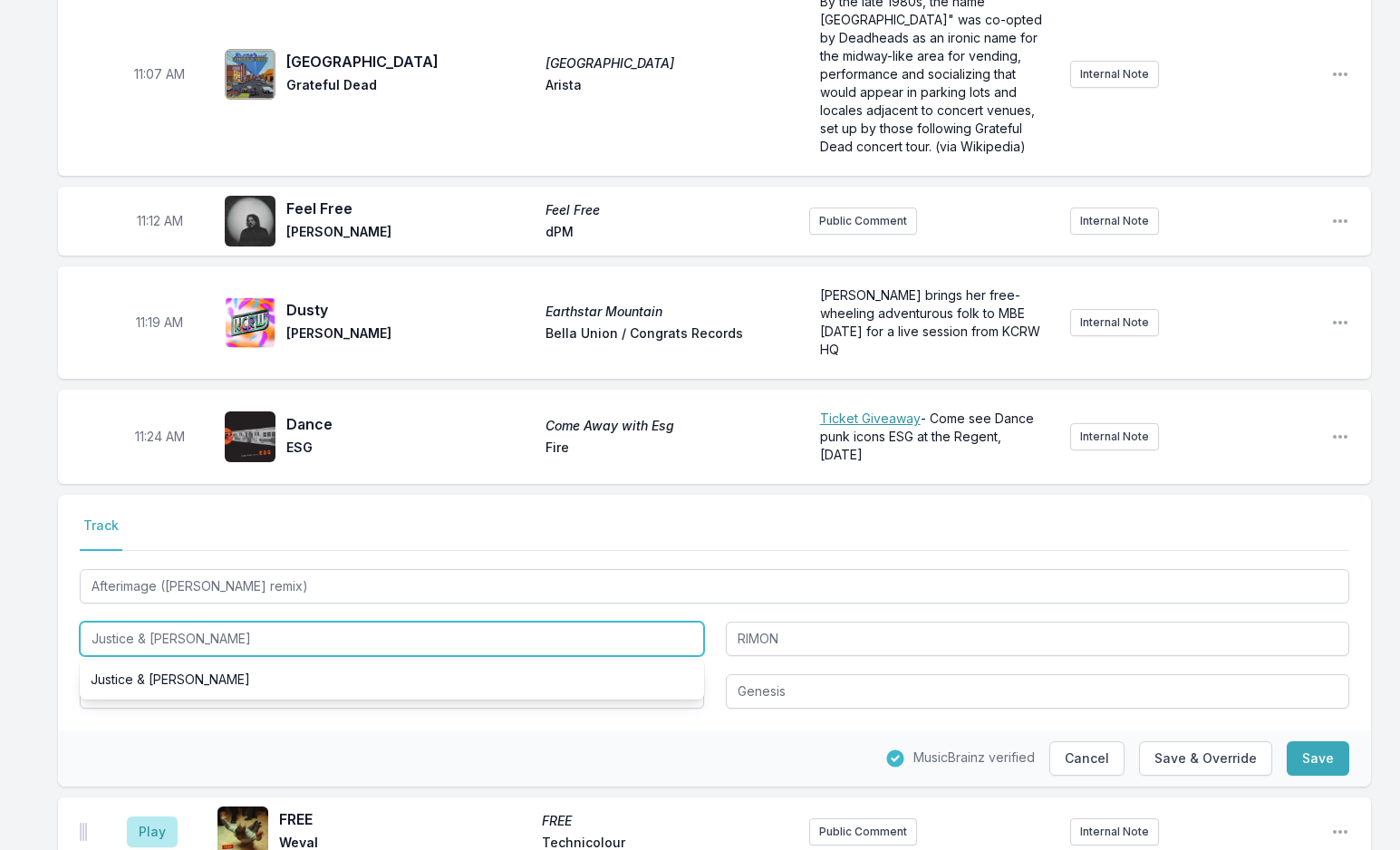
drag, startPoint x: 136, startPoint y: 516, endPoint x: 245, endPoint y: 523, distance: 109.2
click at [245, 622] on input "Justice & [PERSON_NAME]" at bounding box center [392, 639] width 624 height 35
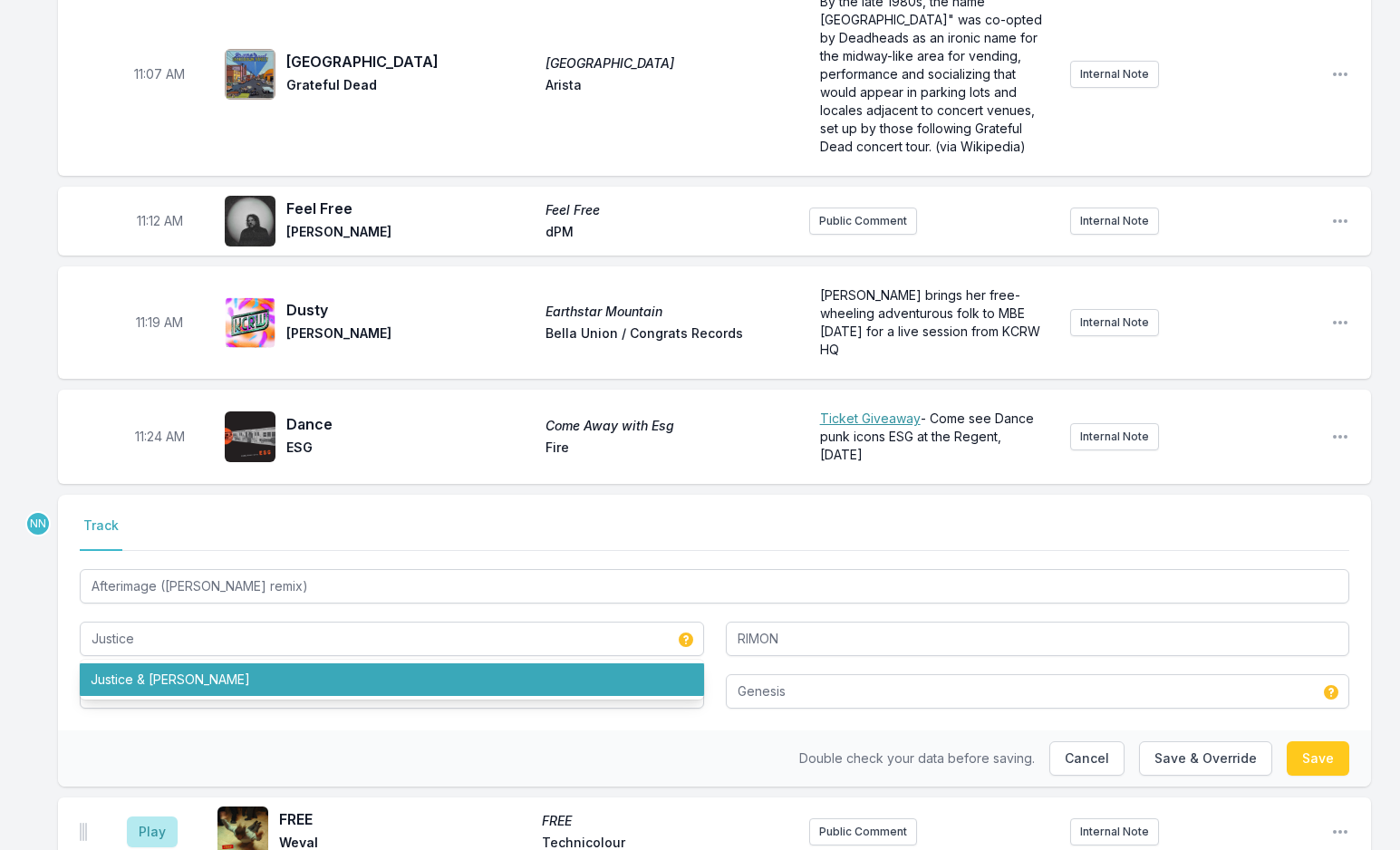
click at [301, 517] on nav "Track" at bounding box center [715, 533] width 1269 height 35
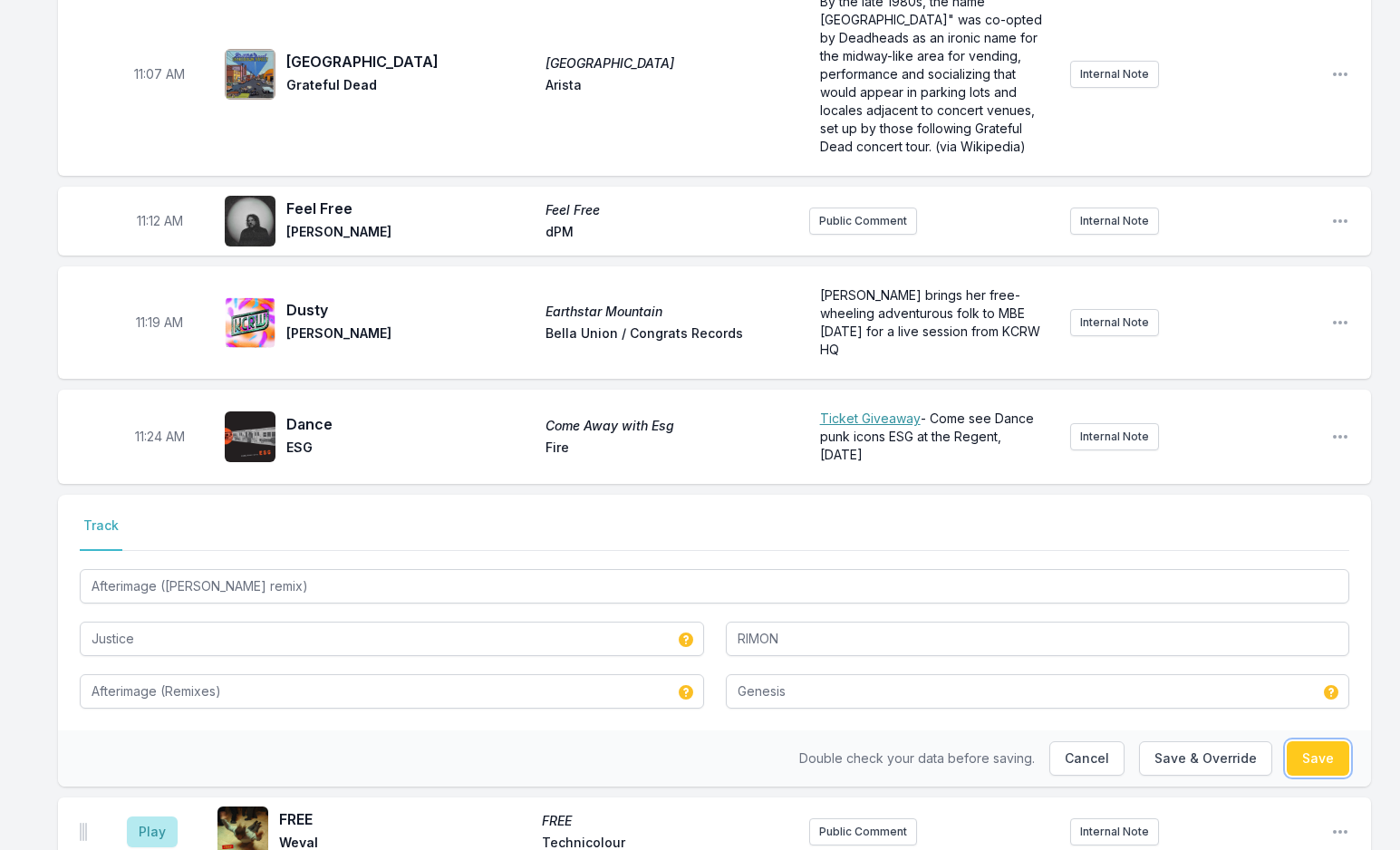
click at [1301, 741] on button "Save" at bounding box center [1317, 758] width 63 height 35
type input "Justice & [PERSON_NAME]"
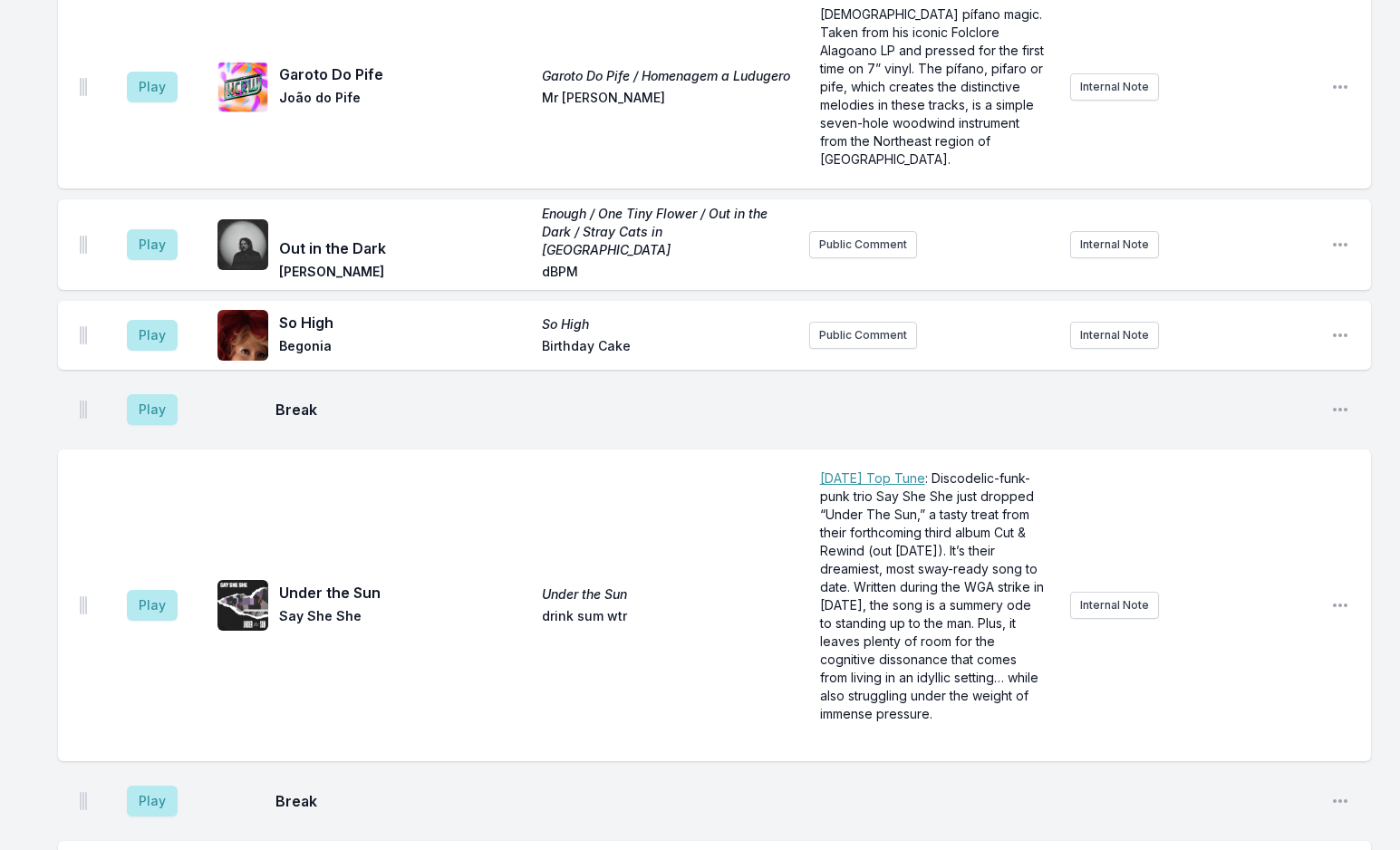
scroll to position [6659, 0]
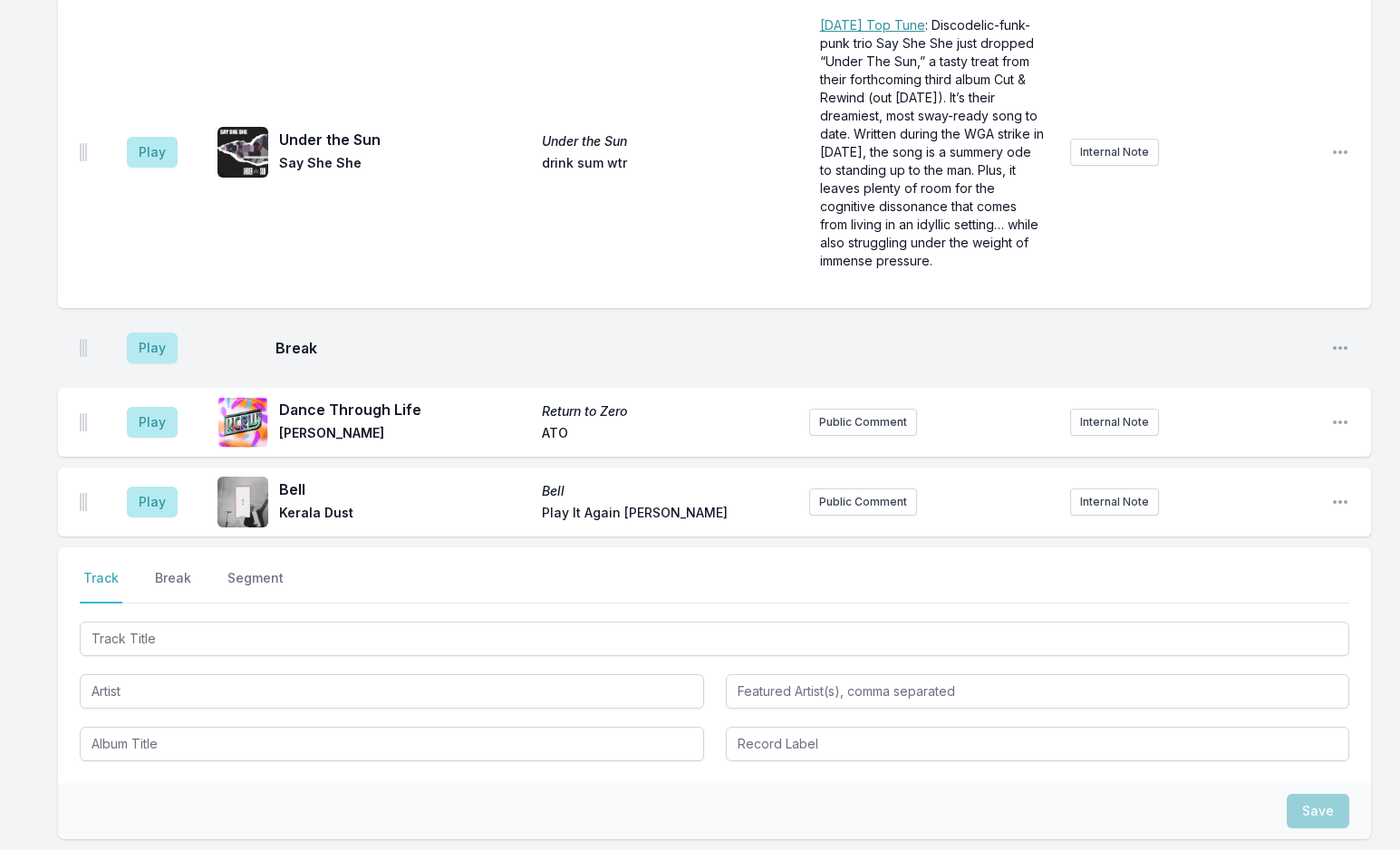
click at [170, 569] on button "Break" at bounding box center [173, 586] width 43 height 35
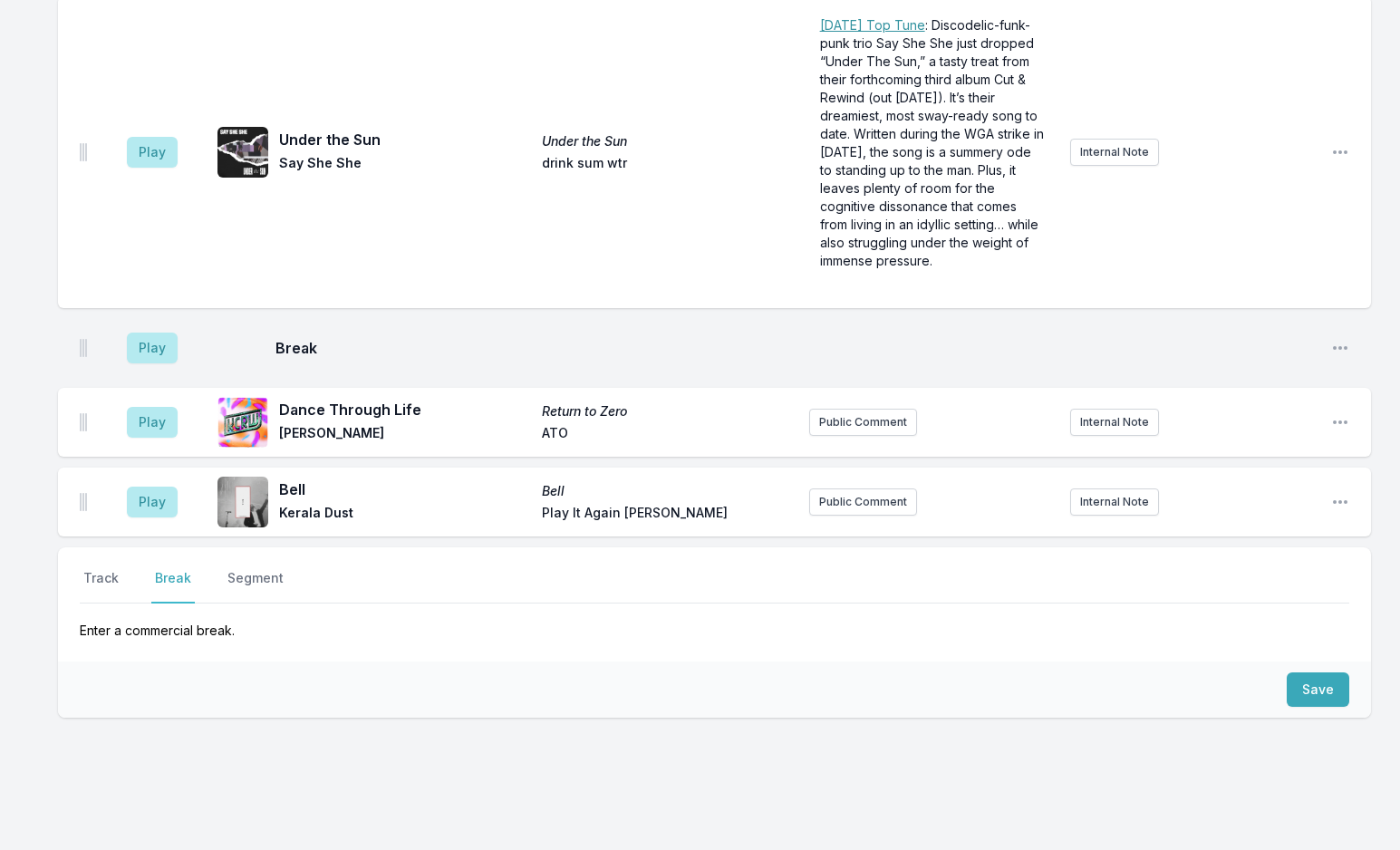
scroll to position [6538, 0]
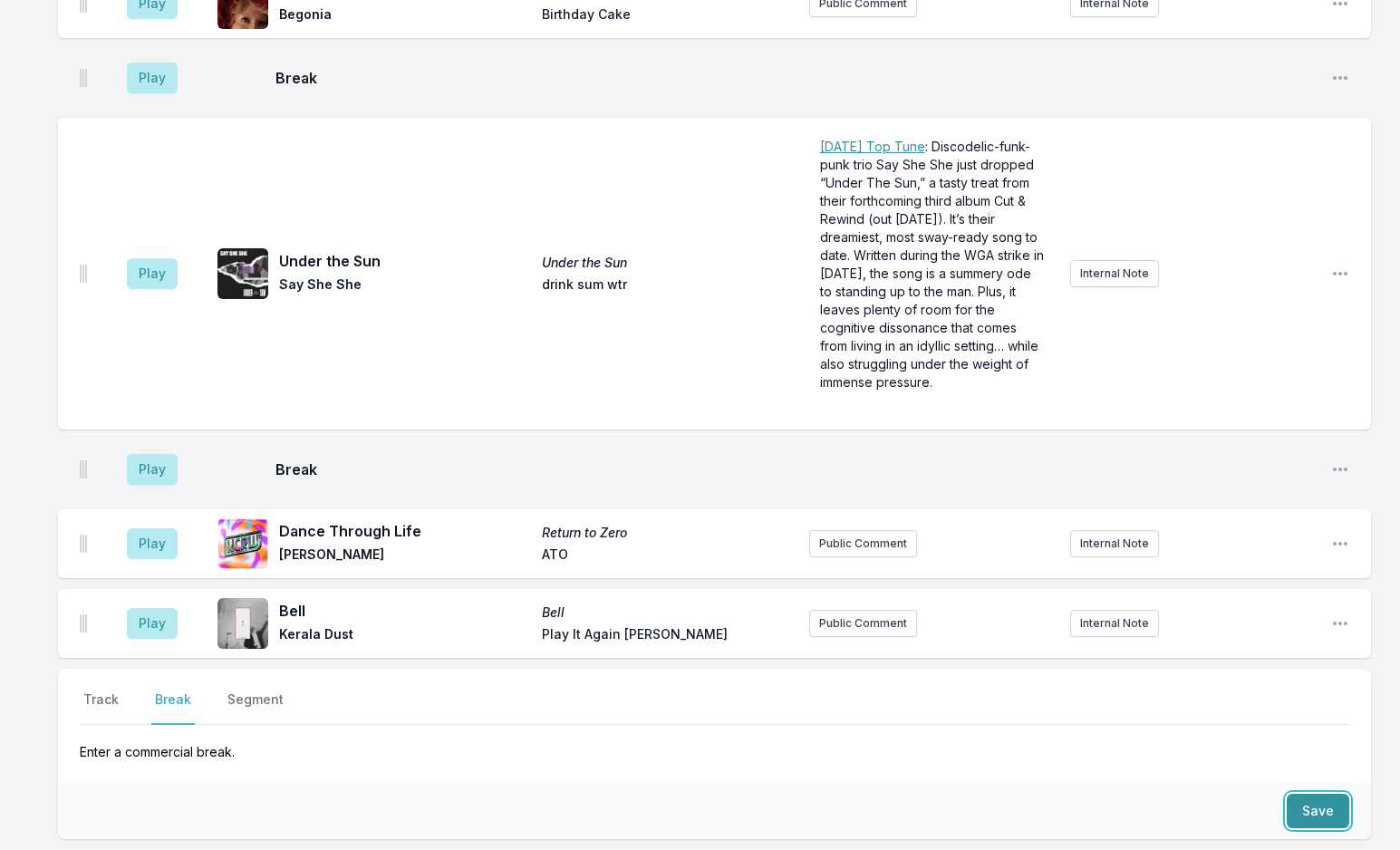
click at [1300, 794] on button "Save" at bounding box center [1317, 811] width 63 height 35
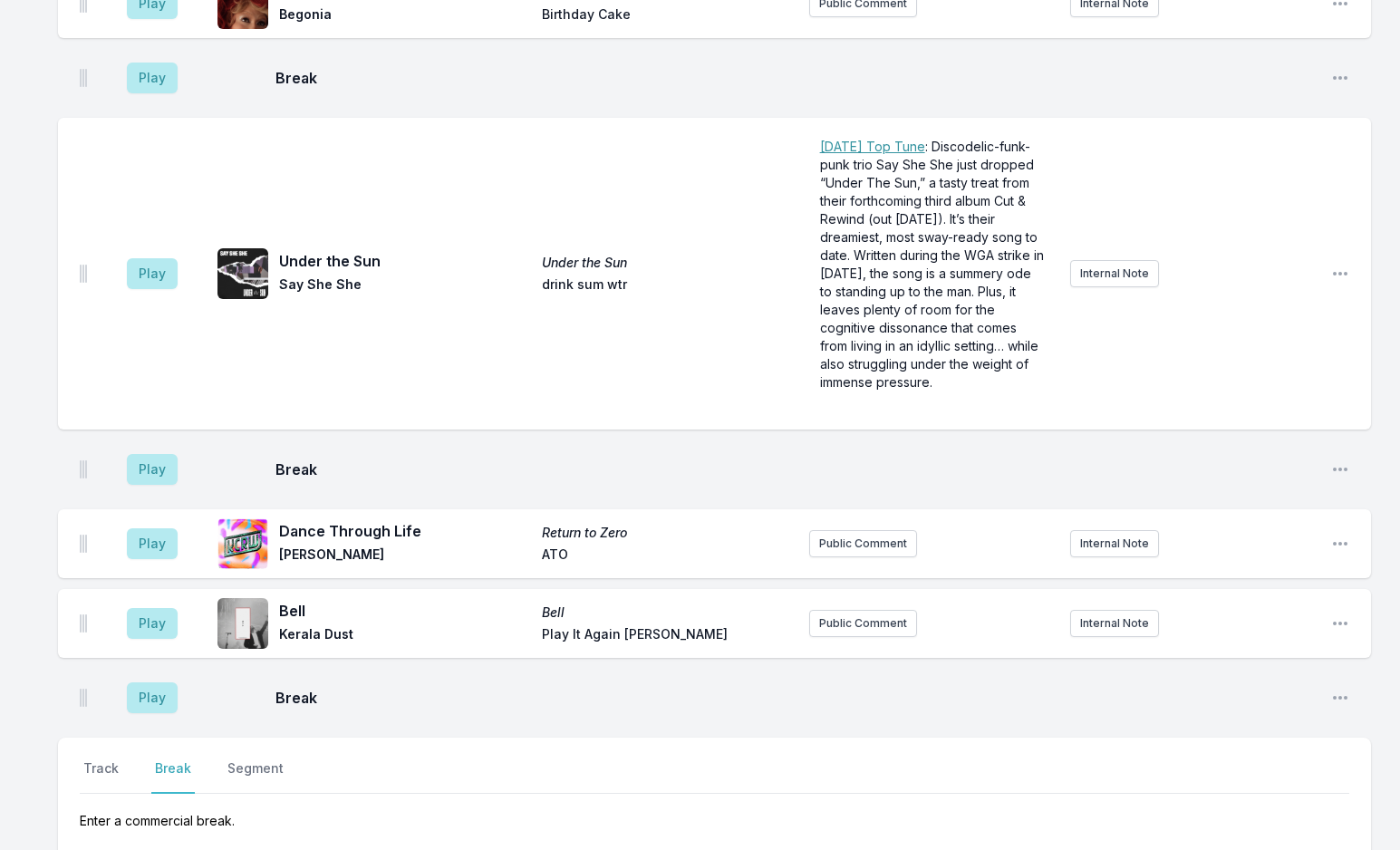
scroll to position [6607, 0]
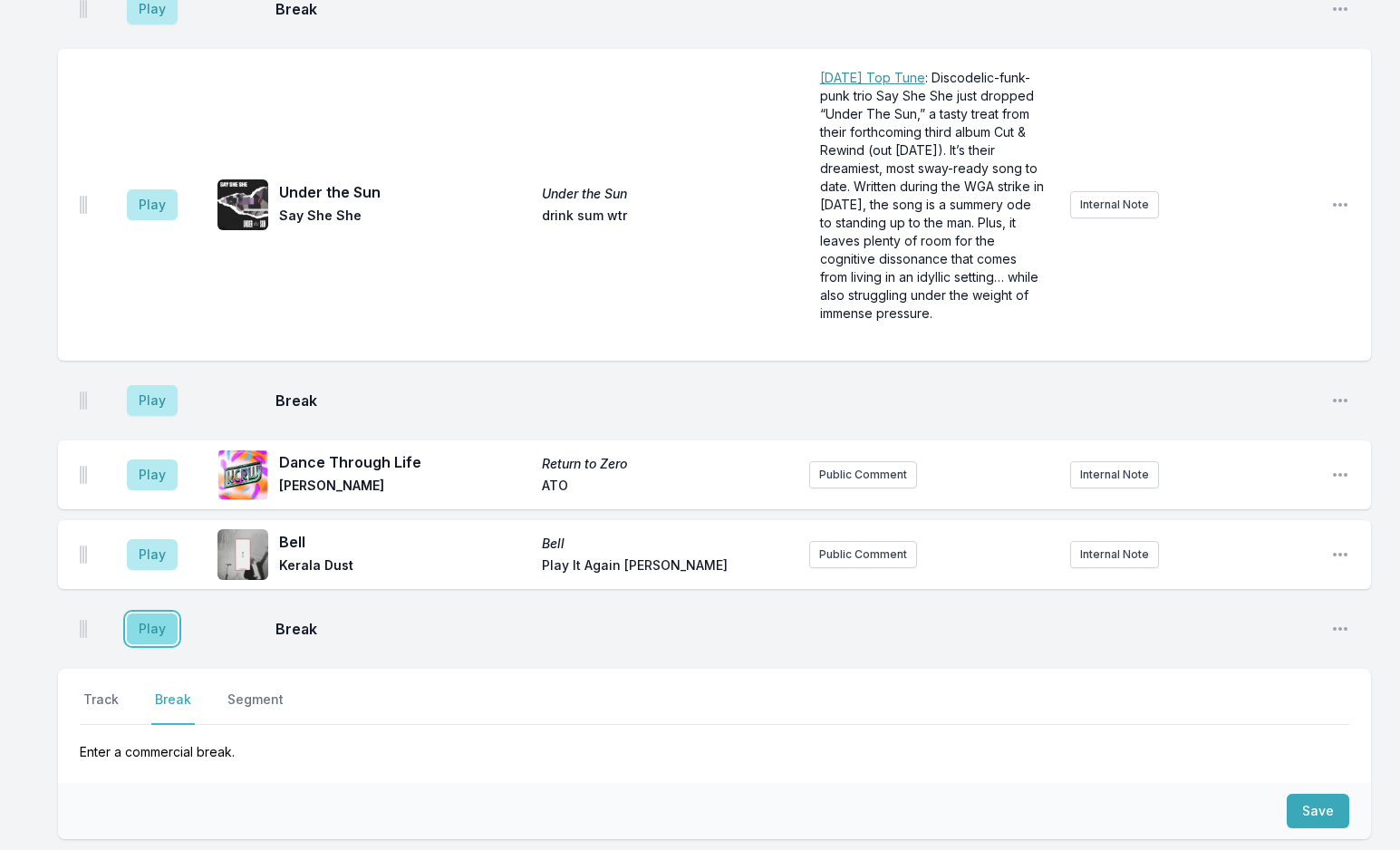
click at [142, 613] on button "Play" at bounding box center [152, 628] width 51 height 31
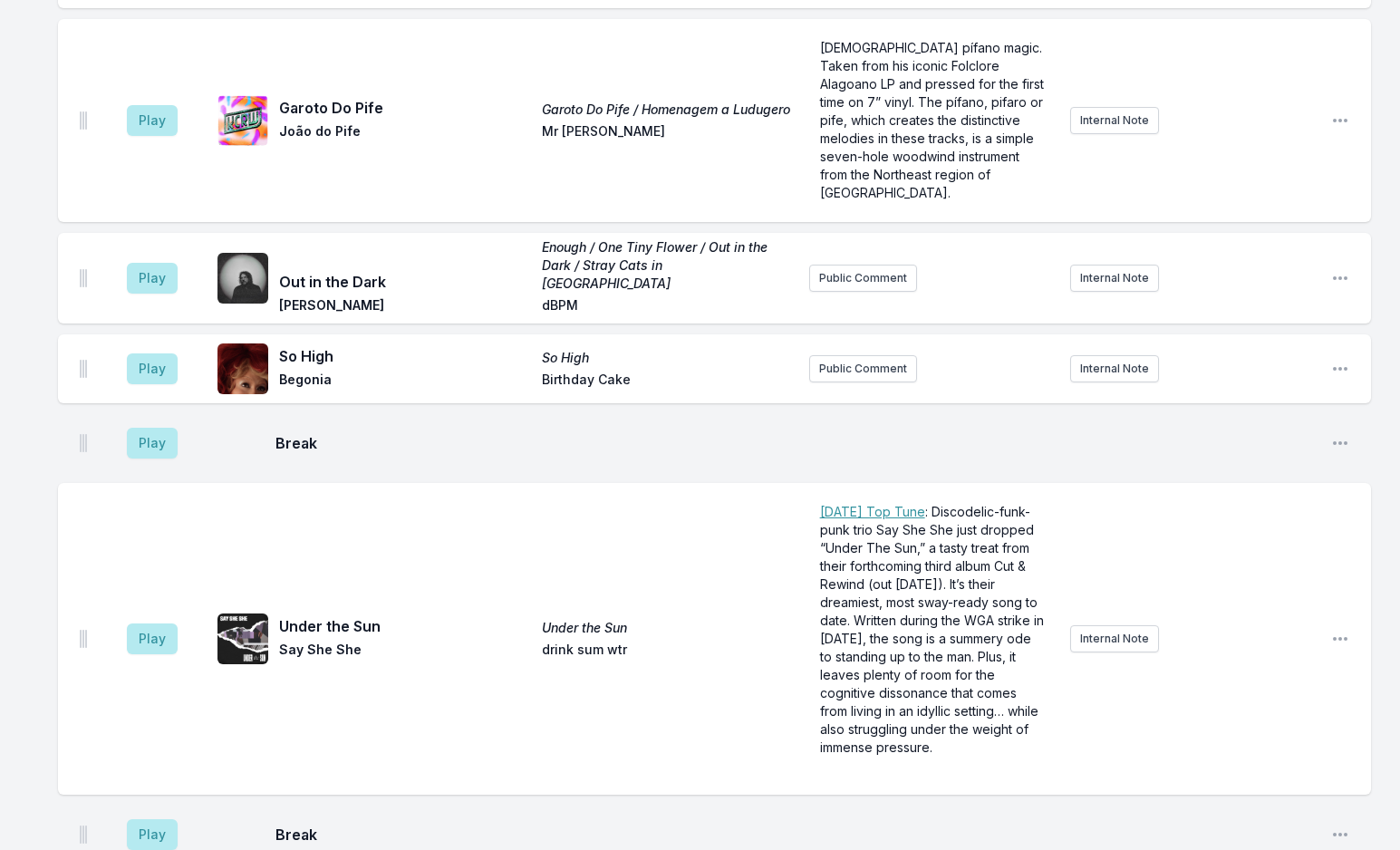
scroll to position [6244, 0]
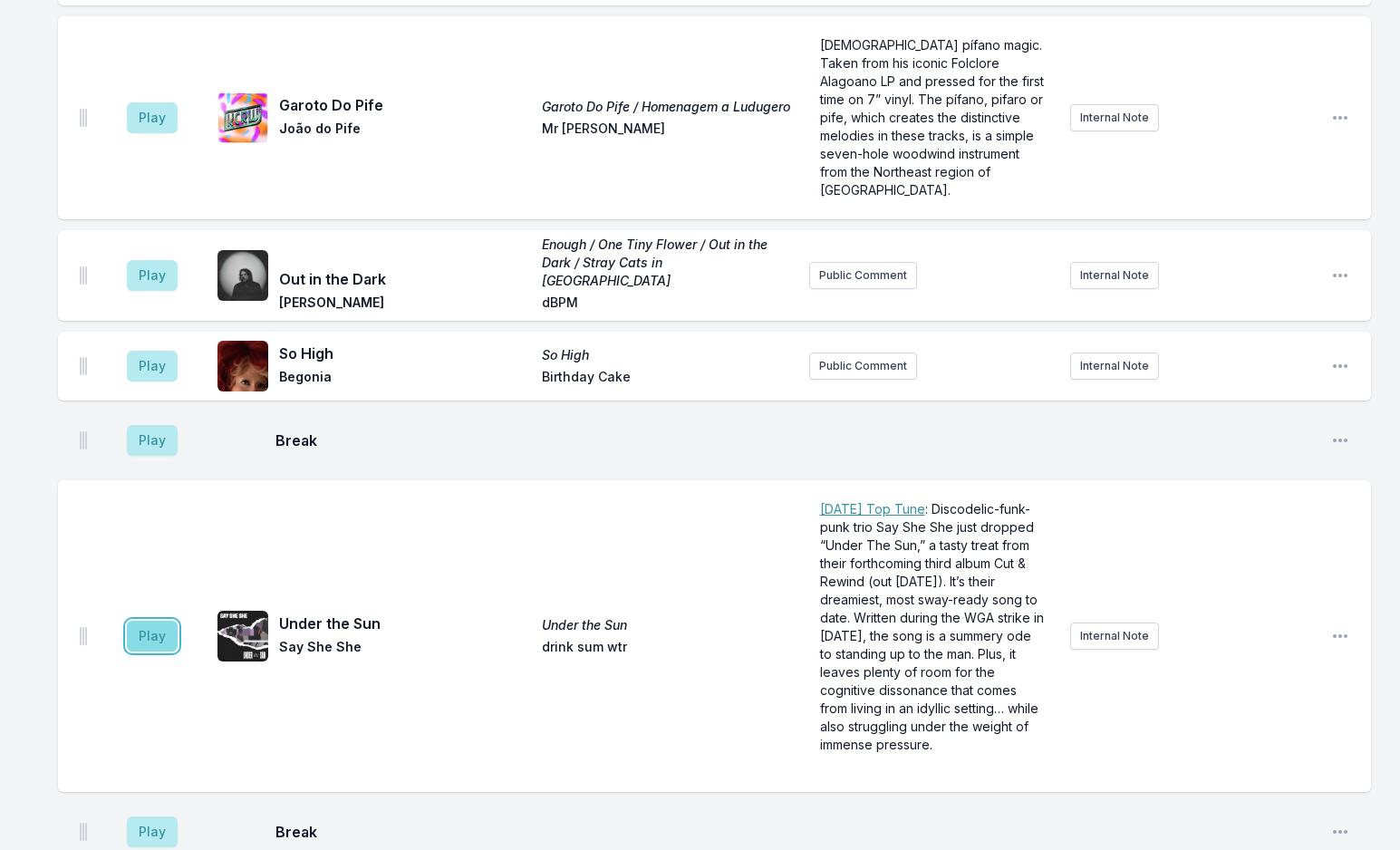
click at [155, 621] on button "Play" at bounding box center [152, 636] width 51 height 31
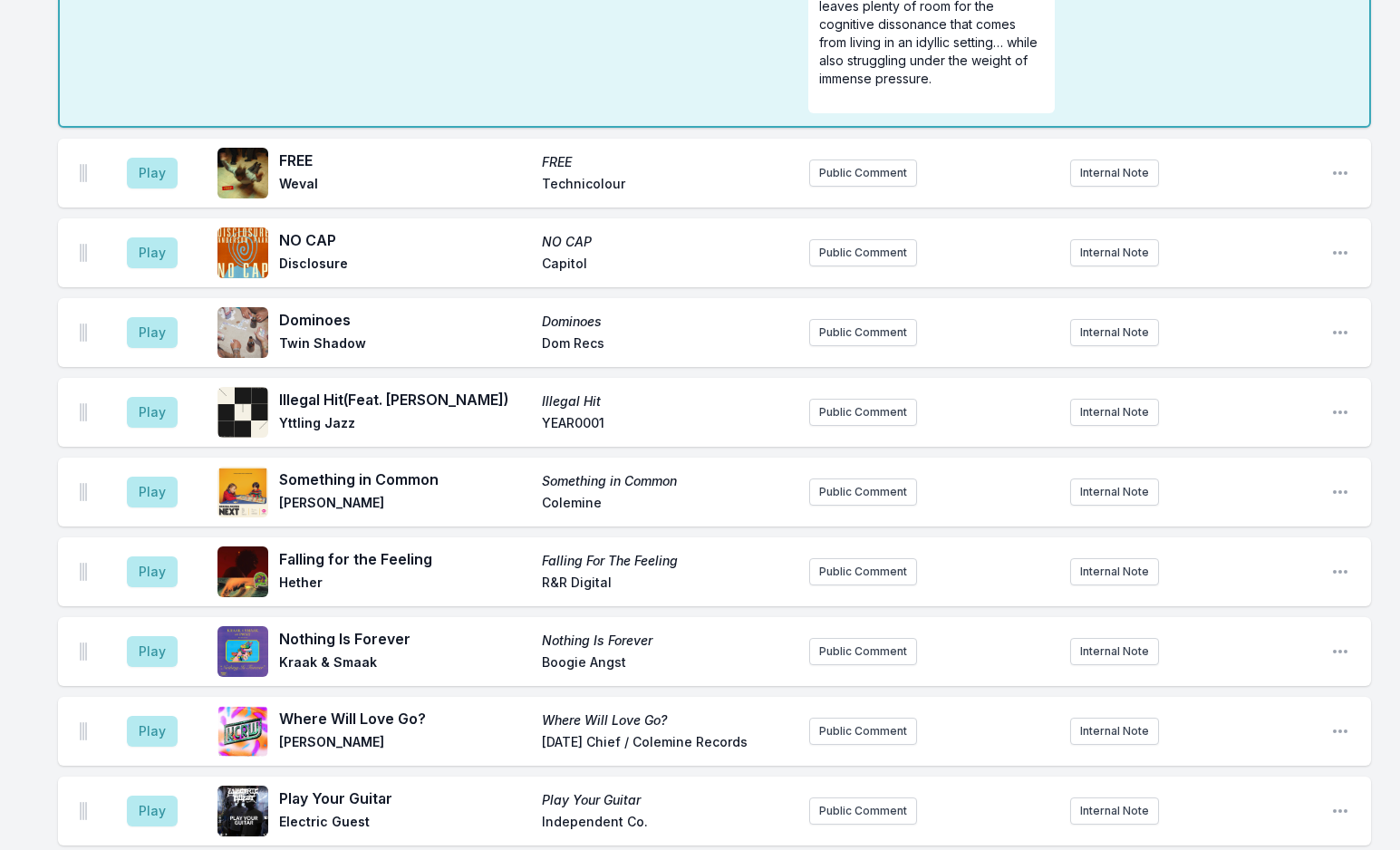
scroll to position [5247, 0]
drag, startPoint x: 158, startPoint y: 607, endPoint x: 240, endPoint y: 621, distance: 83.2
click at [240, 698] on div "Play Where Will Love Go? Where Will Love Go? [PERSON_NAME] [DATE] Chief / Colem…" at bounding box center [715, 732] width 1313 height 69
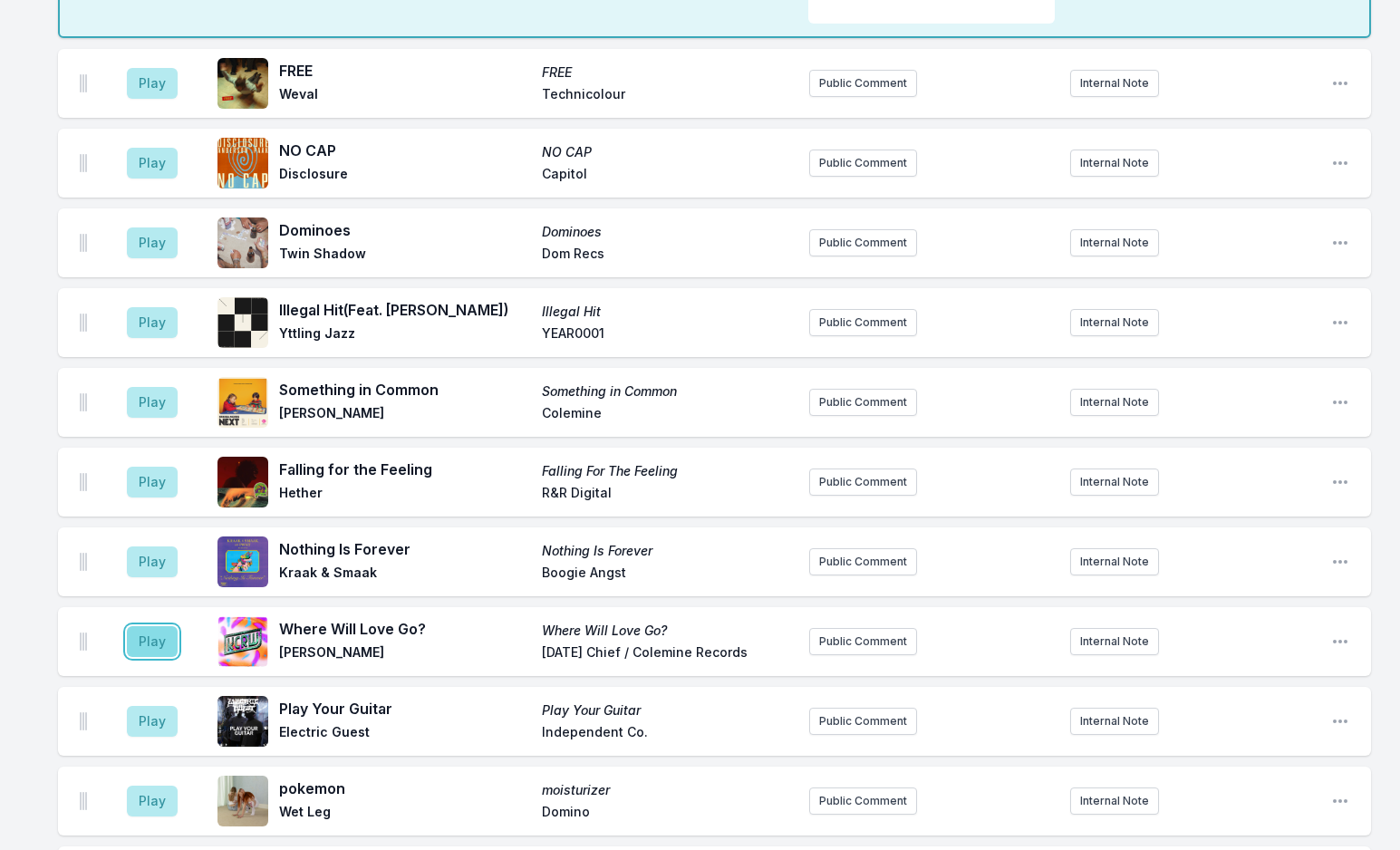
click at [157, 626] on button "Play" at bounding box center [152, 641] width 51 height 31
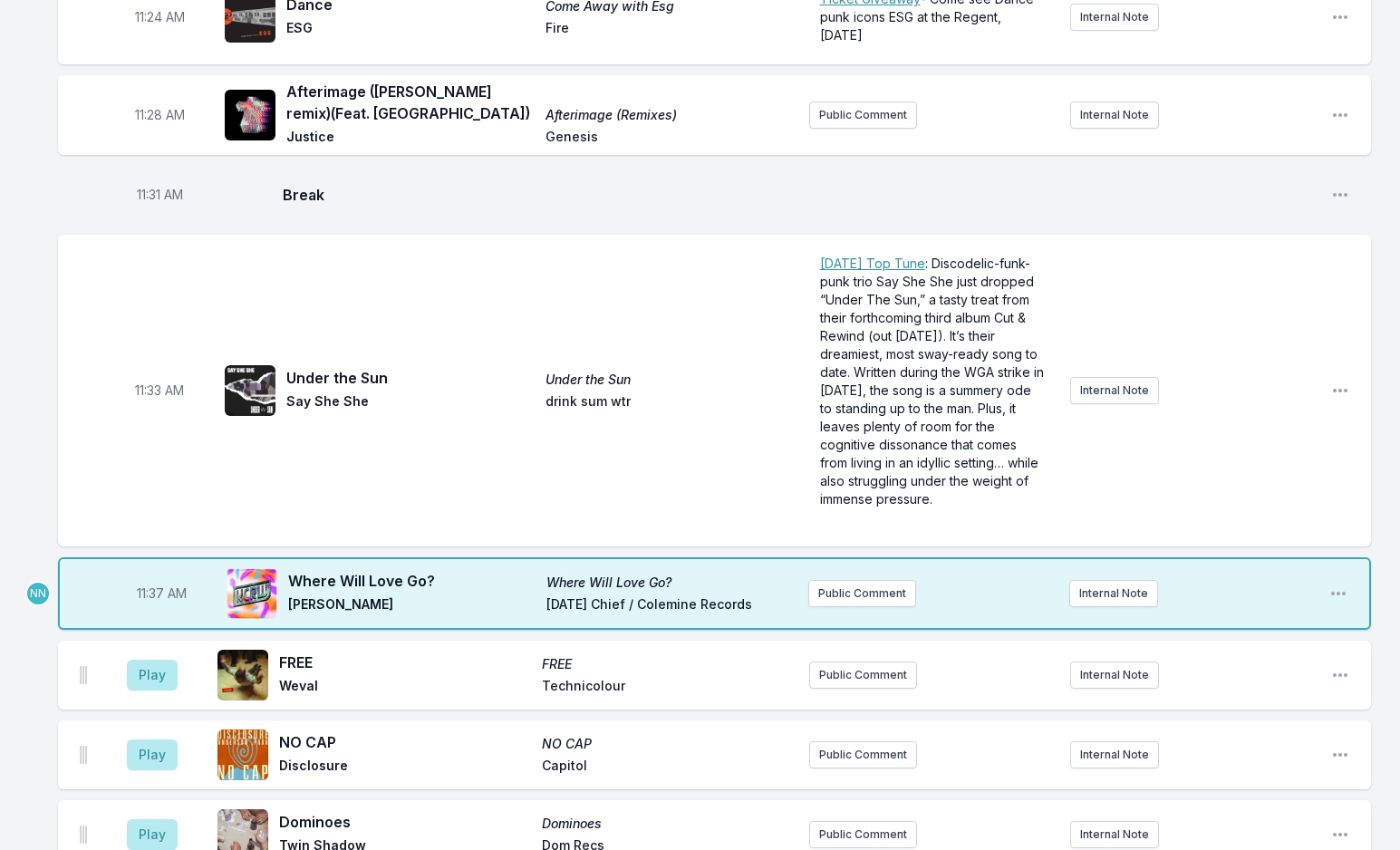
scroll to position [4794, 0]
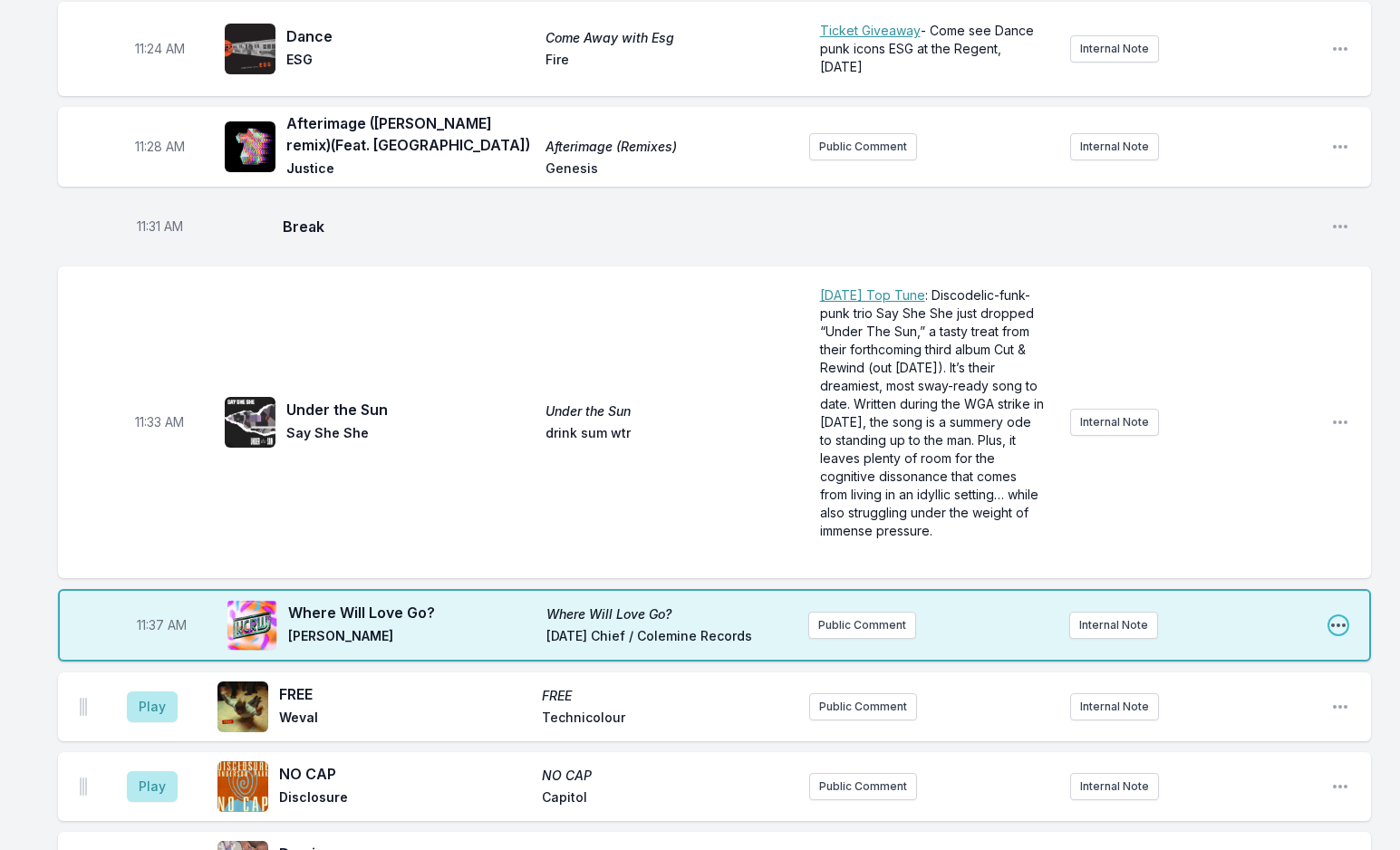
click at [1338, 616] on icon "Open playlist item options" at bounding box center [1337, 625] width 18 height 18
click at [1223, 678] on button "Edit Track Details" at bounding box center [1246, 694] width 203 height 33
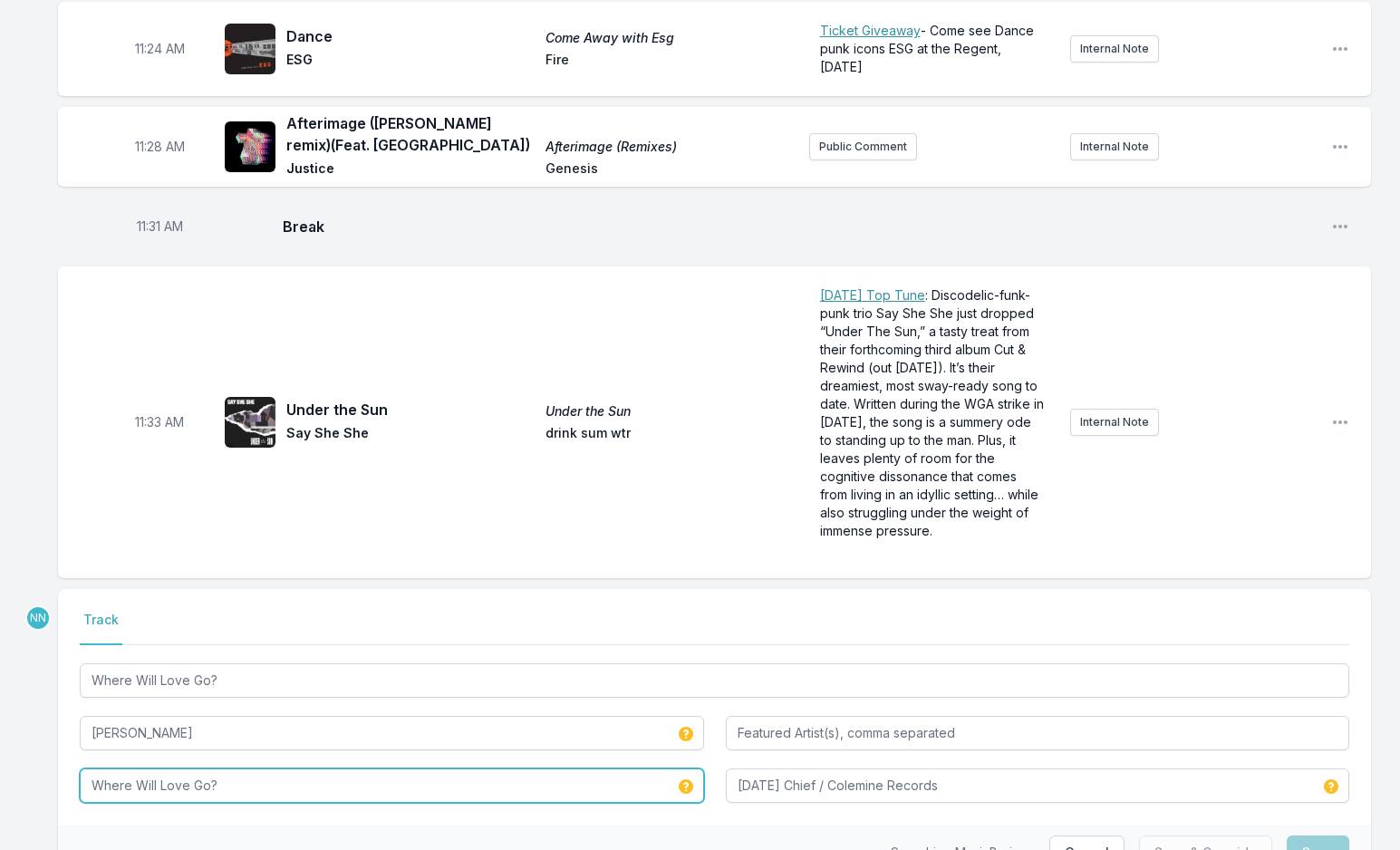
click at [466, 768] on input "Where Will Love Go?" at bounding box center [392, 785] width 624 height 35
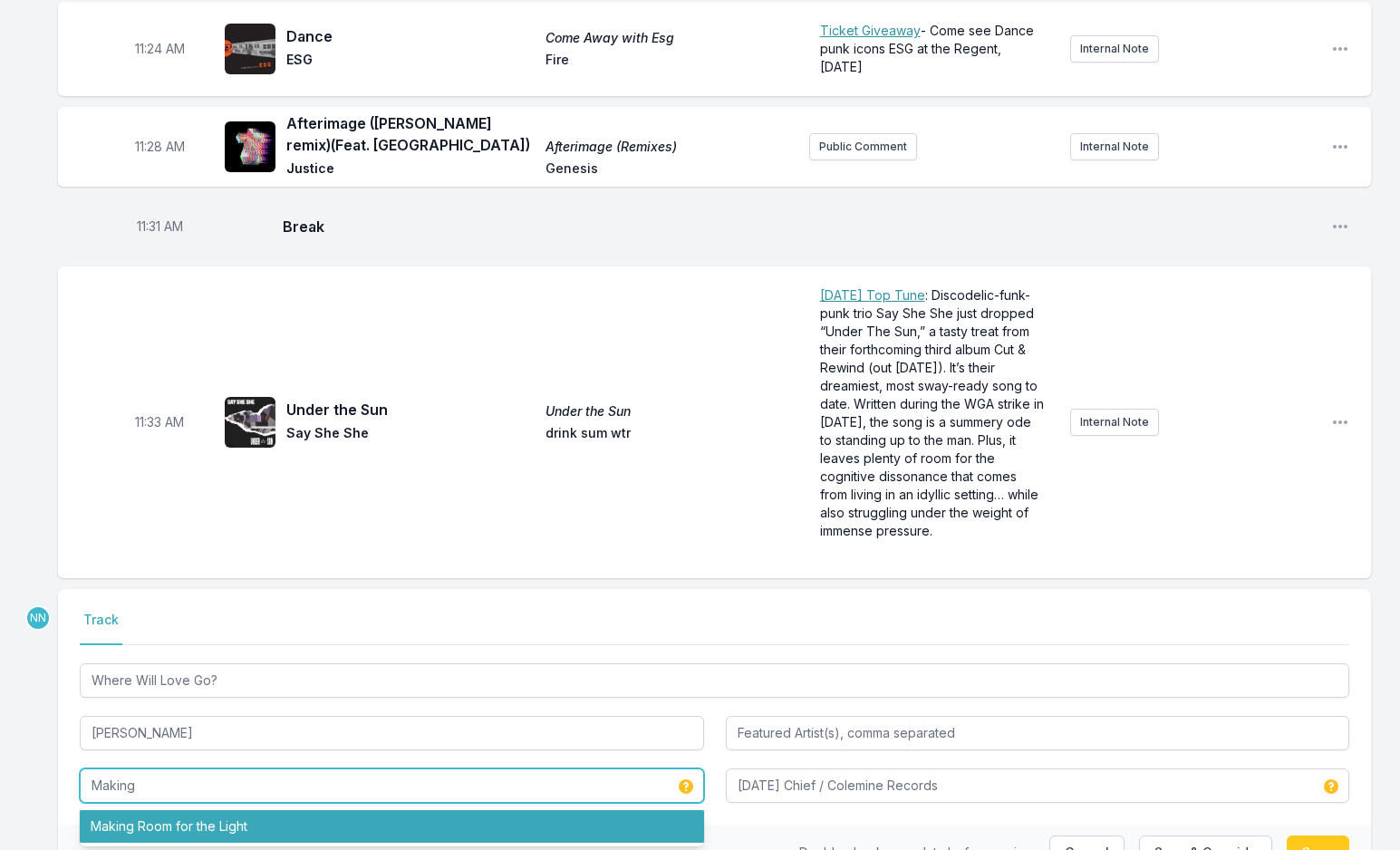
click at [488, 811] on li "Making Room for the Light" at bounding box center [392, 827] width 624 height 33
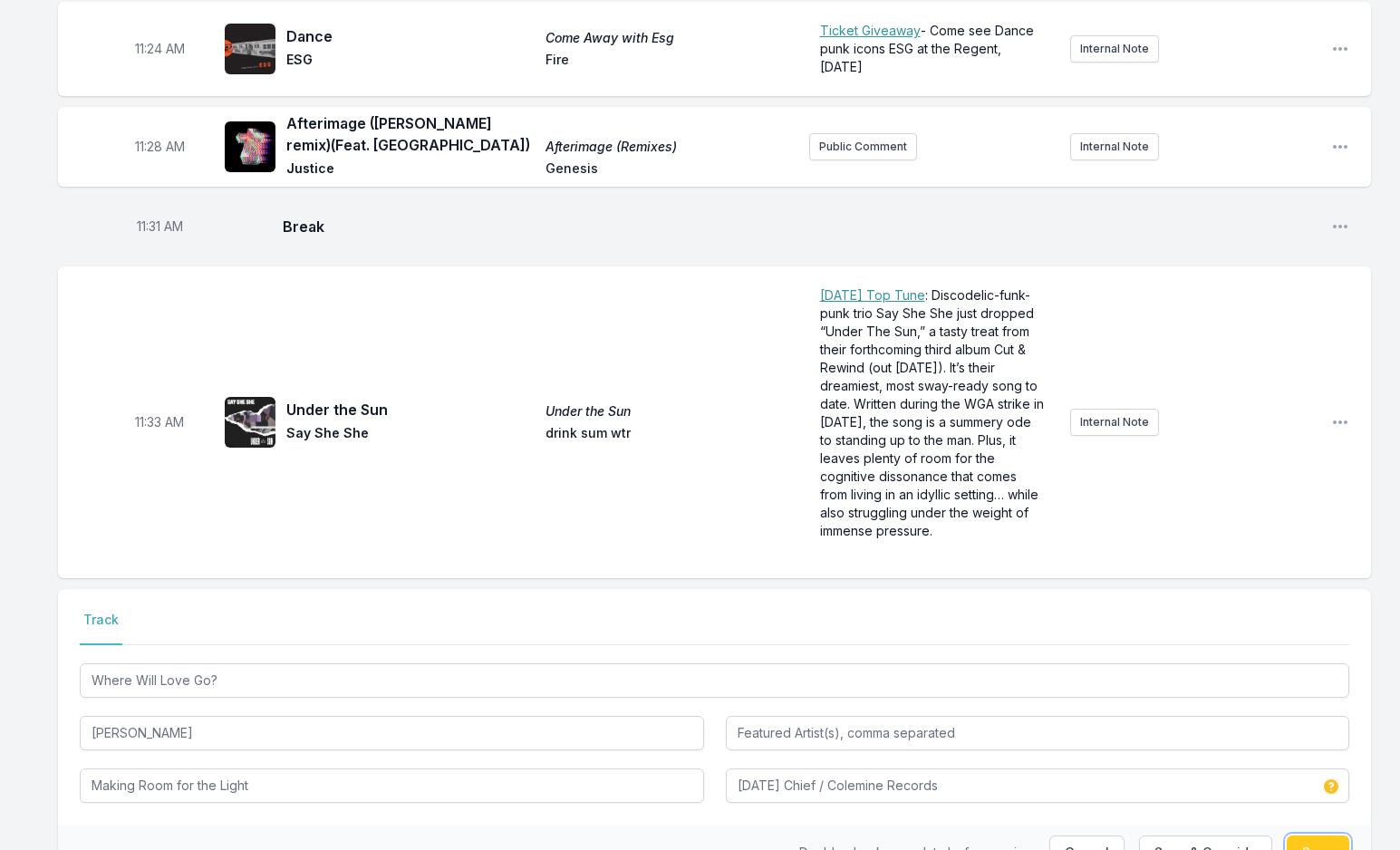
click at [1312, 836] on button "Save" at bounding box center [1317, 853] width 63 height 35
type input "Where Will Love Go?"
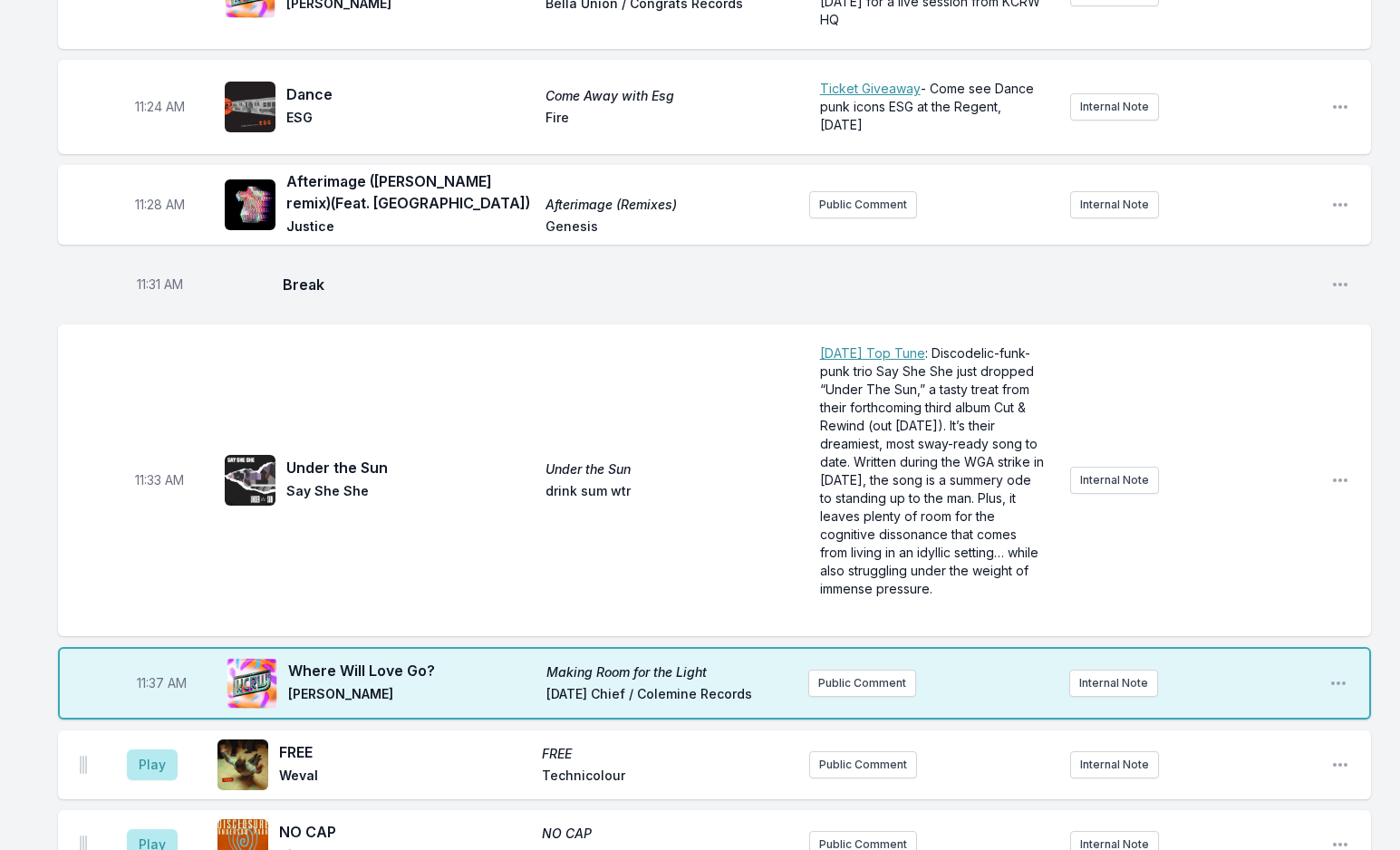
click at [1328, 647] on div "11:37 AM Where Will Love Go? Making Room for the Light [PERSON_NAME] [DATE] Chi…" at bounding box center [715, 683] width 1313 height 72
click at [1329, 674] on icon "Open playlist item options" at bounding box center [1337, 683] width 18 height 18
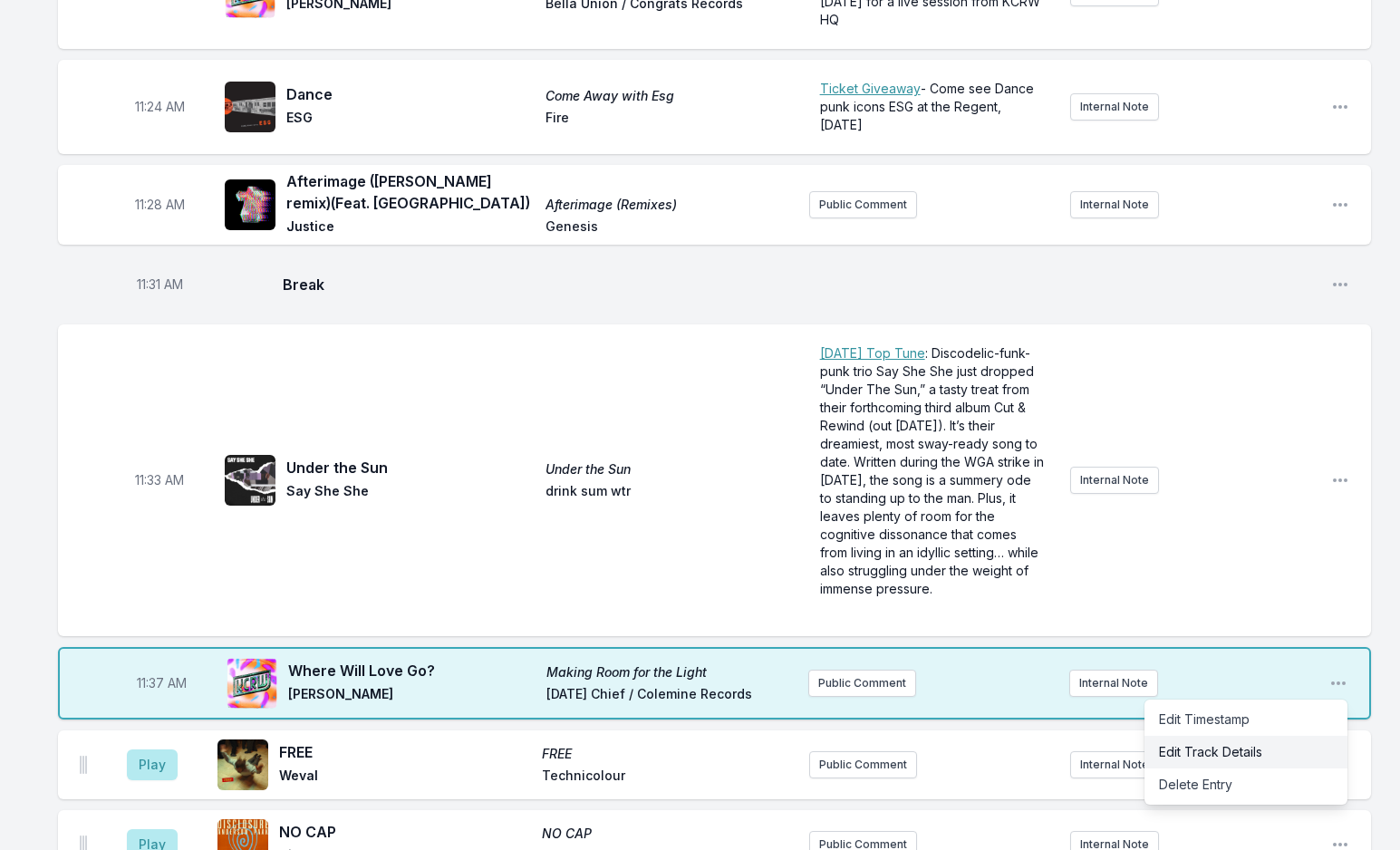
click at [1274, 735] on button "Edit Track Details" at bounding box center [1246, 751] width 203 height 33
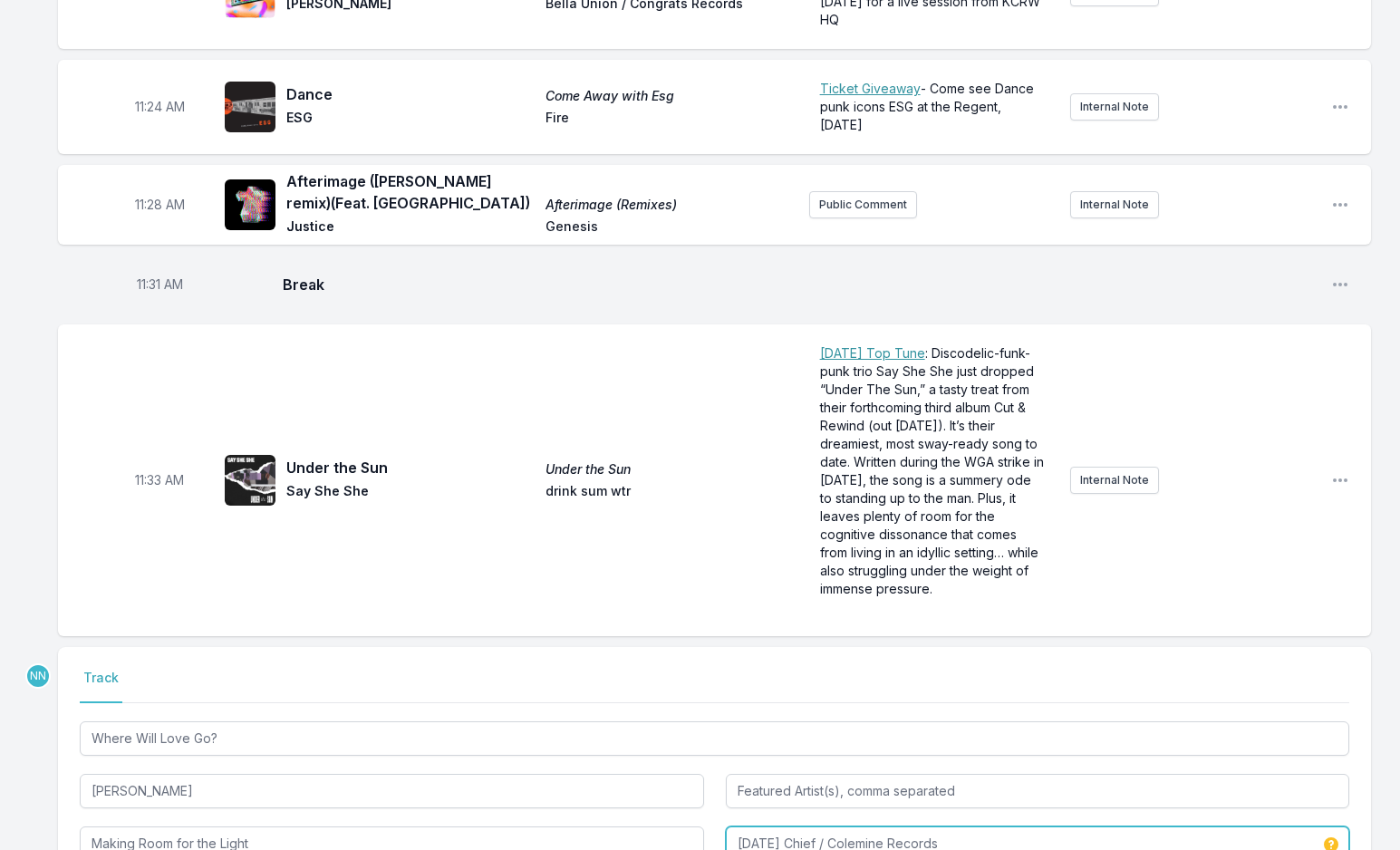
drag, startPoint x: 810, startPoint y: 714, endPoint x: 1043, endPoint y: 718, distance: 233.0
click at [1043, 827] on input "[DATE] Chief / Colemine Records" at bounding box center [1038, 843] width 624 height 35
type input "[DATE] Chief / Colemine Records"
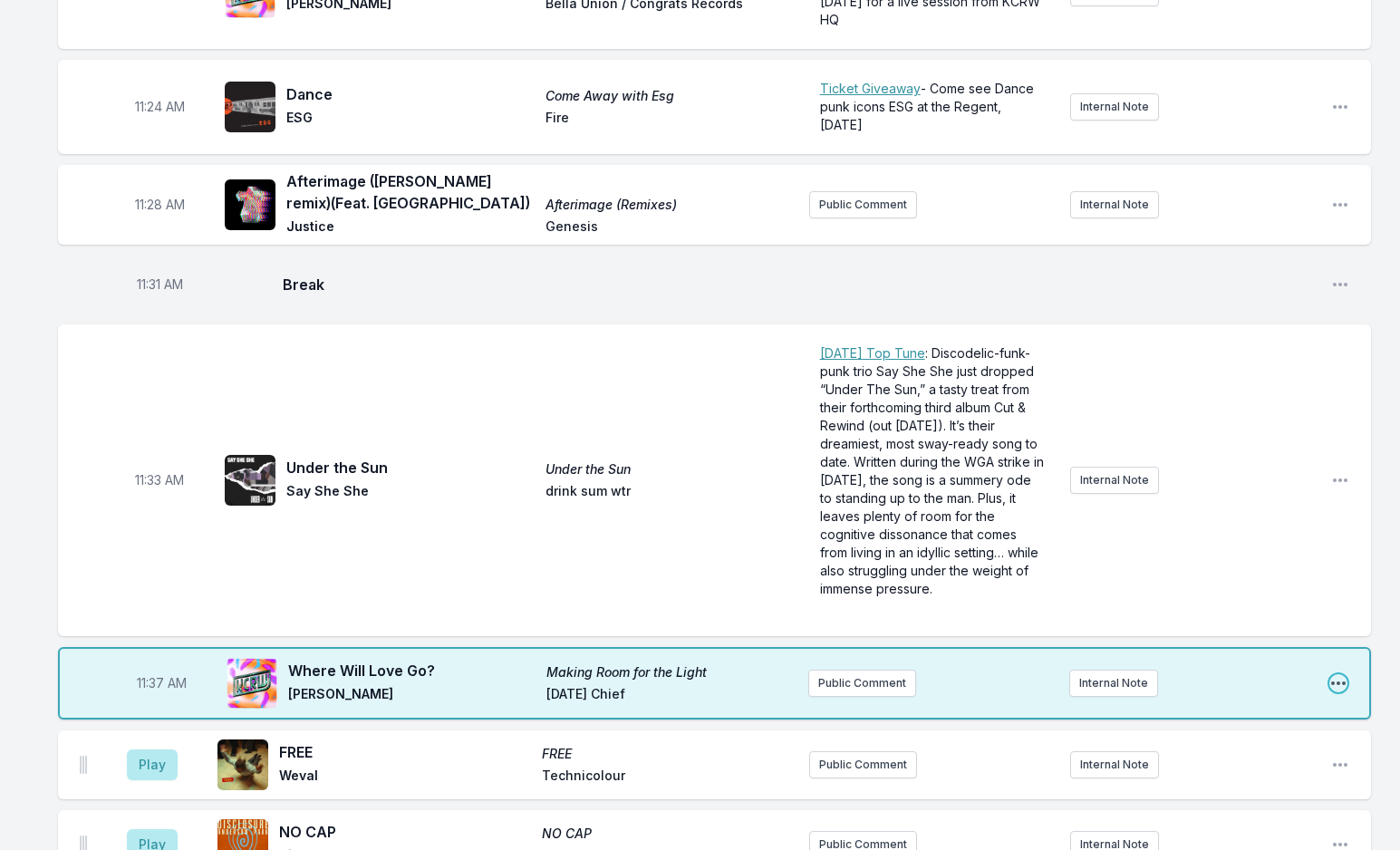
click at [1339, 682] on icon "Open playlist item options" at bounding box center [1337, 684] width 14 height 4
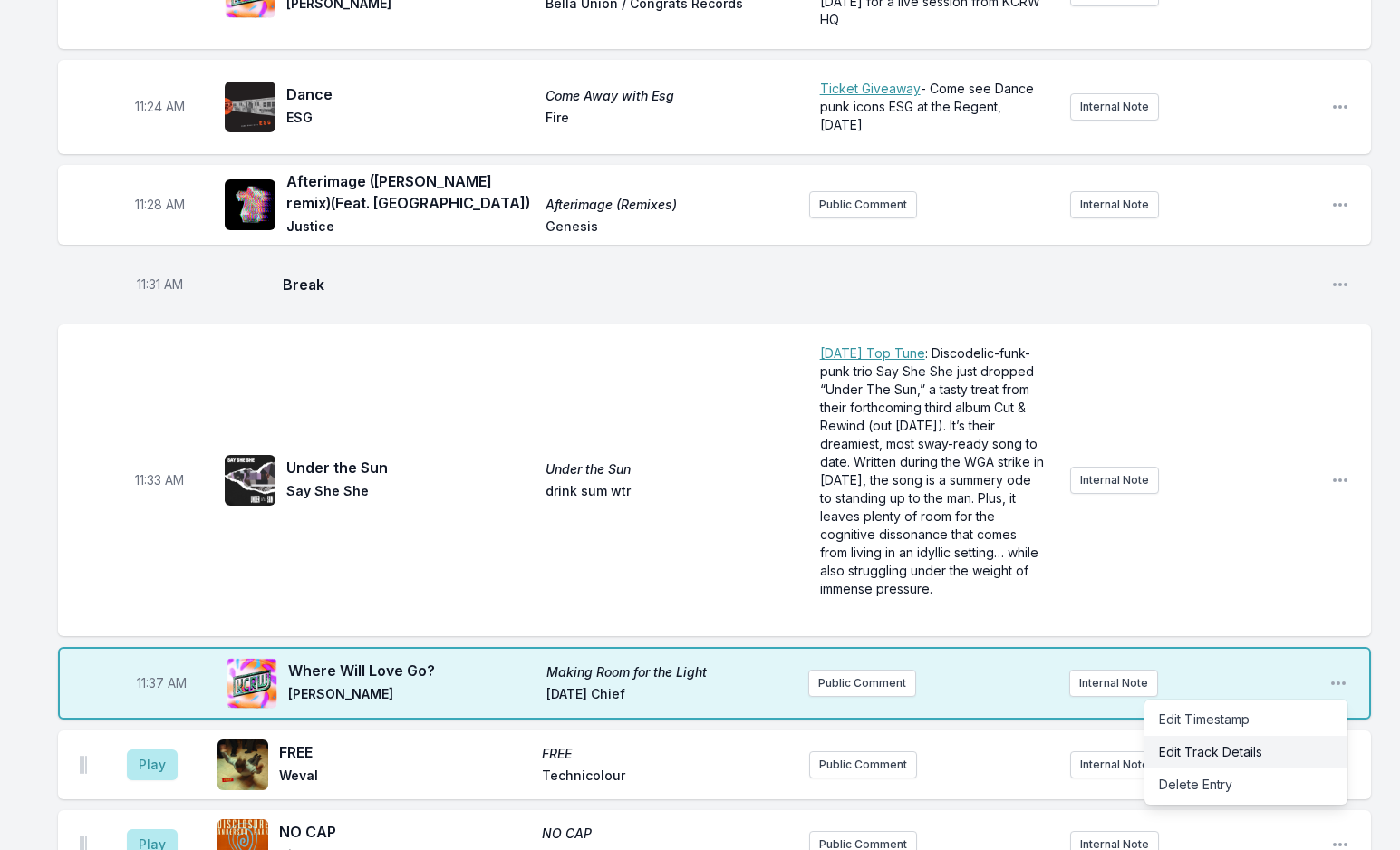
click at [1258, 735] on button "Edit Track Details" at bounding box center [1246, 751] width 203 height 33
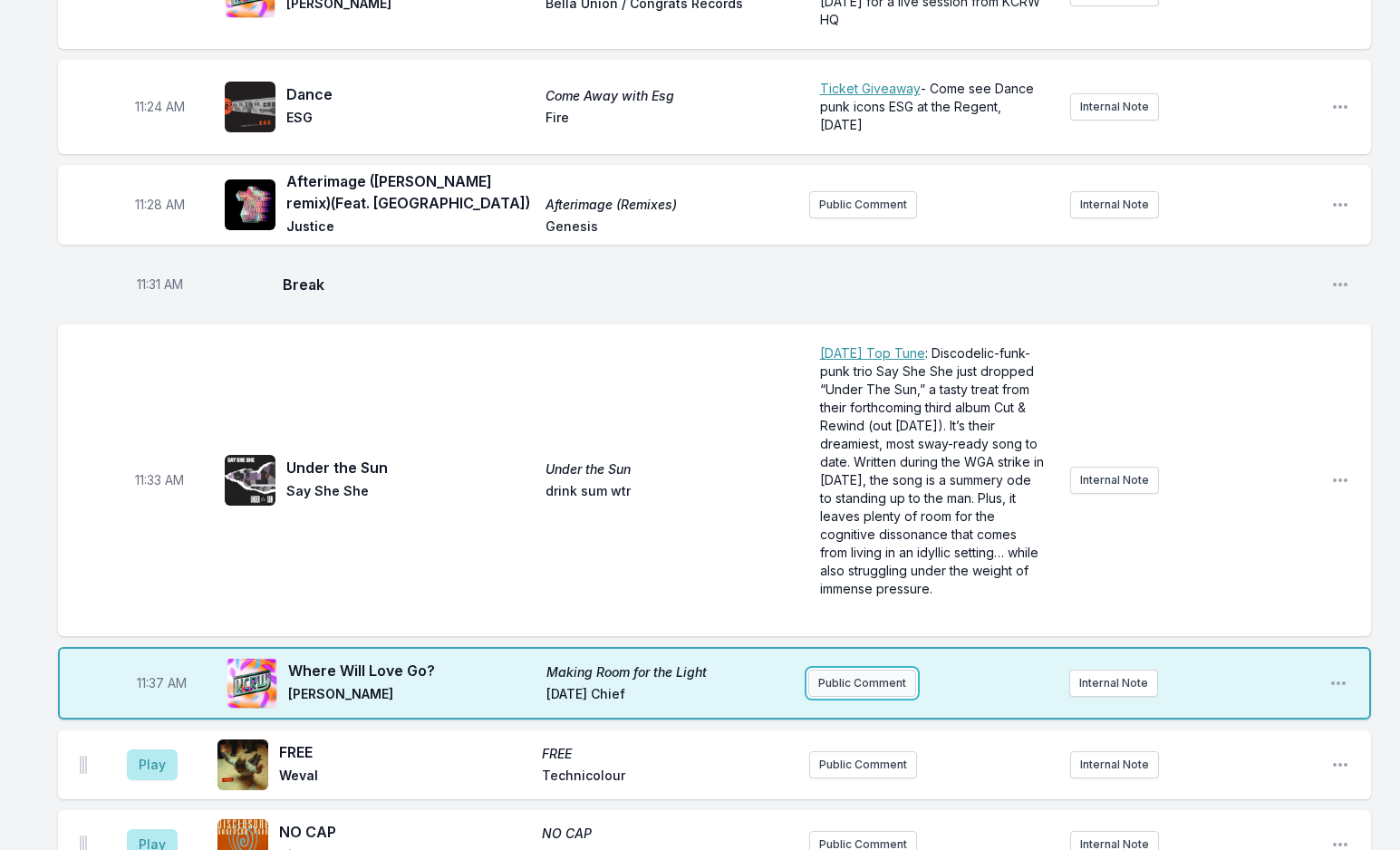
click at [855, 670] on button "Public Comment" at bounding box center [862, 683] width 108 height 27
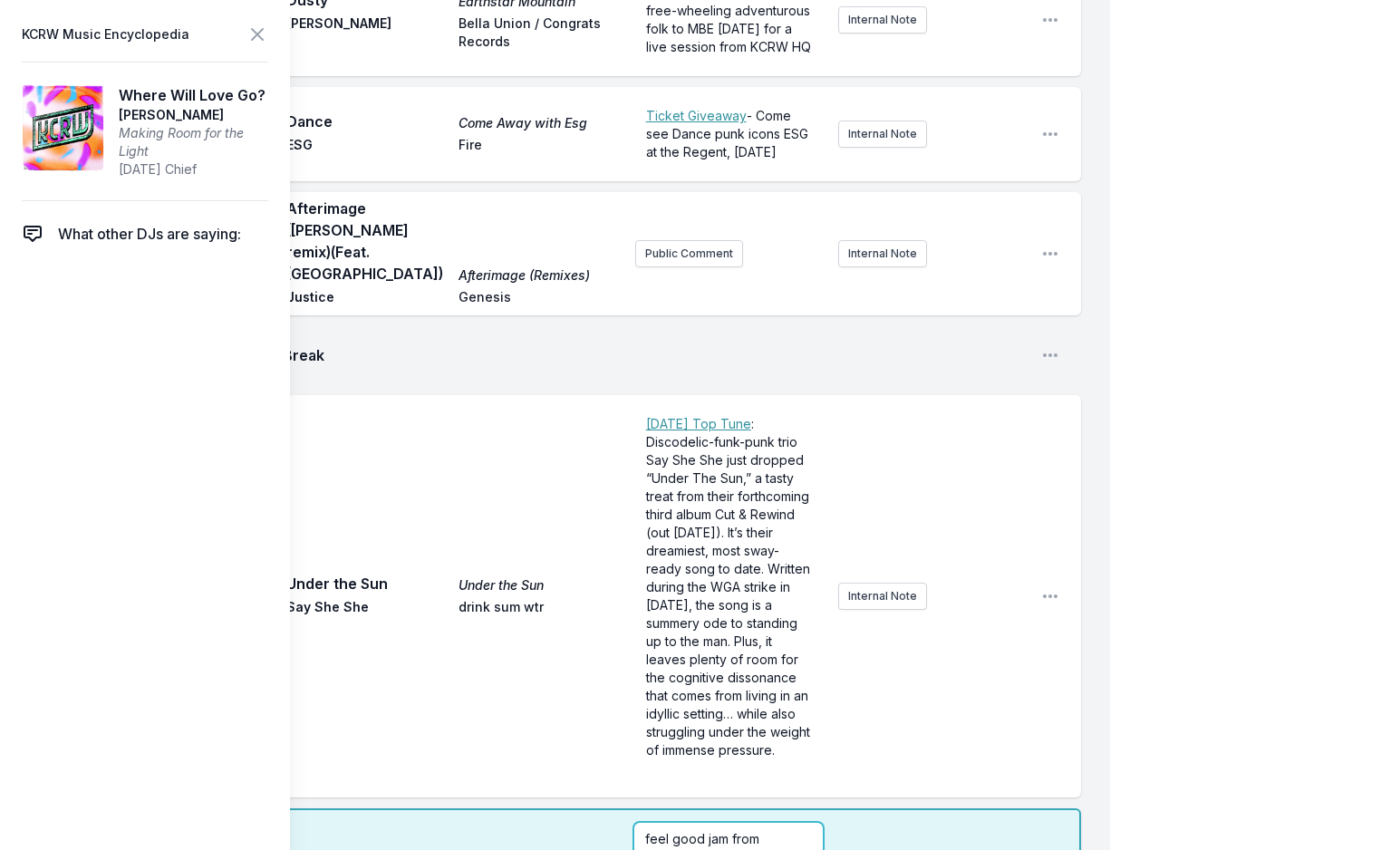
scroll to position [0, 0]
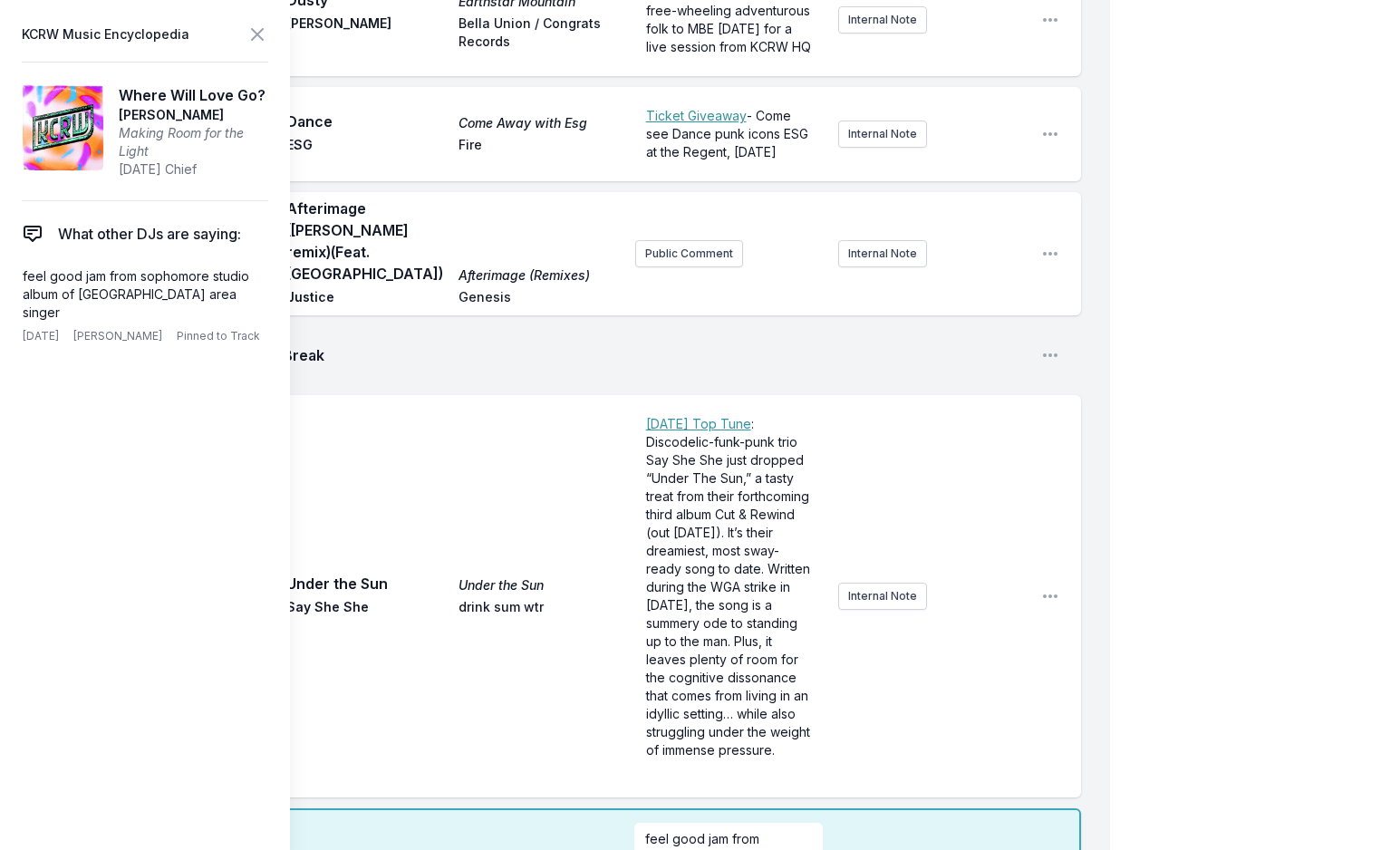
checkbox input "true"
click at [260, 26] on icon at bounding box center [256, 34] width 22 height 22
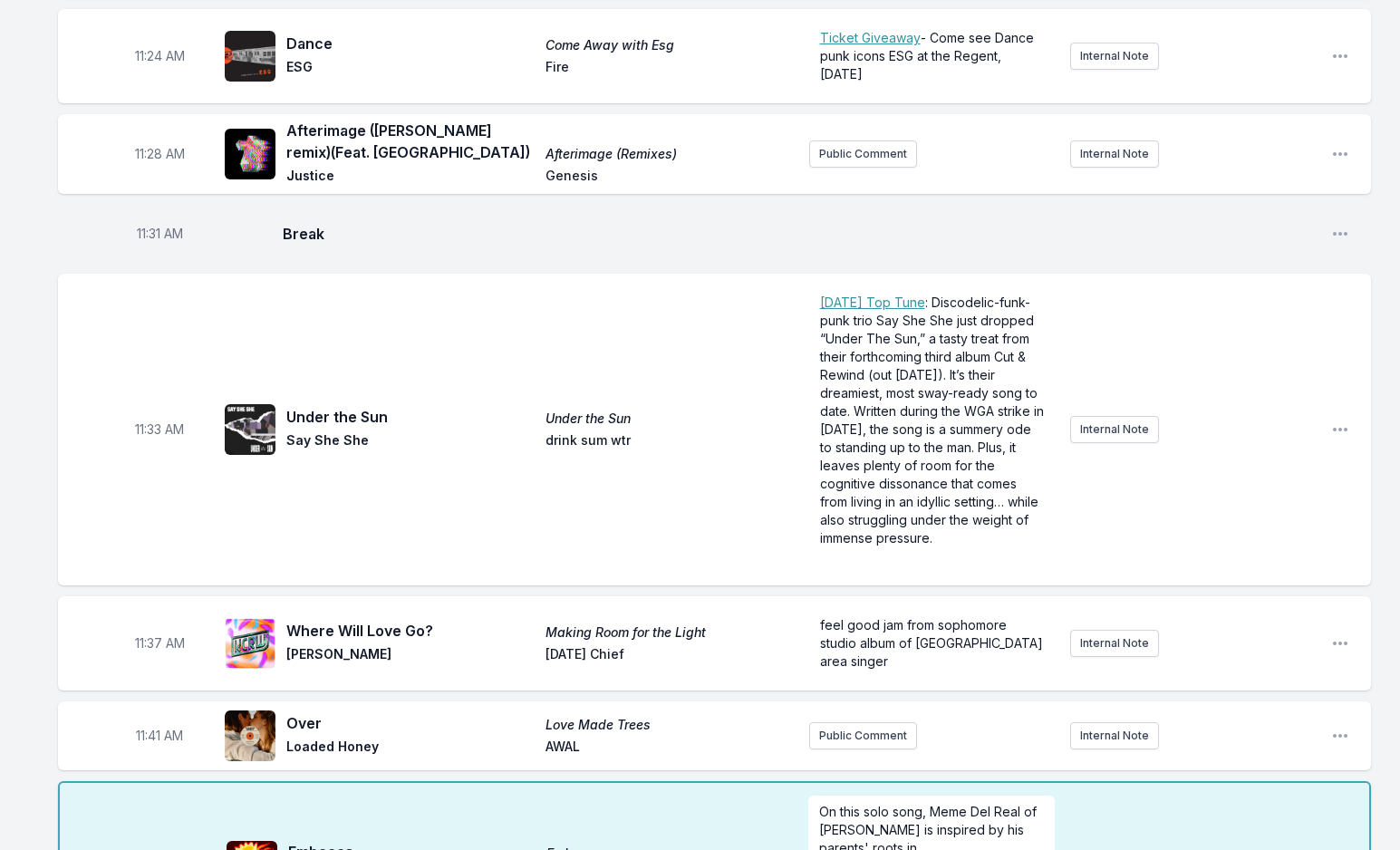
scroll to position [5166, 0]
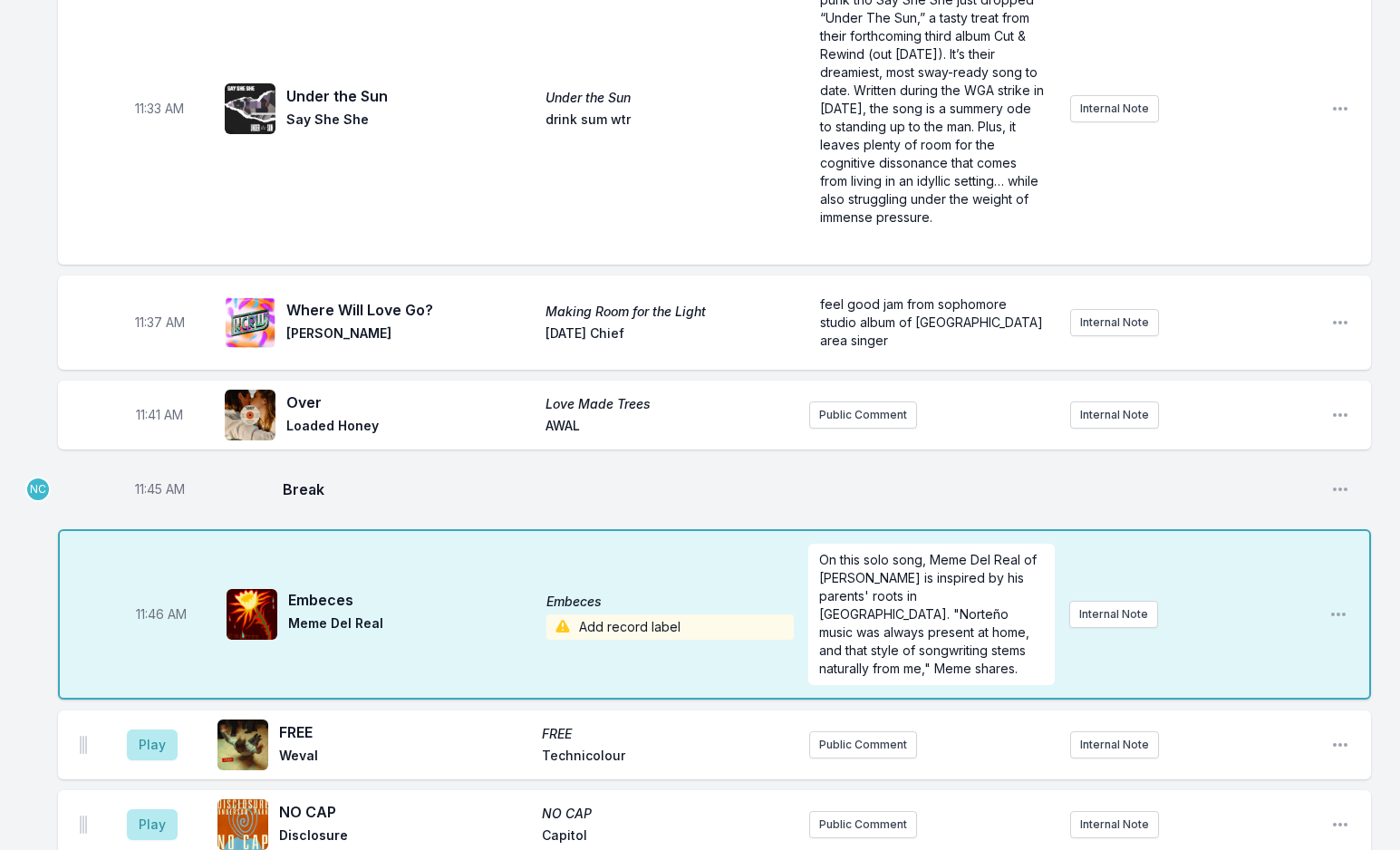
click at [663, 614] on span "Add record label" at bounding box center [669, 626] width 247 height 25
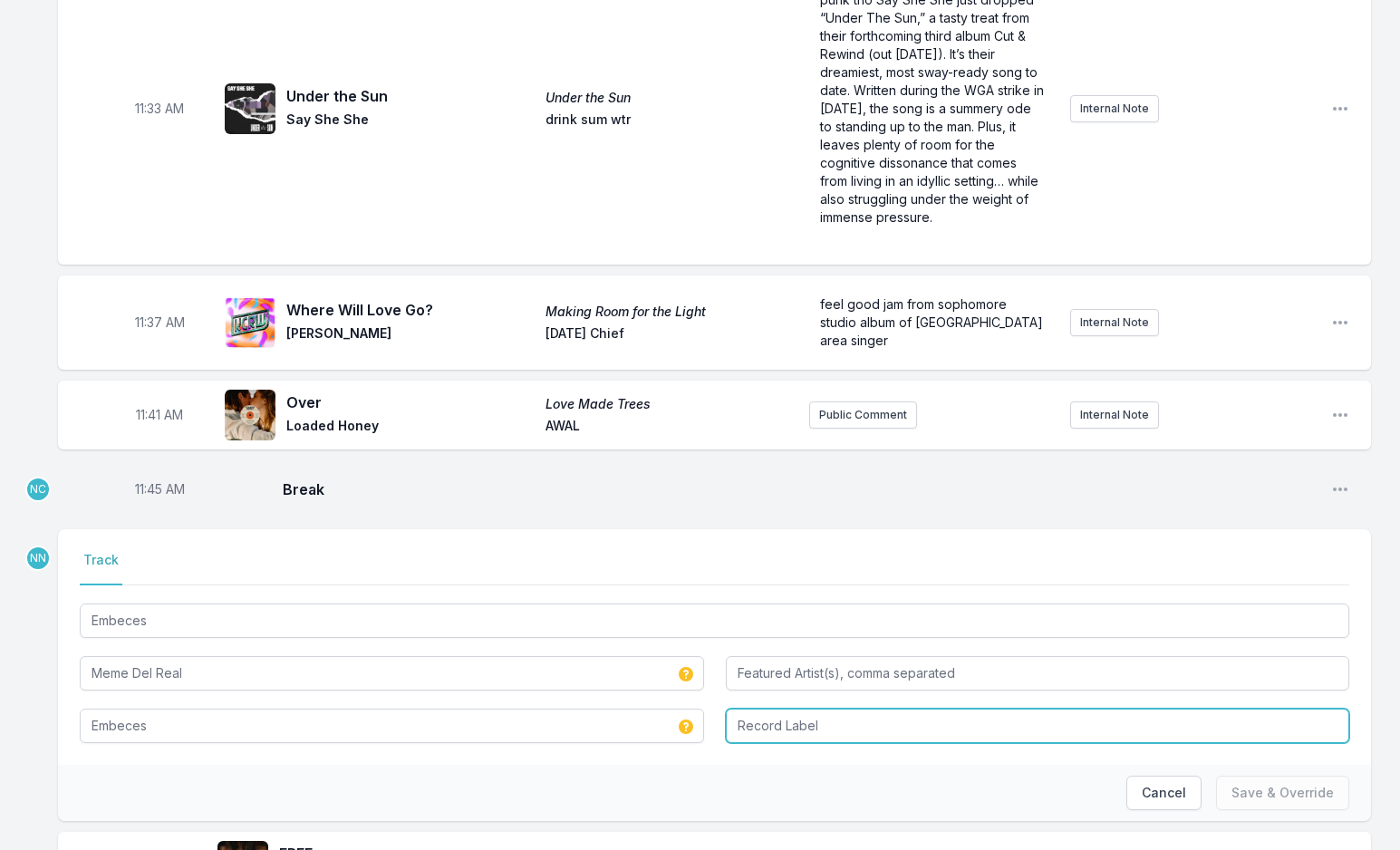
click at [757, 709] on input "Record Label" at bounding box center [1038, 726] width 624 height 35
type input "DOCEMIL MUSIC / HYBE [GEOGRAPHIC_DATA]"
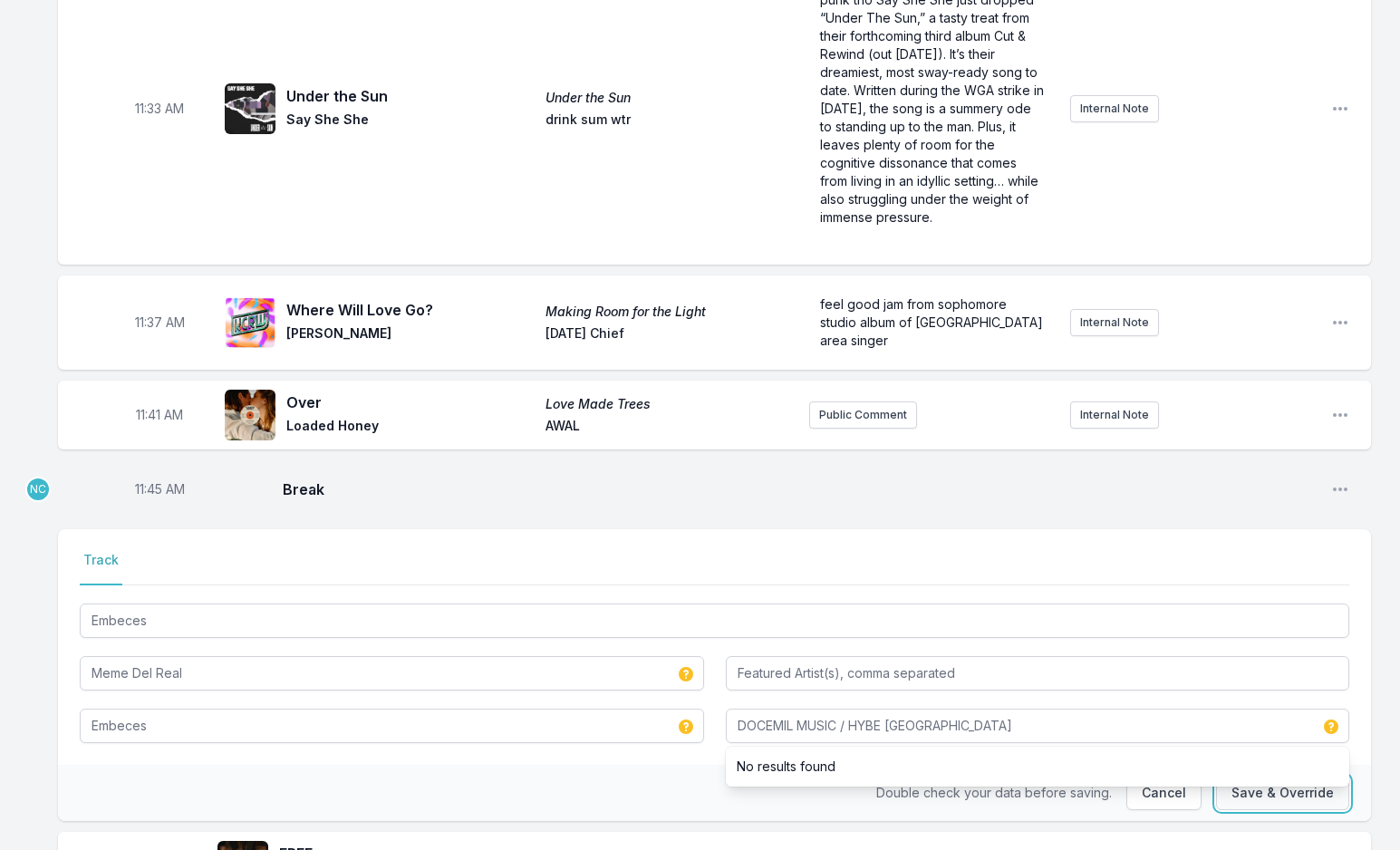
click at [1248, 776] on button "Save & Override" at bounding box center [1283, 793] width 133 height 35
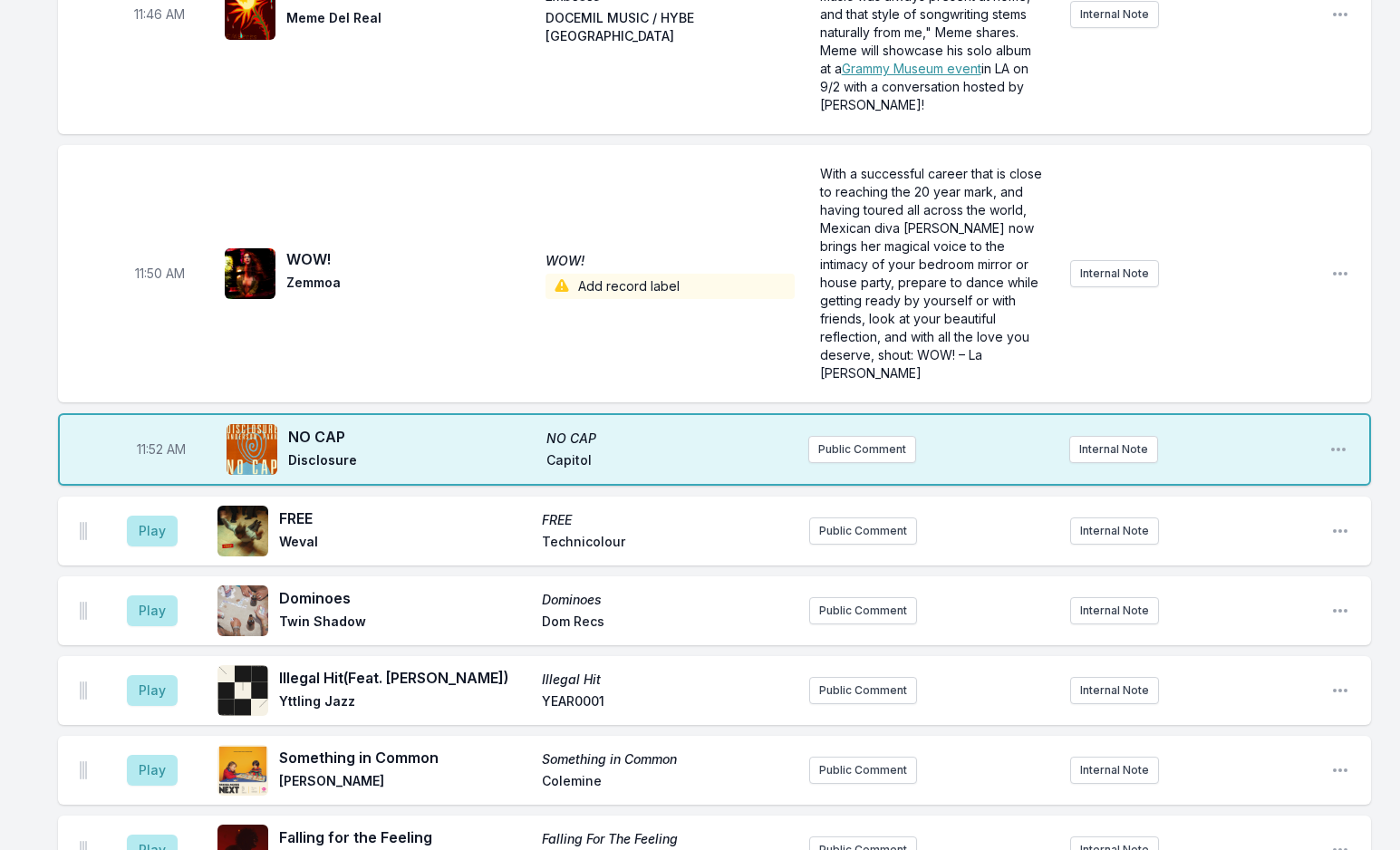
scroll to position [5618, 0]
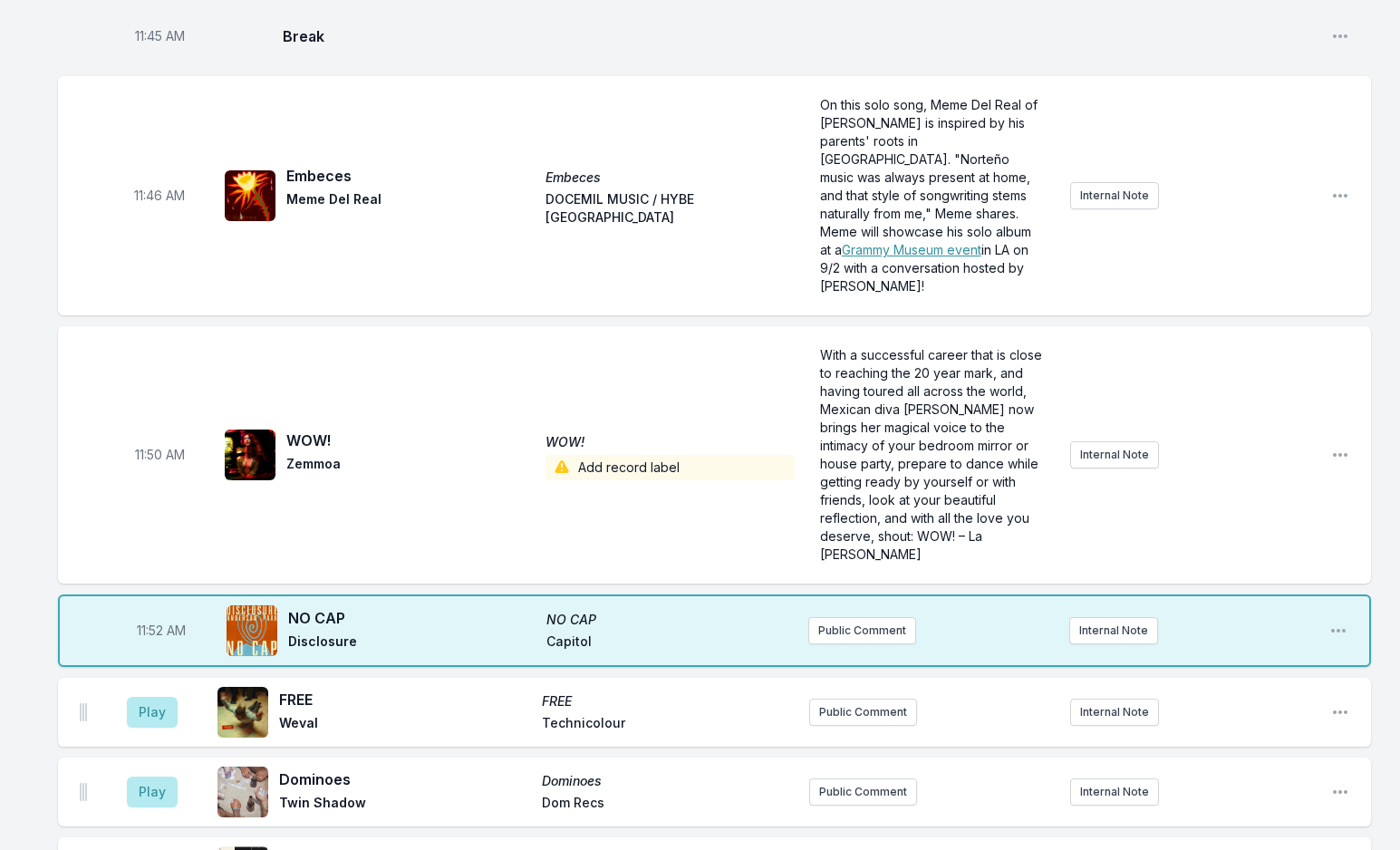
click at [608, 455] on span "Add record label" at bounding box center [669, 467] width 248 height 25
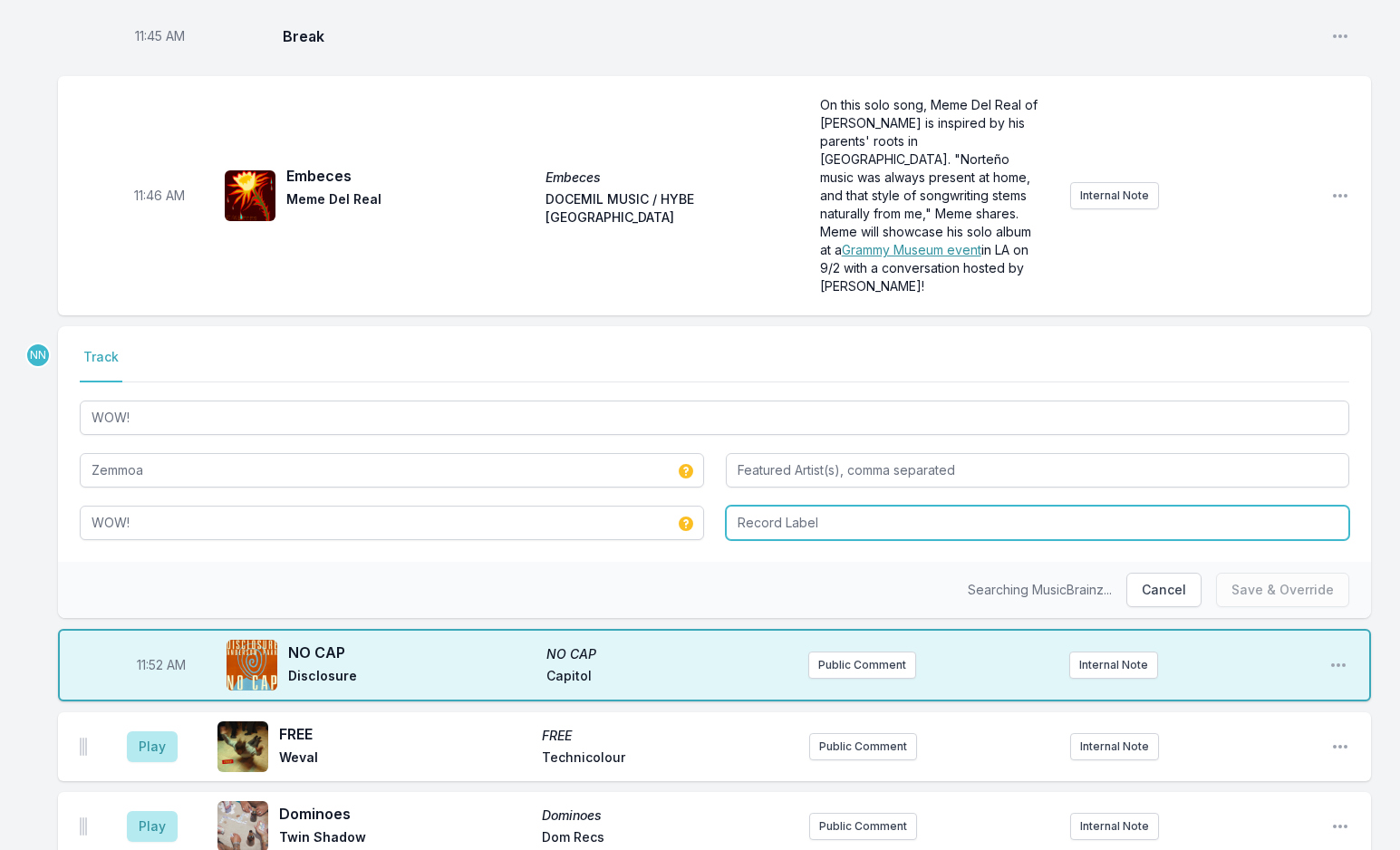
click at [736, 505] on input "Record Label" at bounding box center [1038, 522] width 624 height 35
type input "Zemporio"
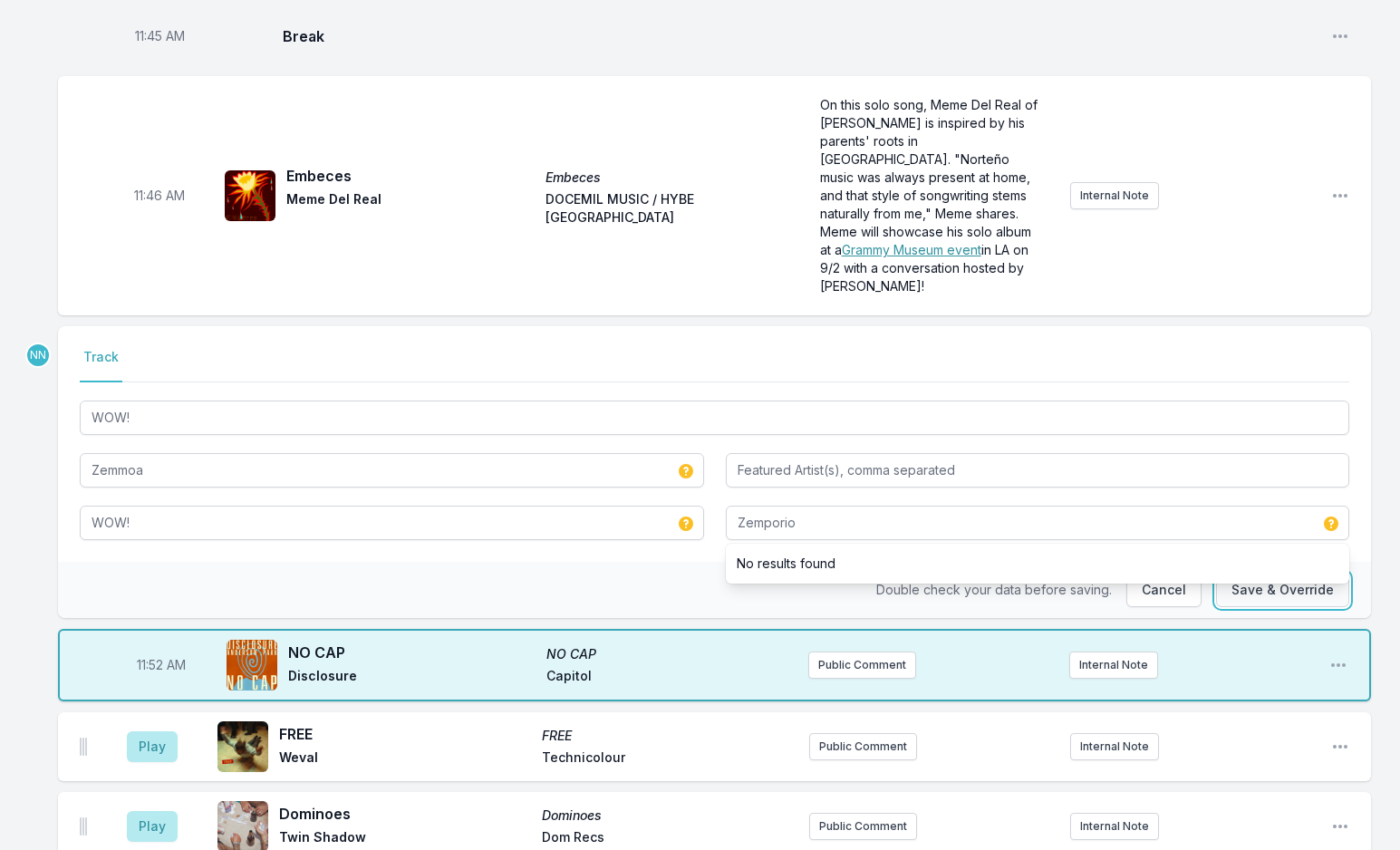
click at [1303, 573] on button "Save & Override" at bounding box center [1283, 590] width 133 height 35
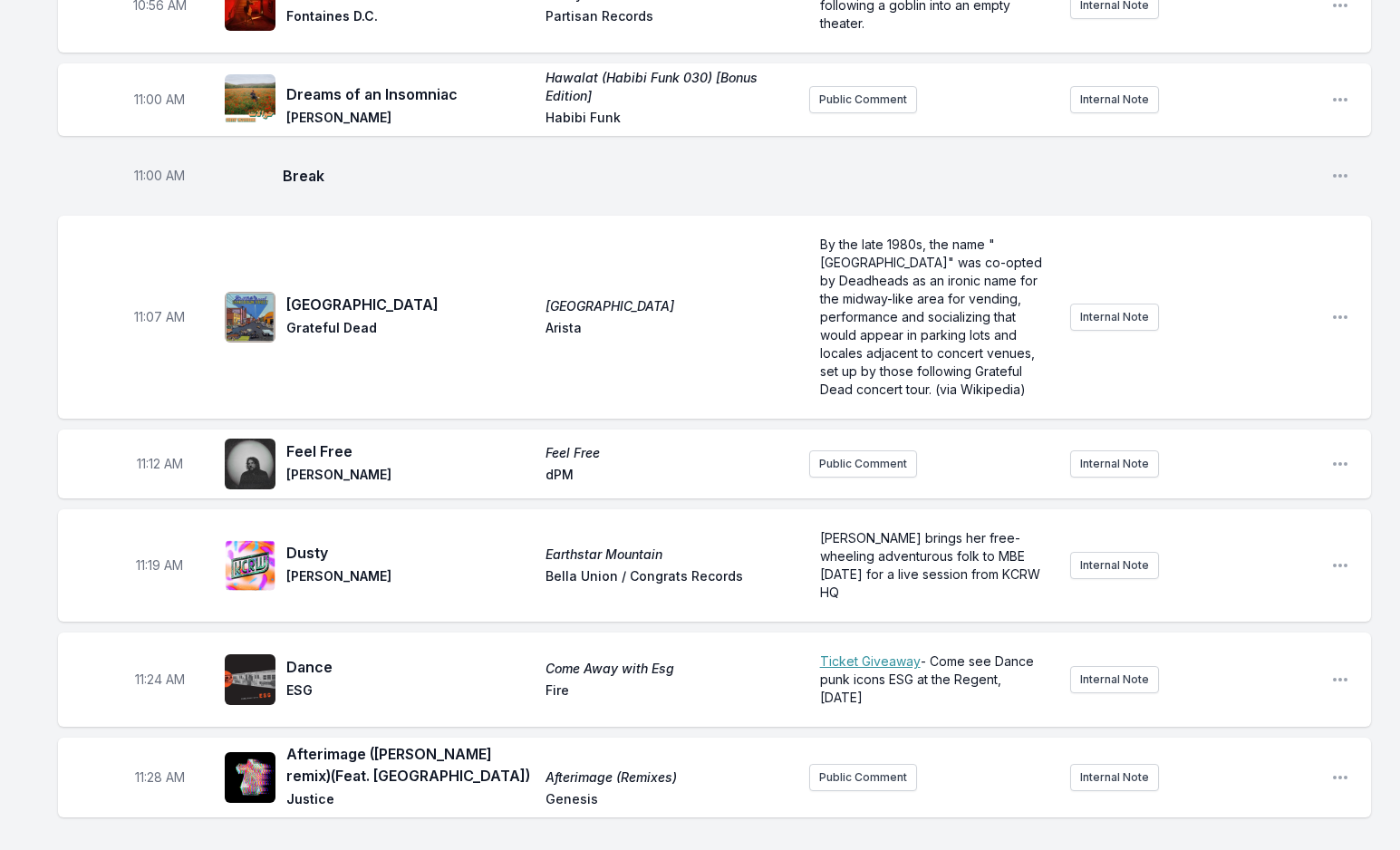
scroll to position [3897, 0]
